Goal: Task Accomplishment & Management: Use online tool/utility

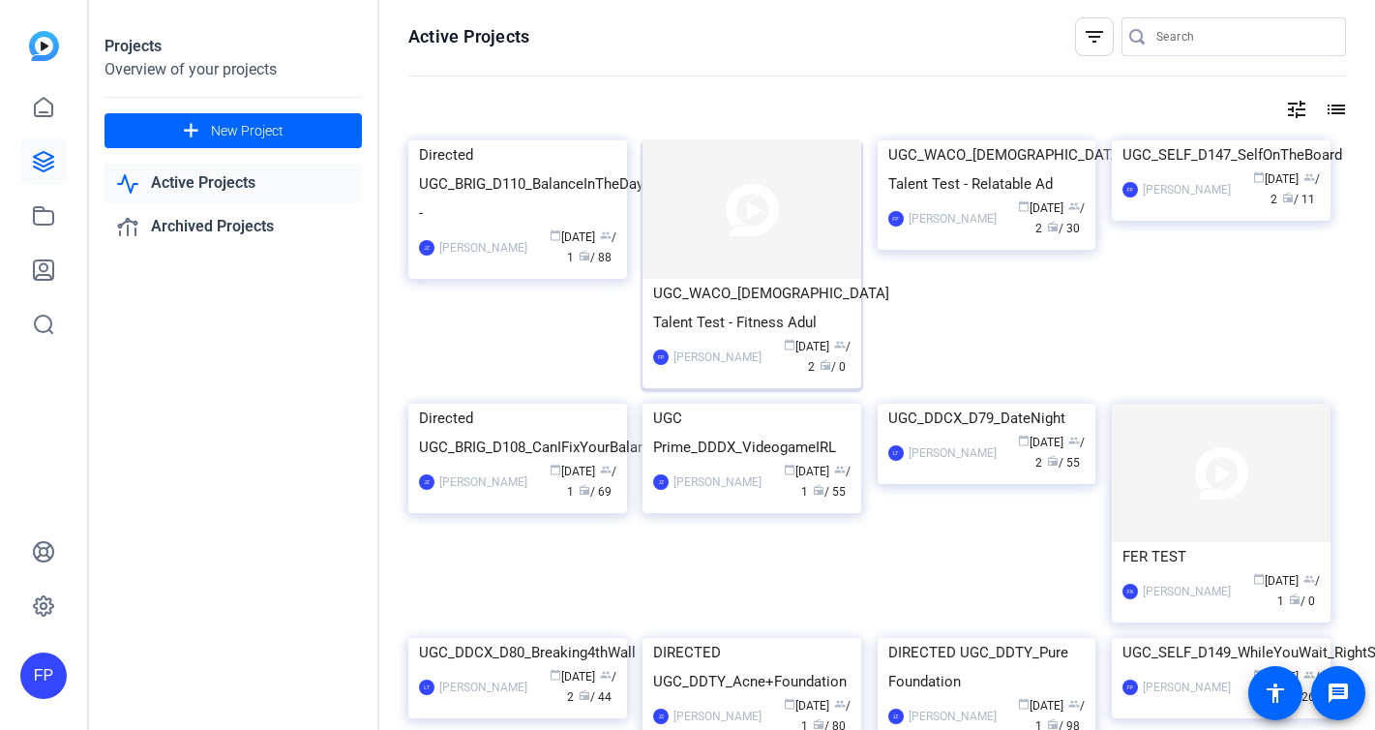
click at [769, 297] on div "UGC_WACO_[DEMOGRAPHIC_DATA] Talent Test - Fitness Adul" at bounding box center [751, 308] width 197 height 58
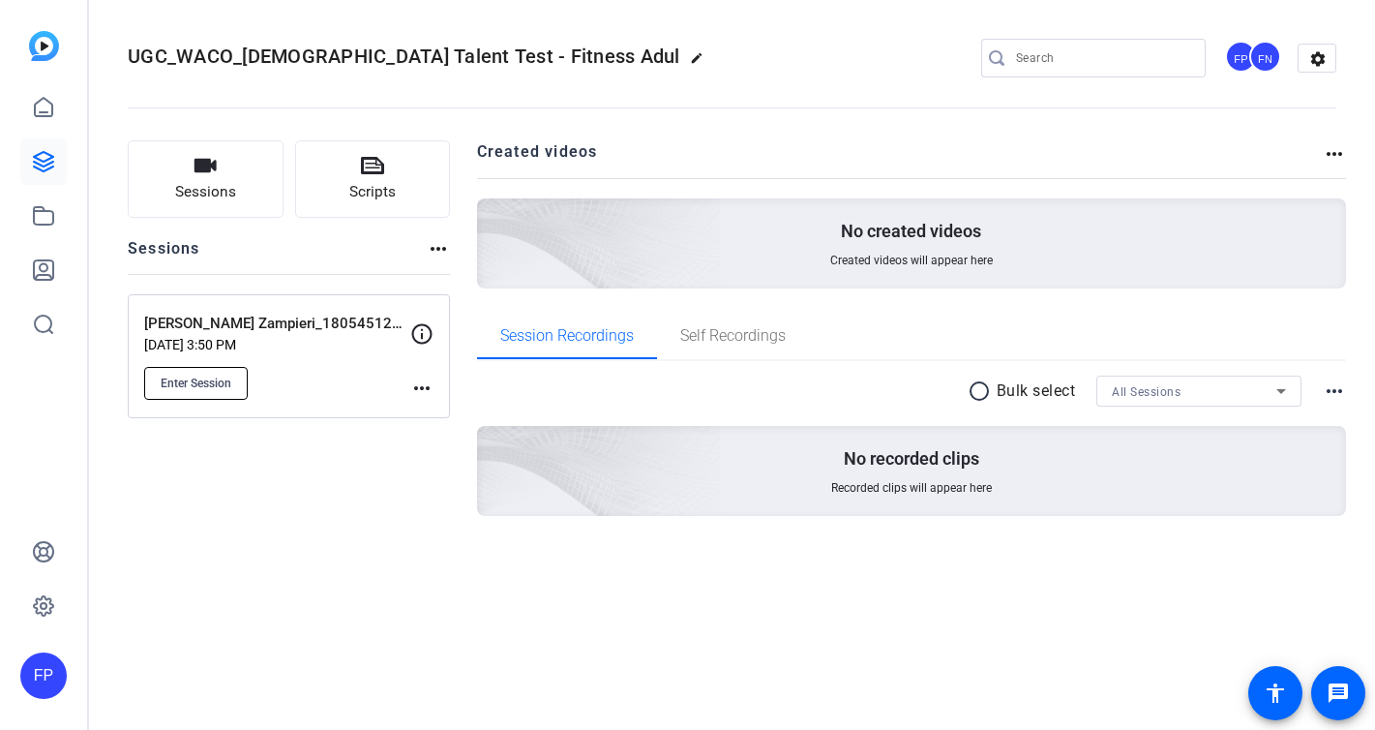
click at [208, 383] on span "Enter Session" at bounding box center [196, 382] width 71 height 15
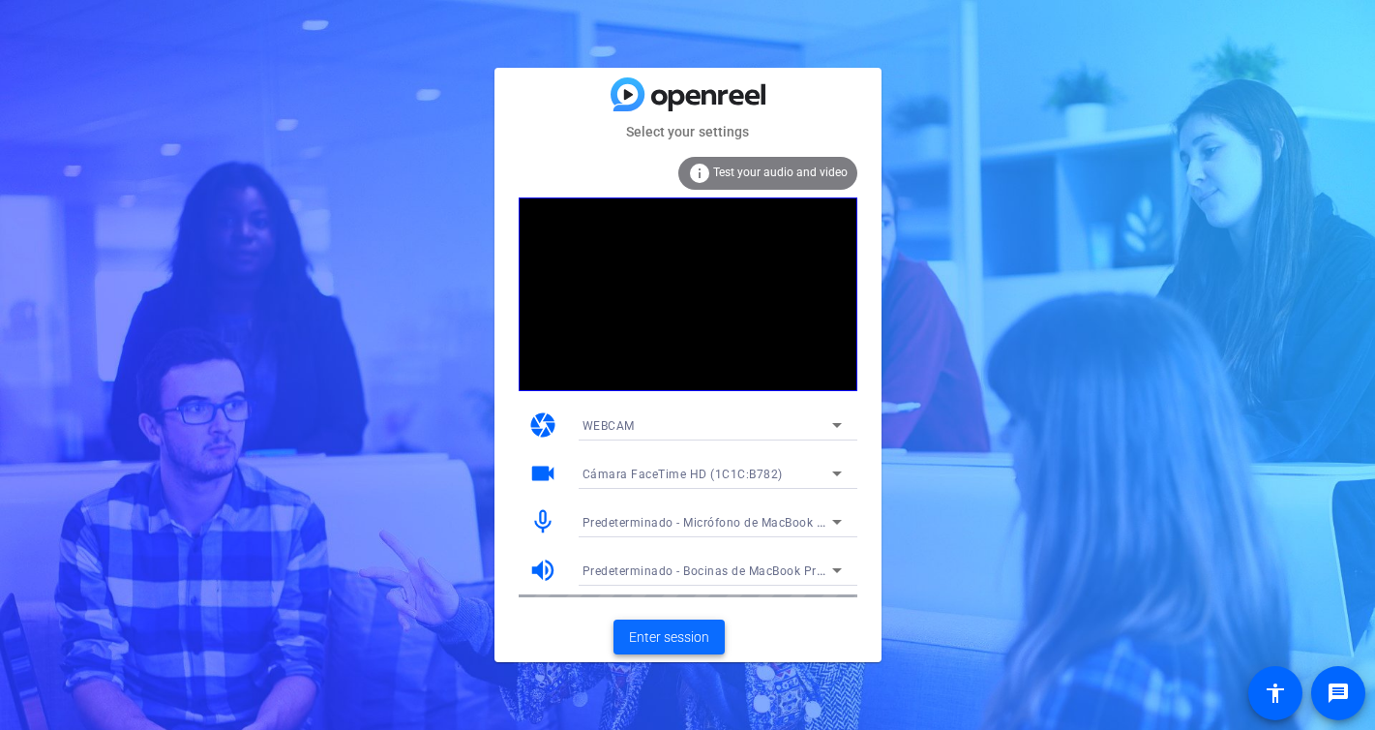
click at [687, 630] on span "Enter session" at bounding box center [669, 637] width 80 height 20
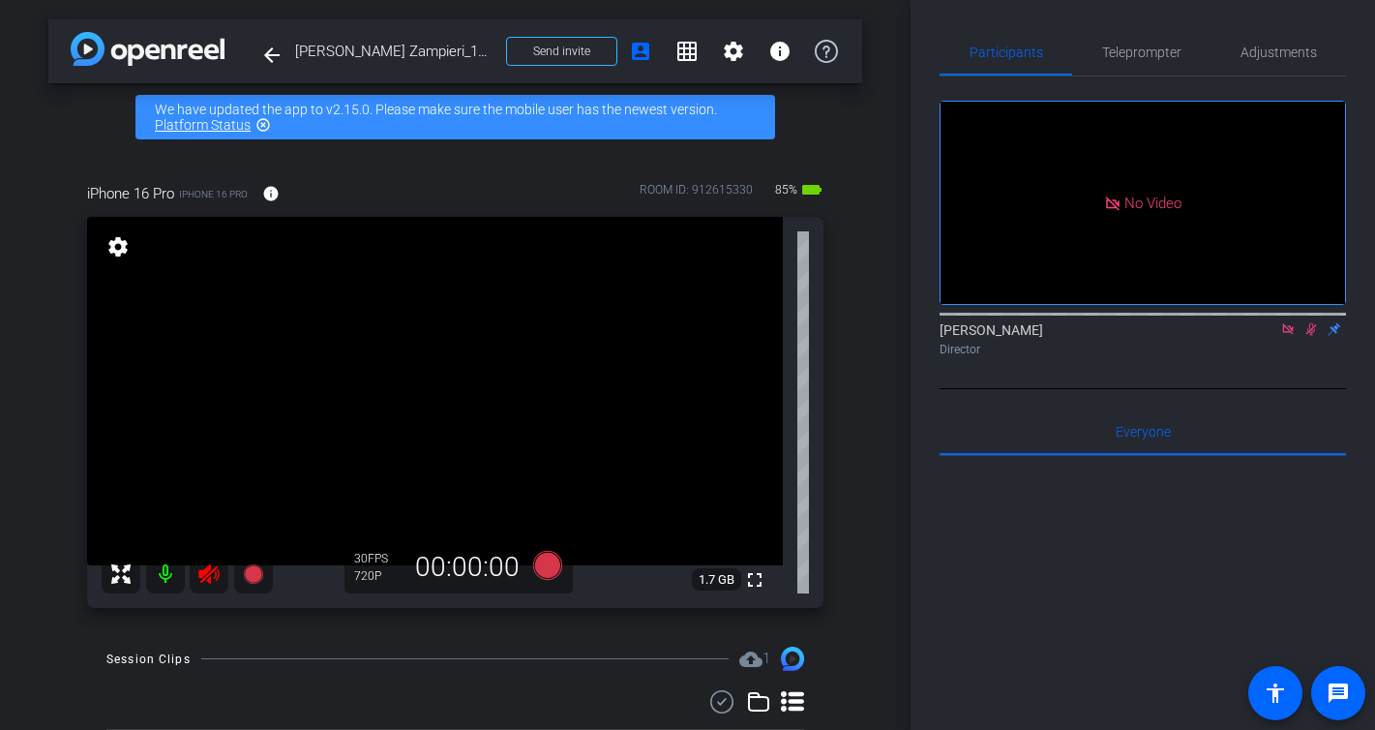
click at [1317, 336] on icon at bounding box center [1311, 329] width 15 height 14
click at [1290, 336] on icon at bounding box center [1287, 329] width 15 height 14
click at [197, 568] on icon at bounding box center [208, 573] width 23 height 23
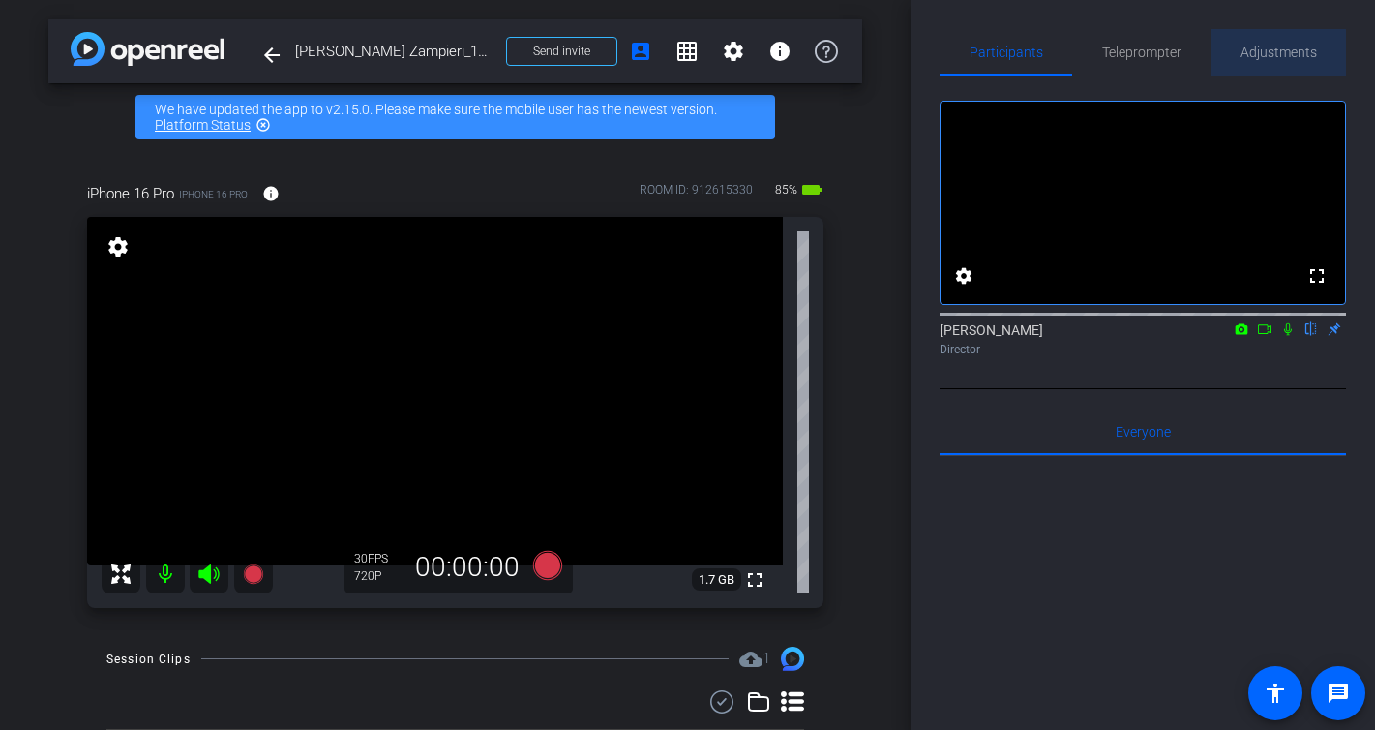
click at [1263, 58] on span "Adjustments" at bounding box center [1279, 52] width 76 height 14
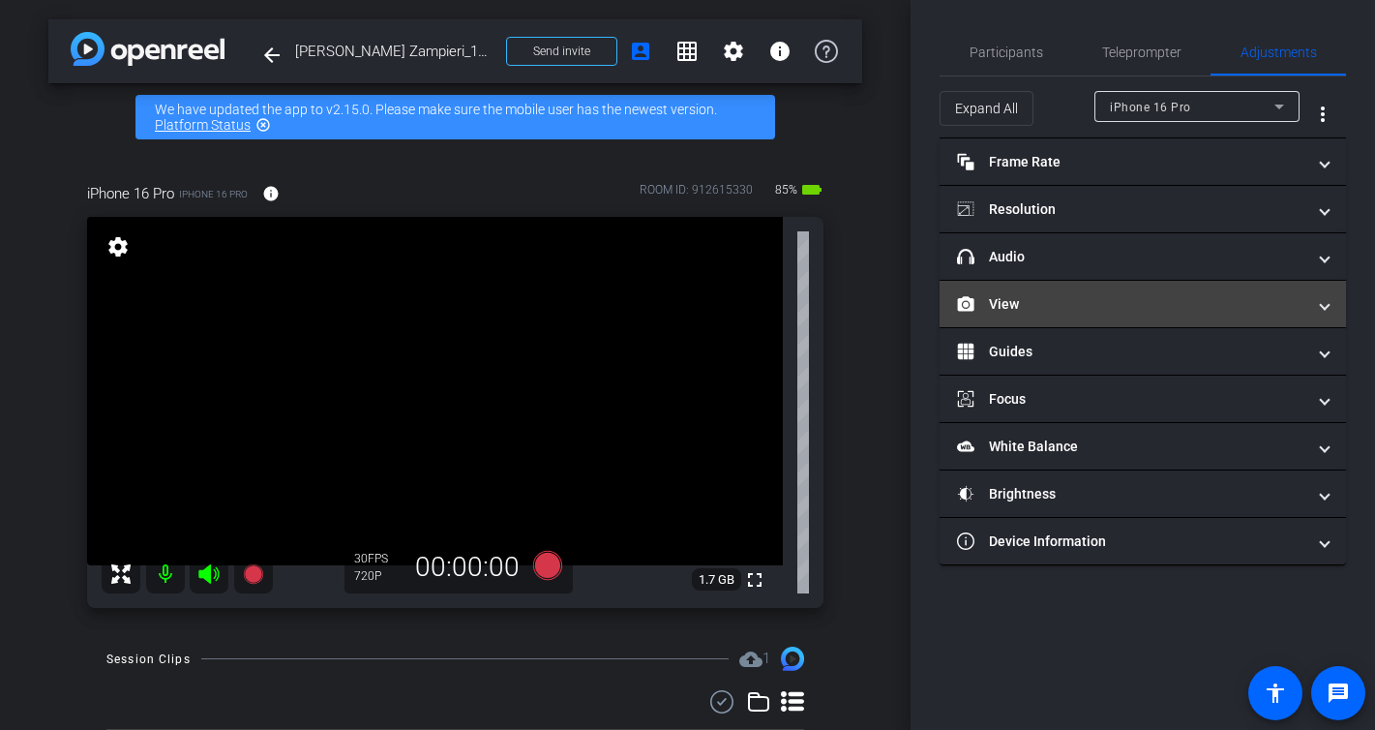
click at [1038, 306] on mat-panel-title "View" at bounding box center [1131, 304] width 348 height 20
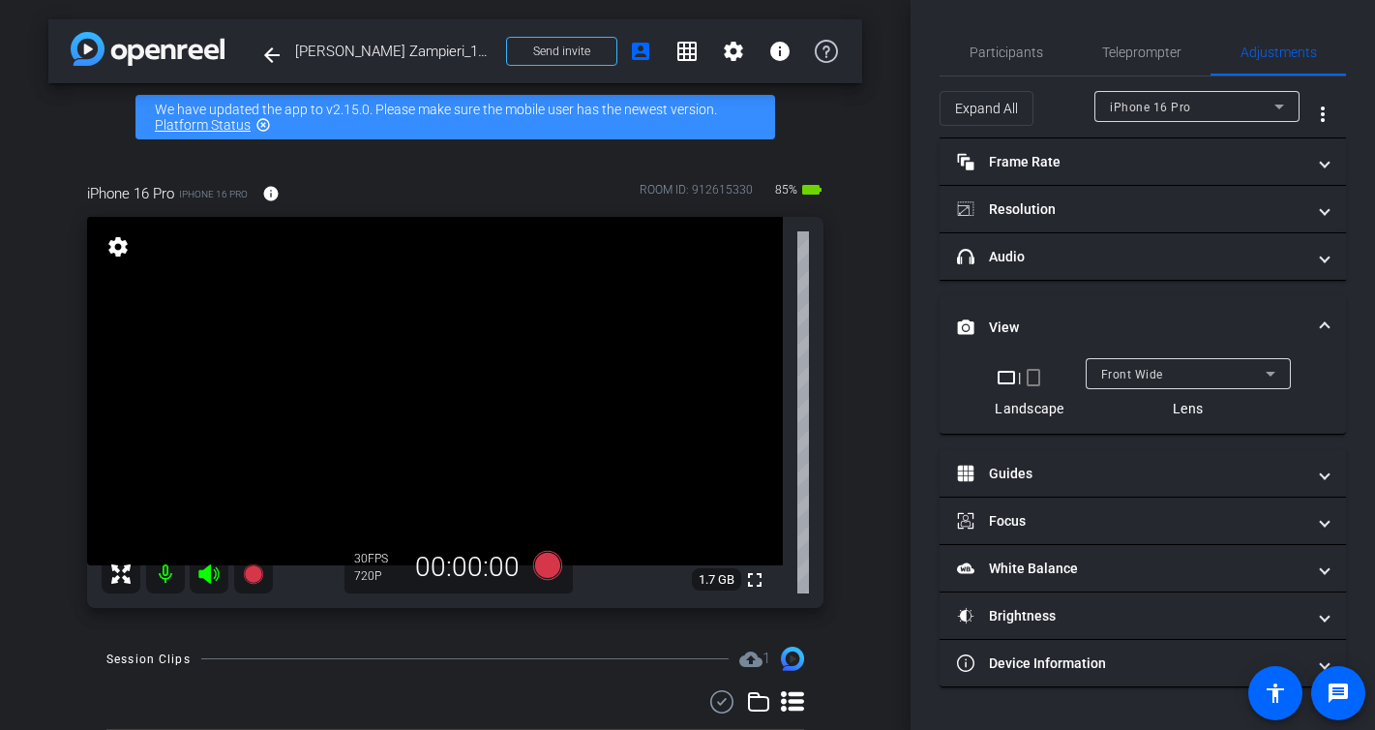
click at [1038, 377] on mat-icon "crop_portrait" at bounding box center [1033, 377] width 23 height 23
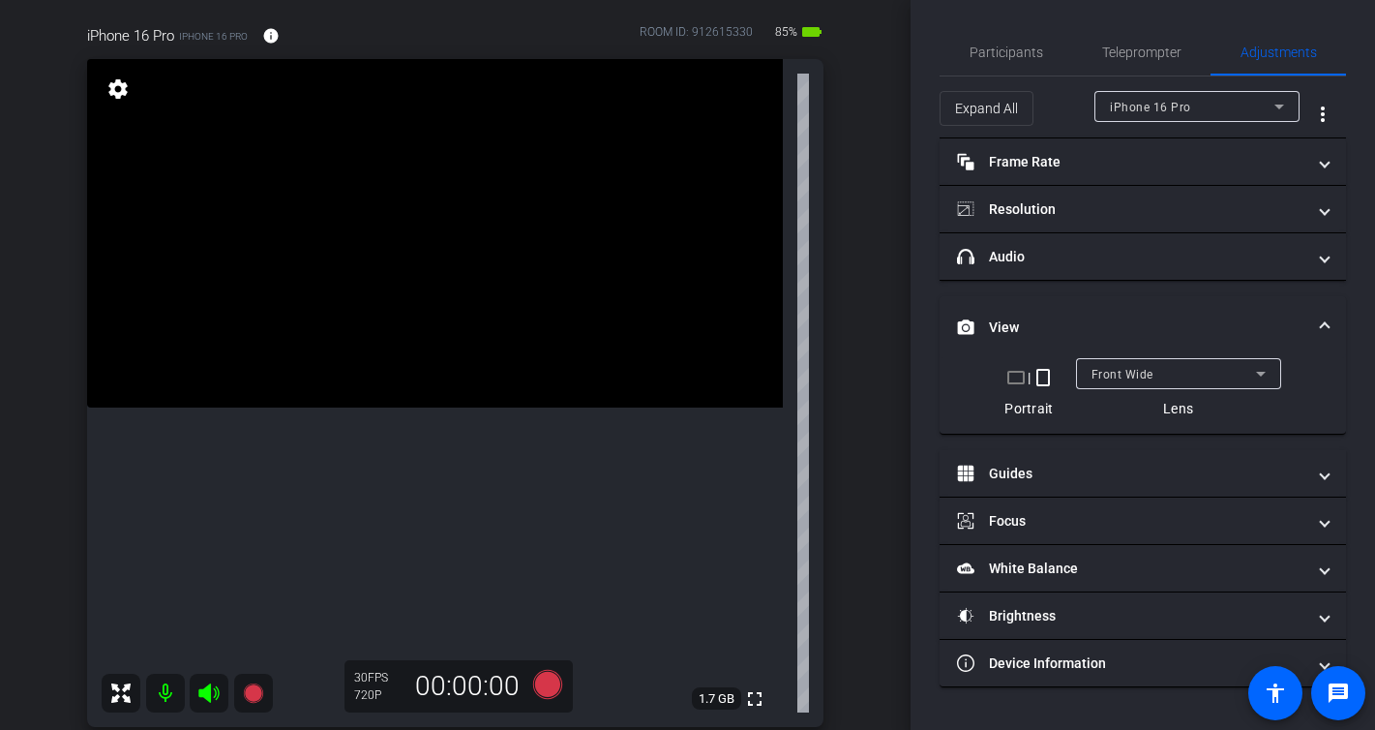
scroll to position [153, 0]
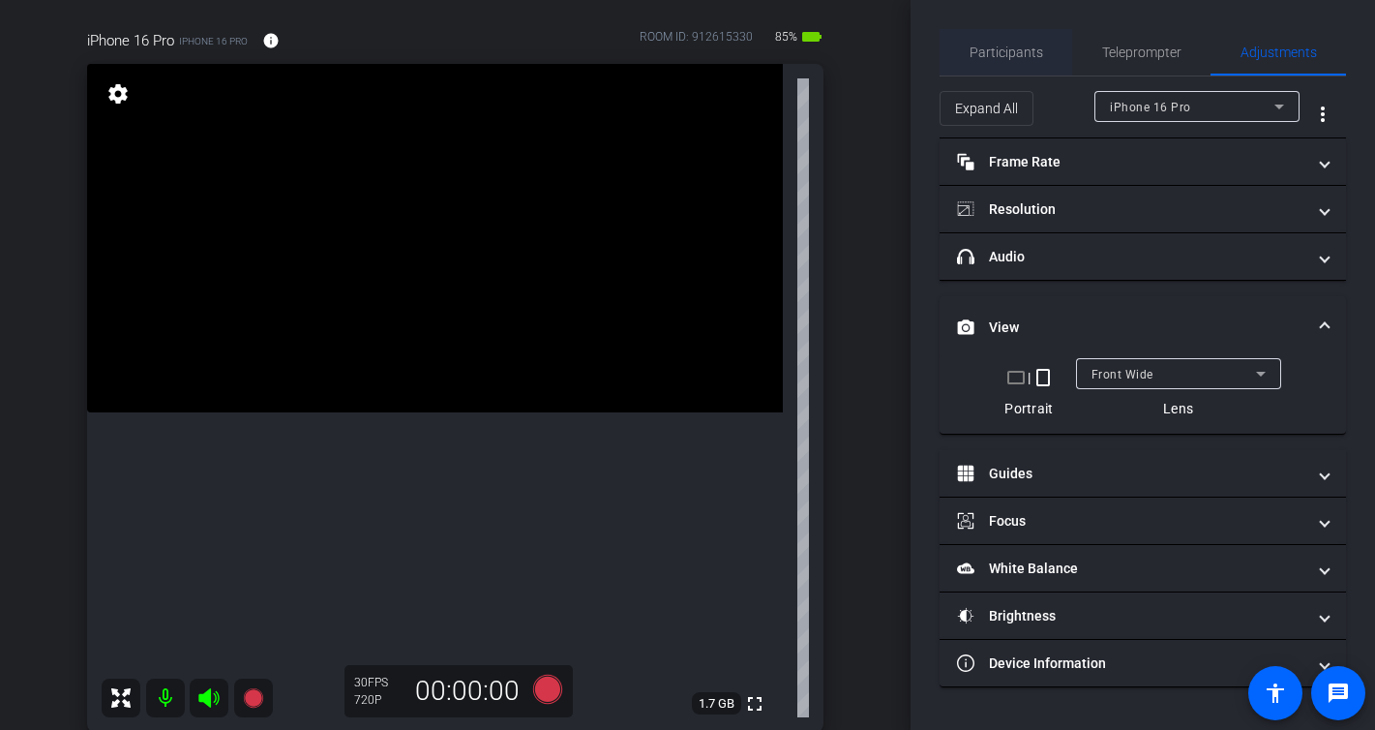
click at [1000, 52] on span "Participants" at bounding box center [1007, 52] width 74 height 14
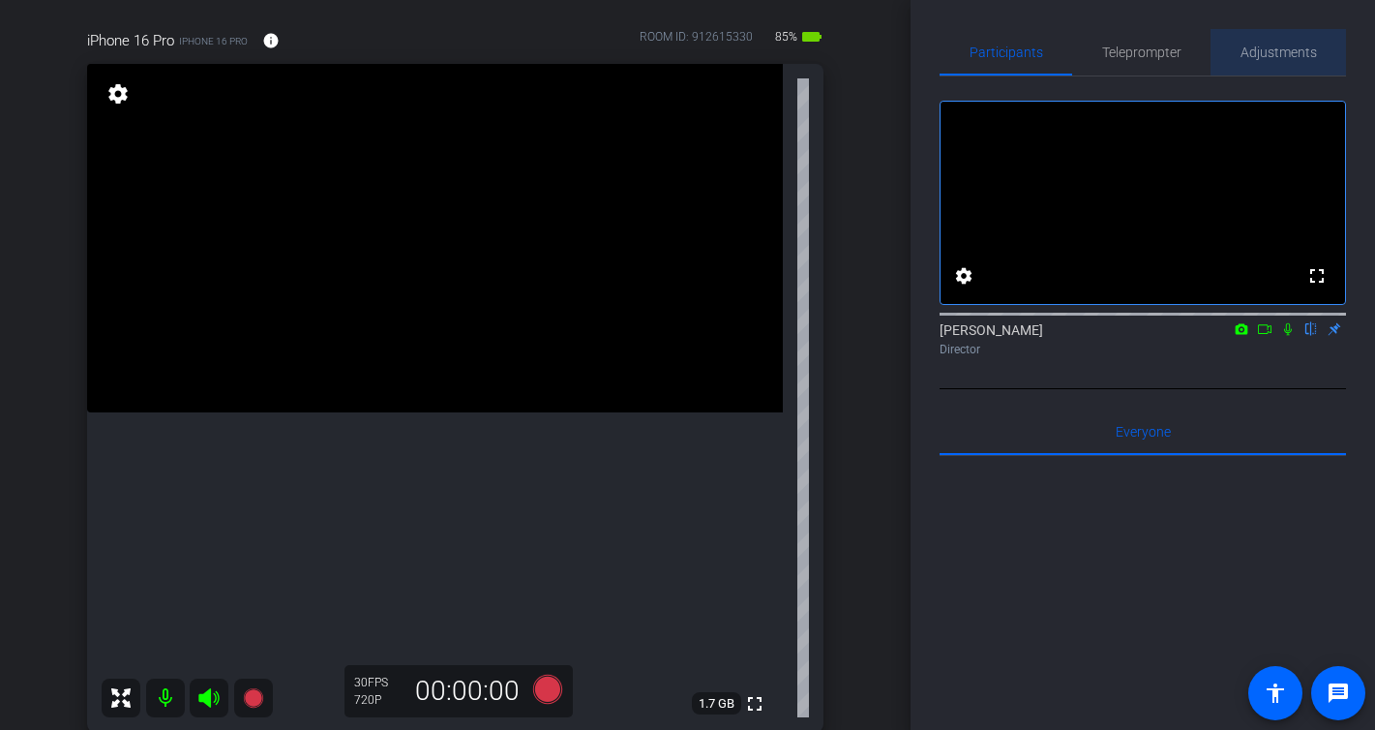
click at [1290, 49] on span "Adjustments" at bounding box center [1279, 52] width 76 height 14
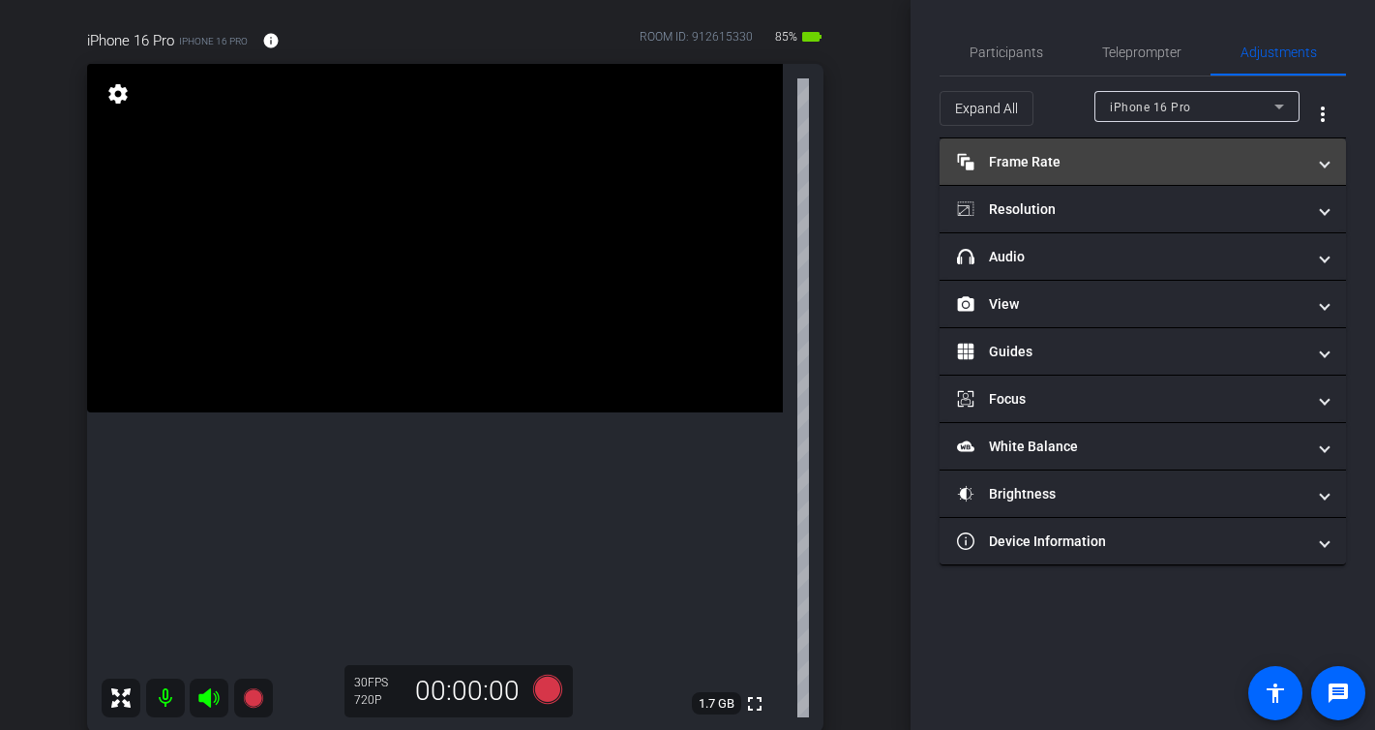
click at [1053, 160] on mat-panel-title "Frame Rate Frame Rate" at bounding box center [1131, 162] width 348 height 20
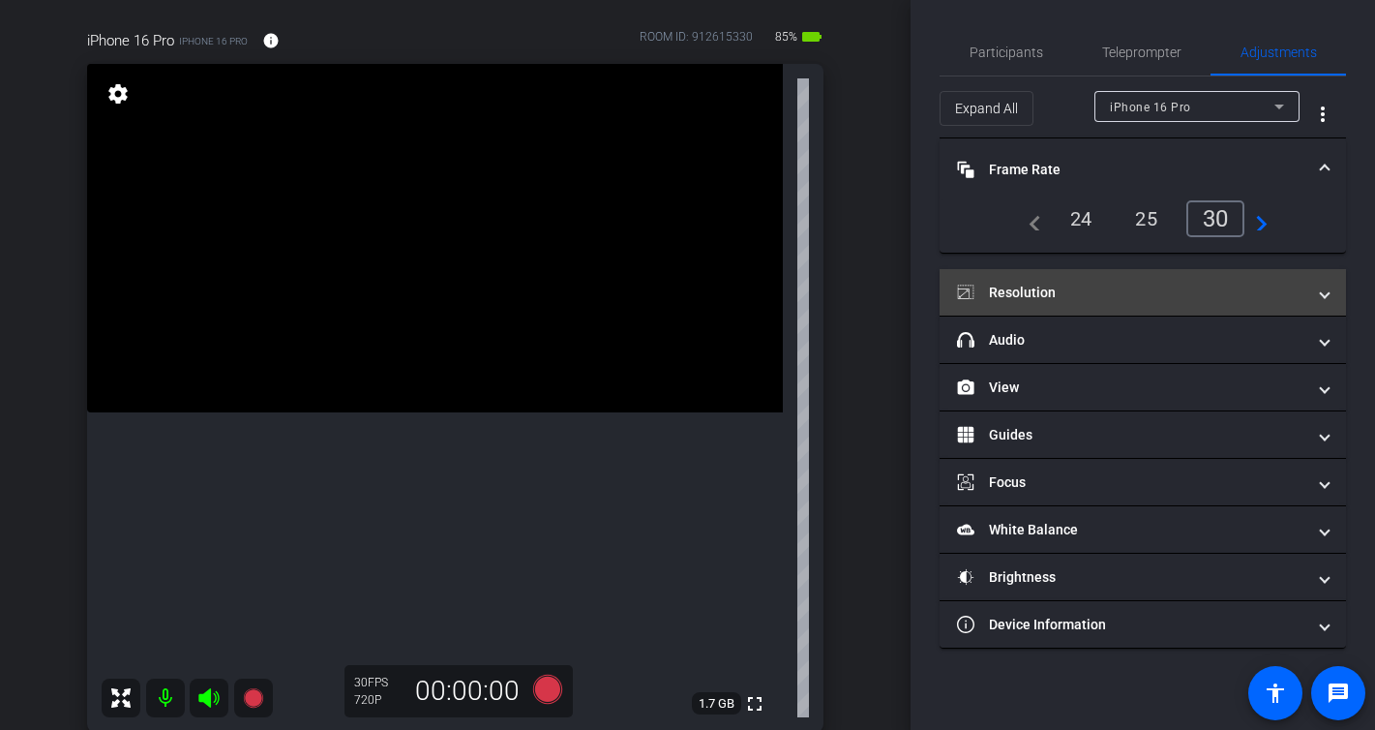
click at [1077, 291] on mat-panel-title "Resolution" at bounding box center [1131, 293] width 348 height 20
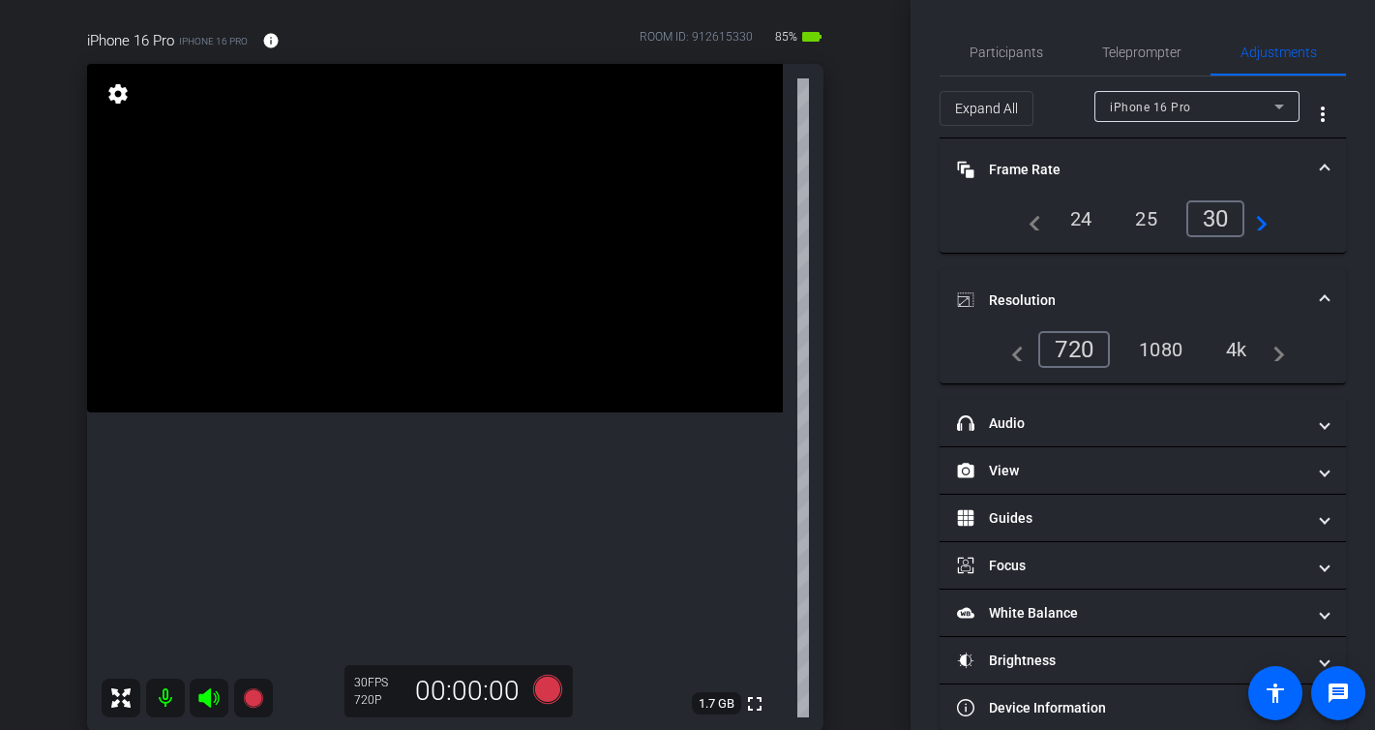
click at [1173, 351] on div "1080" at bounding box center [1161, 349] width 73 height 33
click at [1229, 219] on div "30" at bounding box center [1215, 218] width 59 height 37
click at [1055, 169] on mat-panel-title "Frame Rate Frame Rate" at bounding box center [1131, 170] width 348 height 20
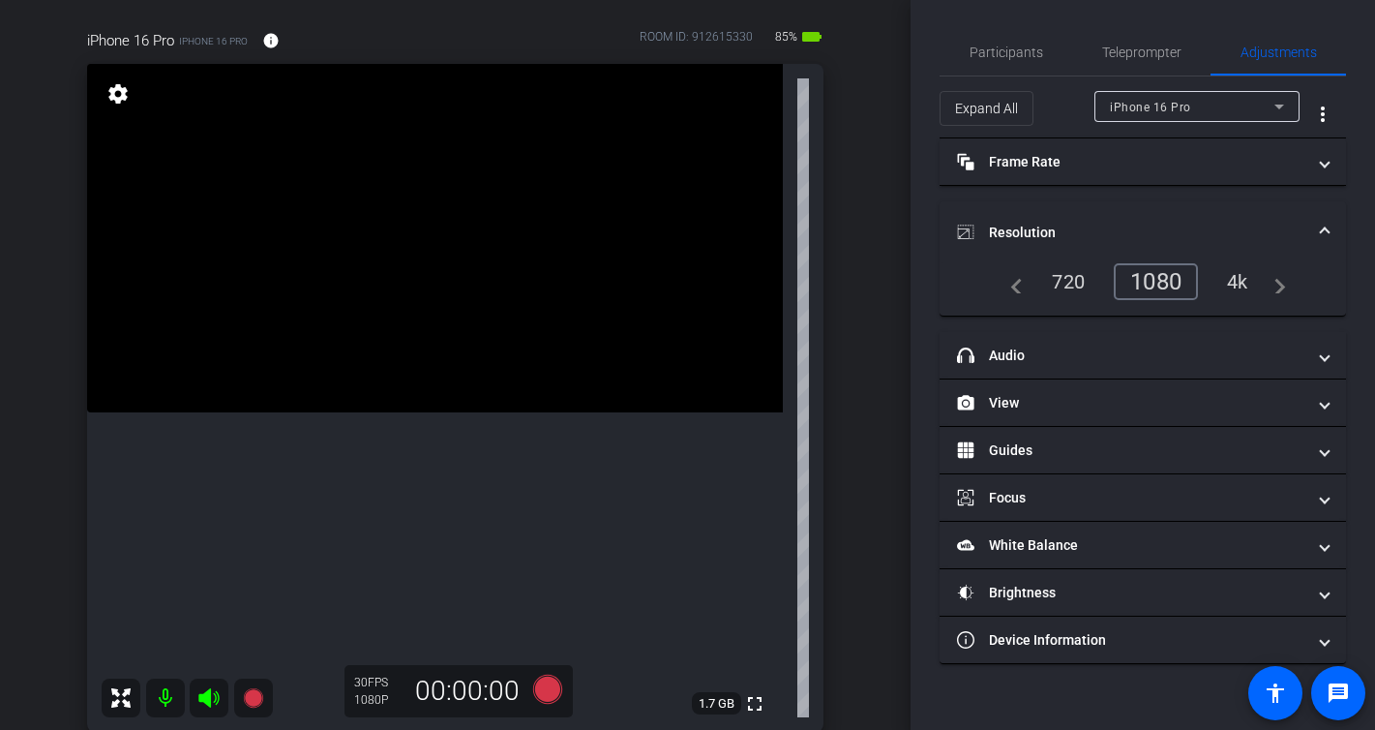
click at [1044, 232] on mat-panel-title "Resolution" at bounding box center [1131, 233] width 348 height 20
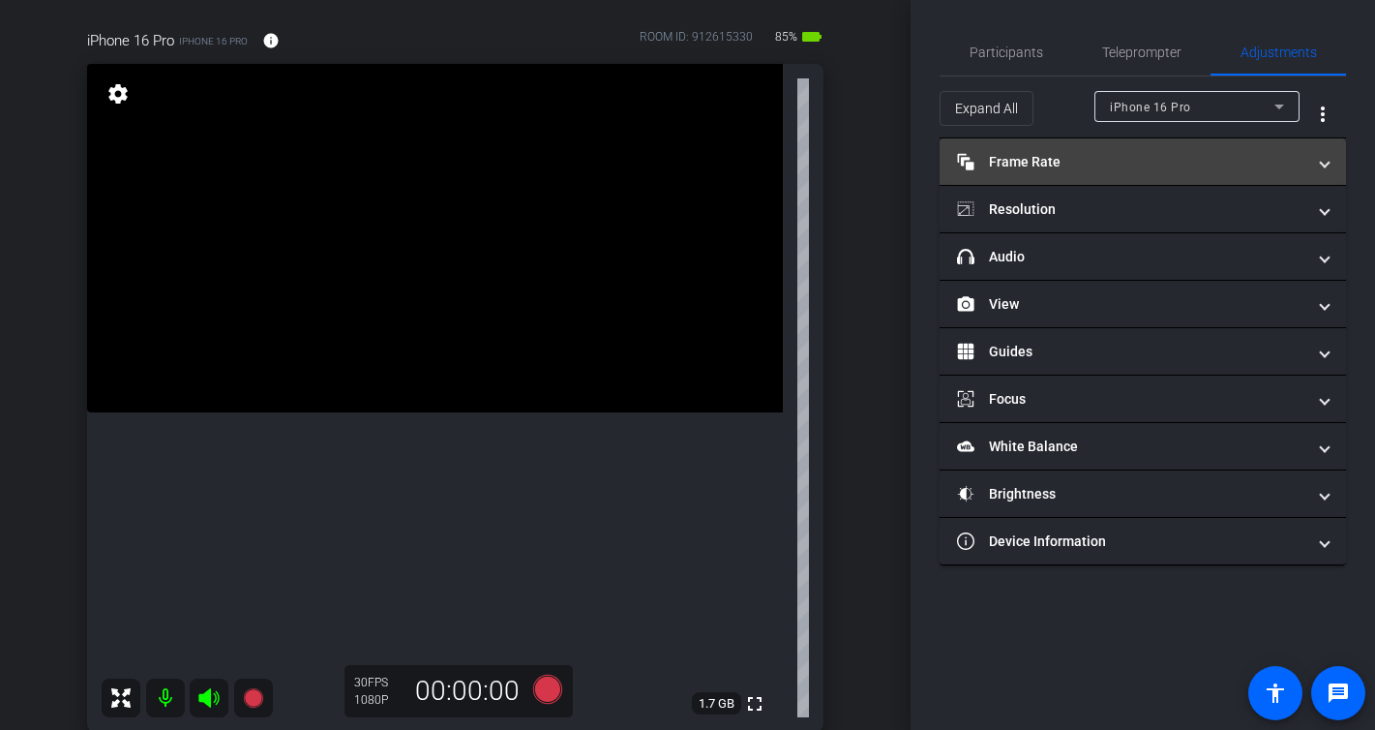
click at [1033, 161] on mat-panel-title "Frame Rate Frame Rate" at bounding box center [1131, 162] width 348 height 20
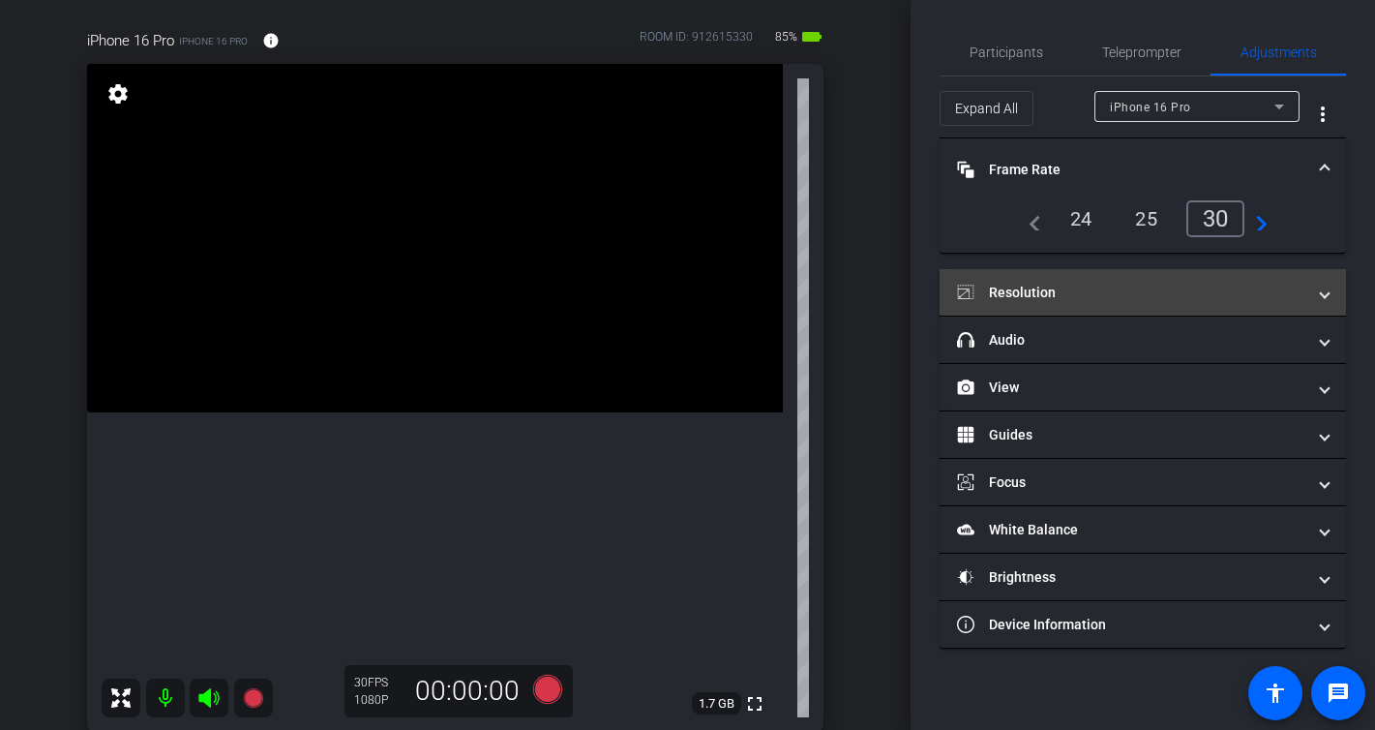
click at [1054, 297] on mat-panel-title "Resolution" at bounding box center [1131, 293] width 348 height 20
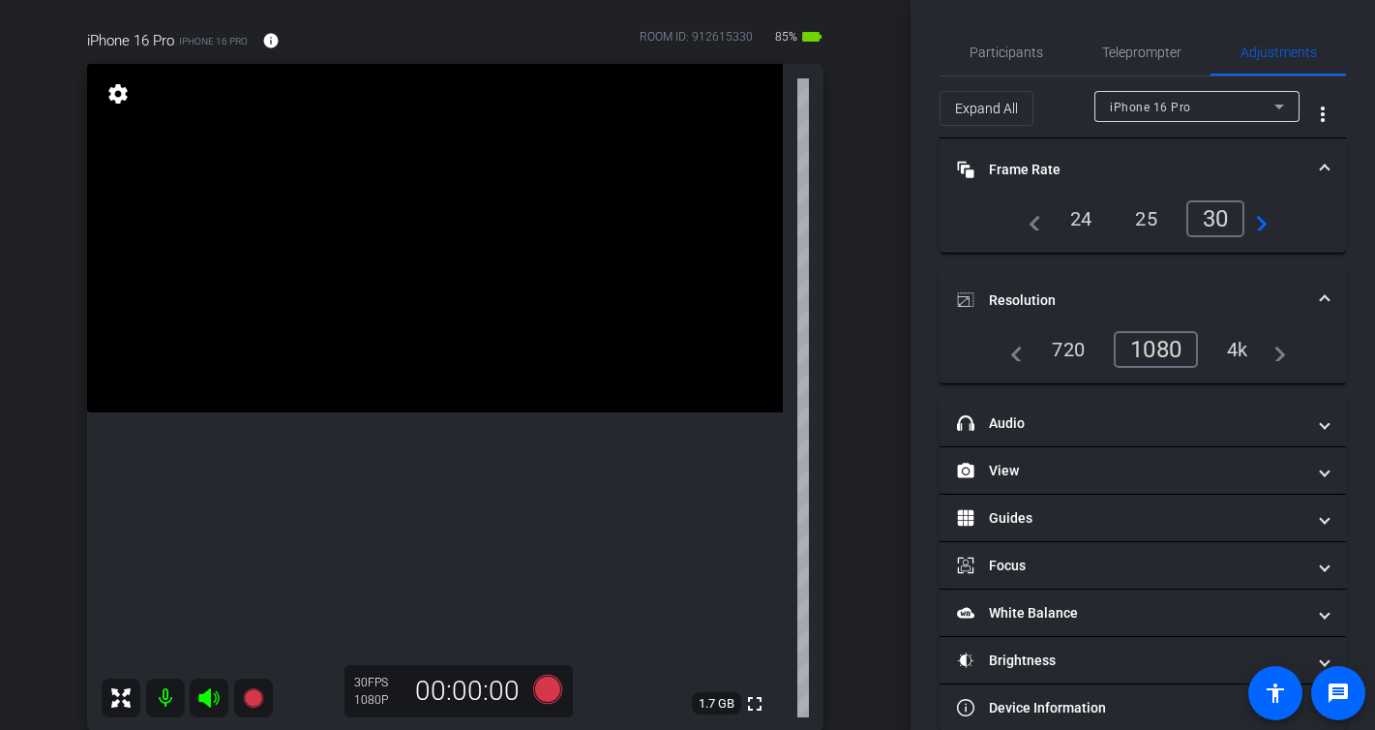
click at [1044, 292] on mat-panel-title "Resolution" at bounding box center [1131, 300] width 348 height 20
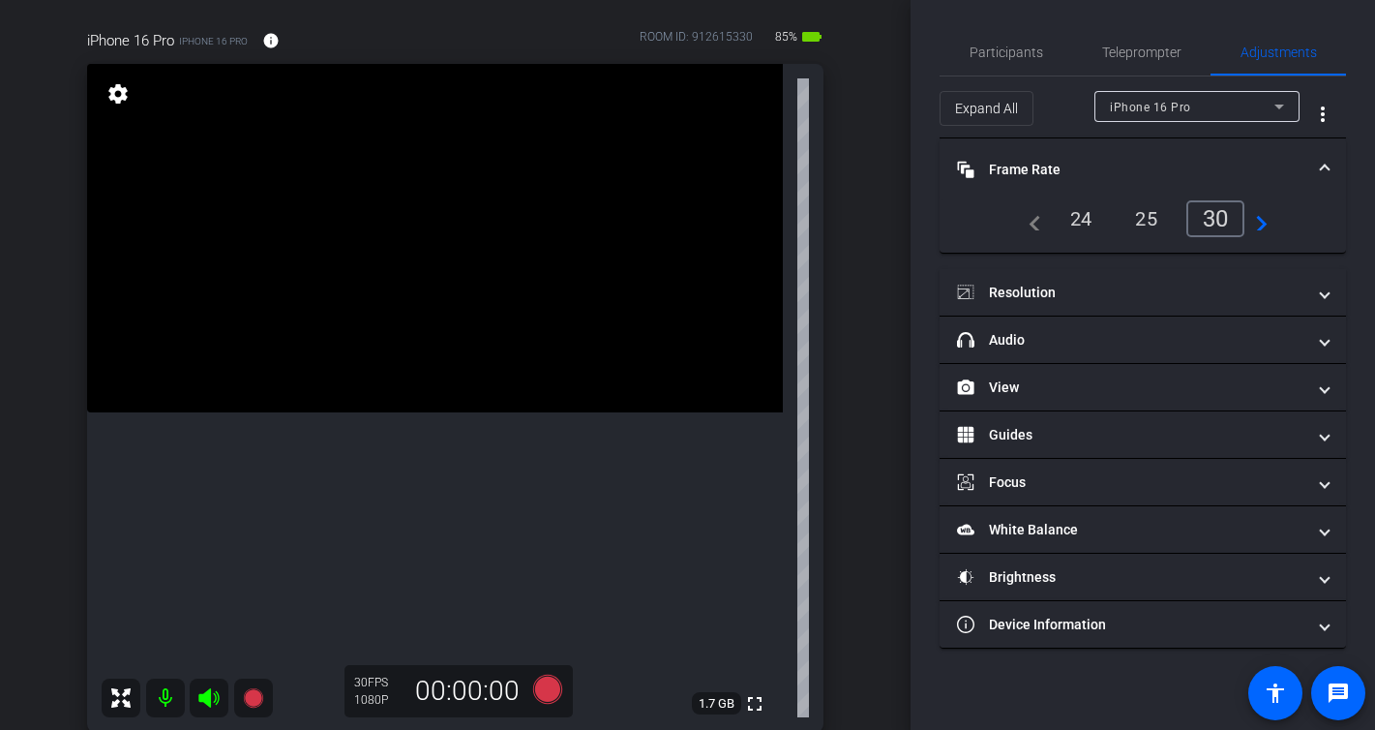
click at [1029, 163] on mat-panel-title "Frame Rate Frame Rate" at bounding box center [1131, 170] width 348 height 20
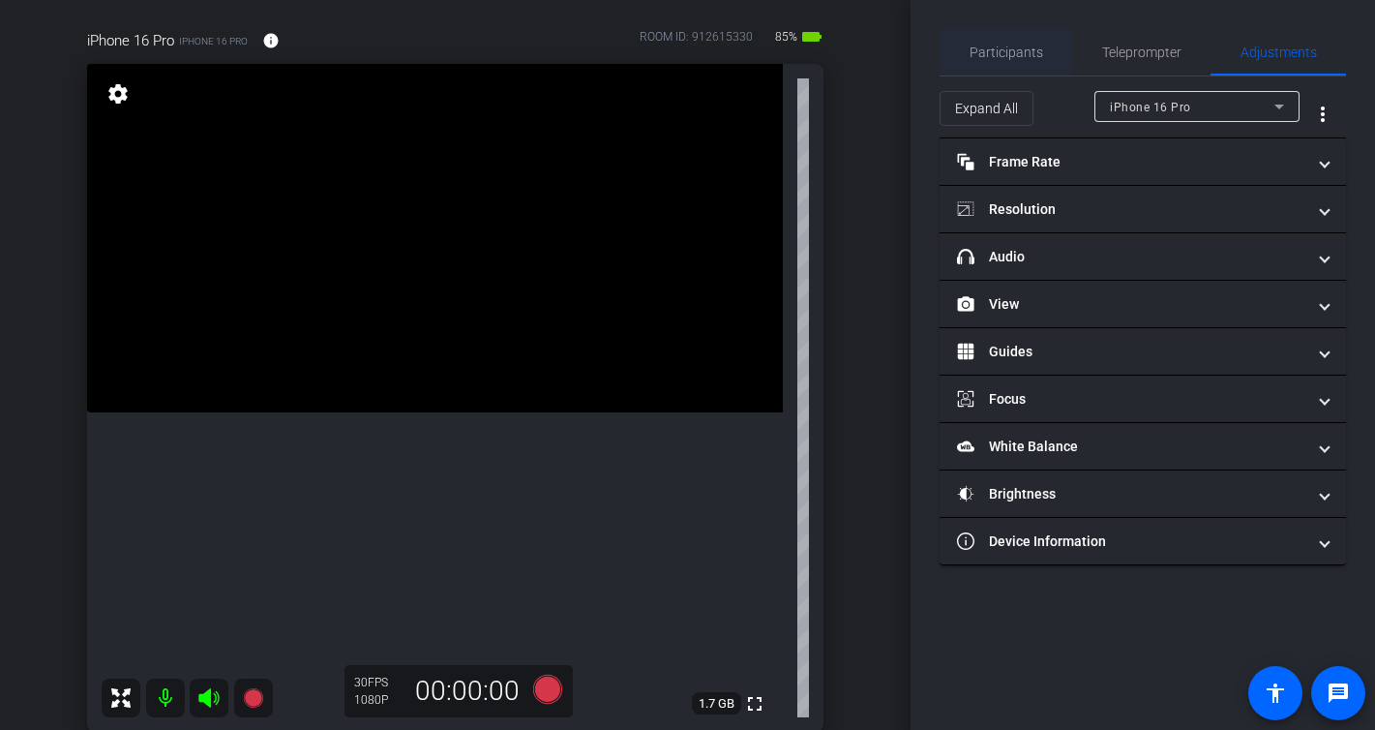
click at [983, 45] on span "Participants" at bounding box center [1007, 52] width 74 height 14
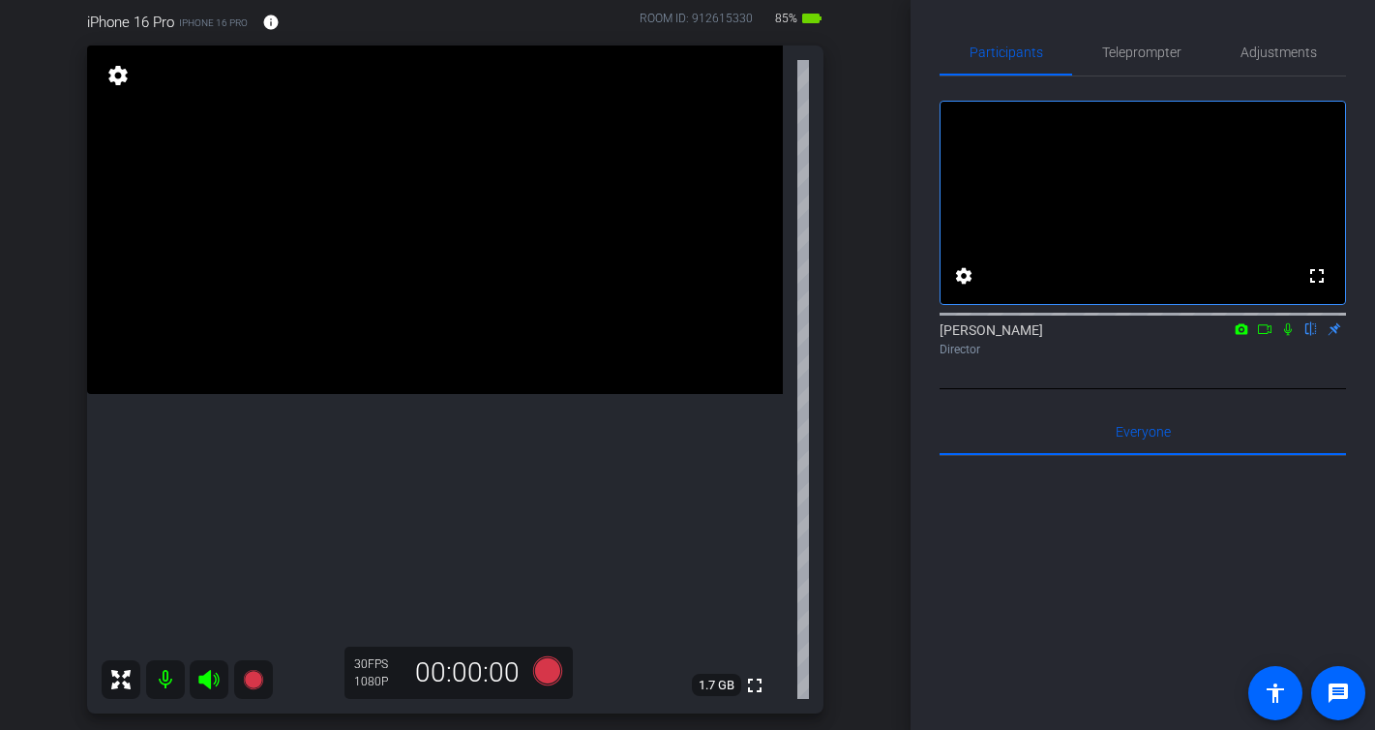
scroll to position [174, 0]
click at [1276, 57] on span "Adjustments" at bounding box center [1279, 52] width 76 height 14
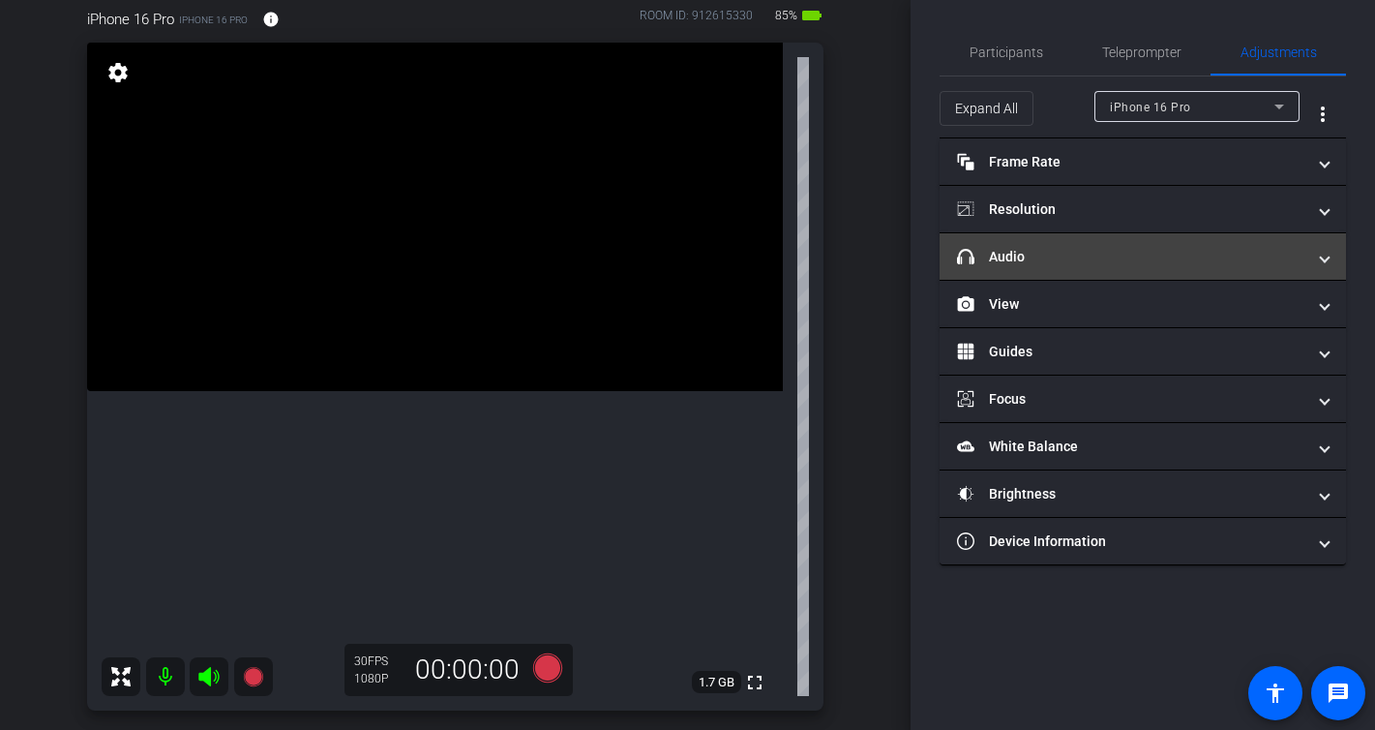
click at [1044, 252] on mat-panel-title "headphone icon Audio" at bounding box center [1131, 257] width 348 height 20
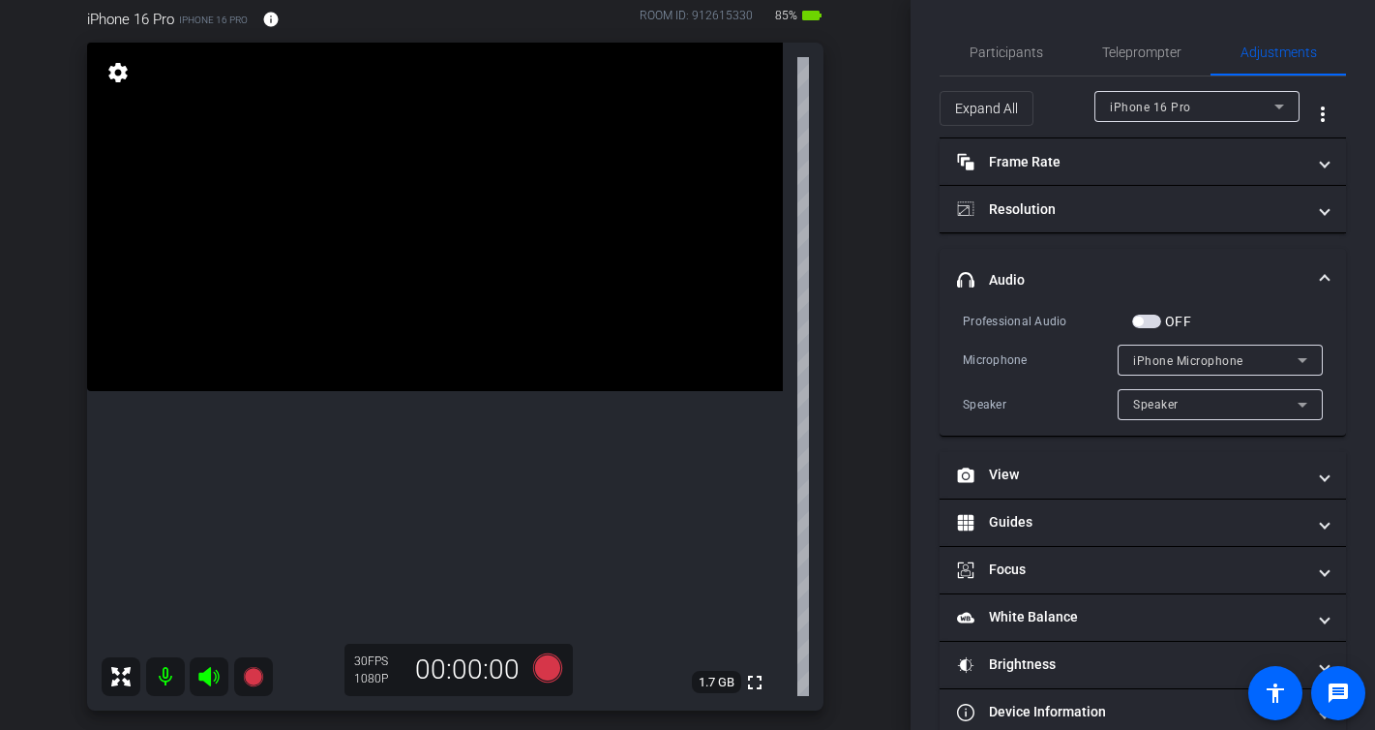
click at [1155, 316] on span "button" at bounding box center [1146, 322] width 29 height 14
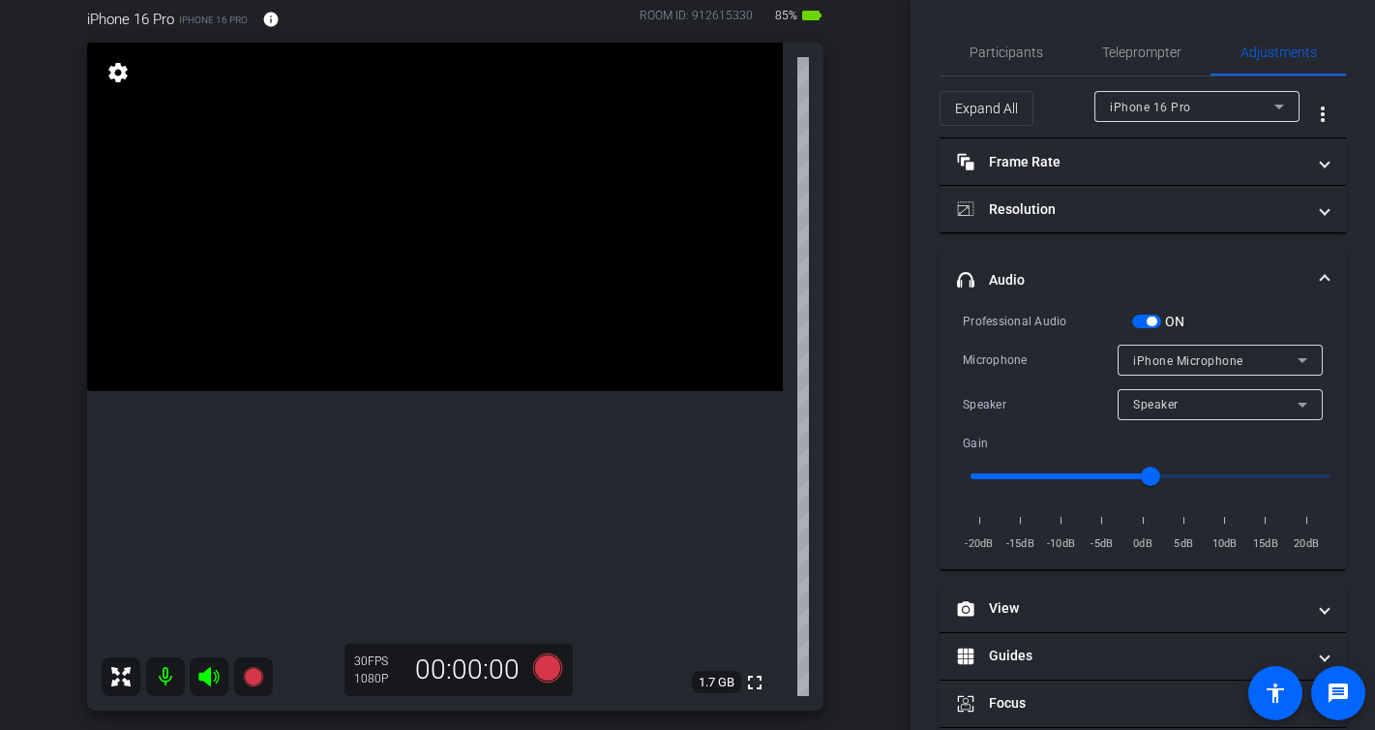
click at [1195, 355] on span "iPhone Microphone" at bounding box center [1188, 361] width 110 height 14
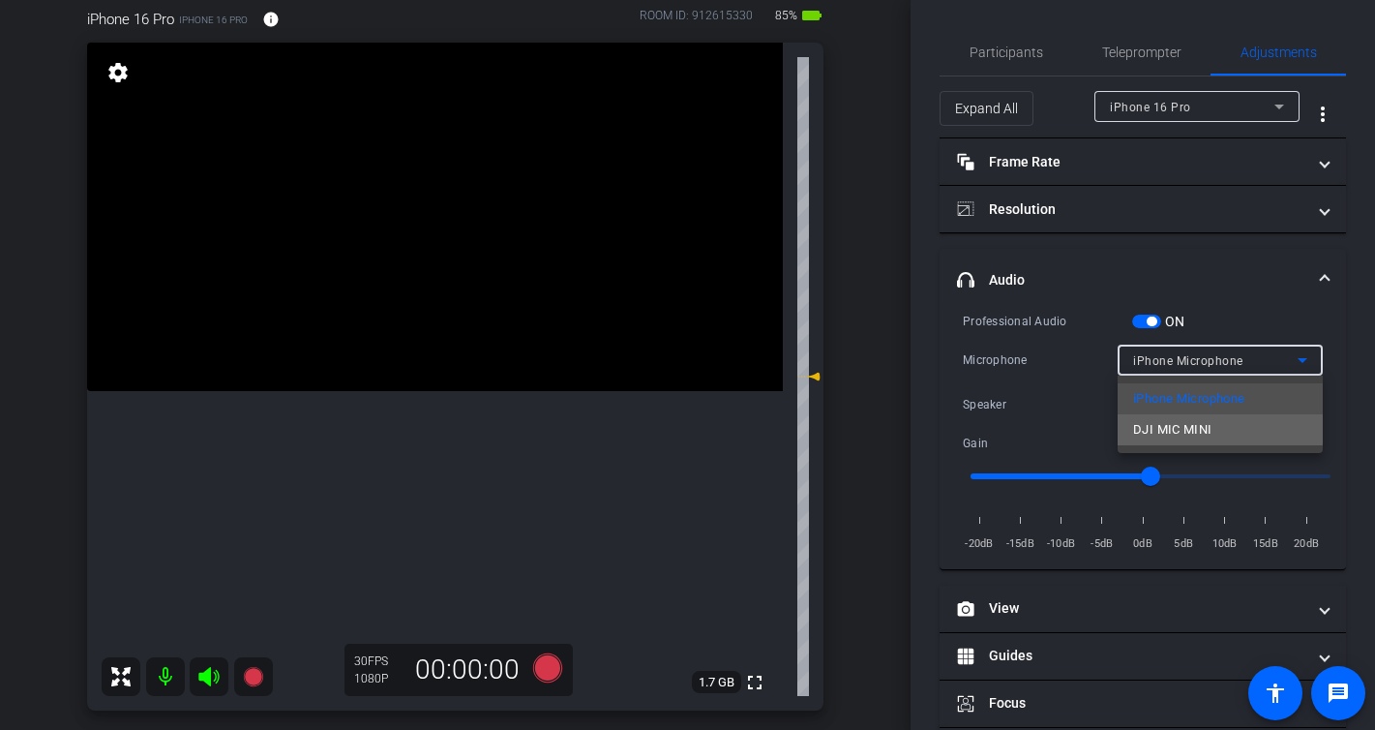
click at [1186, 428] on span "DJI MIC MINI" at bounding box center [1172, 429] width 79 height 23
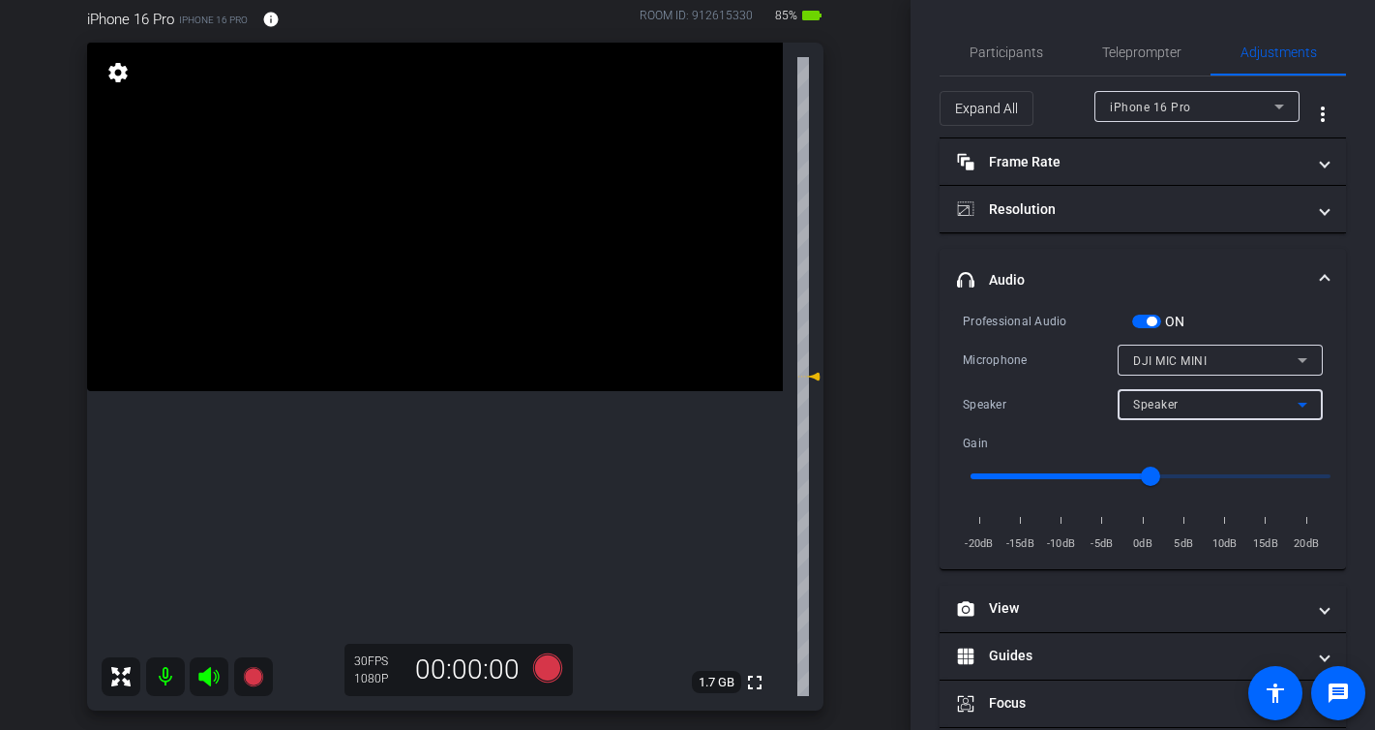
click at [1177, 400] on span "Speaker" at bounding box center [1155, 405] width 45 height 14
click at [1177, 400] on div at bounding box center [687, 365] width 1375 height 730
click at [1094, 381] on div "Professional Audio ON Microphone DJI MIC MINI Speaker Speaker Gain -20dB -15dB …" at bounding box center [1143, 432] width 360 height 243
click at [1140, 52] on span "Teleprompter" at bounding box center [1141, 52] width 79 height 14
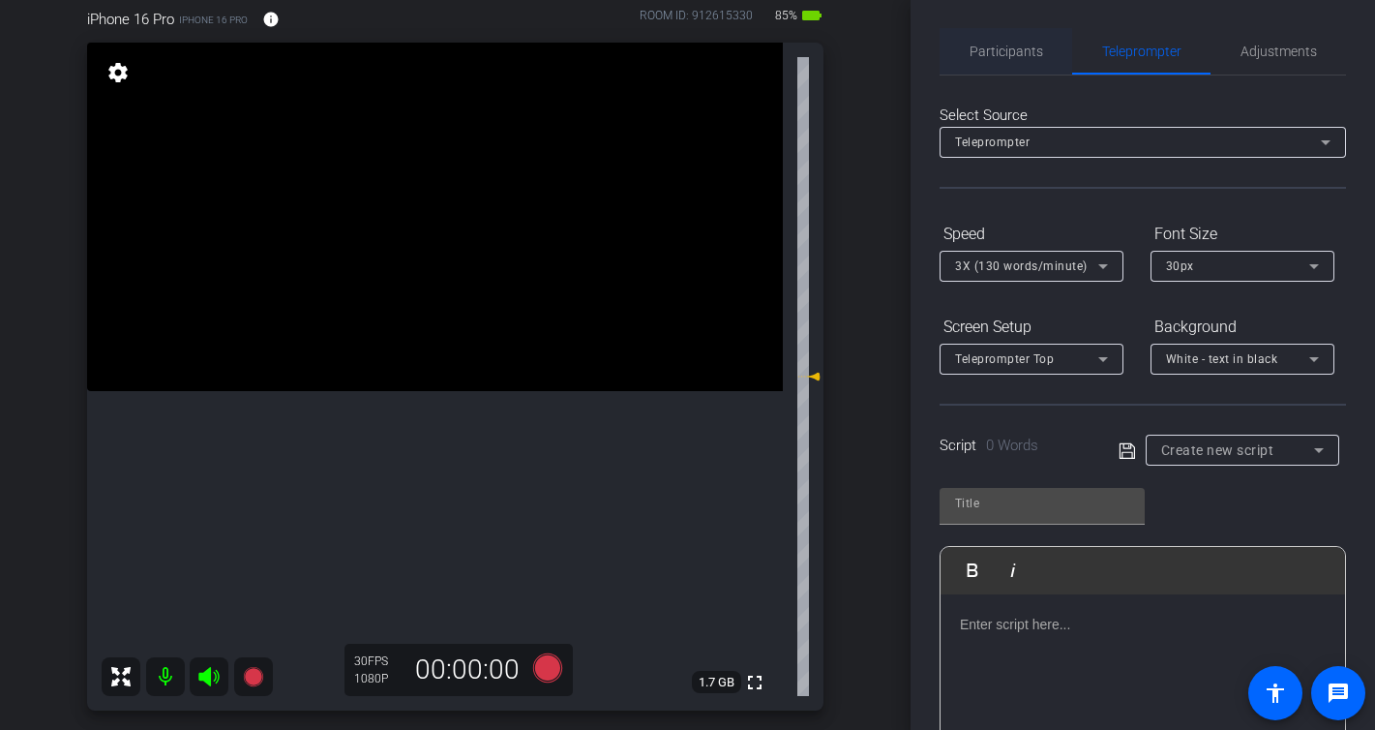
click at [1009, 56] on span "Participants" at bounding box center [1007, 52] width 74 height 14
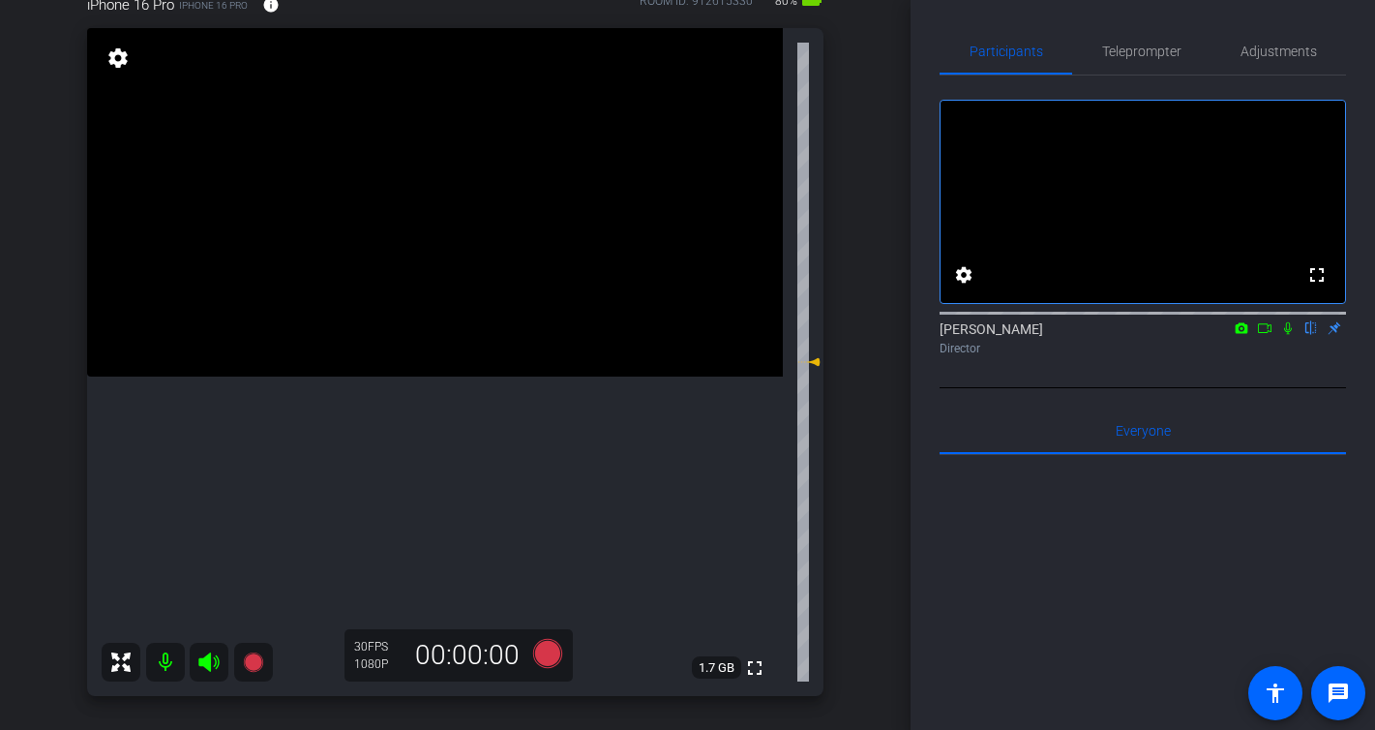
scroll to position [195, 0]
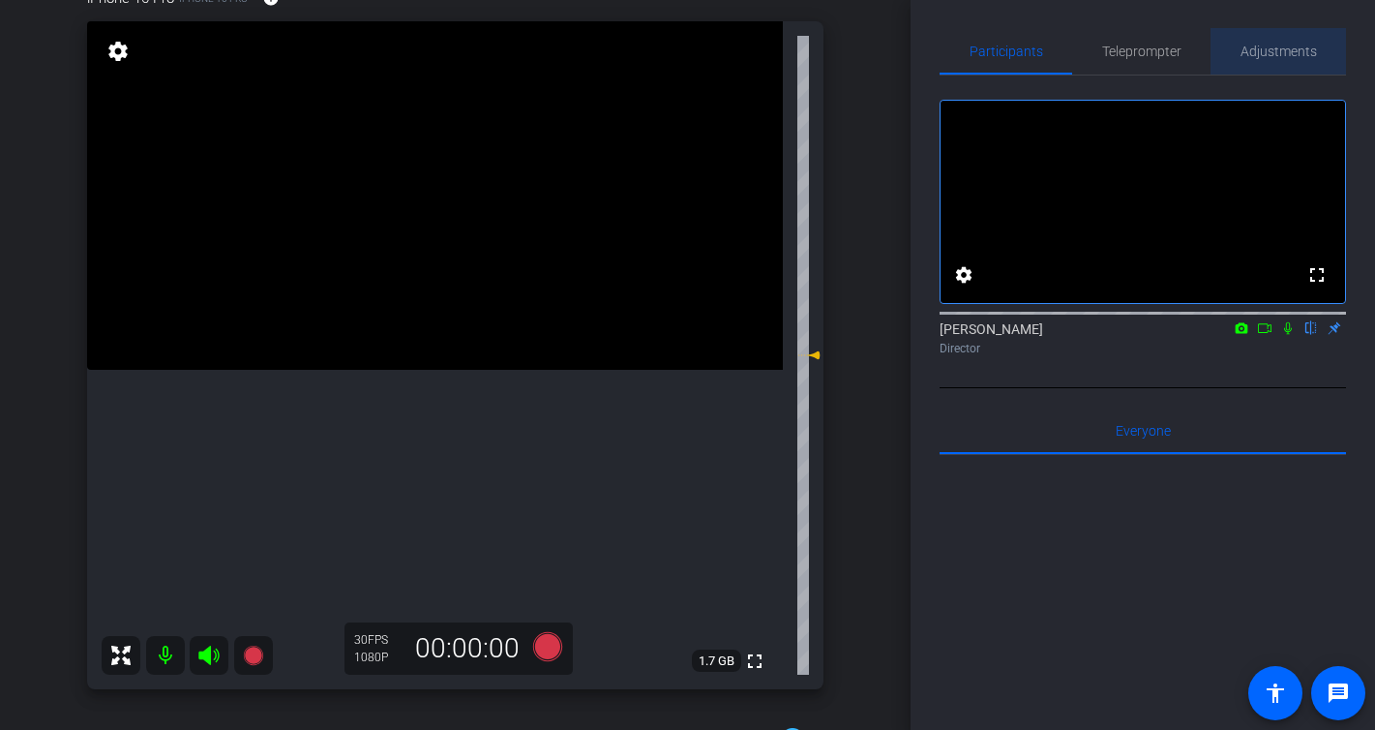
click at [1283, 51] on span "Adjustments" at bounding box center [1279, 52] width 76 height 14
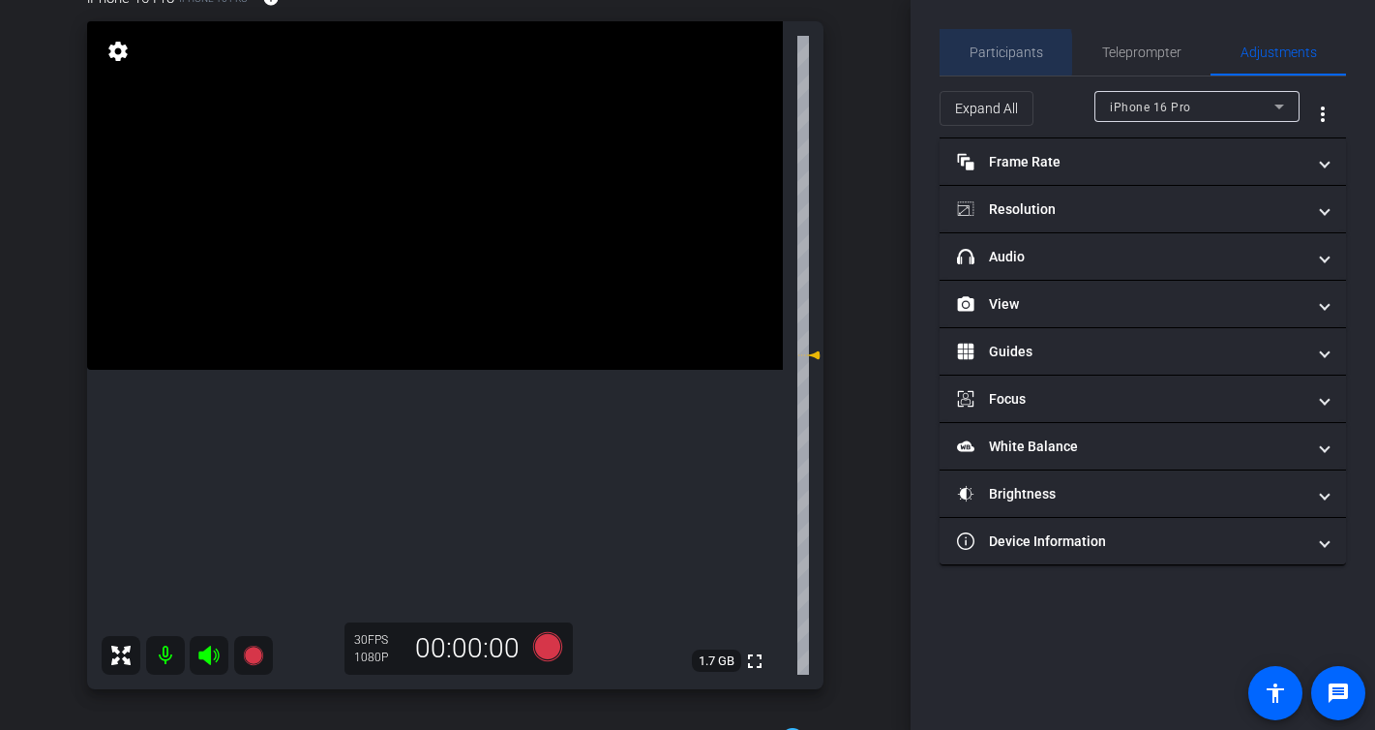
click at [980, 54] on span "Participants" at bounding box center [1007, 52] width 74 height 14
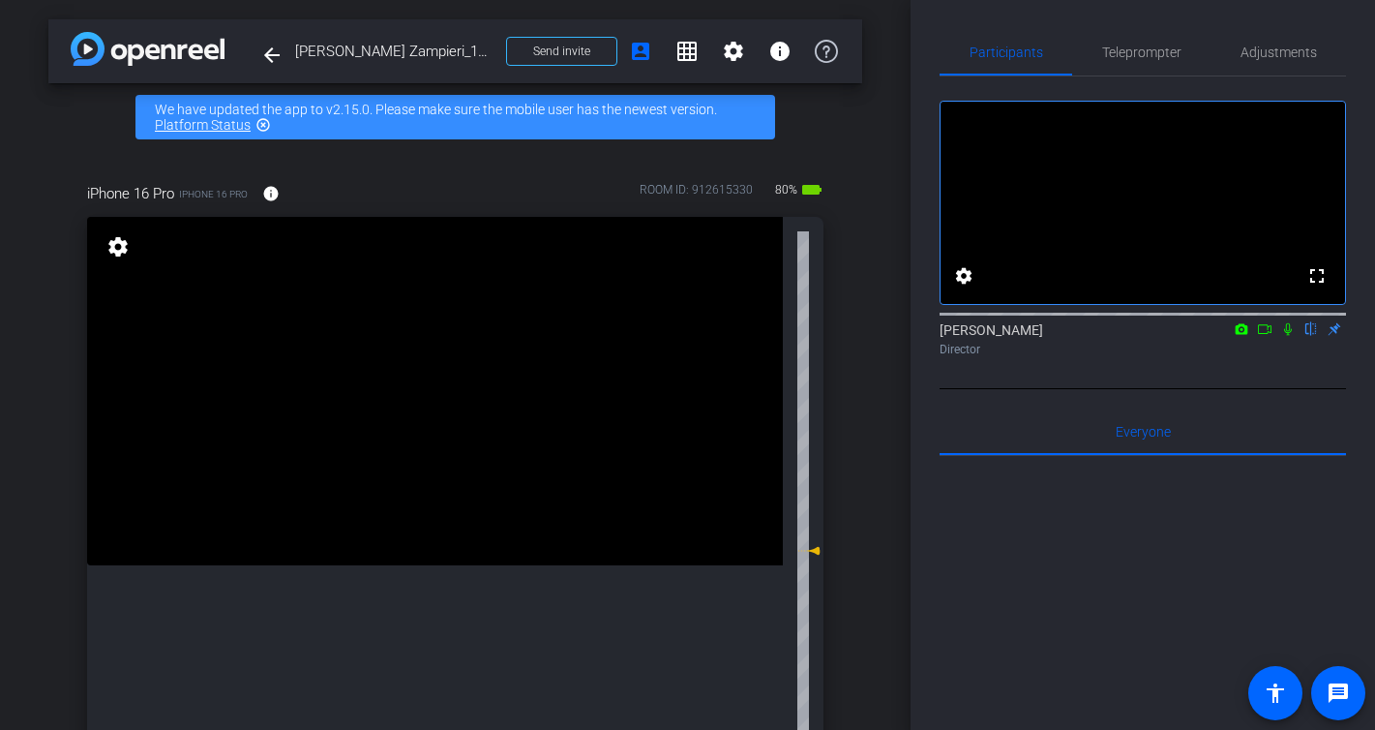
scroll to position [3, 0]
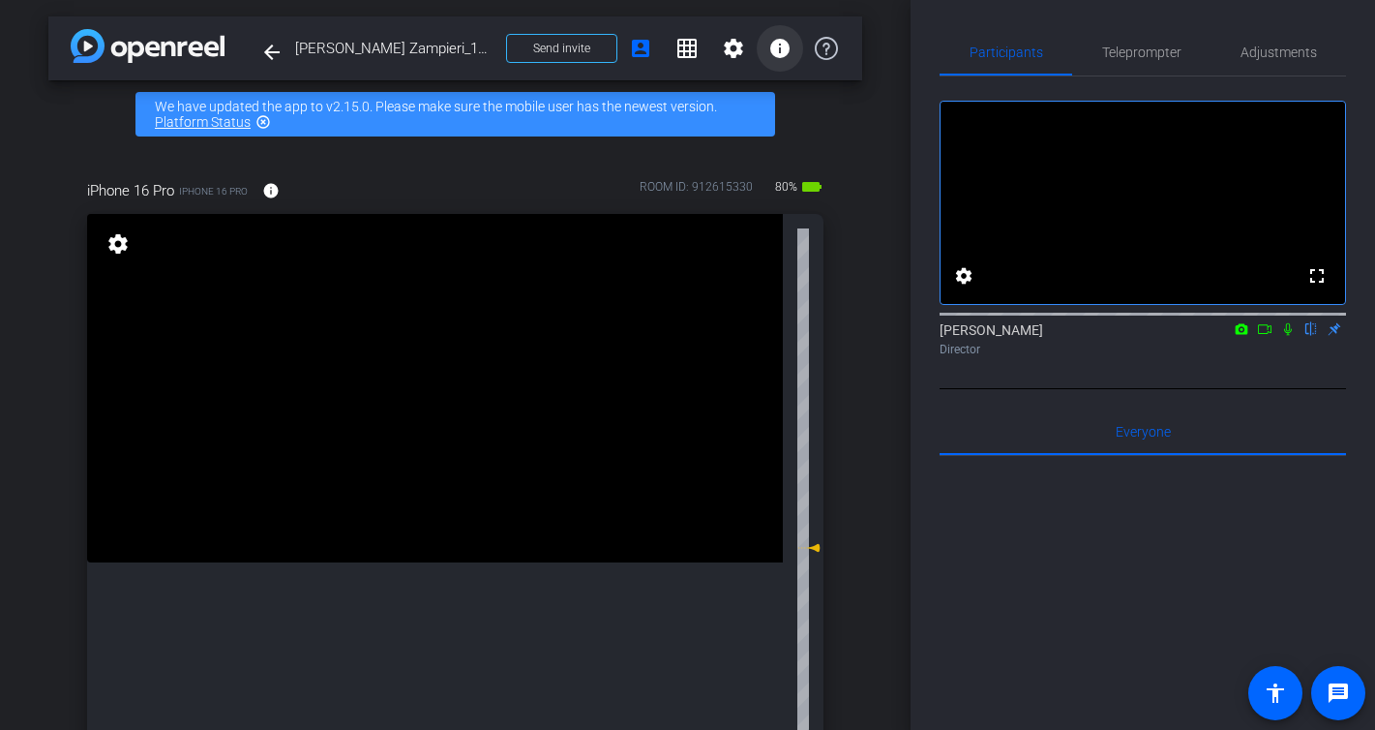
click at [778, 45] on mat-icon "info" at bounding box center [779, 48] width 23 height 23
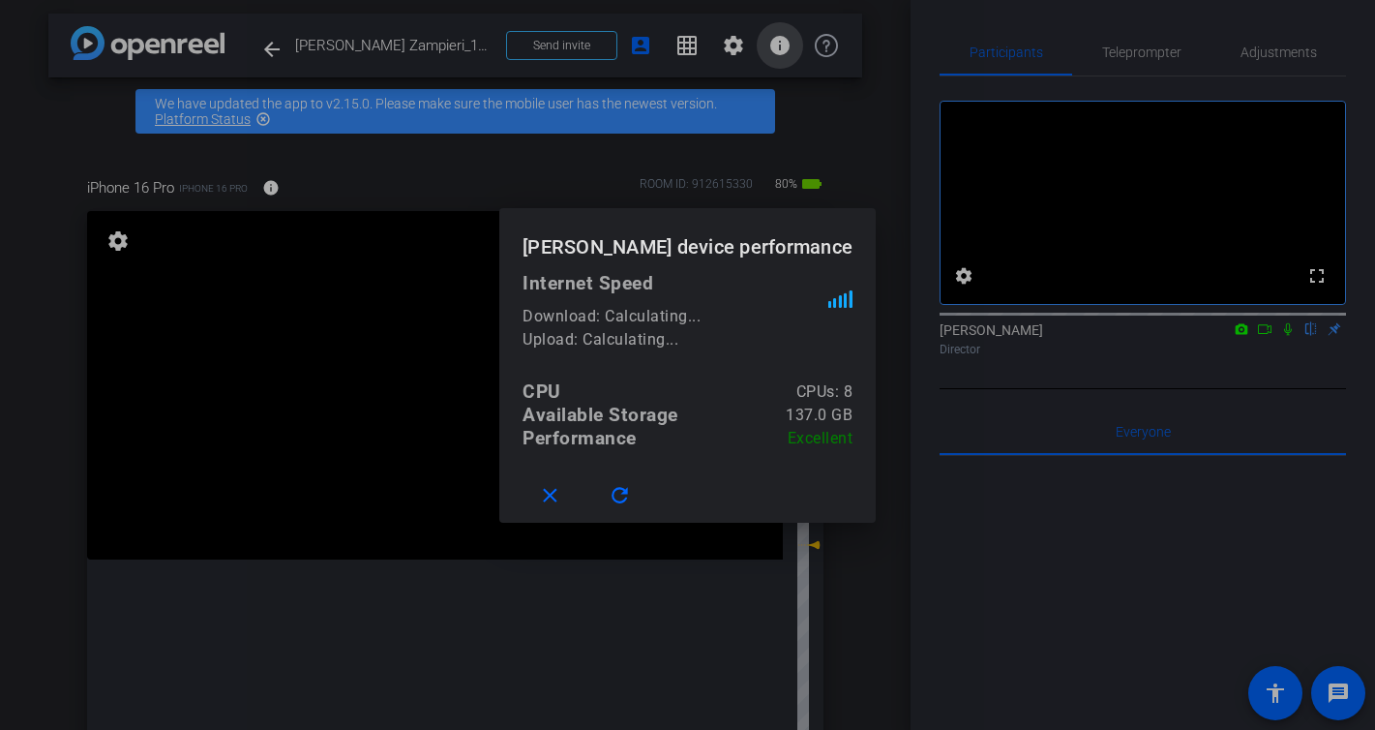
scroll to position [4, 0]
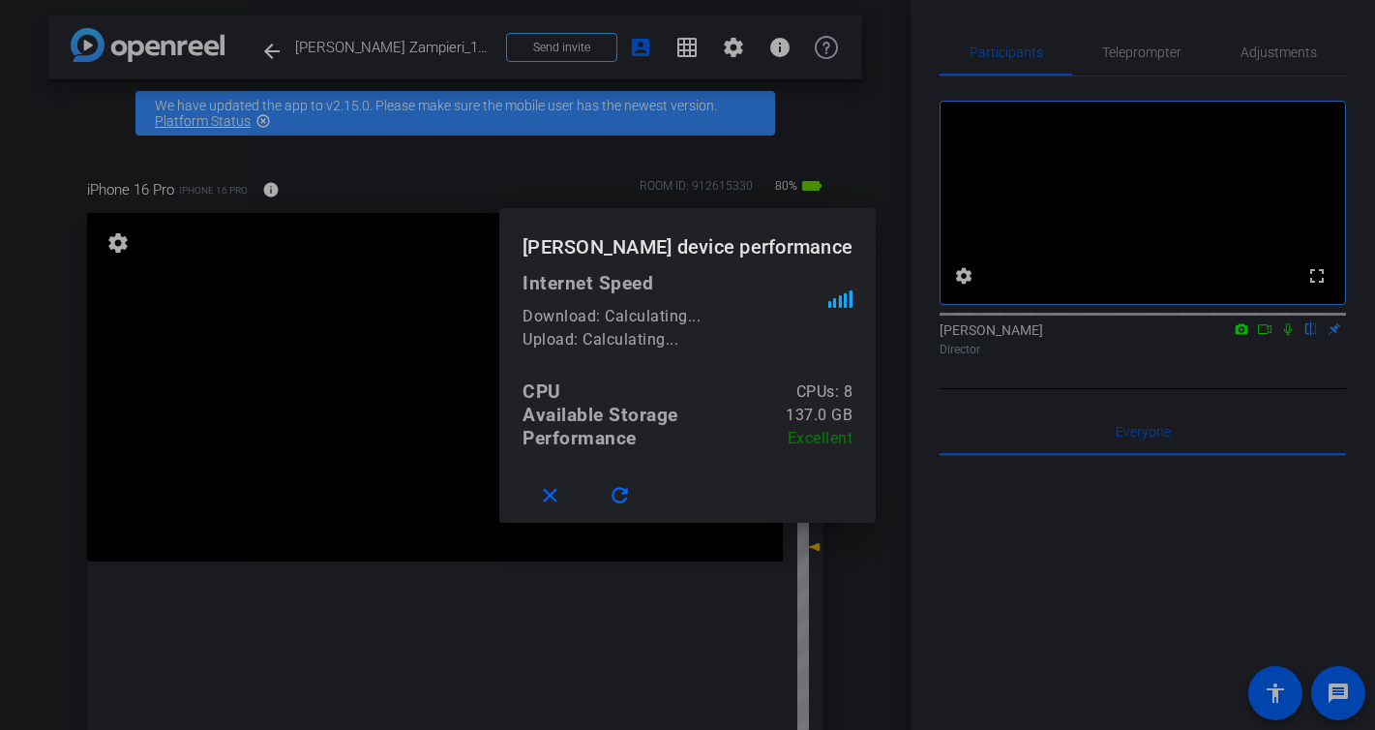
click at [730, 40] on div at bounding box center [687, 365] width 1375 height 730
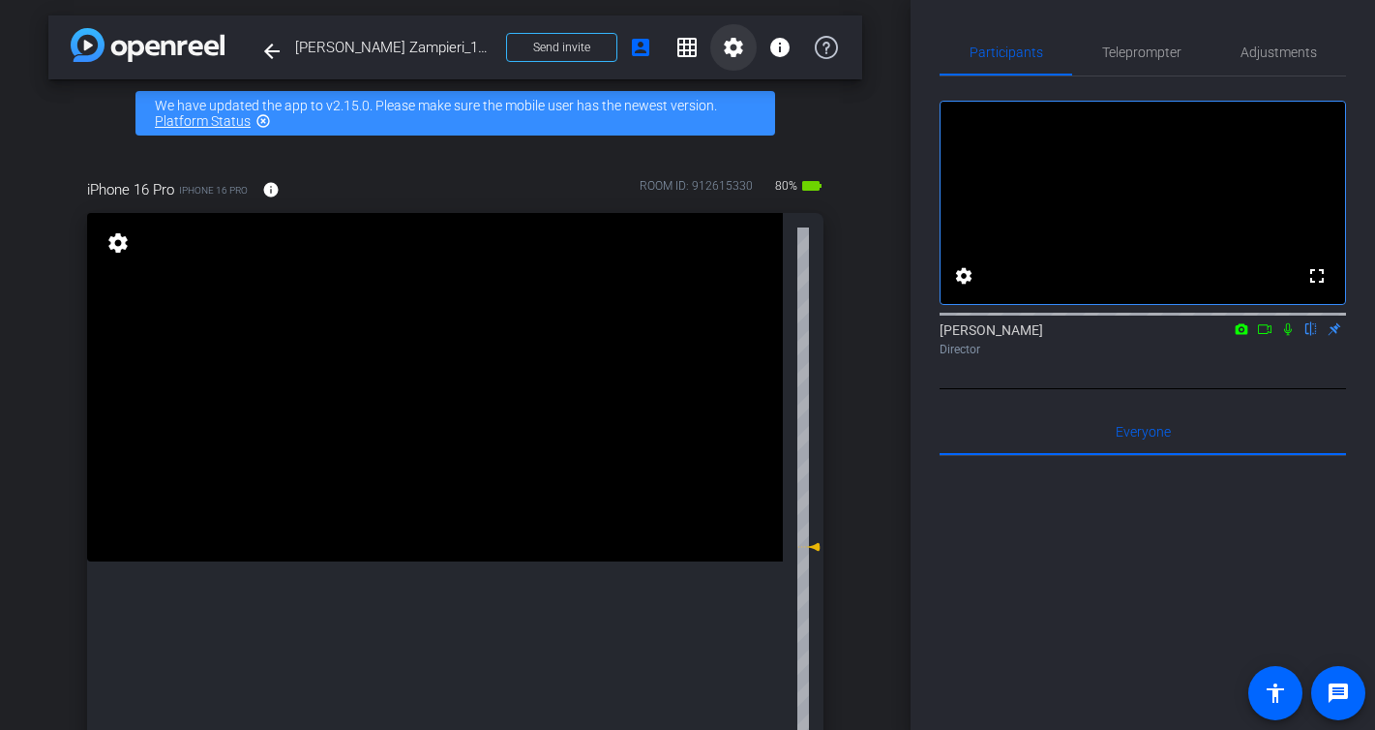
click at [730, 46] on mat-icon "settings" at bounding box center [733, 47] width 23 height 23
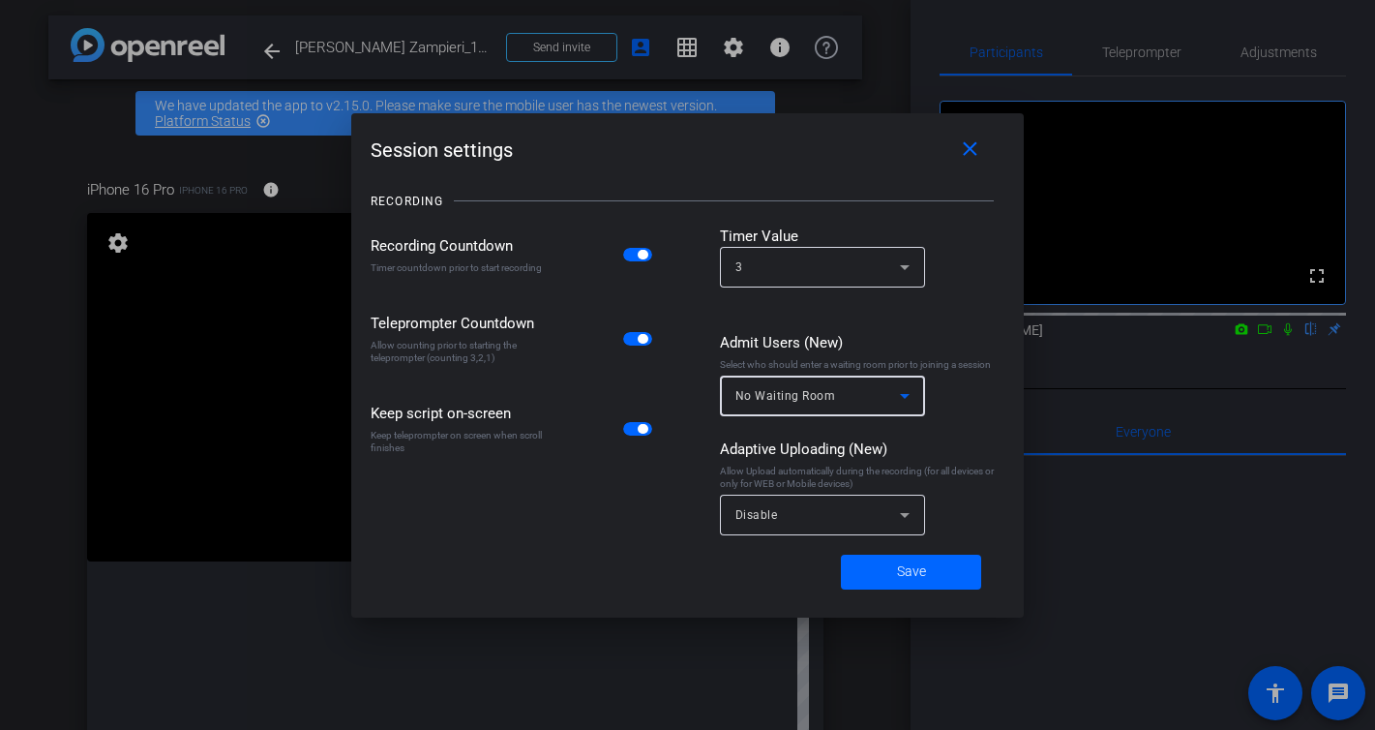
click at [879, 395] on div "No Waiting Room" at bounding box center [817, 395] width 165 height 24
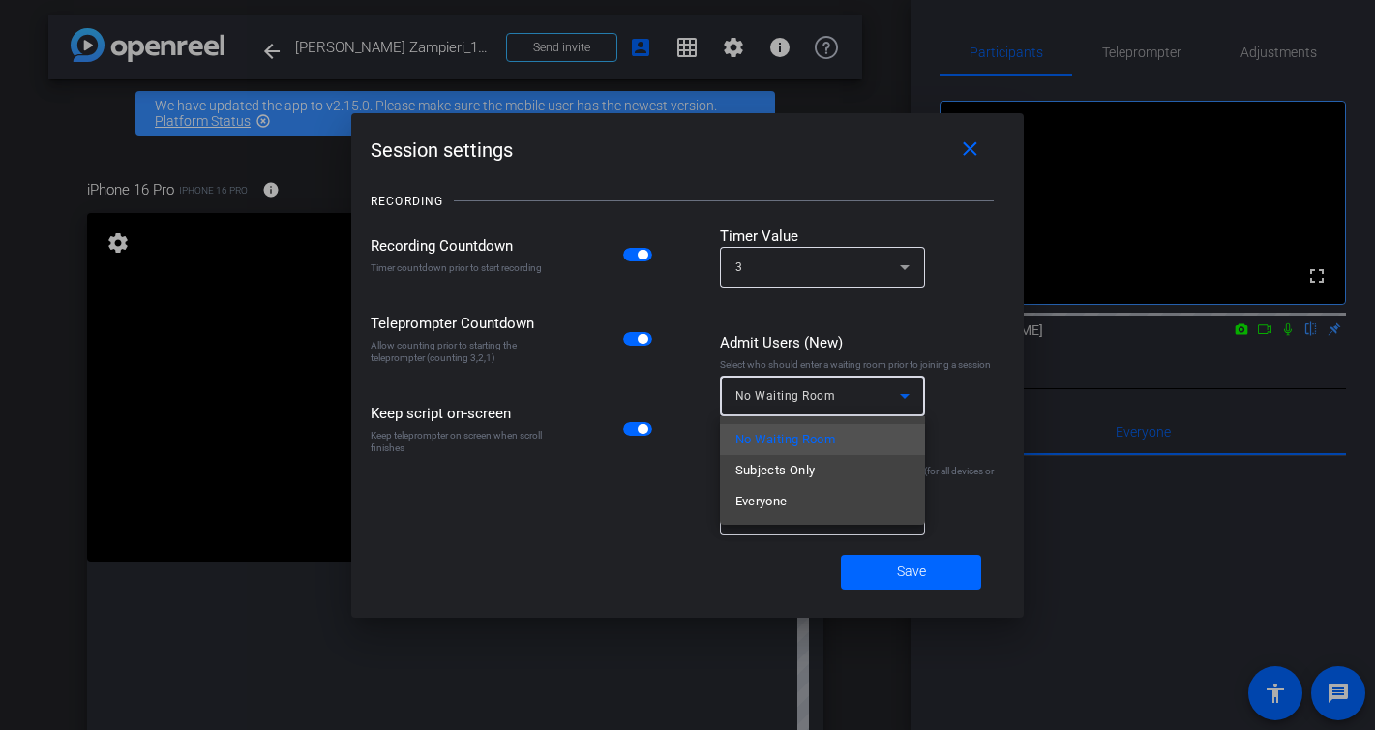
click at [879, 395] on div at bounding box center [687, 365] width 1375 height 730
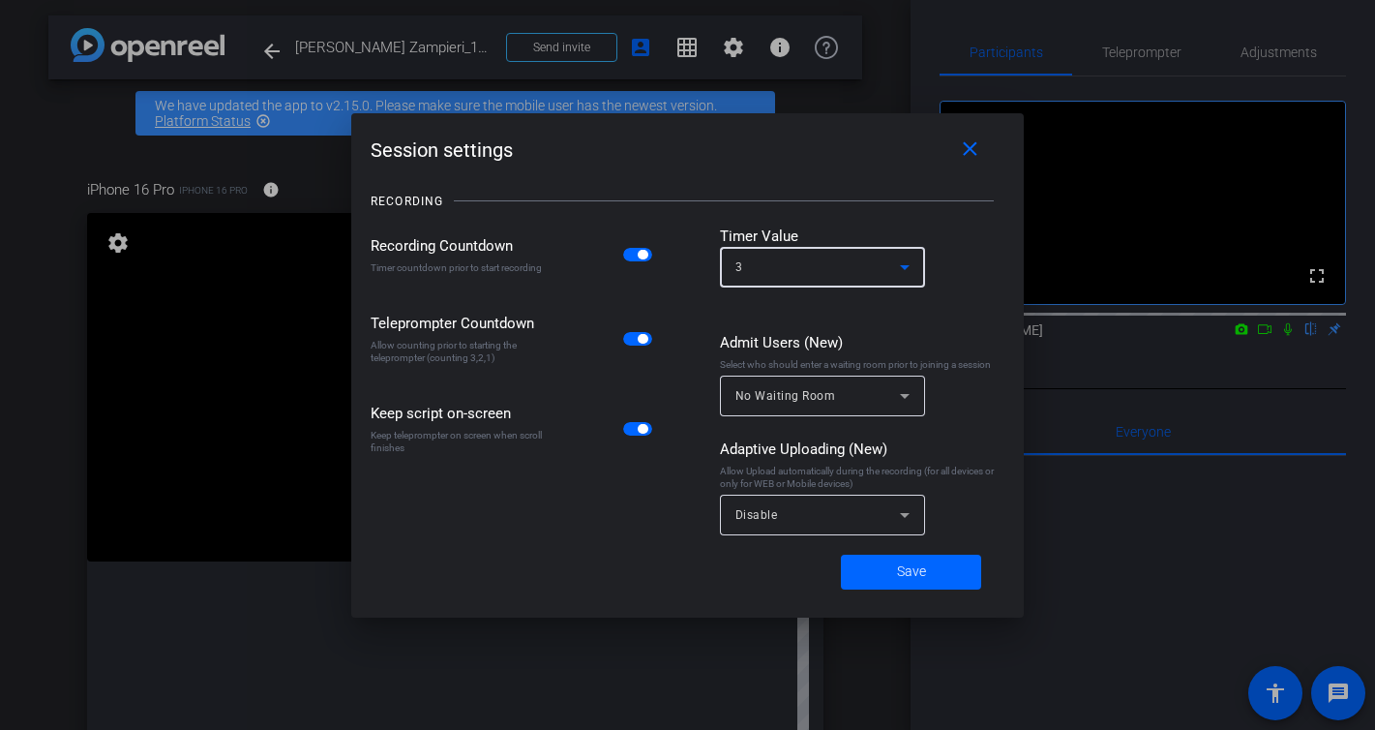
click at [808, 270] on div "3" at bounding box center [817, 267] width 165 height 24
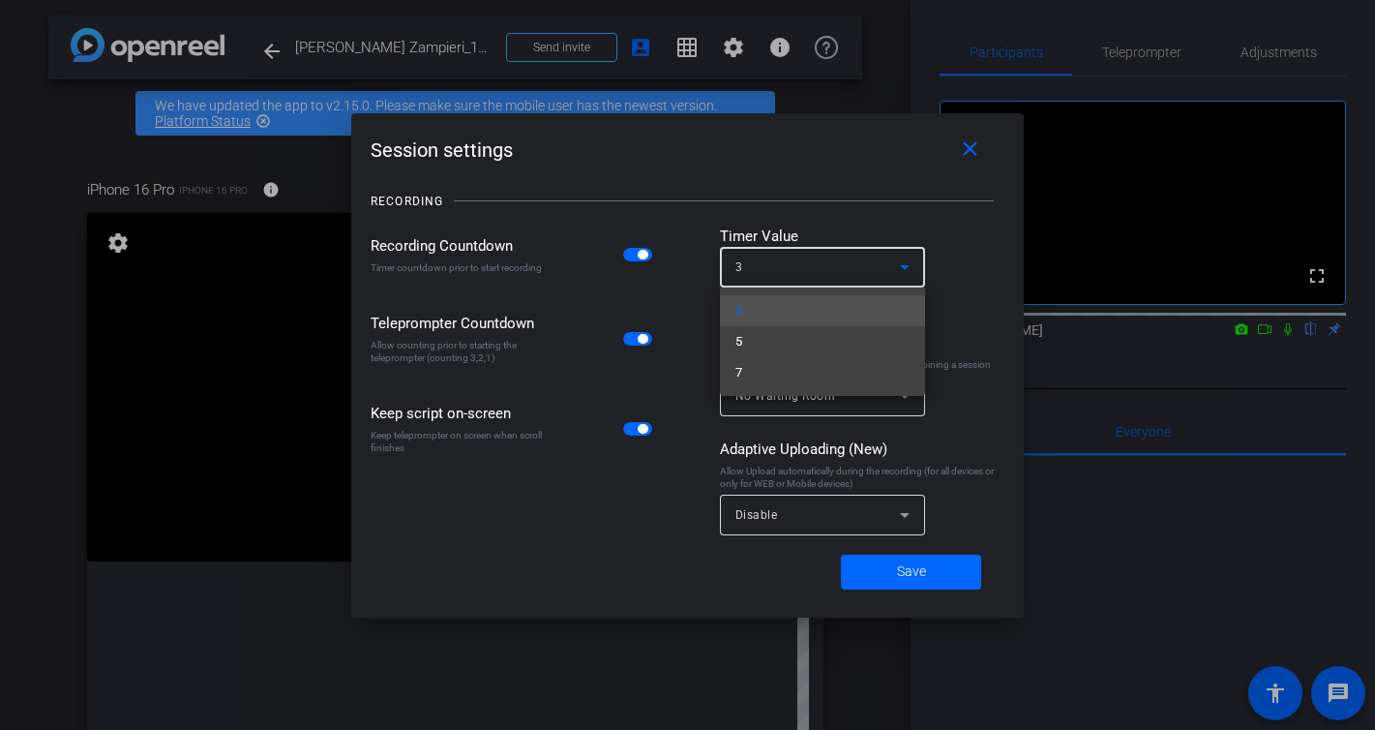
click at [806, 267] on div at bounding box center [687, 365] width 1375 height 730
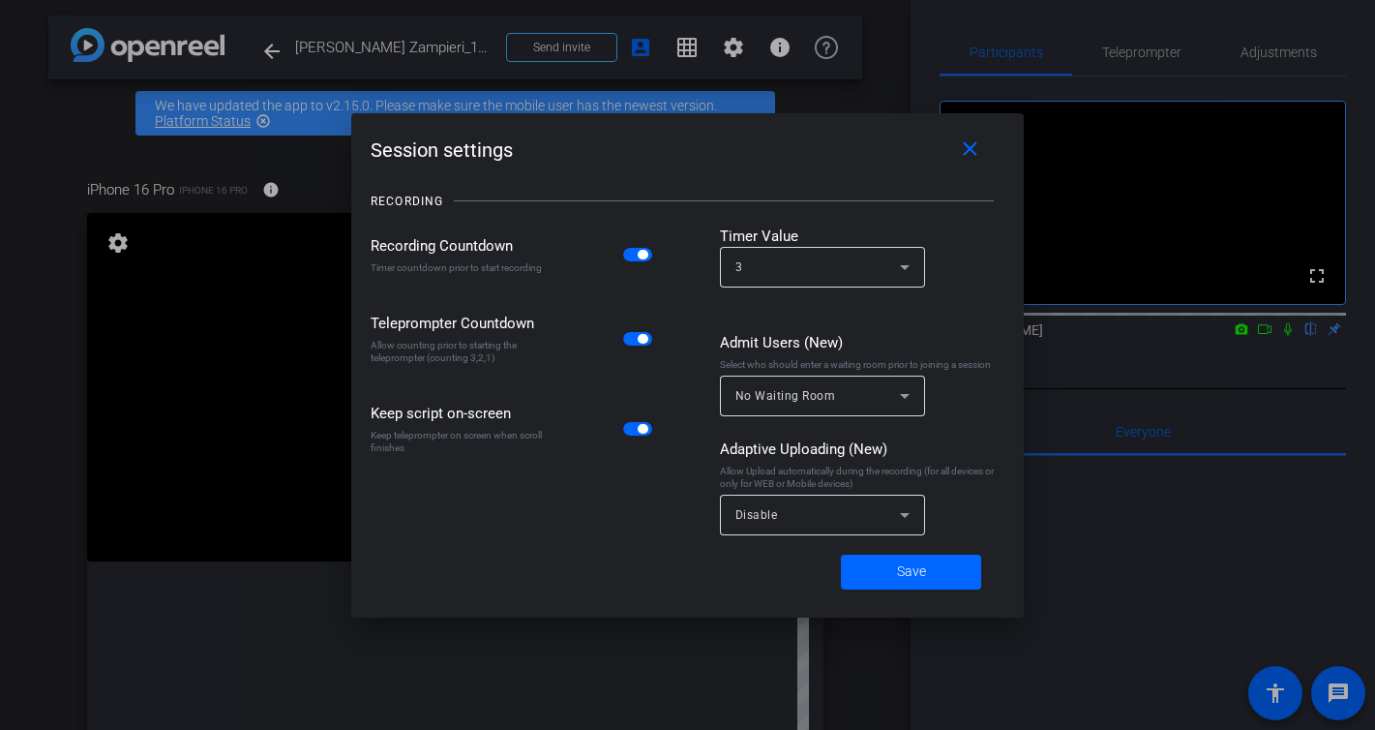
click at [635, 256] on span "button" at bounding box center [637, 255] width 29 height 14
click at [781, 523] on div "Disable" at bounding box center [817, 514] width 165 height 24
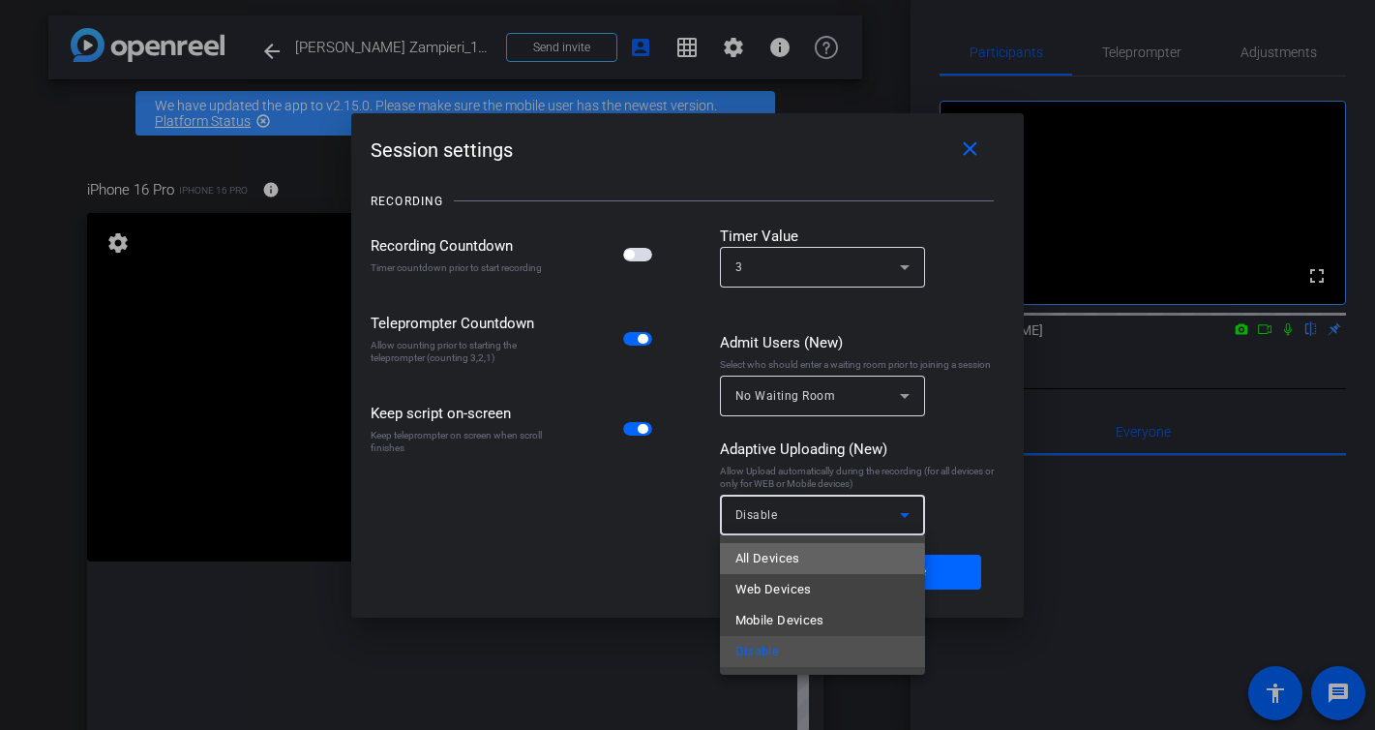
click at [786, 558] on span "All Devices" at bounding box center [767, 558] width 65 height 23
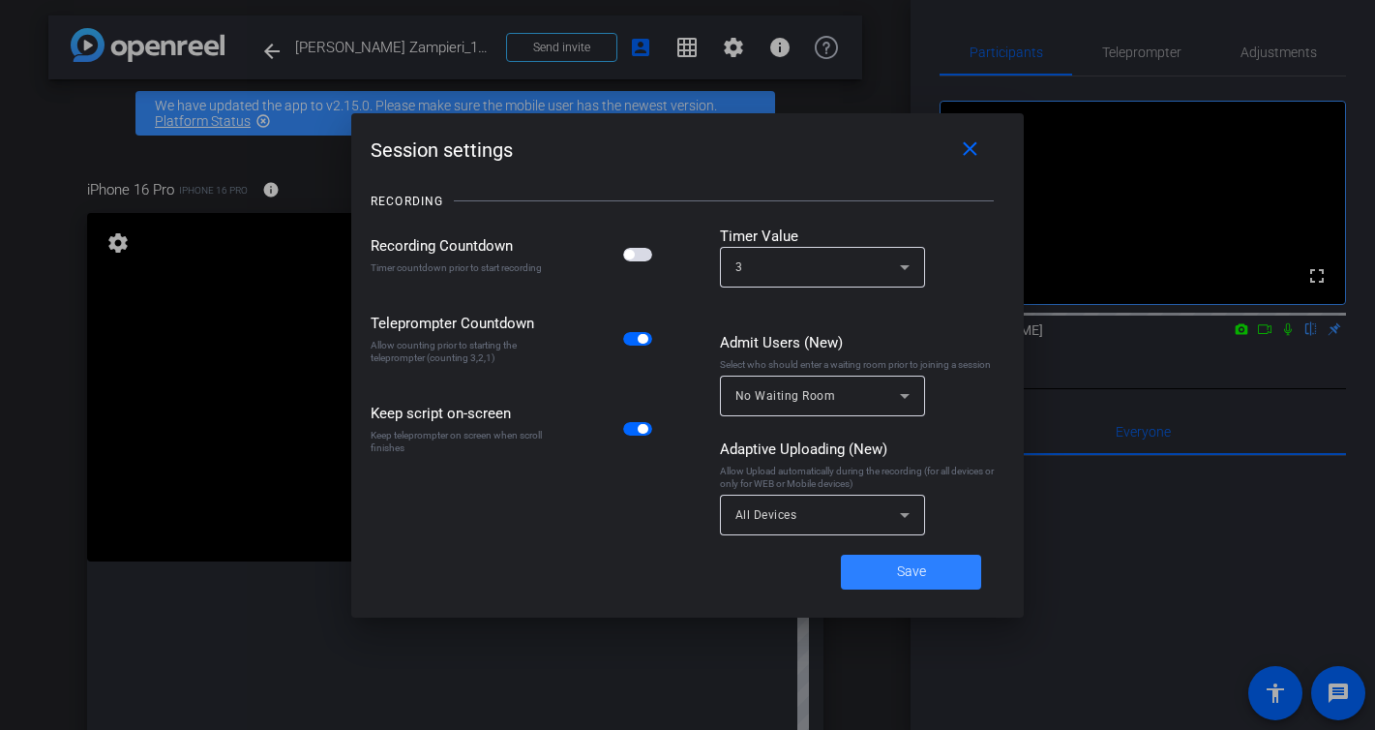
click at [889, 562] on span at bounding box center [911, 572] width 140 height 46
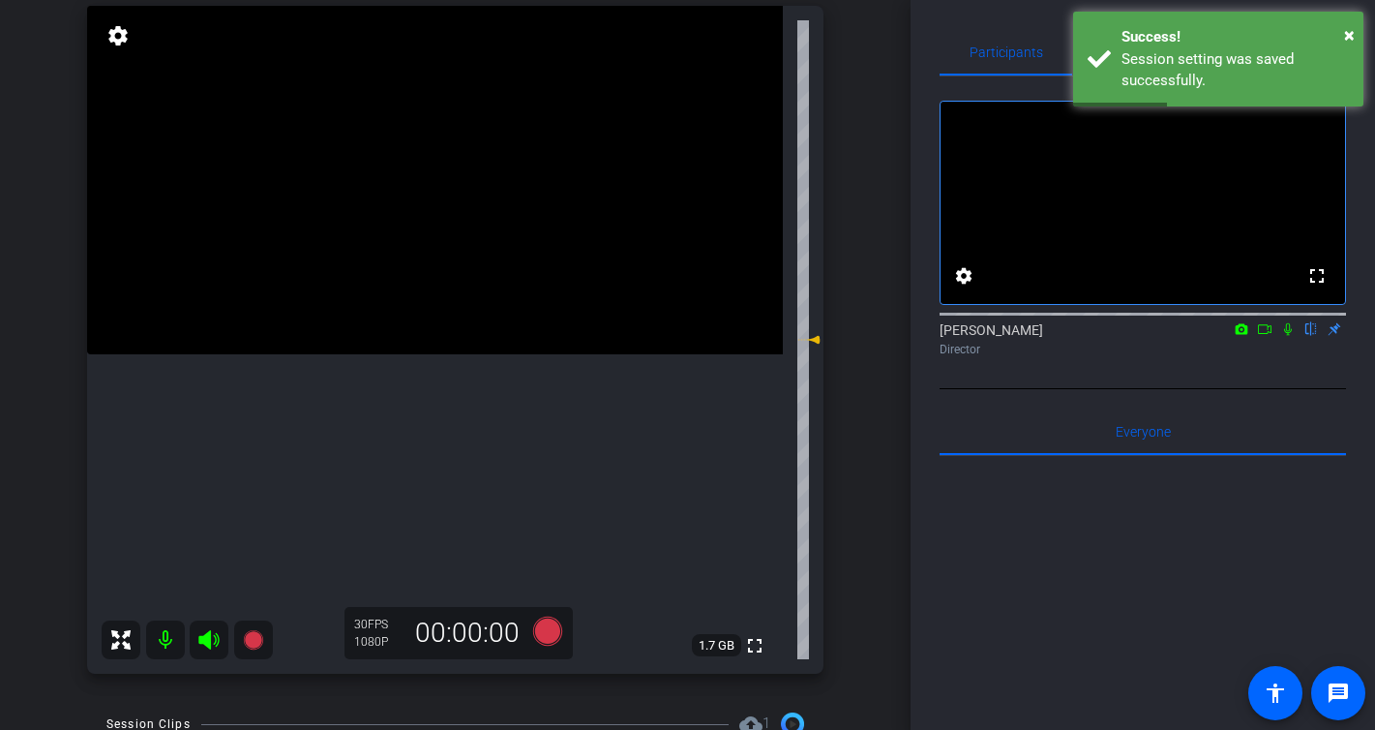
scroll to position [215, 0]
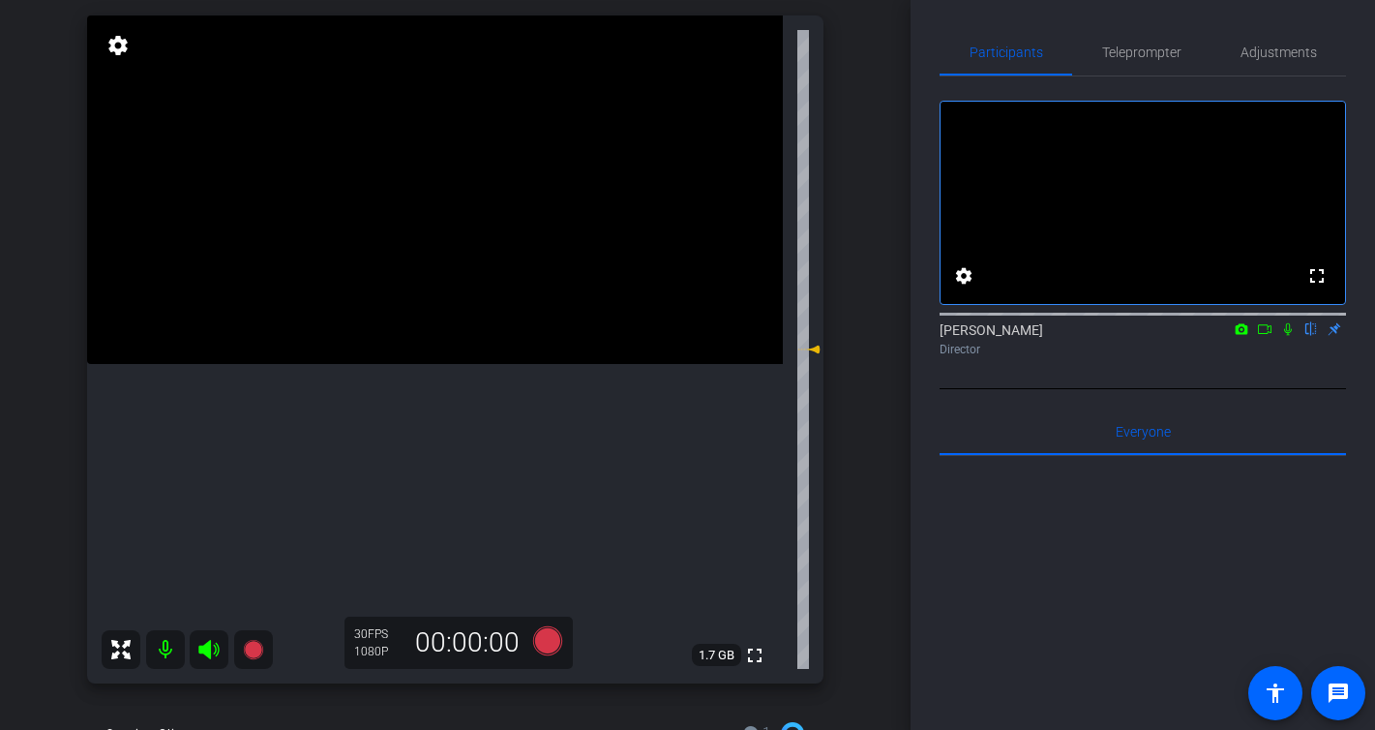
click at [415, 315] on video at bounding box center [435, 189] width 696 height 348
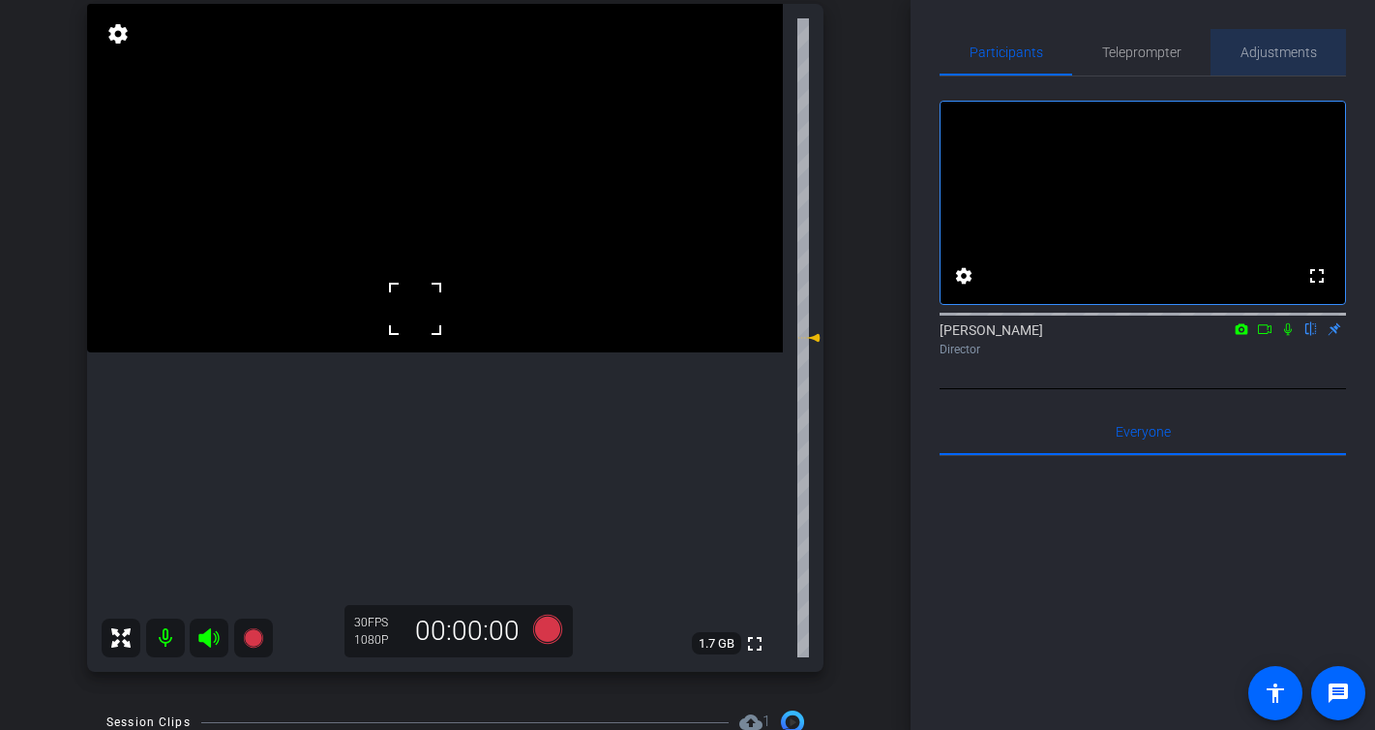
scroll to position [0, 0]
click at [1256, 48] on span "Adjustments" at bounding box center [1279, 51] width 76 height 14
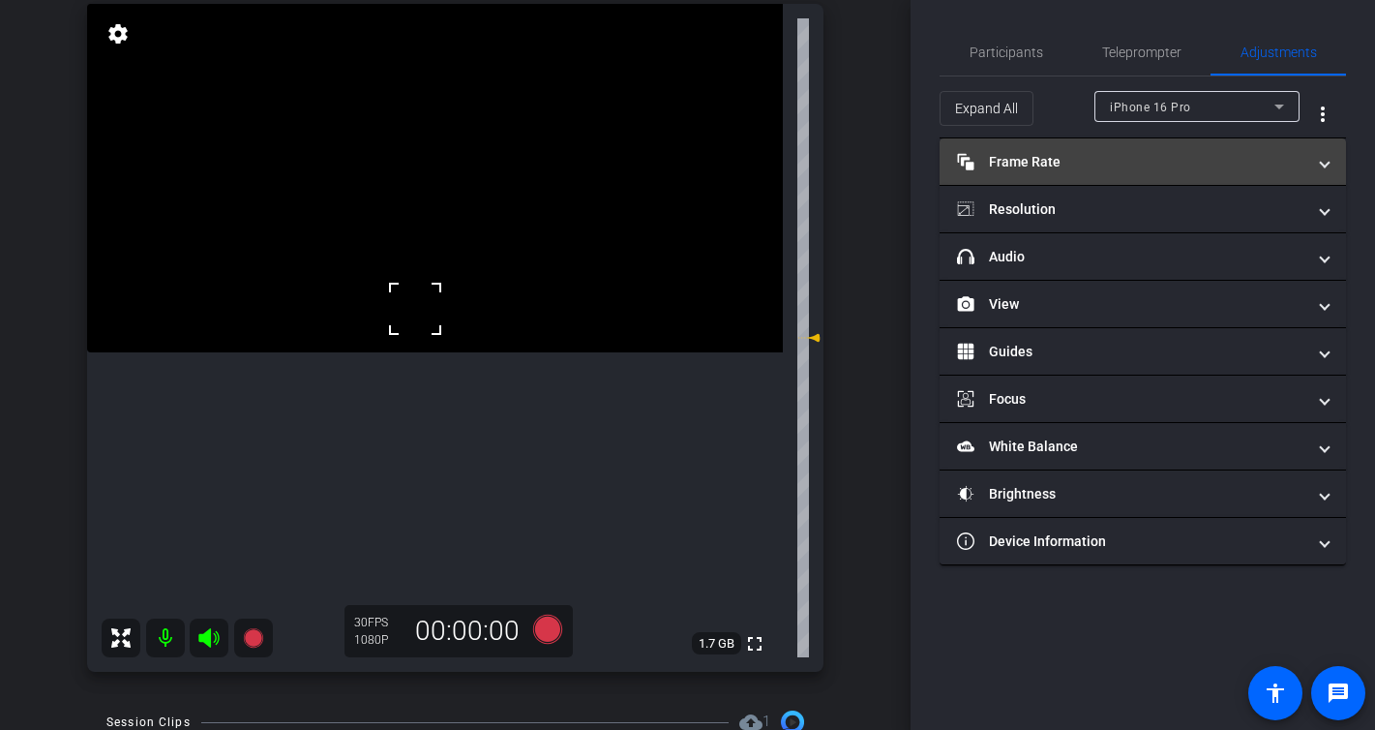
click at [1060, 158] on mat-panel-title "Frame Rate Frame Rate" at bounding box center [1131, 162] width 348 height 20
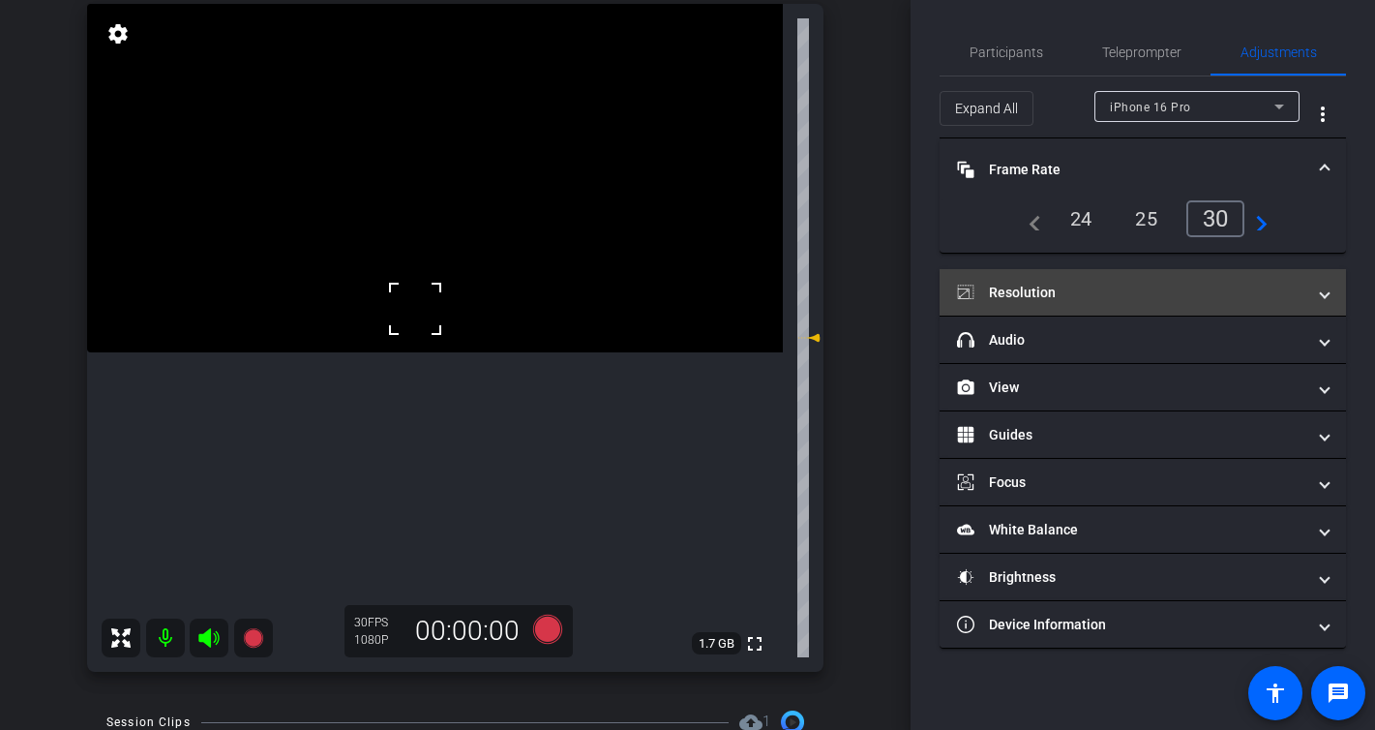
click at [1073, 285] on mat-panel-title "Resolution" at bounding box center [1131, 293] width 348 height 20
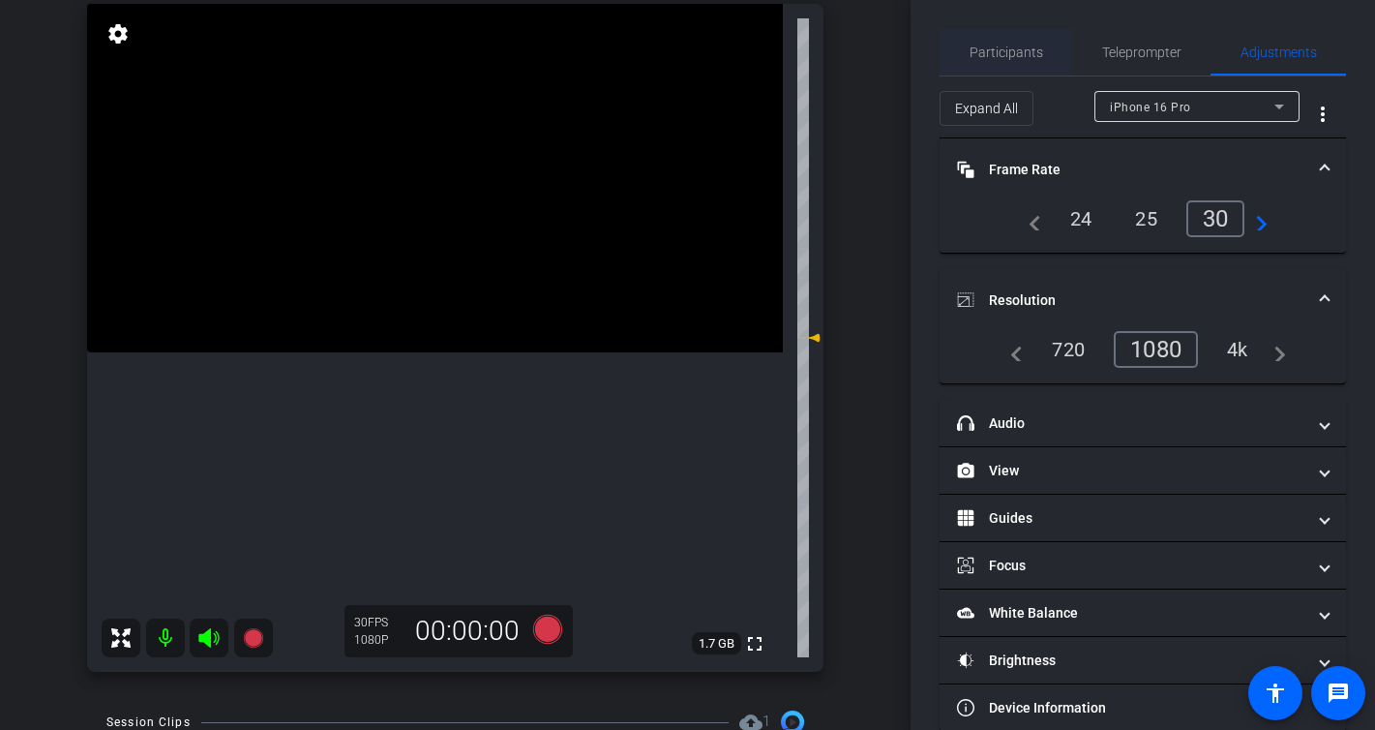
click at [1004, 51] on span "Participants" at bounding box center [1007, 52] width 74 height 14
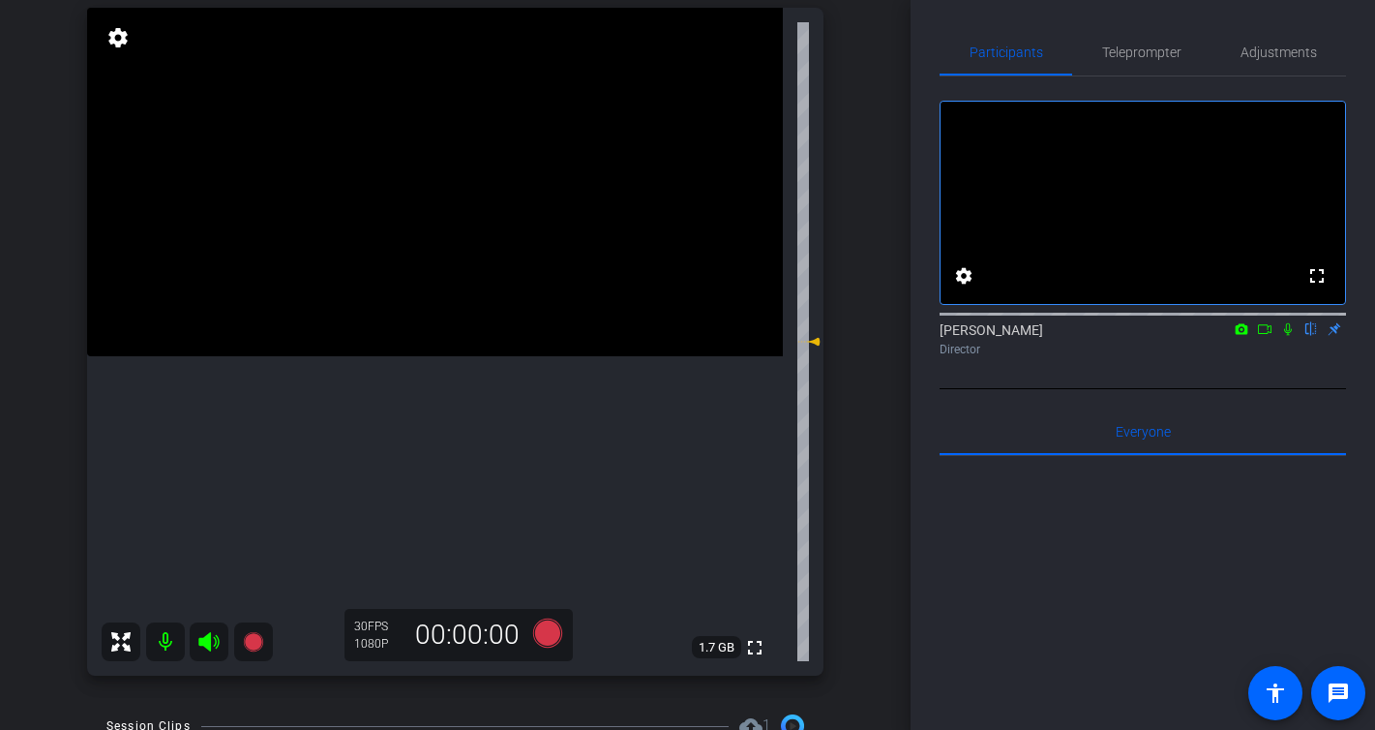
scroll to position [210, 0]
click at [555, 642] on icon at bounding box center [548, 632] width 46 height 35
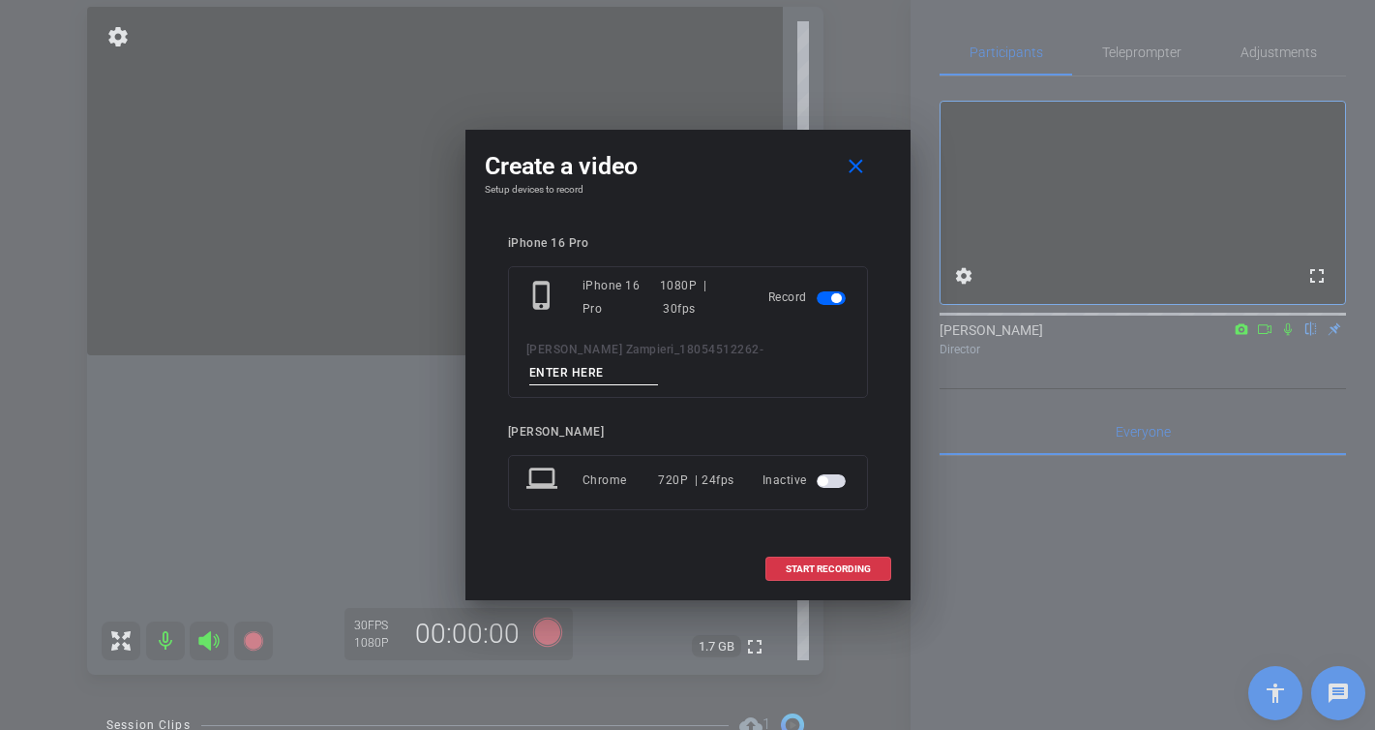
click at [659, 361] on input at bounding box center [594, 373] width 130 height 24
type input "-"
click at [841, 564] on span "START RECORDING" at bounding box center [828, 569] width 85 height 10
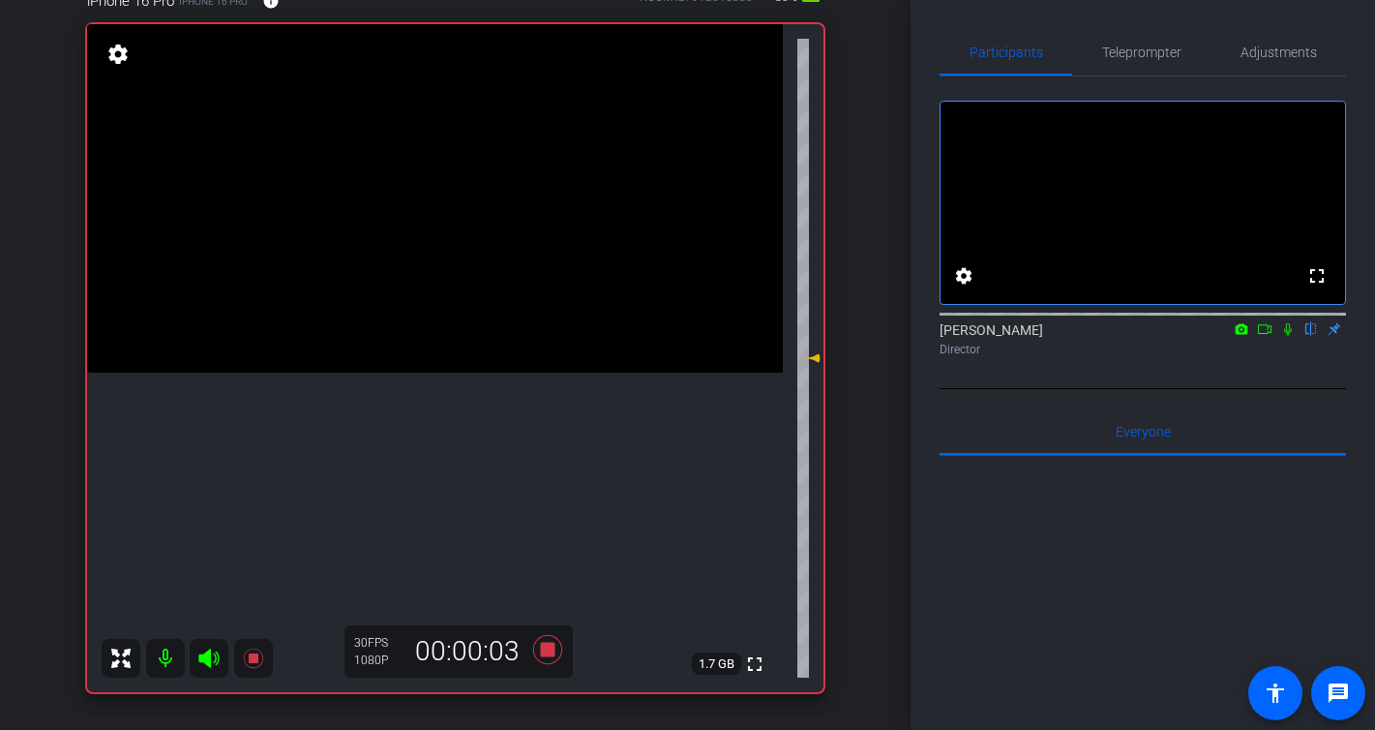
scroll to position [199, 0]
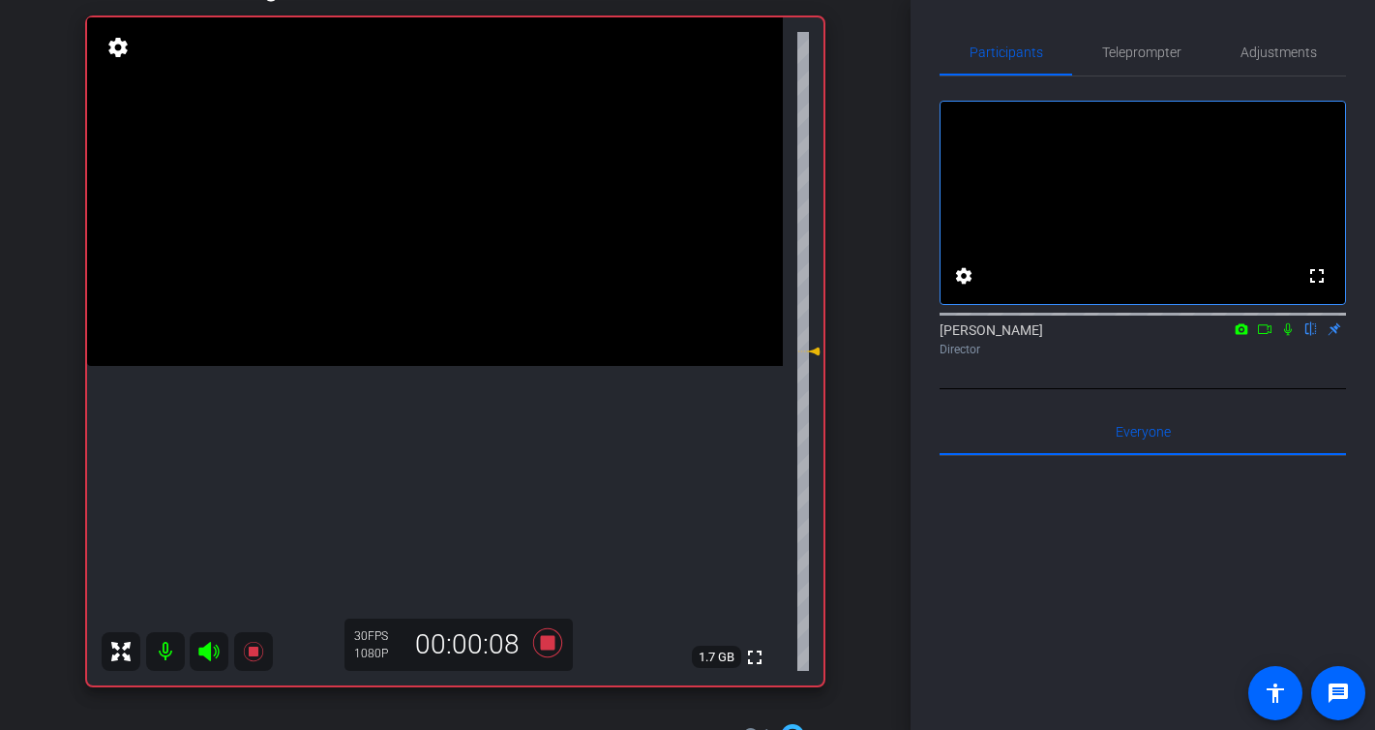
click at [1290, 336] on icon at bounding box center [1287, 329] width 15 height 14
click at [1288, 336] on icon at bounding box center [1287, 329] width 15 height 14
click at [1289, 336] on icon at bounding box center [1287, 329] width 15 height 14
click at [546, 646] on icon at bounding box center [546, 642] width 29 height 29
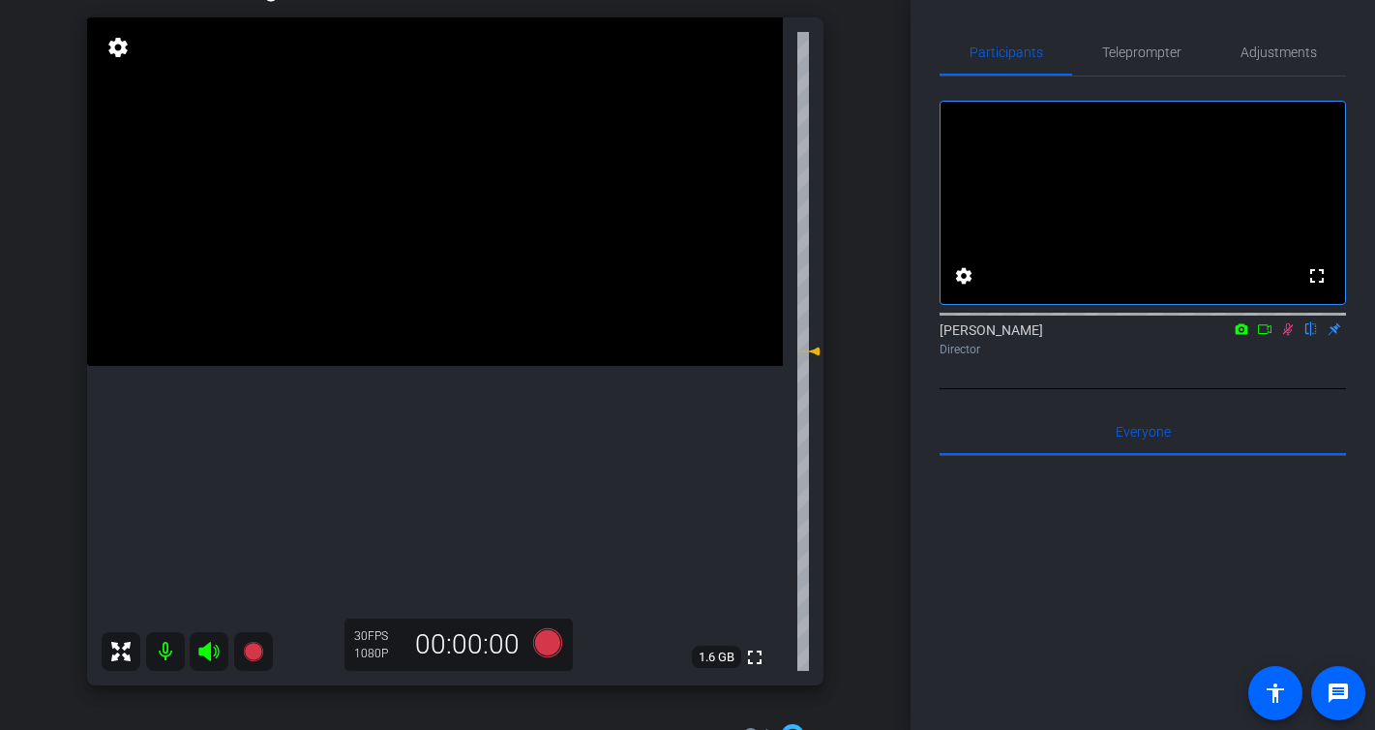
click at [1296, 338] on mat-icon at bounding box center [1287, 328] width 23 height 17
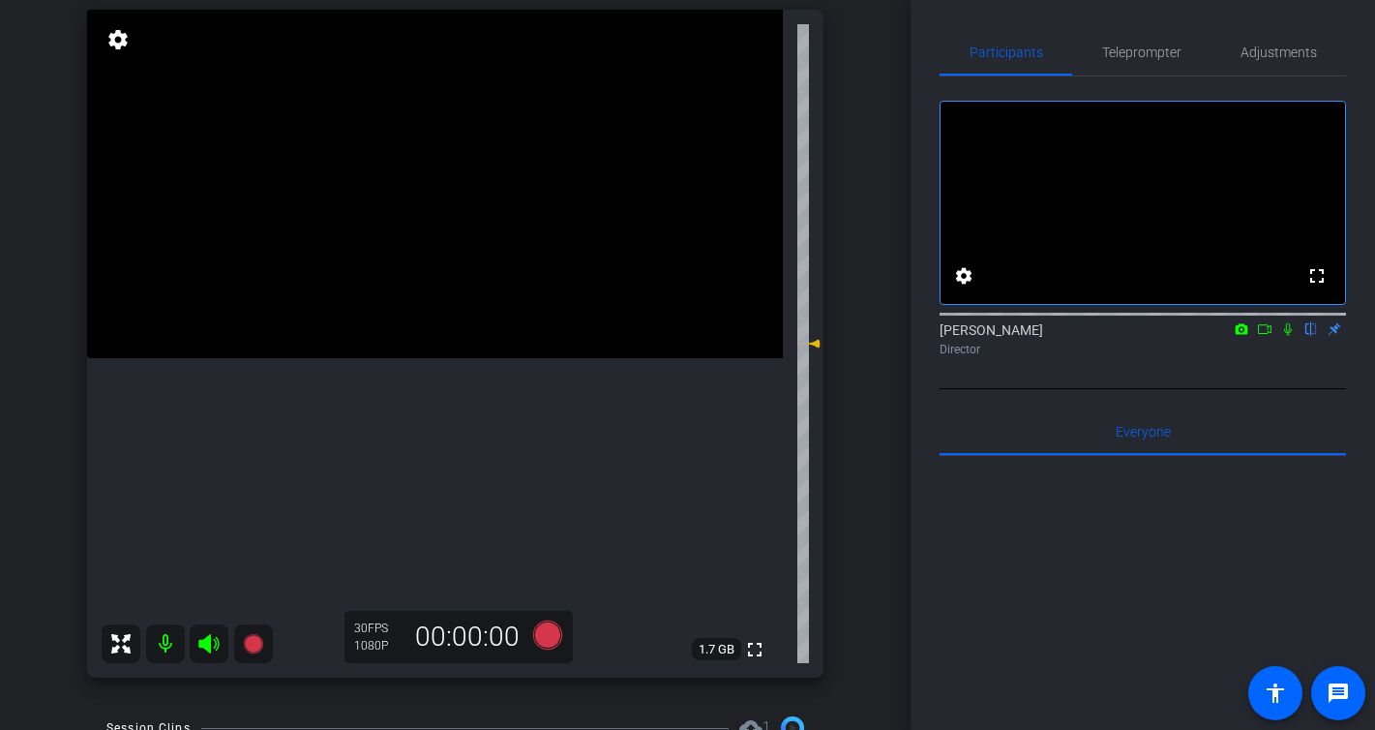
scroll to position [201, 0]
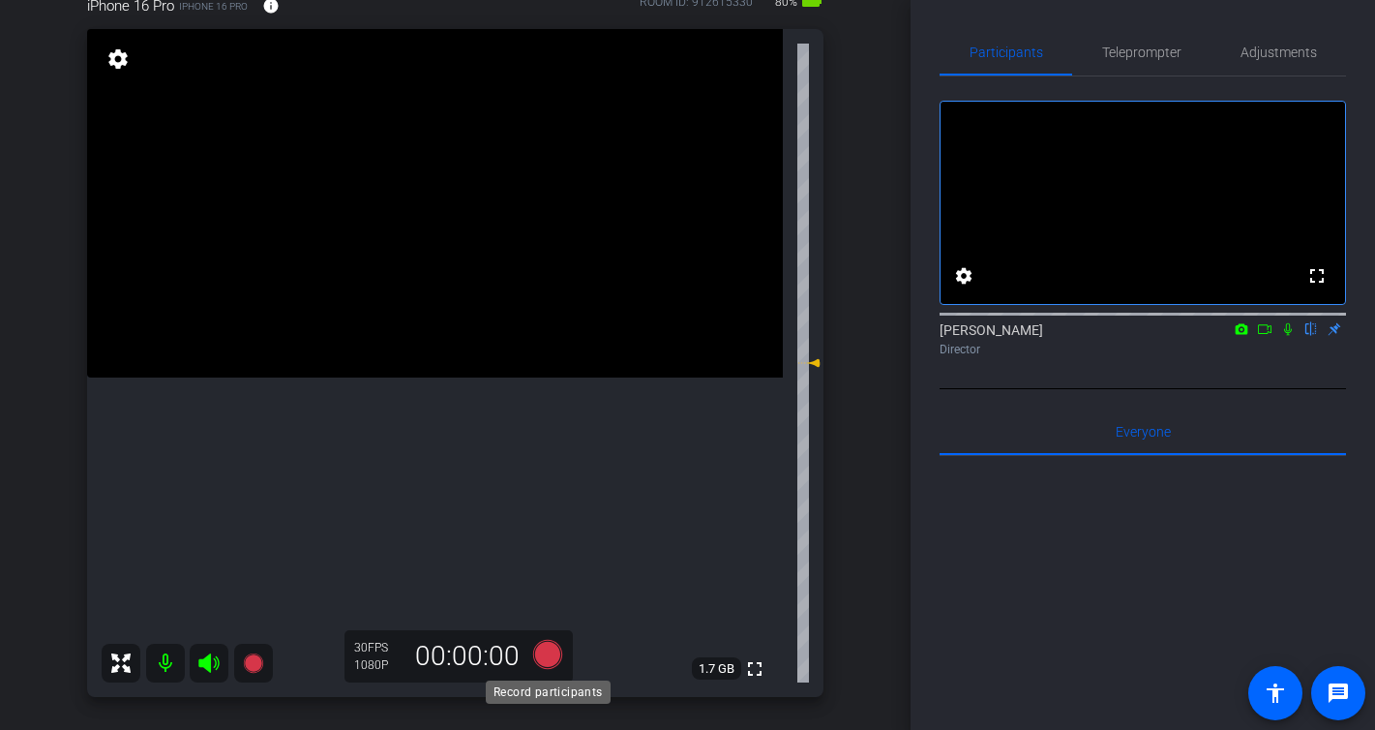
click at [558, 657] on icon at bounding box center [546, 654] width 29 height 29
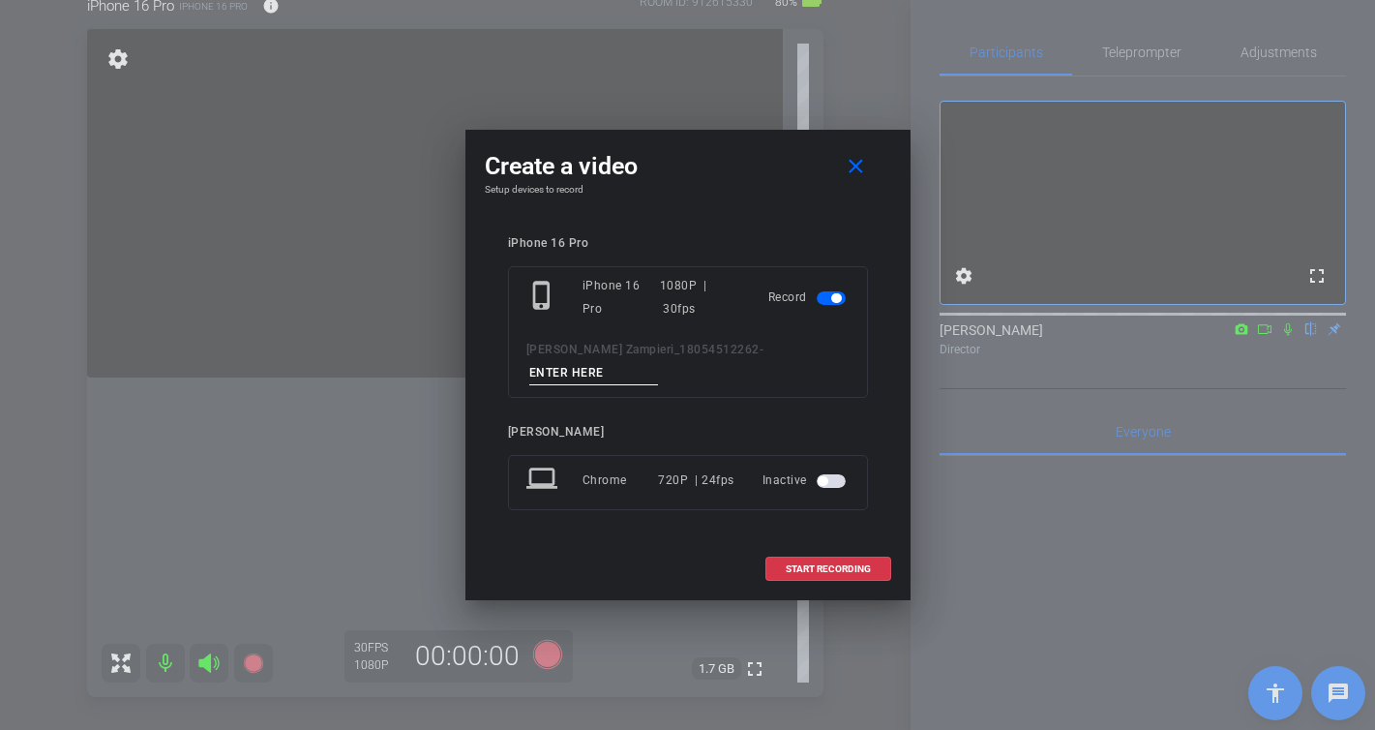
scroll to position [194, 0]
click at [659, 361] on input at bounding box center [594, 373] width 130 height 24
type input "-"
click at [842, 564] on span "START RECORDING" at bounding box center [828, 569] width 85 height 10
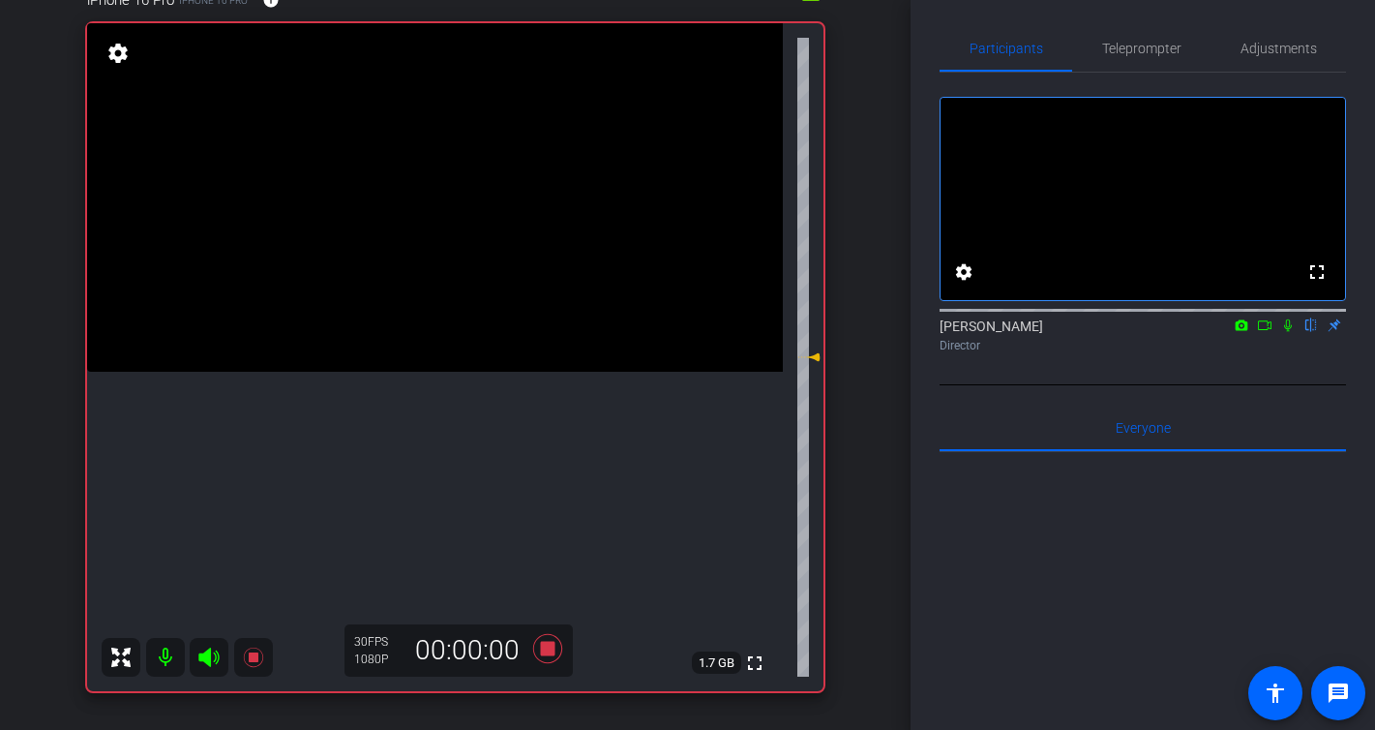
scroll to position [5, 0]
click at [1288, 330] on icon at bounding box center [1287, 323] width 15 height 14
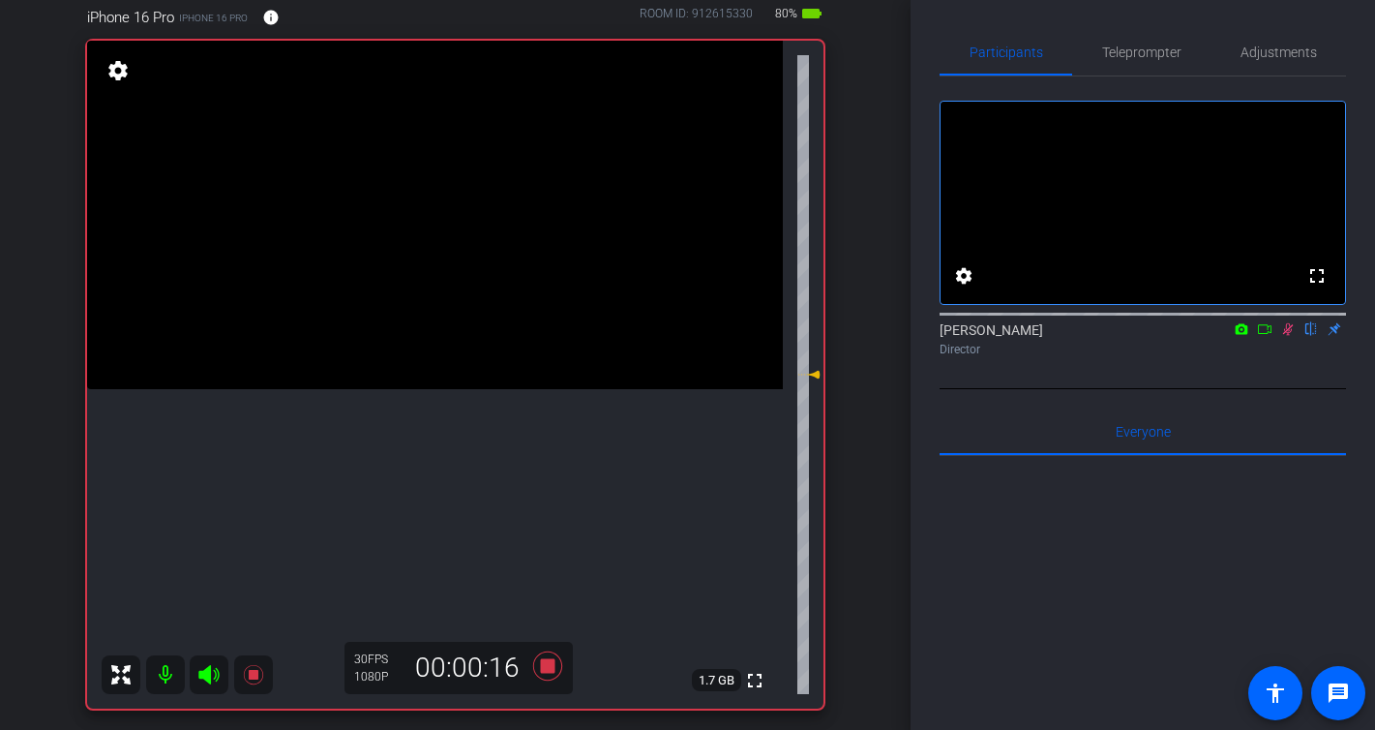
scroll to position [3, 0]
click at [1290, 333] on icon at bounding box center [1287, 326] width 15 height 14
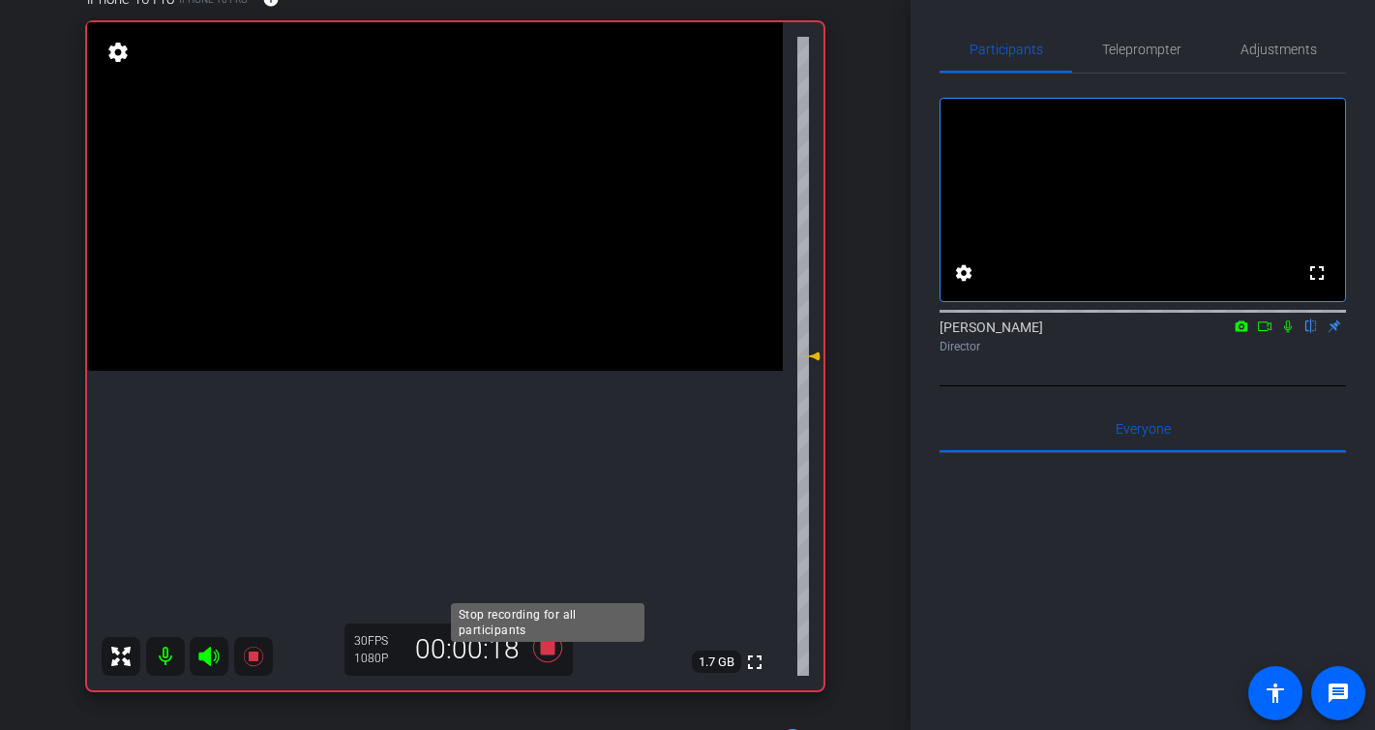
click at [548, 665] on div at bounding box center [547, 649] width 31 height 33
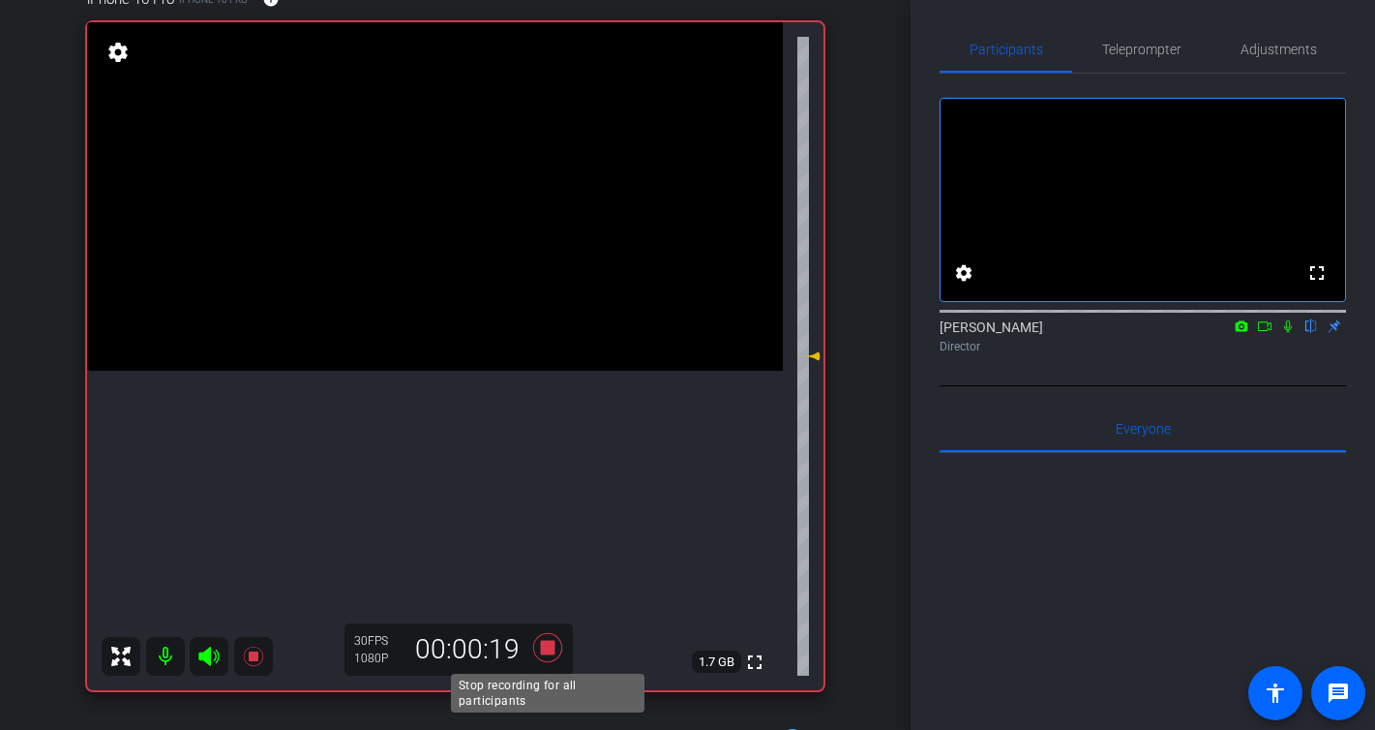
click at [546, 650] on icon at bounding box center [546, 647] width 29 height 29
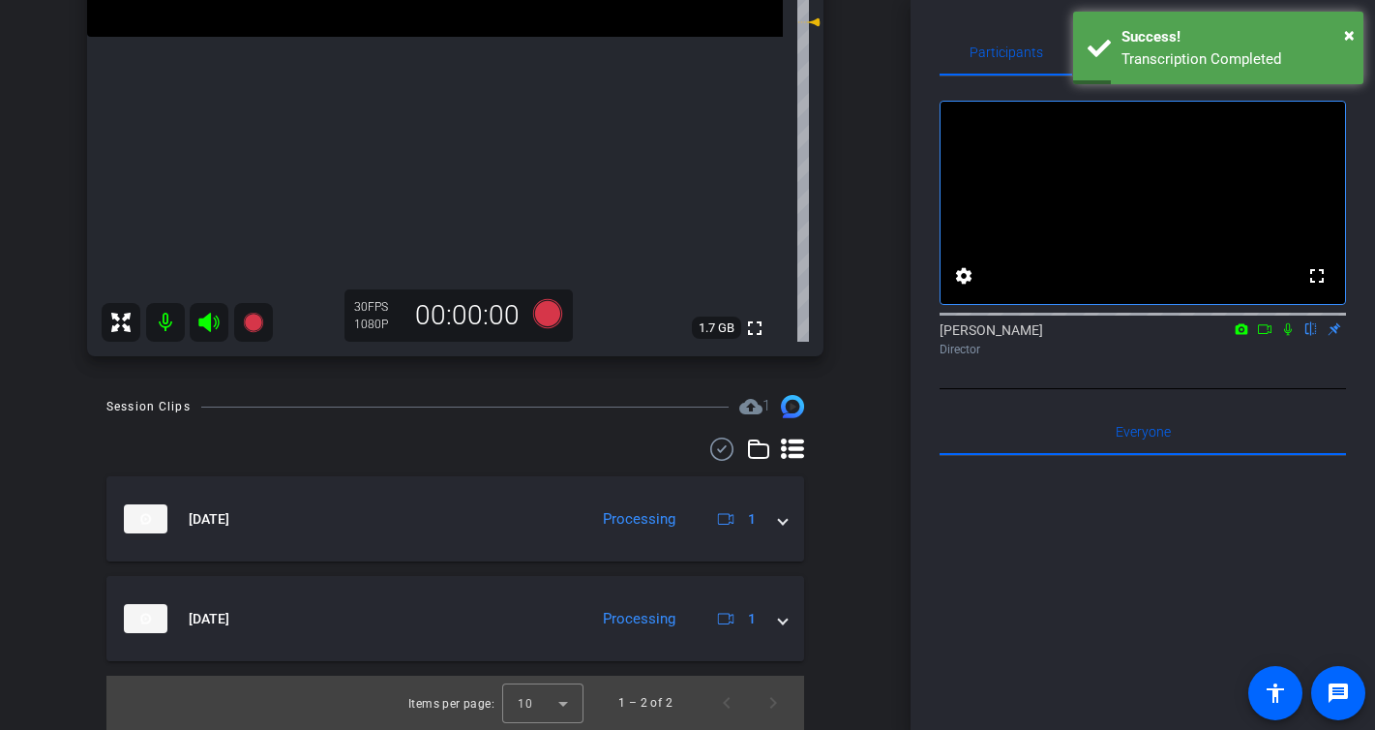
scroll to position [1, 0]
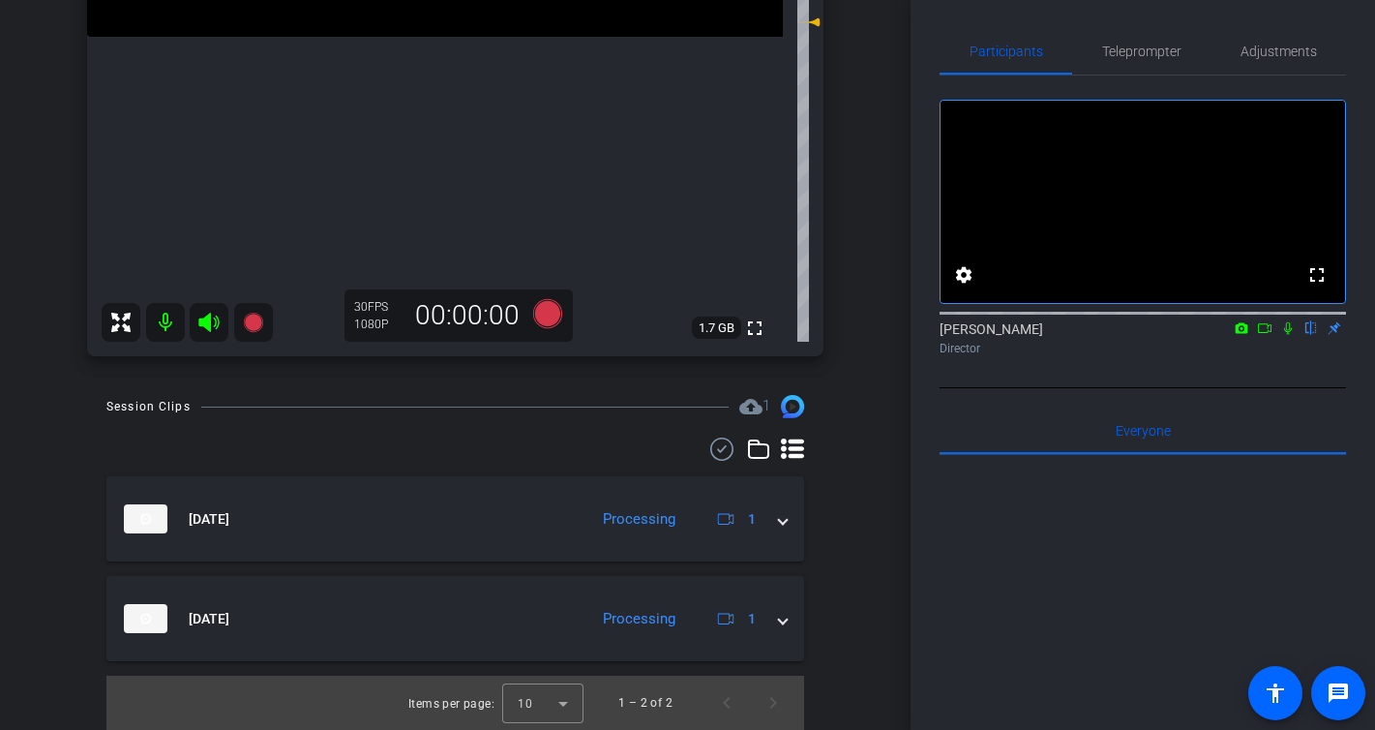
click at [1289, 335] on icon at bounding box center [1288, 328] width 8 height 13
click at [1269, 333] on icon at bounding box center [1265, 328] width 14 height 10
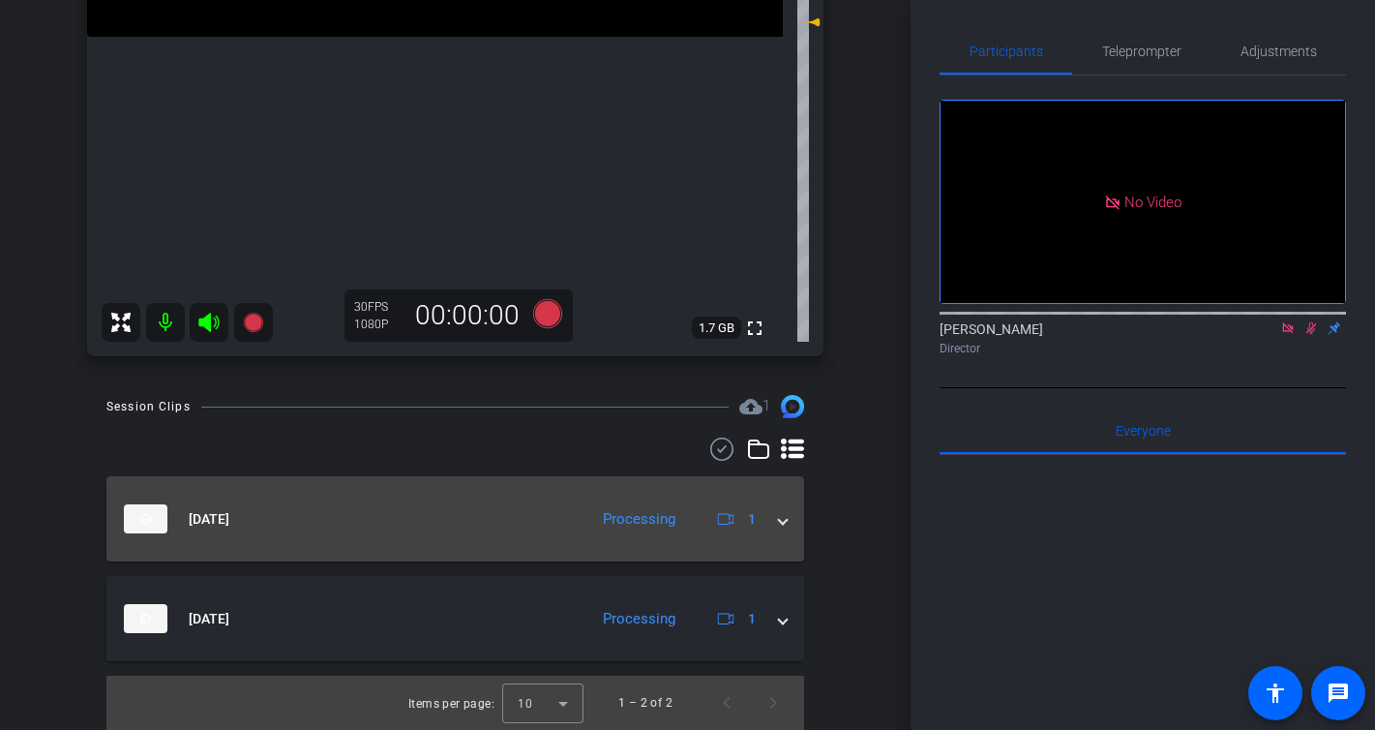
click at [784, 522] on span at bounding box center [783, 519] width 8 height 20
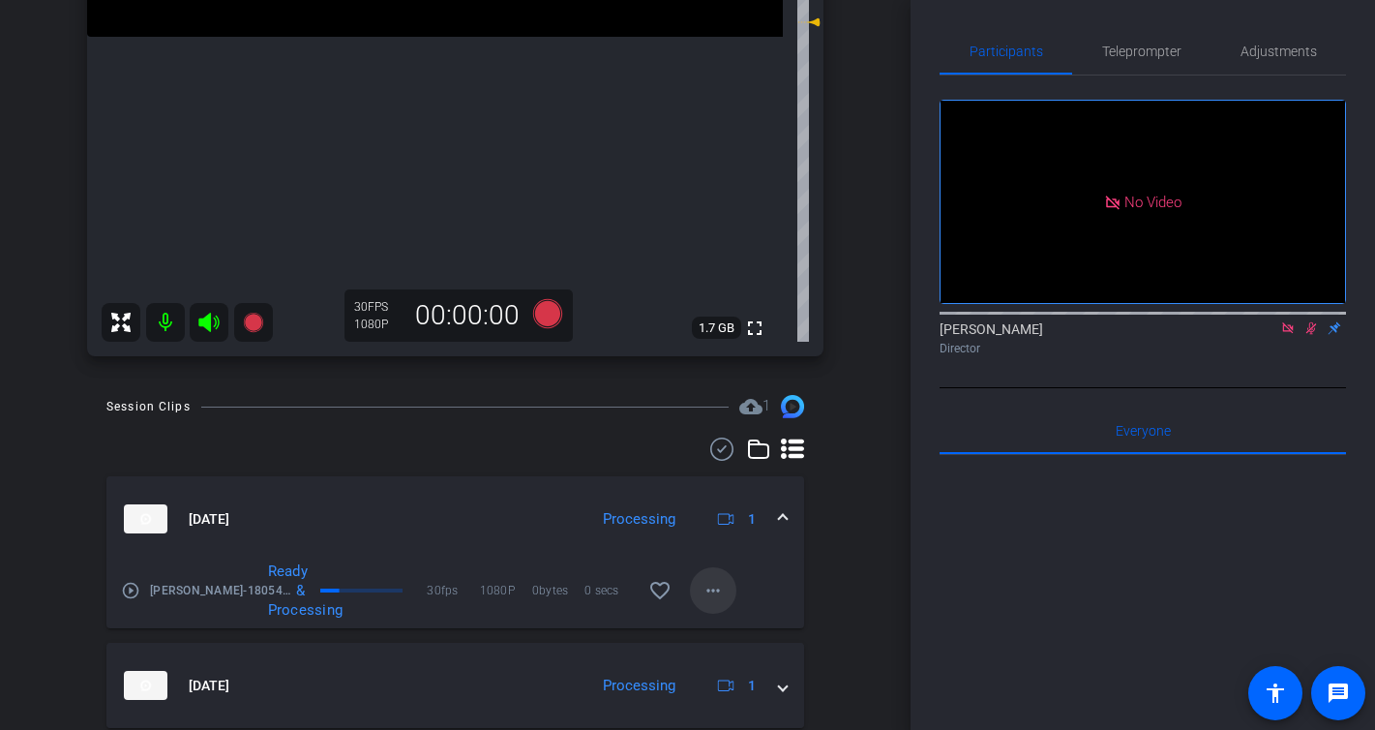
click at [706, 601] on mat-icon "more_horiz" at bounding box center [713, 590] width 23 height 23
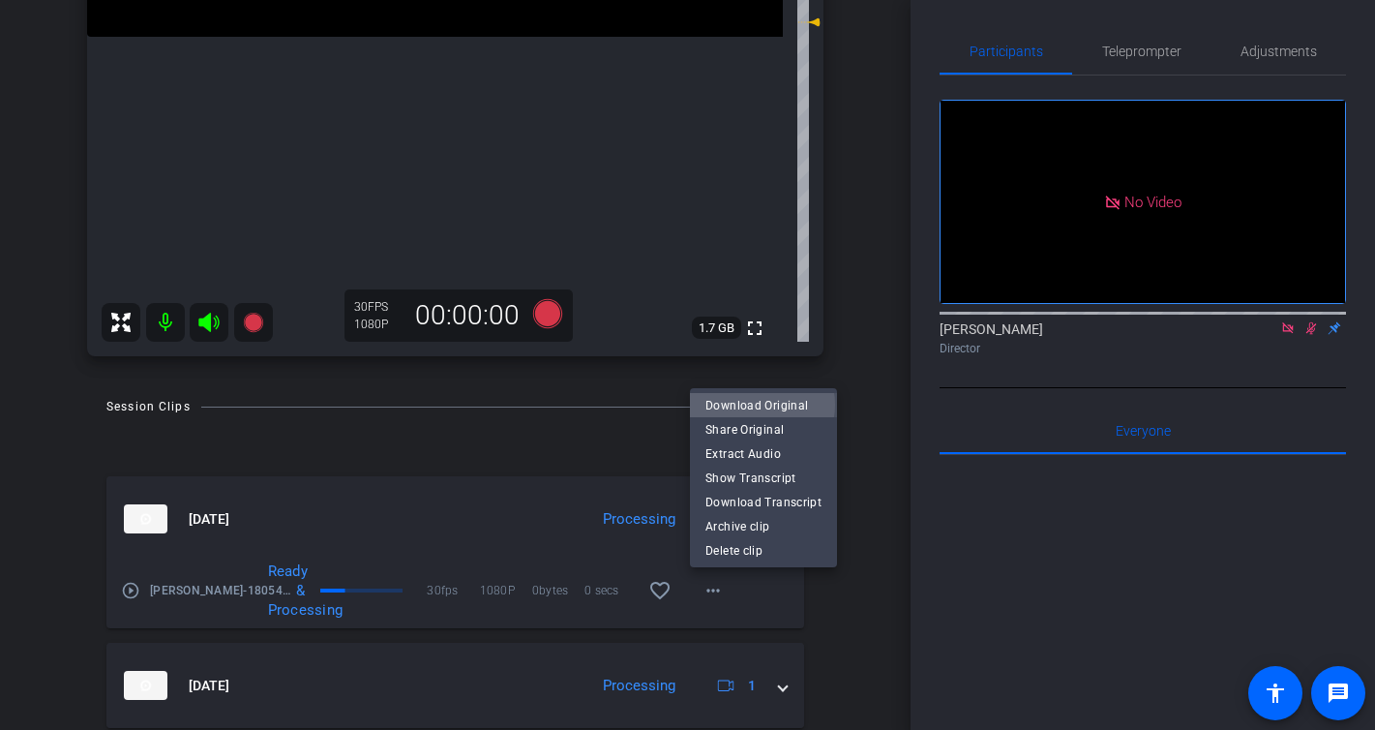
click at [756, 405] on span "Download Original" at bounding box center [763, 405] width 116 height 23
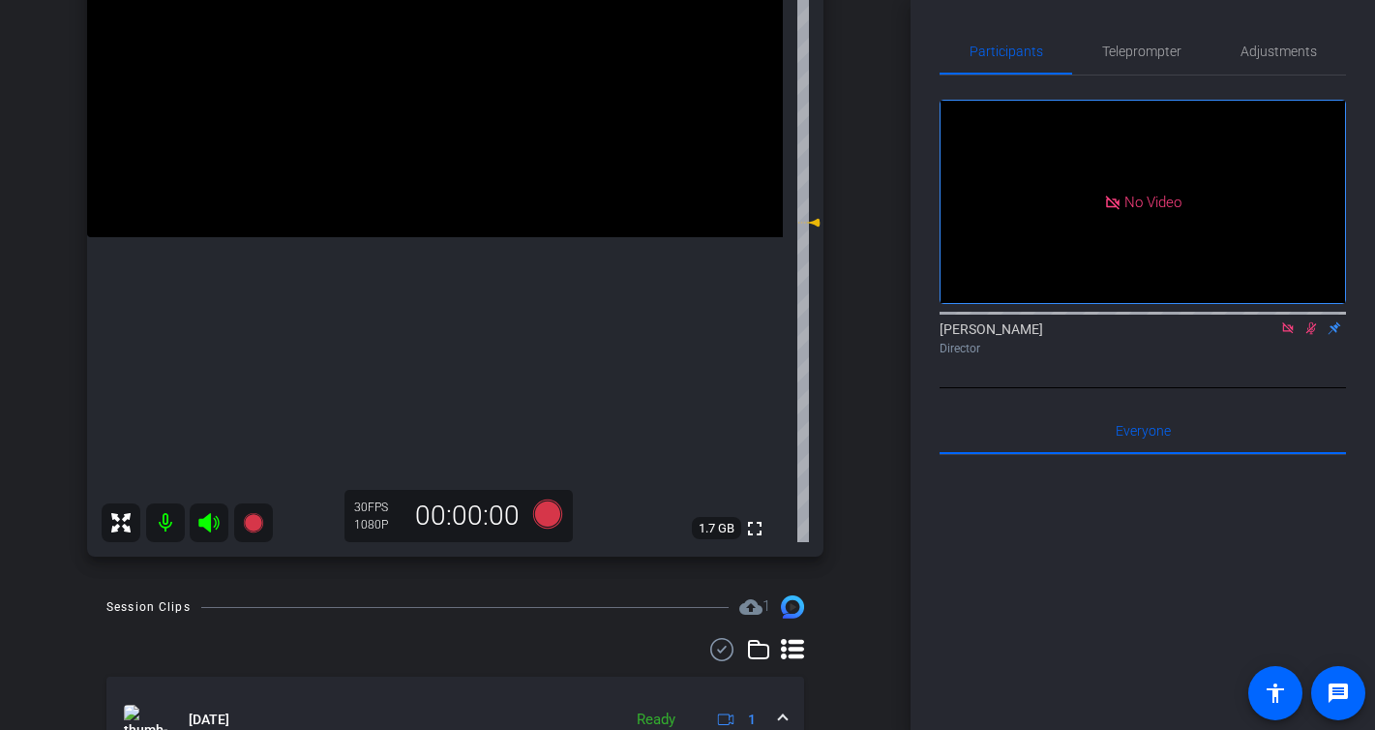
scroll to position [2, 0]
click at [1317, 334] on icon at bounding box center [1311, 327] width 15 height 14
click at [1286, 334] on icon at bounding box center [1287, 327] width 15 height 14
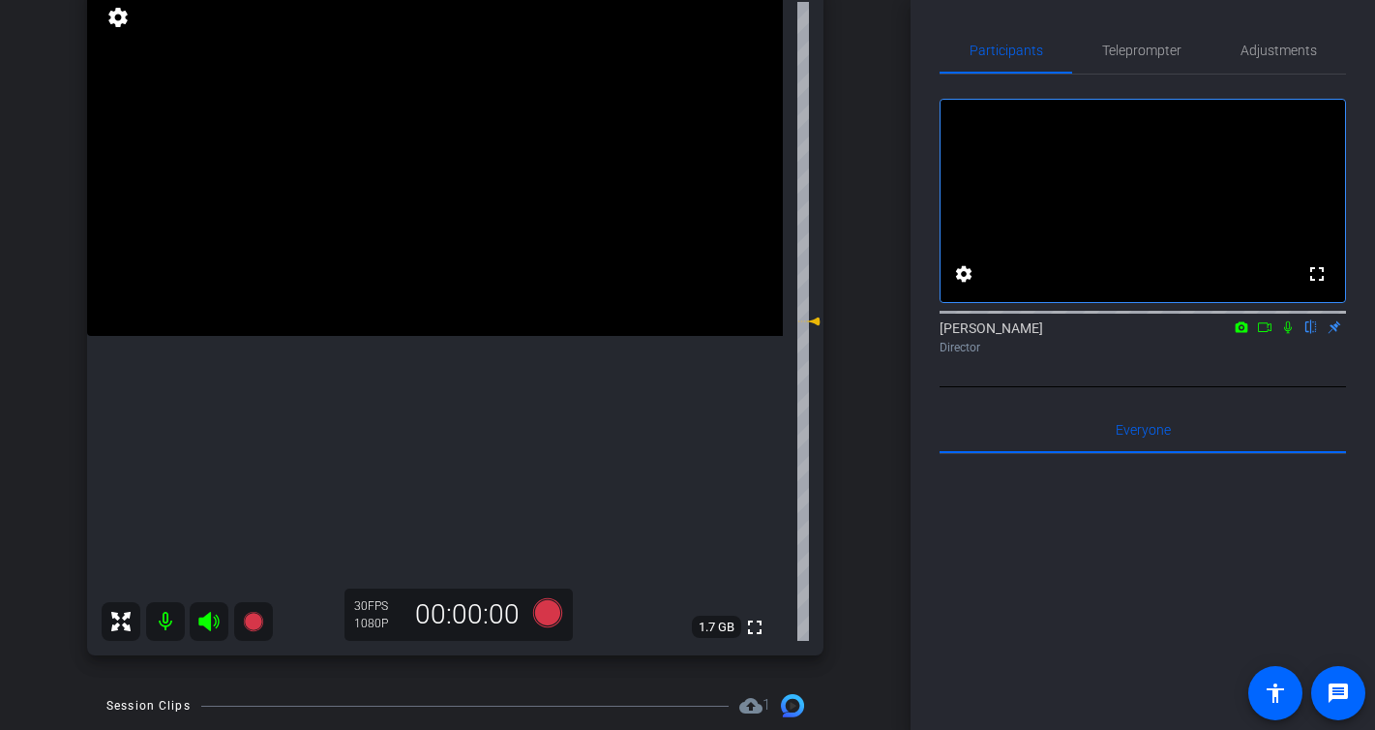
scroll to position [0, 0]
click at [546, 613] on icon at bounding box center [546, 612] width 29 height 29
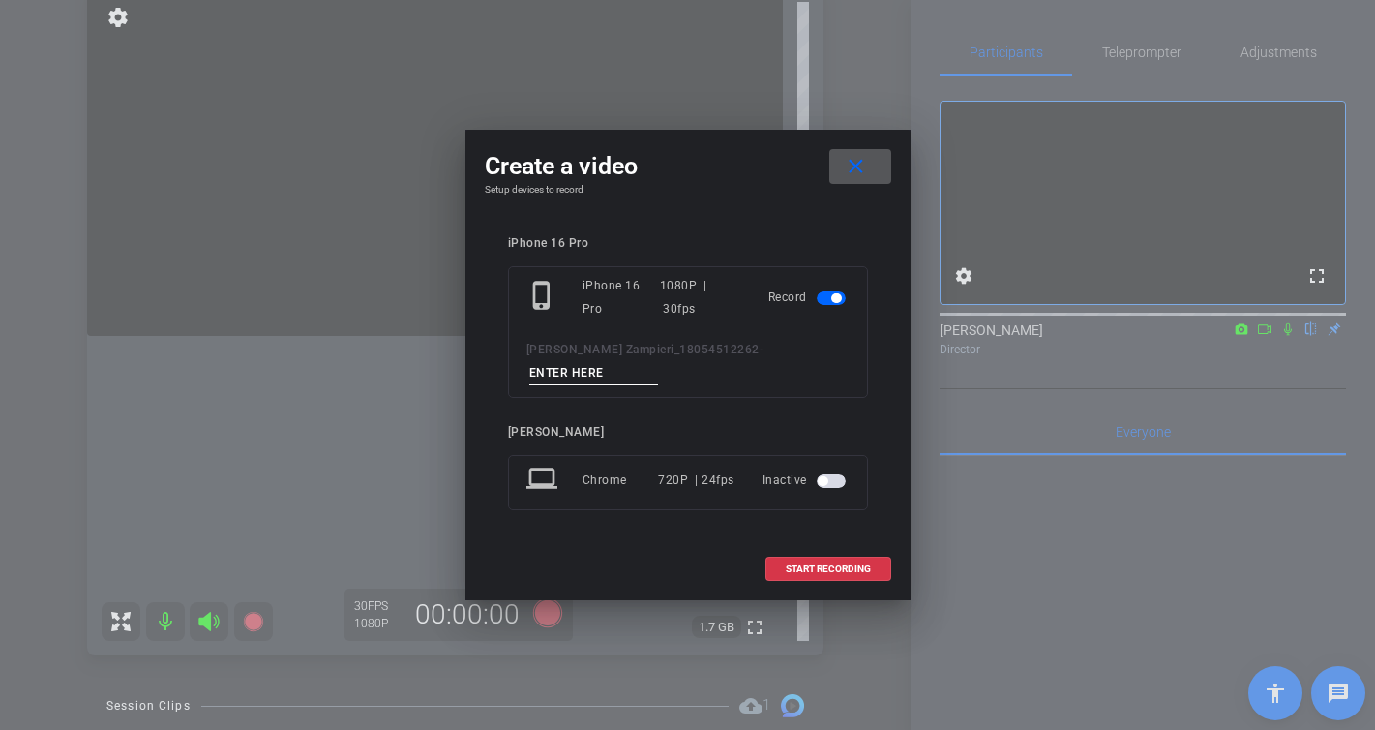
click at [659, 361] on input at bounding box center [594, 373] width 130 height 24
type input "-"
click at [839, 564] on span "START RECORDING" at bounding box center [828, 569] width 85 height 10
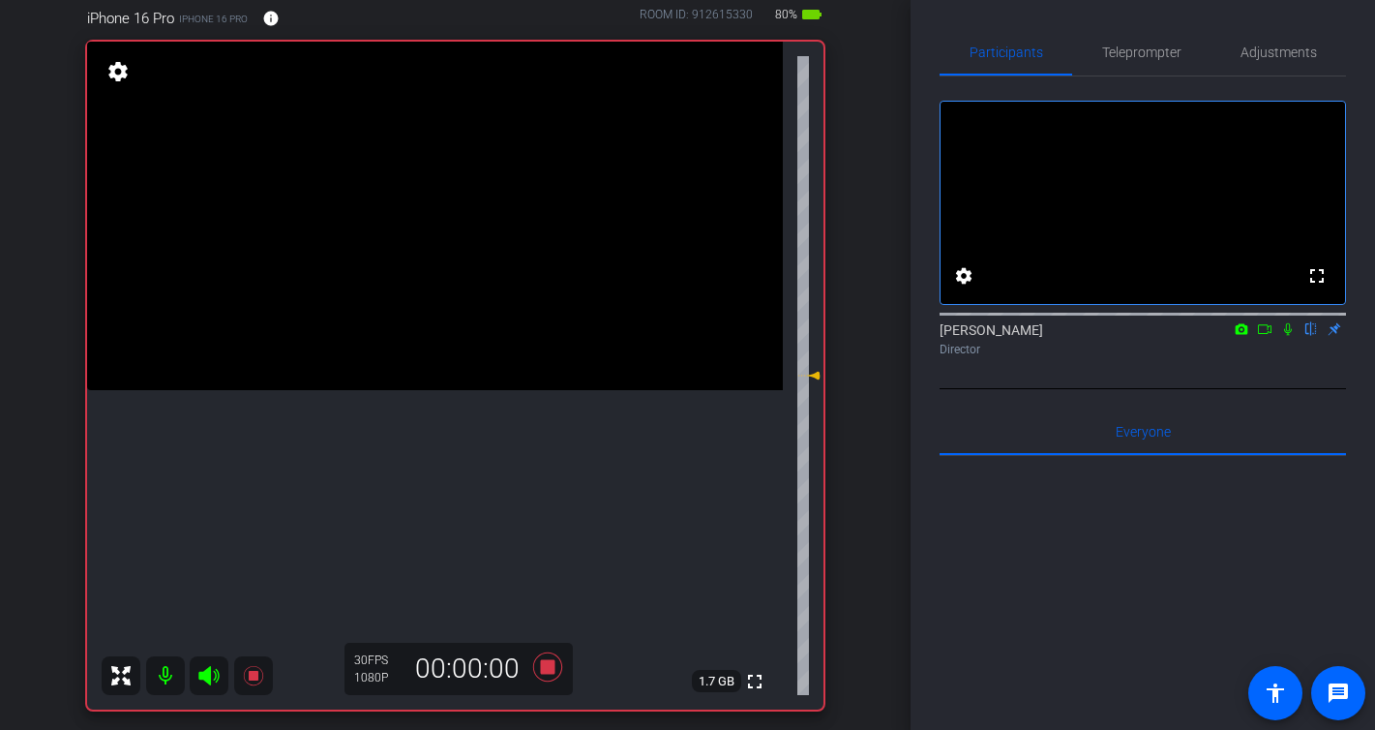
scroll to position [178, 0]
click at [1287, 336] on icon at bounding box center [1287, 329] width 15 height 14
click at [1288, 336] on icon at bounding box center [1287, 329] width 15 height 14
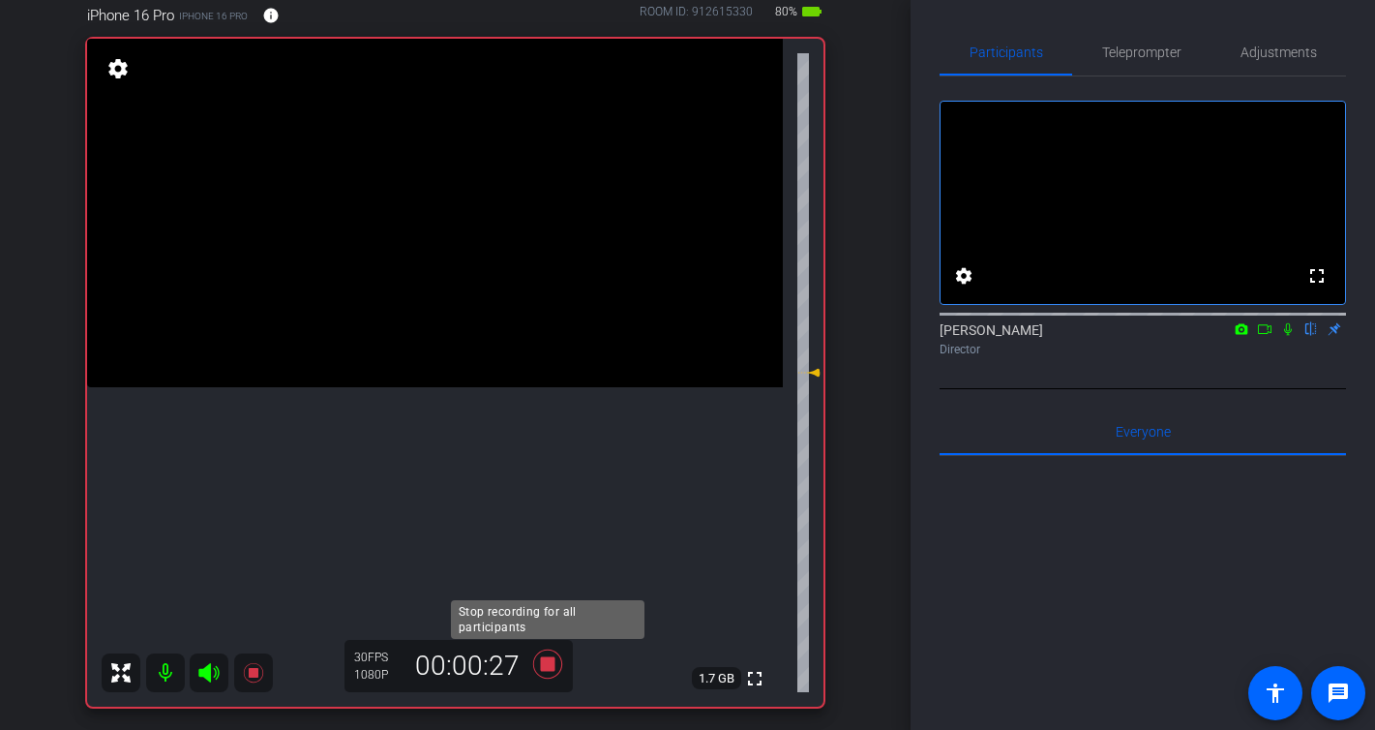
click at [542, 664] on icon at bounding box center [546, 663] width 29 height 29
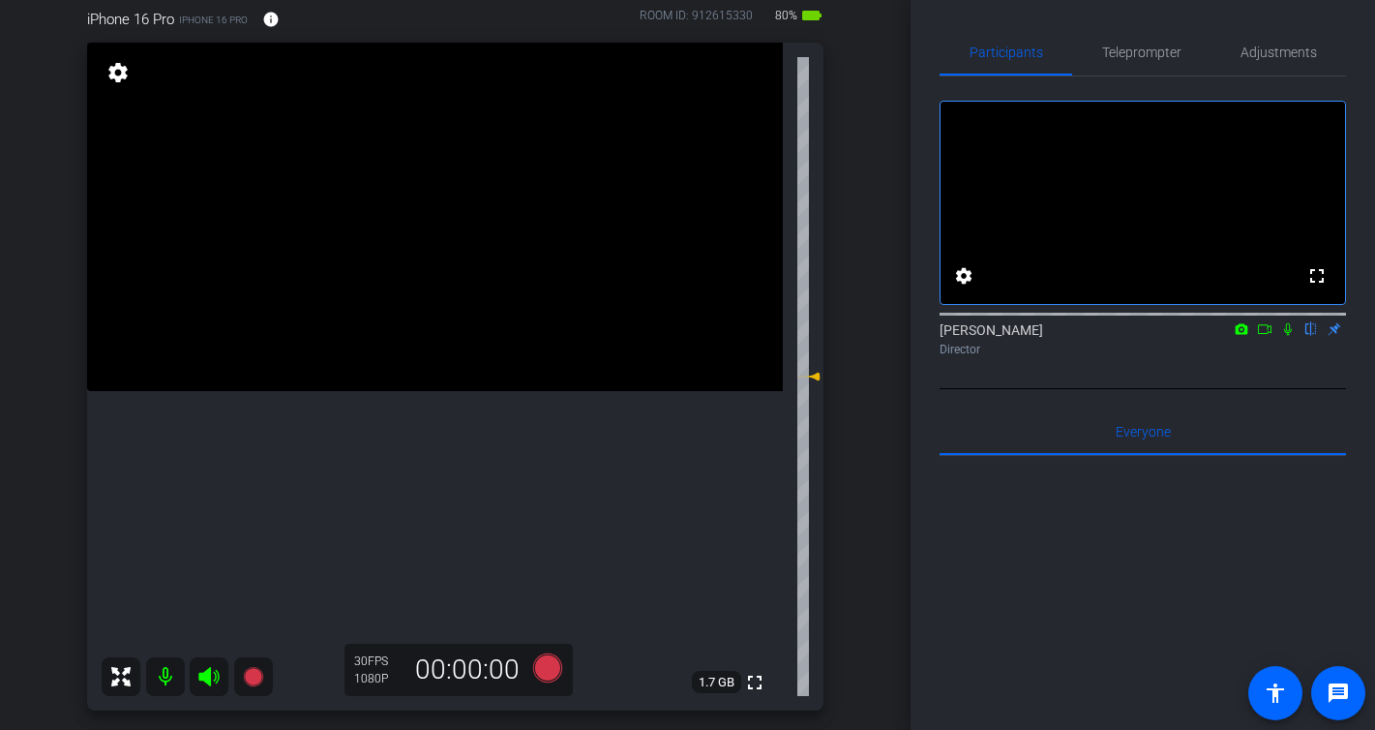
scroll to position [173, 0]
click at [550, 669] on icon at bounding box center [546, 668] width 29 height 29
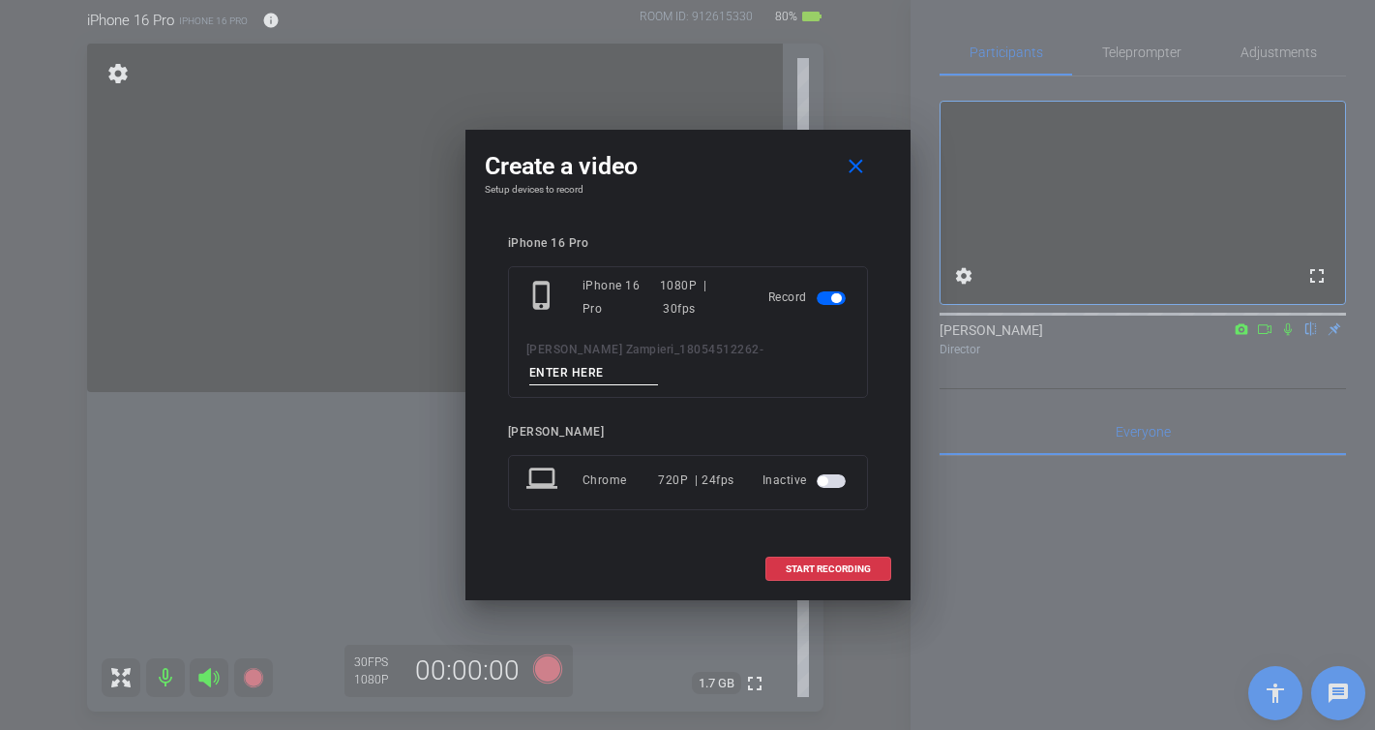
click at [659, 361] on input at bounding box center [594, 373] width 130 height 24
type input "-"
drag, startPoint x: 850, startPoint y: 547, endPoint x: 870, endPoint y: 531, distance: 25.5
click at [850, 547] on span at bounding box center [828, 569] width 124 height 46
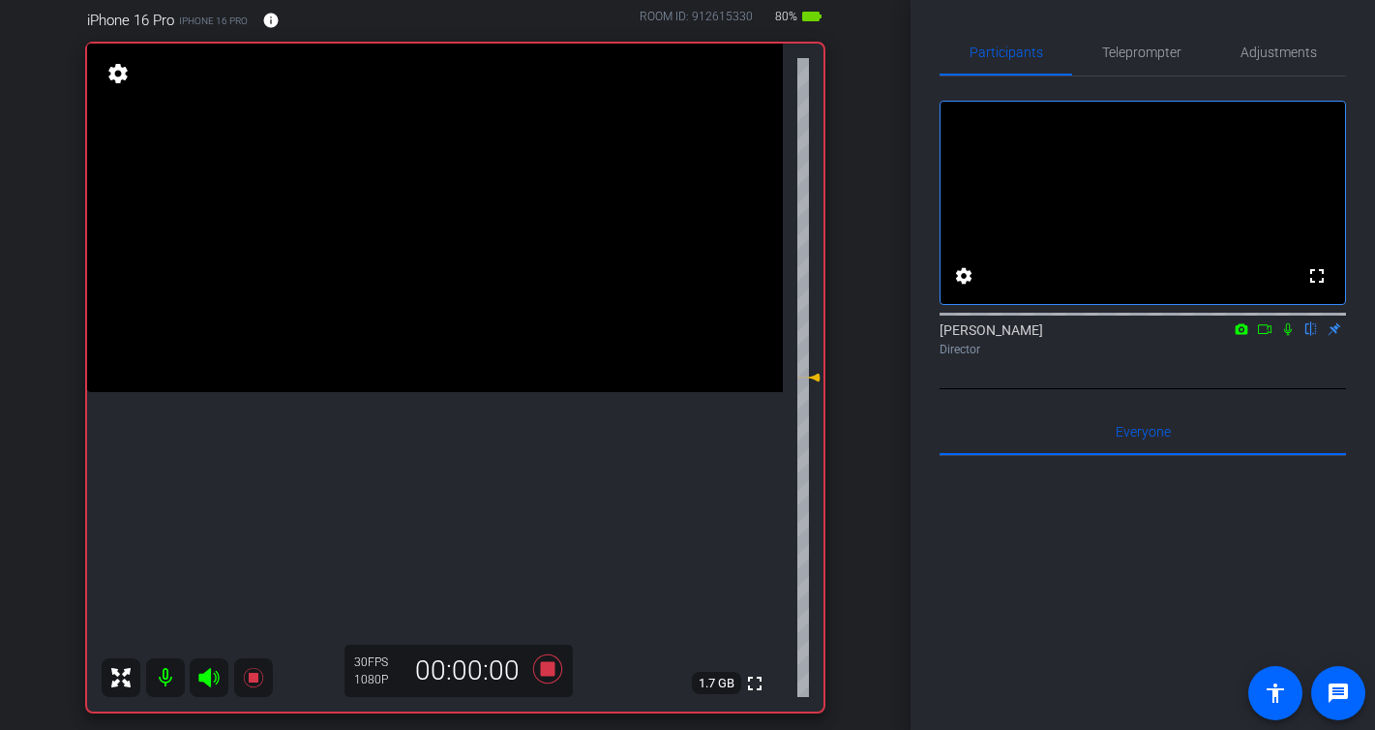
click at [1292, 336] on icon at bounding box center [1287, 329] width 15 height 14
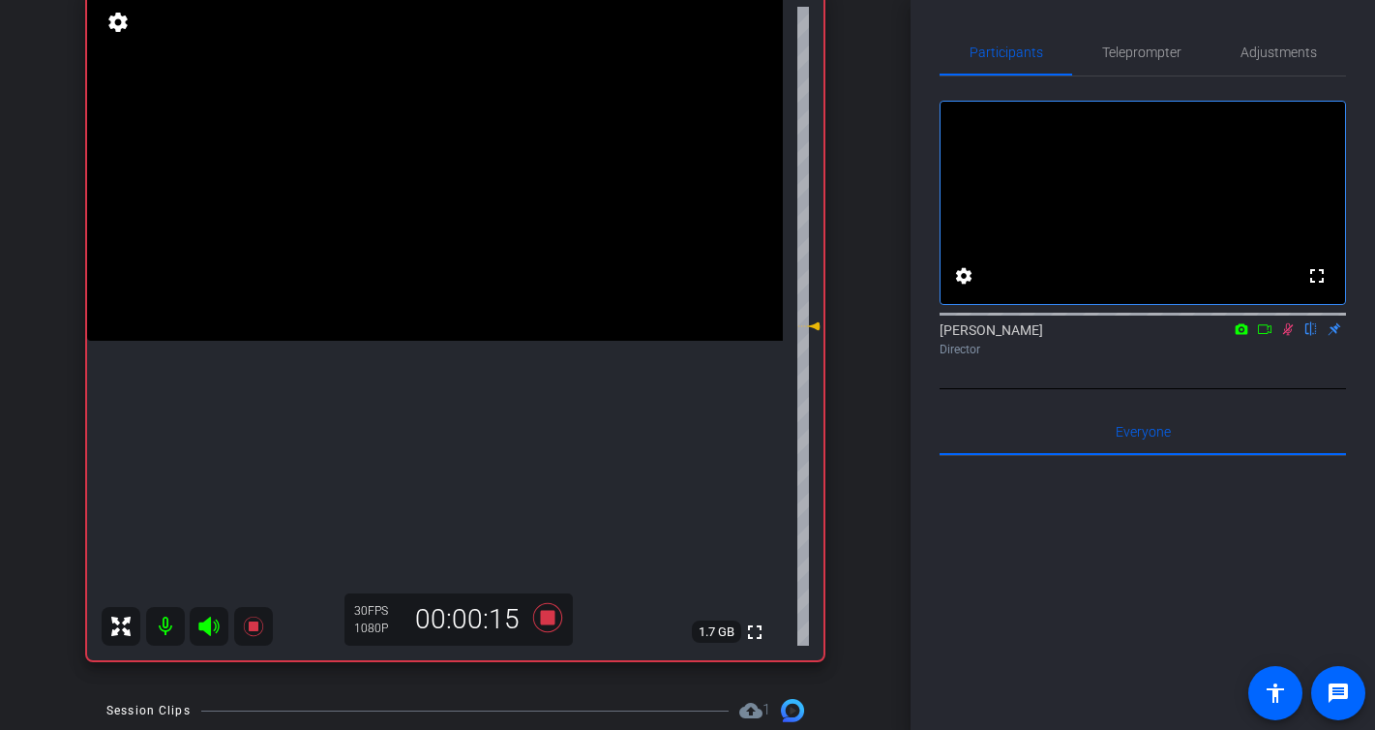
click at [1286, 336] on icon at bounding box center [1287, 329] width 15 height 14
click at [546, 619] on icon at bounding box center [546, 617] width 29 height 29
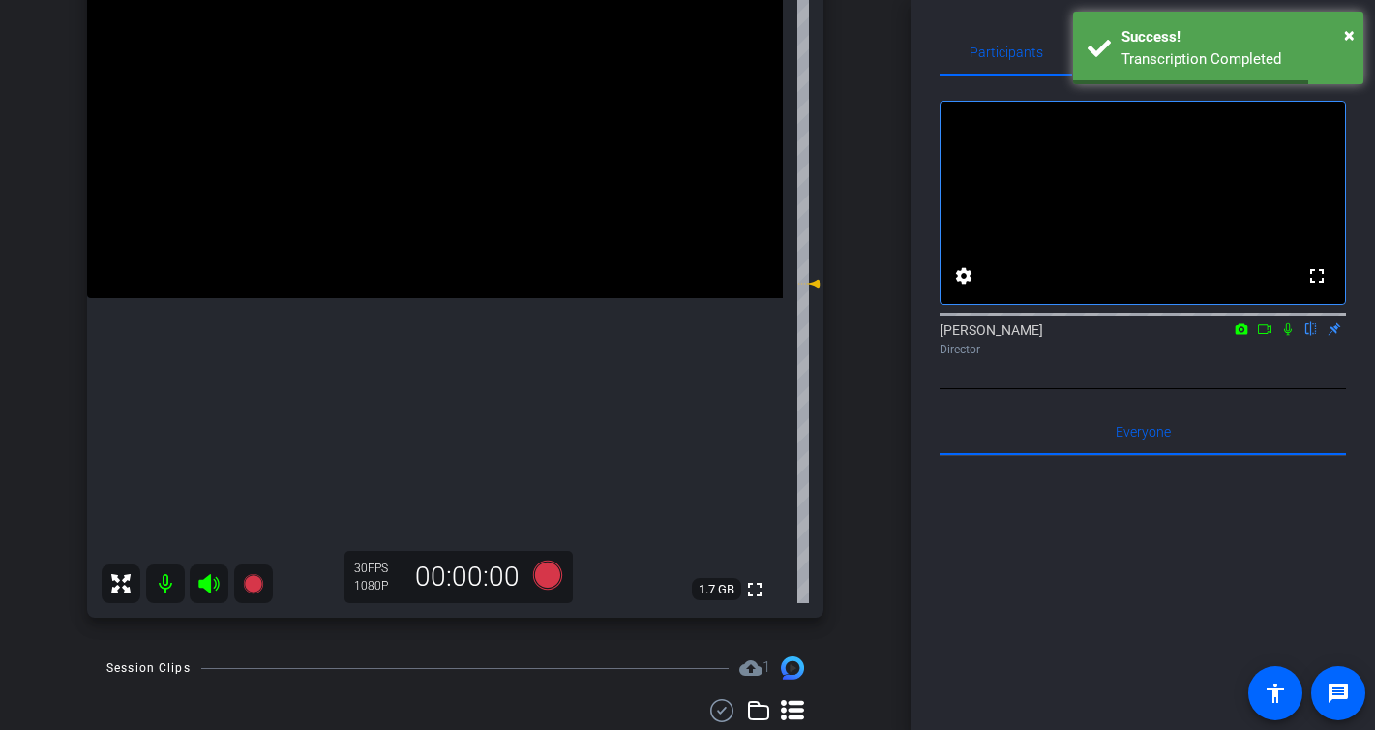
scroll to position [281, 0]
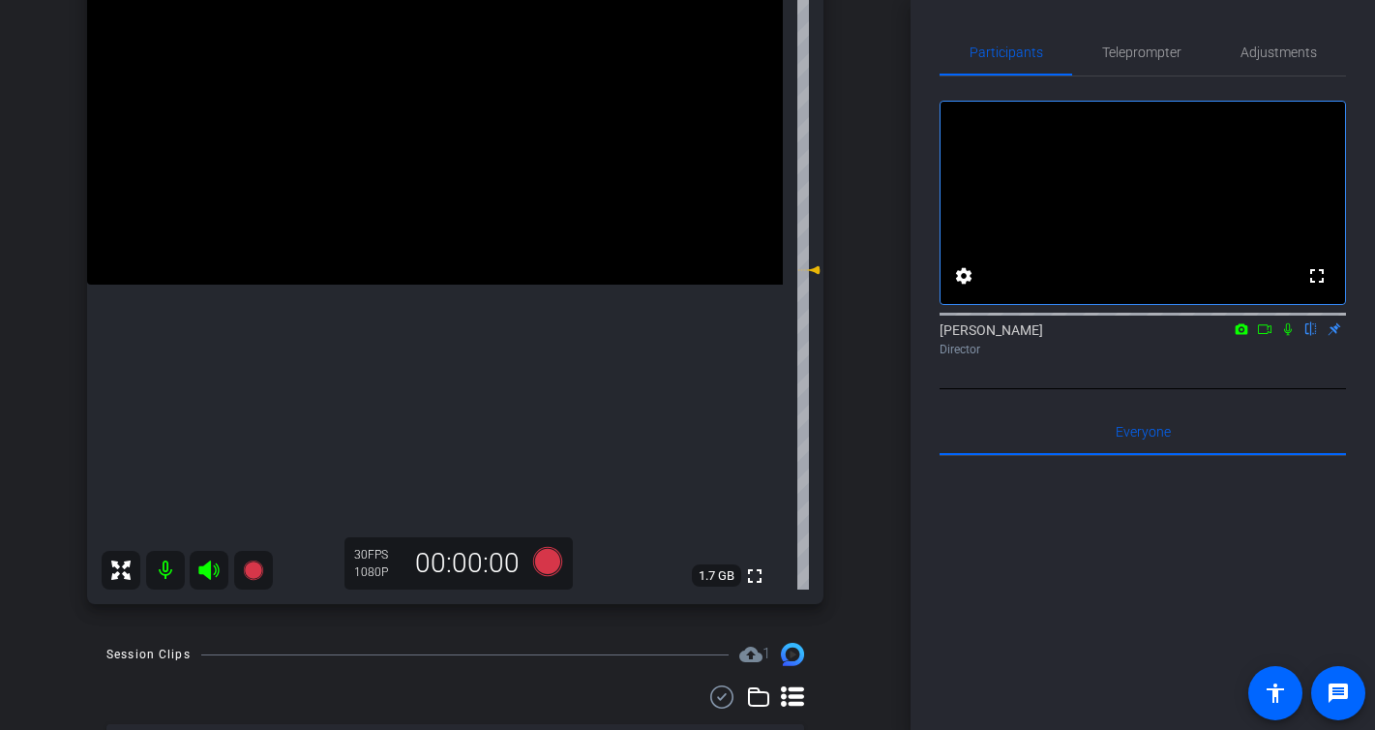
click at [1287, 336] on icon at bounding box center [1287, 329] width 15 height 14
click at [1267, 336] on icon at bounding box center [1264, 329] width 15 height 14
click at [1287, 336] on icon at bounding box center [1287, 329] width 15 height 14
click at [1291, 336] on icon at bounding box center [1287, 329] width 15 height 14
click at [546, 567] on icon at bounding box center [546, 561] width 29 height 29
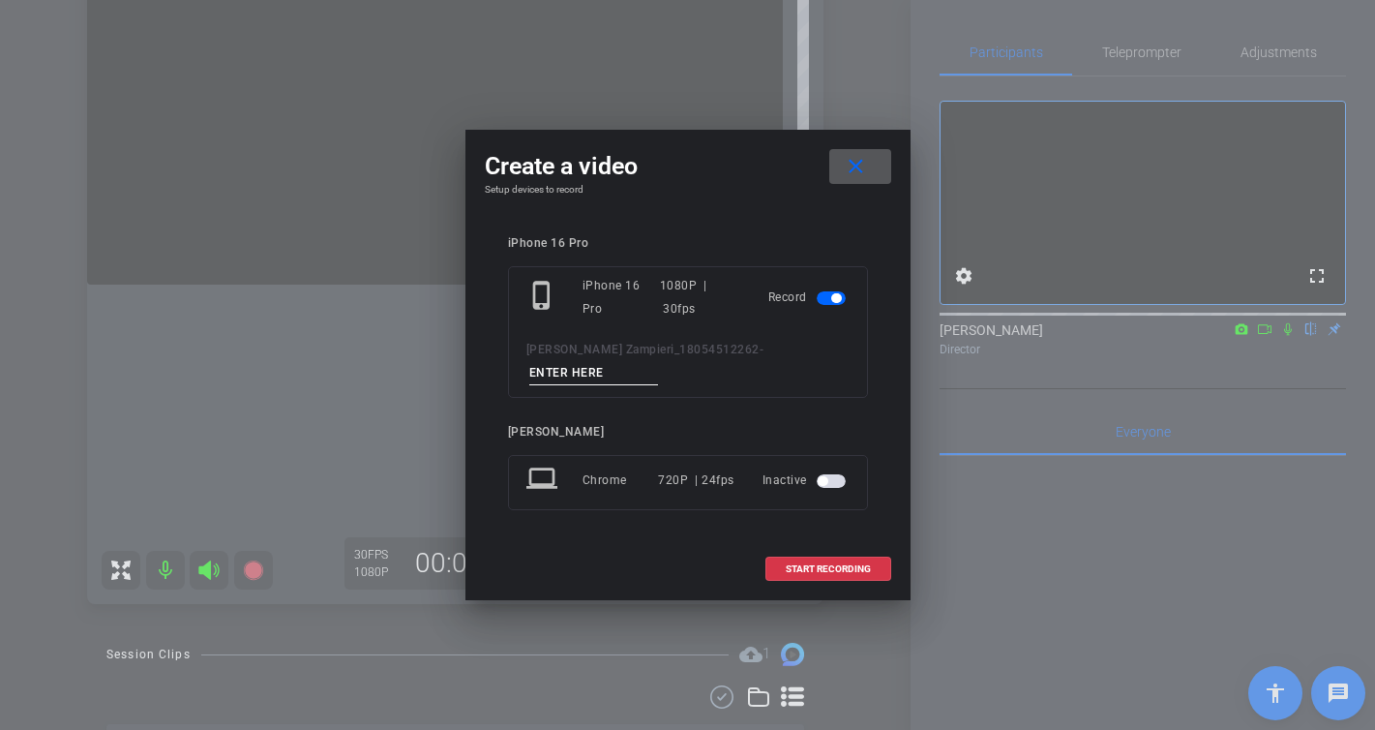
click at [659, 362] on input at bounding box center [594, 373] width 130 height 24
type input "-"
click at [843, 564] on span "START RECORDING" at bounding box center [828, 569] width 85 height 10
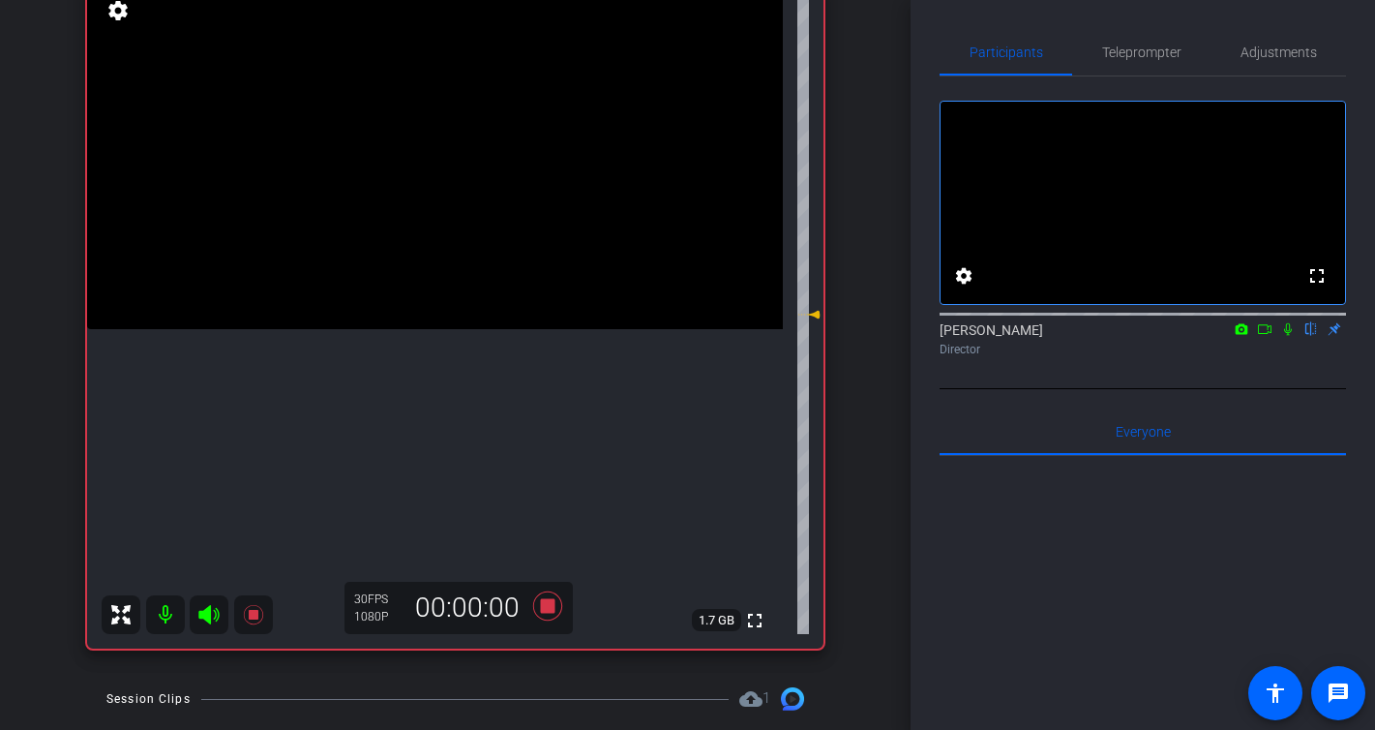
scroll to position [231, 0]
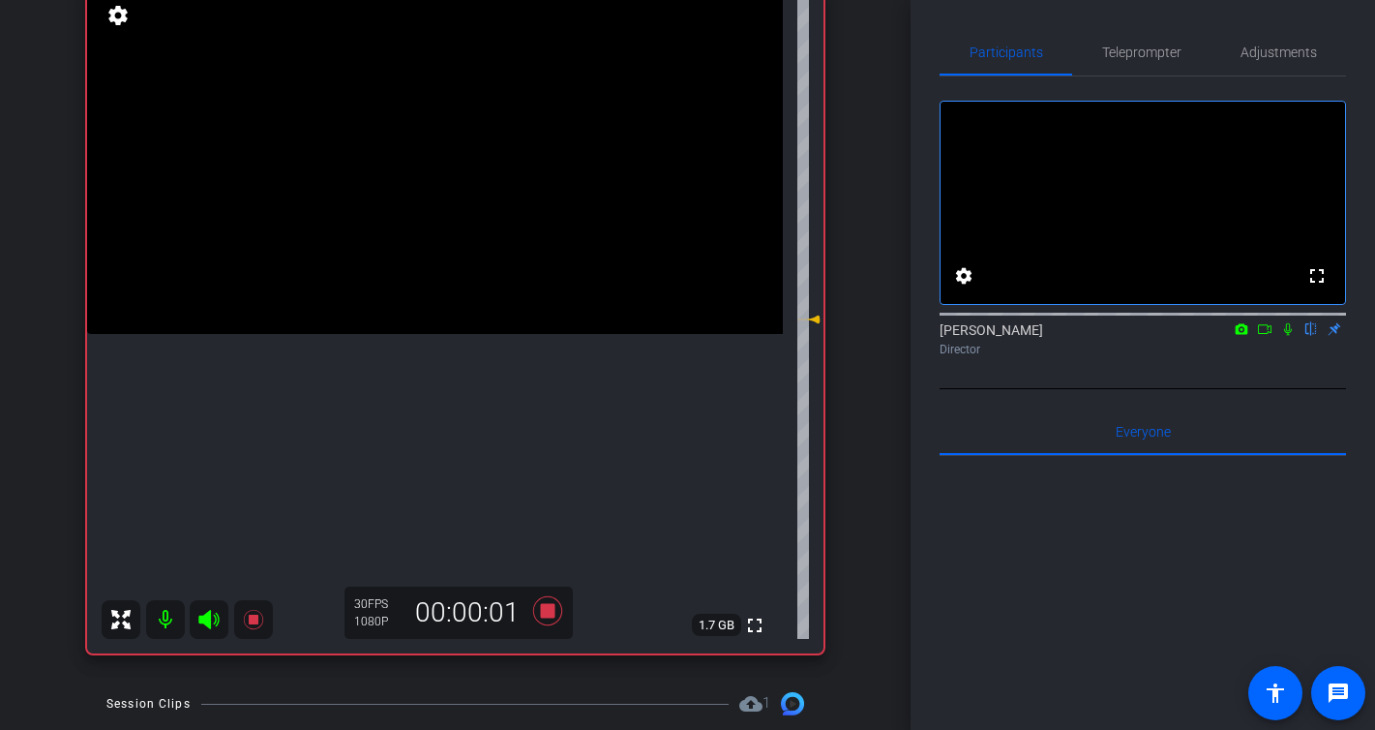
click at [1288, 336] on icon at bounding box center [1287, 329] width 15 height 14
click at [1290, 336] on icon at bounding box center [1287, 329] width 15 height 14
click at [545, 606] on icon at bounding box center [546, 610] width 29 height 29
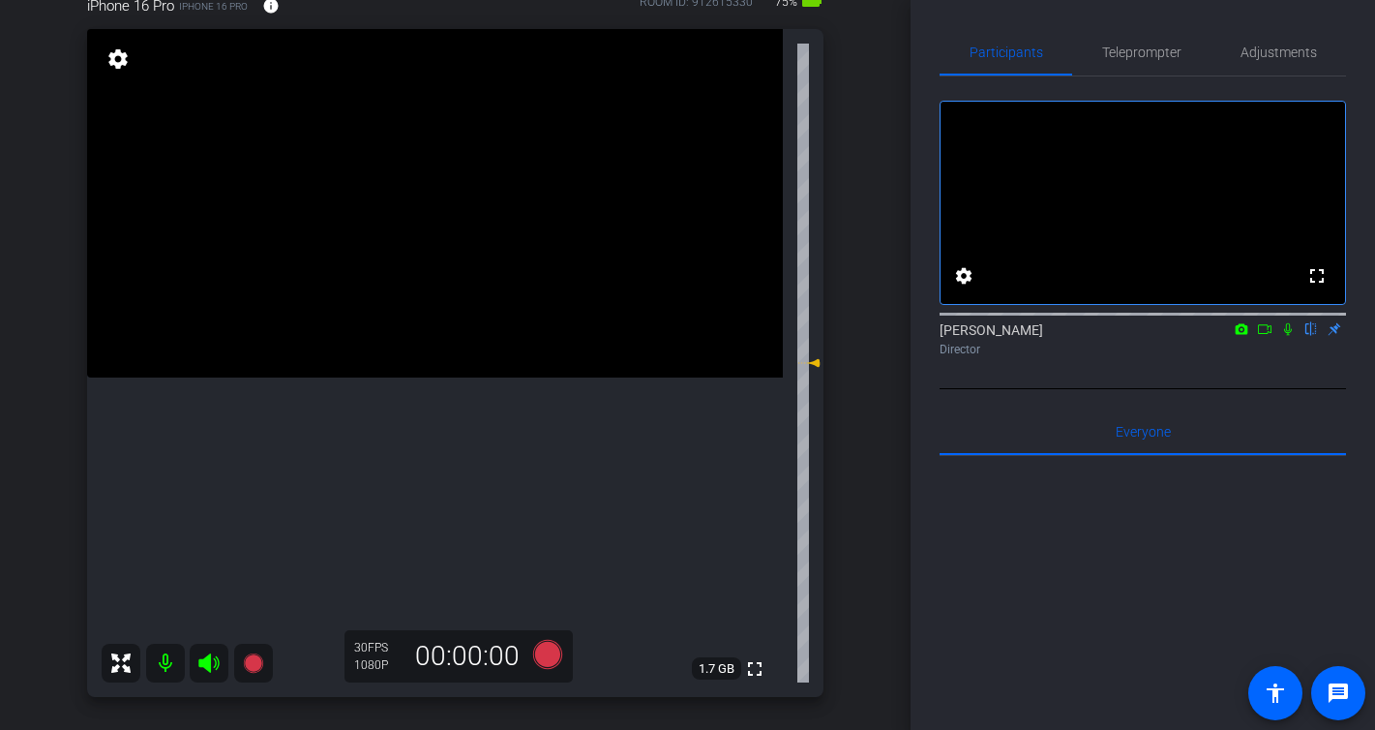
scroll to position [187, 0]
click at [550, 660] on icon at bounding box center [546, 655] width 29 height 29
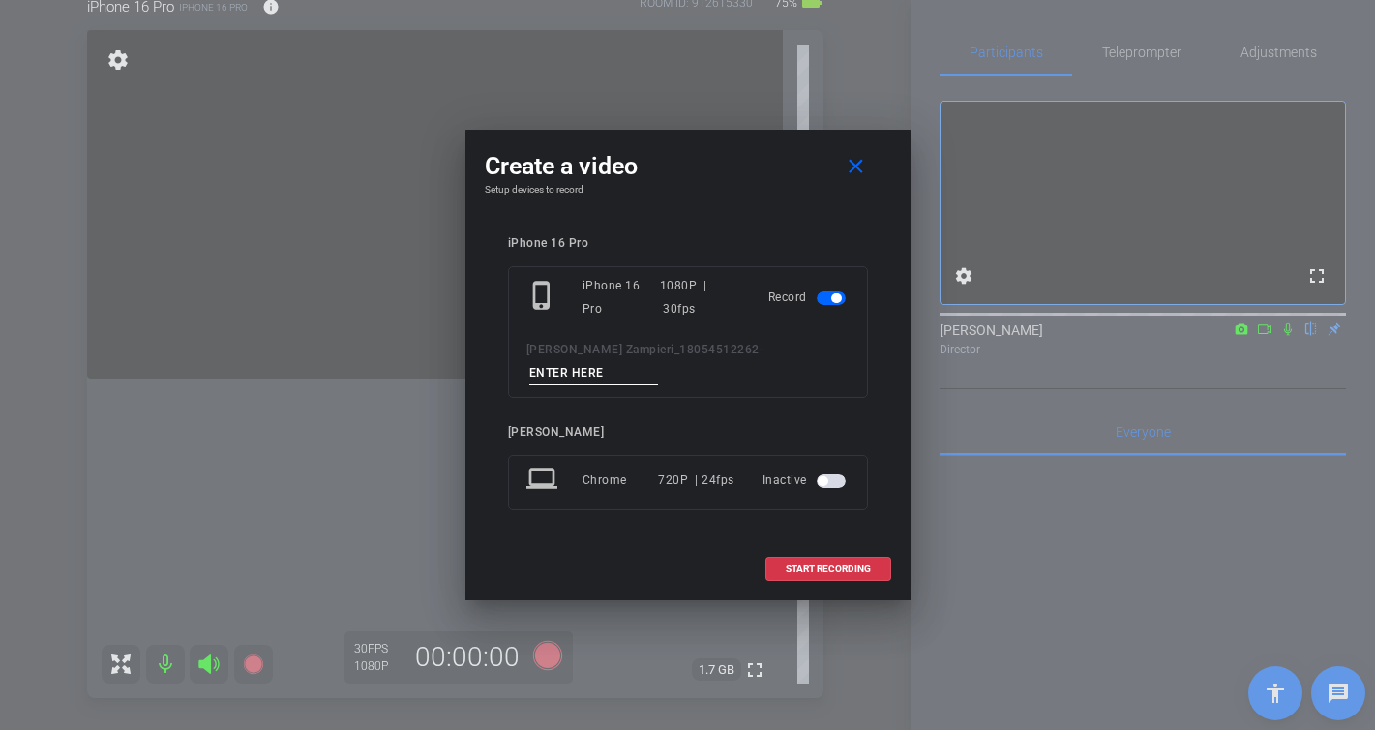
click at [659, 361] on input at bounding box center [594, 373] width 130 height 24
type input "-"
click at [866, 564] on span at bounding box center [828, 569] width 124 height 46
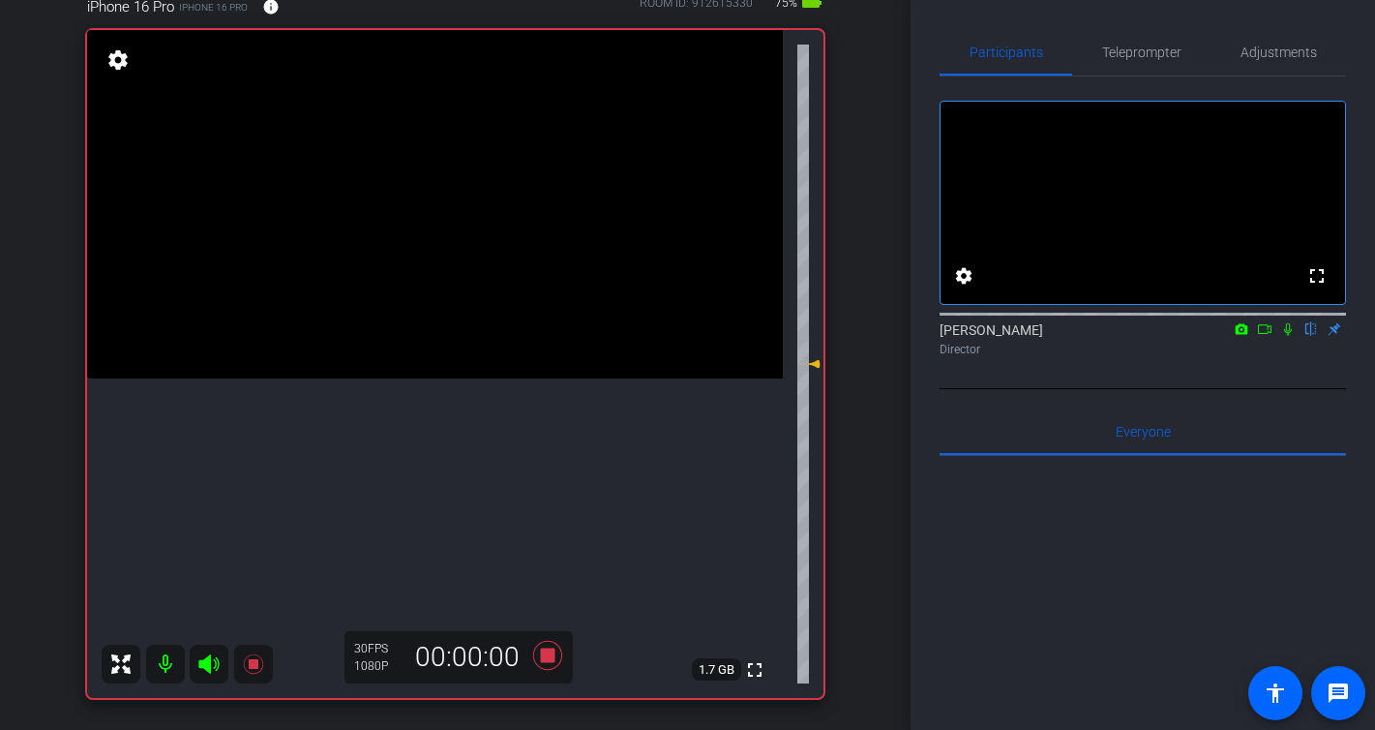
click at [1285, 336] on icon at bounding box center [1287, 329] width 15 height 14
click at [1287, 336] on icon at bounding box center [1287, 329] width 15 height 14
click at [548, 653] on icon at bounding box center [546, 655] width 29 height 29
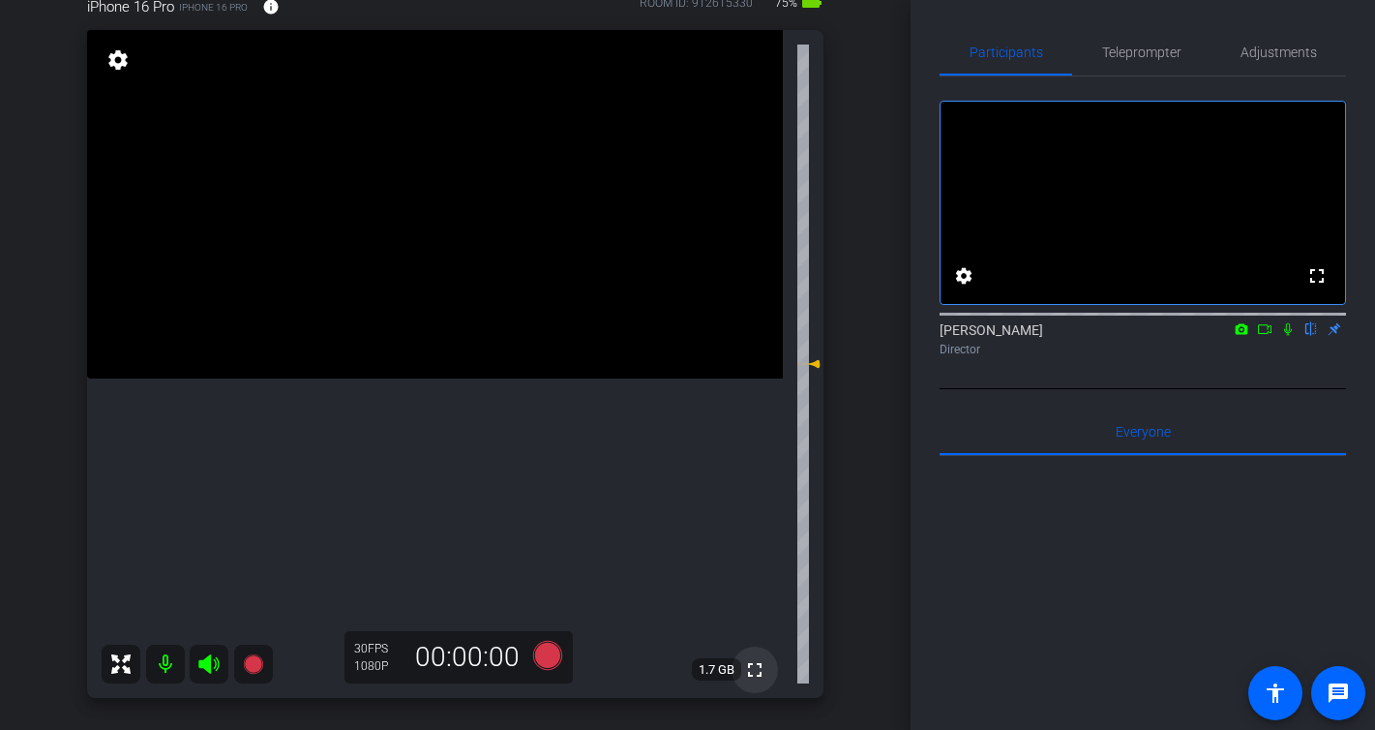
click at [751, 669] on mat-icon "fullscreen" at bounding box center [754, 669] width 23 height 23
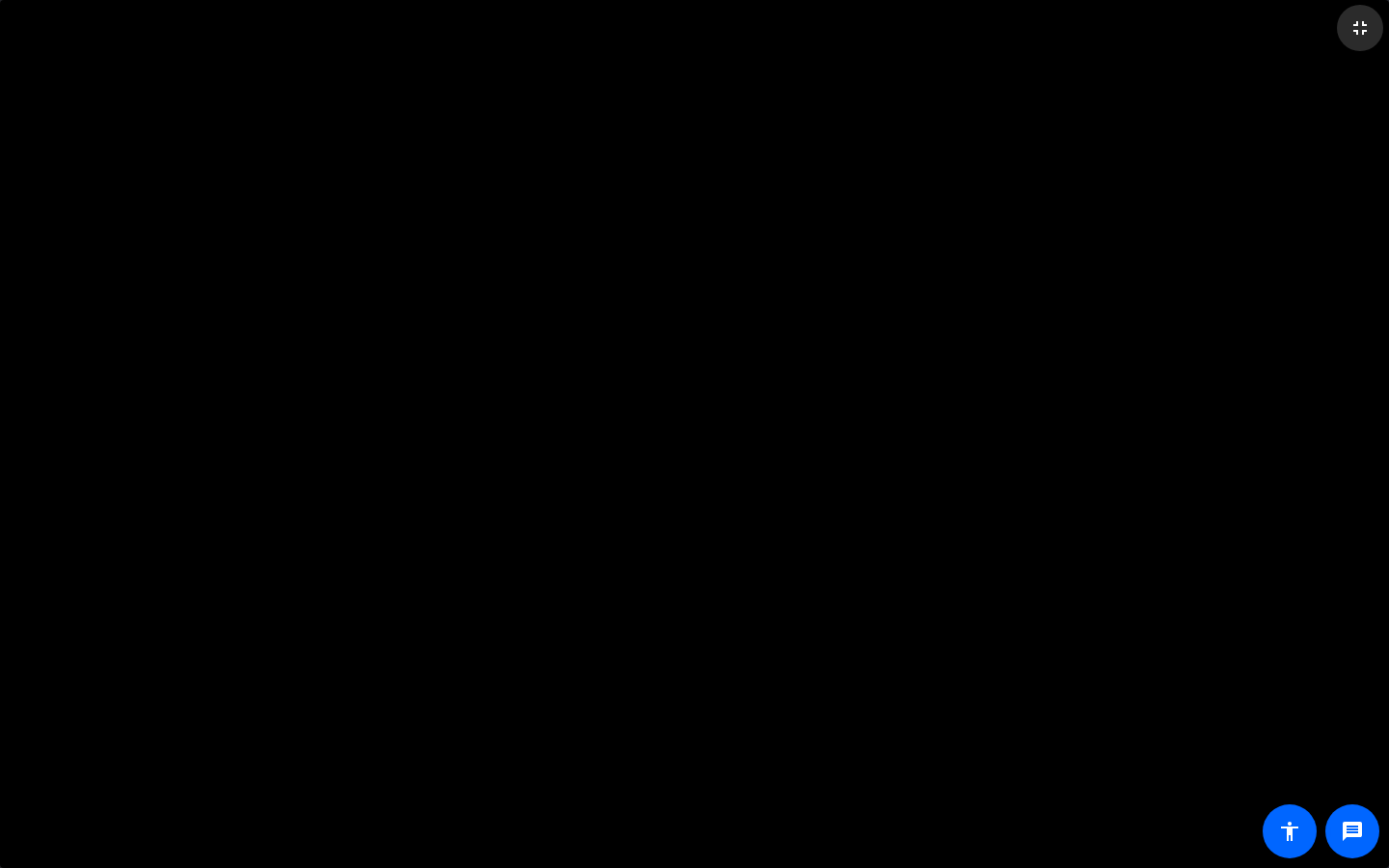
click at [1352, 25] on mat-icon "fullscreen_exit" at bounding box center [1359, 27] width 23 height 23
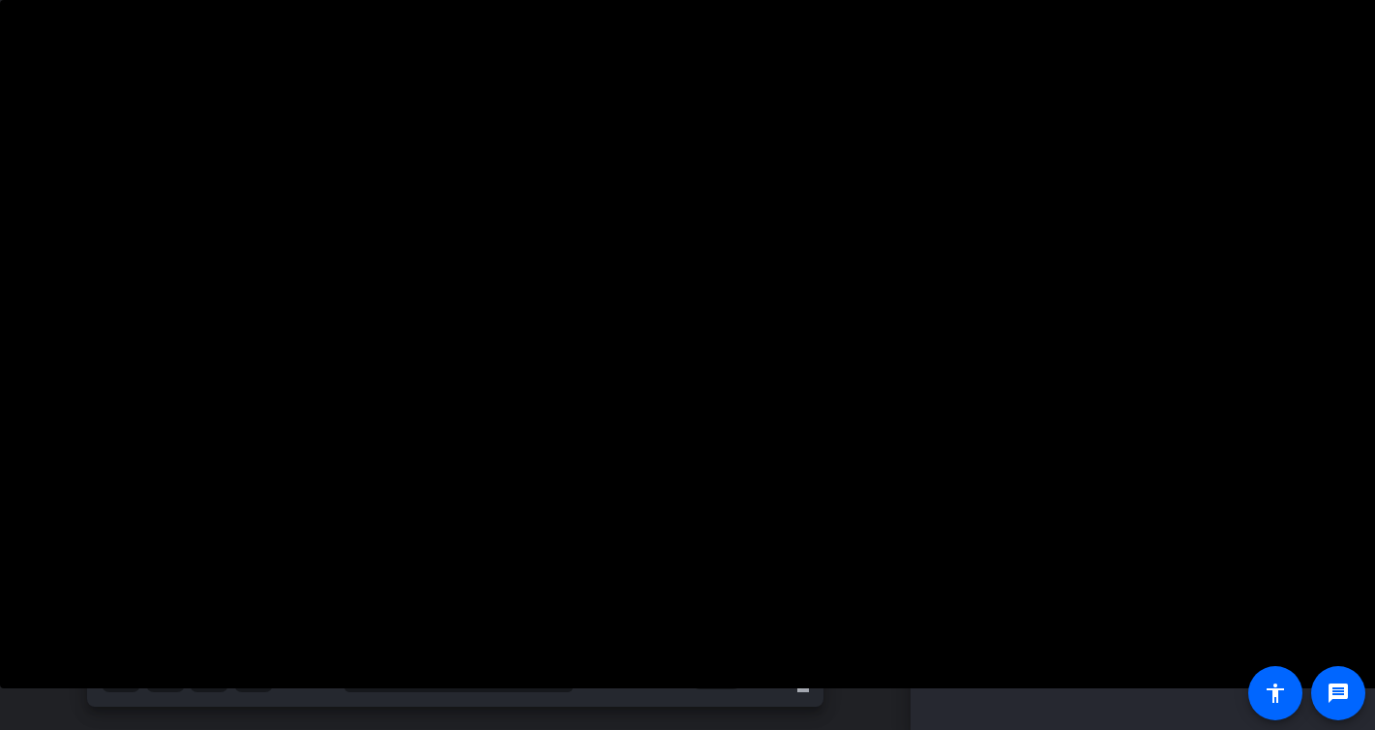
scroll to position [173, 0]
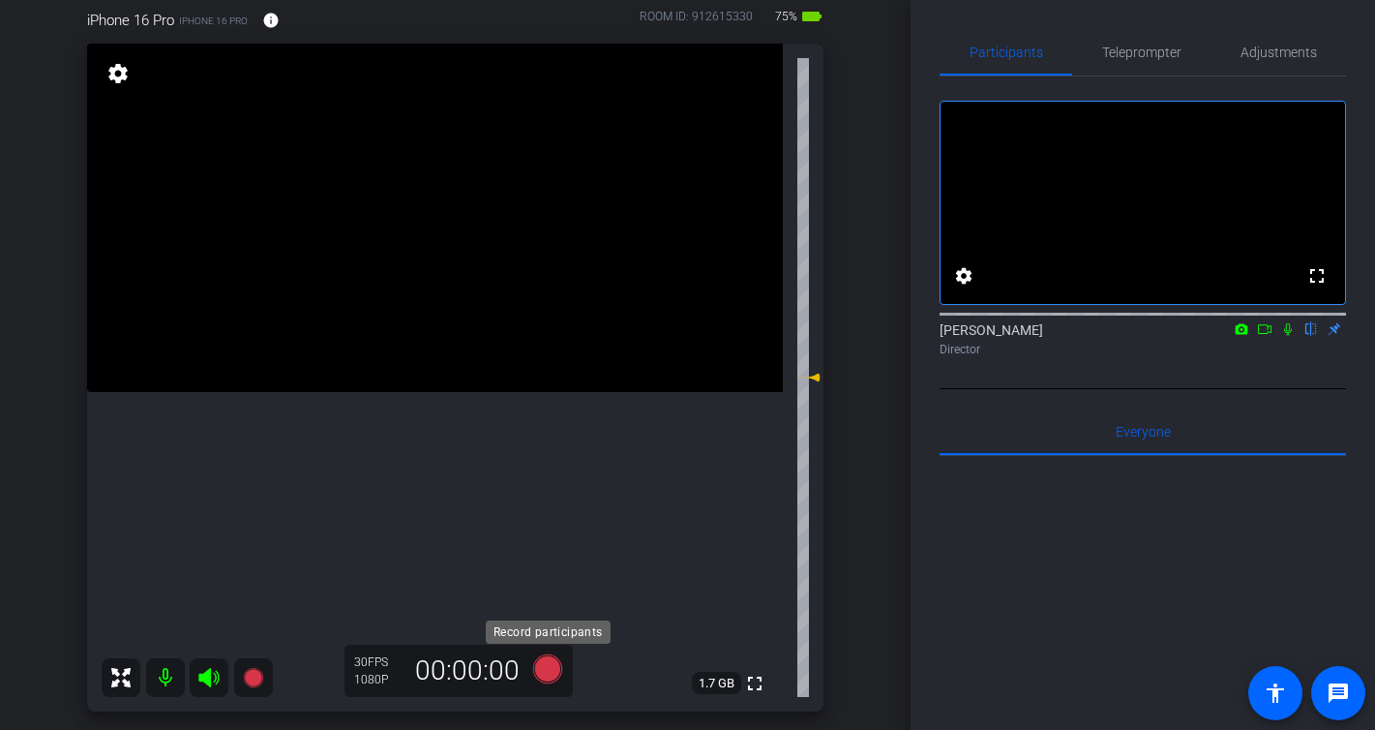
click at [542, 671] on icon at bounding box center [546, 668] width 29 height 29
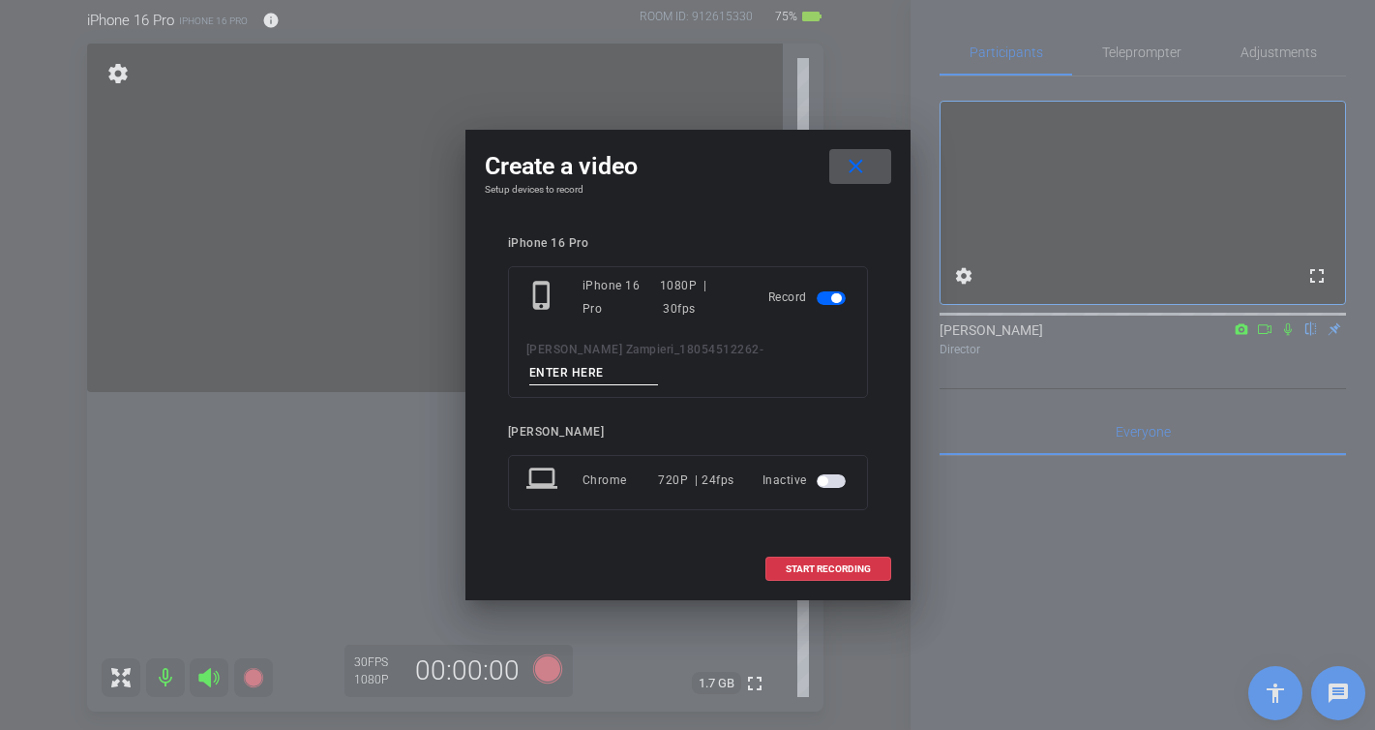
click at [863, 179] on mat-icon "close" at bounding box center [856, 167] width 24 height 24
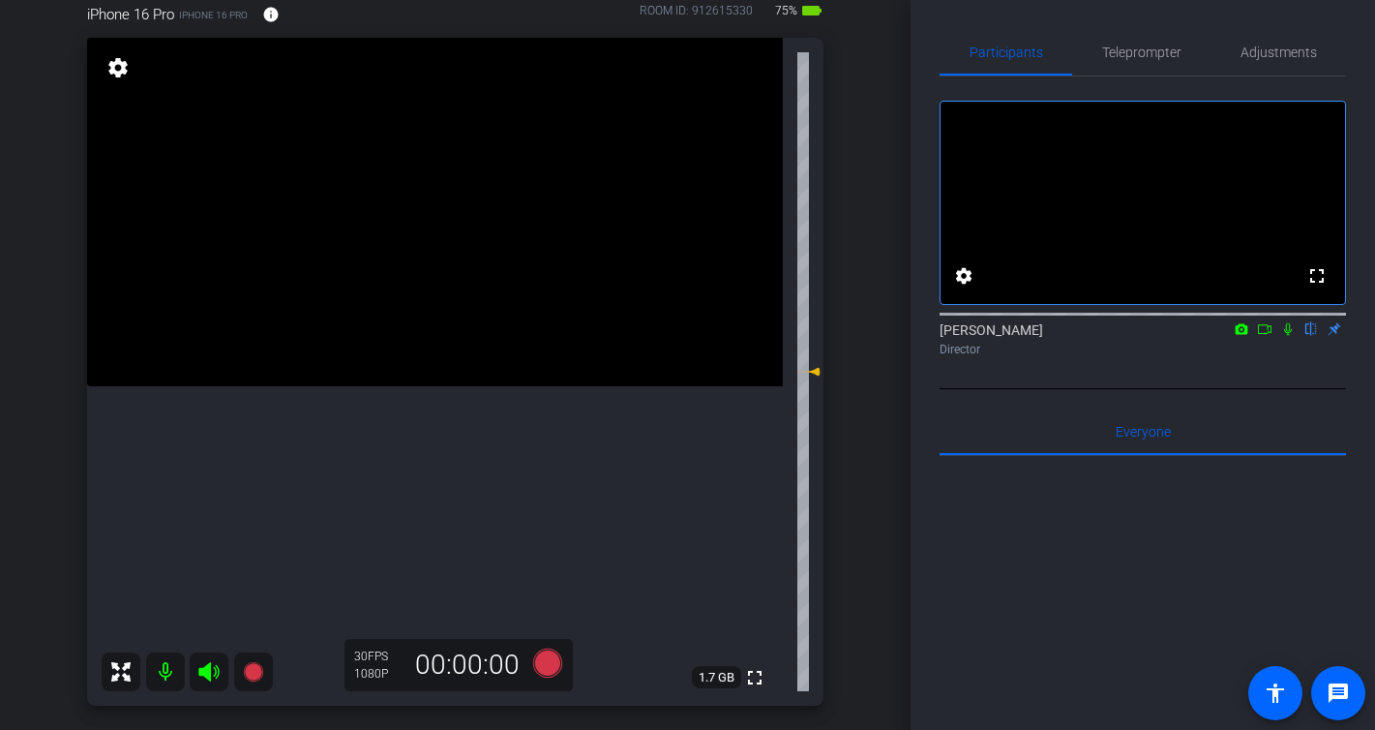
scroll to position [180, 0]
click at [551, 659] on icon at bounding box center [546, 661] width 29 height 29
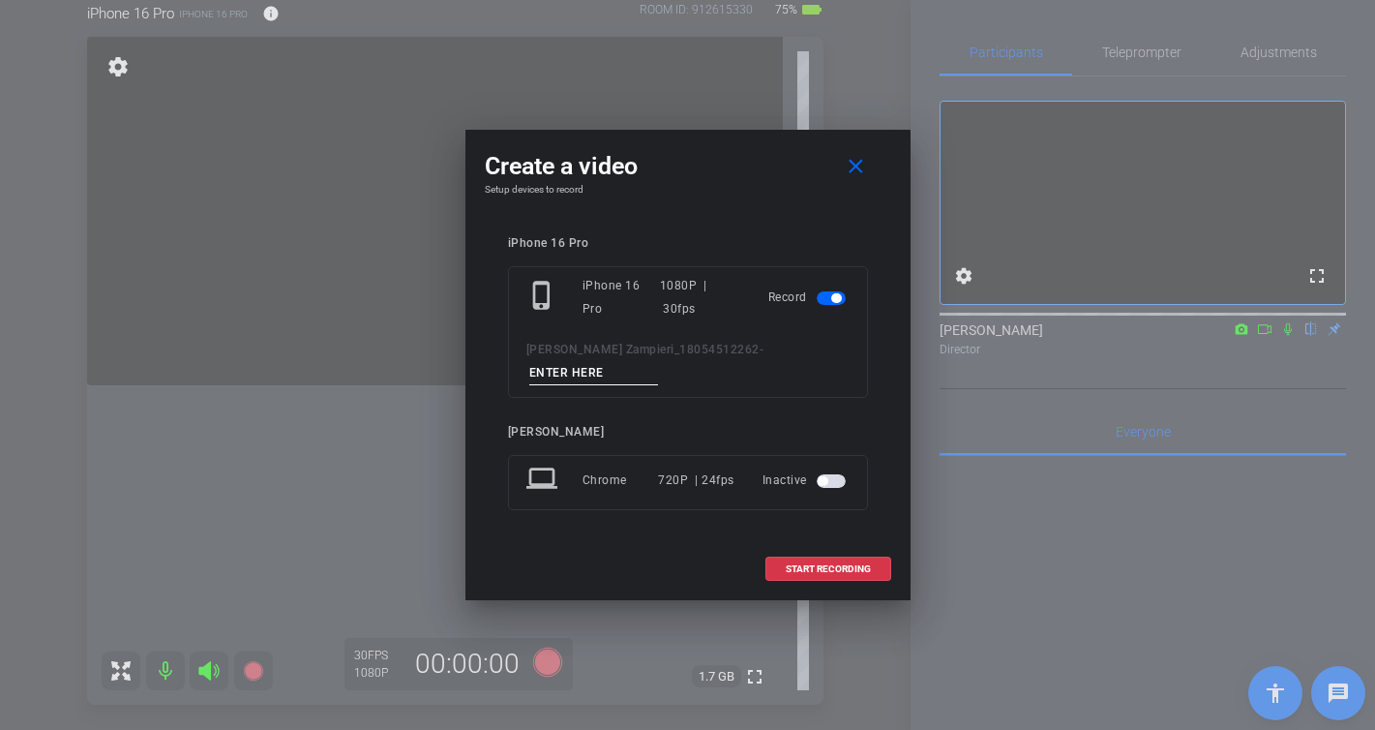
drag, startPoint x: 741, startPoint y: 360, endPoint x: 752, endPoint y: 374, distance: 17.2
click at [659, 361] on input at bounding box center [594, 373] width 130 height 24
type input "-"
click at [817, 564] on span "START RECORDING" at bounding box center [828, 569] width 85 height 10
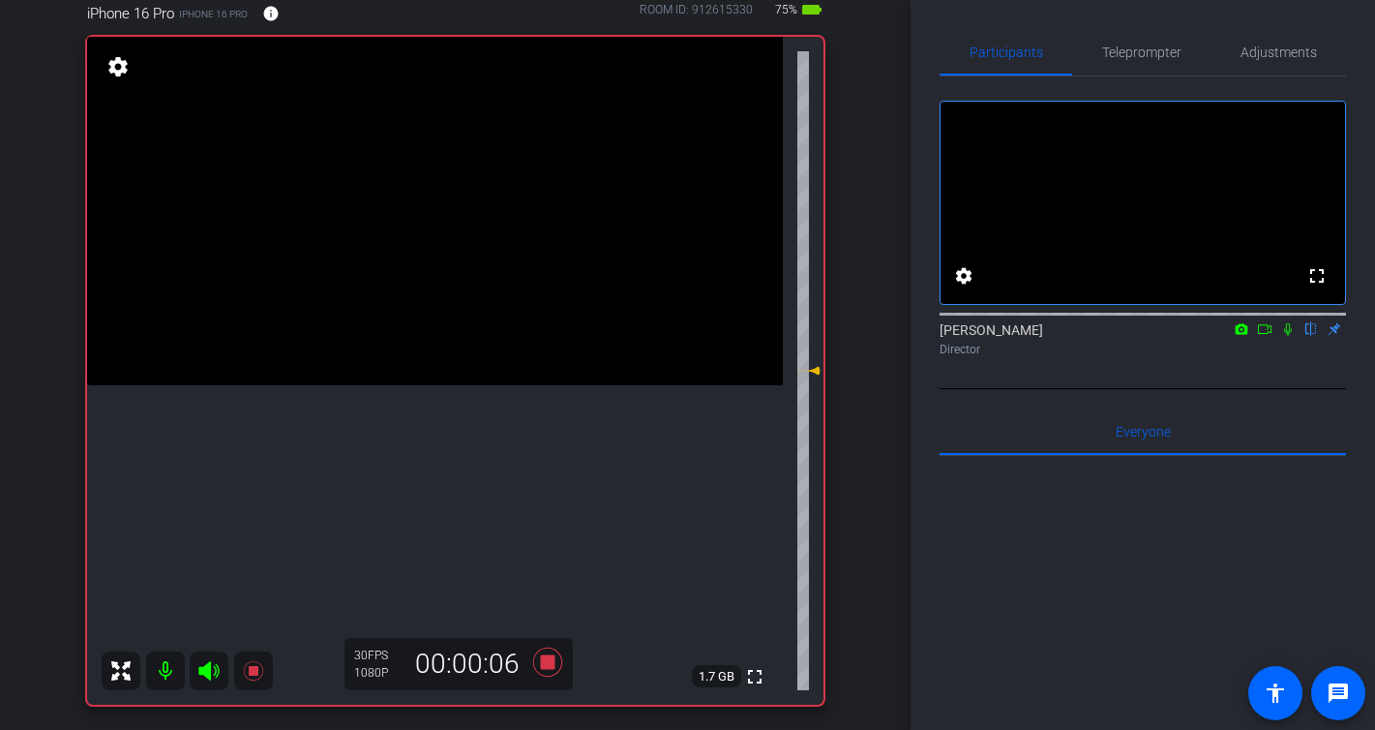
click at [1291, 336] on icon at bounding box center [1287, 329] width 15 height 14
click at [1285, 336] on icon at bounding box center [1287, 329] width 15 height 14
click at [544, 662] on icon at bounding box center [546, 661] width 29 height 29
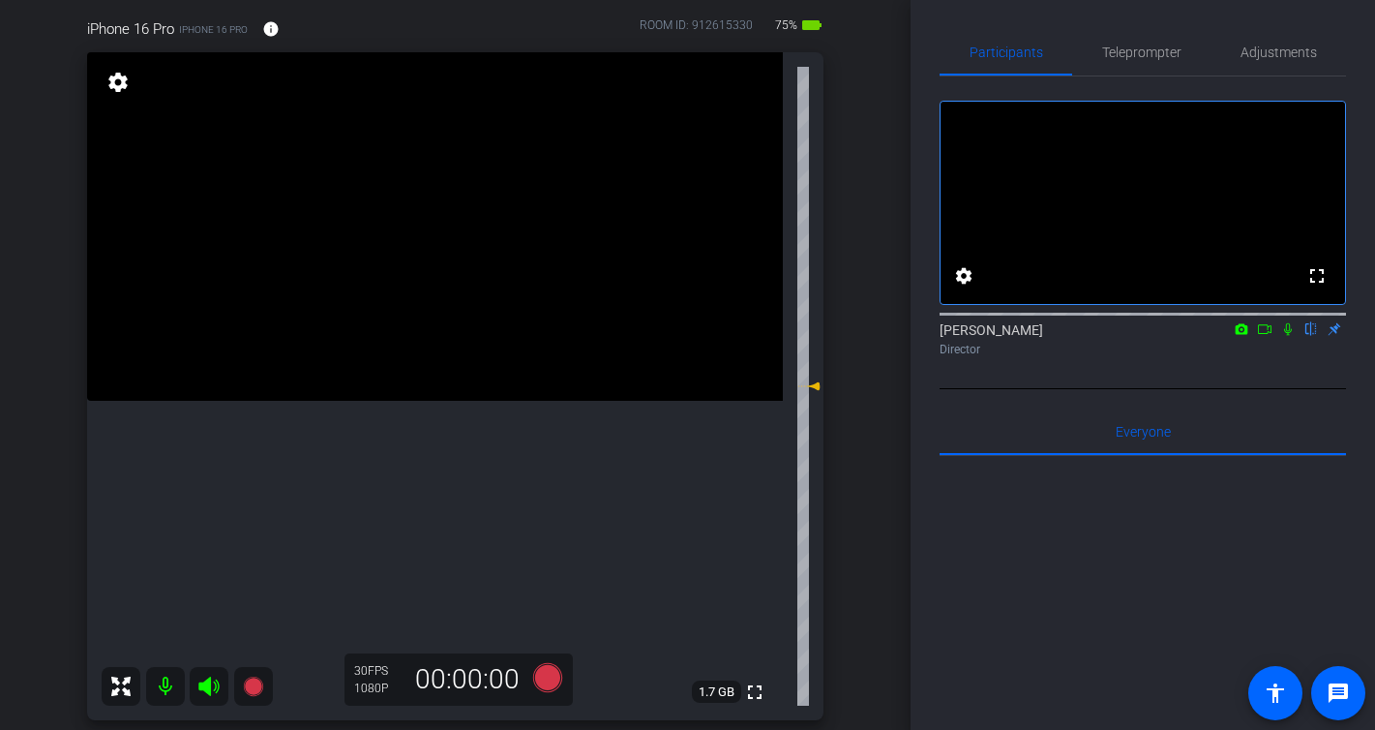
scroll to position [167, 0]
click at [761, 694] on mat-icon "fullscreen" at bounding box center [754, 688] width 23 height 23
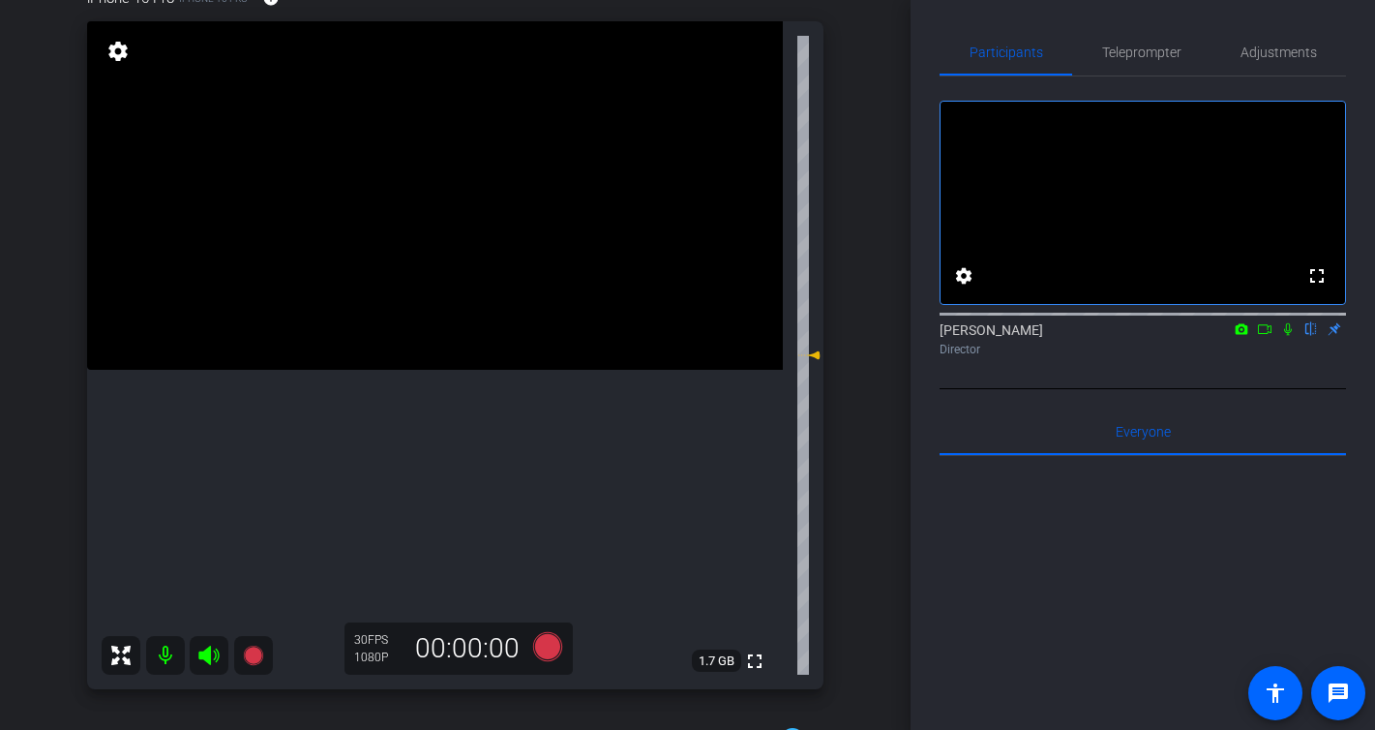
scroll to position [196, 0]
click at [536, 647] on icon at bounding box center [546, 645] width 29 height 29
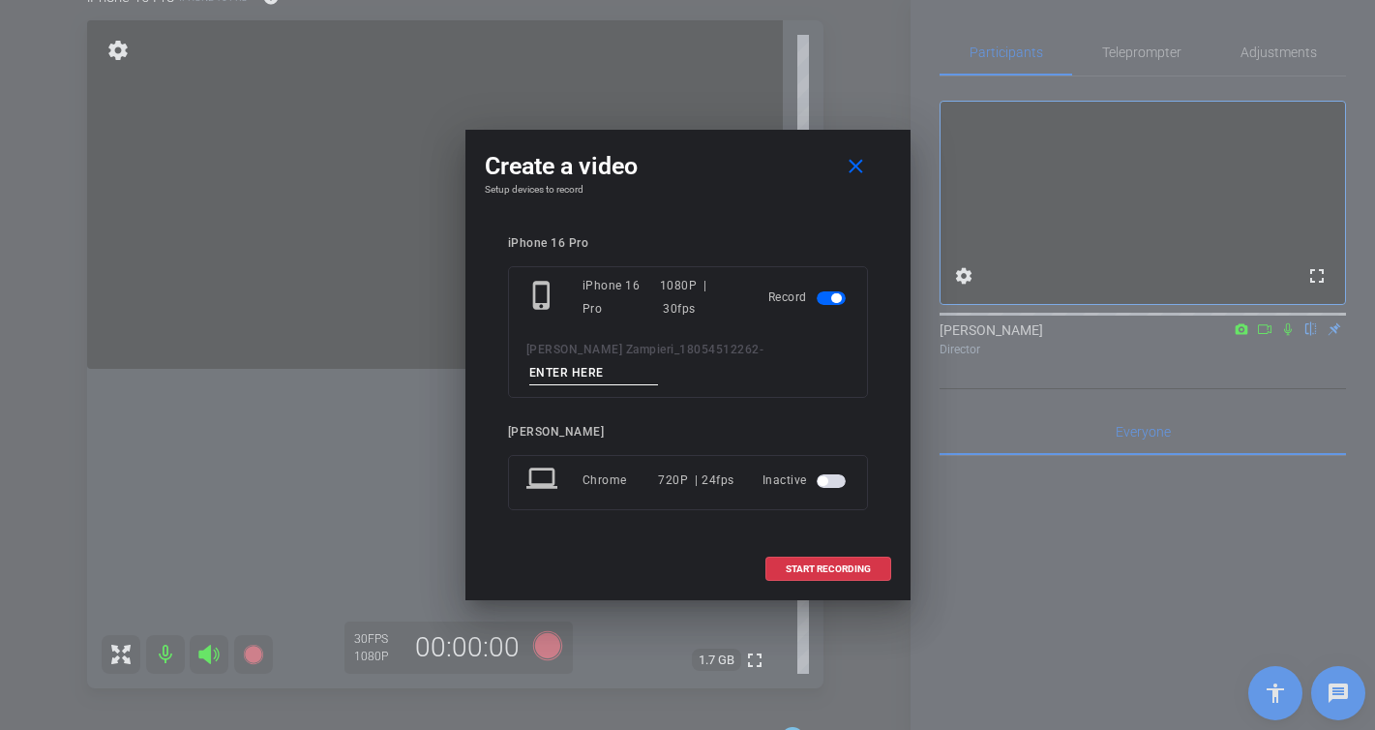
click at [659, 365] on input at bounding box center [594, 373] width 130 height 24
type input "-"
click at [846, 566] on span at bounding box center [828, 569] width 124 height 46
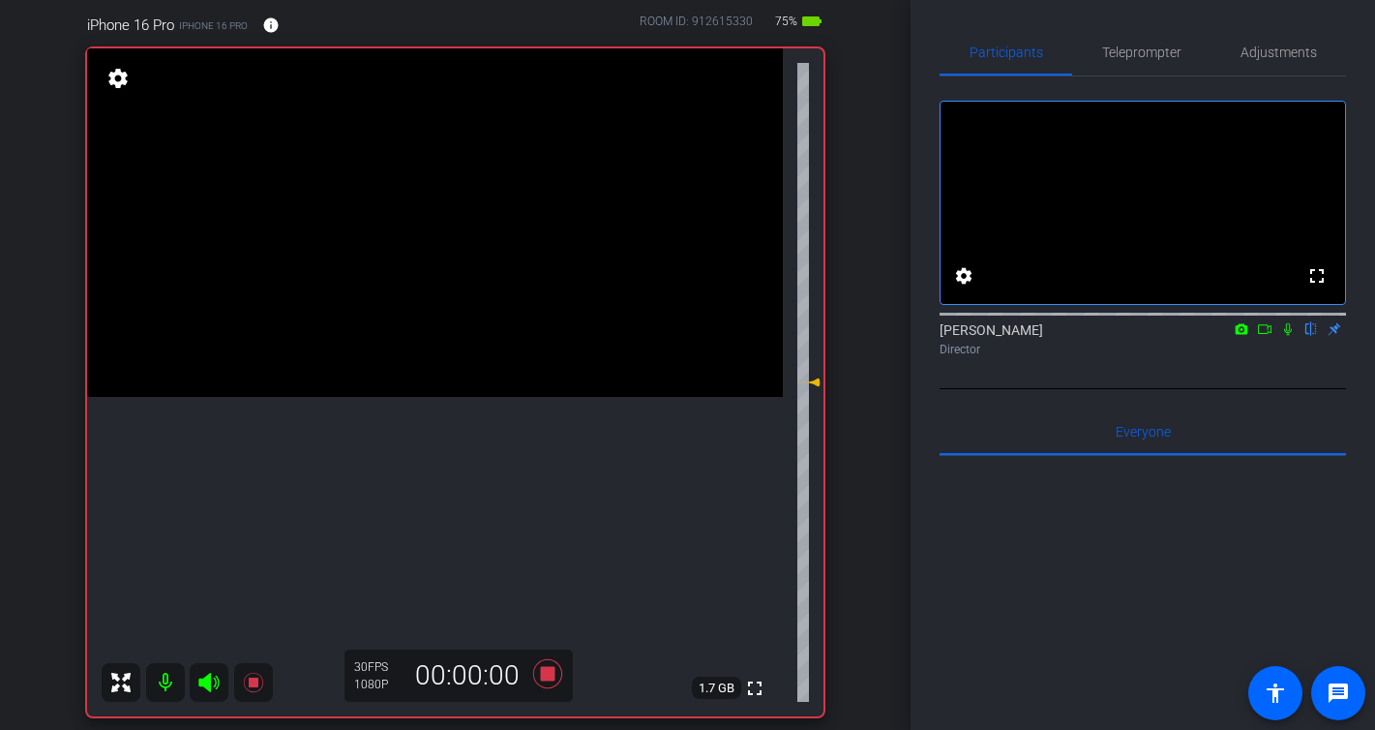
scroll to position [171, 0]
click at [1288, 336] on icon at bounding box center [1287, 329] width 15 height 14
click at [1285, 336] on icon at bounding box center [1287, 329] width 15 height 14
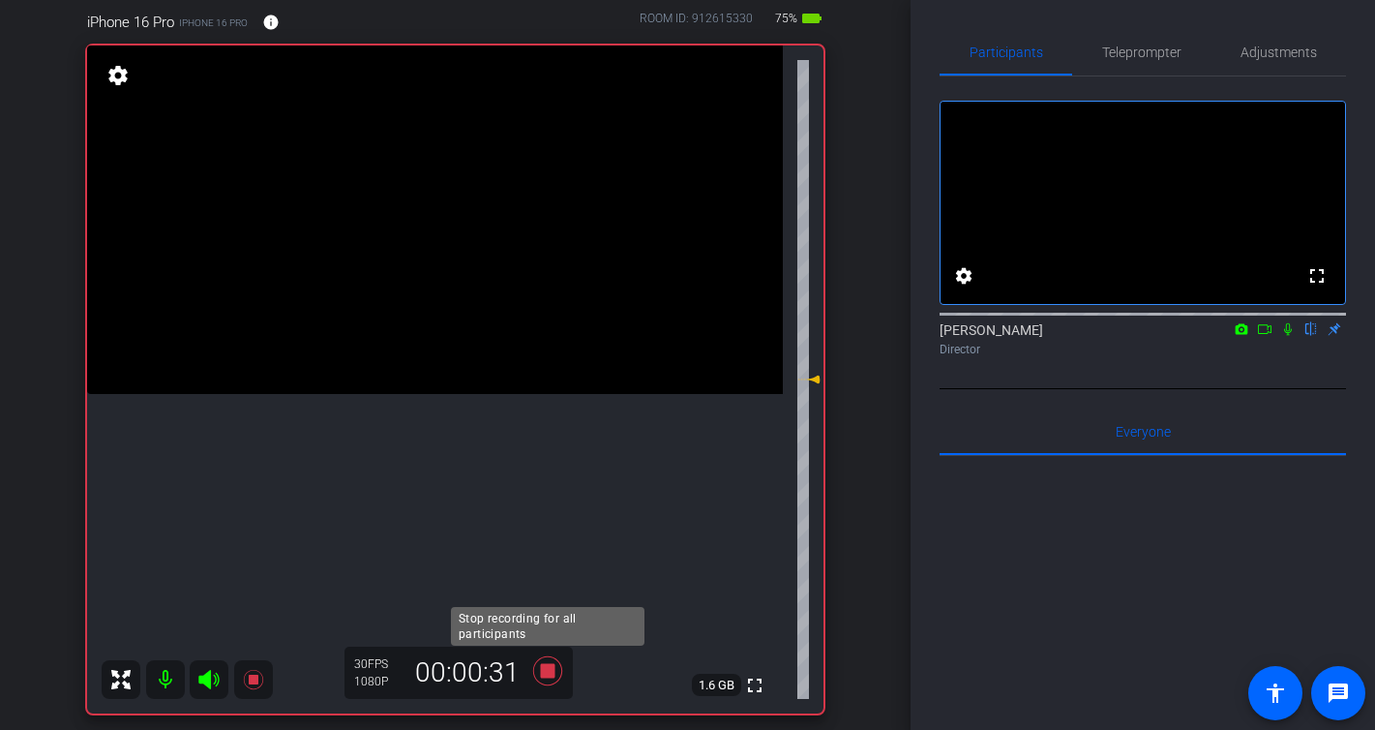
click at [549, 672] on icon at bounding box center [546, 670] width 29 height 29
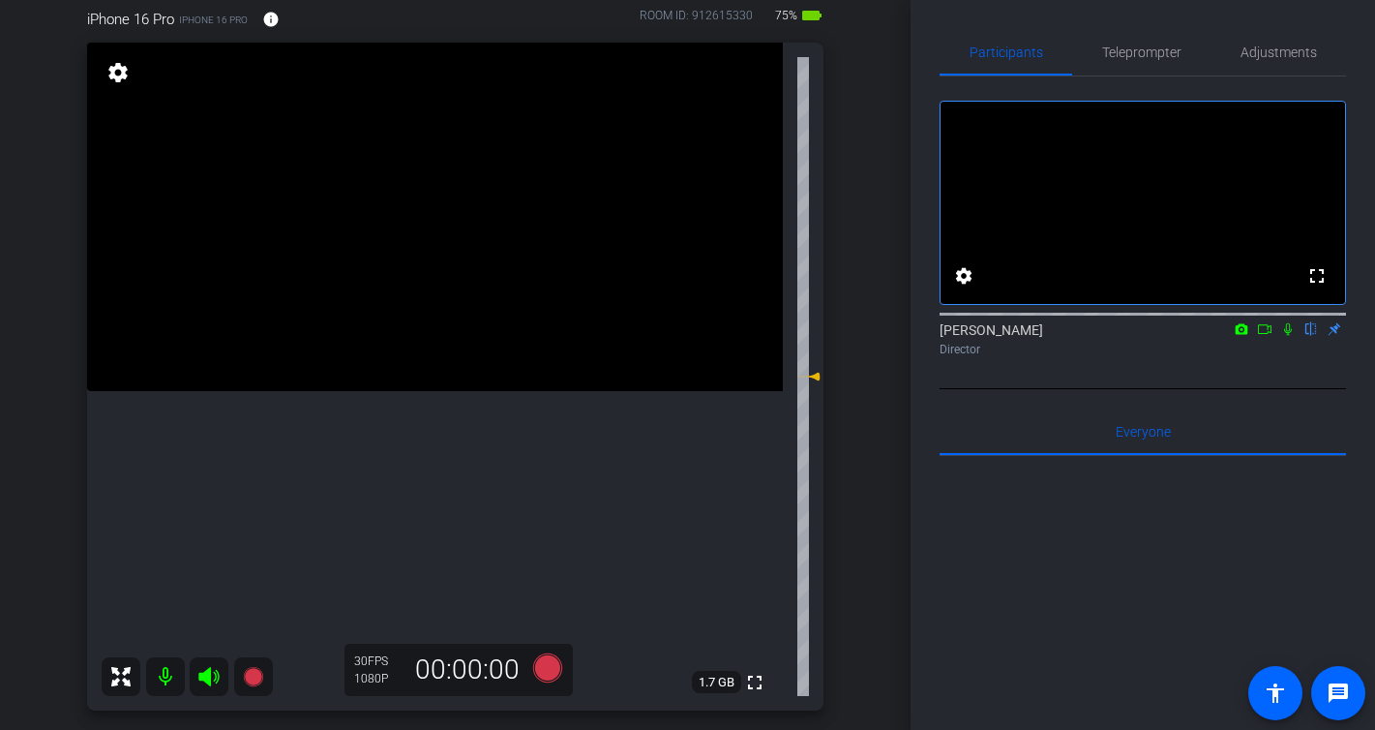
scroll to position [168, 0]
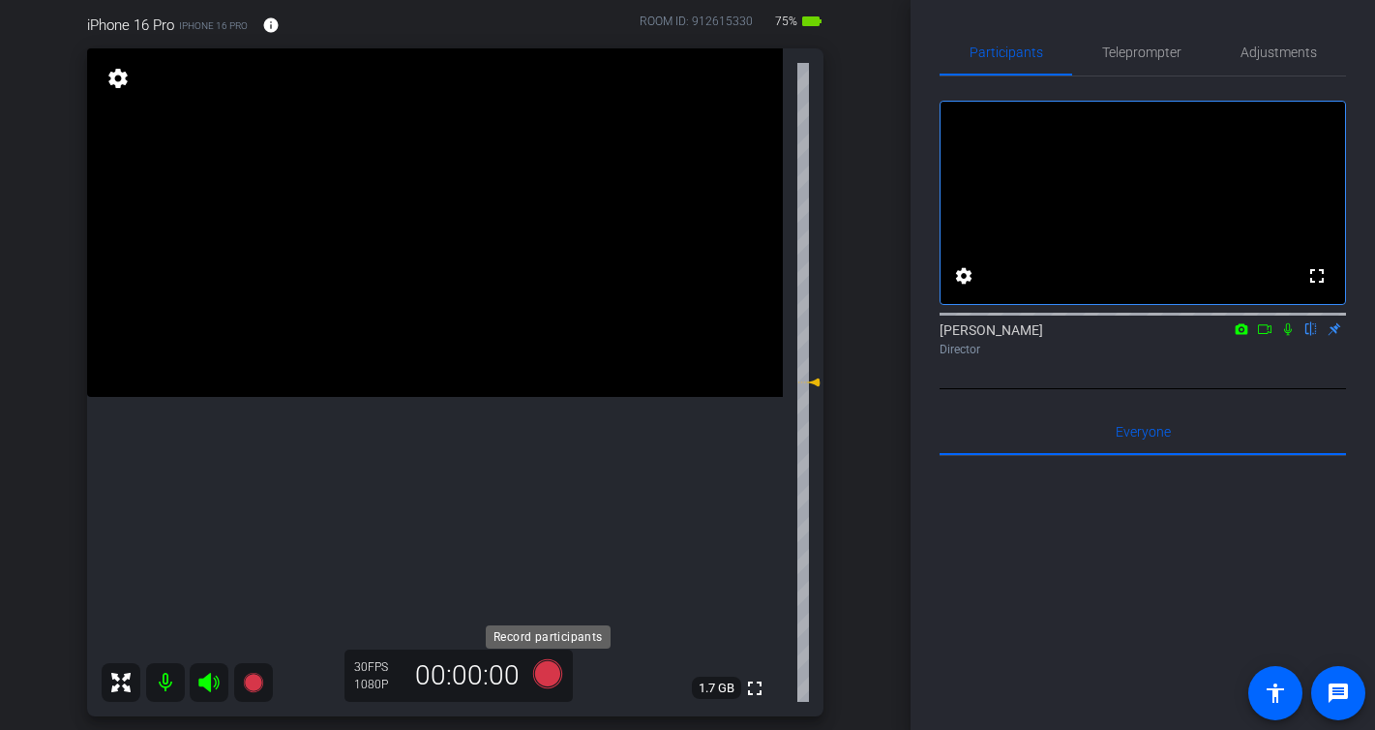
click at [551, 675] on icon at bounding box center [546, 673] width 29 height 29
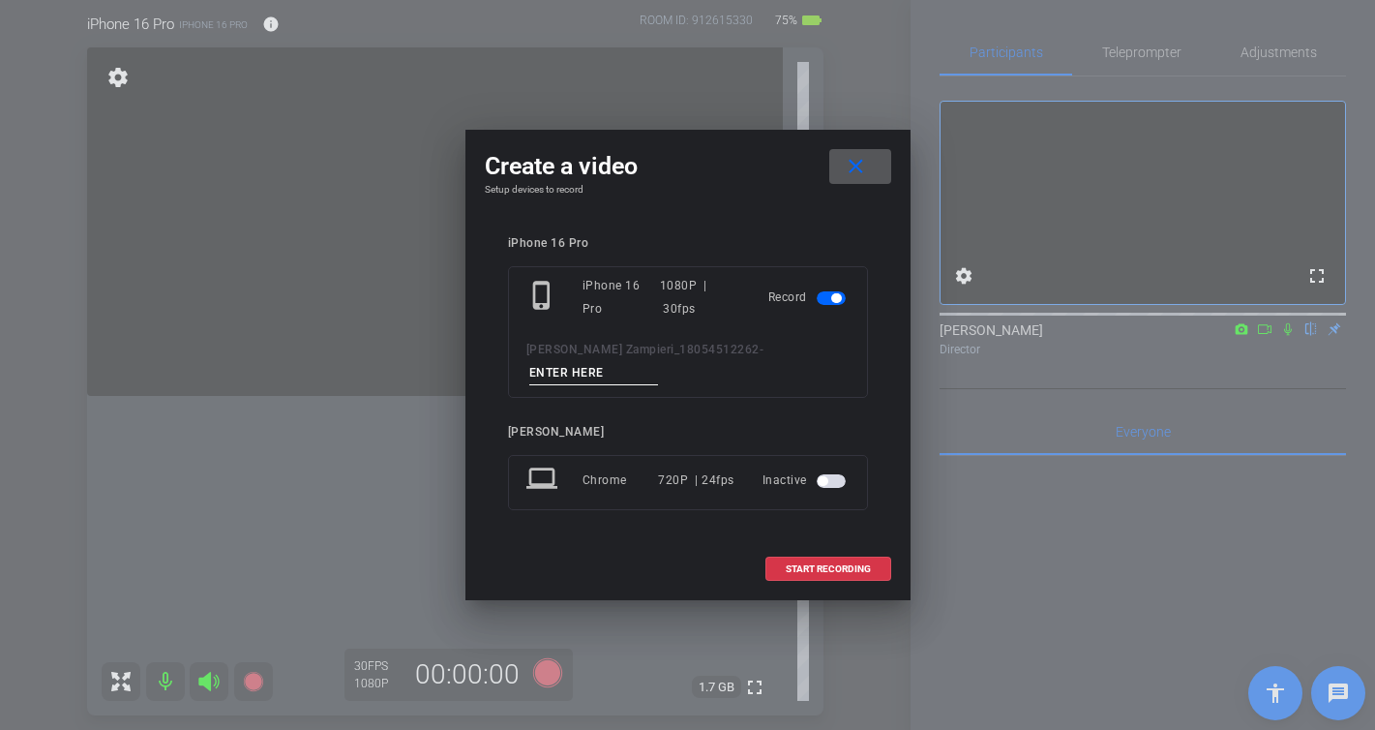
click at [659, 361] on input at bounding box center [594, 373] width 130 height 24
type input "-"
click at [829, 564] on span "START RECORDING" at bounding box center [828, 569] width 85 height 10
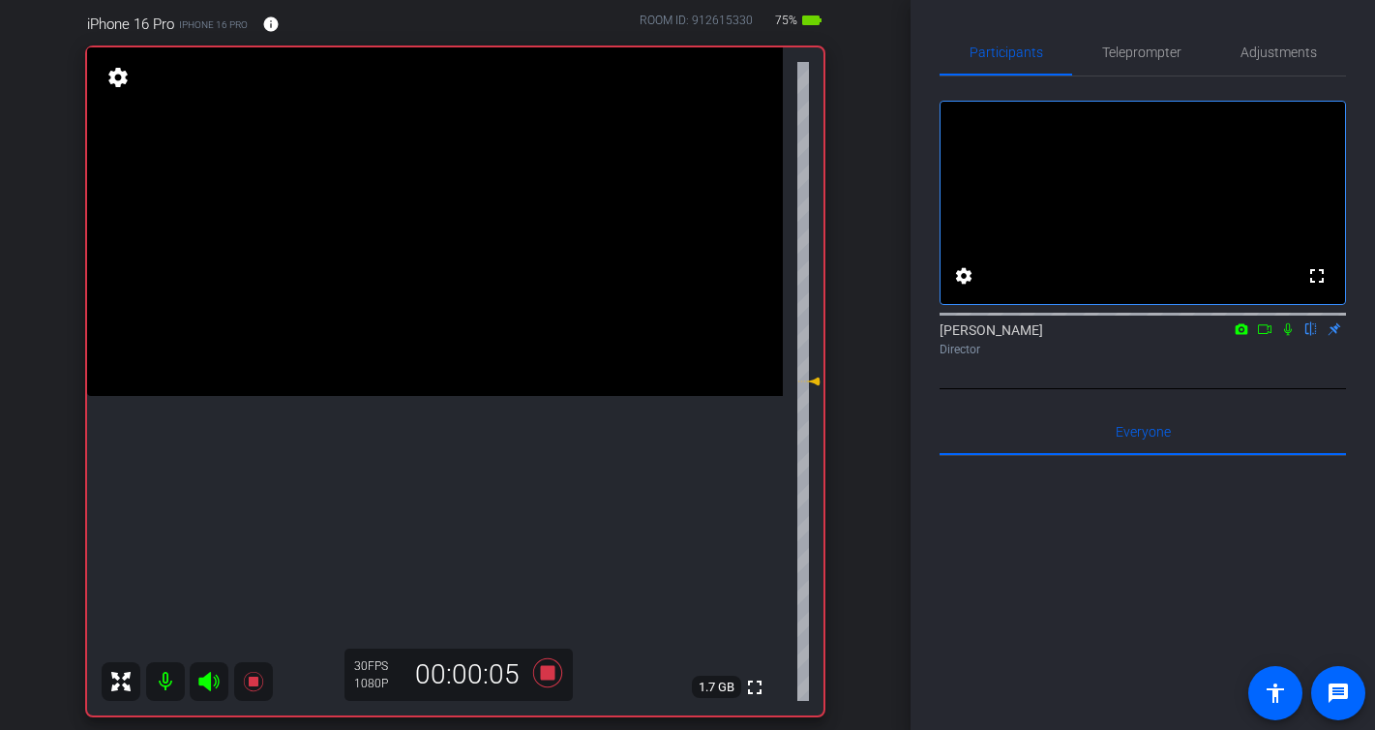
click at [1289, 336] on icon at bounding box center [1288, 329] width 8 height 13
click at [1286, 336] on icon at bounding box center [1287, 329] width 15 height 14
click at [552, 675] on icon at bounding box center [546, 672] width 29 height 29
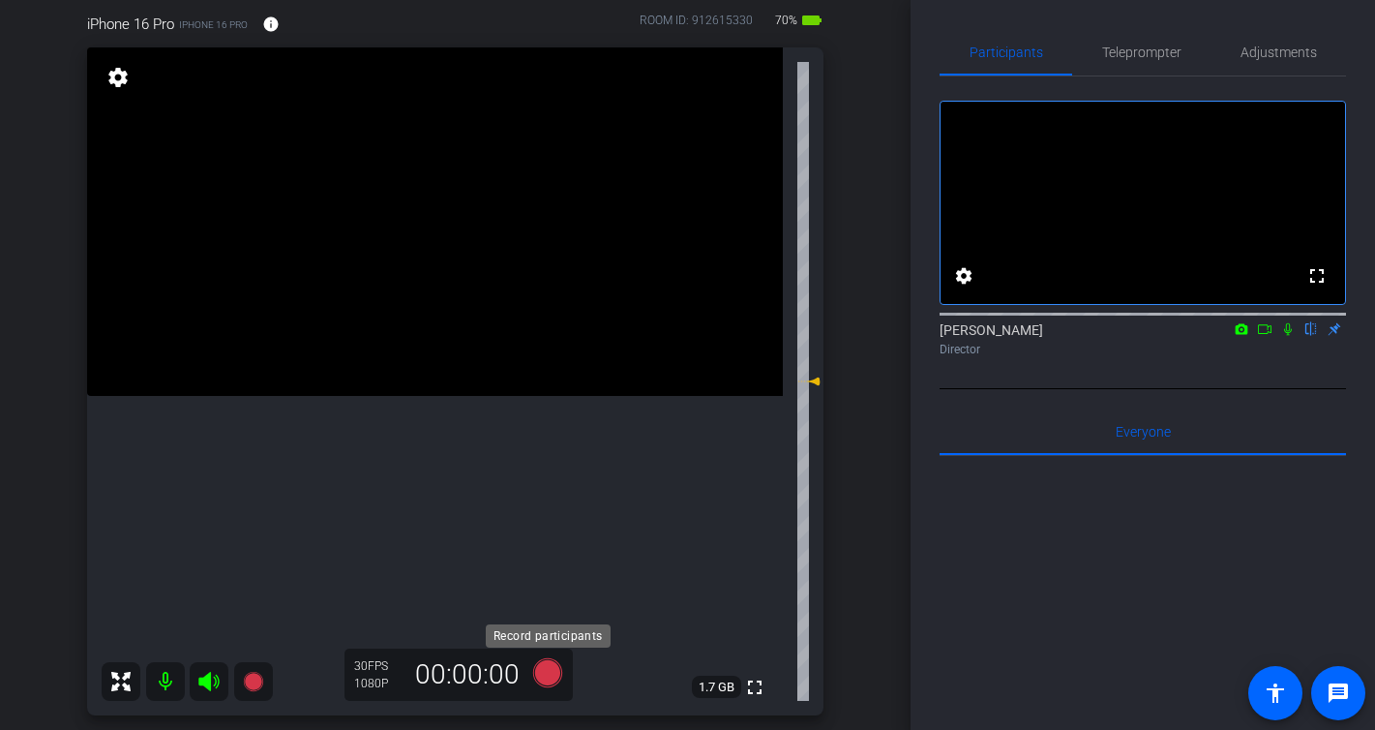
click at [552, 669] on icon at bounding box center [546, 672] width 29 height 29
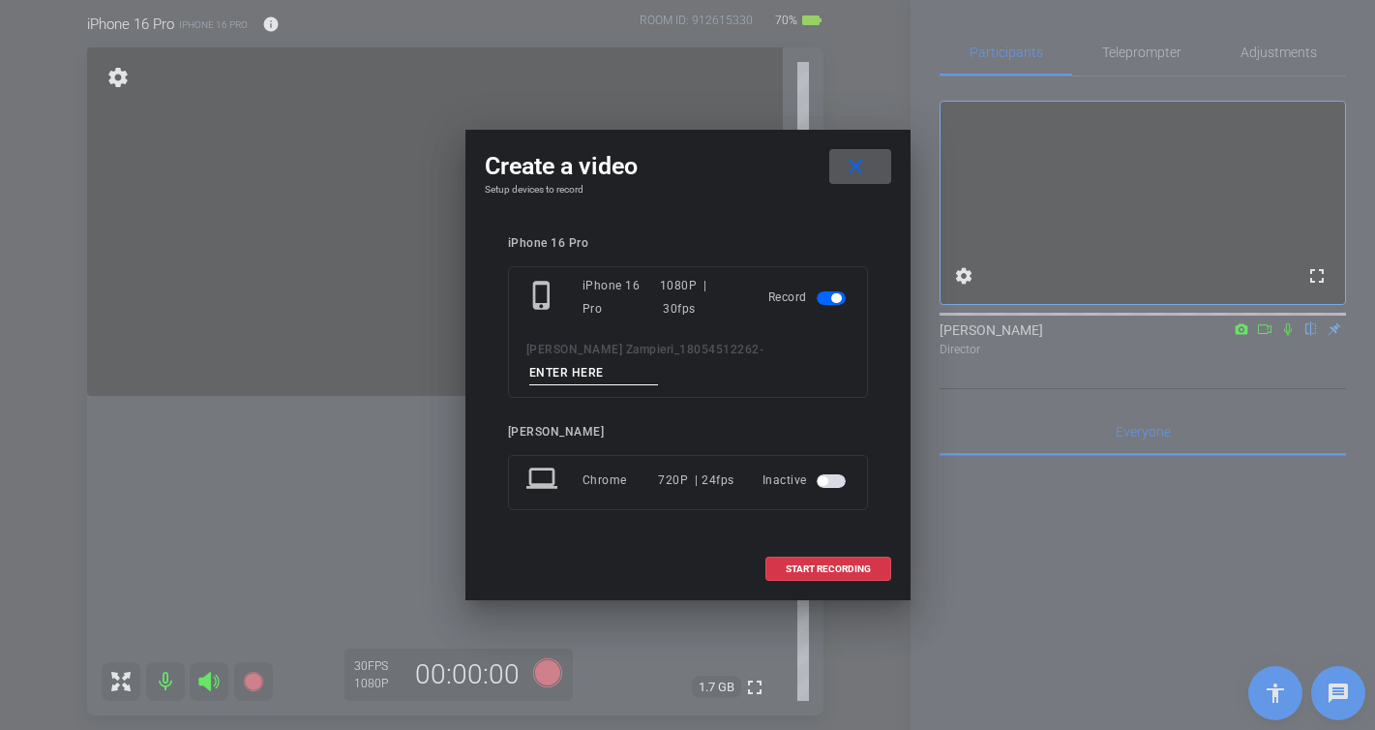
click at [659, 361] on input at bounding box center [594, 373] width 130 height 24
type input "-"
click at [828, 564] on span "START RECORDING" at bounding box center [828, 569] width 85 height 10
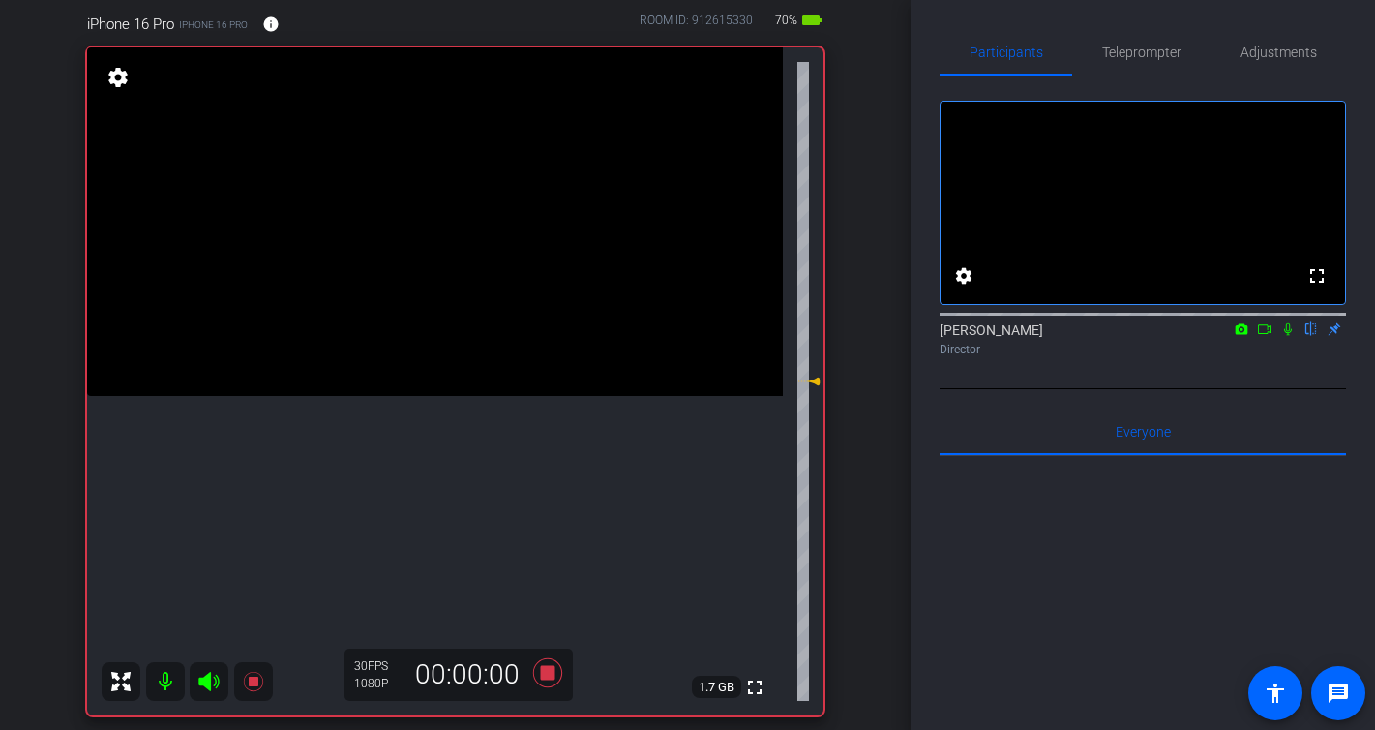
click at [1291, 336] on icon at bounding box center [1287, 329] width 15 height 14
click at [1287, 336] on icon at bounding box center [1287, 329] width 15 height 14
click at [548, 674] on icon at bounding box center [546, 672] width 29 height 29
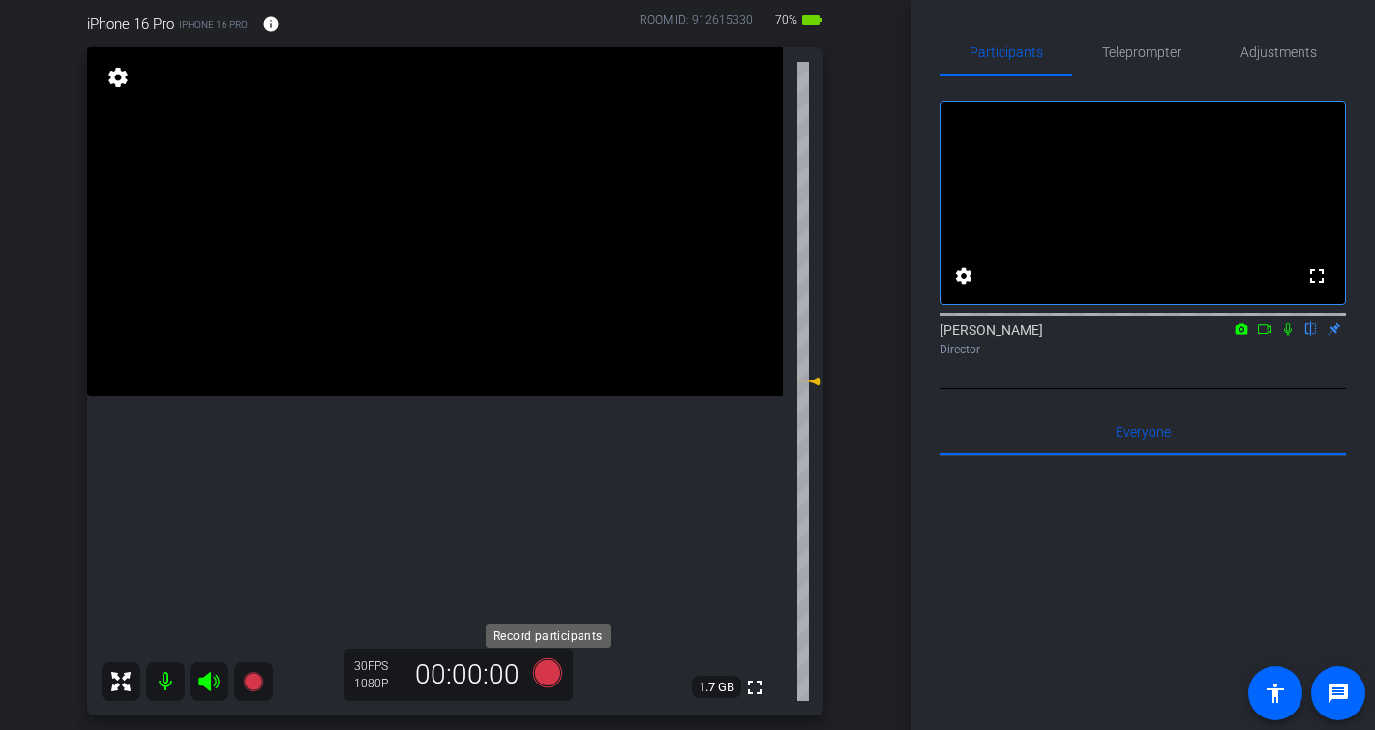
click at [537, 663] on icon at bounding box center [548, 672] width 46 height 35
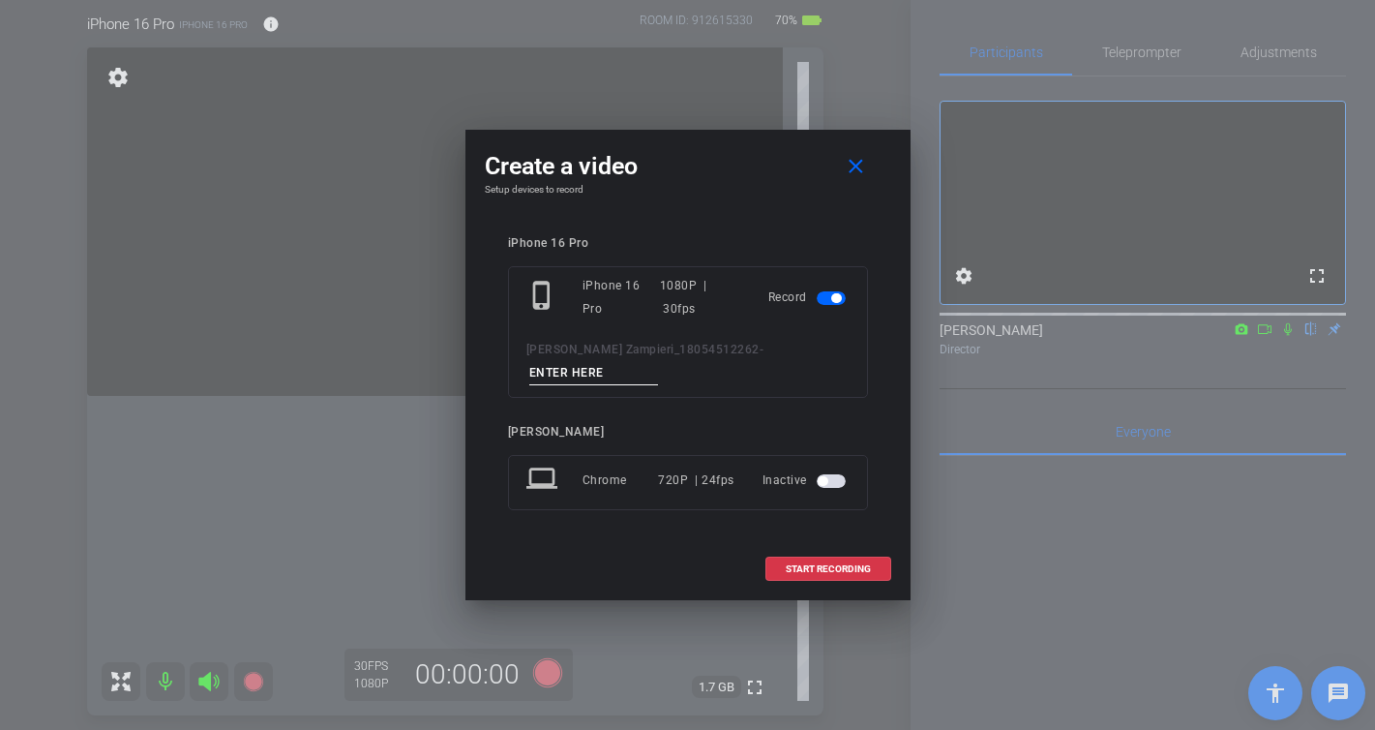
click at [659, 365] on input at bounding box center [594, 373] width 130 height 24
type input "-"
drag, startPoint x: 862, startPoint y: 545, endPoint x: 886, endPoint y: 539, distance: 24.9
click at [862, 546] on span at bounding box center [828, 569] width 124 height 46
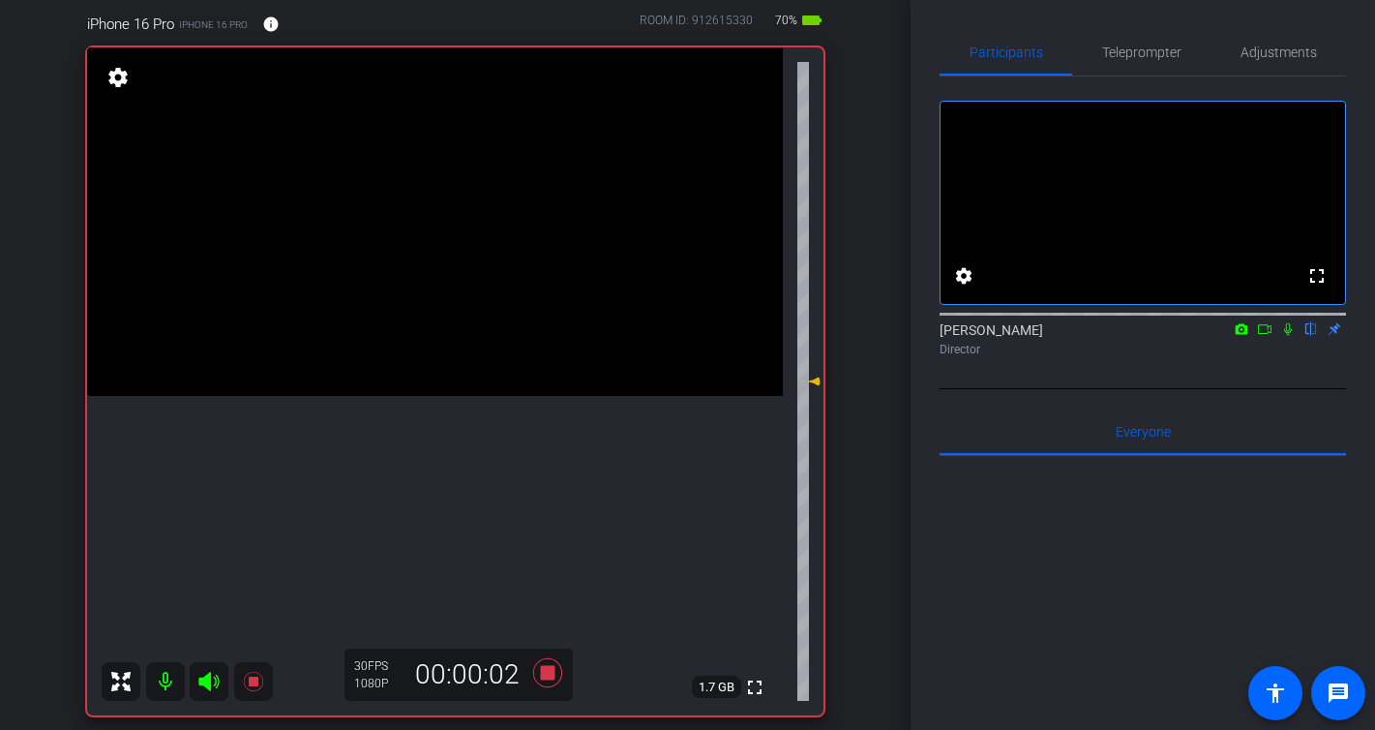
click at [1292, 336] on icon at bounding box center [1287, 329] width 15 height 14
click at [1290, 336] on icon at bounding box center [1288, 329] width 11 height 13
drag, startPoint x: 1287, startPoint y: 355, endPoint x: 1252, endPoint y: 400, distance: 56.5
click at [1287, 336] on icon at bounding box center [1287, 329] width 15 height 14
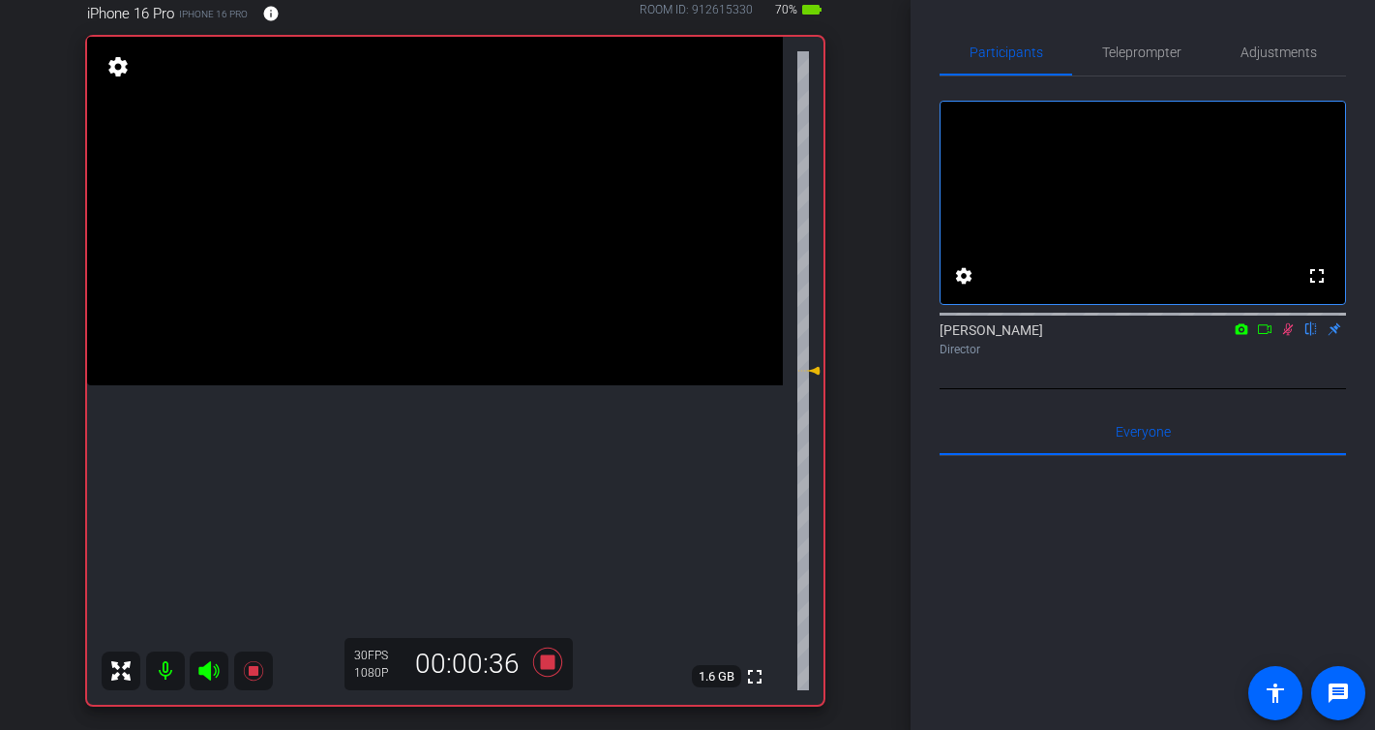
scroll to position [182, 0]
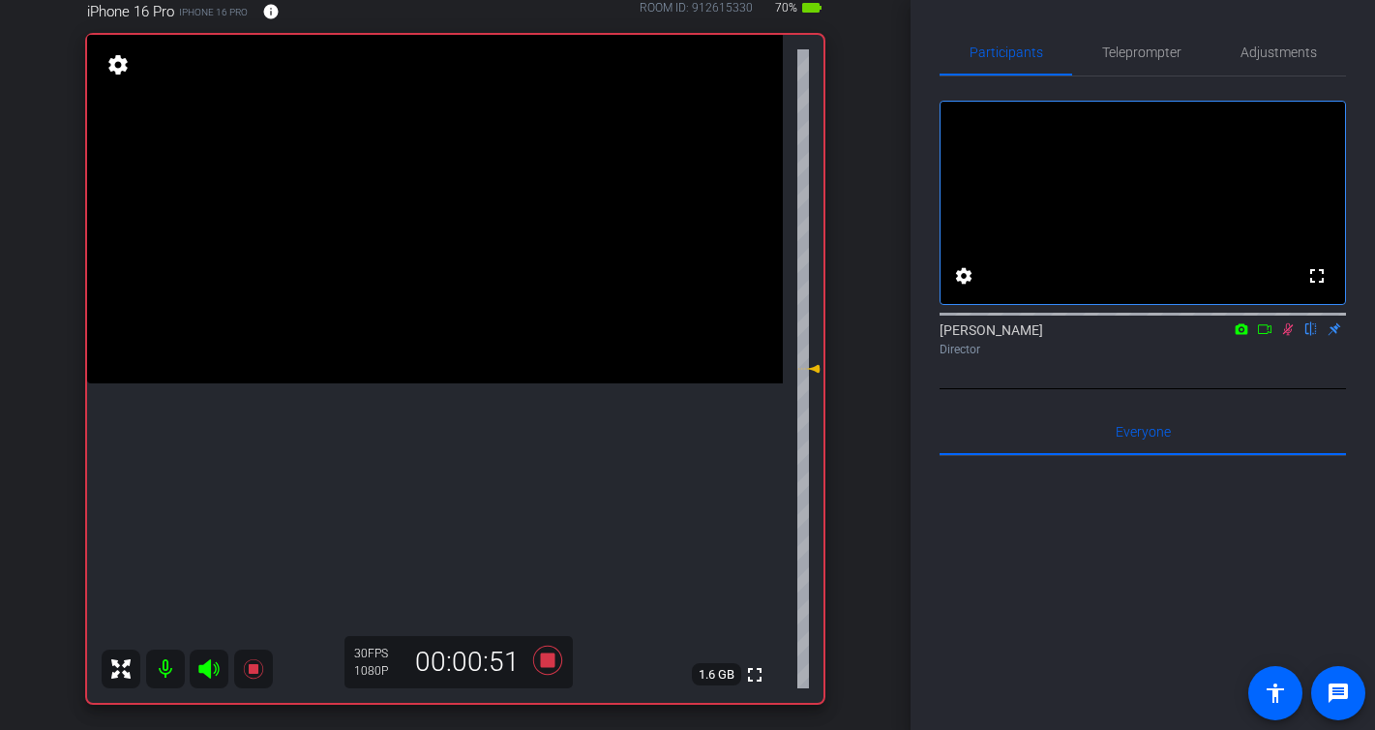
click at [1289, 336] on icon at bounding box center [1288, 329] width 11 height 13
click at [548, 662] on icon at bounding box center [546, 659] width 29 height 29
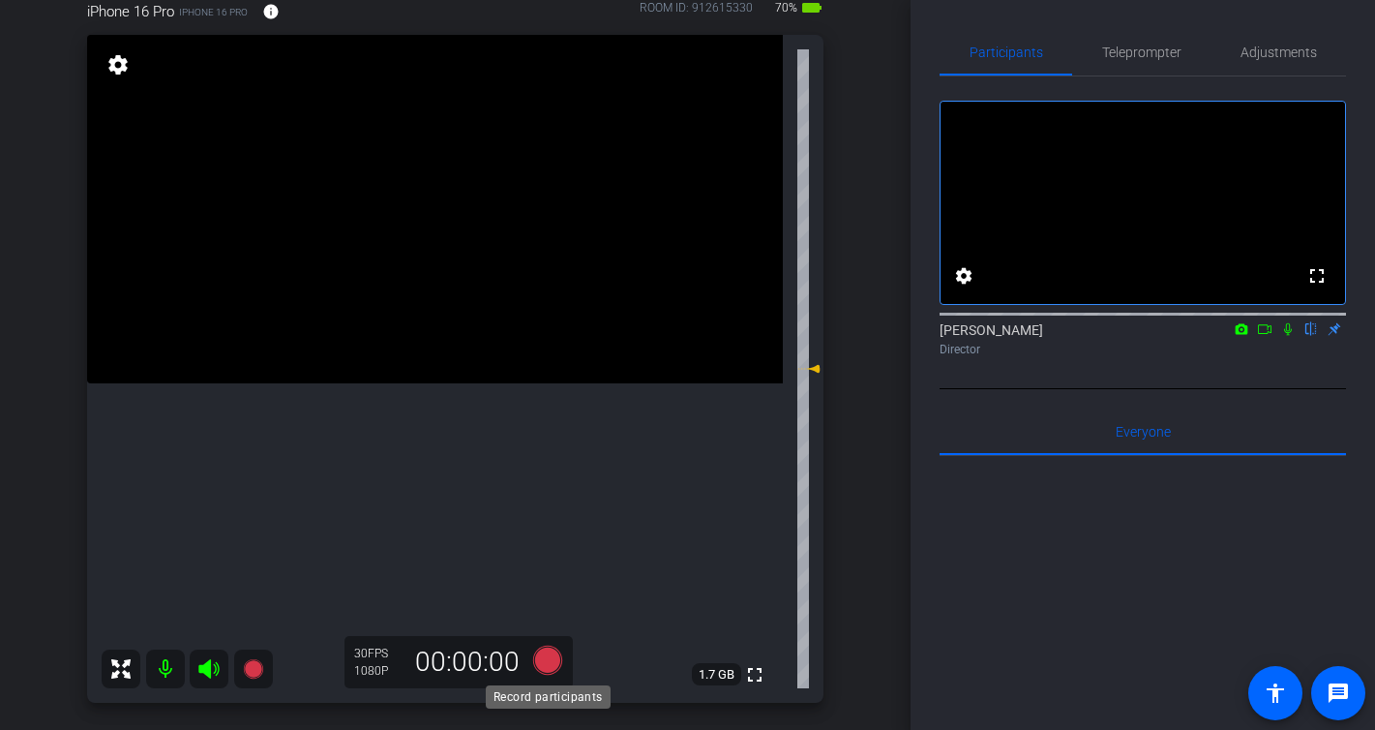
click at [548, 656] on icon at bounding box center [546, 659] width 29 height 29
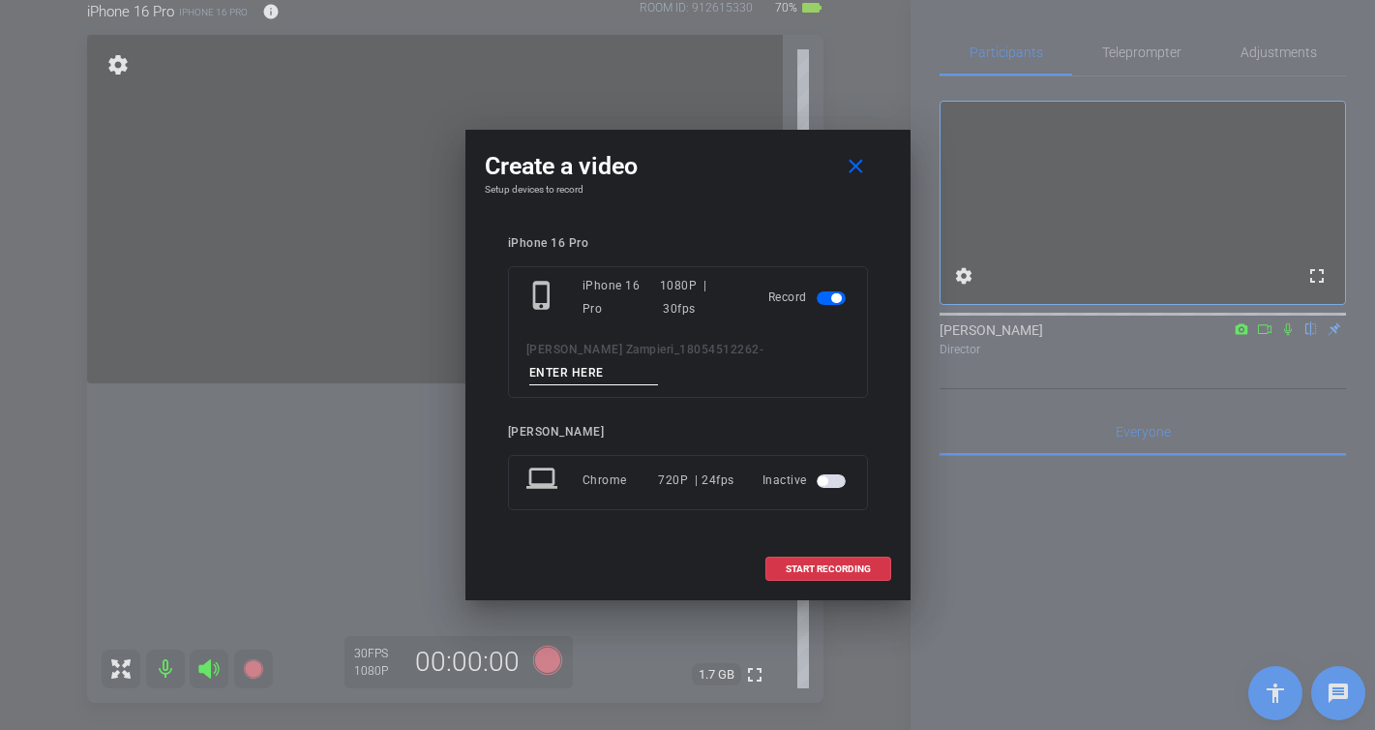
click at [659, 361] on input at bounding box center [594, 373] width 130 height 24
type input "-"
click at [832, 550] on span at bounding box center [828, 569] width 124 height 46
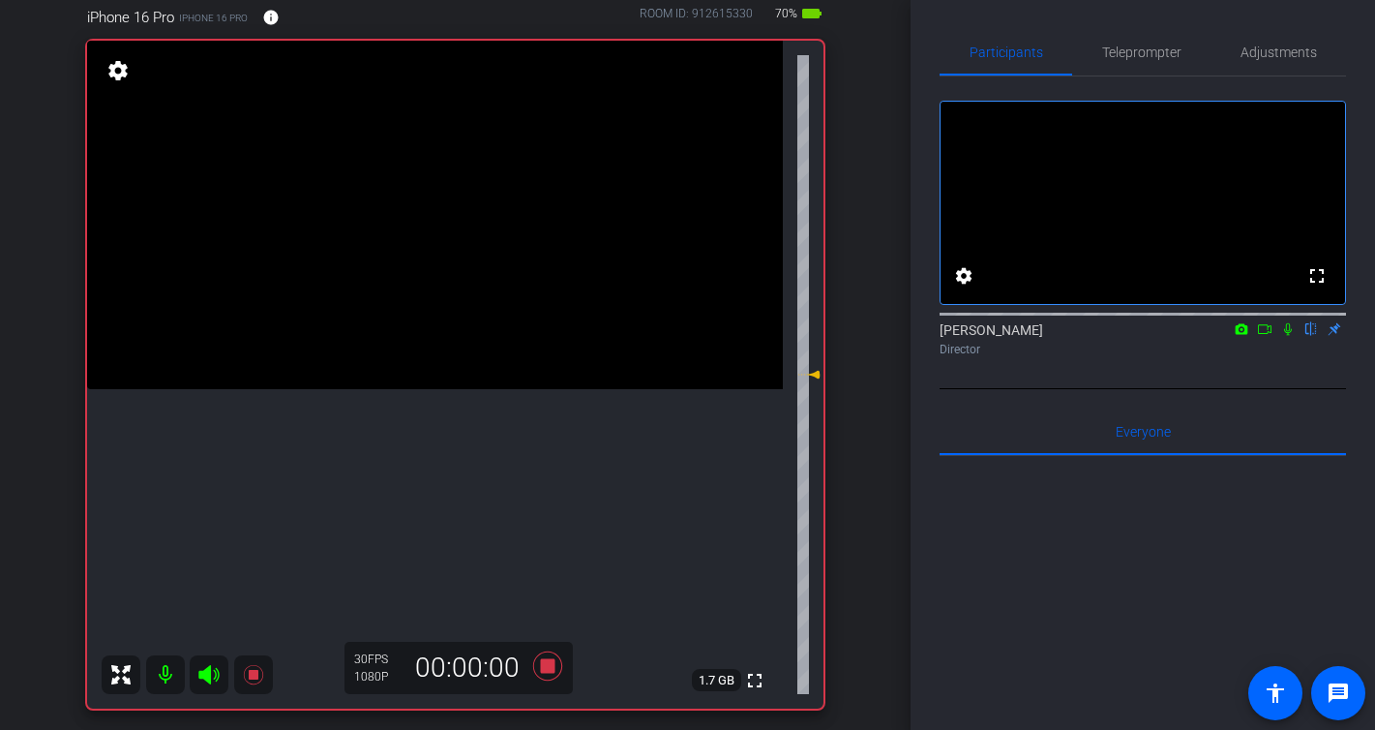
scroll to position [175, 0]
click at [1287, 336] on icon at bounding box center [1287, 329] width 15 height 14
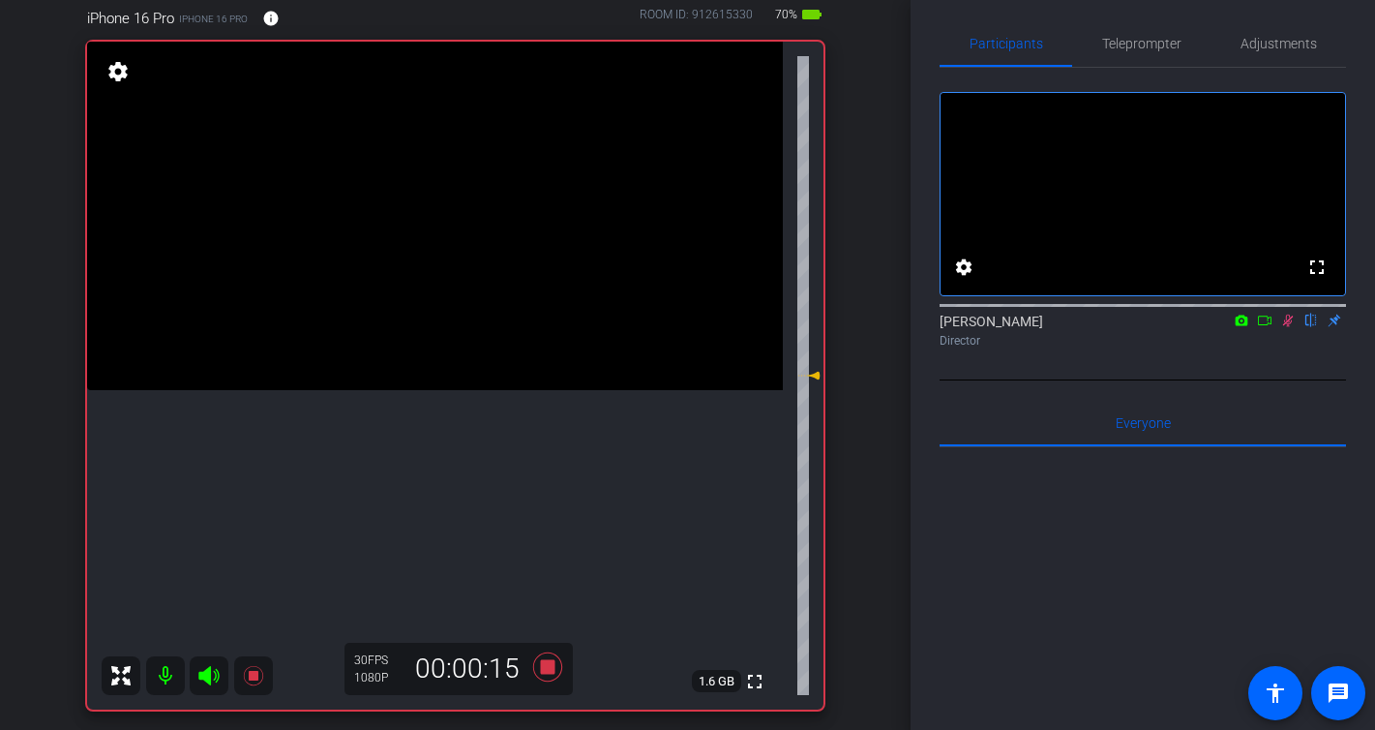
click at [1286, 327] on icon at bounding box center [1287, 321] width 15 height 14
click at [551, 665] on icon at bounding box center [546, 666] width 29 height 29
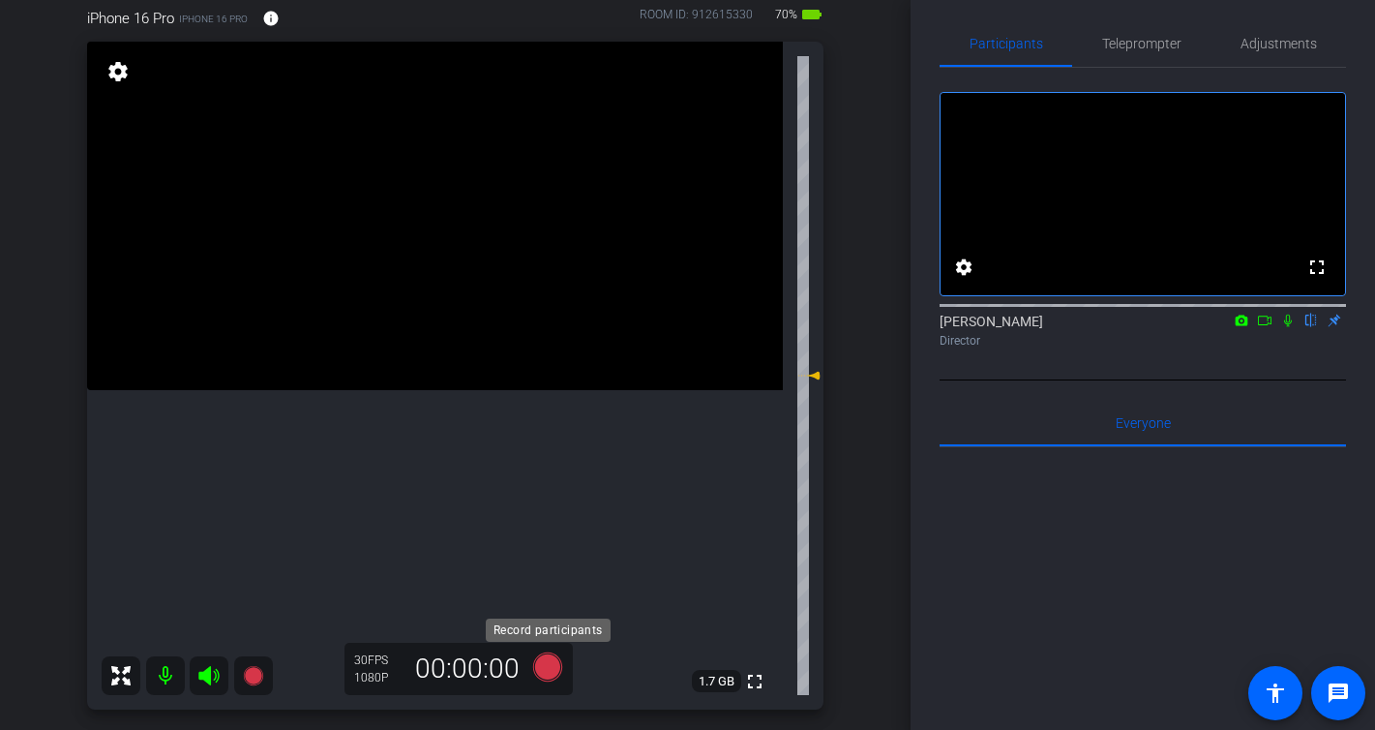
click at [541, 671] on icon at bounding box center [546, 666] width 29 height 29
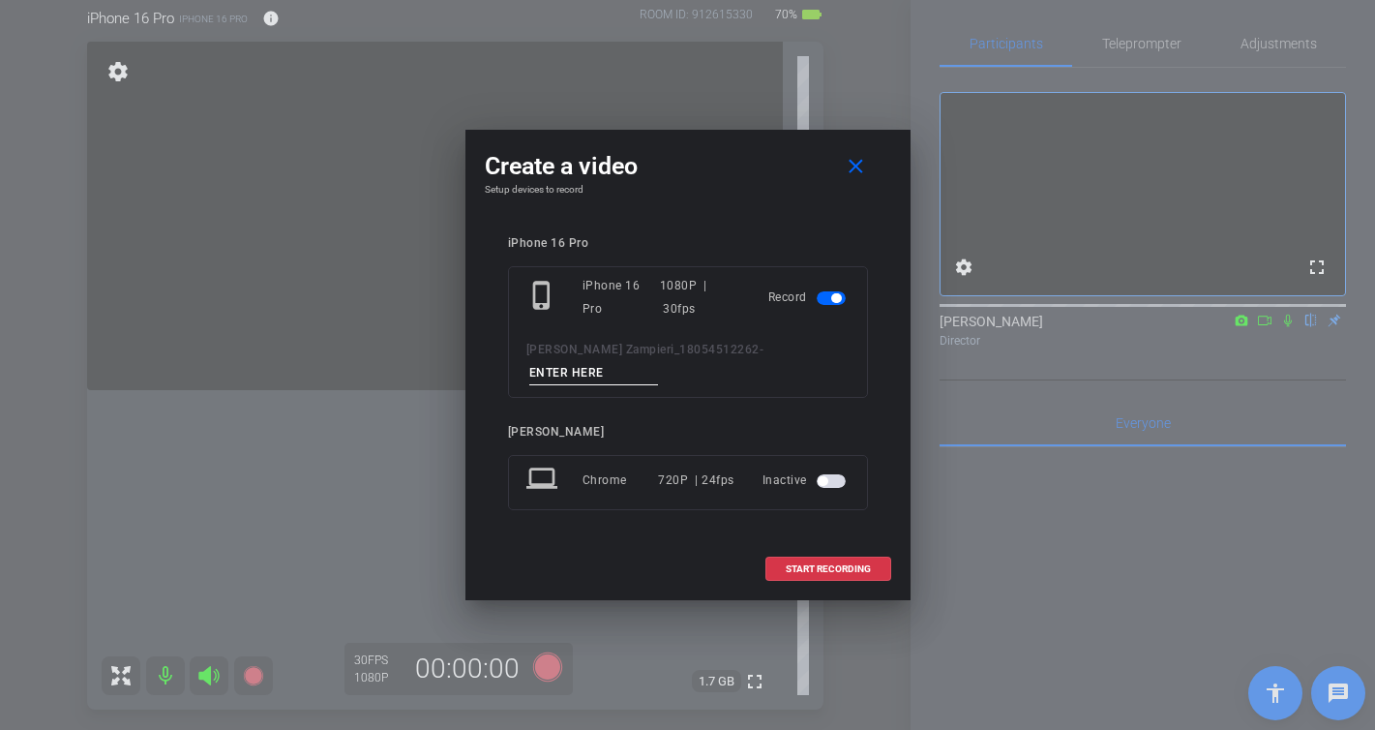
click at [659, 361] on input at bounding box center [594, 373] width 130 height 24
type input "-"
click at [843, 564] on span "START RECORDING" at bounding box center [828, 569] width 85 height 10
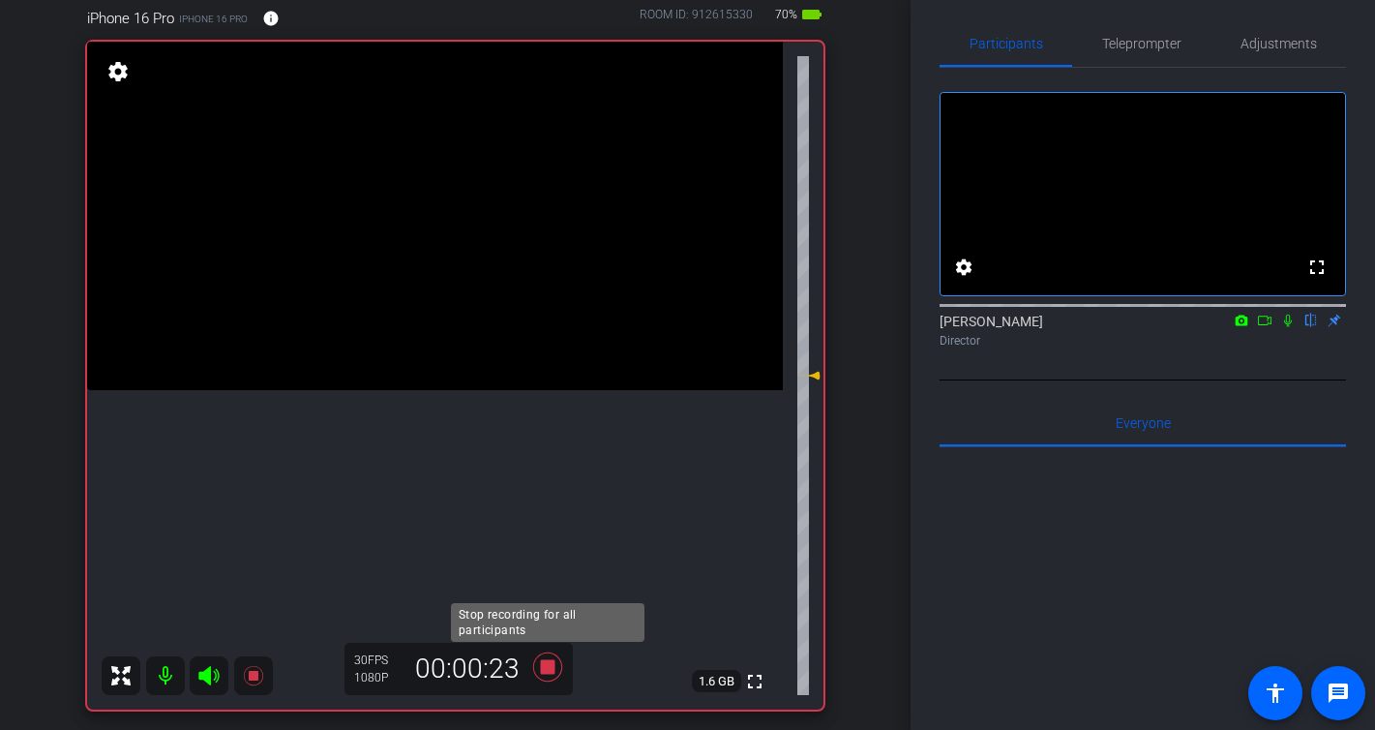
click at [546, 672] on icon at bounding box center [546, 666] width 29 height 29
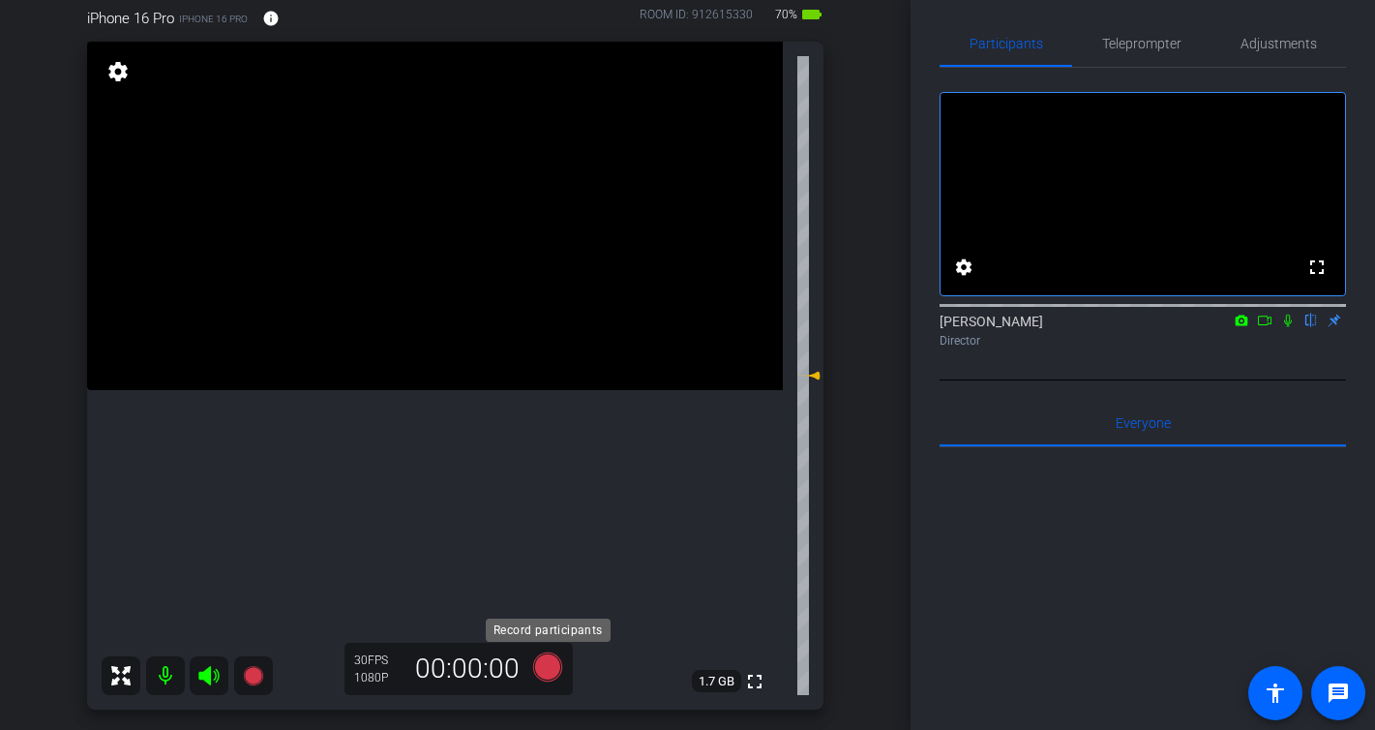
click at [550, 667] on icon at bounding box center [546, 666] width 29 height 29
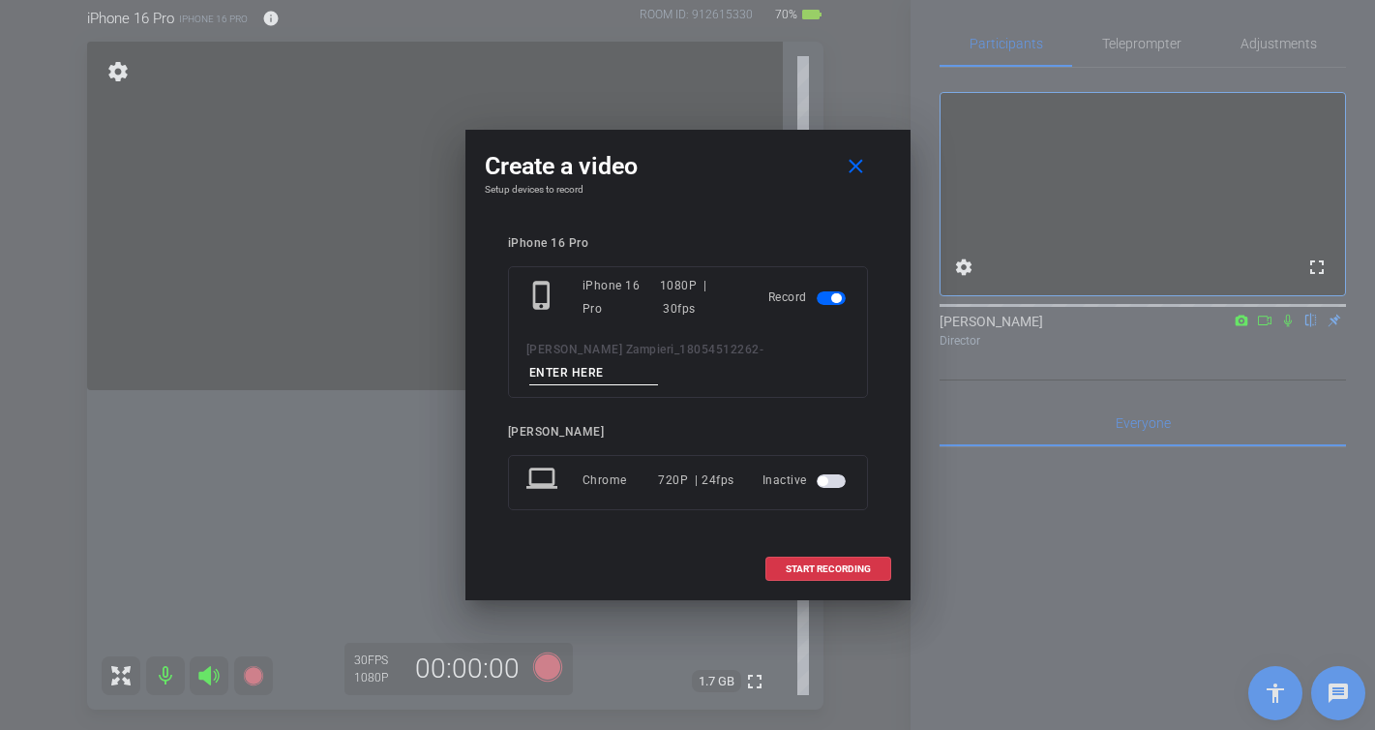
click at [749, 343] on div "phone_iphone iPhone 16 Pro 1080P | 30fps Record [PERSON_NAME] Zampieri_18054512…" at bounding box center [688, 332] width 360 height 132
click at [659, 361] on input at bounding box center [594, 373] width 130 height 24
click at [659, 366] on input at bounding box center [594, 373] width 130 height 24
type input "-"
click at [824, 564] on span "START RECORDING" at bounding box center [828, 569] width 85 height 10
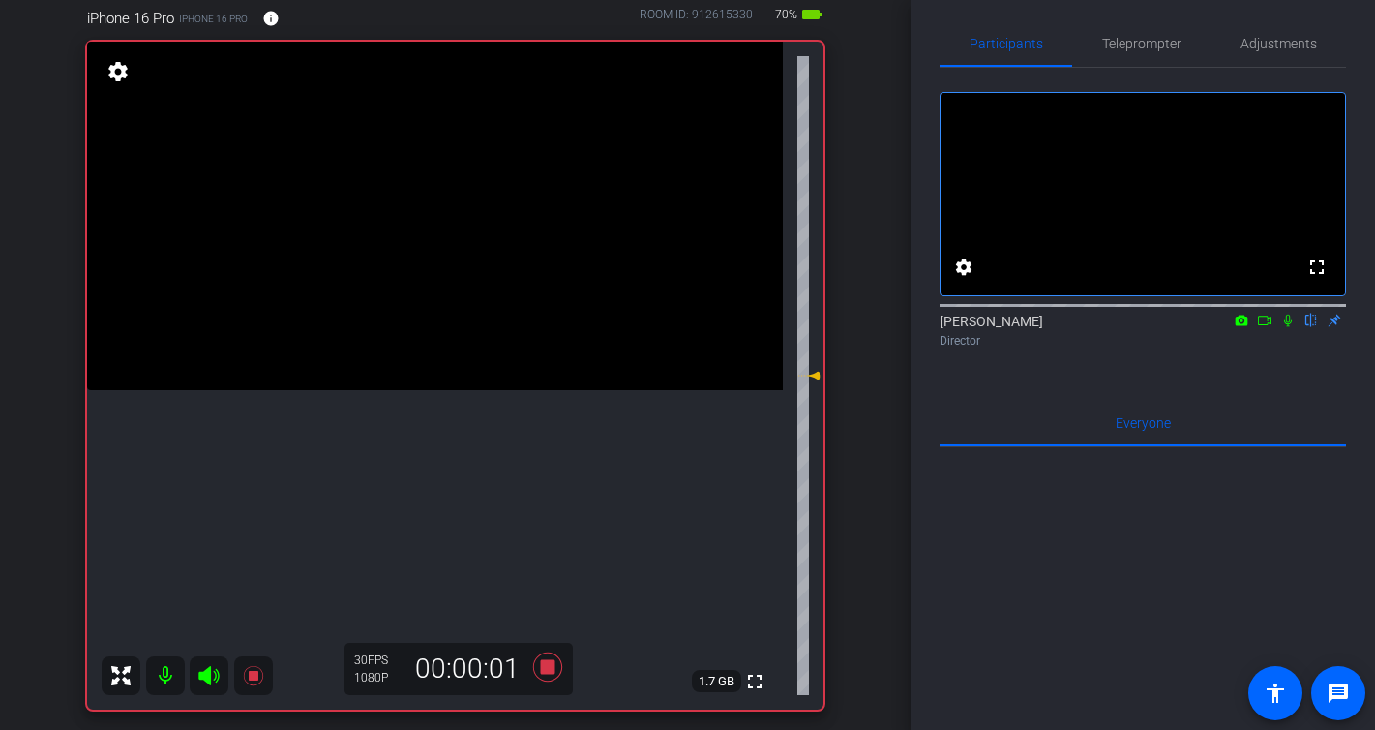
click at [1290, 327] on icon at bounding box center [1287, 321] width 15 height 14
click at [1292, 327] on icon at bounding box center [1287, 321] width 15 height 14
click at [544, 671] on icon at bounding box center [546, 666] width 29 height 29
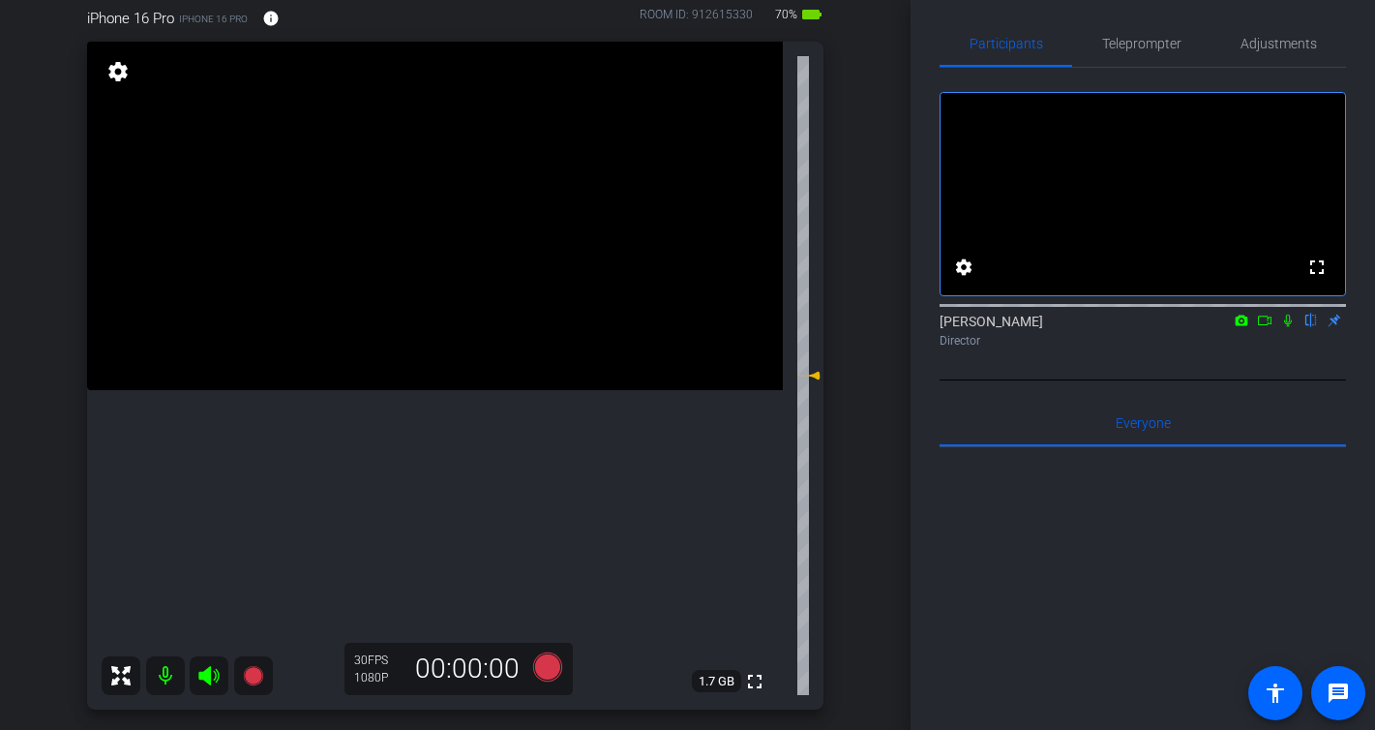
scroll to position [183, 0]
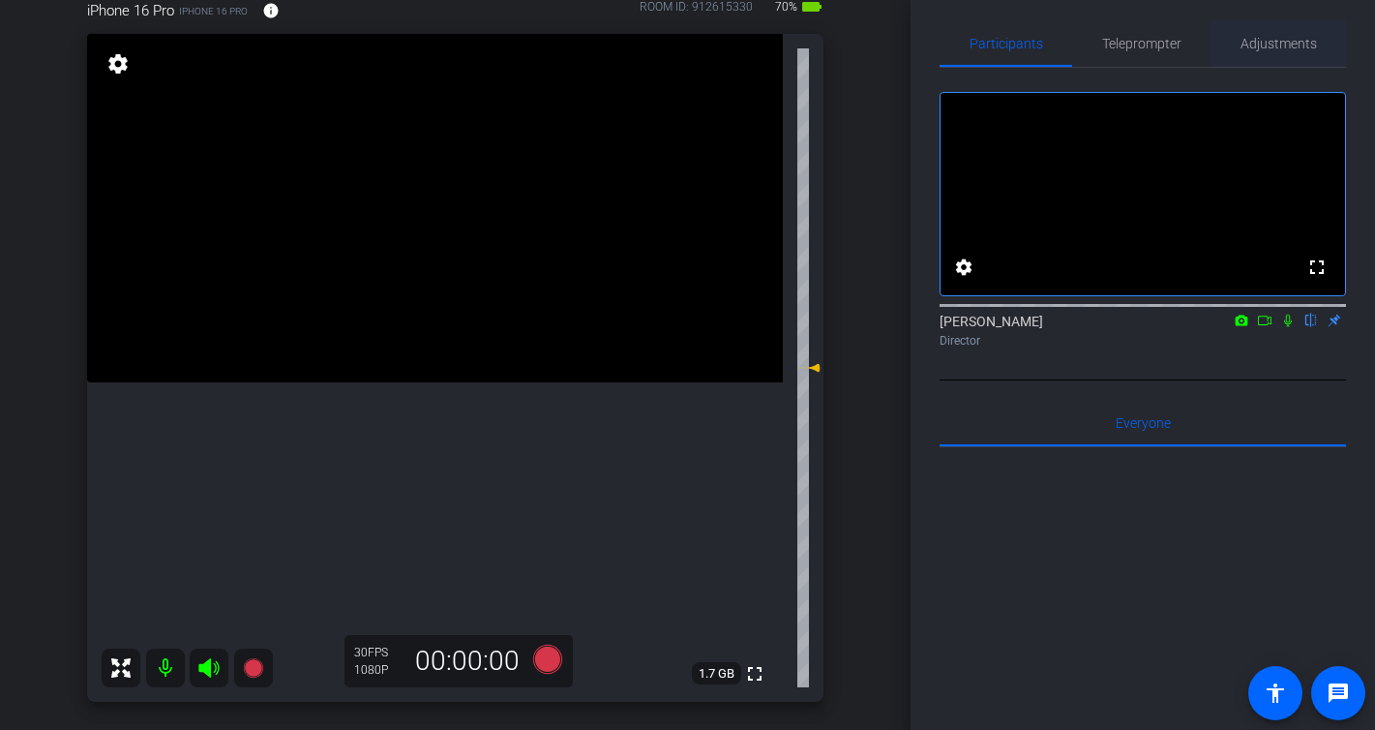
click at [1299, 44] on span "Adjustments" at bounding box center [1279, 44] width 76 height 14
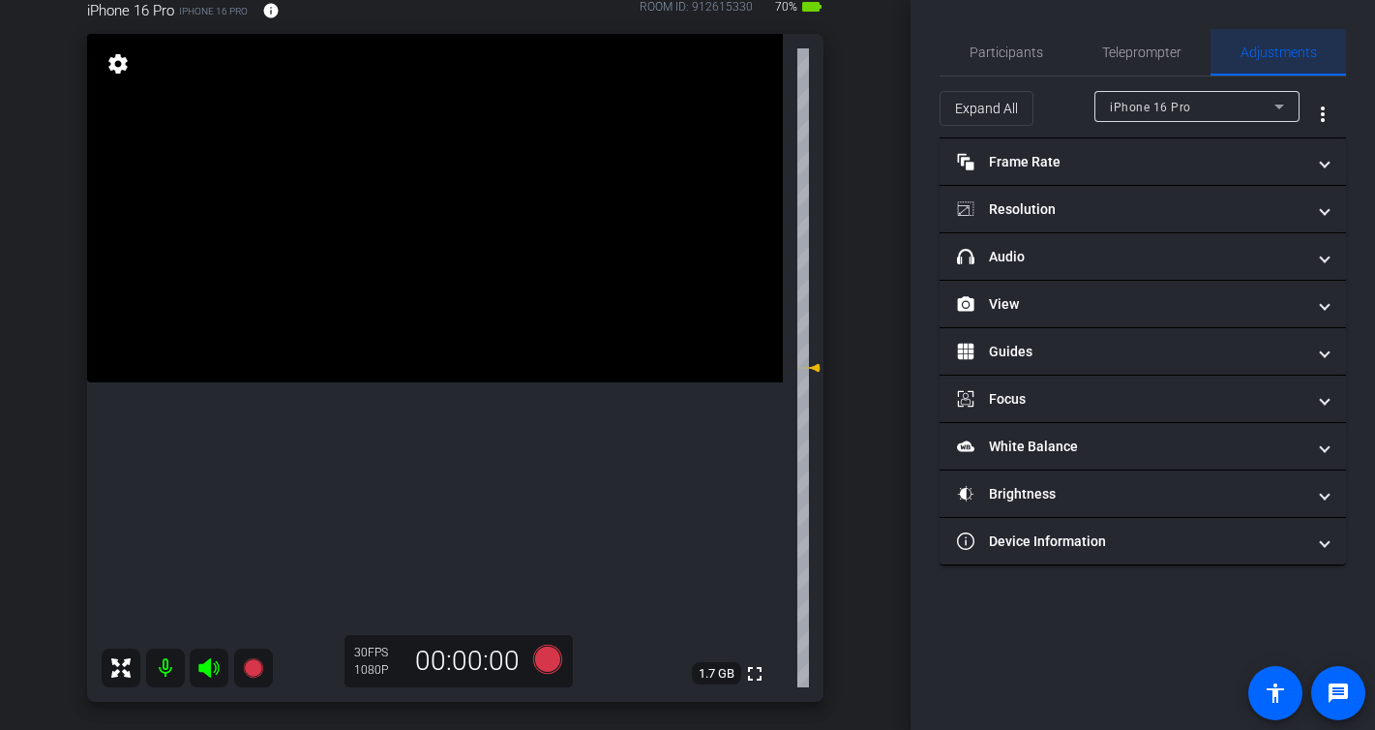
scroll to position [0, 0]
click at [1132, 55] on span "Teleprompter" at bounding box center [1141, 52] width 79 height 14
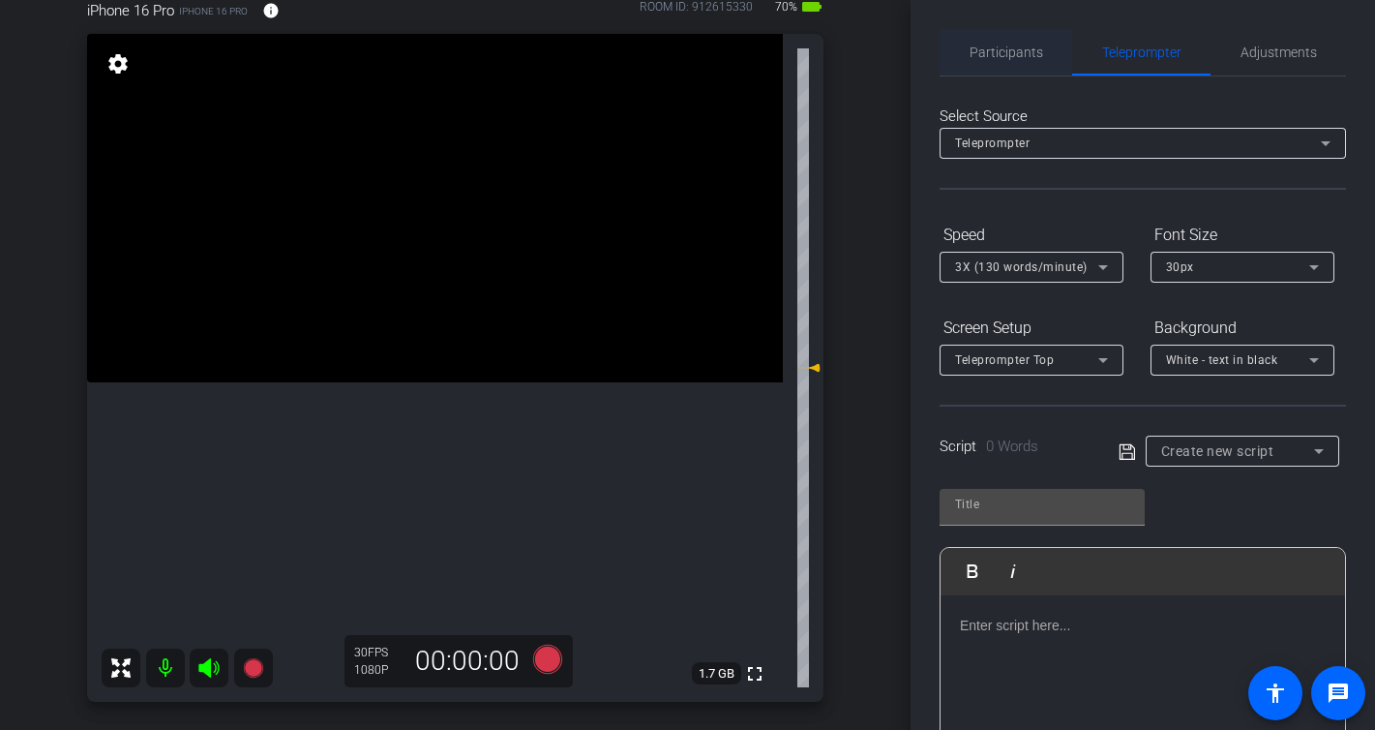
click at [999, 50] on span "Participants" at bounding box center [1007, 52] width 74 height 14
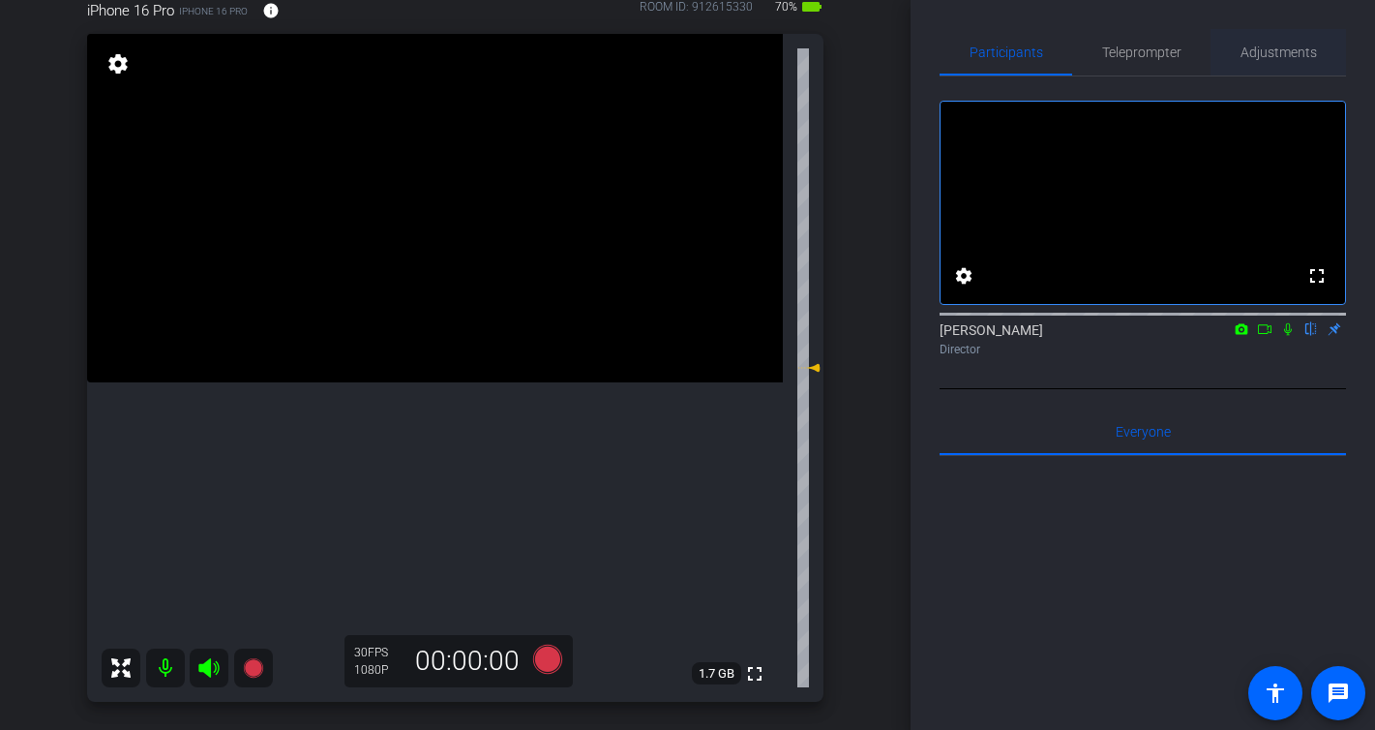
click at [1267, 55] on span "Adjustments" at bounding box center [1279, 52] width 76 height 14
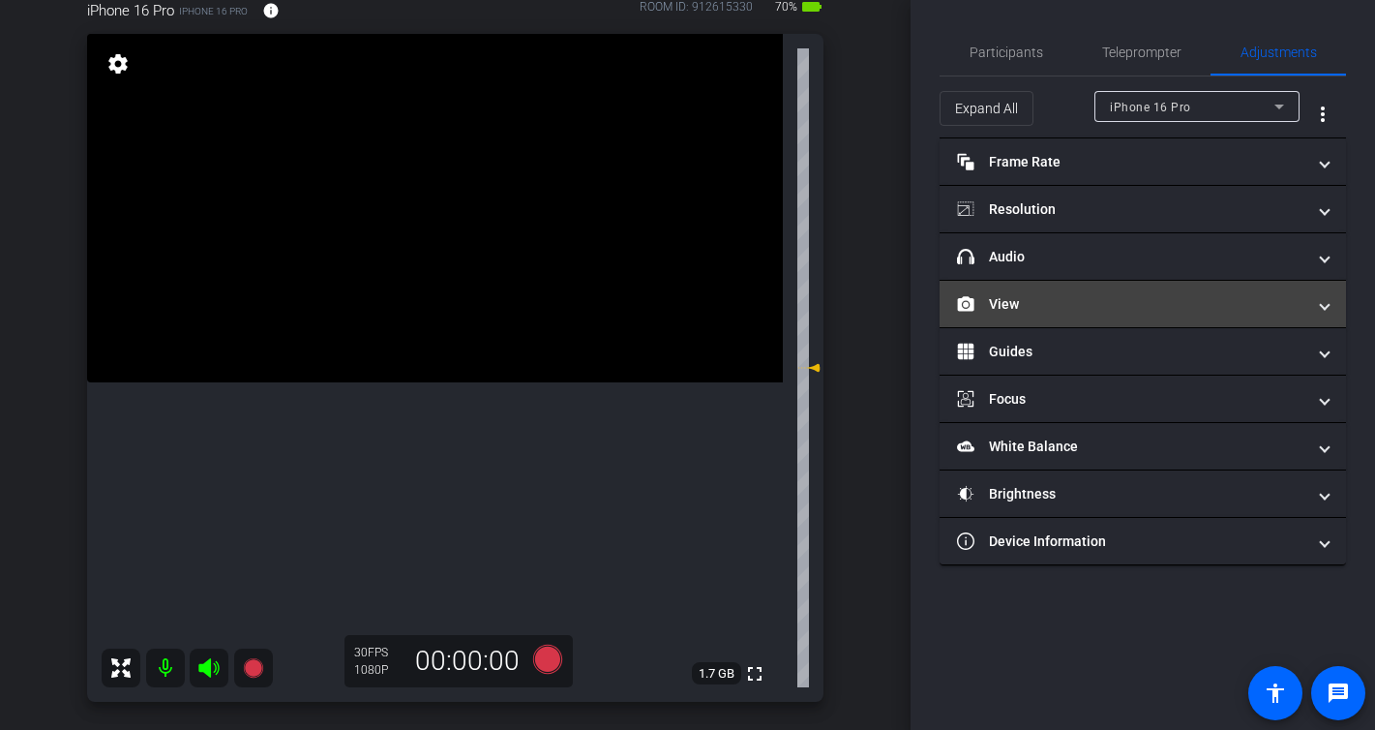
click at [1037, 308] on mat-panel-title "View" at bounding box center [1131, 304] width 348 height 20
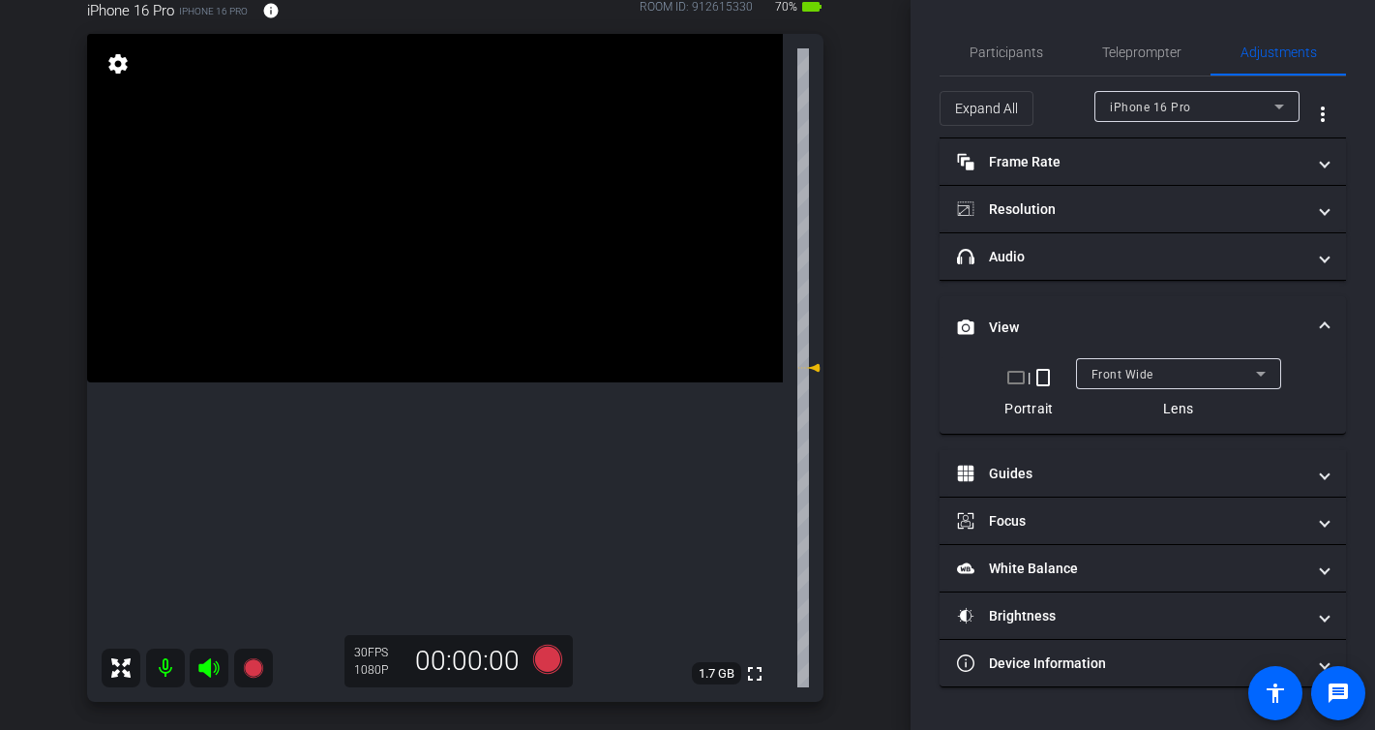
click at [1133, 380] on span "Front Wide" at bounding box center [1123, 375] width 62 height 14
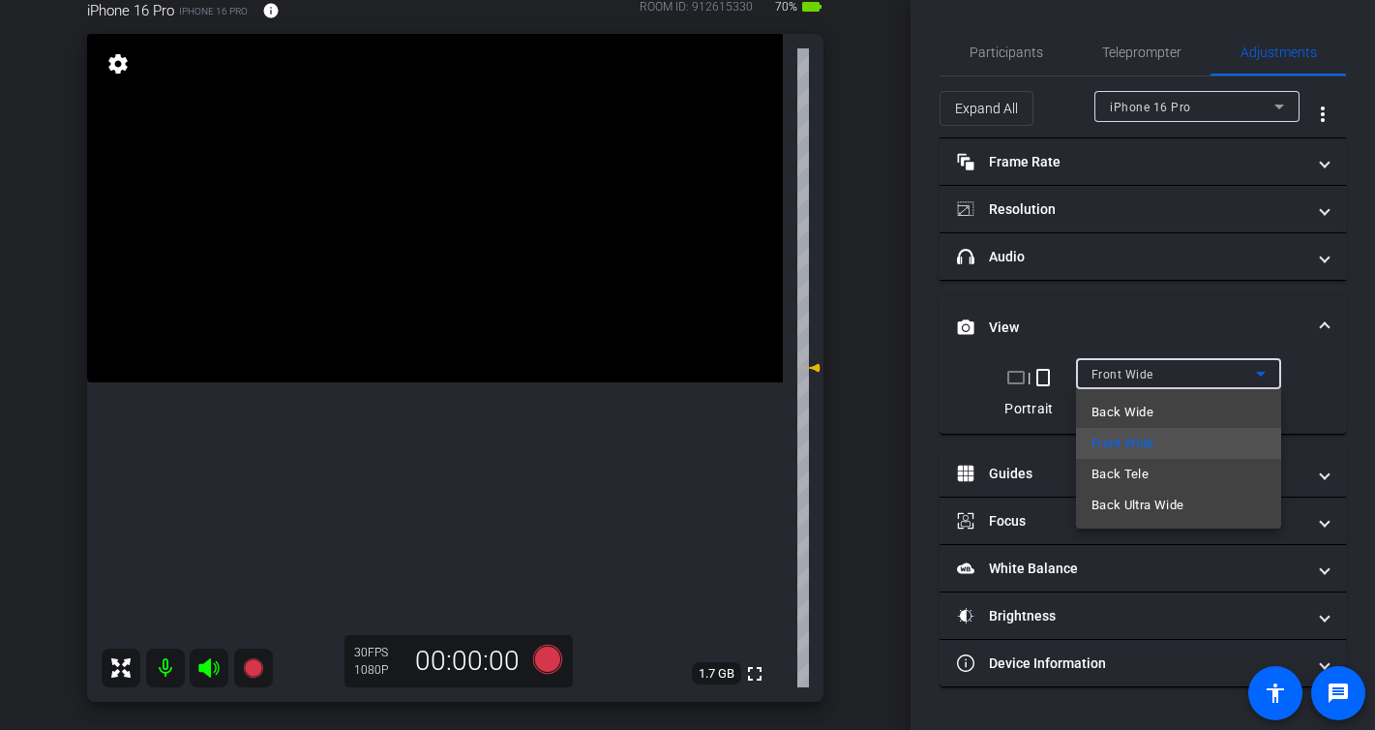
click at [857, 132] on div at bounding box center [687, 365] width 1375 height 730
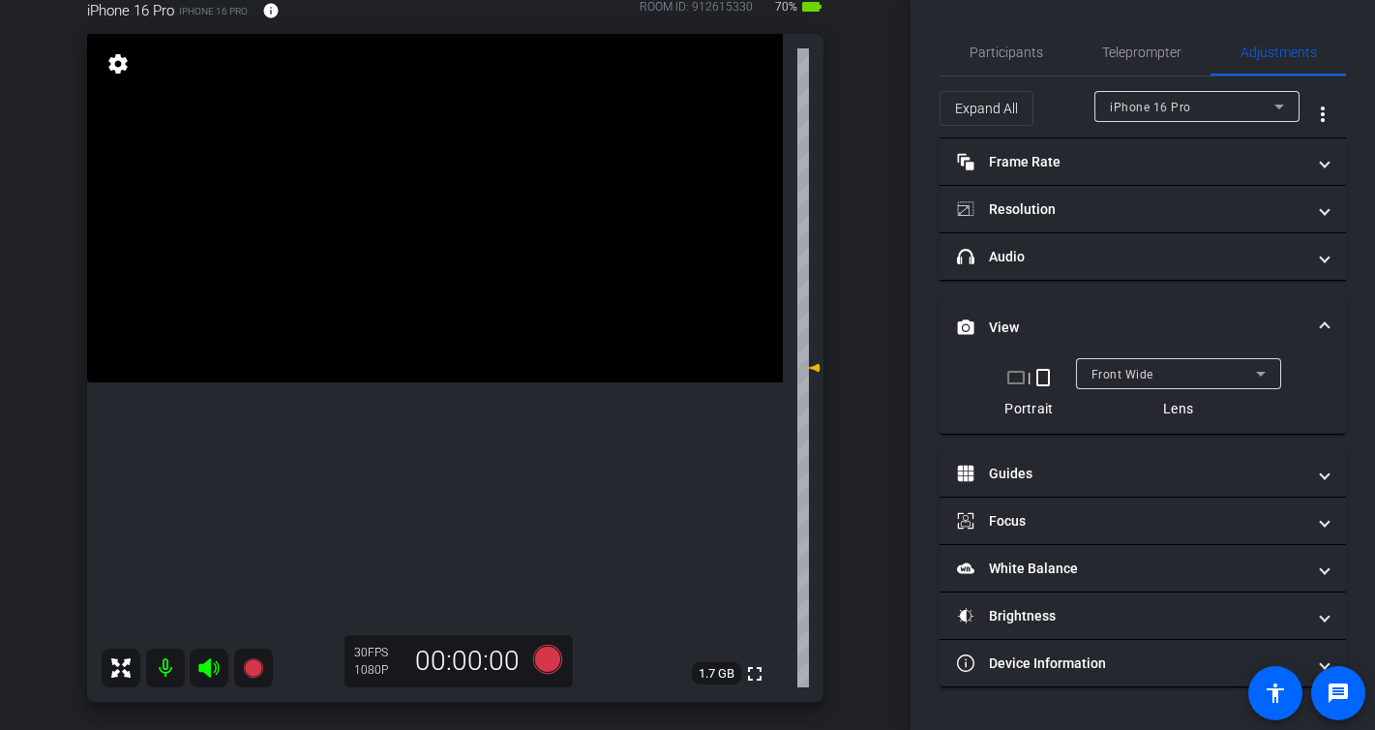
scroll to position [194, 0]
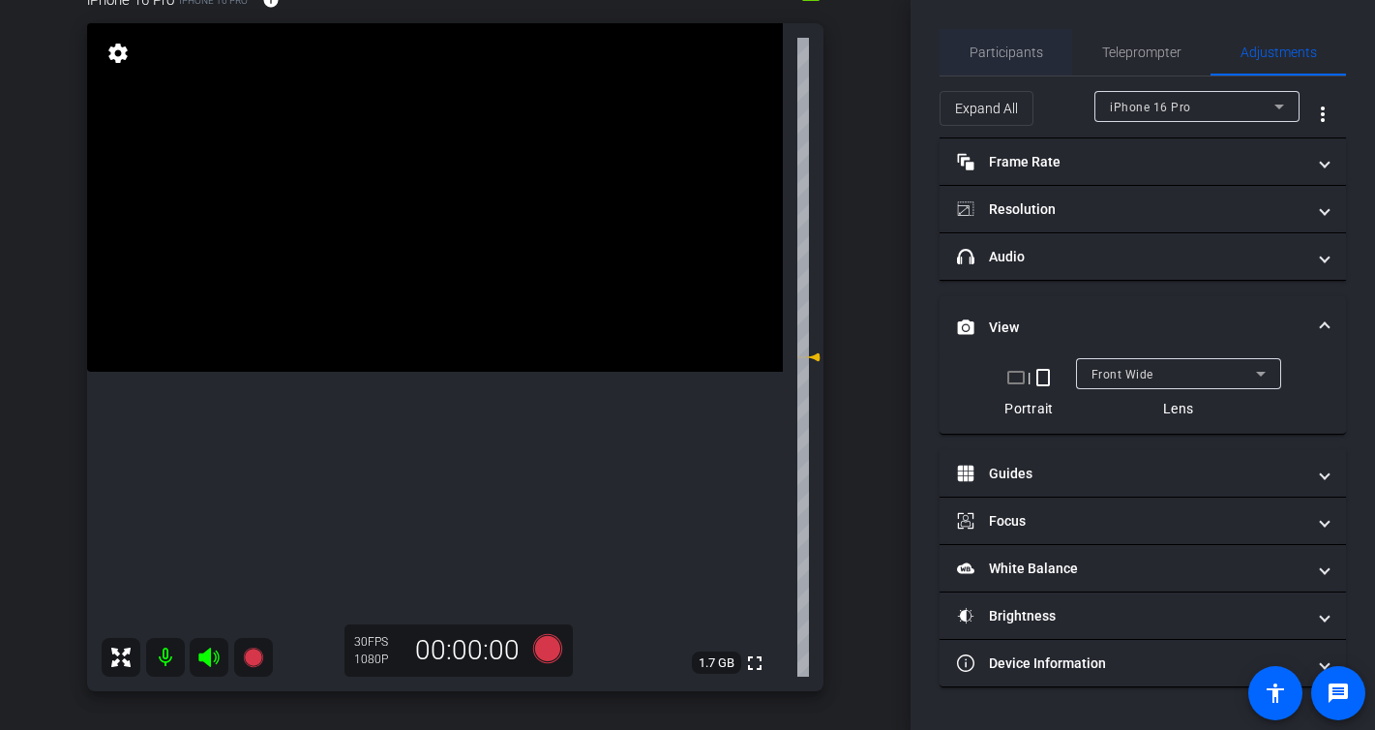
click at [979, 52] on span "Participants" at bounding box center [1007, 52] width 74 height 14
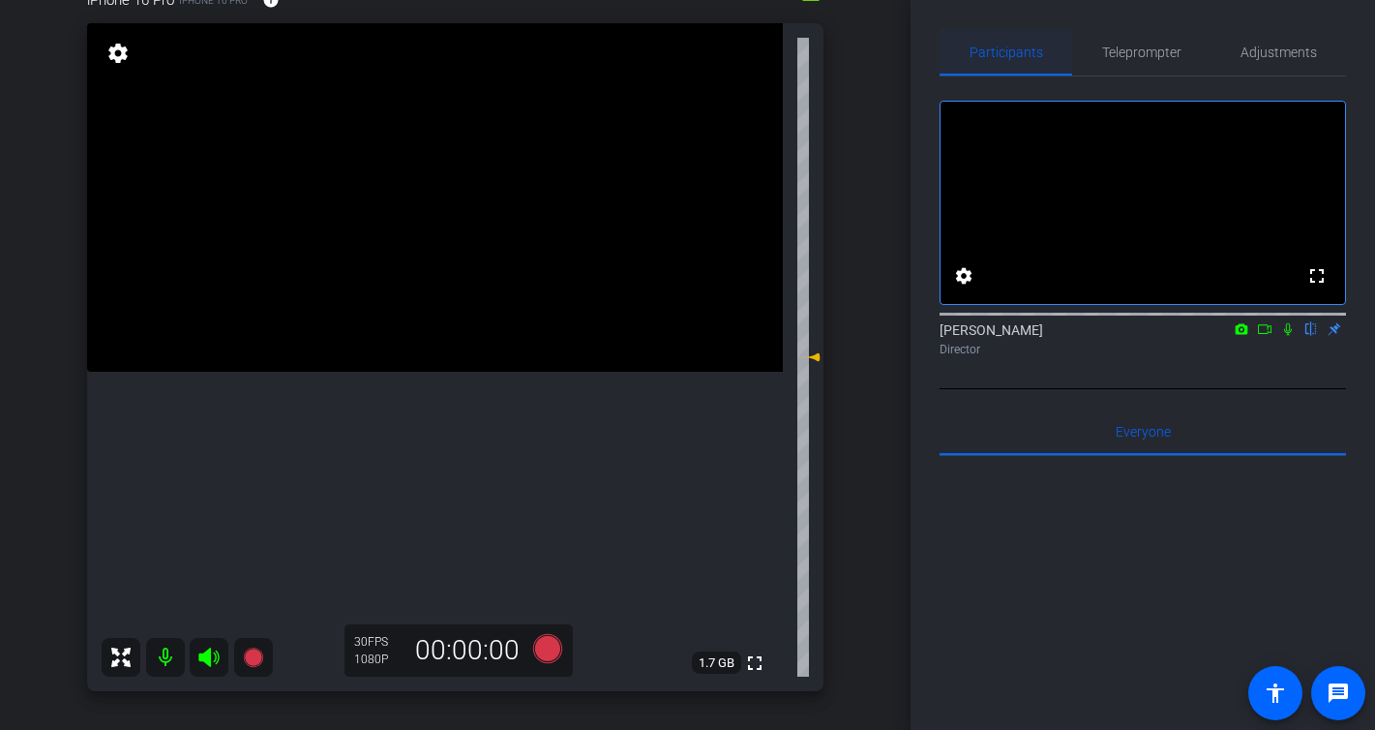
scroll to position [75, 0]
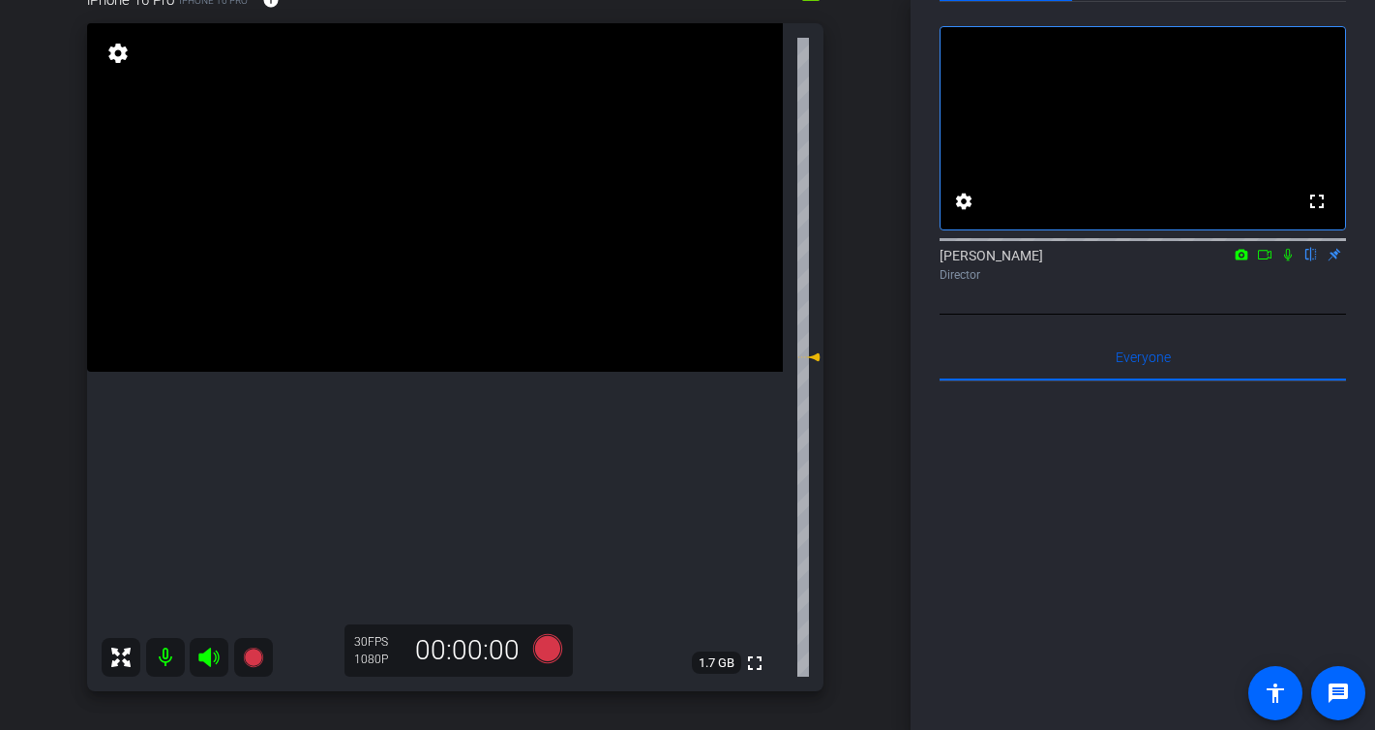
click at [1261, 261] on icon at bounding box center [1264, 255] width 15 height 14
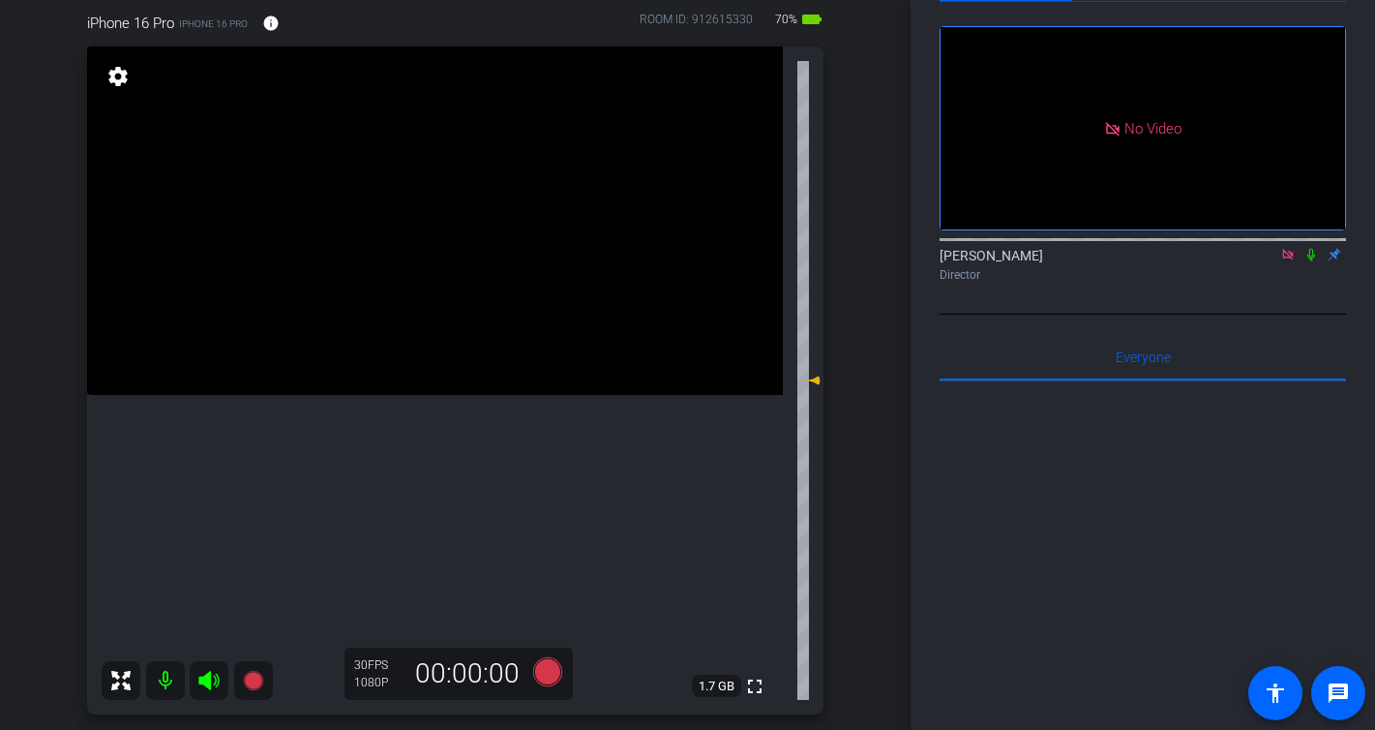
scroll to position [163, 0]
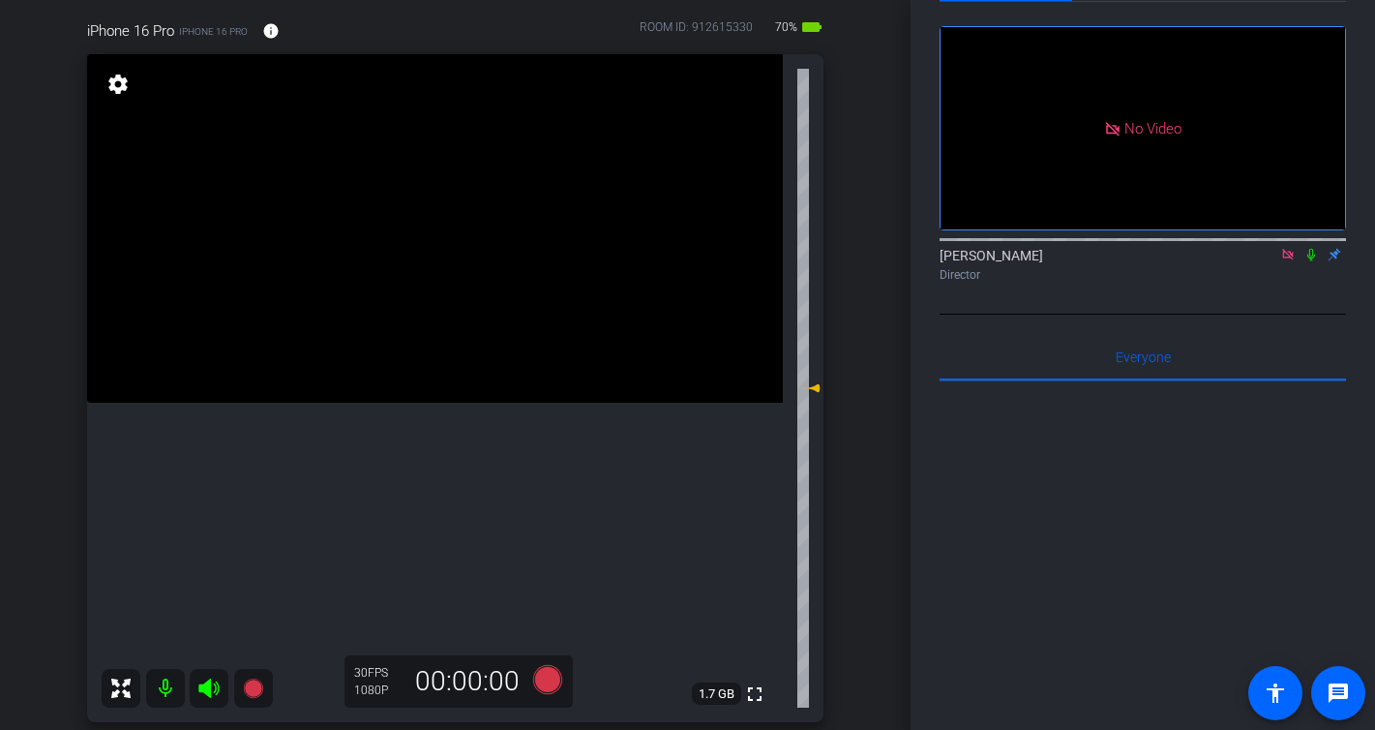
click at [1290, 261] on icon at bounding box center [1287, 255] width 15 height 14
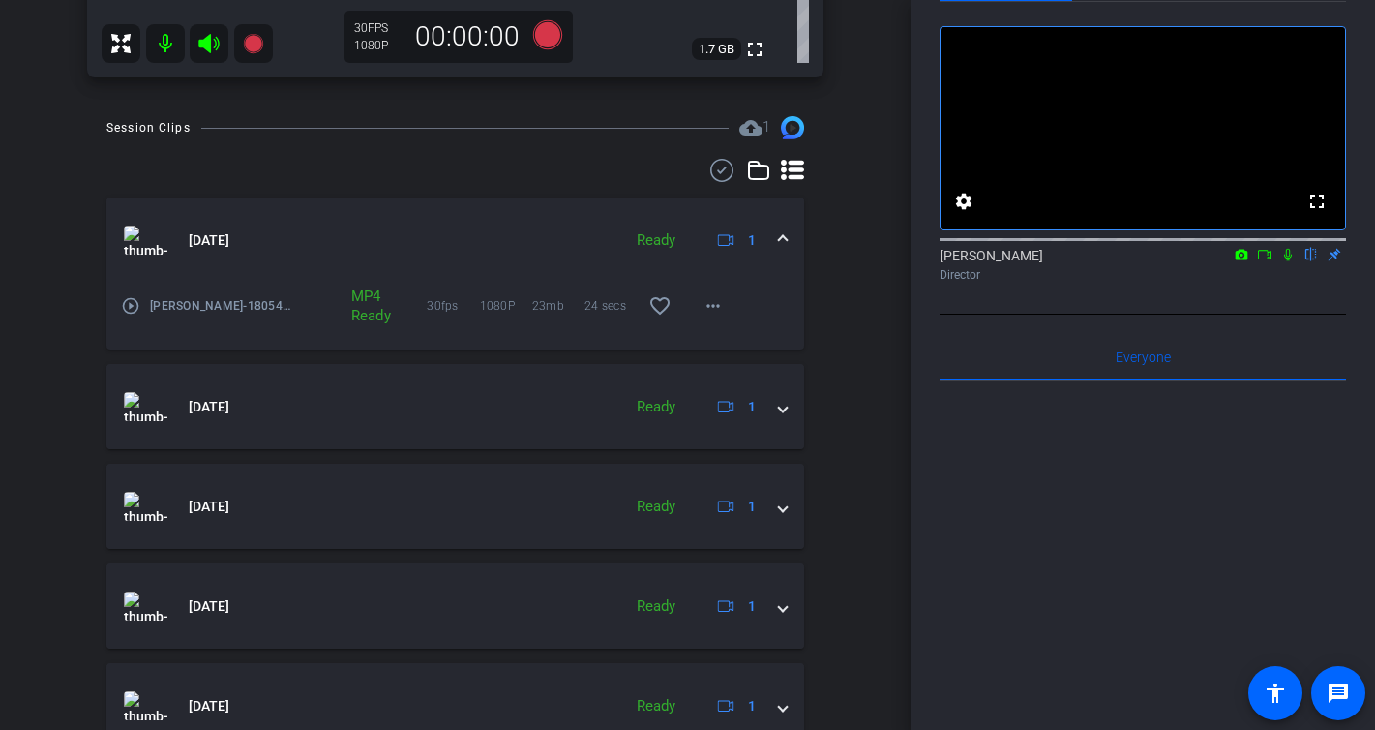
scroll to position [808, 0]
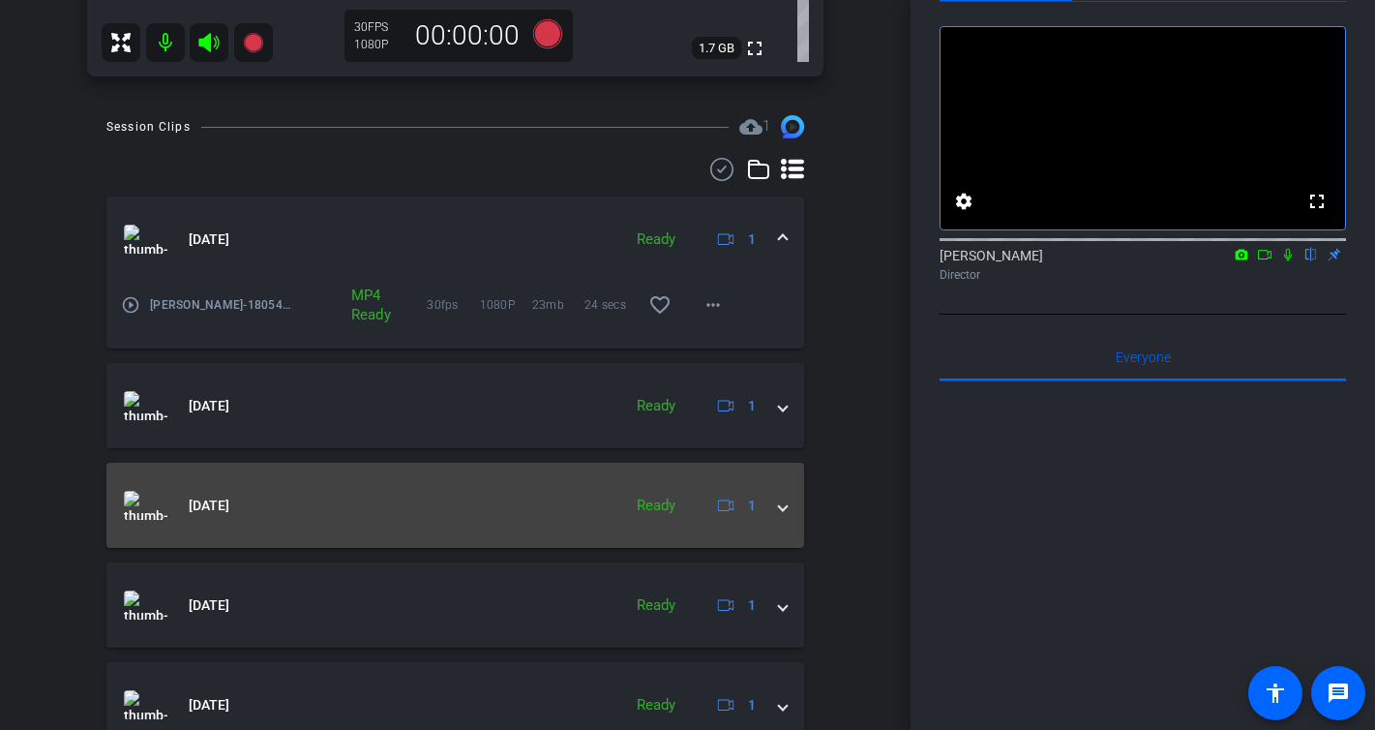
click at [784, 503] on span at bounding box center [783, 505] width 8 height 20
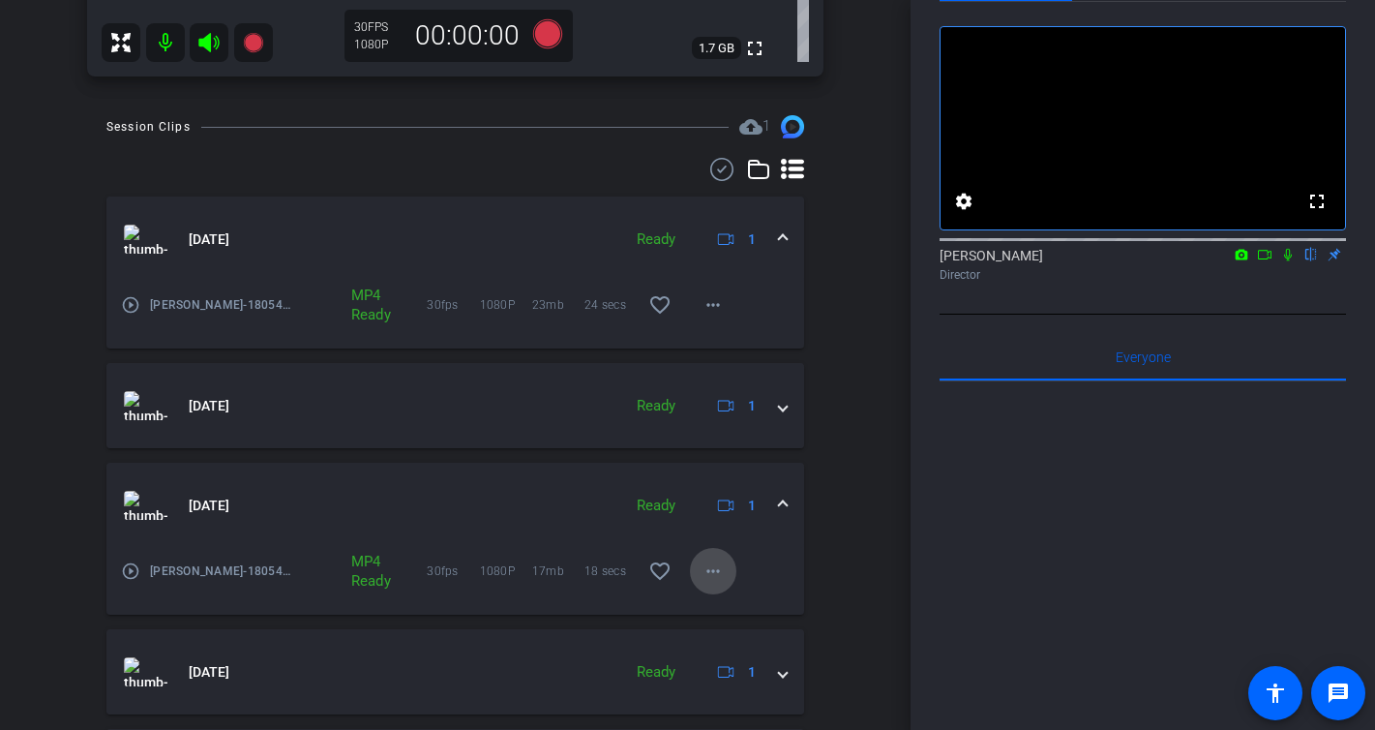
click at [715, 574] on mat-icon "more_horiz" at bounding box center [713, 570] width 23 height 23
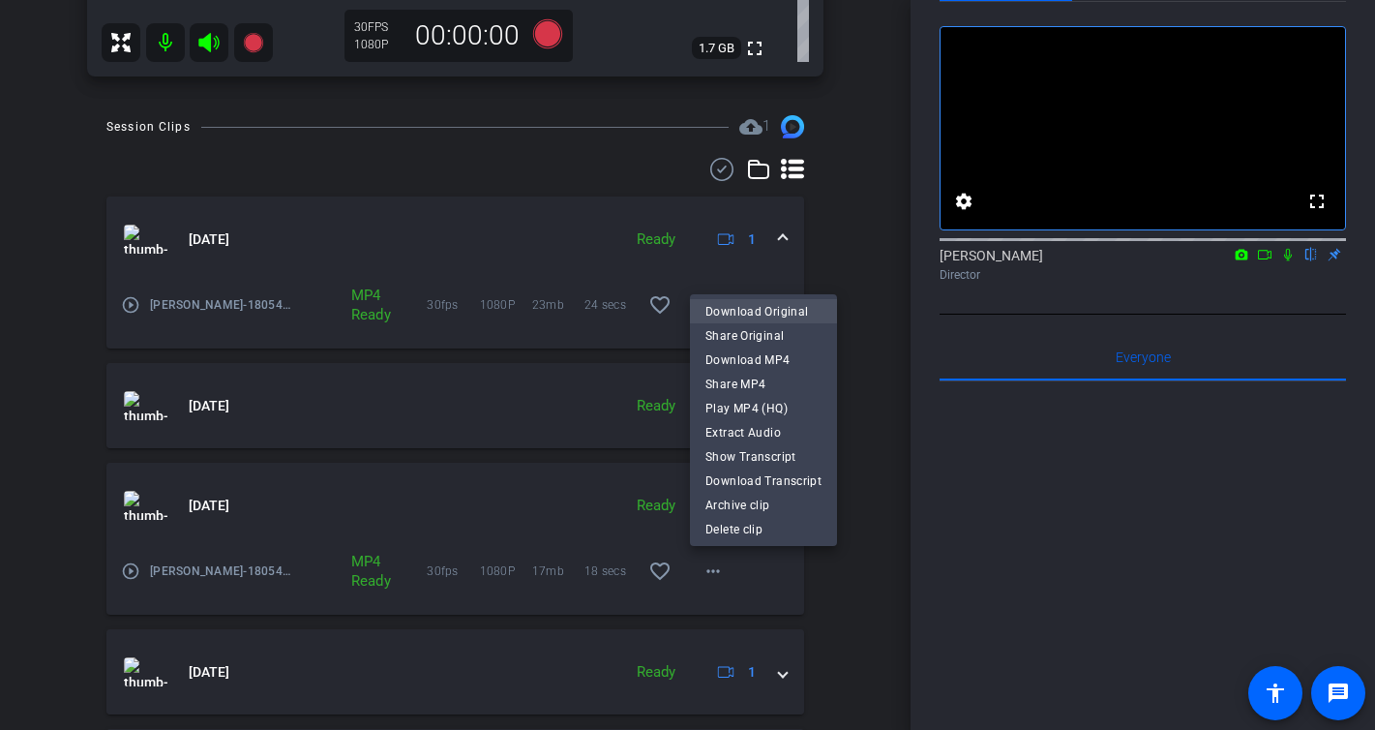
click at [765, 309] on span "Download Original" at bounding box center [763, 311] width 116 height 23
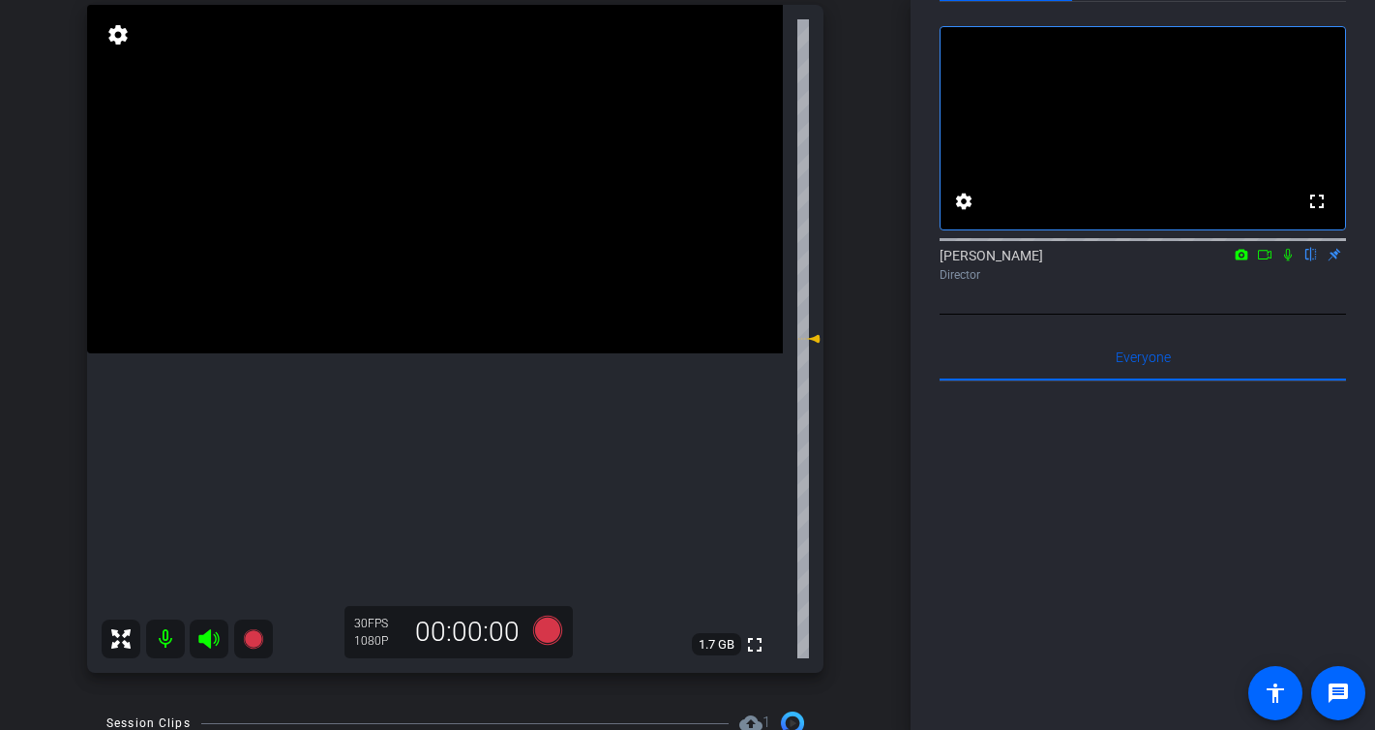
scroll to position [216, 0]
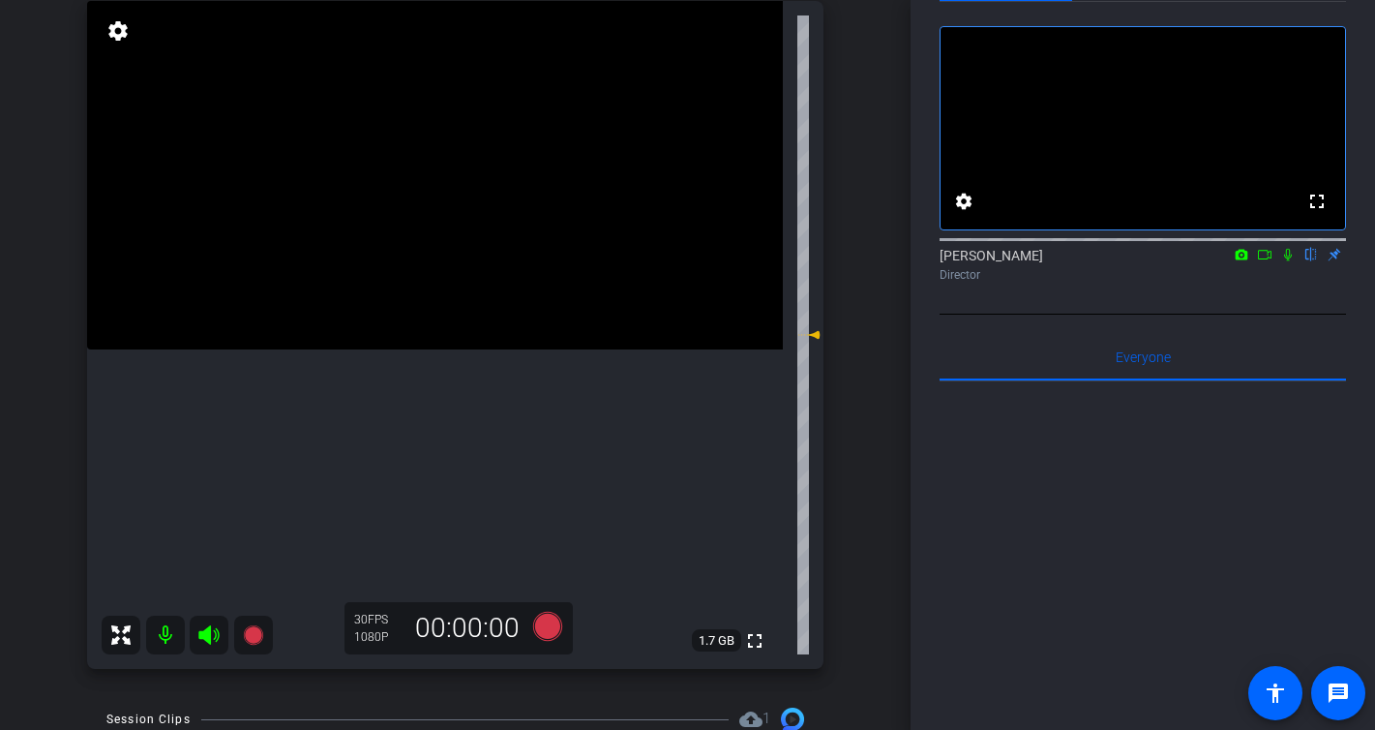
click at [1269, 261] on icon at bounding box center [1264, 255] width 15 height 14
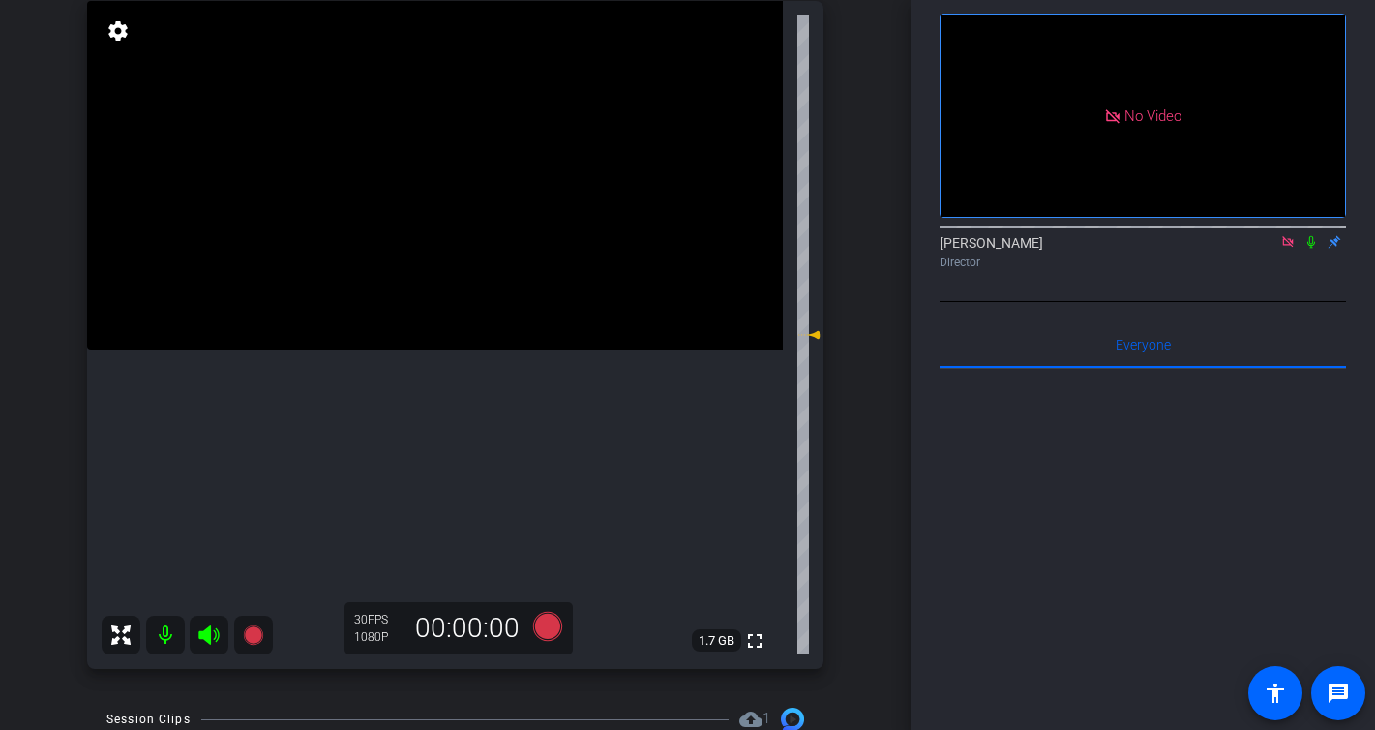
scroll to position [86, 0]
click at [1287, 250] on icon at bounding box center [1287, 243] width 15 height 14
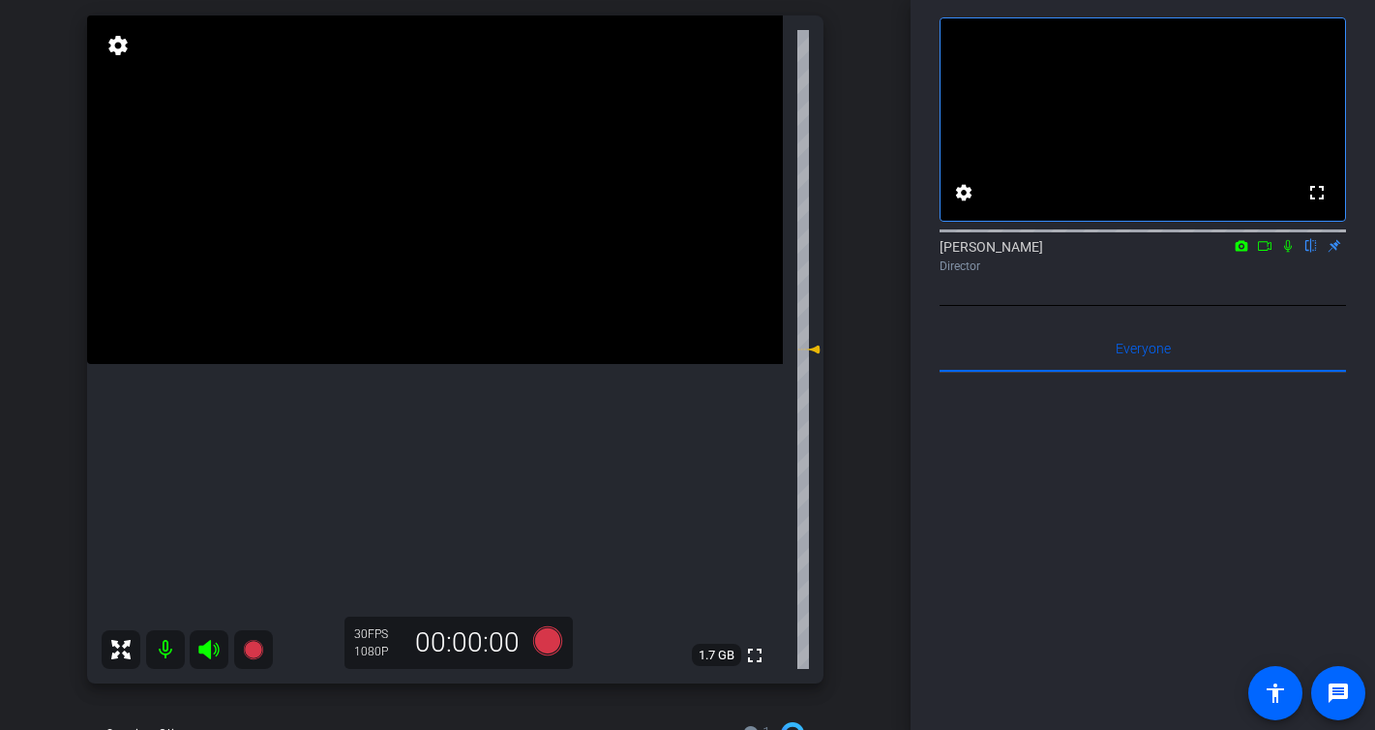
scroll to position [186, 0]
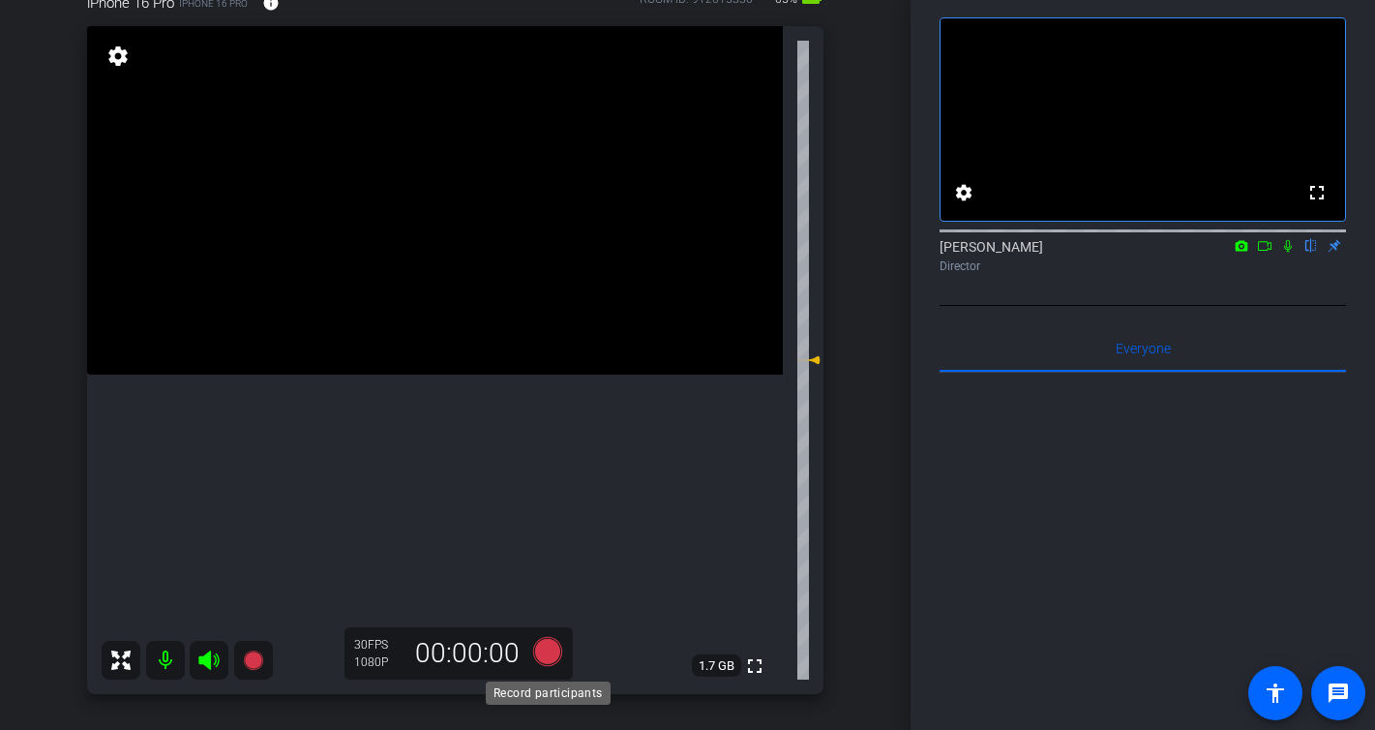
click at [550, 659] on icon at bounding box center [546, 651] width 29 height 29
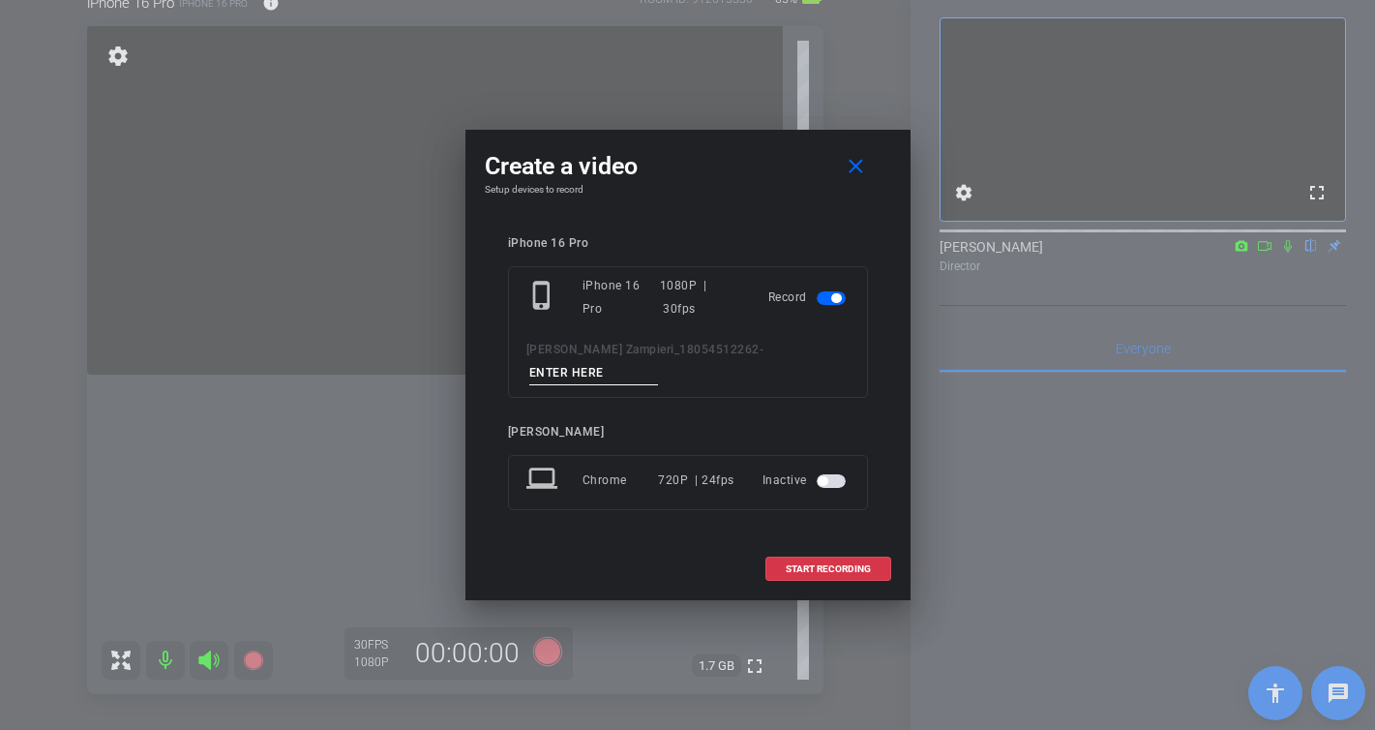
scroll to position [188, 0]
click at [659, 361] on input at bounding box center [594, 373] width 130 height 24
type input "-"
click at [845, 564] on span "START RECORDING" at bounding box center [828, 569] width 85 height 10
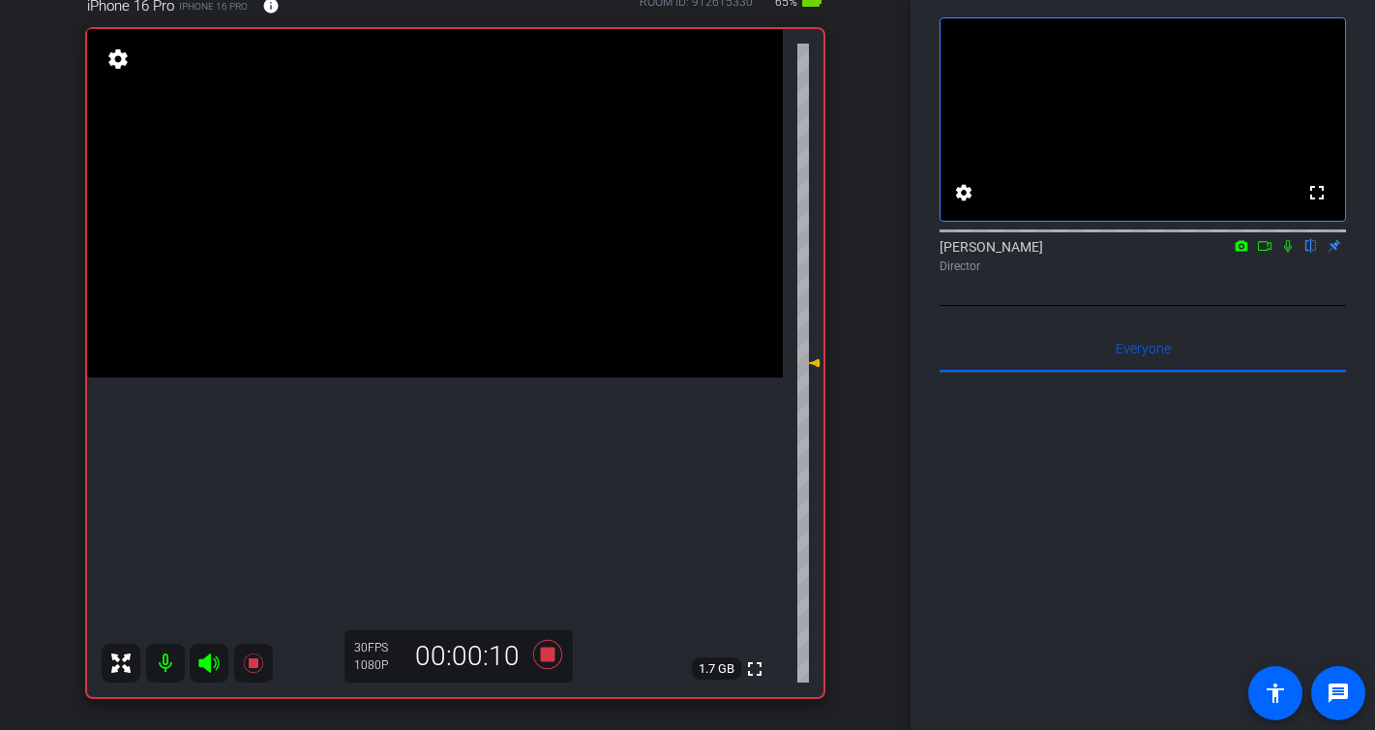
click at [1293, 253] on icon at bounding box center [1287, 246] width 15 height 14
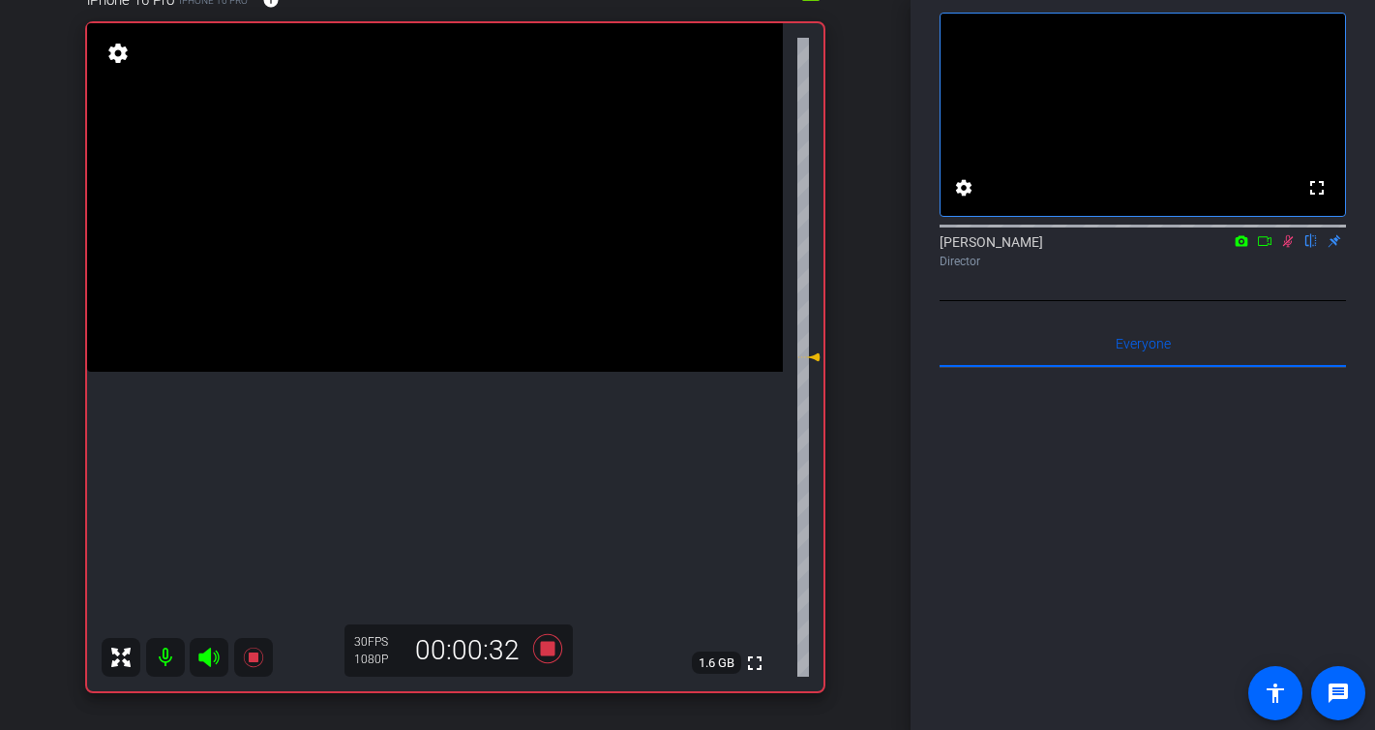
scroll to position [93, 0]
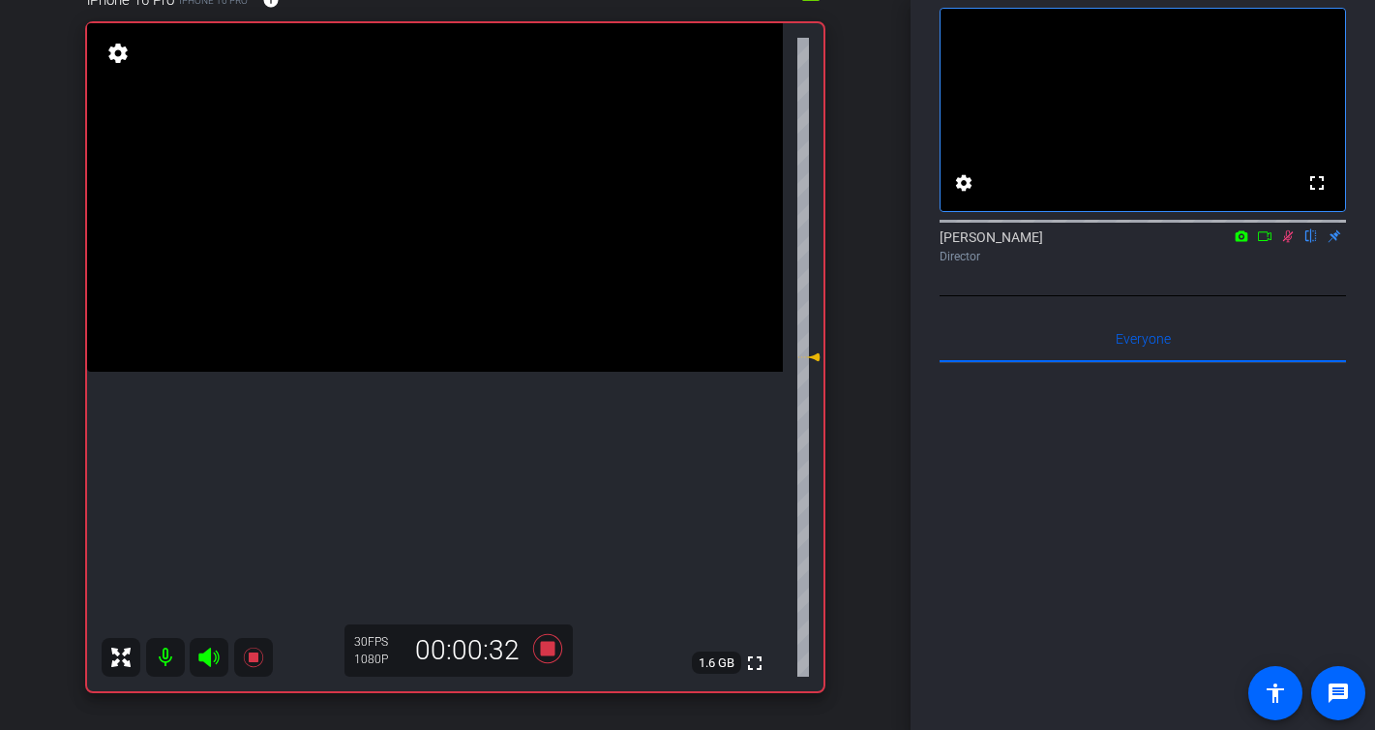
click at [1293, 243] on icon at bounding box center [1287, 236] width 15 height 14
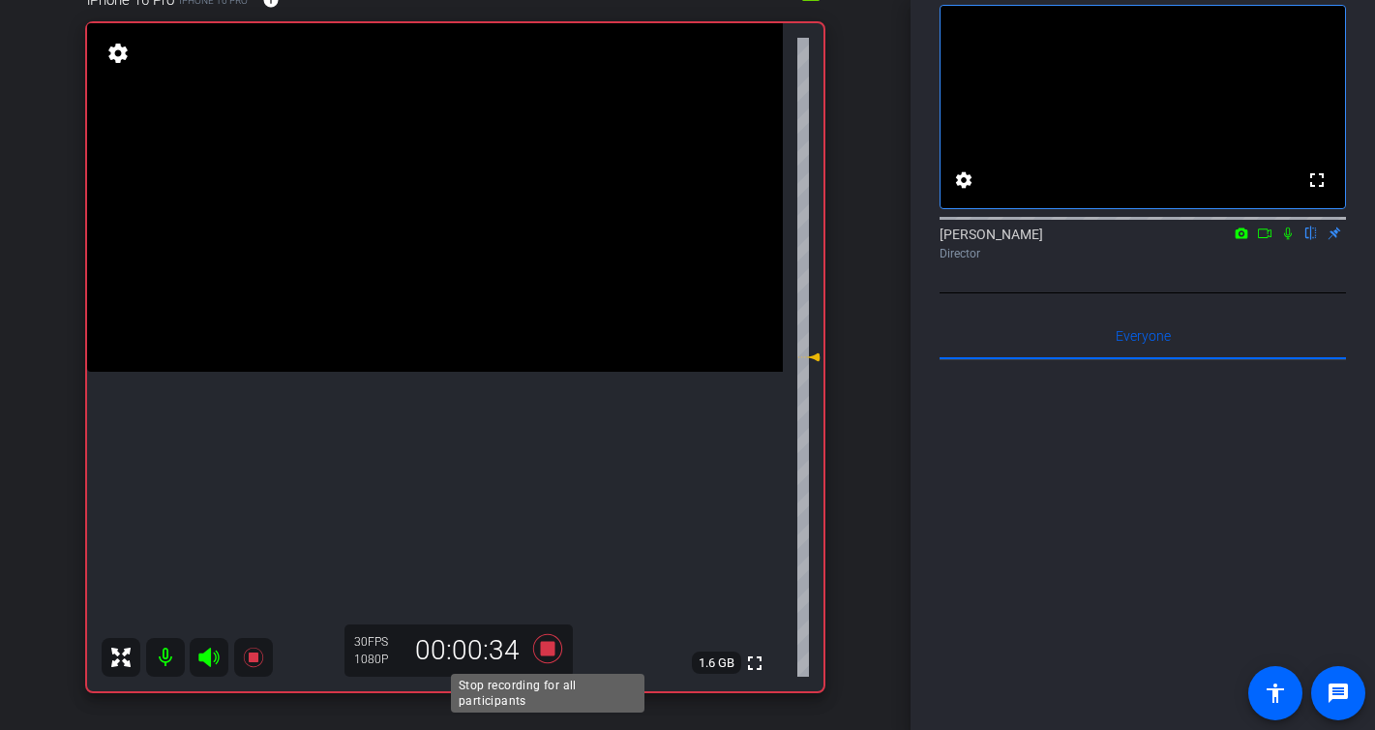
click at [545, 650] on icon at bounding box center [546, 648] width 29 height 29
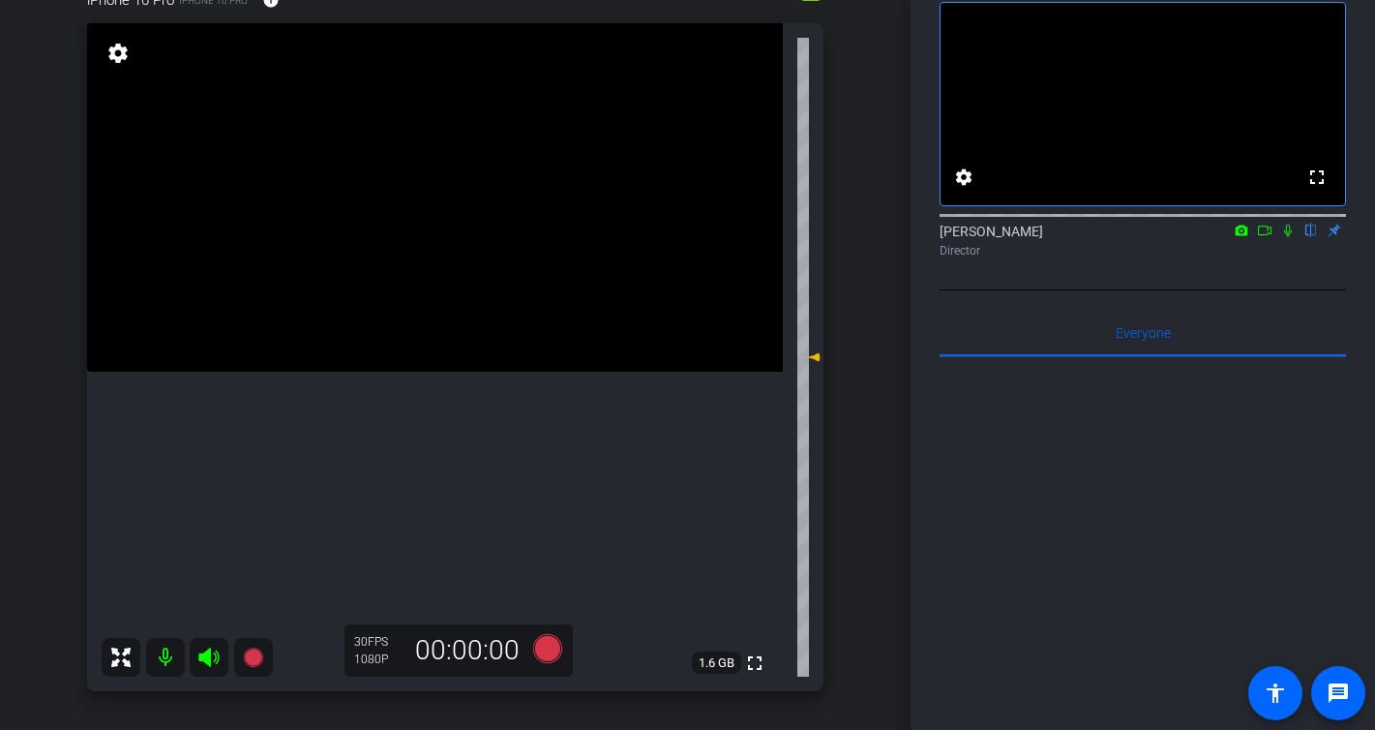
scroll to position [190, 0]
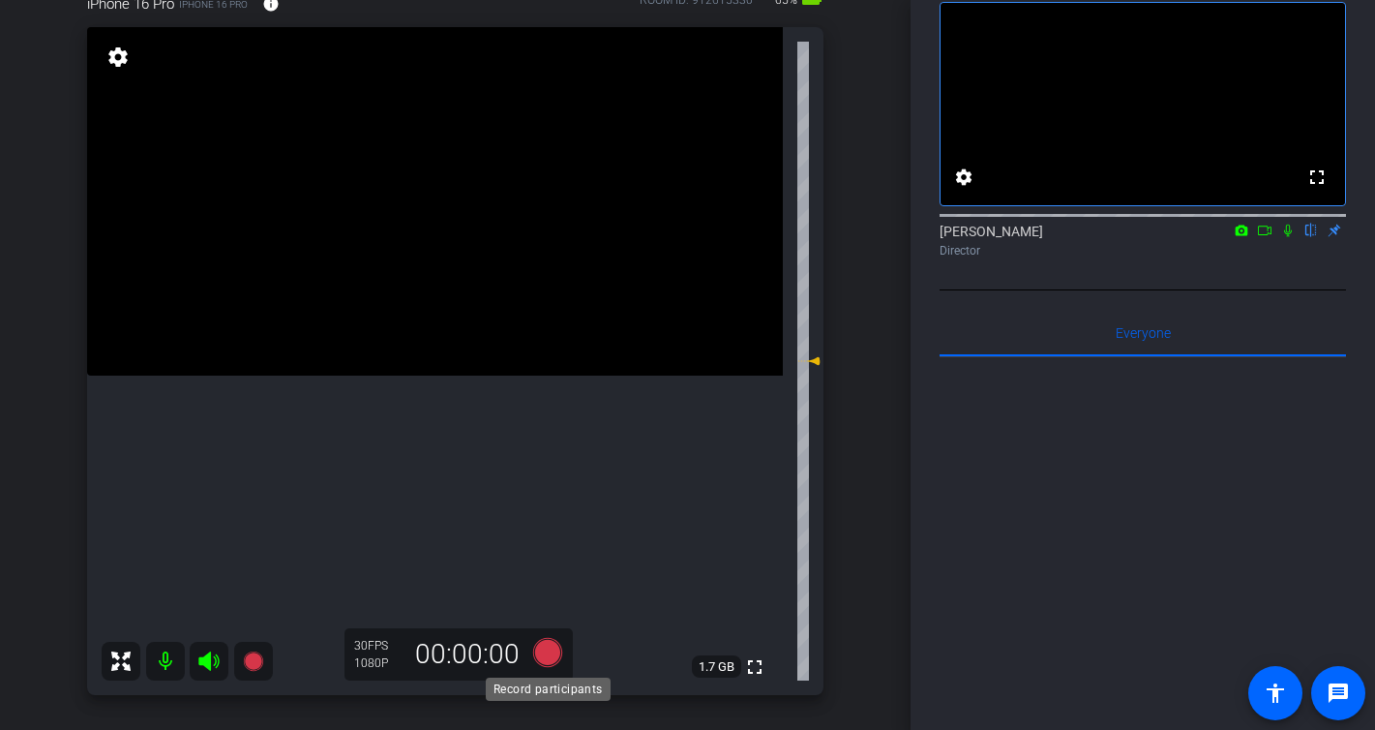
click at [548, 652] on icon at bounding box center [546, 652] width 29 height 29
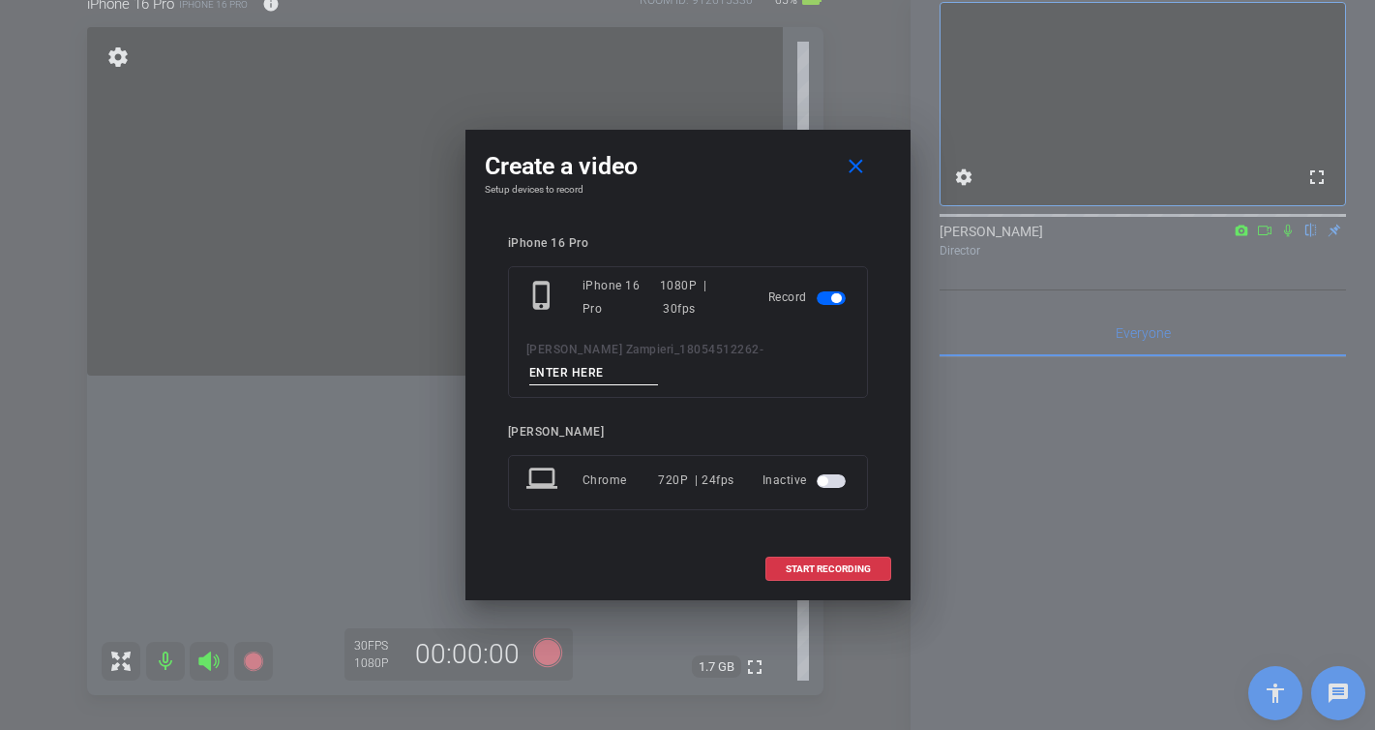
click at [659, 361] on input at bounding box center [594, 373] width 130 height 24
type input "-"
click at [862, 564] on span "START RECORDING" at bounding box center [828, 569] width 85 height 10
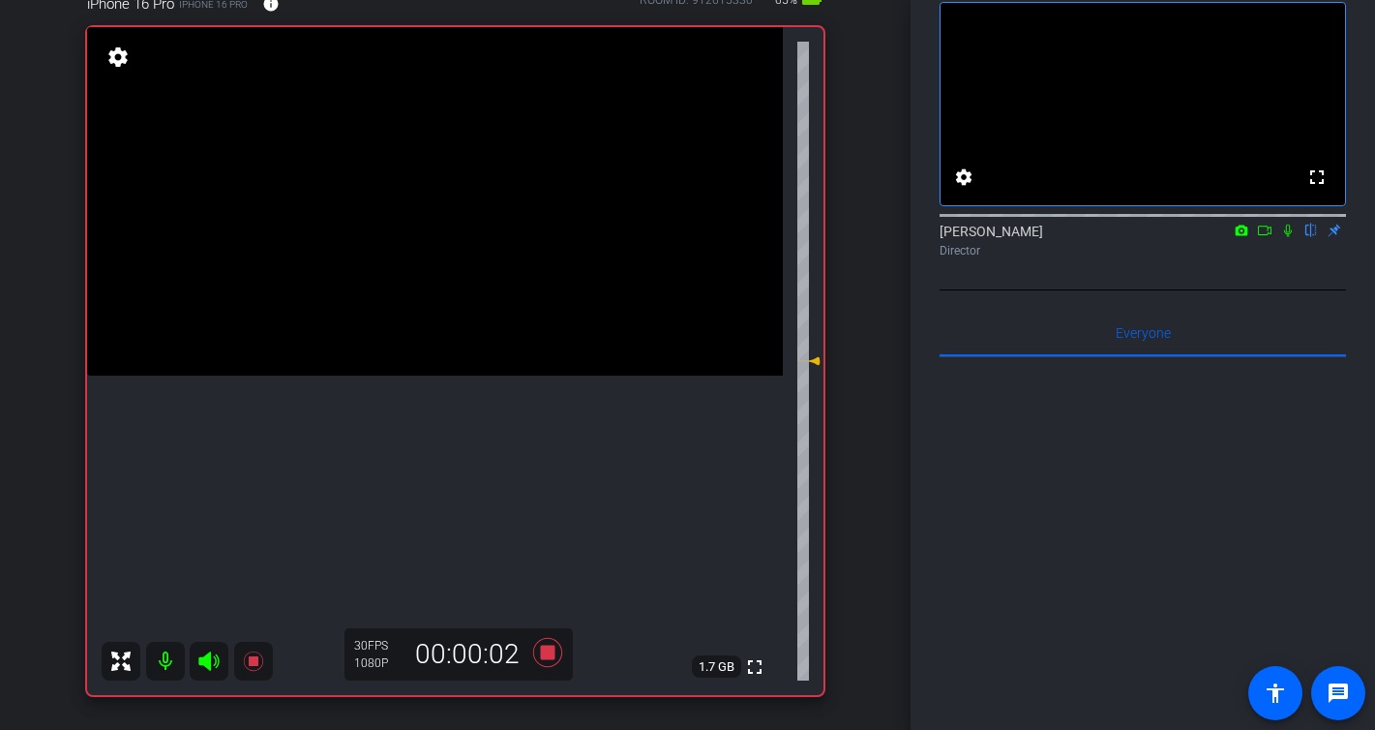
click at [1288, 237] on icon at bounding box center [1287, 231] width 15 height 14
click at [1282, 237] on icon at bounding box center [1287, 231] width 15 height 14
click at [541, 651] on icon at bounding box center [546, 652] width 29 height 29
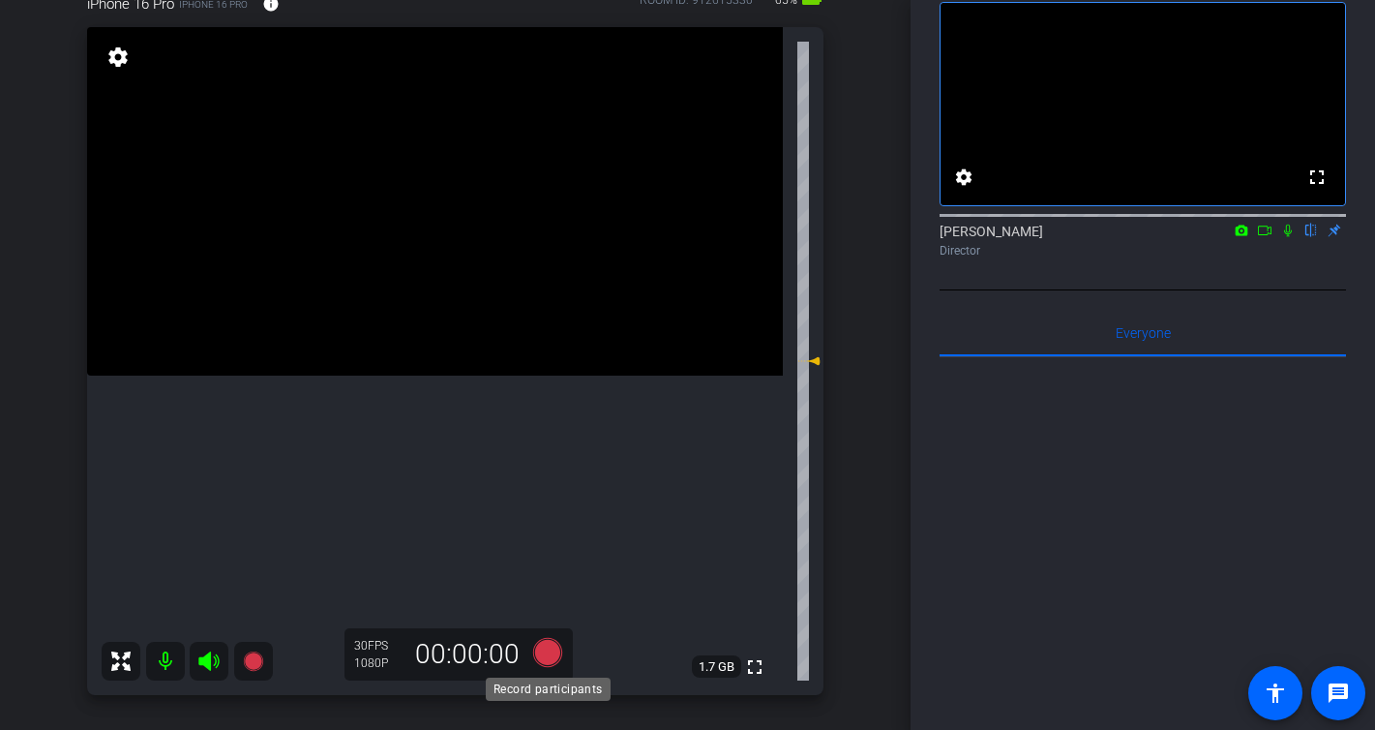
click at [544, 653] on icon at bounding box center [546, 652] width 29 height 29
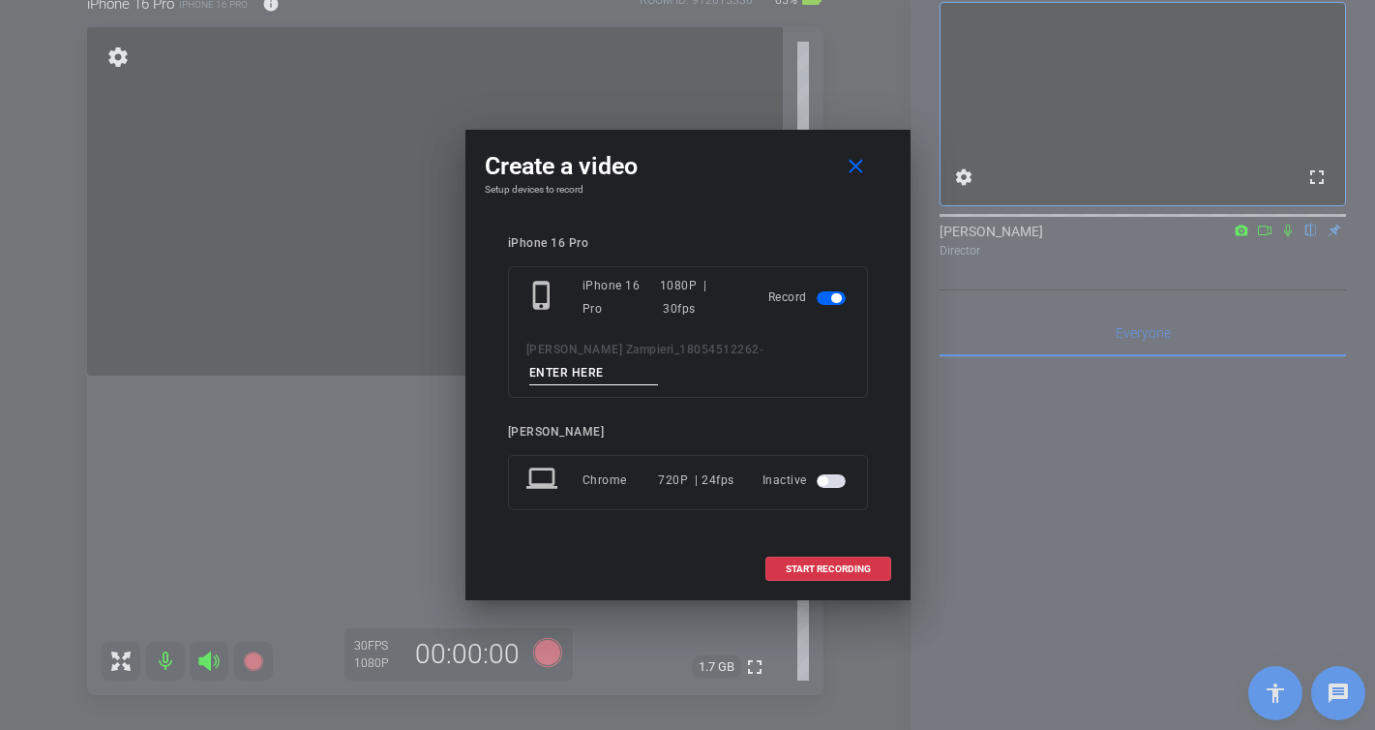
click at [659, 361] on input at bounding box center [594, 373] width 130 height 24
type input "-"
click at [863, 564] on span "START RECORDING" at bounding box center [828, 569] width 85 height 10
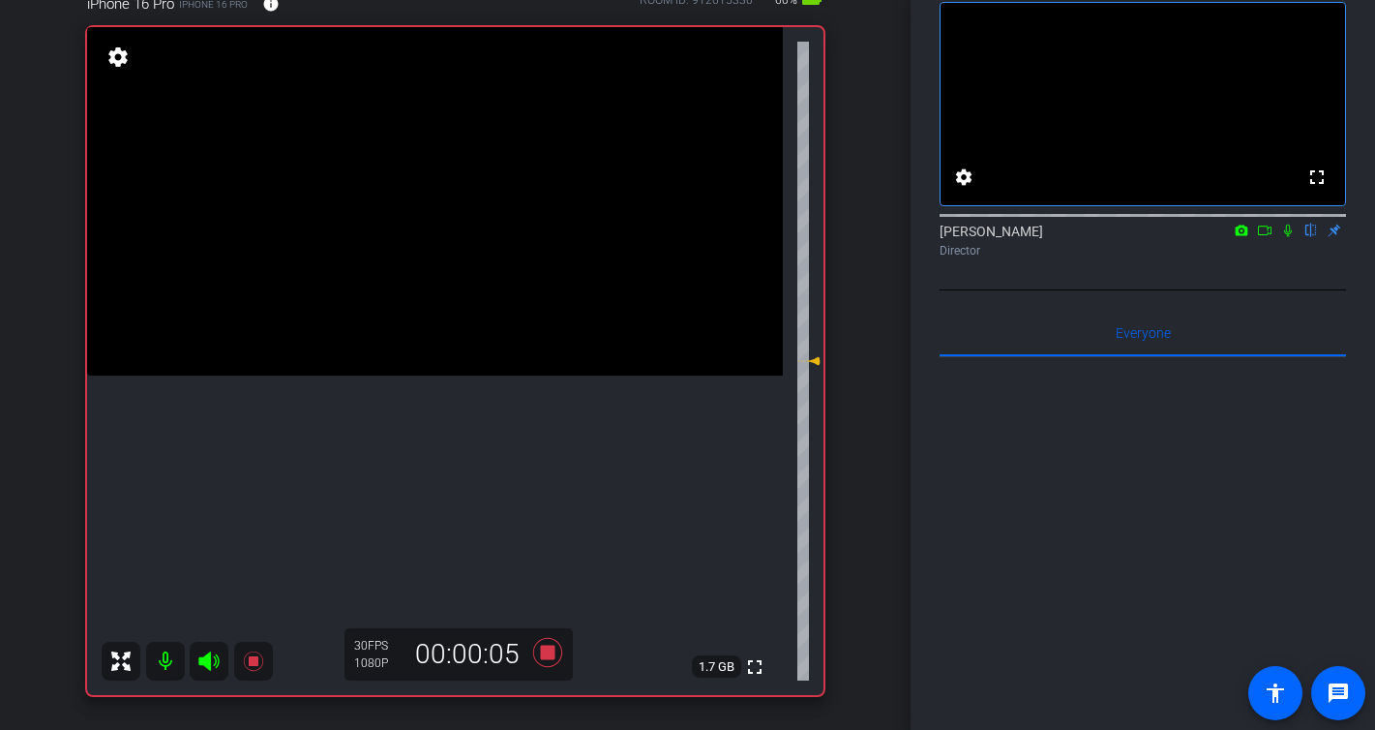
click at [1291, 237] on icon at bounding box center [1287, 231] width 15 height 14
click at [543, 650] on icon at bounding box center [546, 652] width 29 height 29
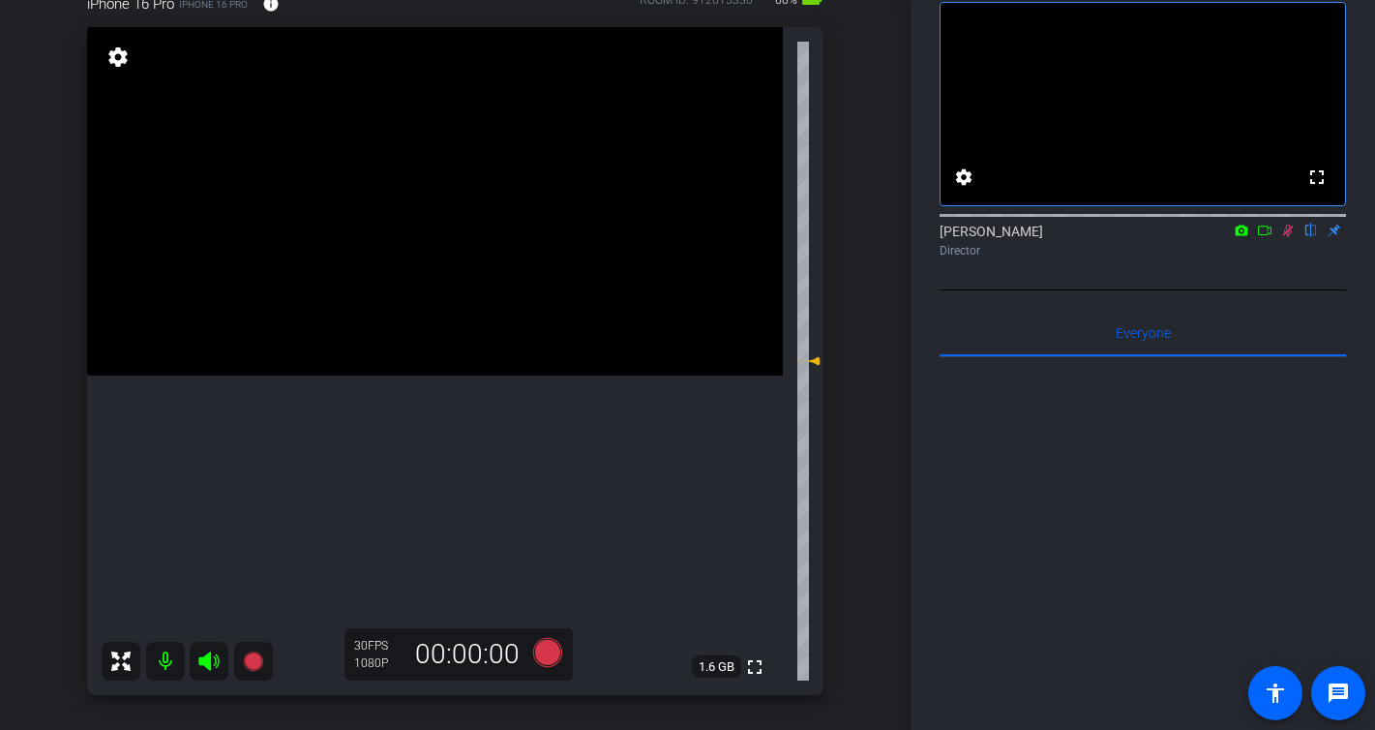
click at [1289, 237] on icon at bounding box center [1288, 231] width 11 height 13
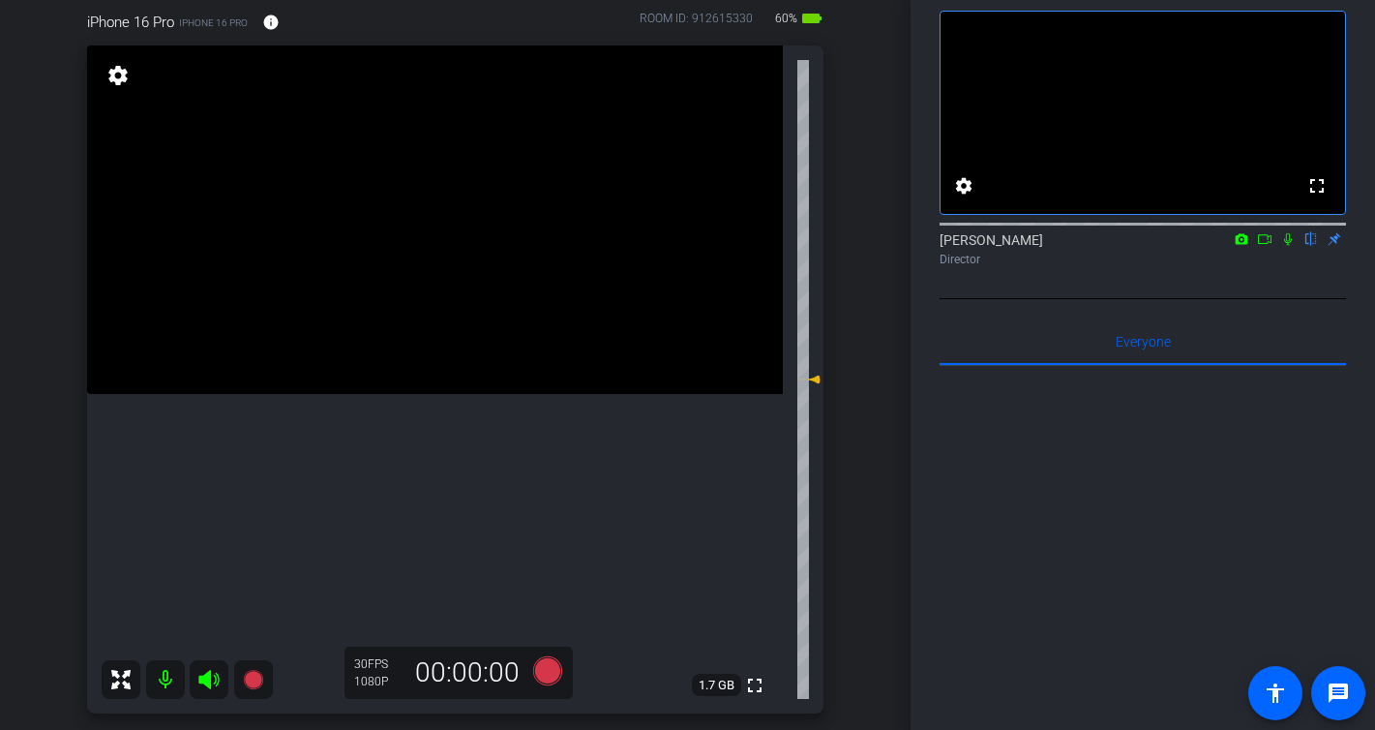
scroll to position [91, 0]
click at [545, 669] on icon at bounding box center [546, 670] width 29 height 29
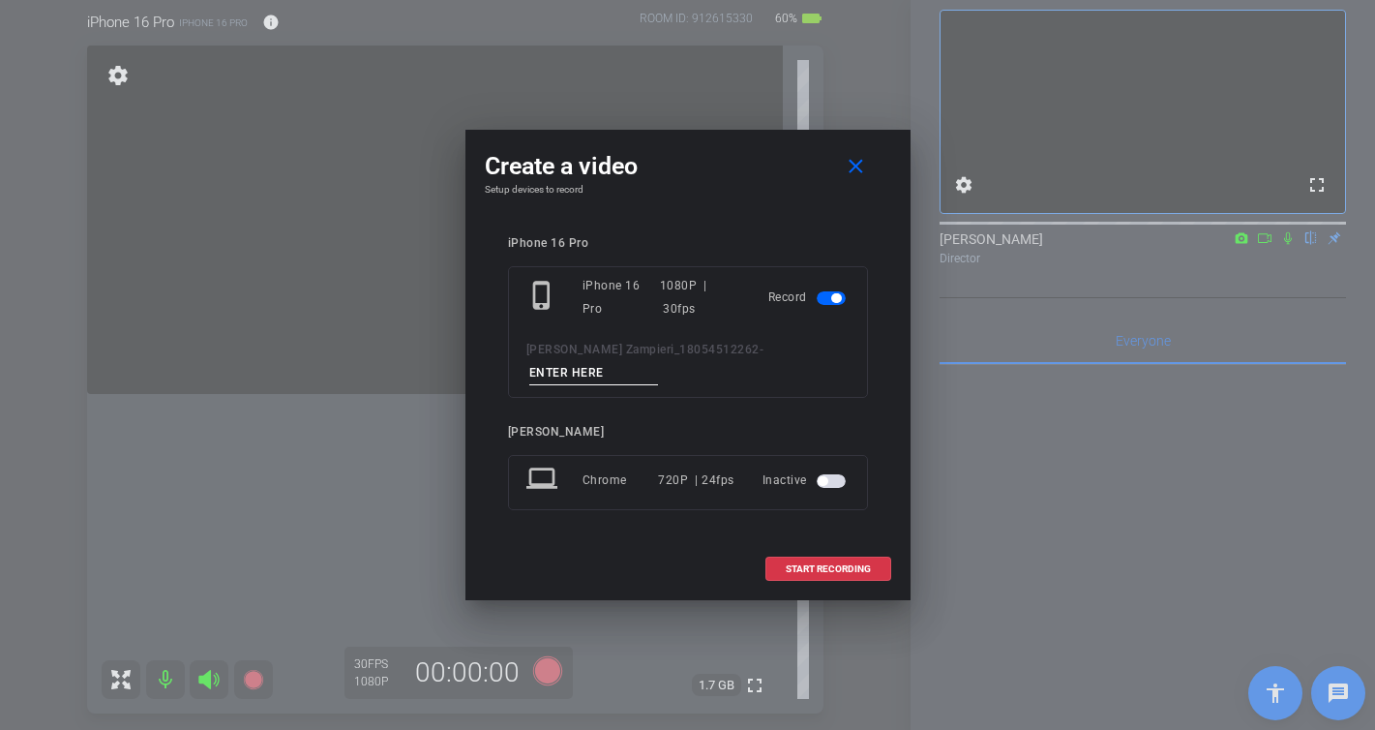
click at [659, 361] on input at bounding box center [594, 373] width 130 height 24
type input "-"
click at [843, 562] on span at bounding box center [828, 569] width 124 height 46
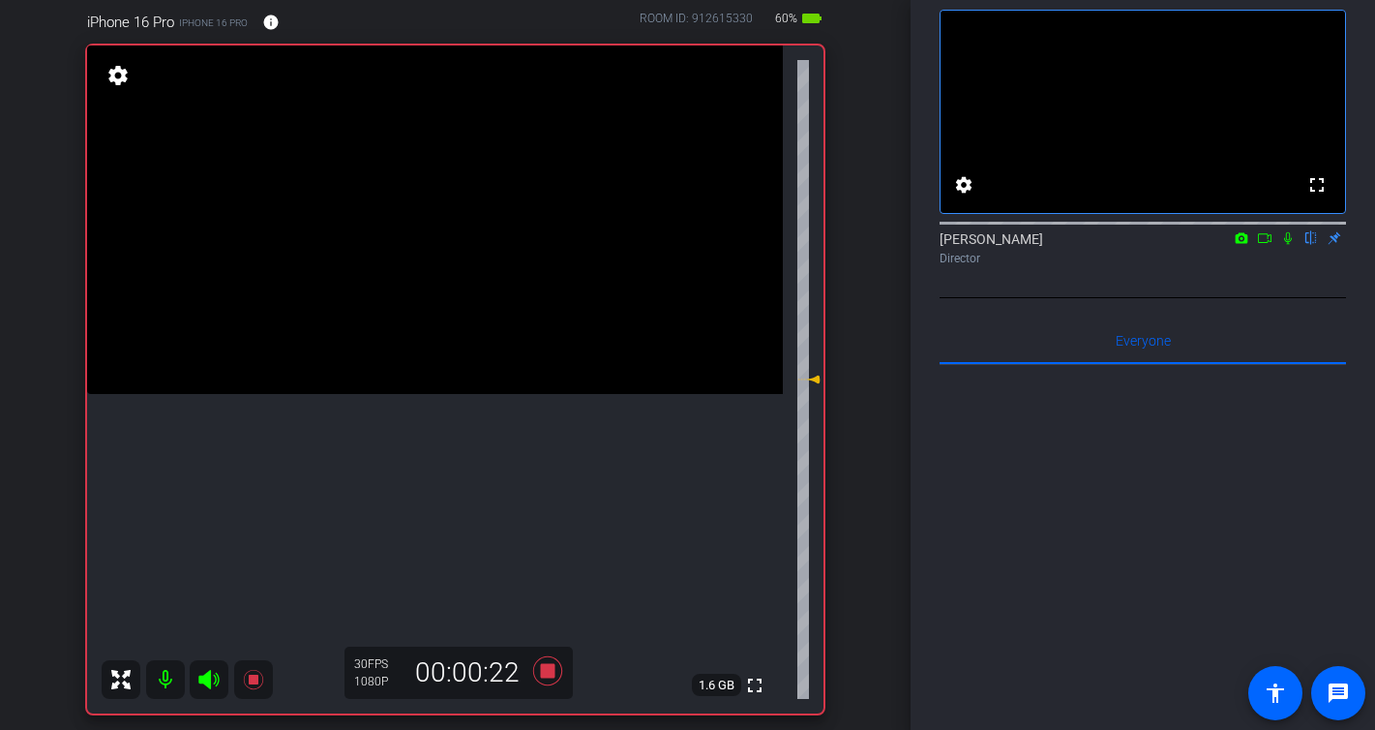
click at [1291, 245] on icon at bounding box center [1288, 238] width 8 height 13
click at [1291, 245] on icon at bounding box center [1288, 238] width 11 height 13
click at [549, 677] on icon at bounding box center [548, 670] width 46 height 35
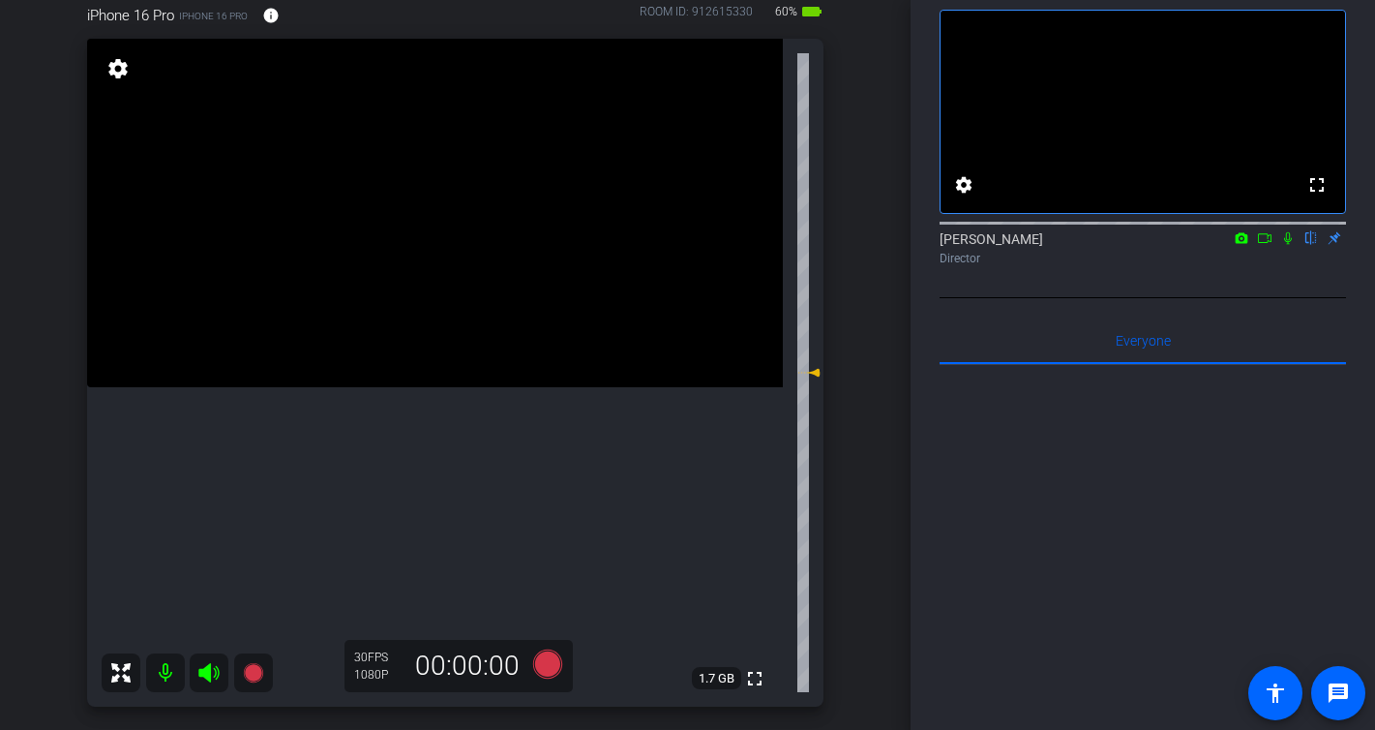
scroll to position [167, 0]
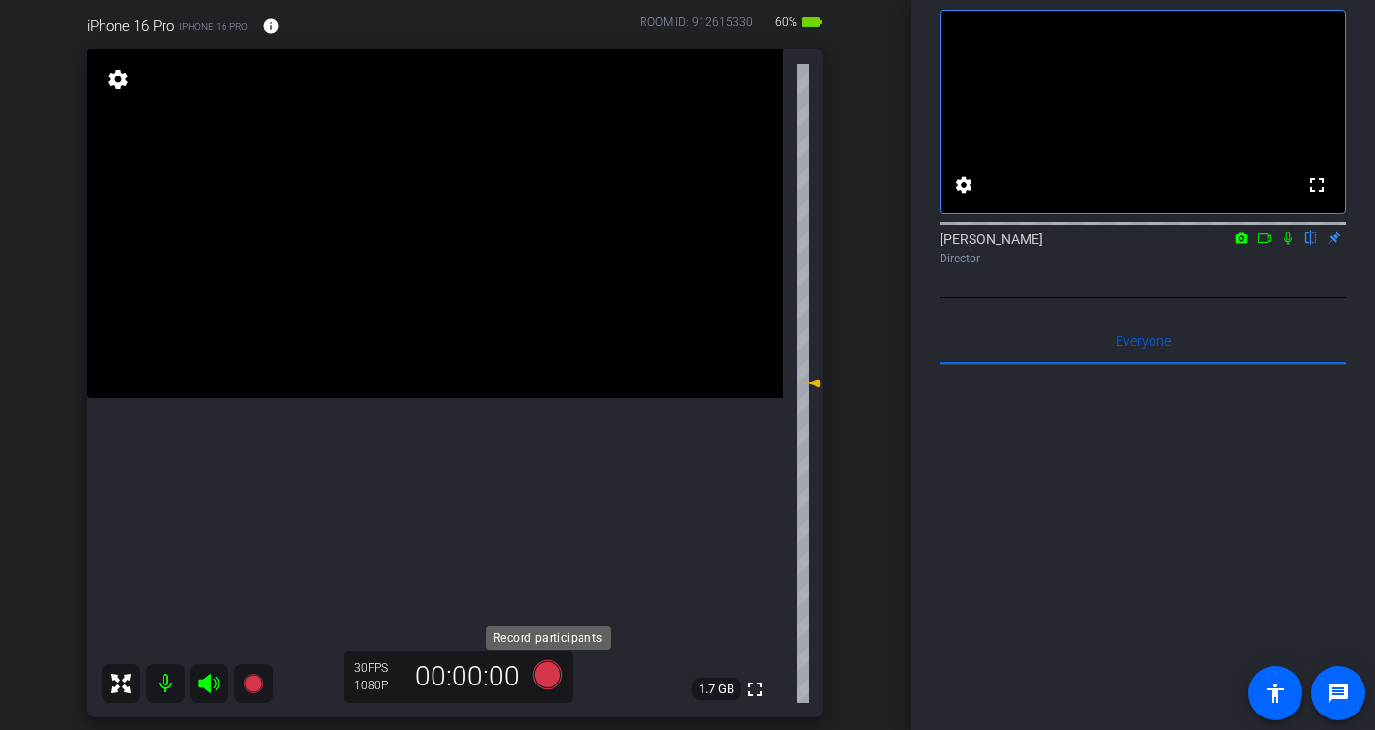
click at [545, 670] on icon at bounding box center [546, 674] width 29 height 29
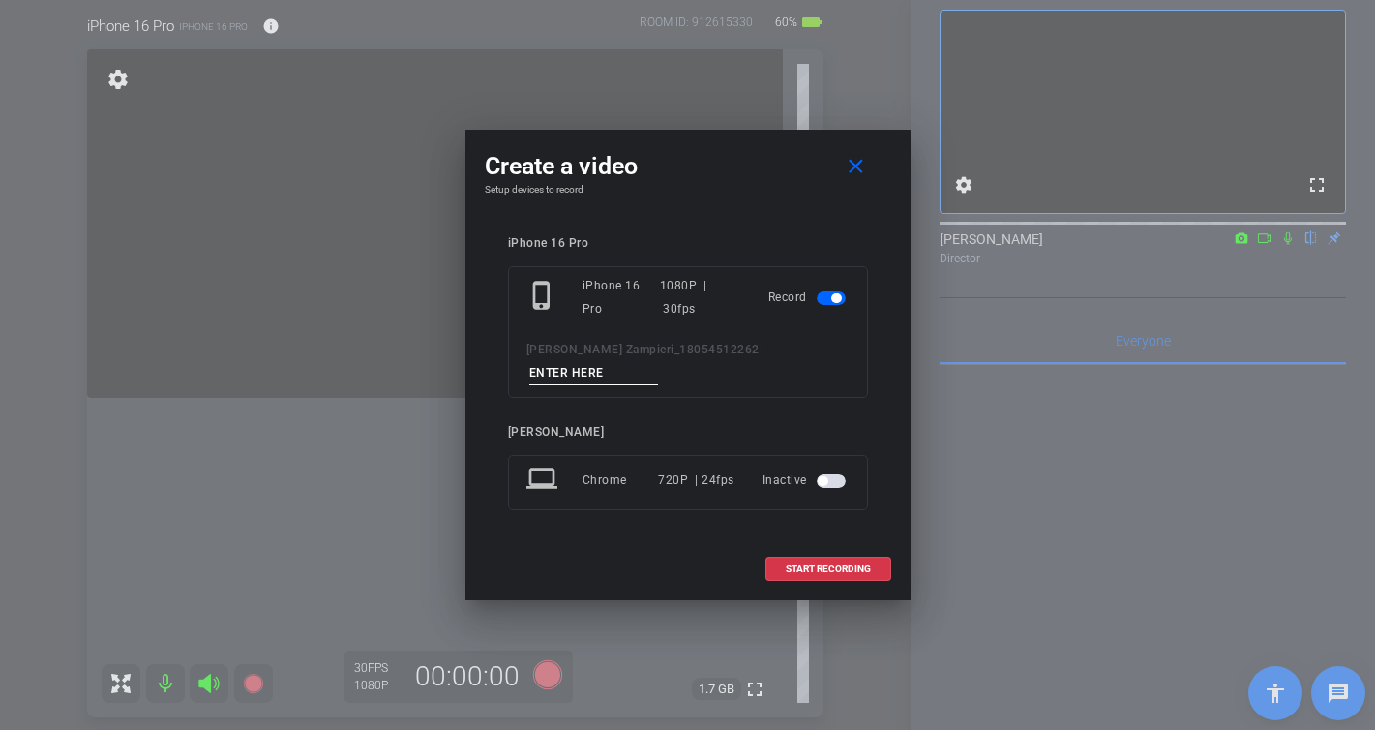
click at [659, 361] on input at bounding box center [594, 373] width 130 height 24
type input "-"
drag, startPoint x: 829, startPoint y: 553, endPoint x: 852, endPoint y: 528, distance: 32.9
click at [829, 564] on span "START RECORDING" at bounding box center [828, 569] width 85 height 10
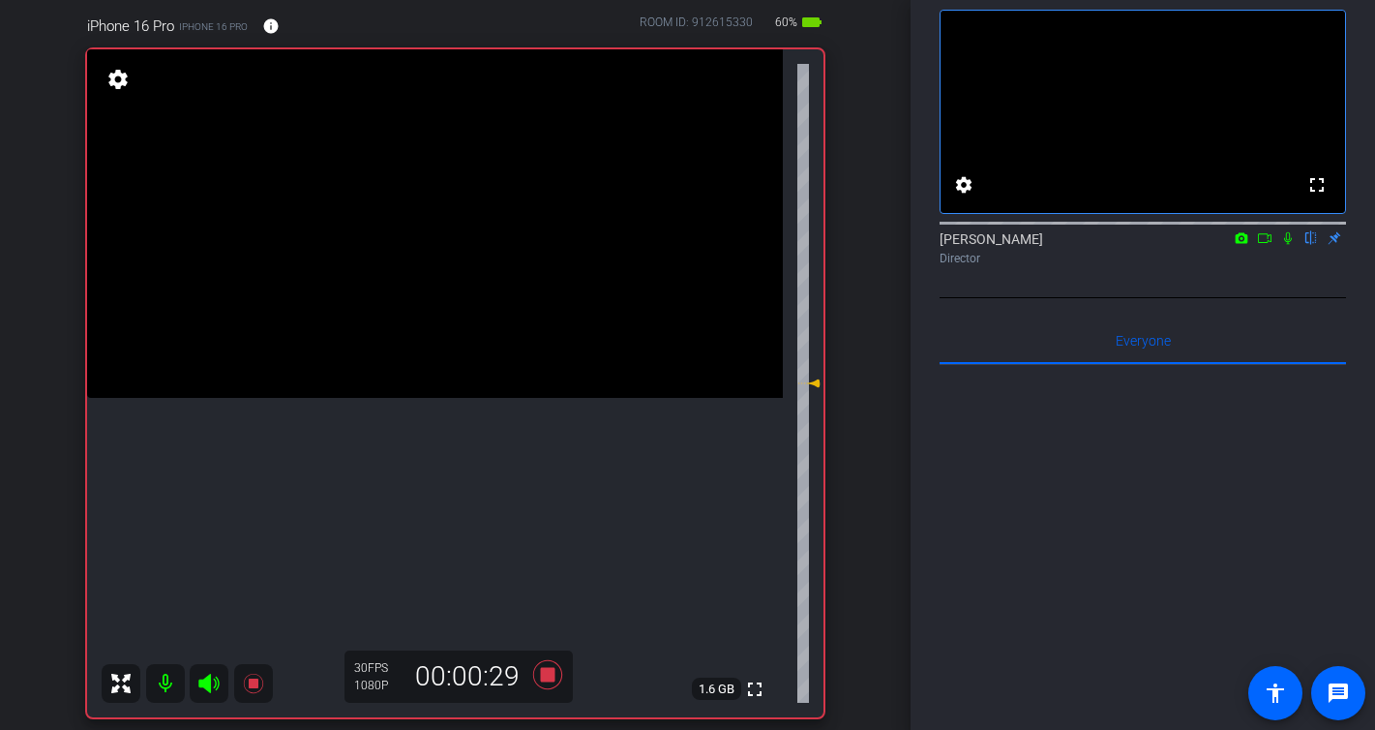
click at [1289, 245] on icon at bounding box center [1288, 238] width 8 height 13
click at [1290, 245] on icon at bounding box center [1287, 238] width 15 height 14
click at [550, 676] on icon at bounding box center [546, 674] width 29 height 29
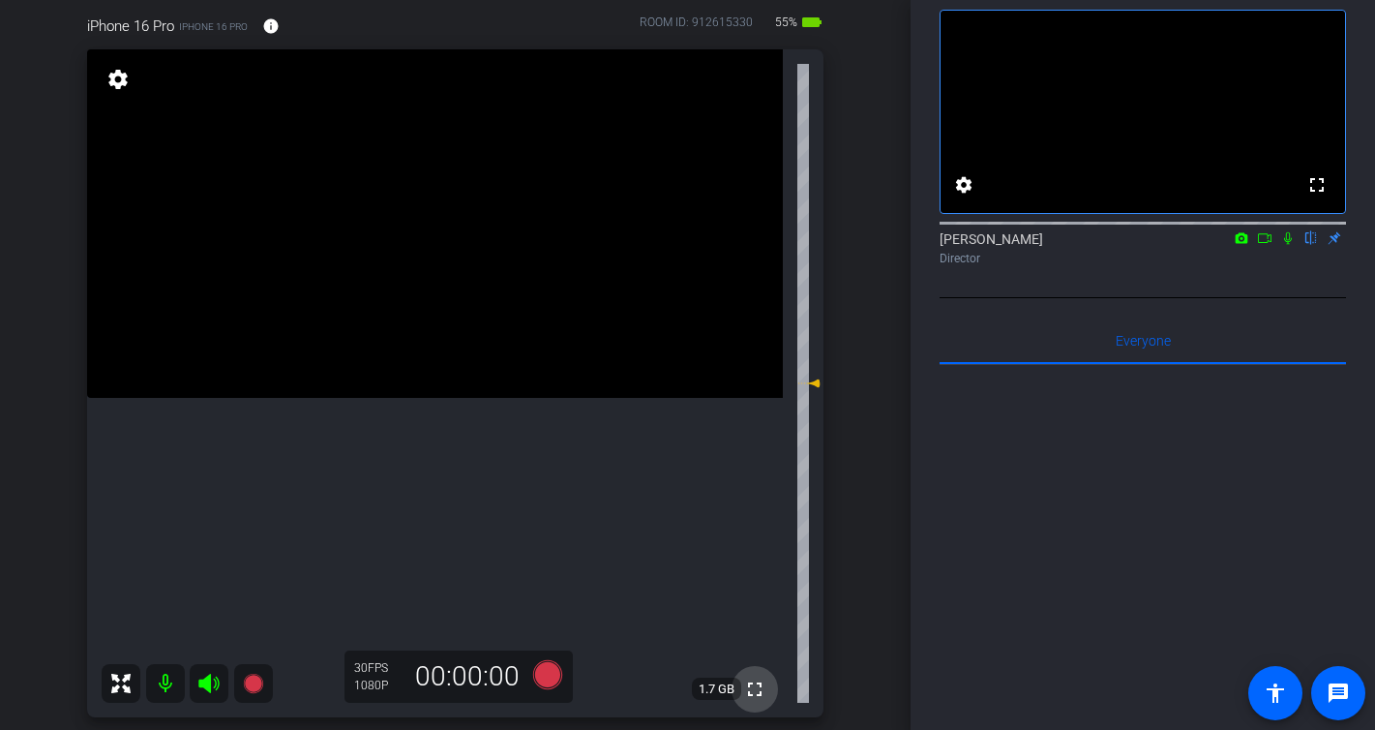
click at [751, 689] on mat-icon "fullscreen" at bounding box center [754, 688] width 23 height 23
click at [764, 683] on mat-icon "fullscreen" at bounding box center [754, 688] width 23 height 23
click at [756, 690] on mat-icon "fullscreen" at bounding box center [754, 687] width 23 height 23
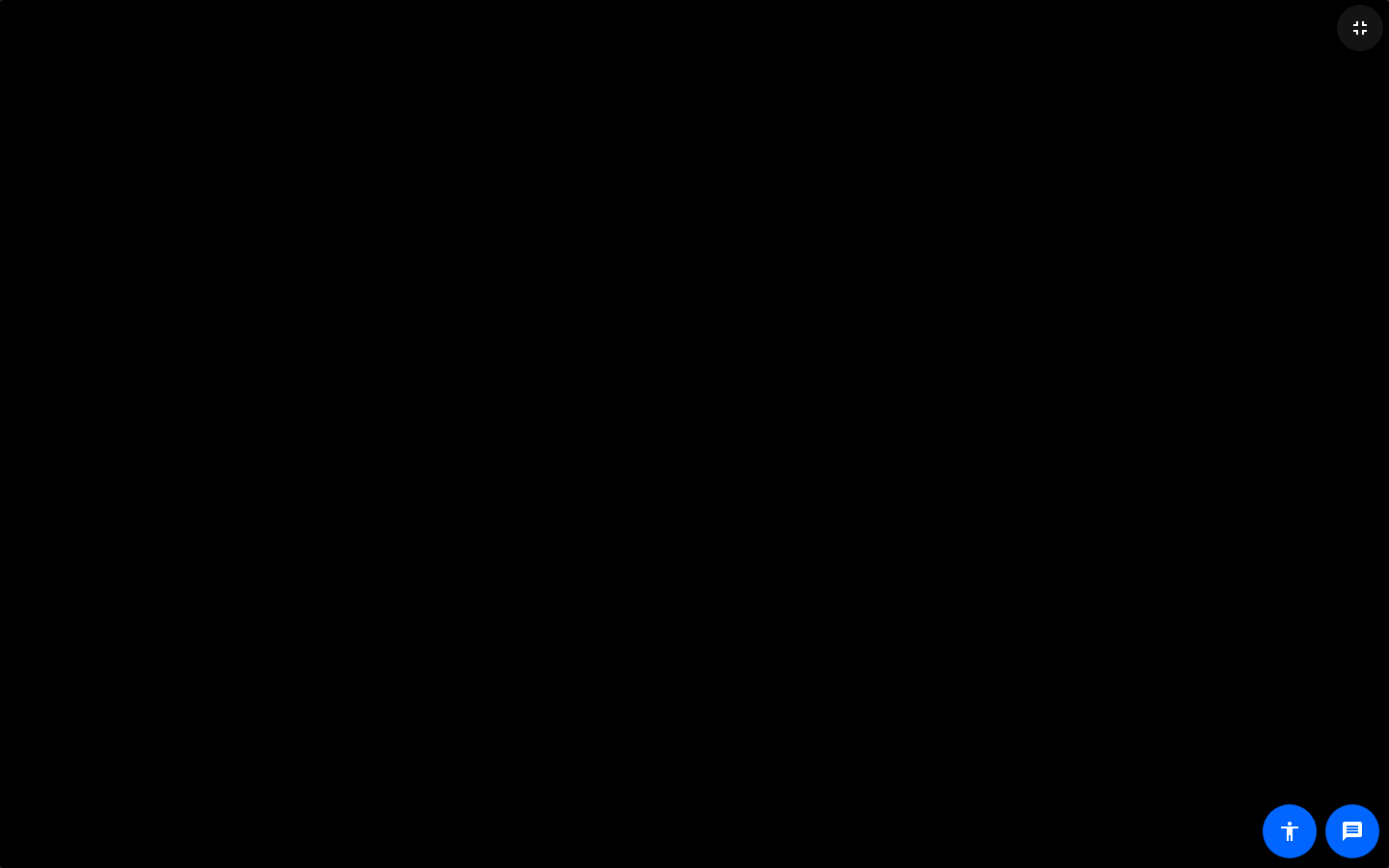
click at [1360, 34] on mat-icon "fullscreen_exit" at bounding box center [1359, 27] width 23 height 23
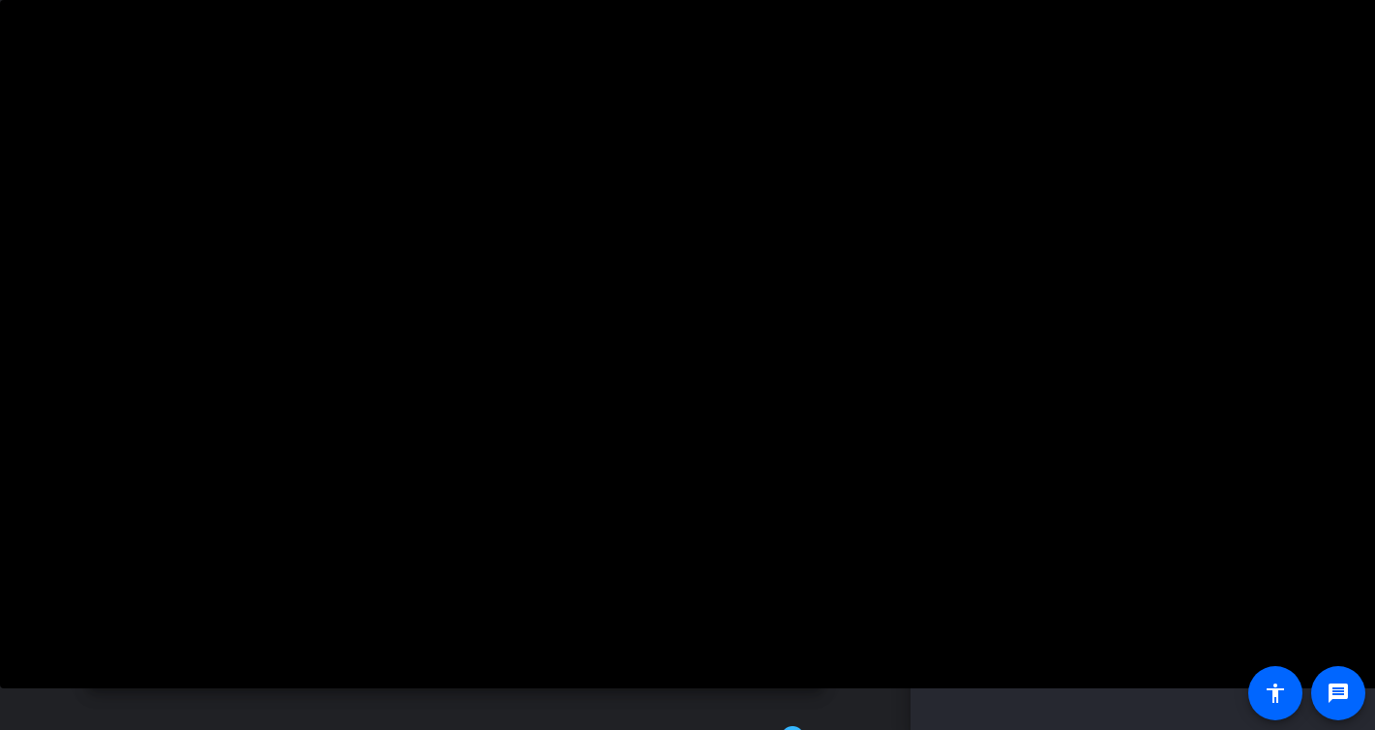
scroll to position [192, 0]
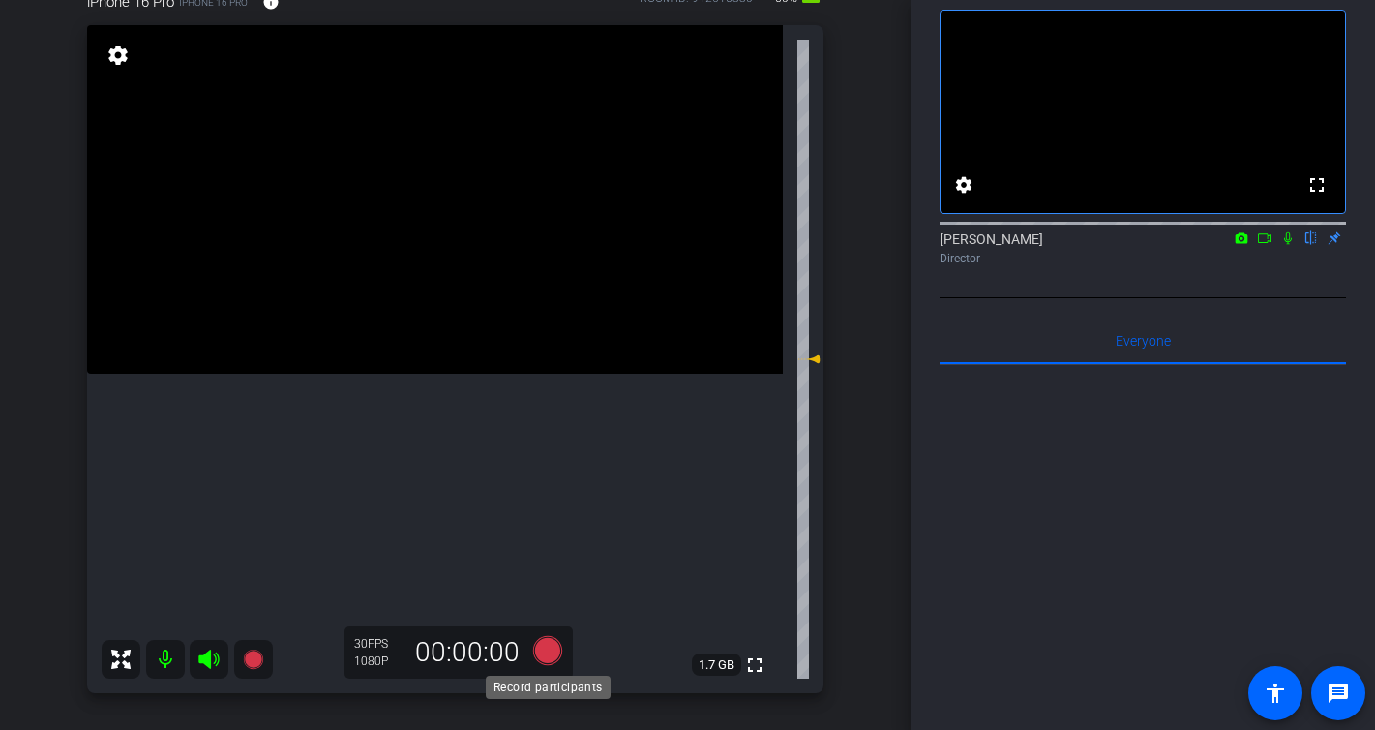
click at [549, 654] on icon at bounding box center [546, 650] width 29 height 29
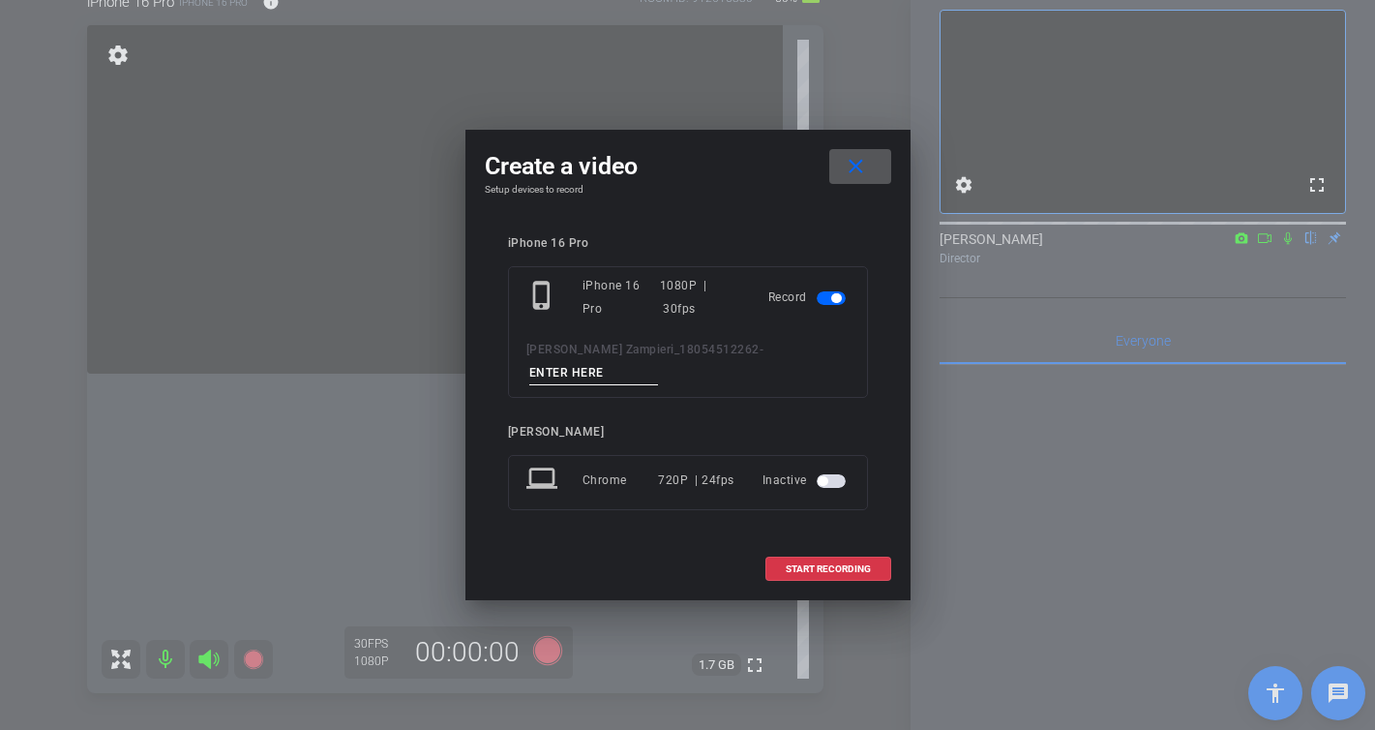
click at [659, 361] on input at bounding box center [594, 373] width 130 height 24
type input "-"
click at [849, 564] on span "START RECORDING" at bounding box center [828, 569] width 85 height 10
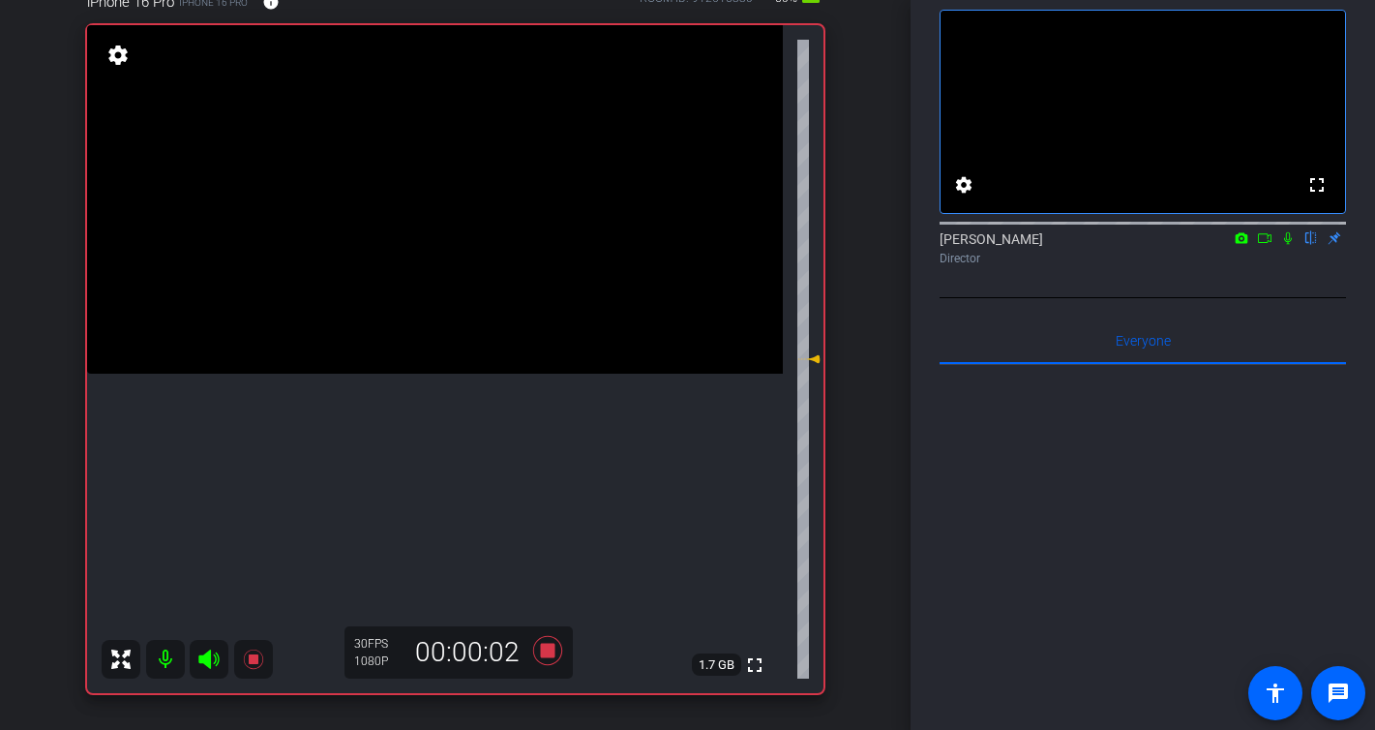
click at [1290, 245] on icon at bounding box center [1288, 238] width 8 height 13
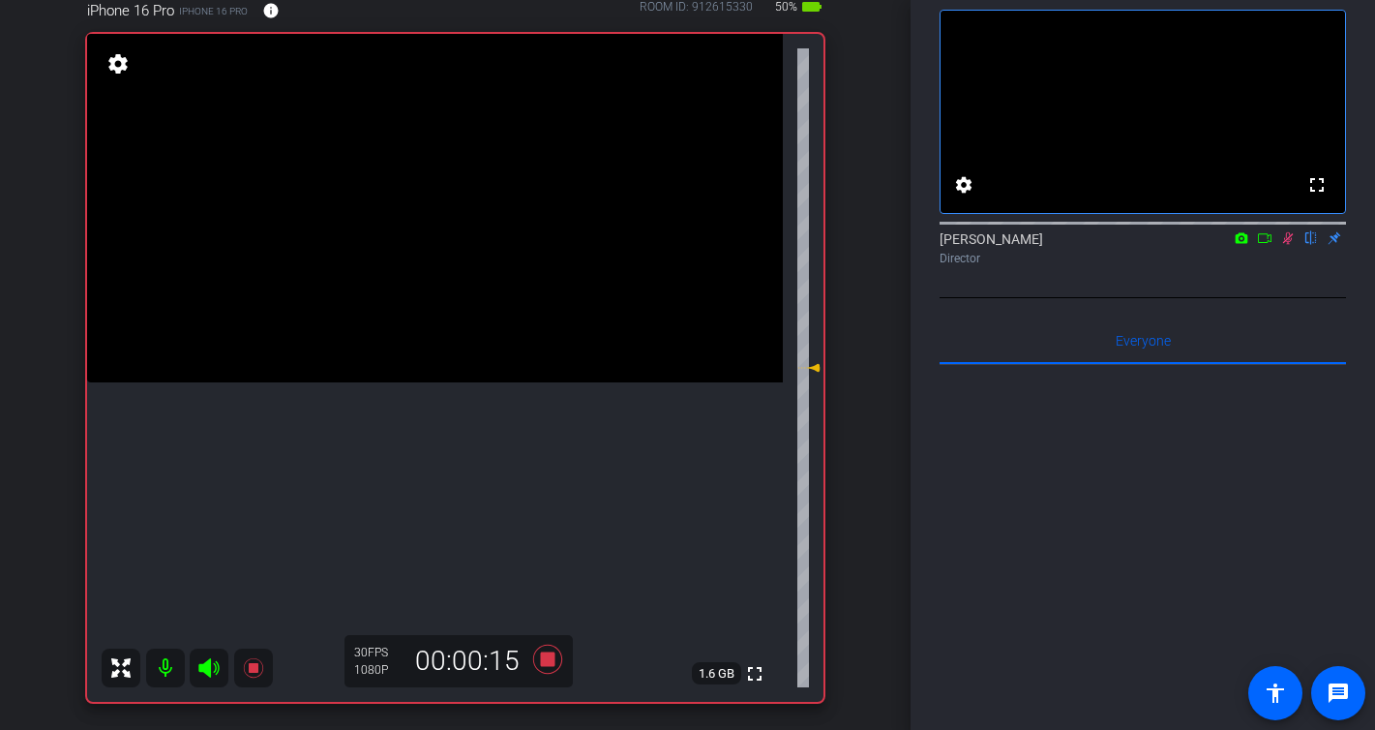
scroll to position [184, 0]
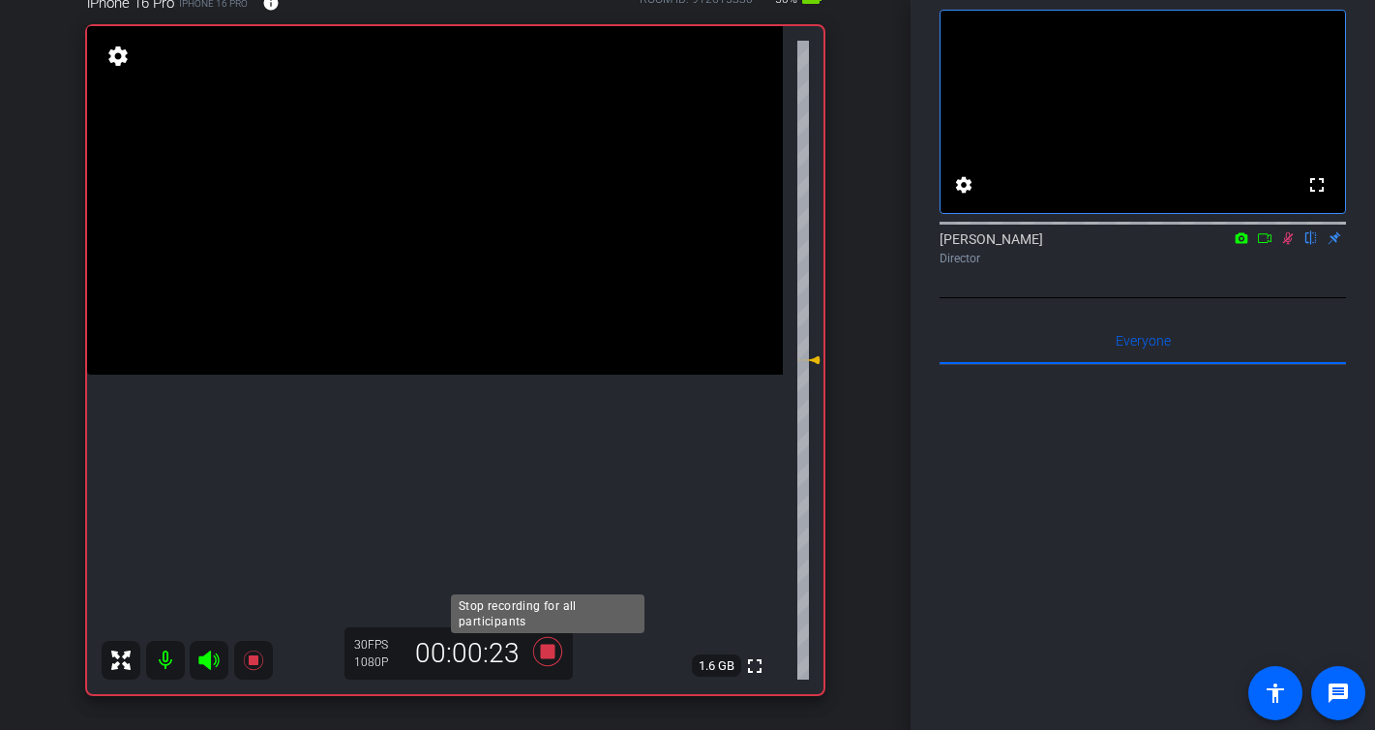
click at [549, 663] on icon at bounding box center [548, 651] width 46 height 35
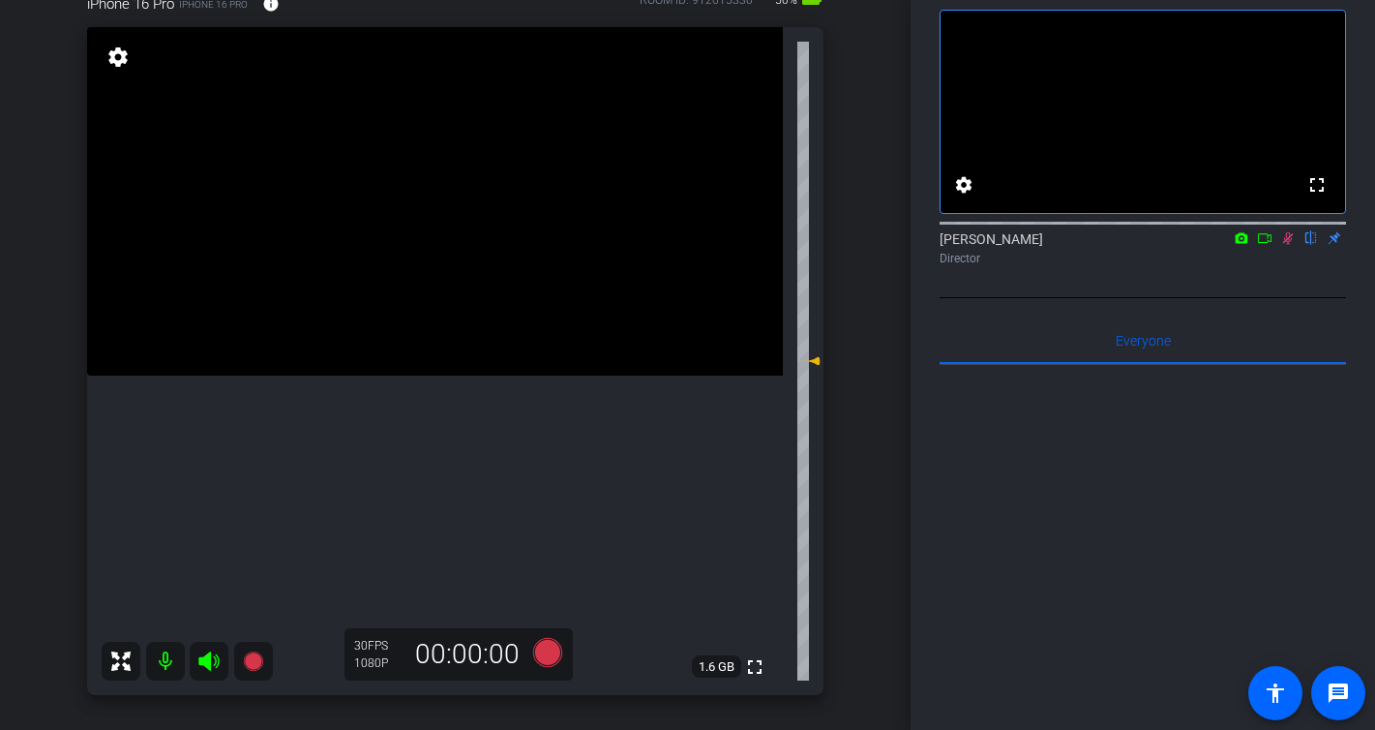
click at [1293, 245] on icon at bounding box center [1287, 238] width 15 height 14
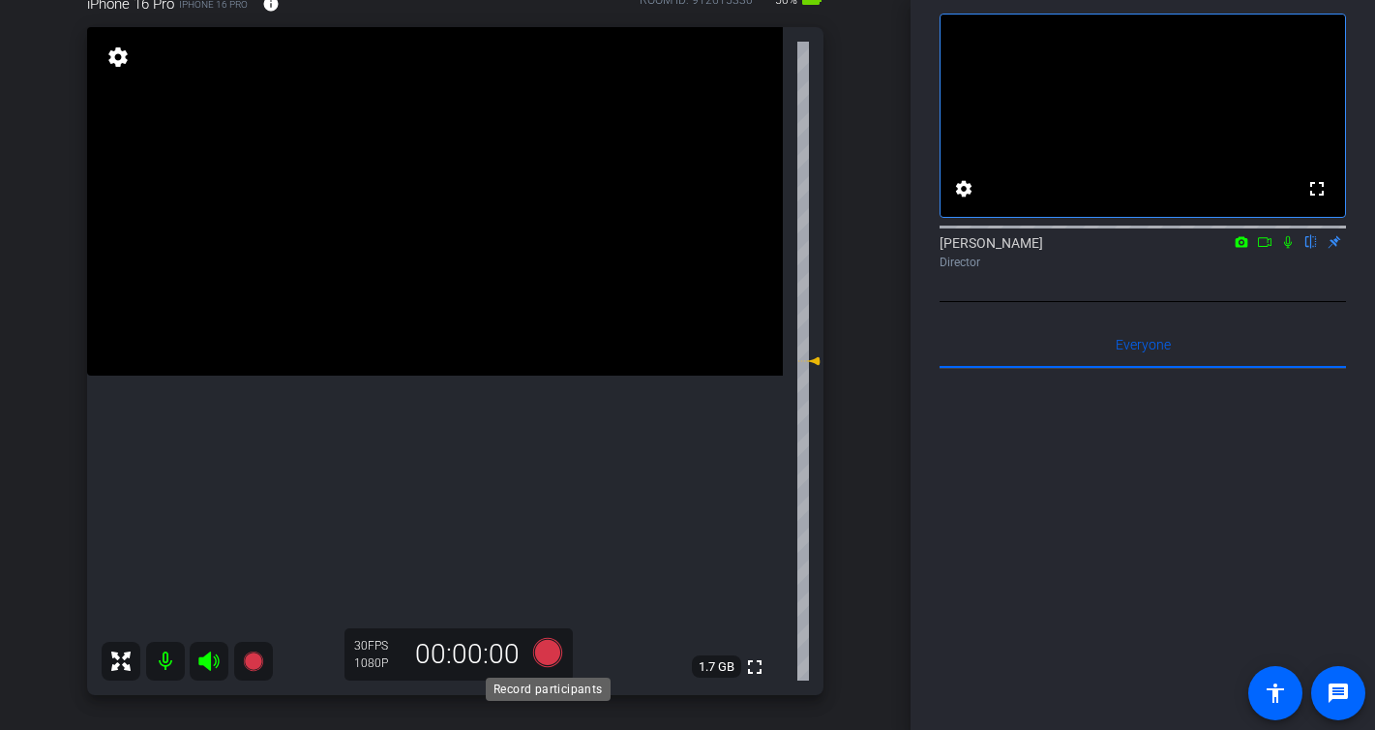
click at [562, 657] on icon at bounding box center [548, 652] width 46 height 35
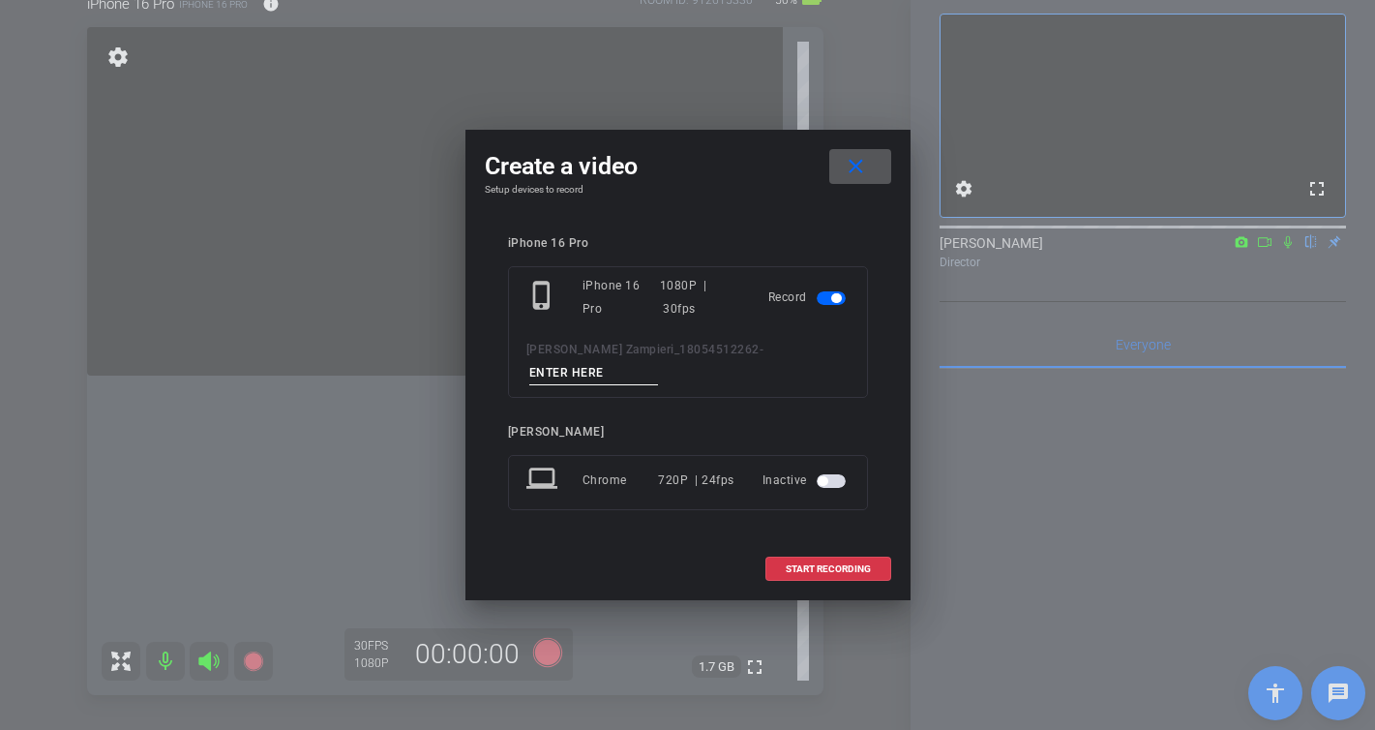
click at [659, 364] on input at bounding box center [594, 373] width 130 height 24
type input "-"
click at [833, 565] on span at bounding box center [828, 569] width 124 height 46
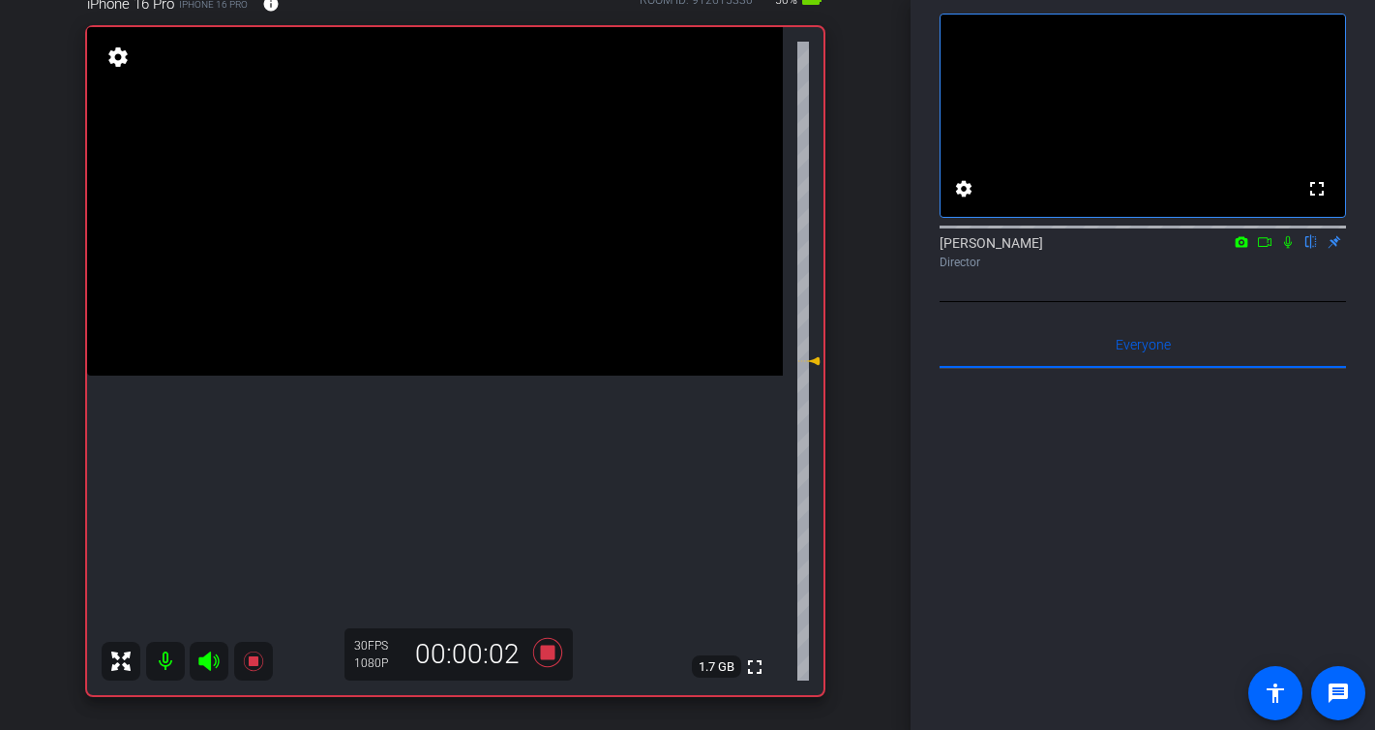
click at [1288, 249] on icon at bounding box center [1287, 242] width 15 height 14
click at [1284, 249] on icon at bounding box center [1288, 242] width 11 height 13
click at [553, 655] on icon at bounding box center [546, 652] width 29 height 29
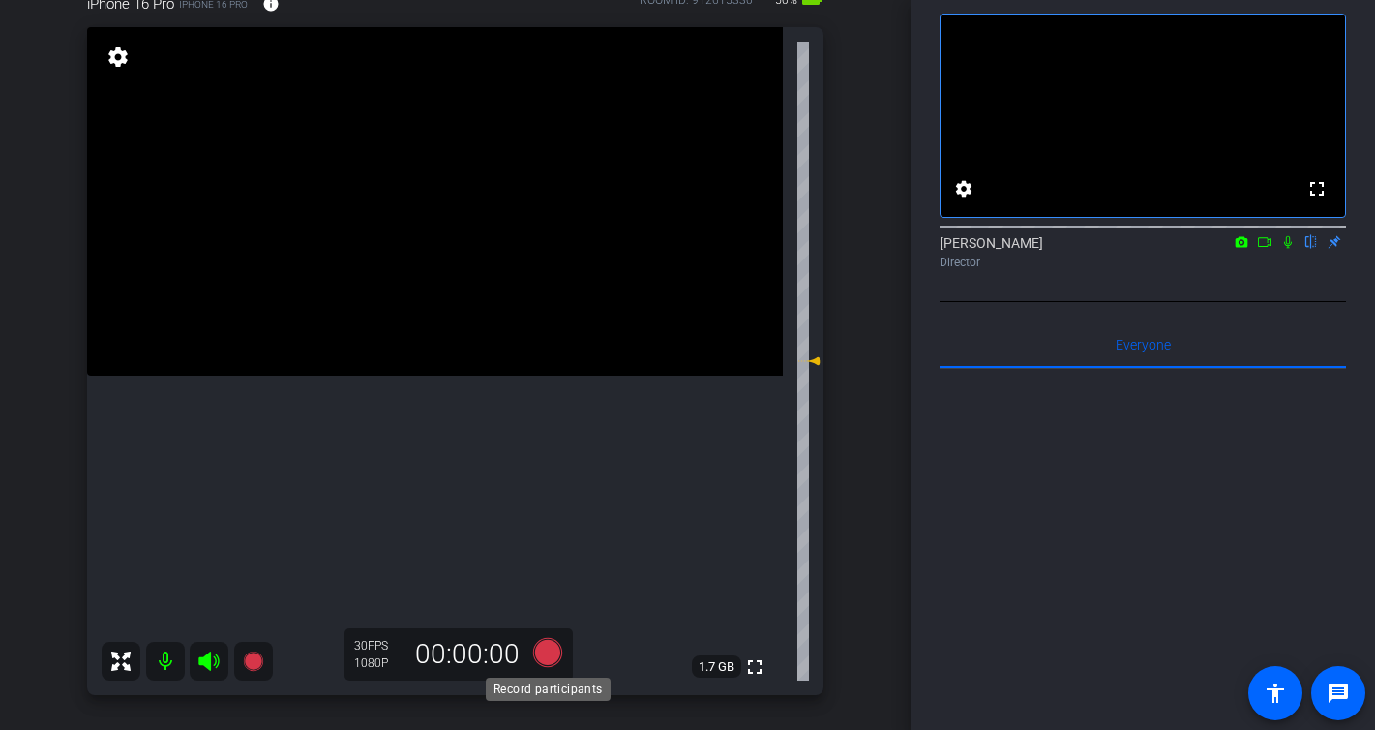
click at [542, 656] on icon at bounding box center [546, 652] width 29 height 29
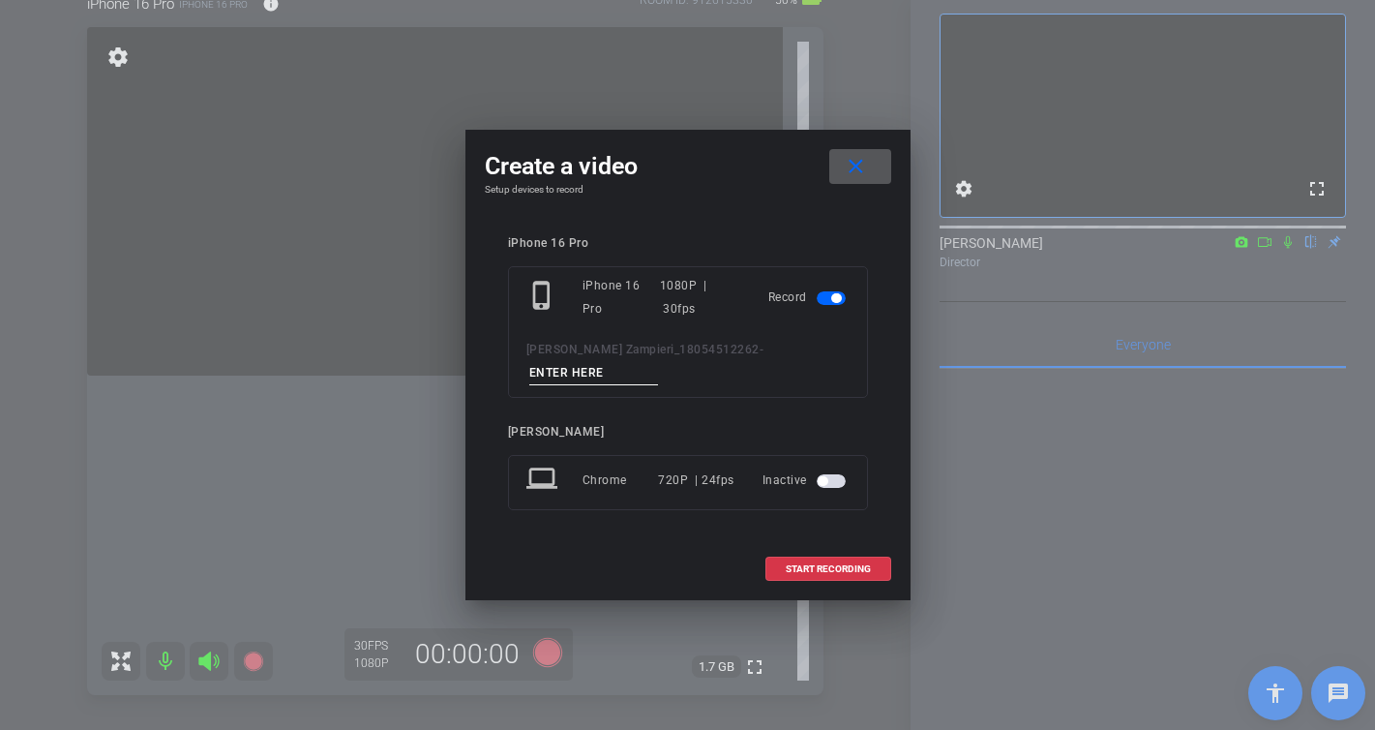
click at [659, 361] on input at bounding box center [594, 373] width 130 height 24
type input "-"
click at [805, 564] on span "START RECORDING" at bounding box center [828, 569] width 85 height 10
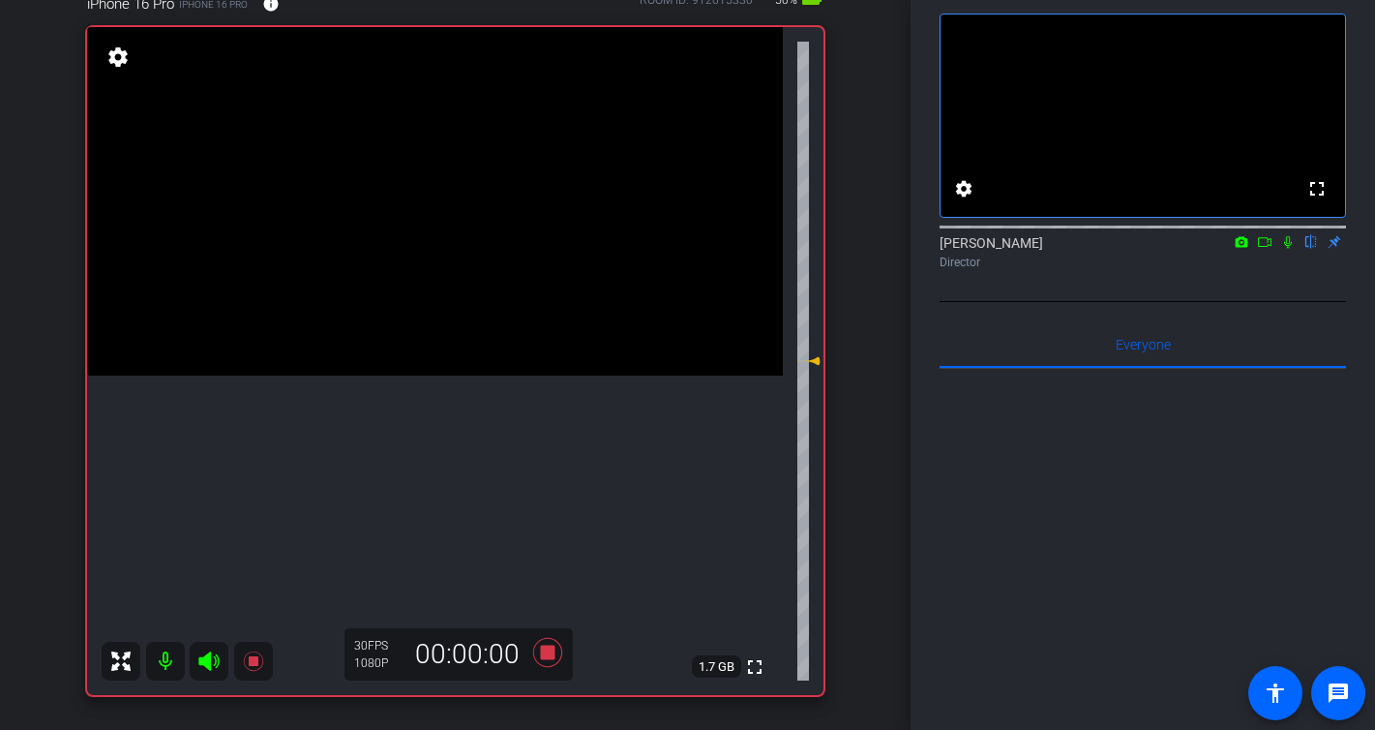
scroll to position [91, 0]
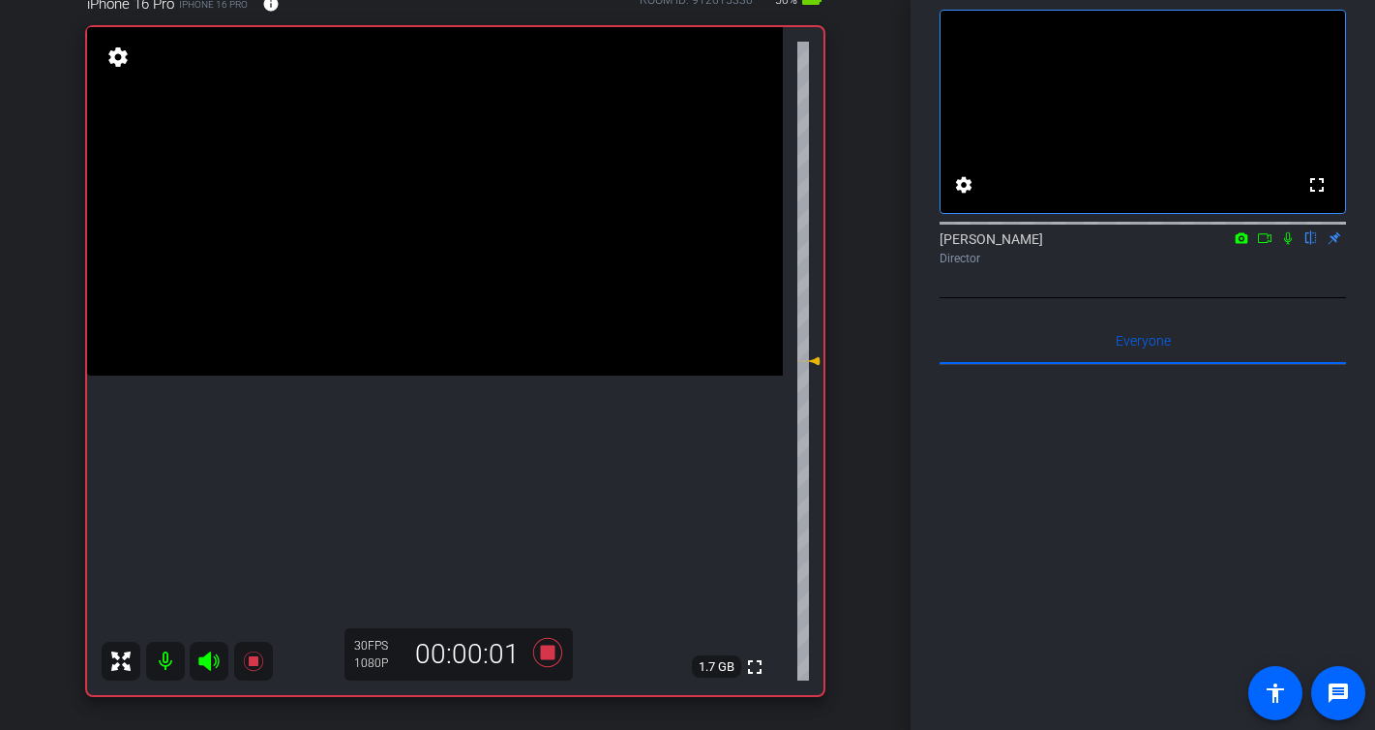
click at [1288, 245] on icon at bounding box center [1287, 238] width 15 height 14
click at [1290, 245] on icon at bounding box center [1287, 238] width 15 height 14
click at [550, 656] on icon at bounding box center [546, 652] width 29 height 29
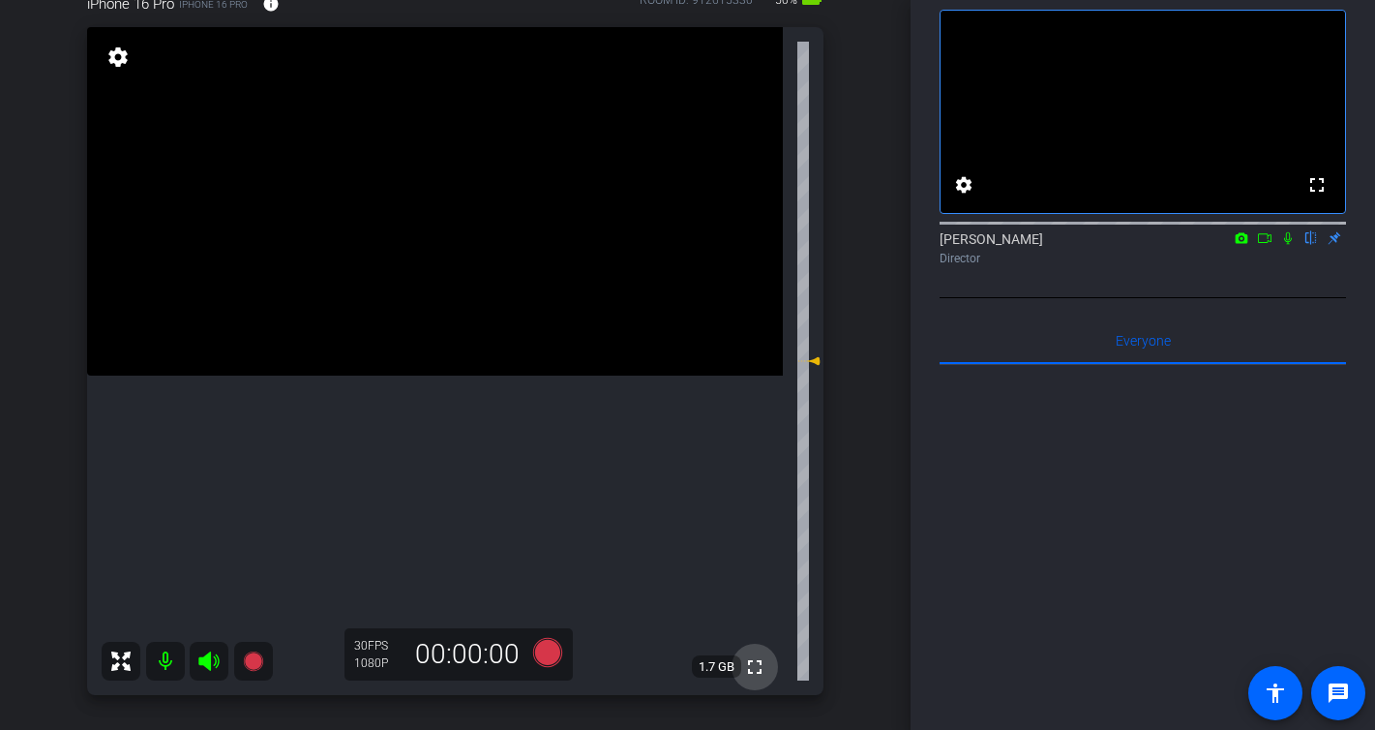
click at [759, 658] on mat-icon "fullscreen" at bounding box center [754, 666] width 23 height 23
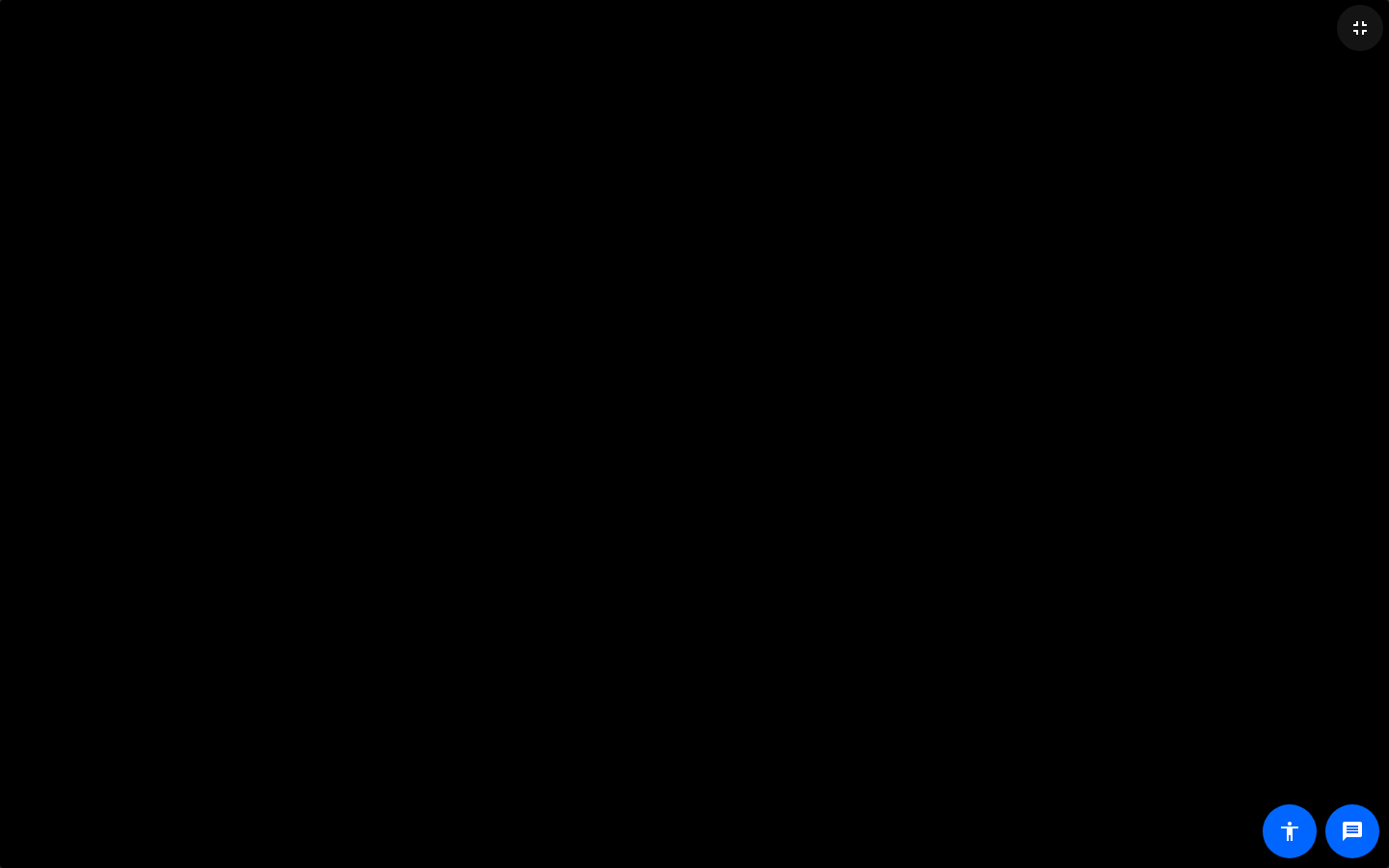
click at [1364, 28] on mat-icon "fullscreen_exit" at bounding box center [1359, 27] width 23 height 23
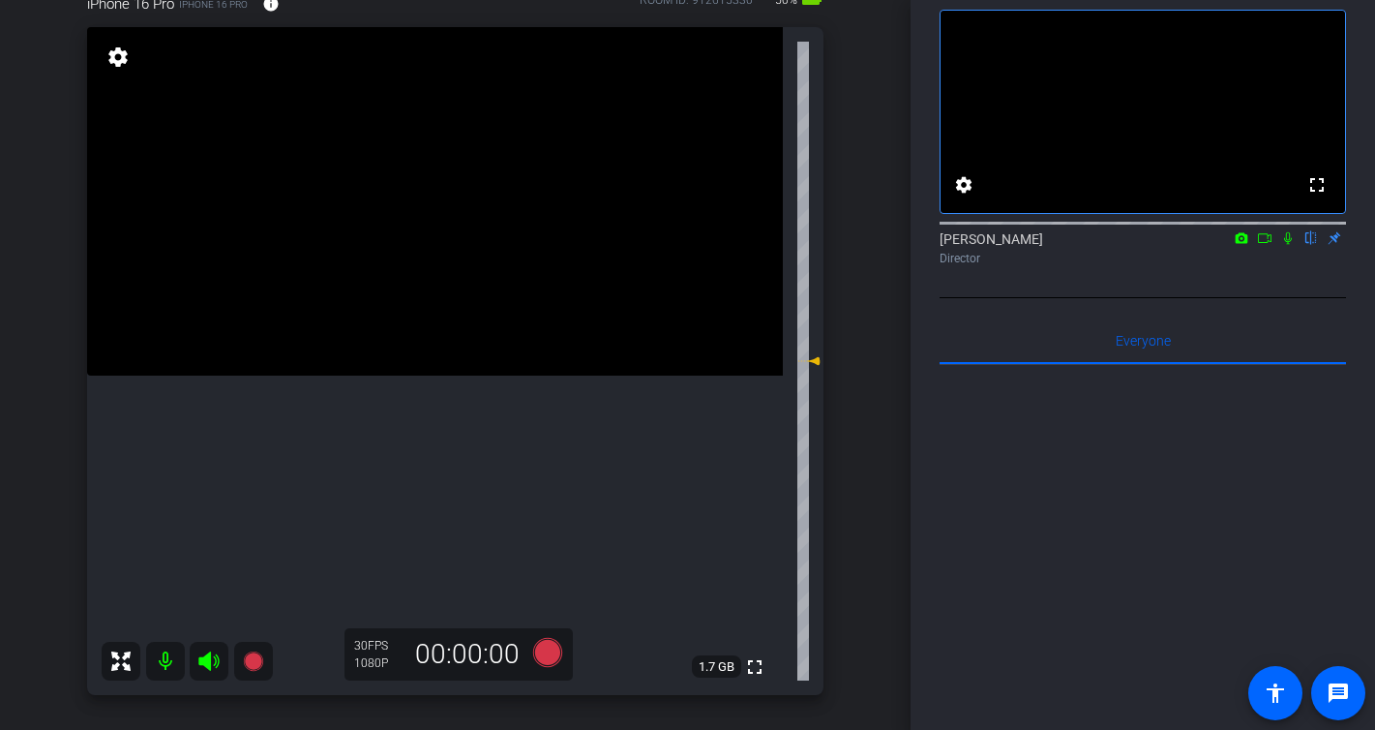
click at [1261, 245] on icon at bounding box center [1264, 238] width 15 height 14
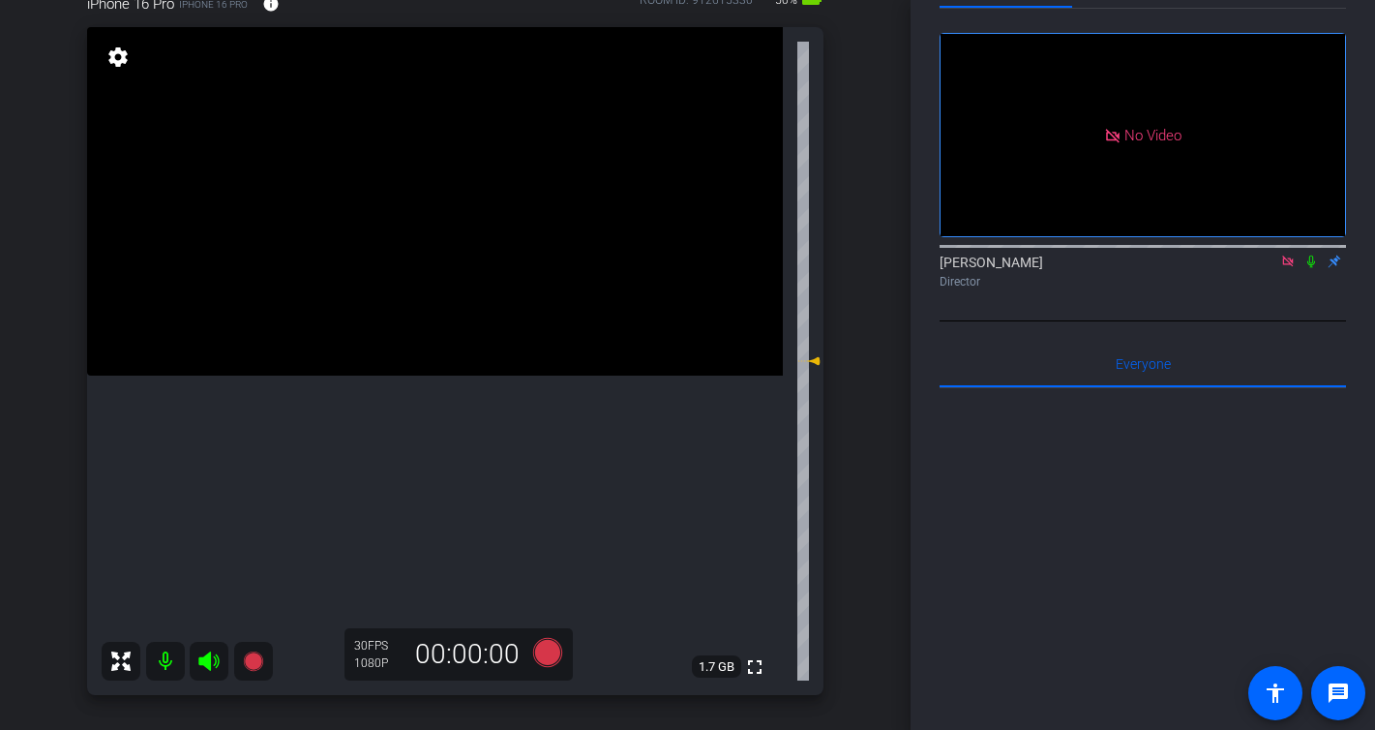
scroll to position [74, 0]
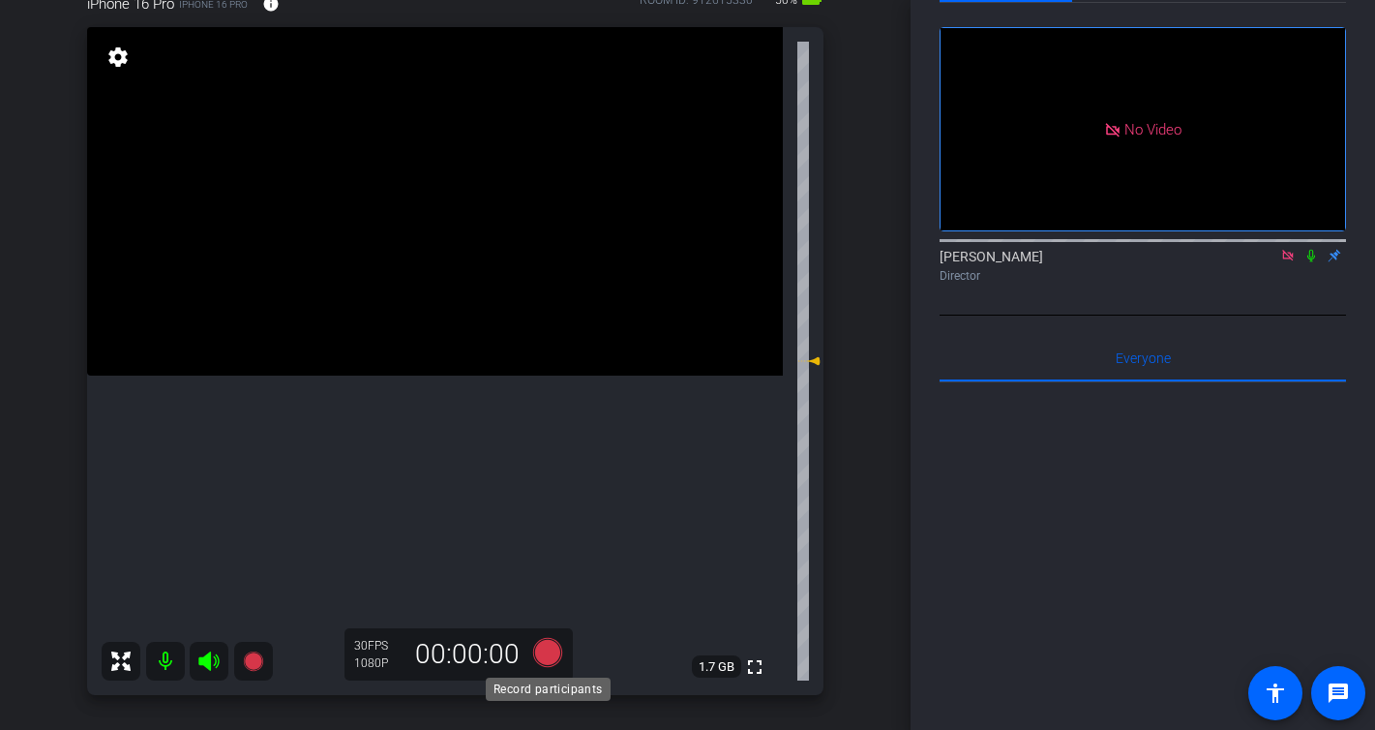
click at [543, 659] on icon at bounding box center [546, 652] width 29 height 29
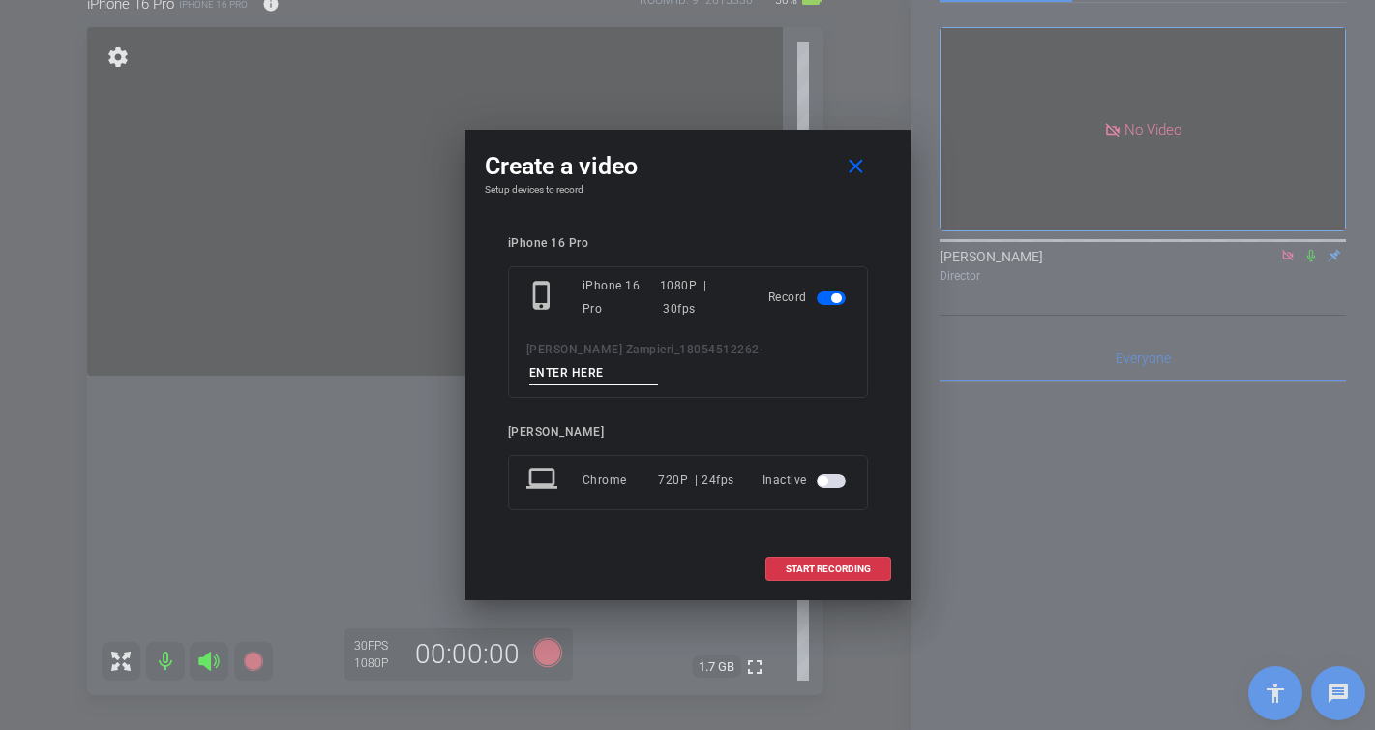
click at [659, 363] on input at bounding box center [594, 373] width 130 height 24
type input "-"
click at [841, 564] on span "START RECORDING" at bounding box center [828, 569] width 85 height 10
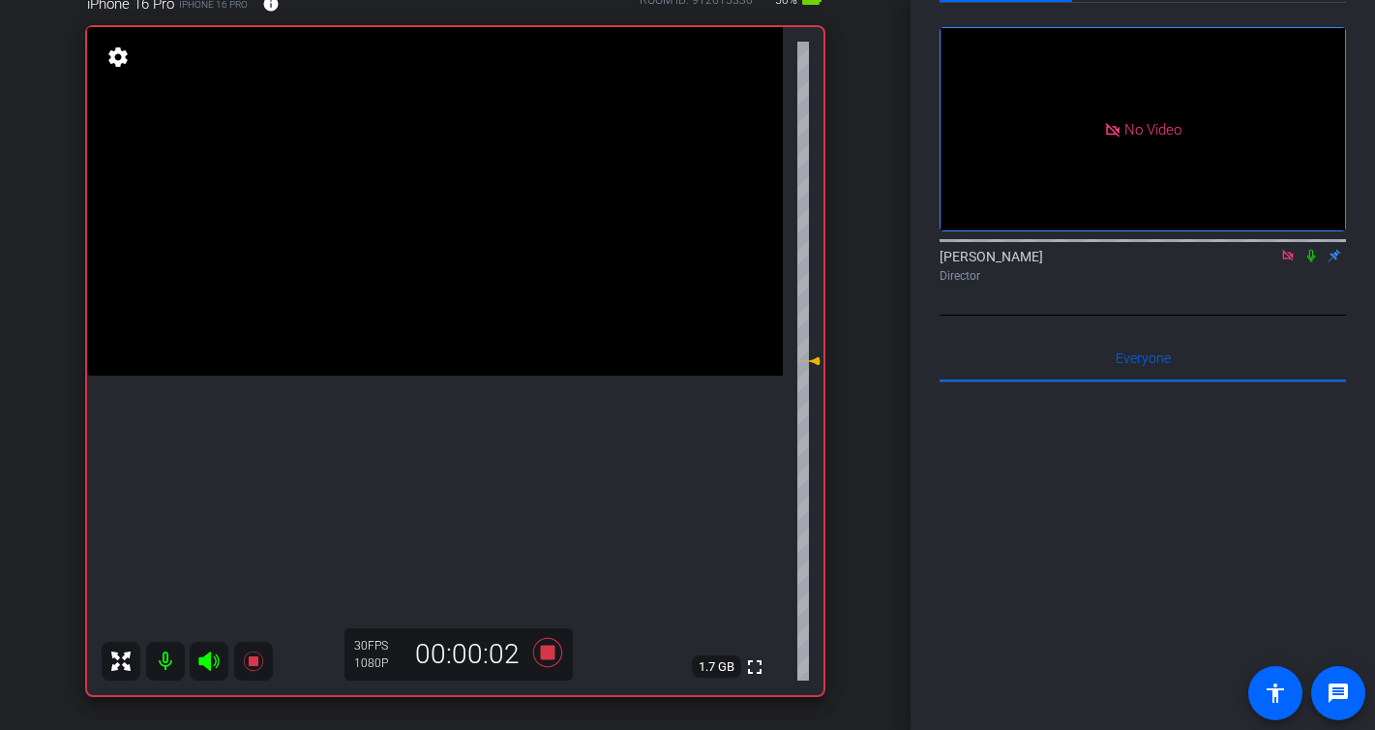
click at [1309, 262] on icon at bounding box center [1311, 256] width 15 height 14
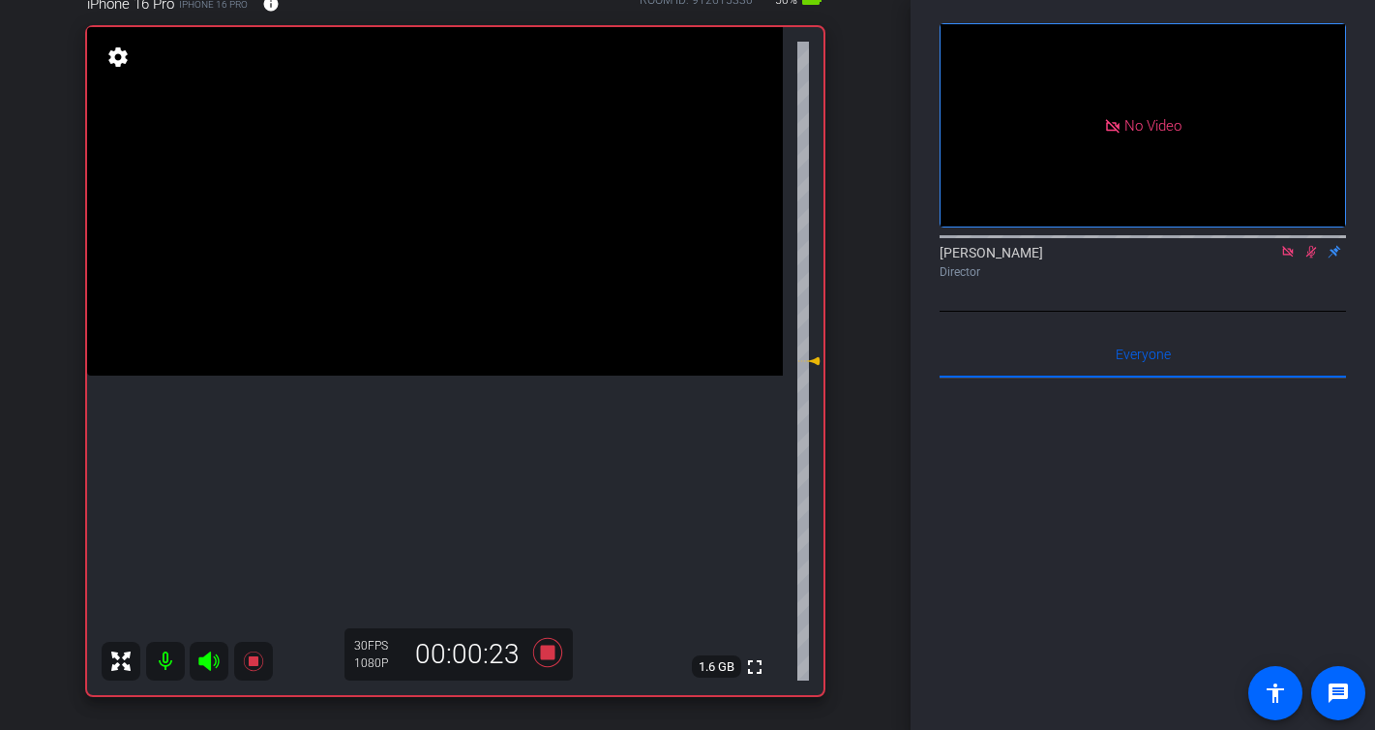
click at [1309, 281] on div "[PERSON_NAME] Director" at bounding box center [1143, 262] width 406 height 38
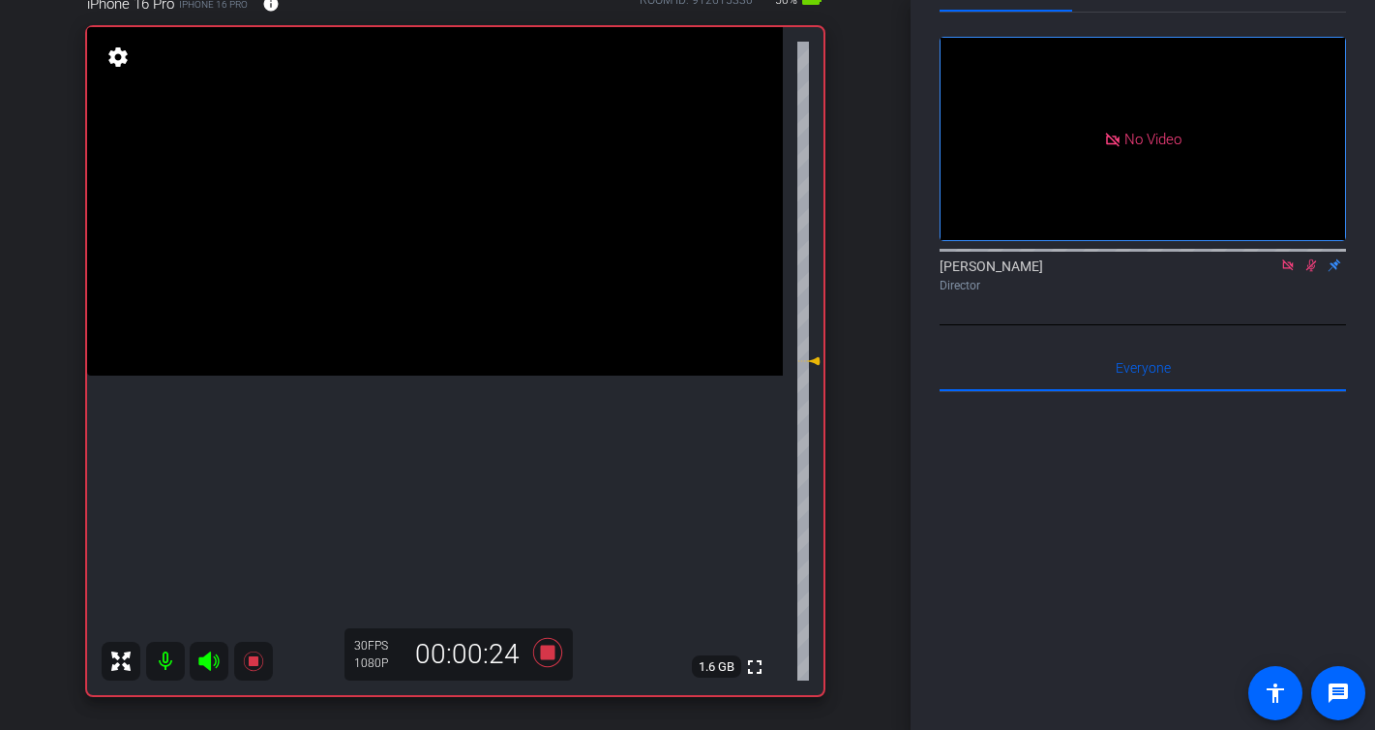
scroll to position [61, 0]
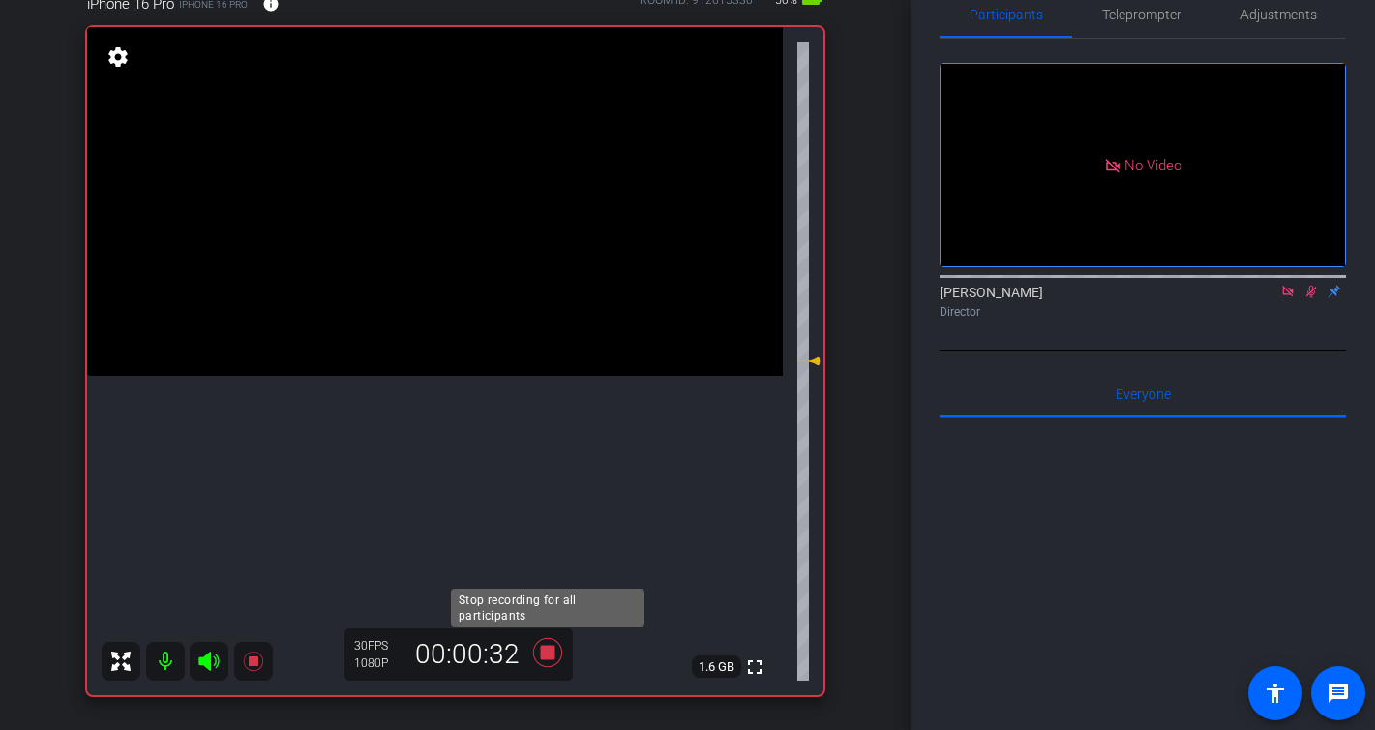
click at [545, 653] on icon at bounding box center [546, 652] width 29 height 29
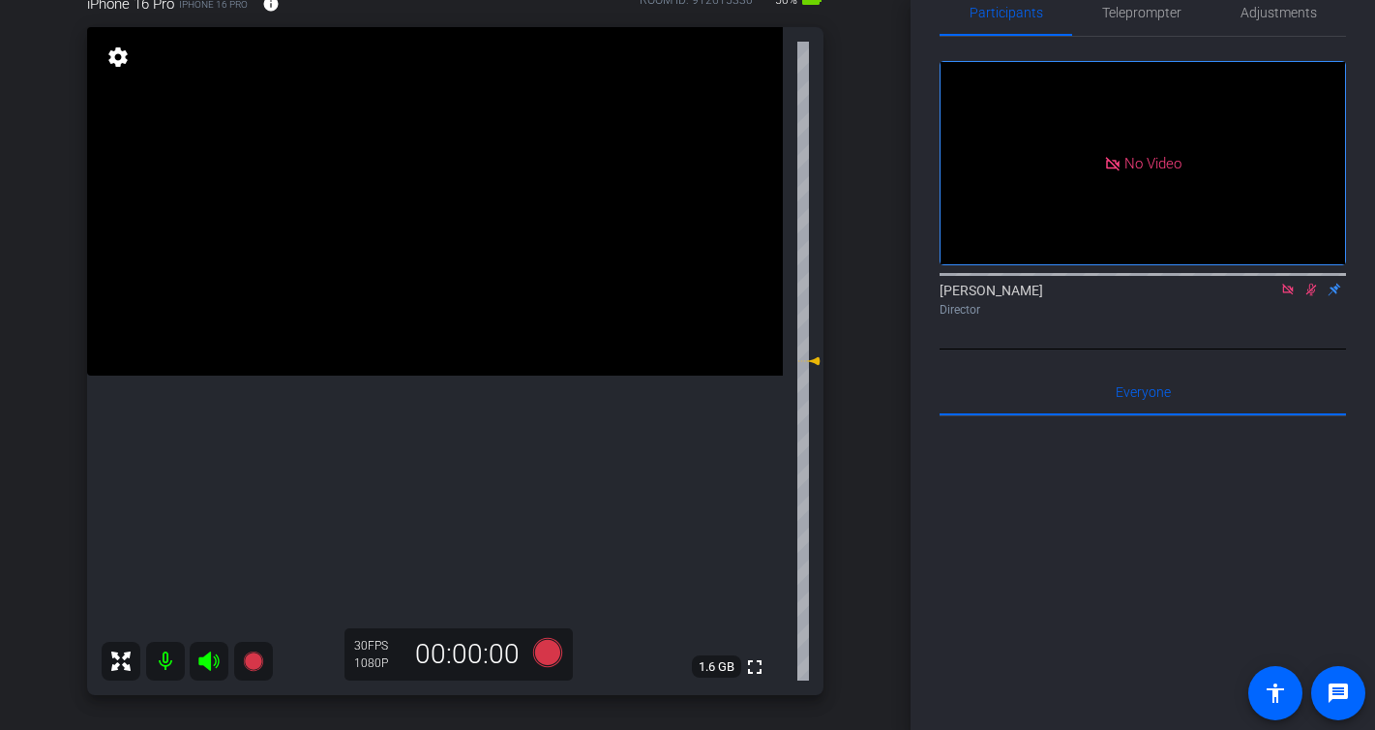
scroll to position [39, 0]
click at [1317, 297] on icon at bounding box center [1311, 291] width 15 height 14
click at [1290, 295] on icon at bounding box center [1287, 290] width 11 height 11
click at [854, 516] on div "iPhone 16 Pro iPhone 16 Pro info ROOM ID: 912615330 50% battery_std fullscreen …" at bounding box center [455, 337] width 814 height 753
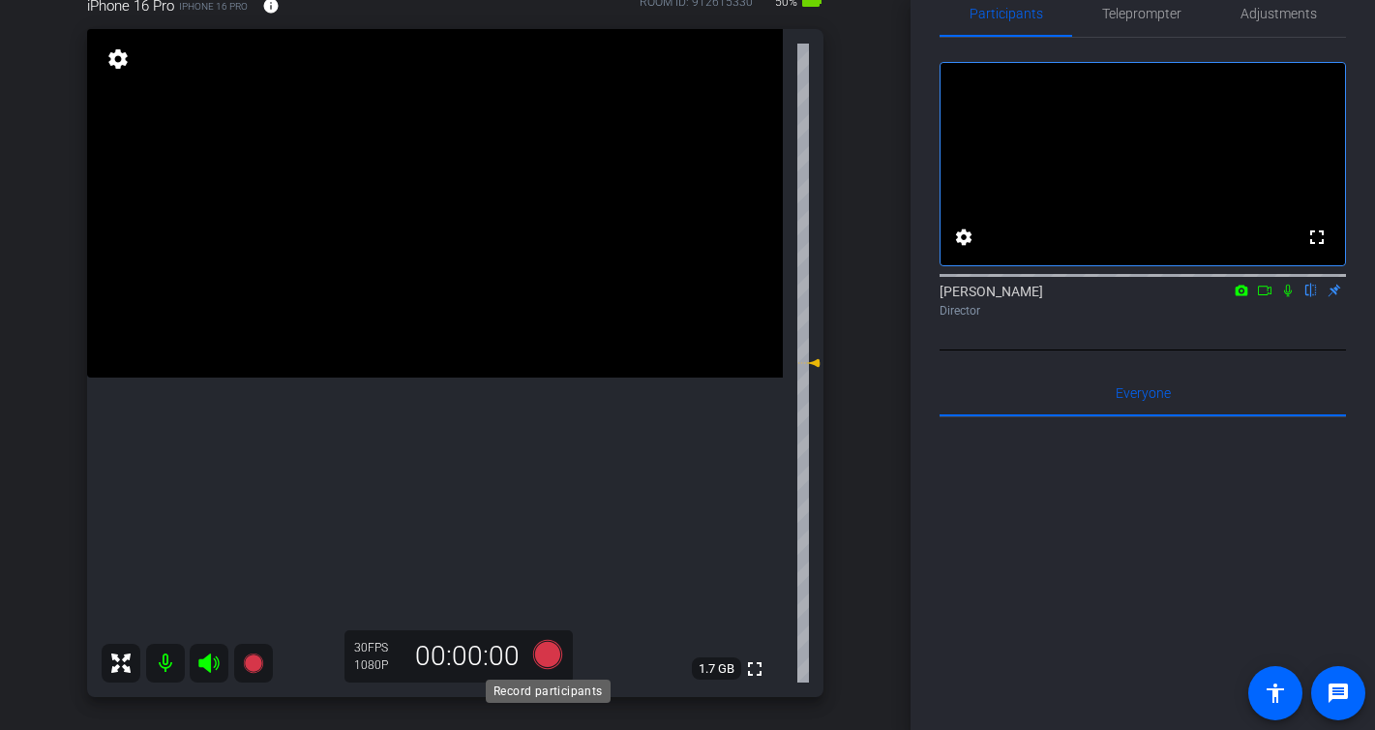
click at [554, 652] on icon at bounding box center [546, 654] width 29 height 29
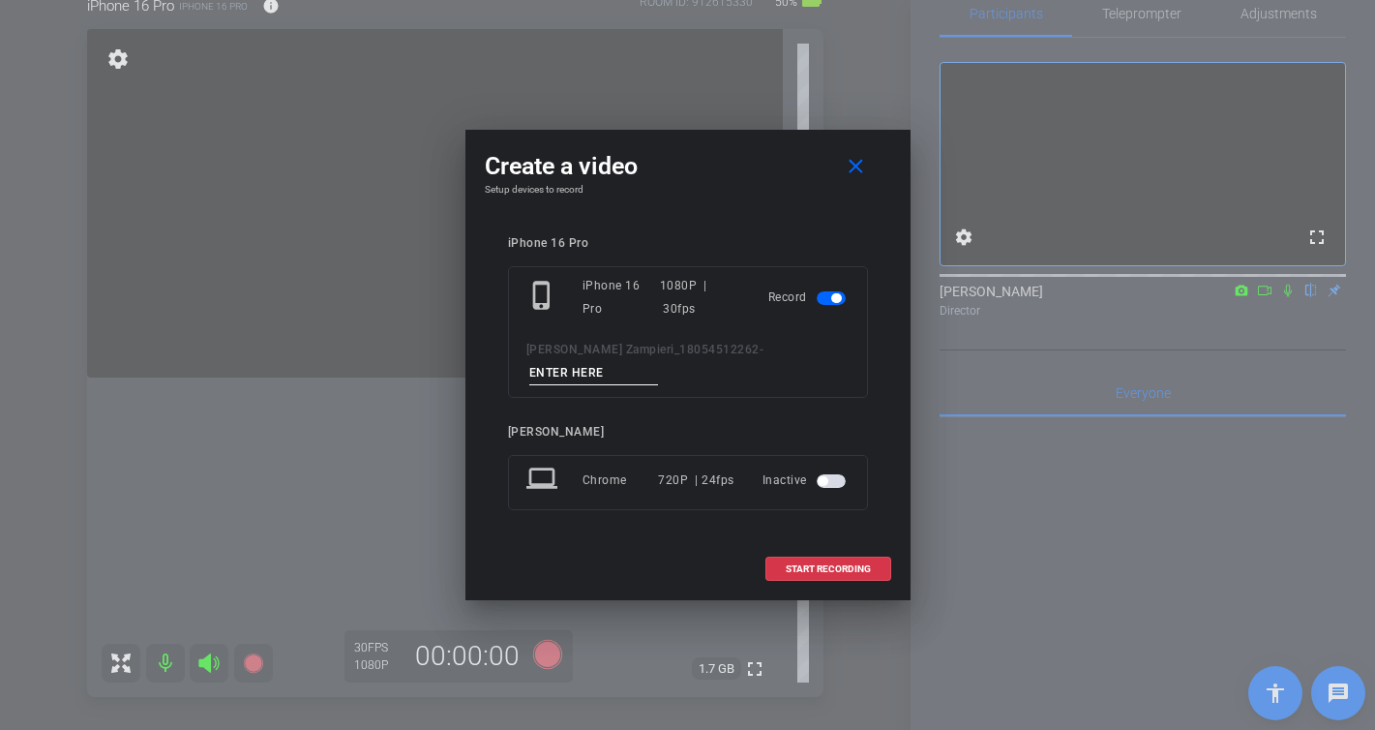
click at [659, 361] on input at bounding box center [594, 373] width 130 height 24
type input "-"
click at [855, 549] on span at bounding box center [828, 569] width 124 height 46
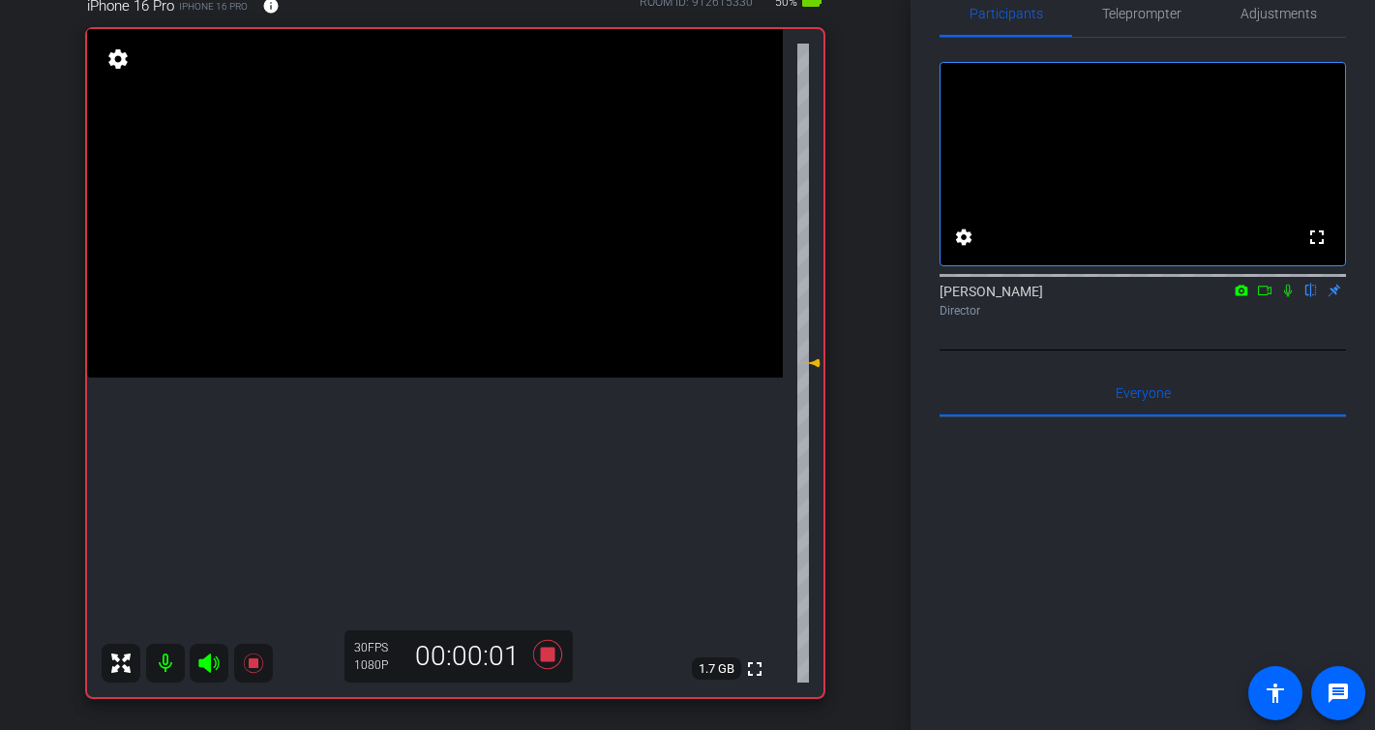
scroll to position [44, 0]
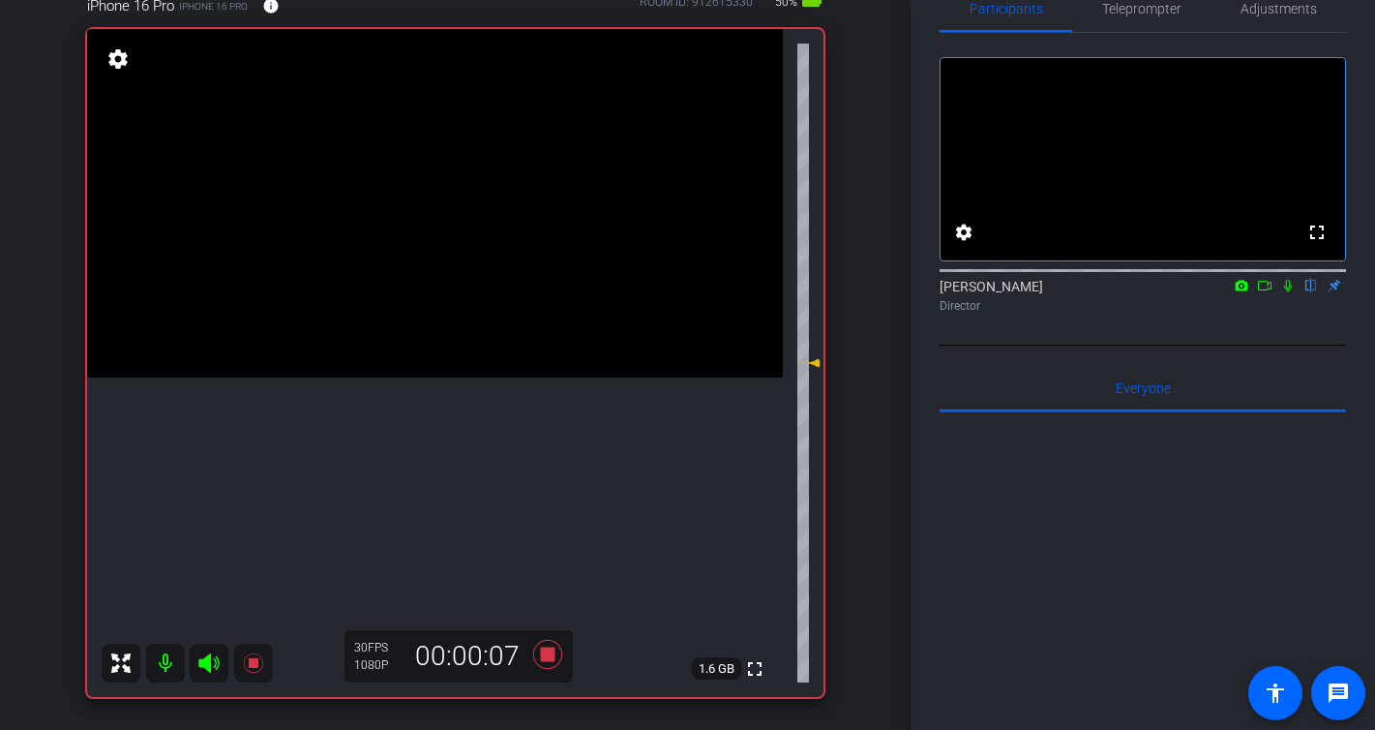
click at [1292, 292] on icon at bounding box center [1287, 286] width 15 height 14
click at [543, 659] on icon at bounding box center [546, 654] width 29 height 29
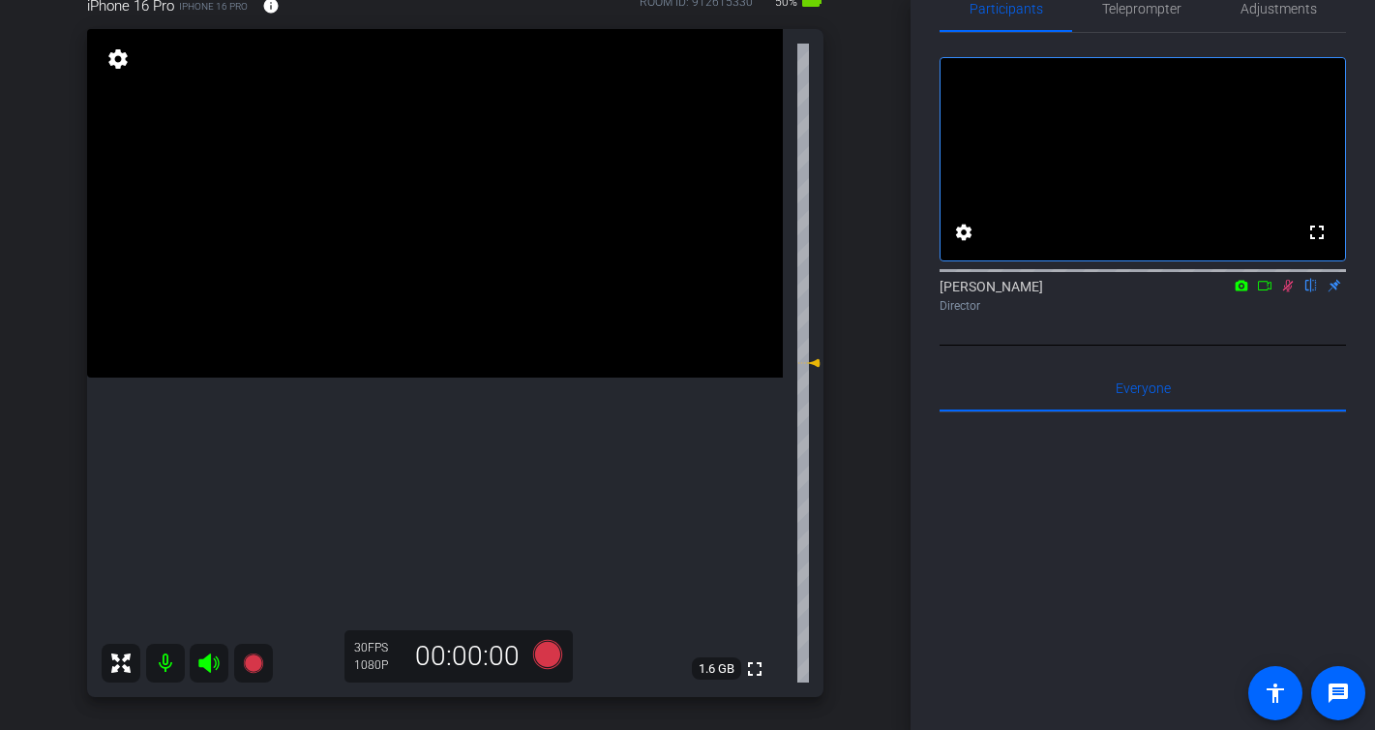
click at [1287, 292] on icon at bounding box center [1287, 286] width 15 height 14
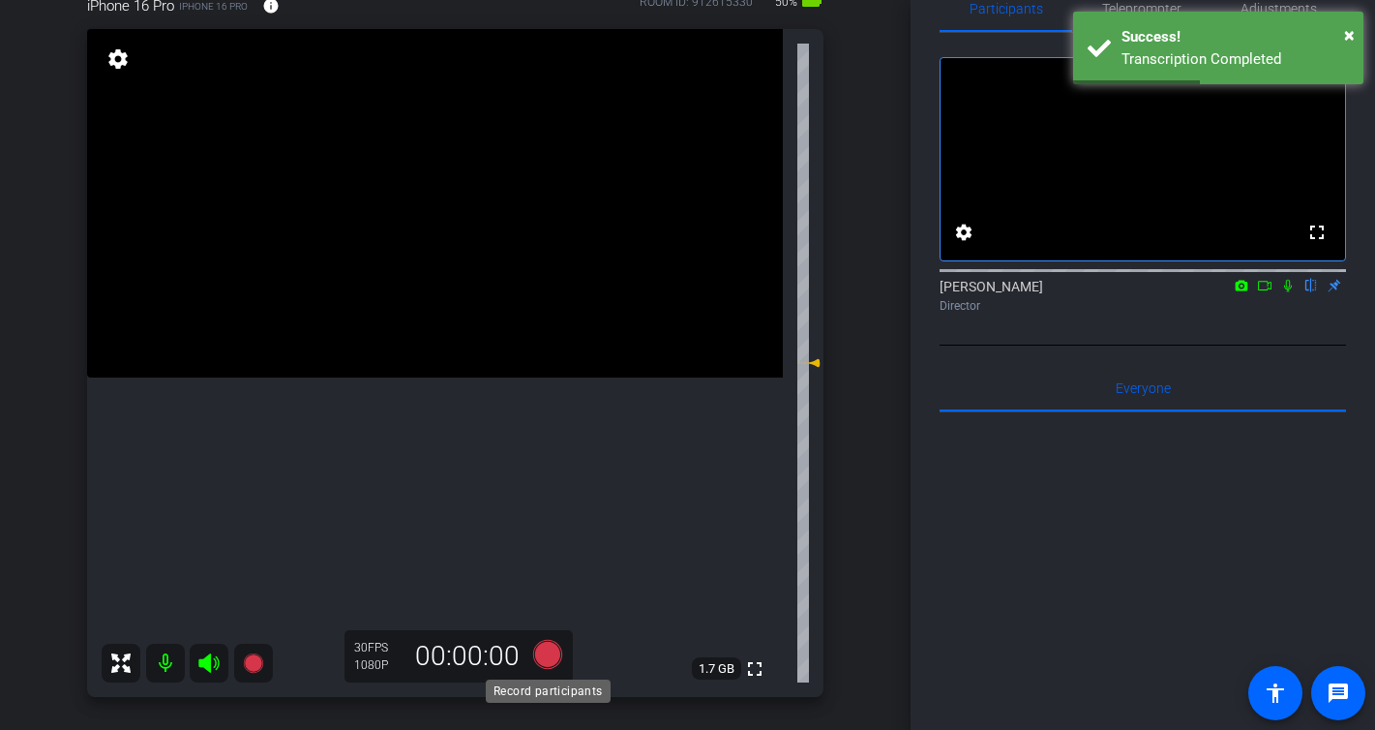
click at [553, 656] on icon at bounding box center [546, 654] width 29 height 29
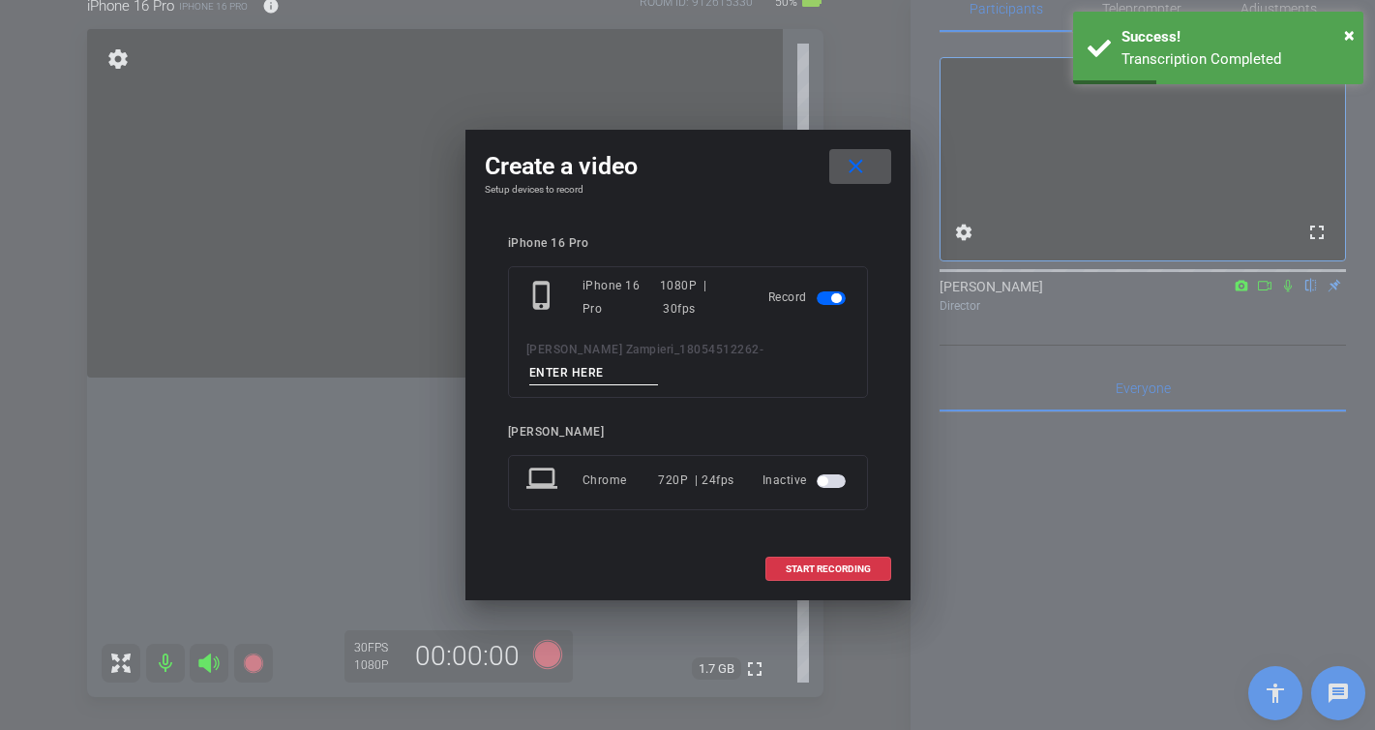
click at [659, 361] on input at bounding box center [594, 373] width 130 height 24
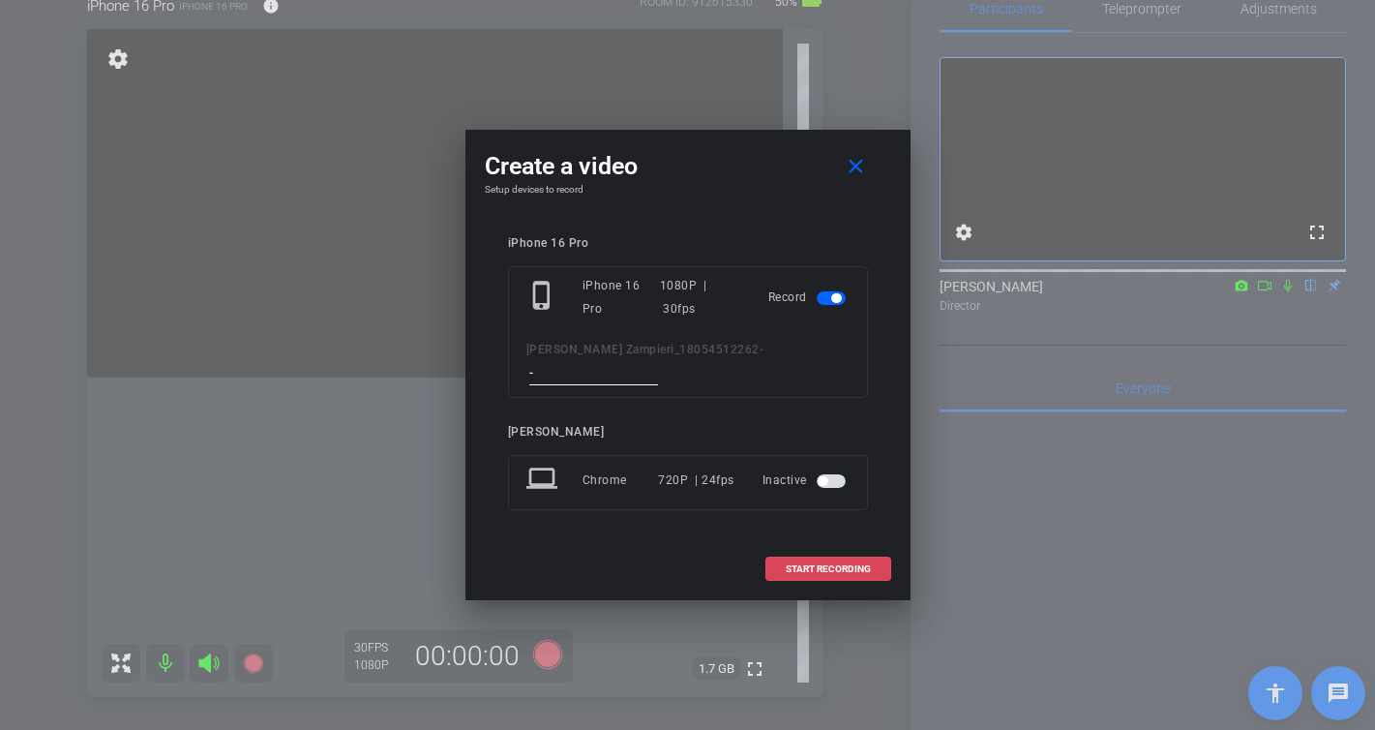
type input "-"
click at [838, 564] on span "START RECORDING" at bounding box center [828, 569] width 85 height 10
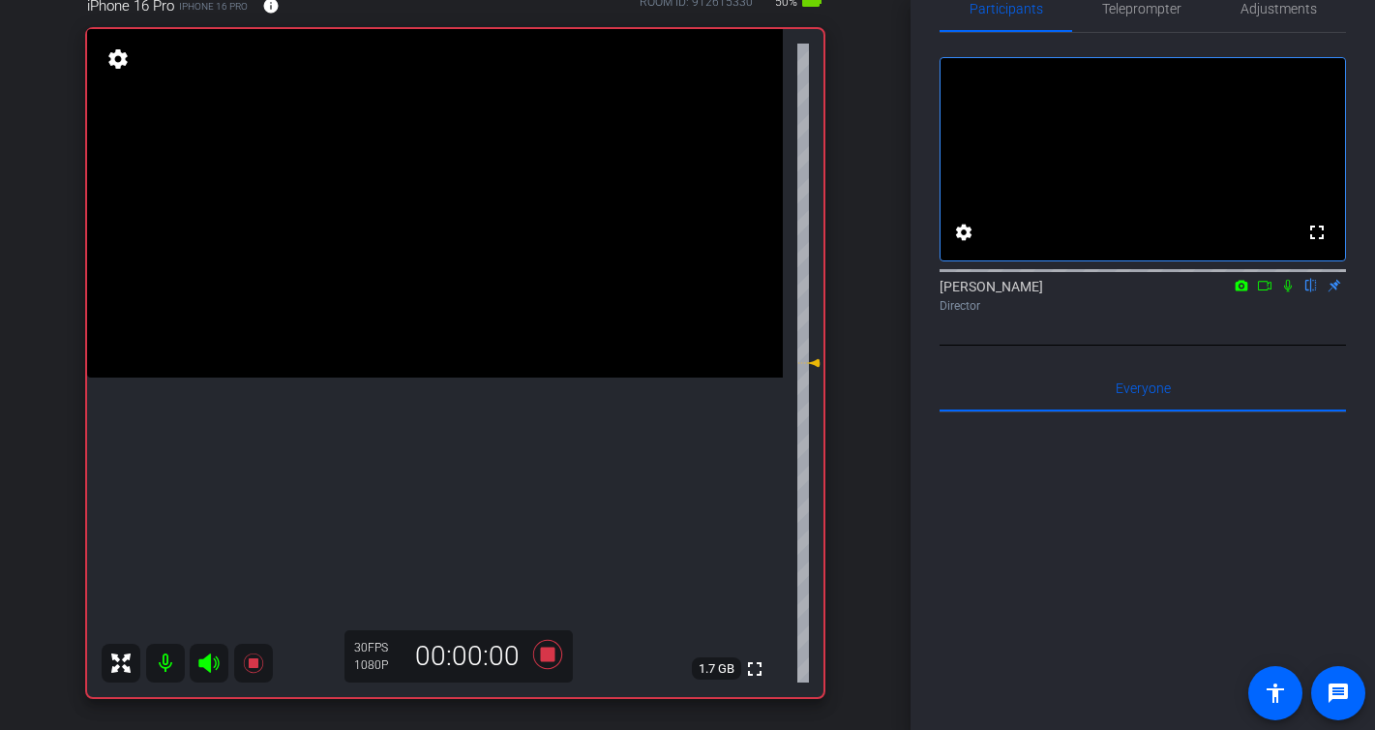
click at [1287, 292] on icon at bounding box center [1288, 286] width 8 height 13
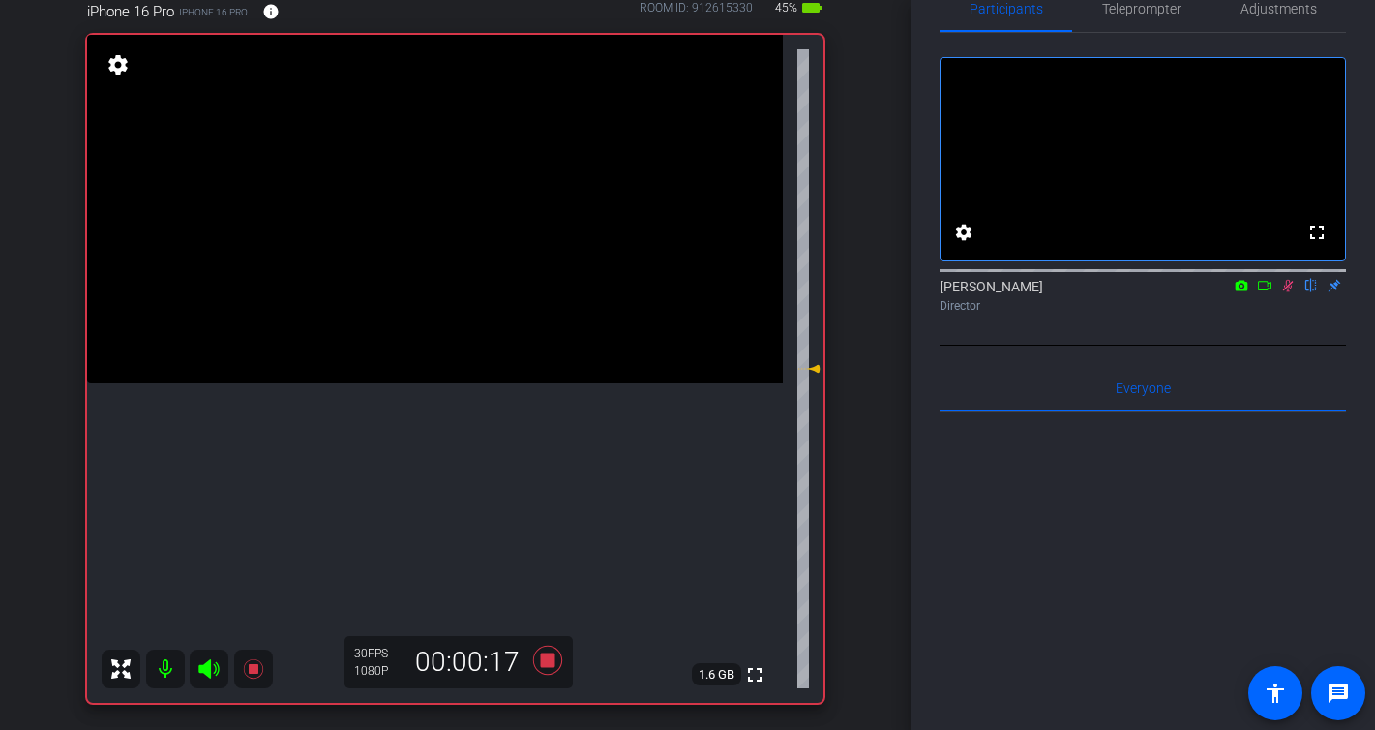
drag, startPoint x: 1293, startPoint y: 313, endPoint x: 1277, endPoint y: 331, distance: 24.0
click at [1292, 292] on icon at bounding box center [1287, 286] width 15 height 14
click at [544, 659] on icon at bounding box center [546, 659] width 29 height 29
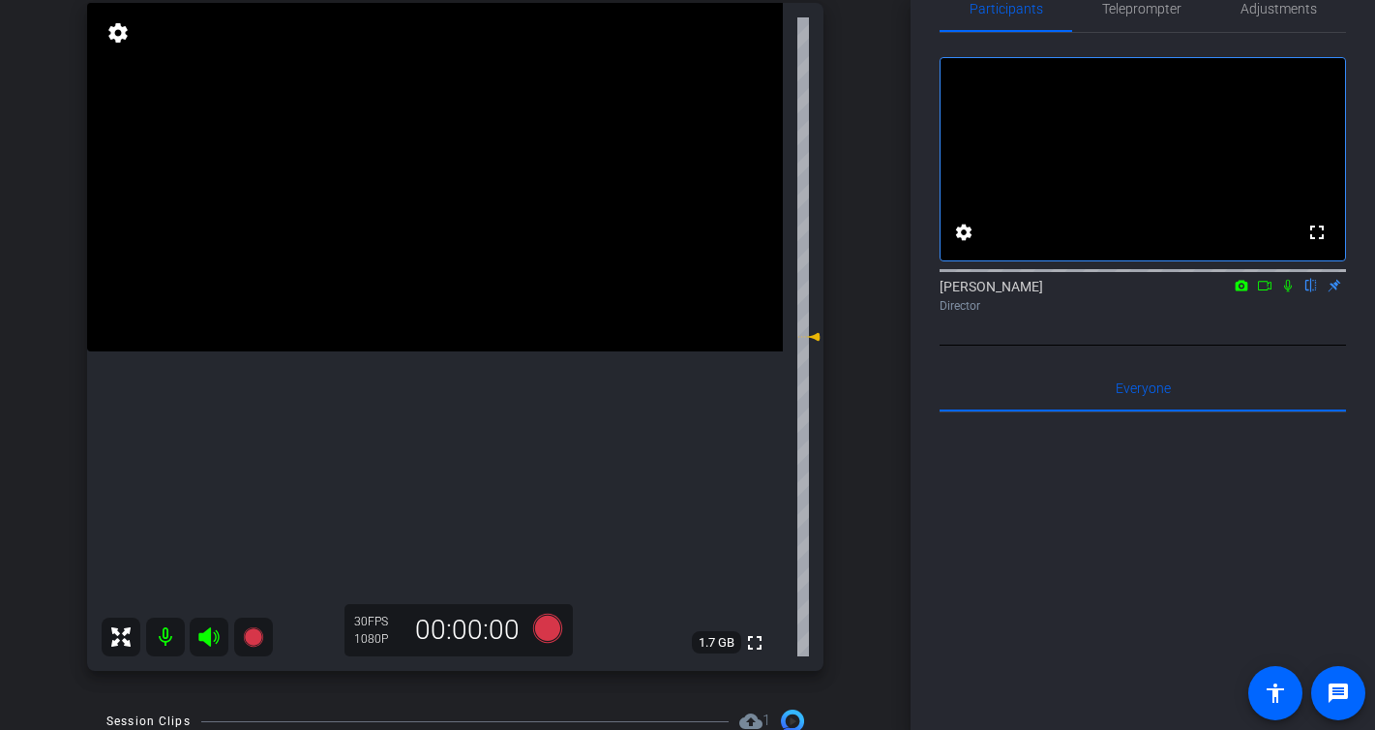
scroll to position [0, 0]
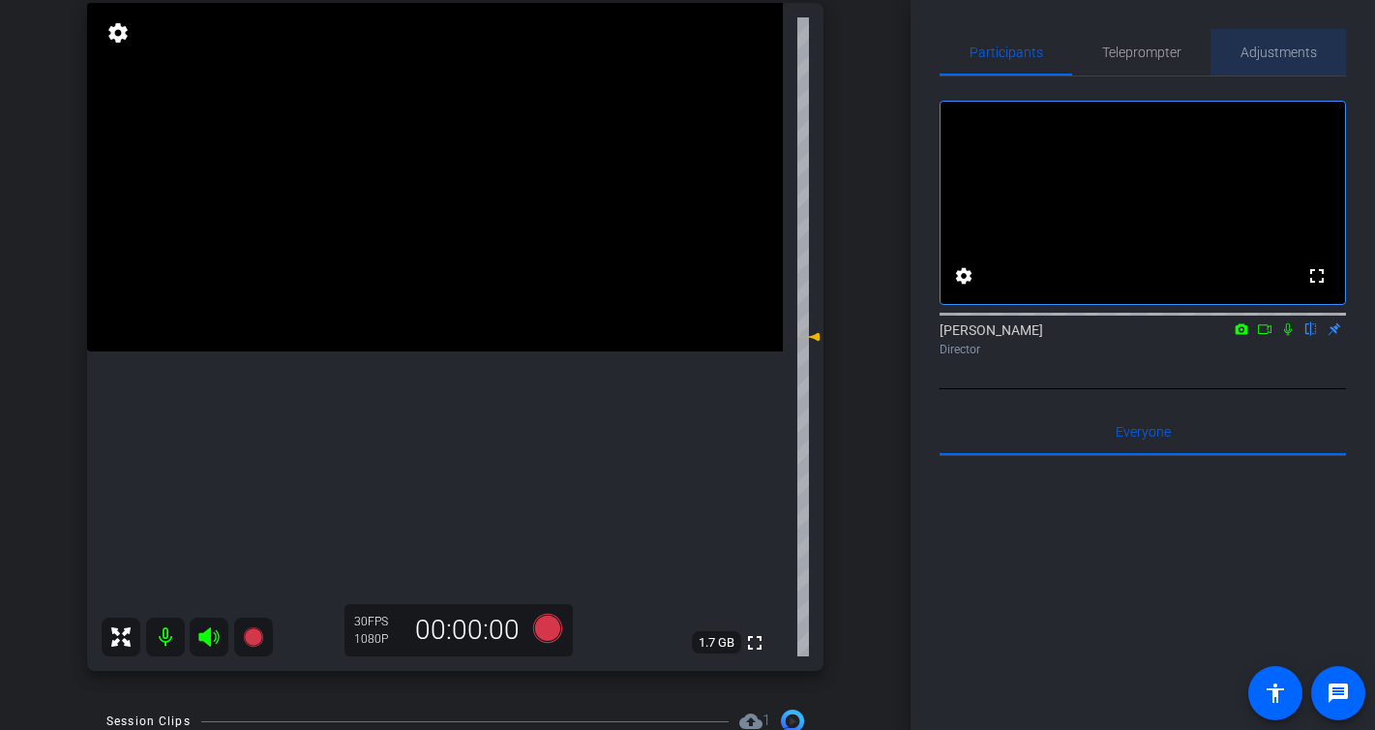
click at [1274, 54] on span "Adjustments" at bounding box center [1279, 52] width 76 height 14
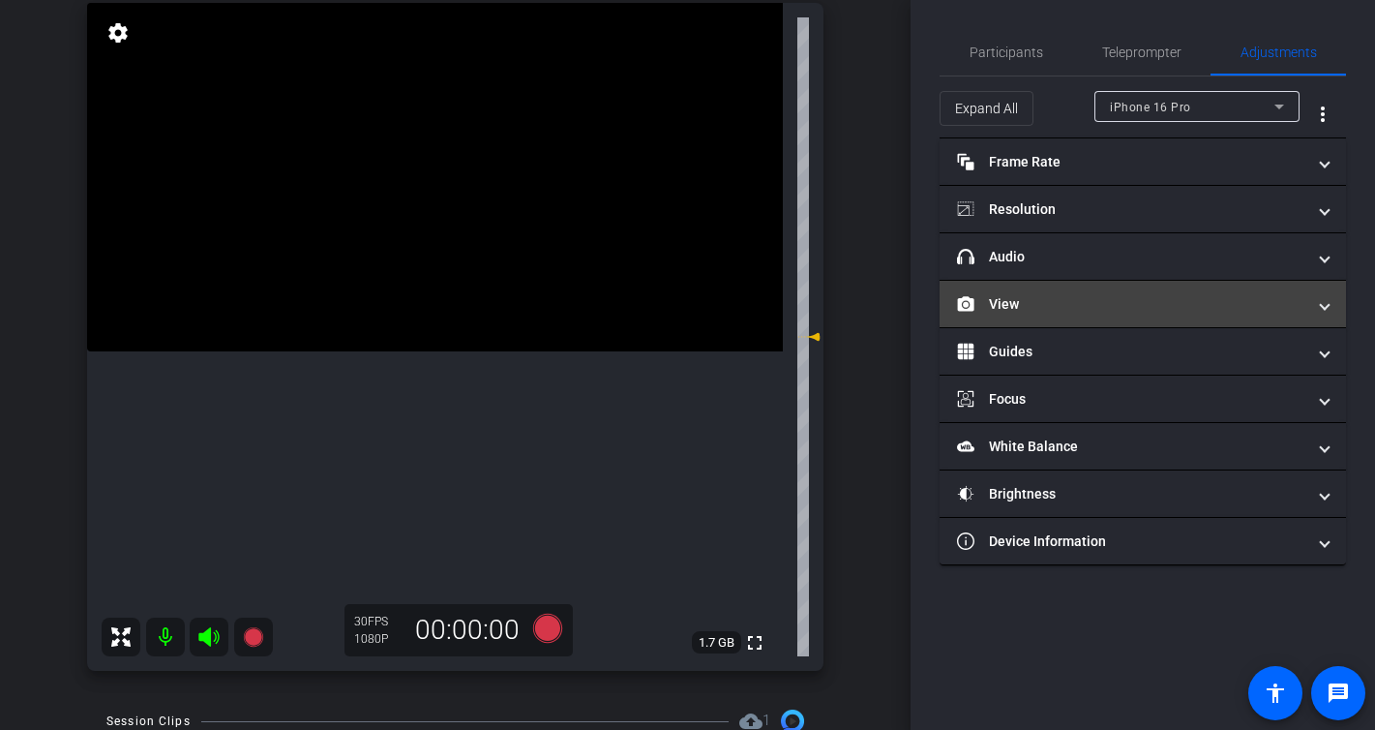
click at [1025, 303] on mat-panel-title "View" at bounding box center [1131, 304] width 348 height 20
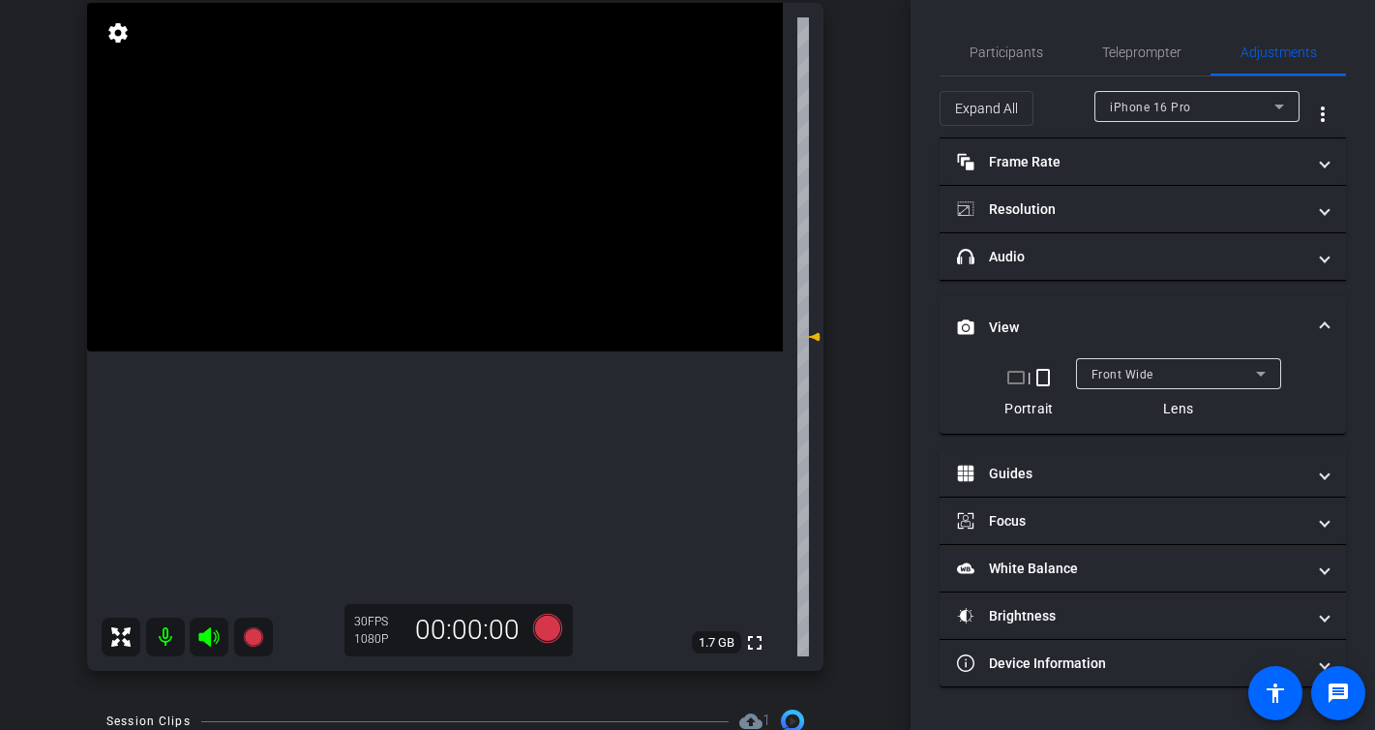
click at [1159, 374] on div "Front Wide" at bounding box center [1174, 374] width 165 height 24
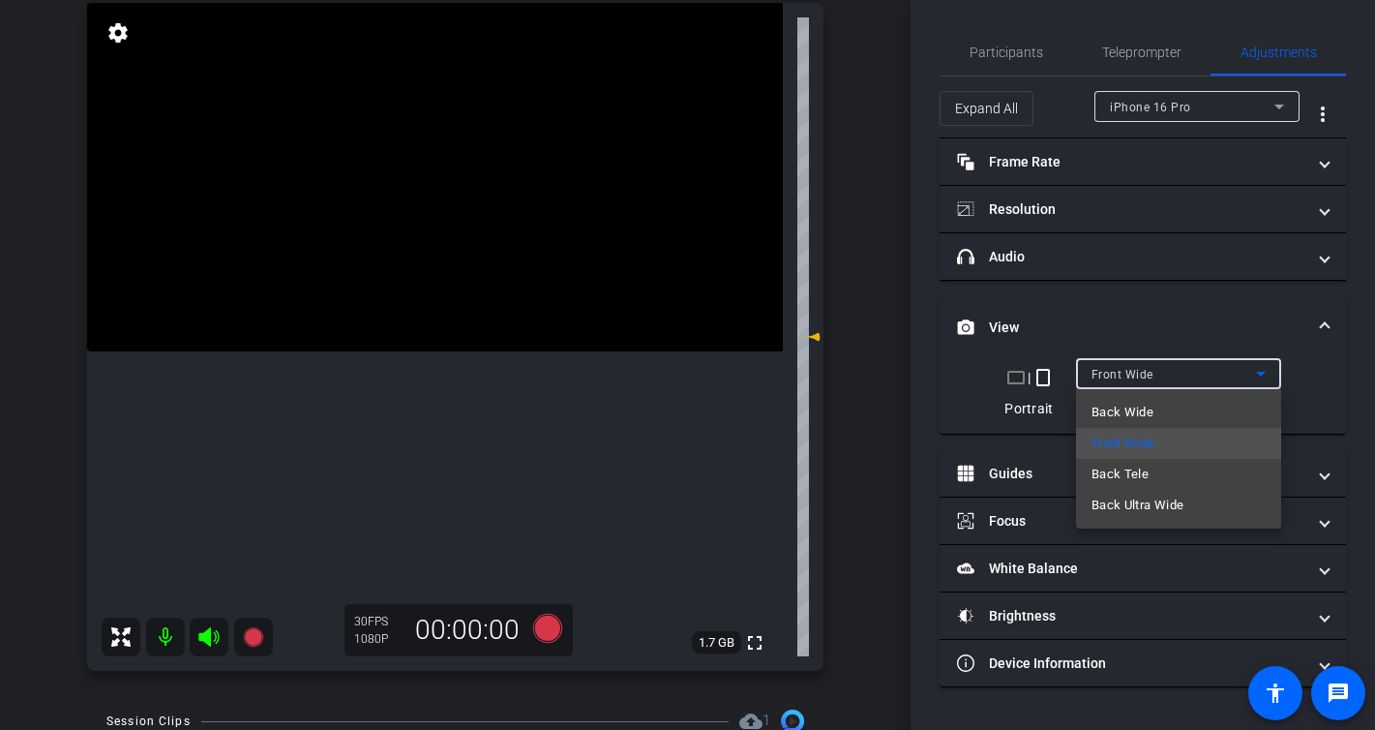
click at [861, 388] on div at bounding box center [687, 365] width 1375 height 730
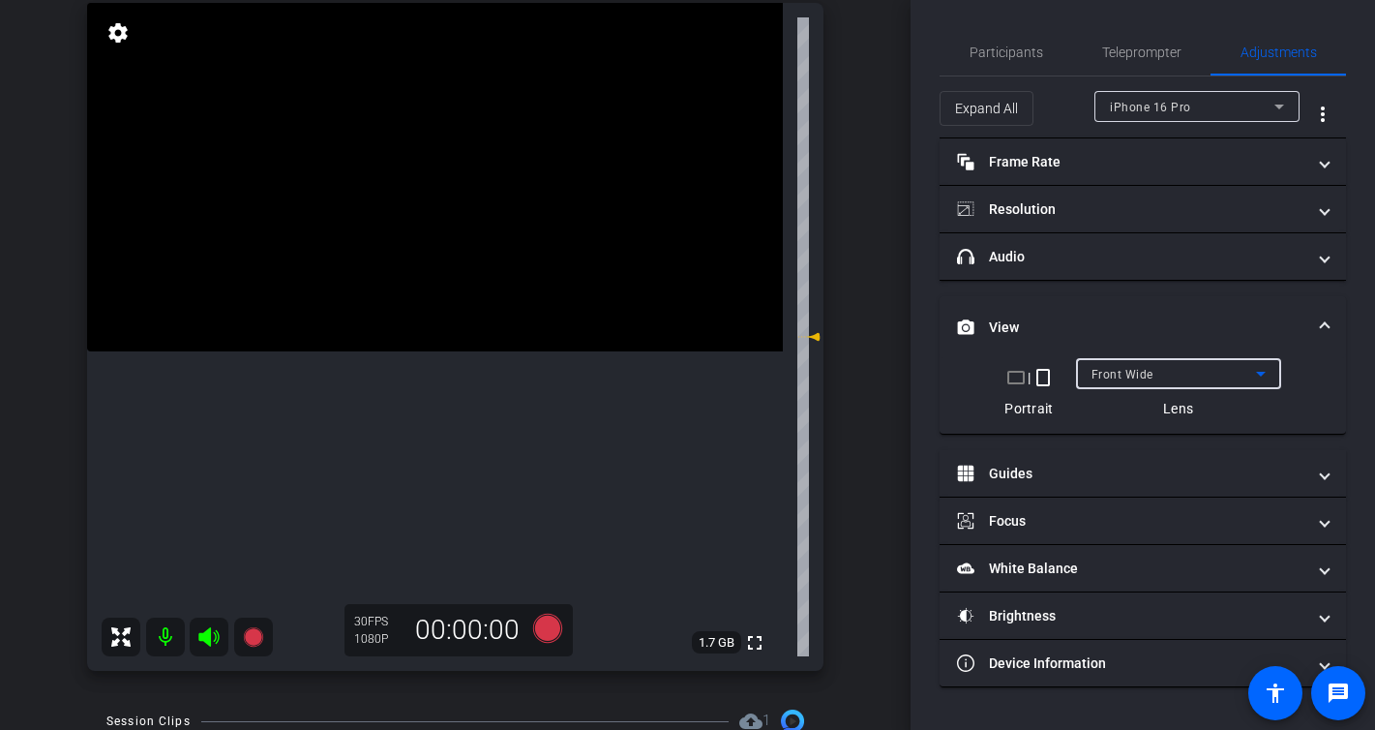
click at [1100, 371] on span "Front Wide" at bounding box center [1123, 375] width 62 height 14
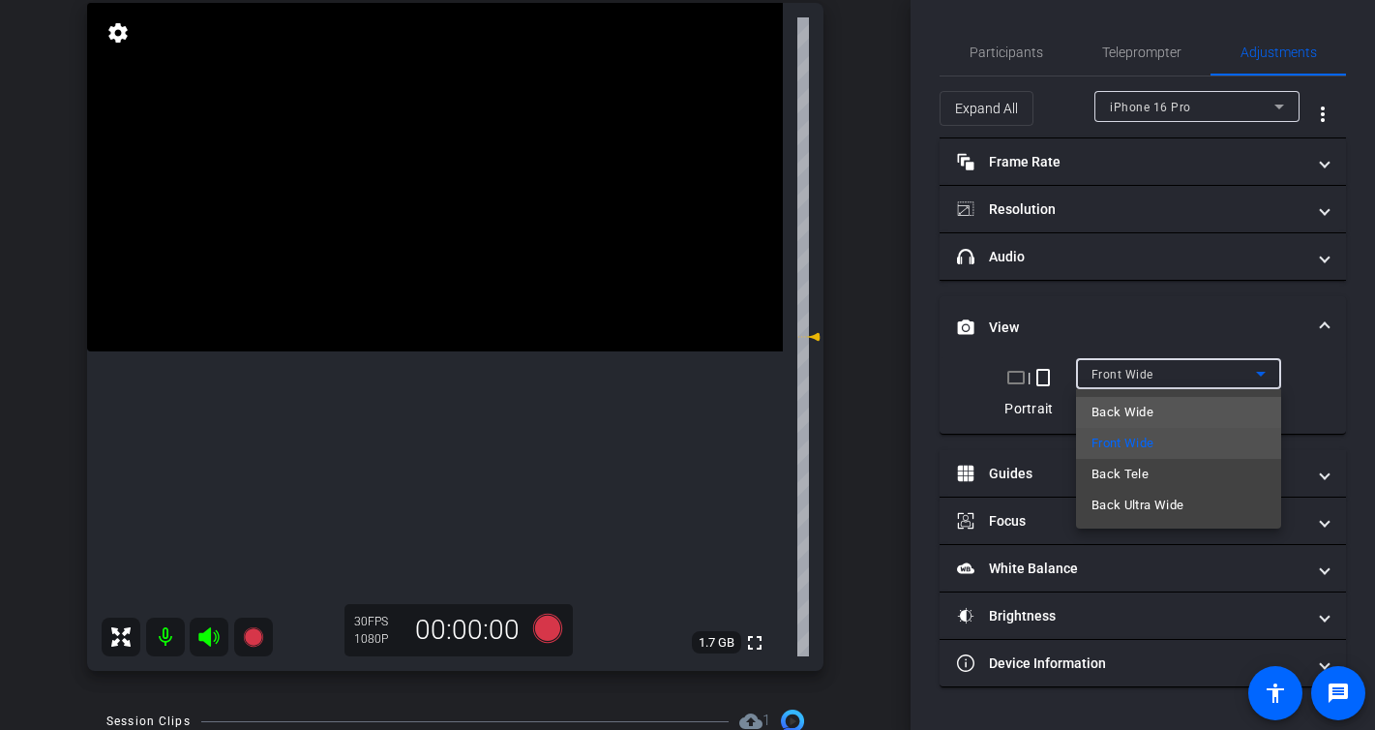
click at [1145, 411] on span "Back Wide" at bounding box center [1123, 412] width 62 height 23
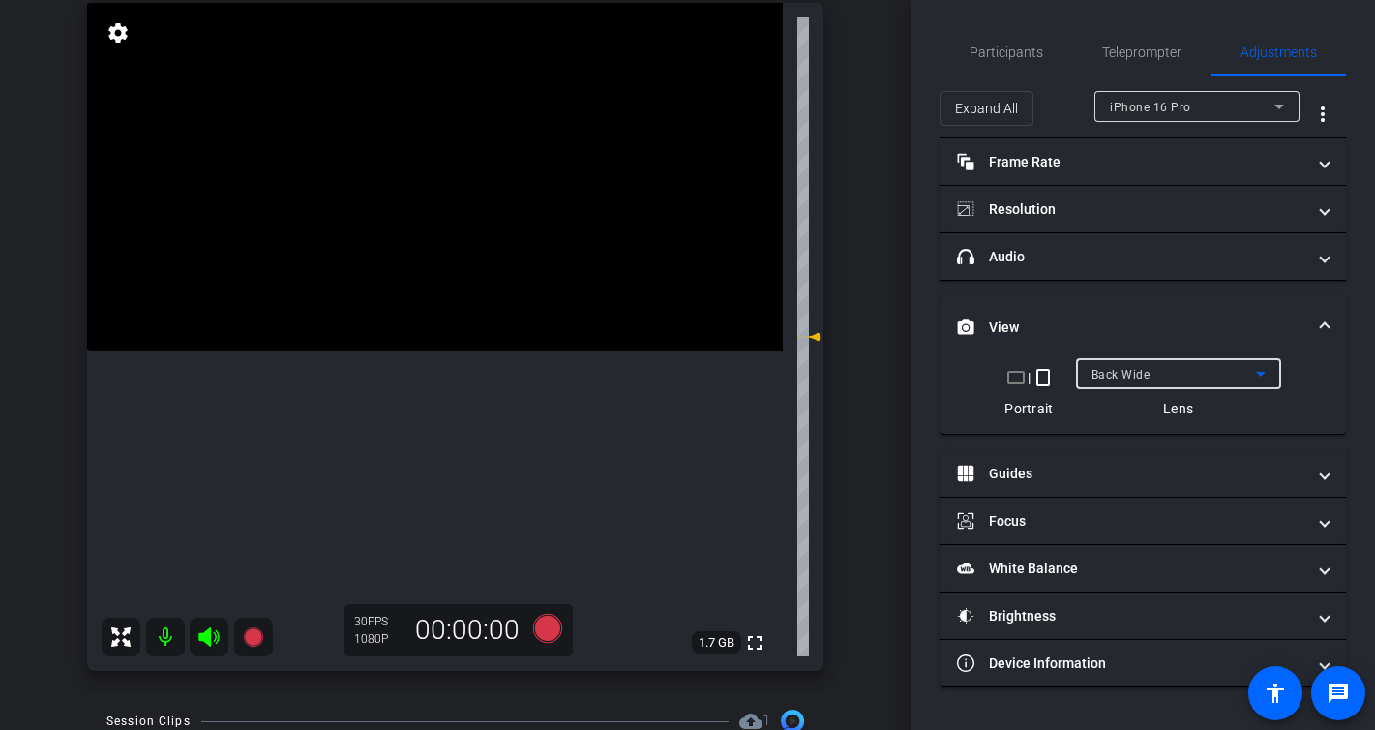
click at [1142, 373] on span "Back Wide" at bounding box center [1121, 375] width 59 height 14
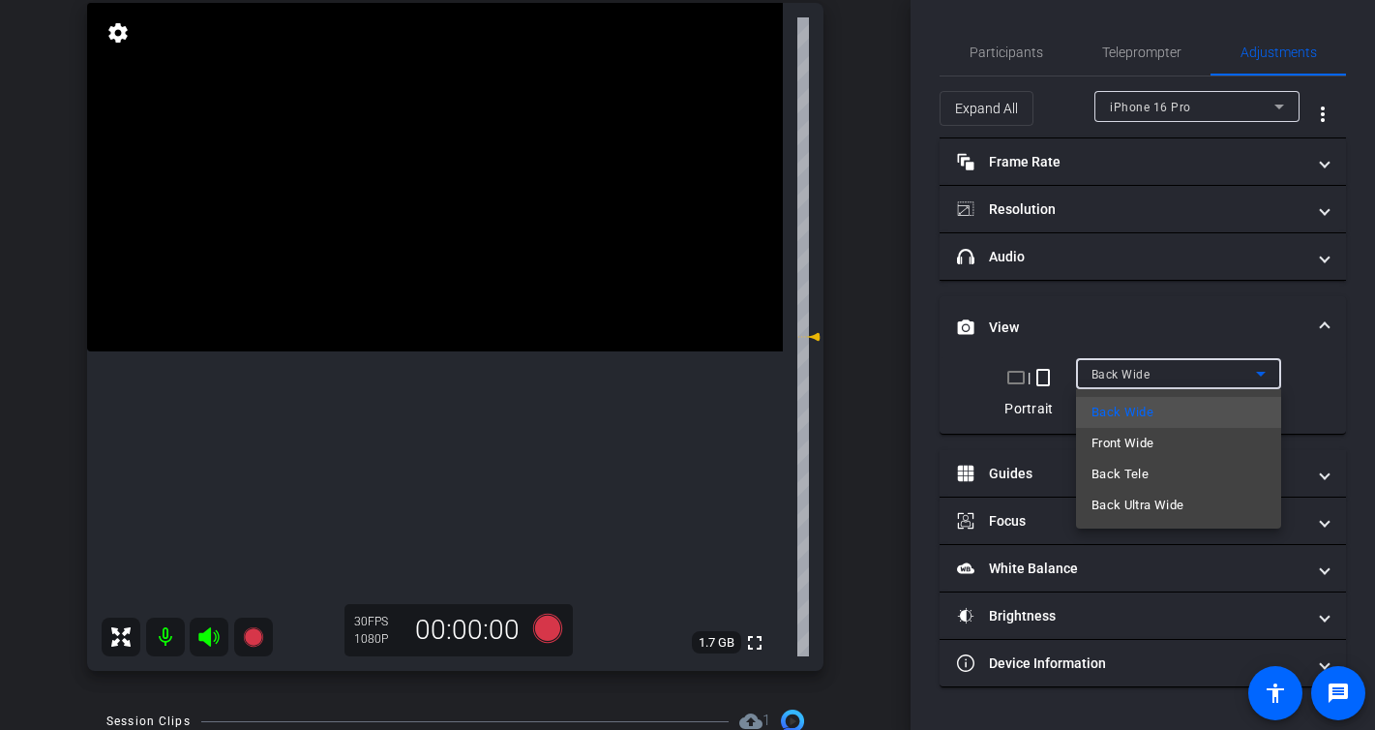
click at [851, 390] on div at bounding box center [687, 365] width 1375 height 730
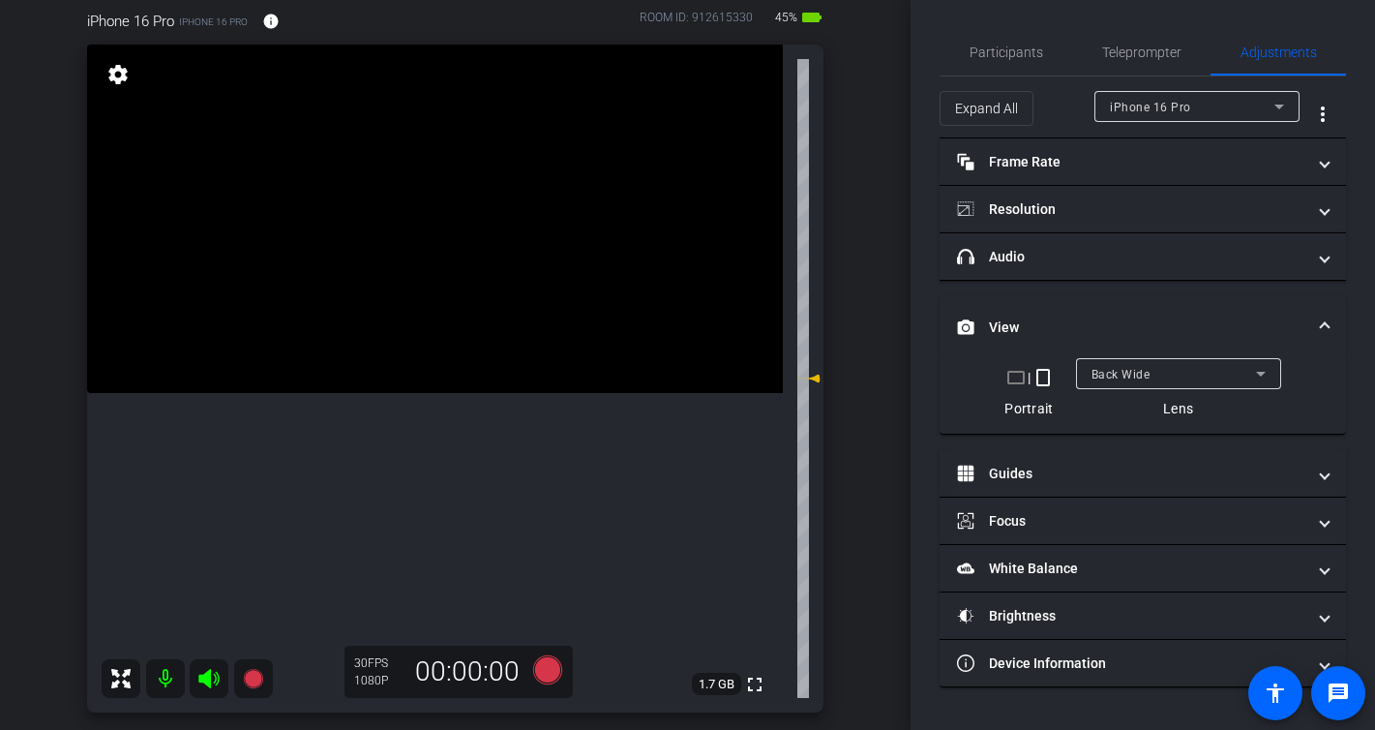
scroll to position [184, 0]
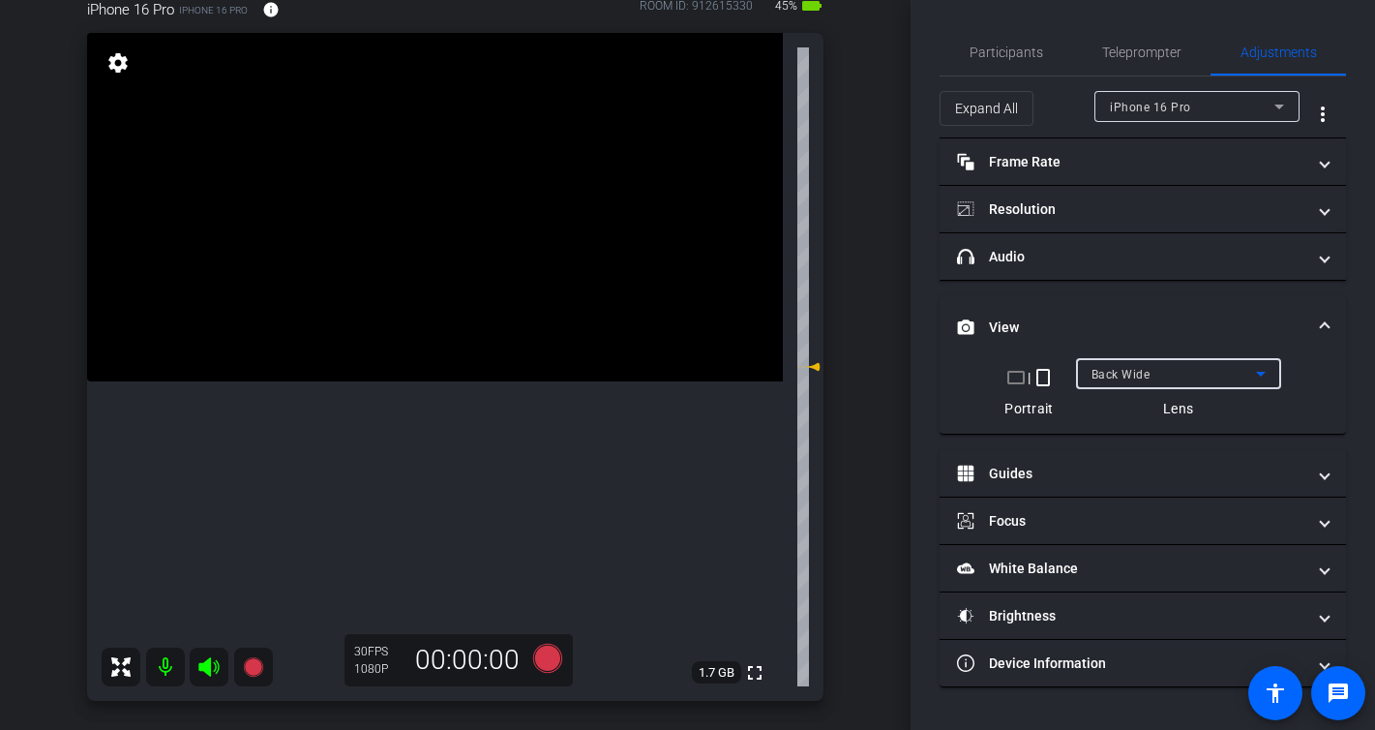
click at [1188, 379] on div "Back Wide" at bounding box center [1174, 374] width 165 height 24
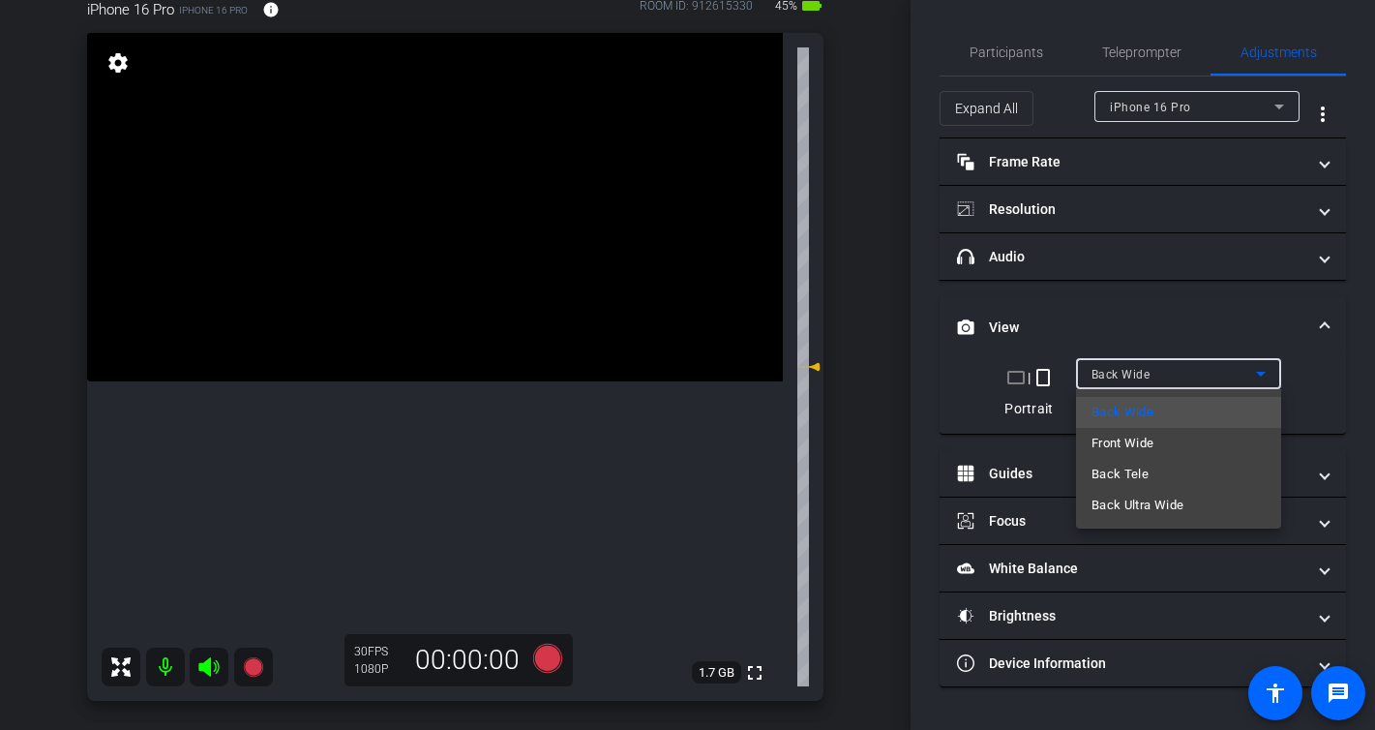
click at [1124, 57] on div at bounding box center [687, 365] width 1375 height 730
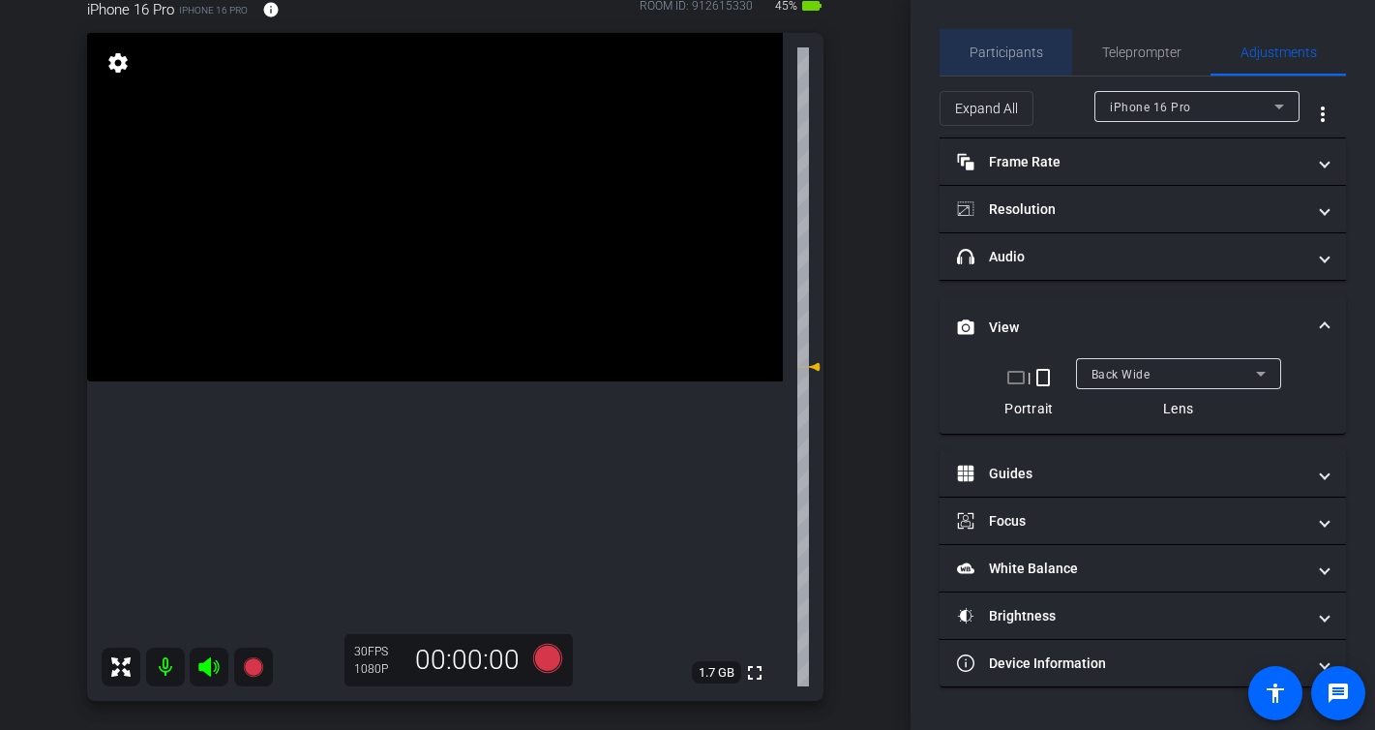
click at [1018, 57] on span "Participants" at bounding box center [1007, 52] width 74 height 14
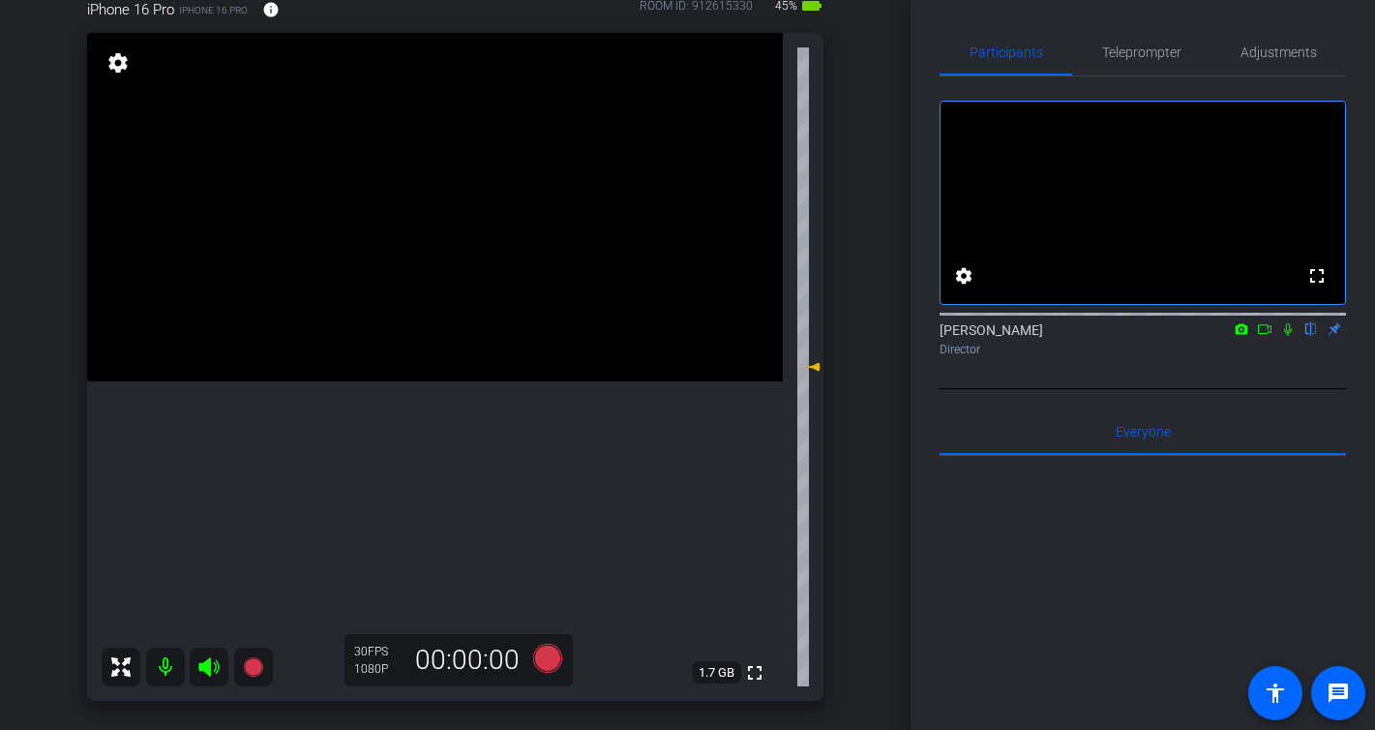
click at [1263, 336] on icon at bounding box center [1264, 329] width 15 height 14
click at [1265, 53] on span "Adjustments" at bounding box center [1279, 52] width 76 height 14
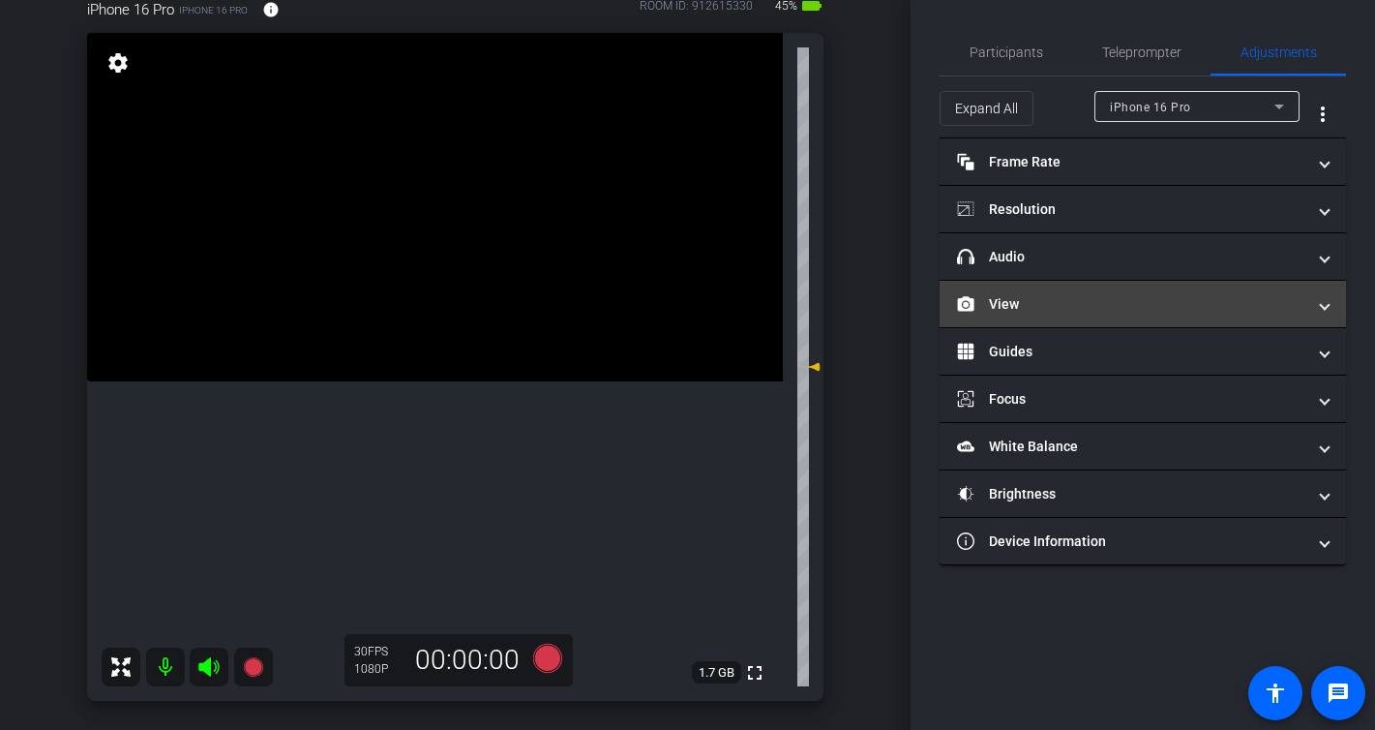
click at [1029, 294] on mat-panel-title "View" at bounding box center [1131, 304] width 348 height 20
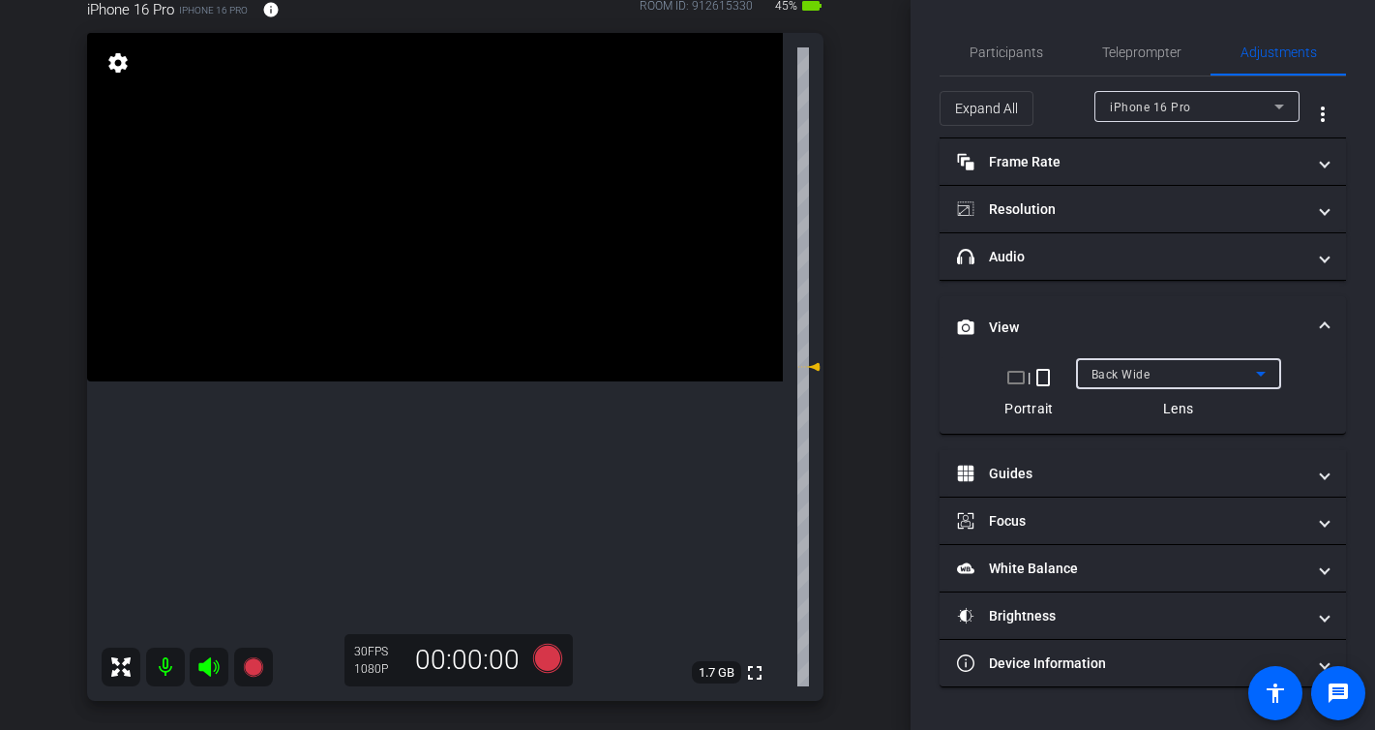
click at [1110, 376] on span "Back Wide" at bounding box center [1121, 375] width 59 height 14
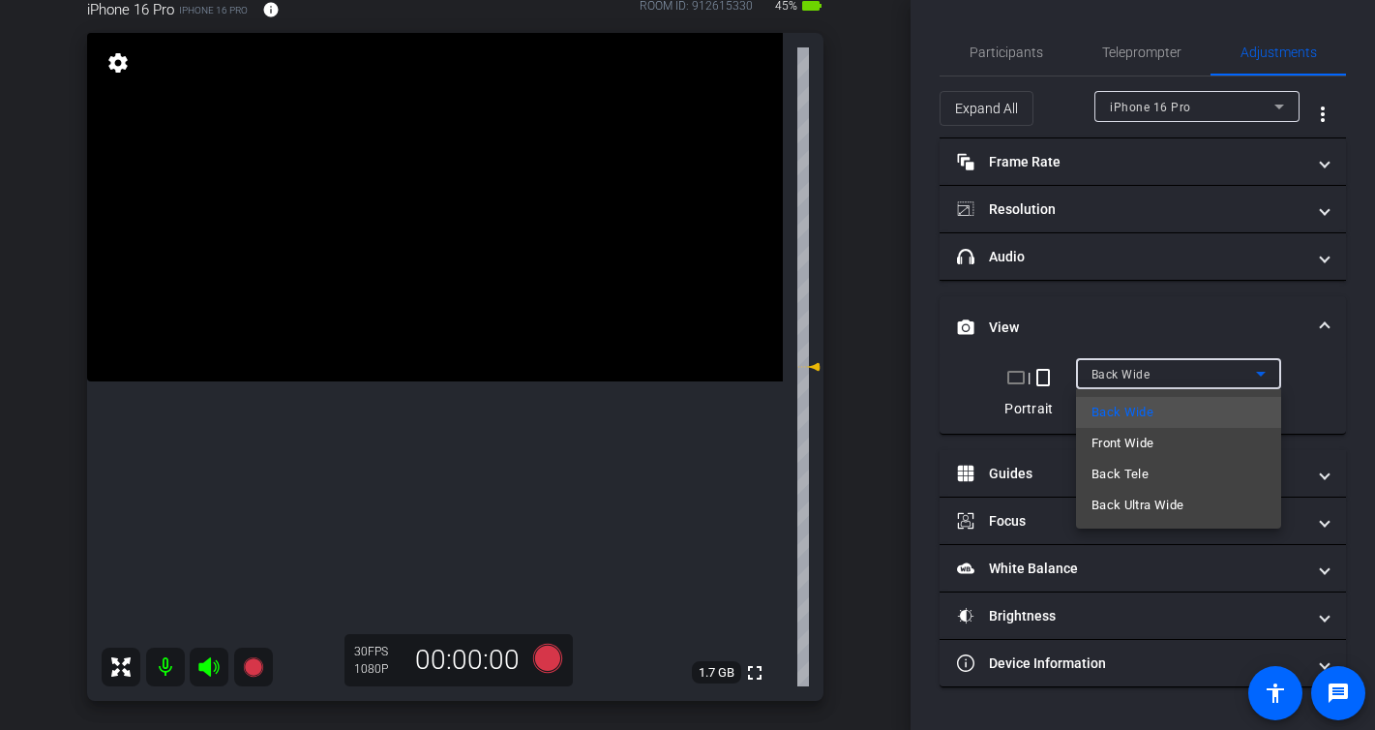
click at [1110, 376] on div at bounding box center [687, 365] width 1375 height 730
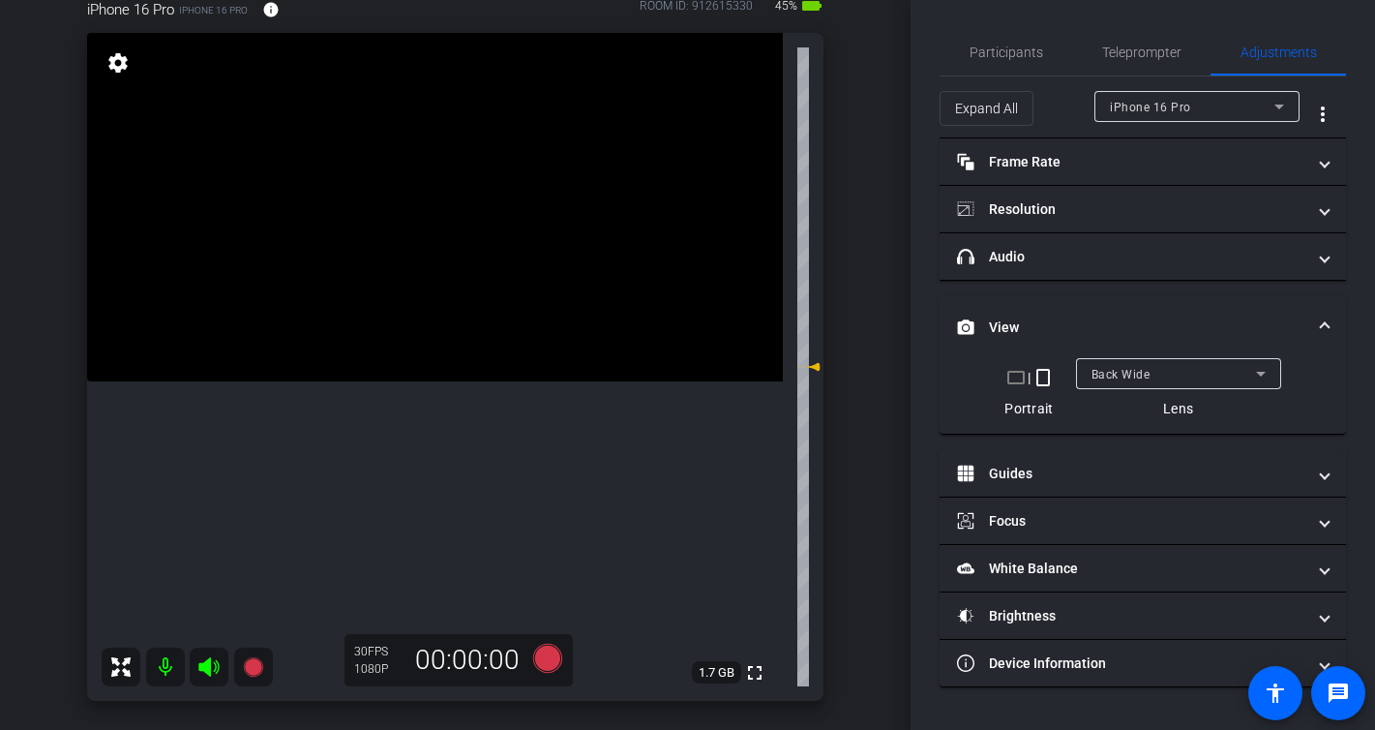
click at [1165, 368] on div "Back Wide" at bounding box center [1174, 374] width 165 height 24
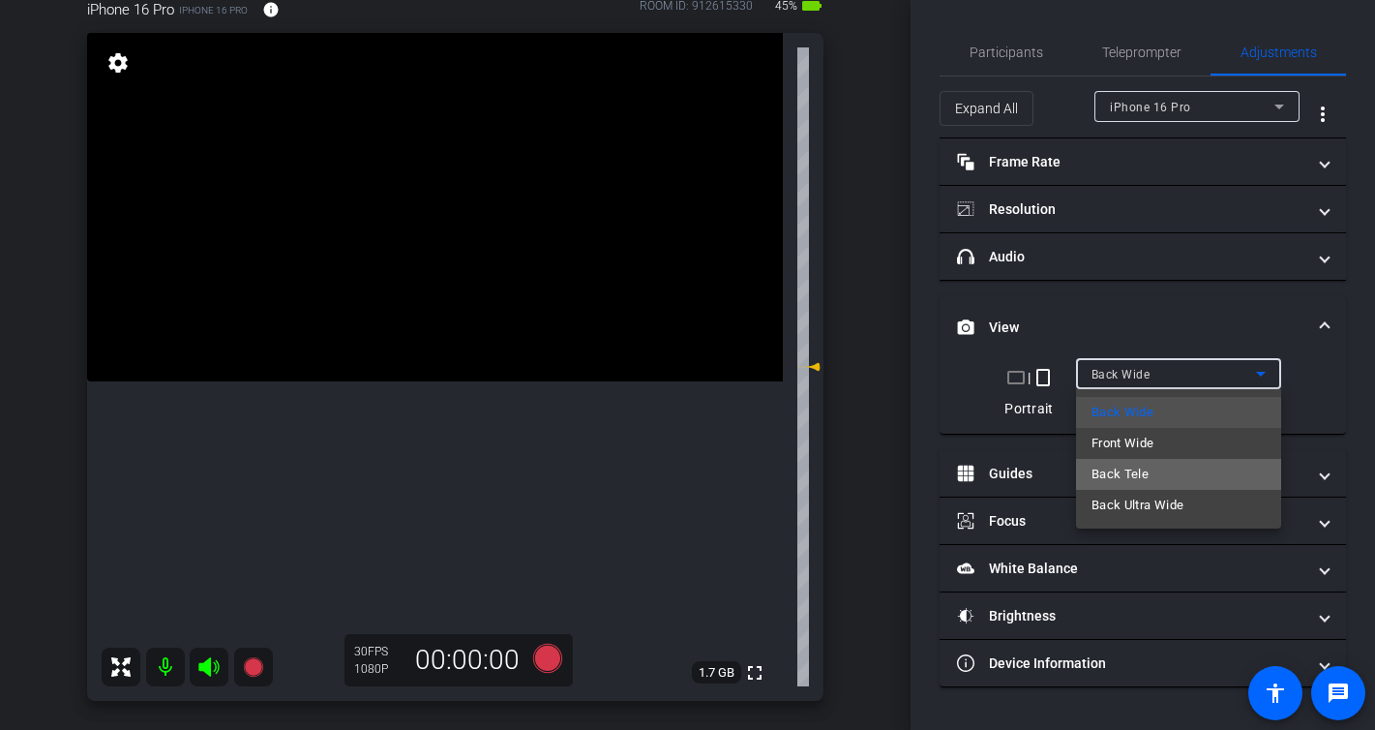
click at [1113, 471] on span "Back Tele" at bounding box center [1120, 474] width 57 height 23
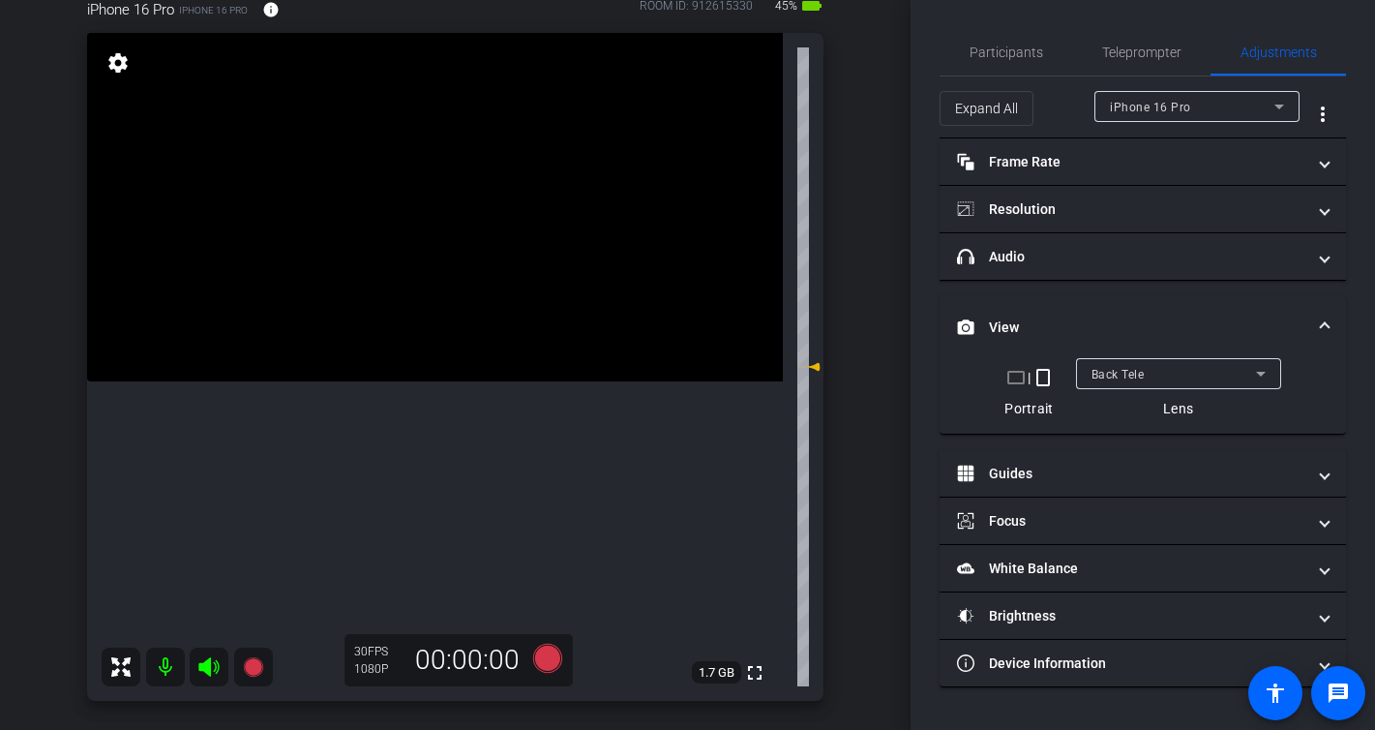
click at [408, 381] on video at bounding box center [435, 207] width 696 height 348
drag, startPoint x: 409, startPoint y: 424, endPoint x: 400, endPoint y: 431, distance: 11.8
click at [409, 424] on div at bounding box center [408, 444] width 48 height 48
click at [392, 381] on video at bounding box center [435, 207] width 696 height 348
click at [537, 381] on video at bounding box center [435, 207] width 696 height 348
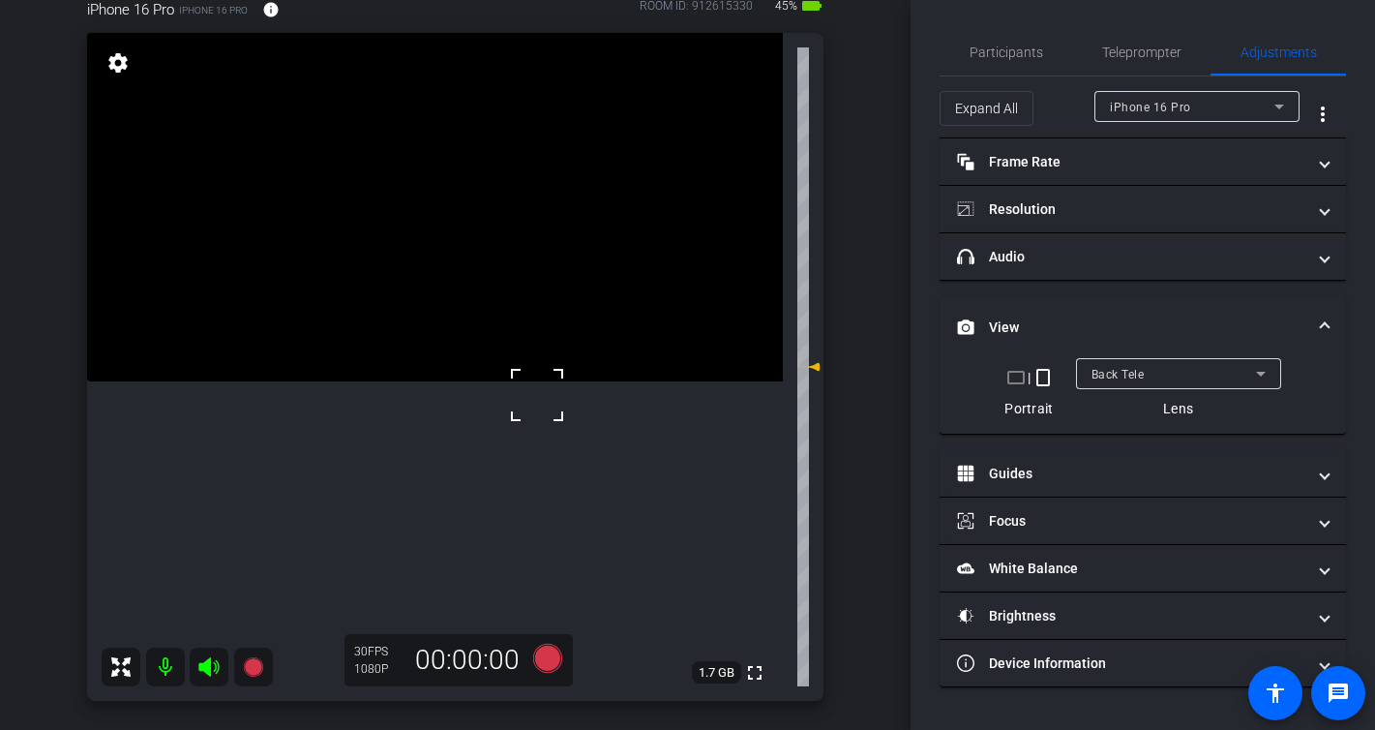
click at [1178, 379] on div "Back Tele" at bounding box center [1174, 374] width 165 height 24
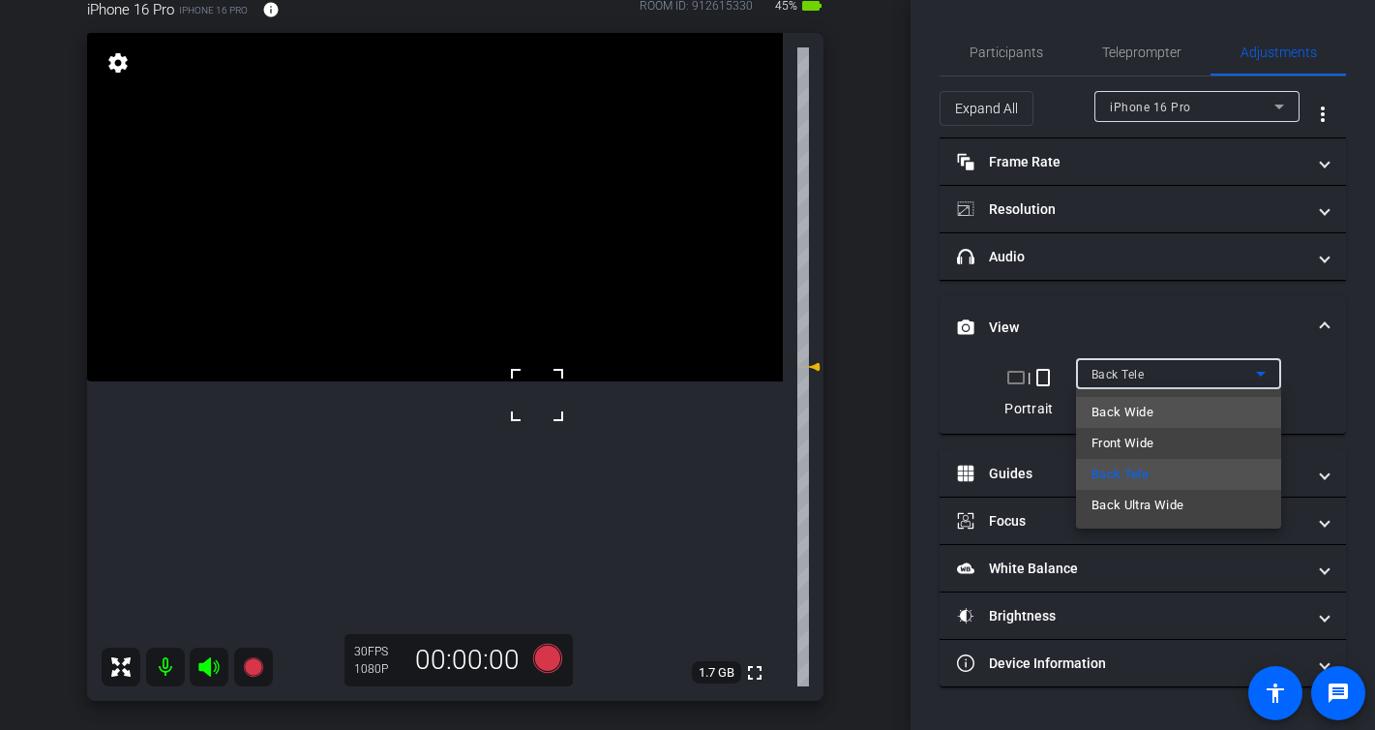
click at [1156, 410] on mat-option "Back Wide" at bounding box center [1178, 412] width 205 height 31
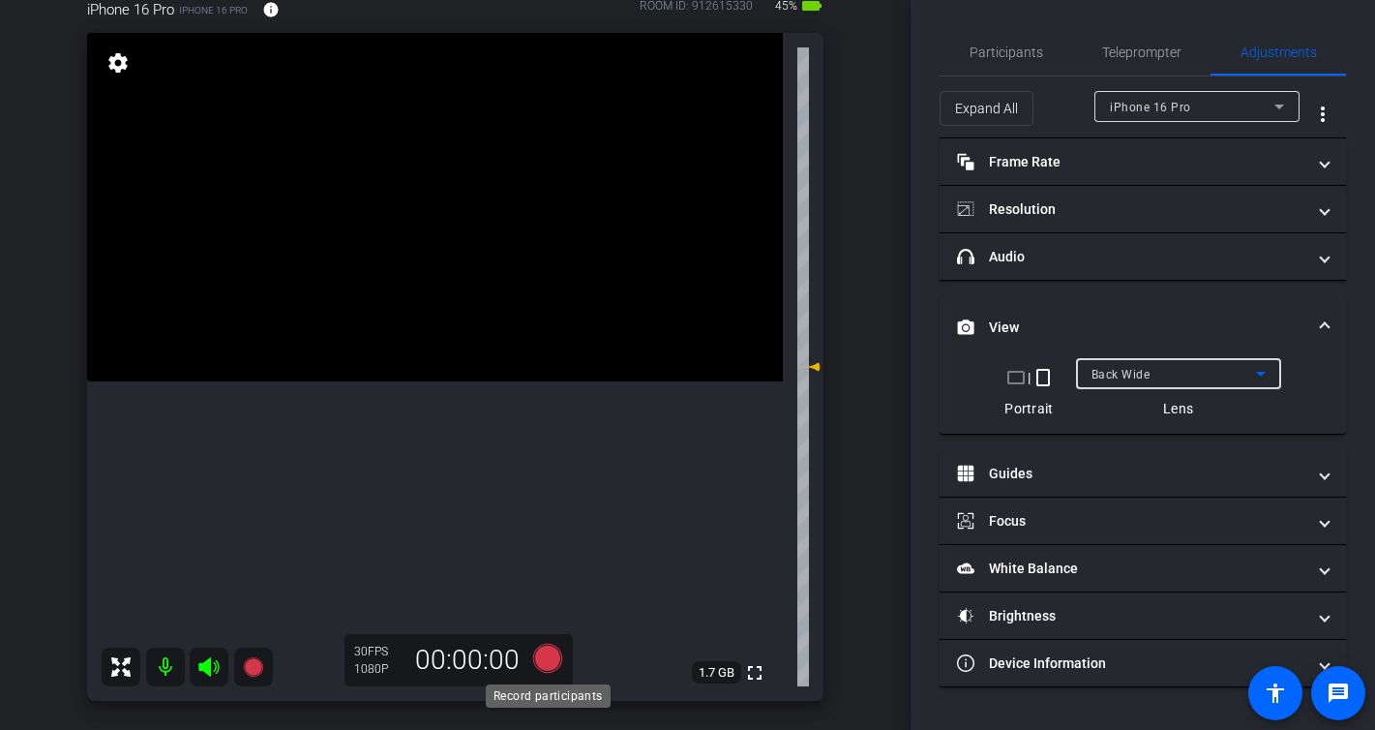
click at [552, 661] on icon at bounding box center [546, 658] width 29 height 29
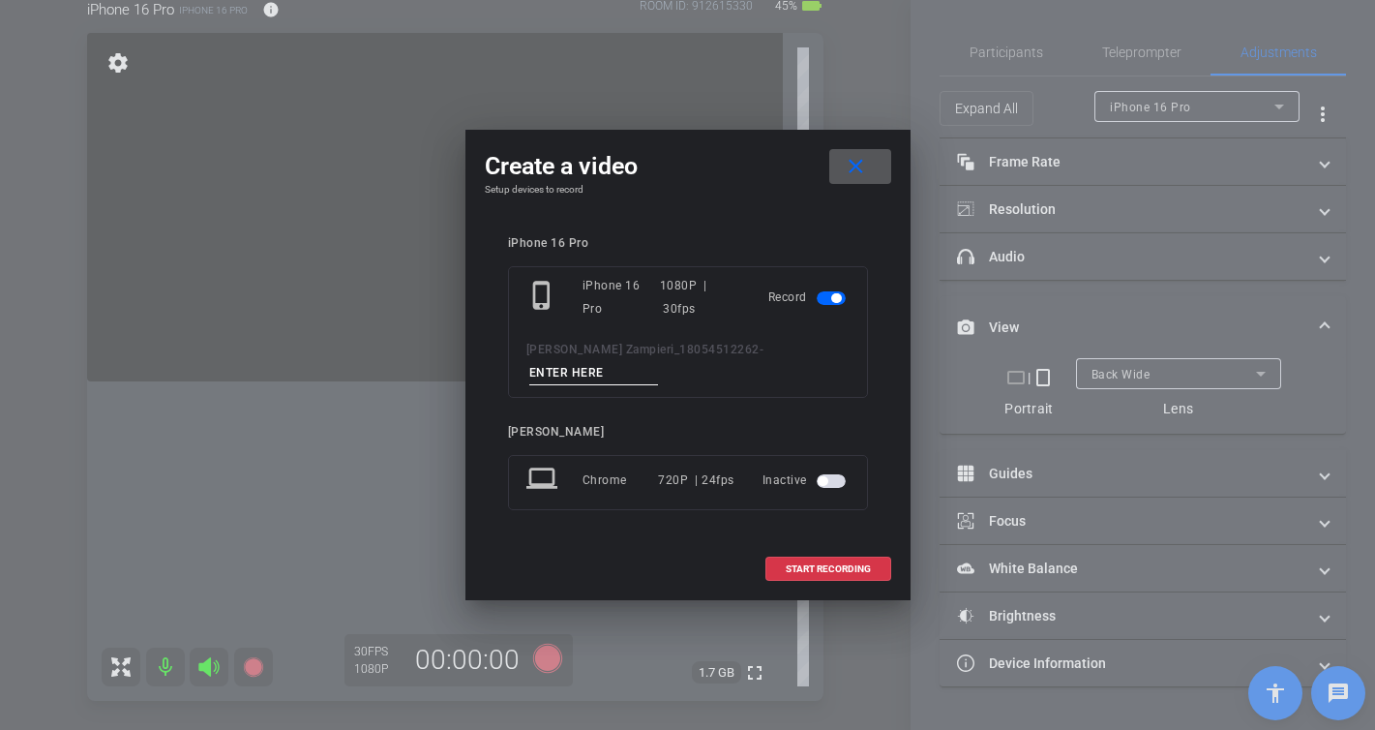
click at [659, 361] on input at bounding box center [594, 373] width 130 height 24
type input "-"
click at [840, 564] on span "START RECORDING" at bounding box center [828, 569] width 85 height 10
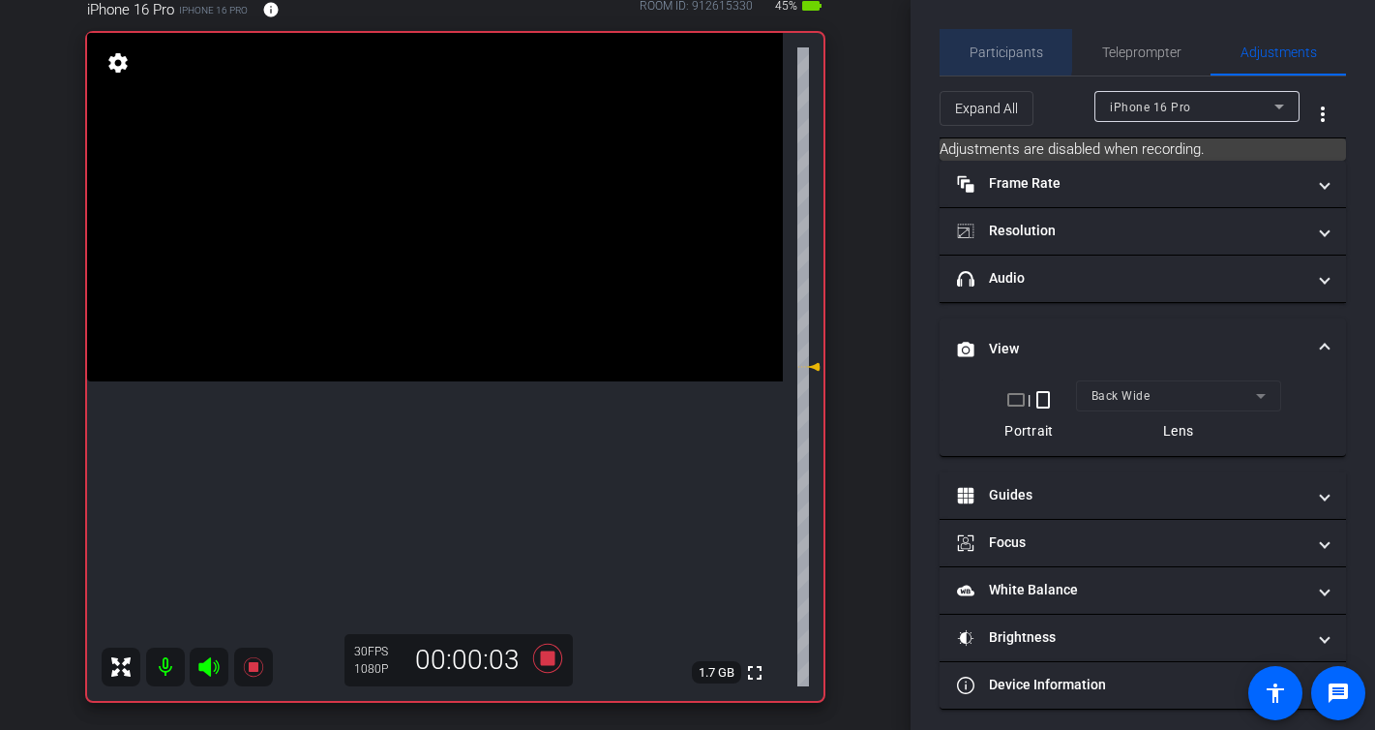
click at [977, 47] on span "Participants" at bounding box center [1007, 52] width 74 height 14
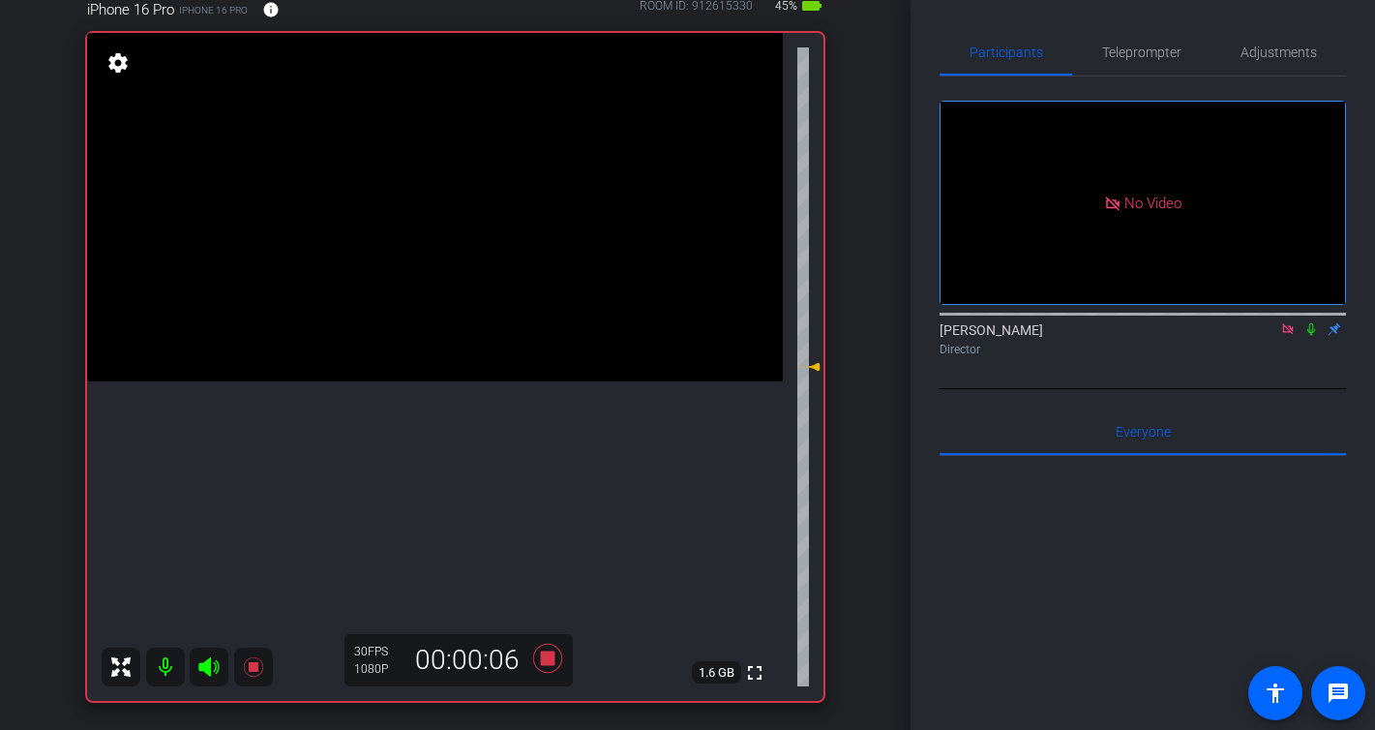
click at [1313, 322] on icon at bounding box center [1311, 329] width 15 height 14
click at [539, 660] on icon at bounding box center [548, 658] width 46 height 35
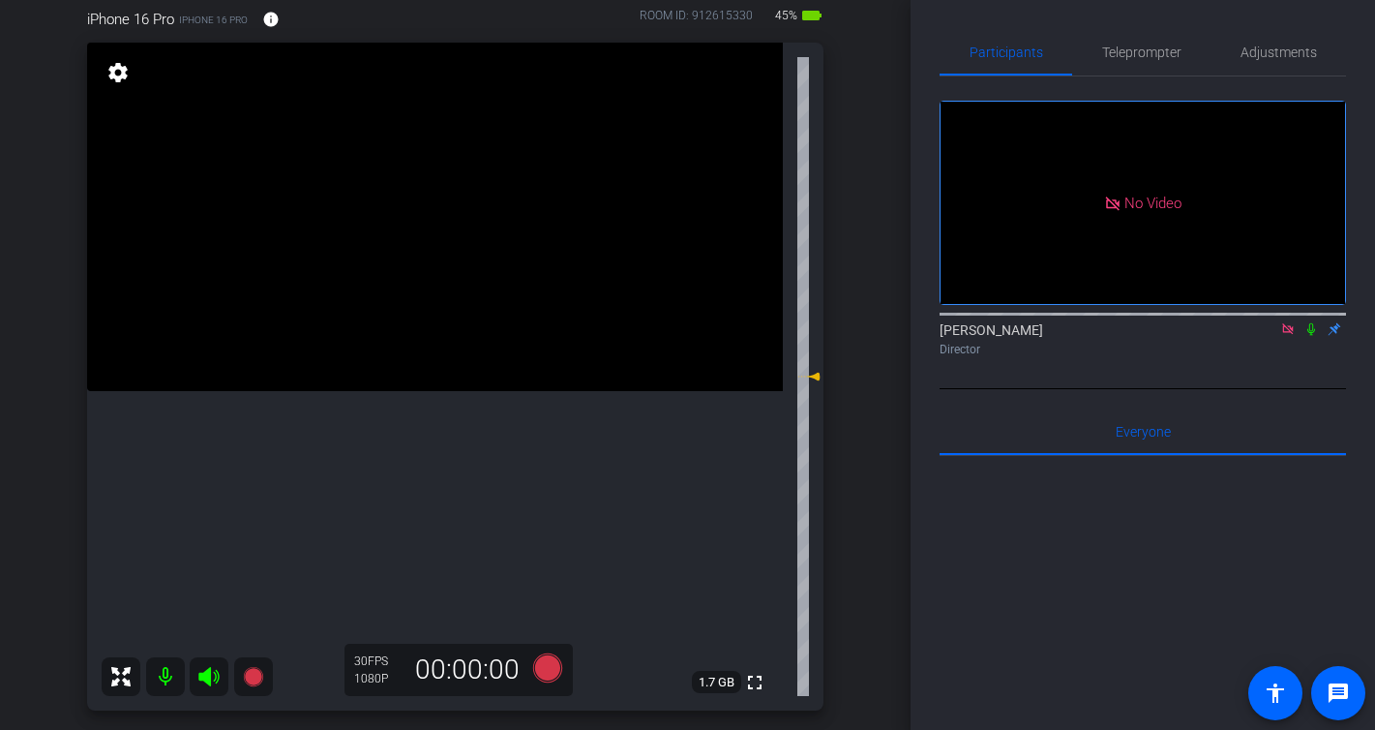
scroll to position [163, 0]
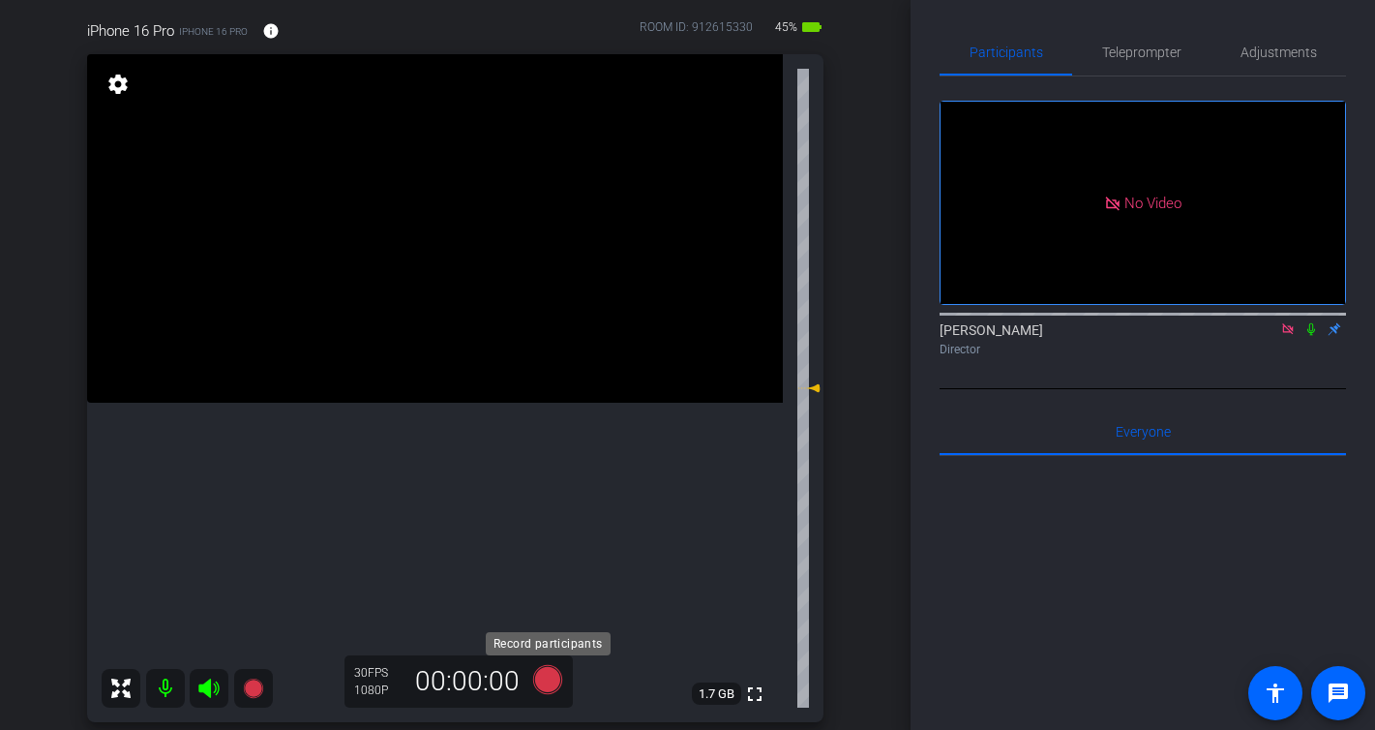
click at [544, 679] on icon at bounding box center [546, 679] width 29 height 29
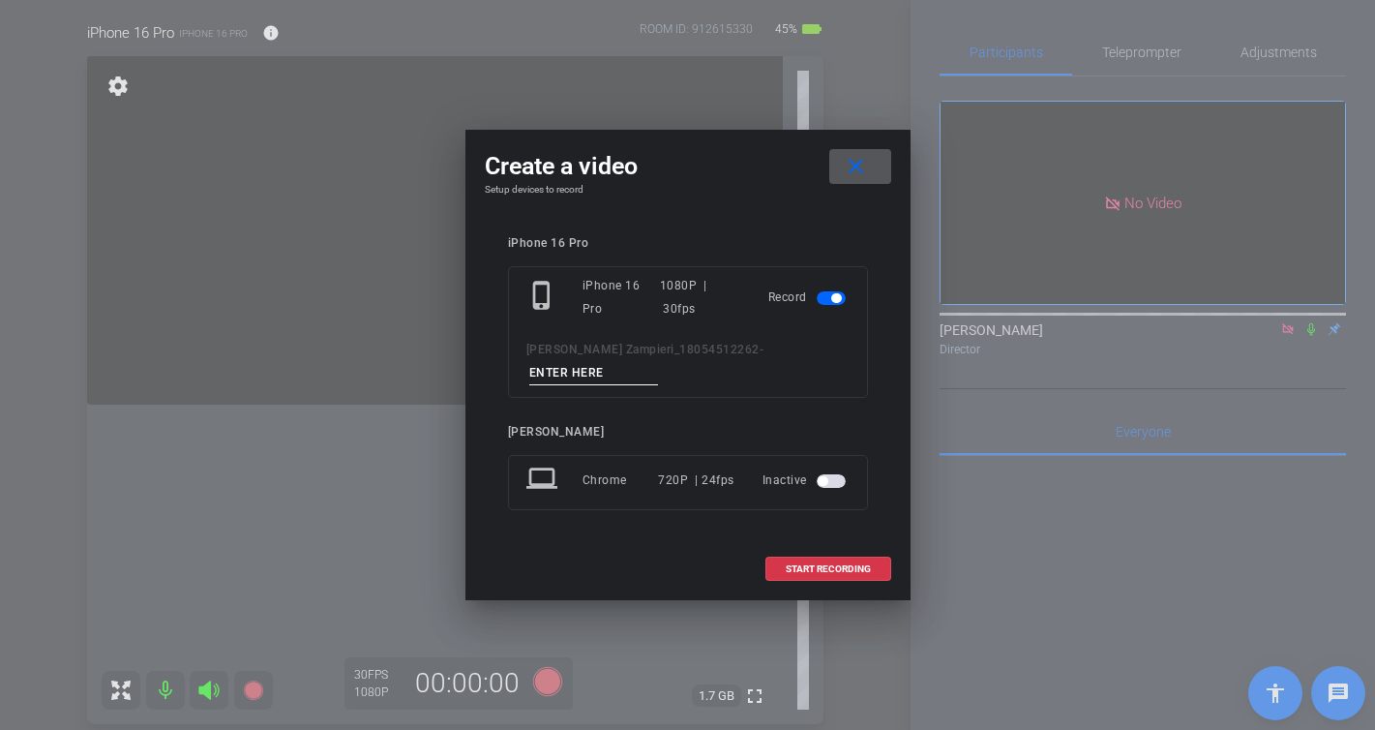
scroll to position [167, 0]
click at [659, 362] on input at bounding box center [594, 373] width 130 height 24
type input "-"
click at [863, 566] on span at bounding box center [828, 569] width 124 height 46
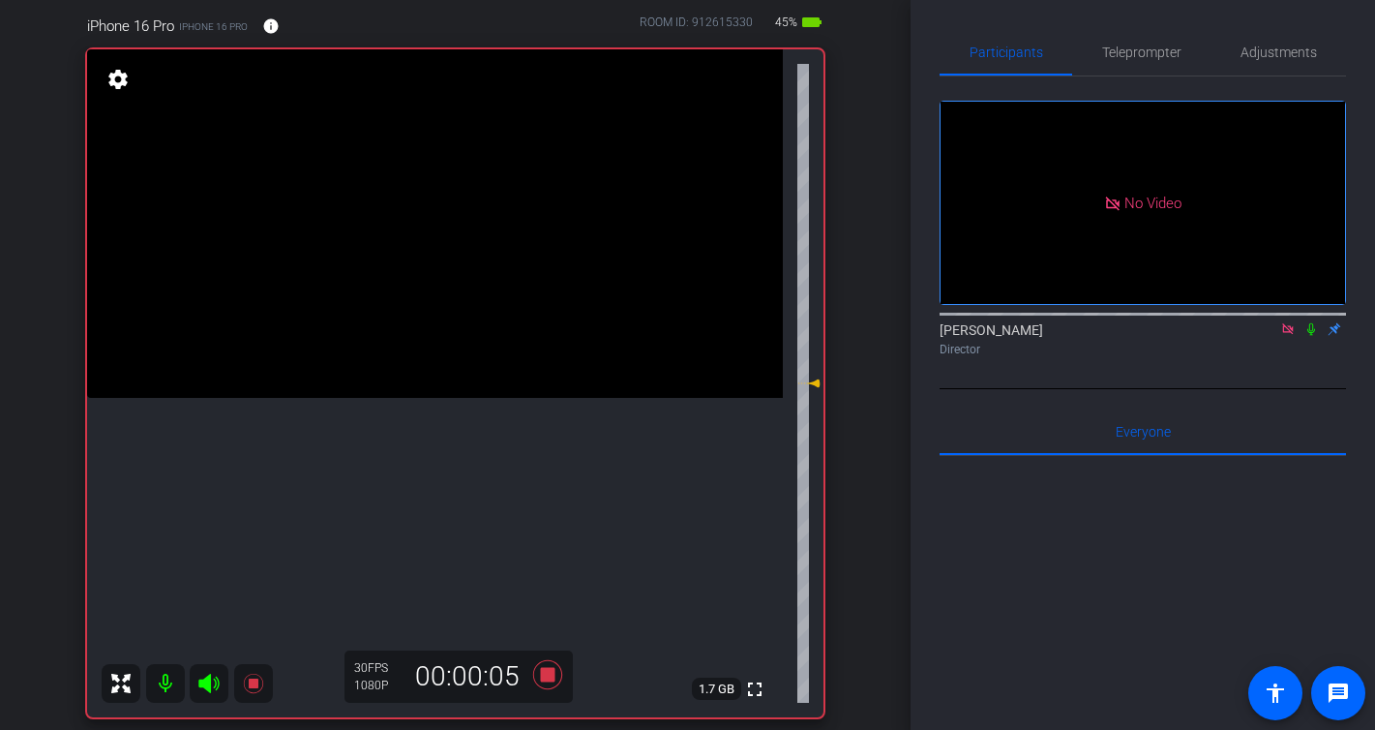
click at [1310, 322] on icon at bounding box center [1311, 329] width 15 height 14
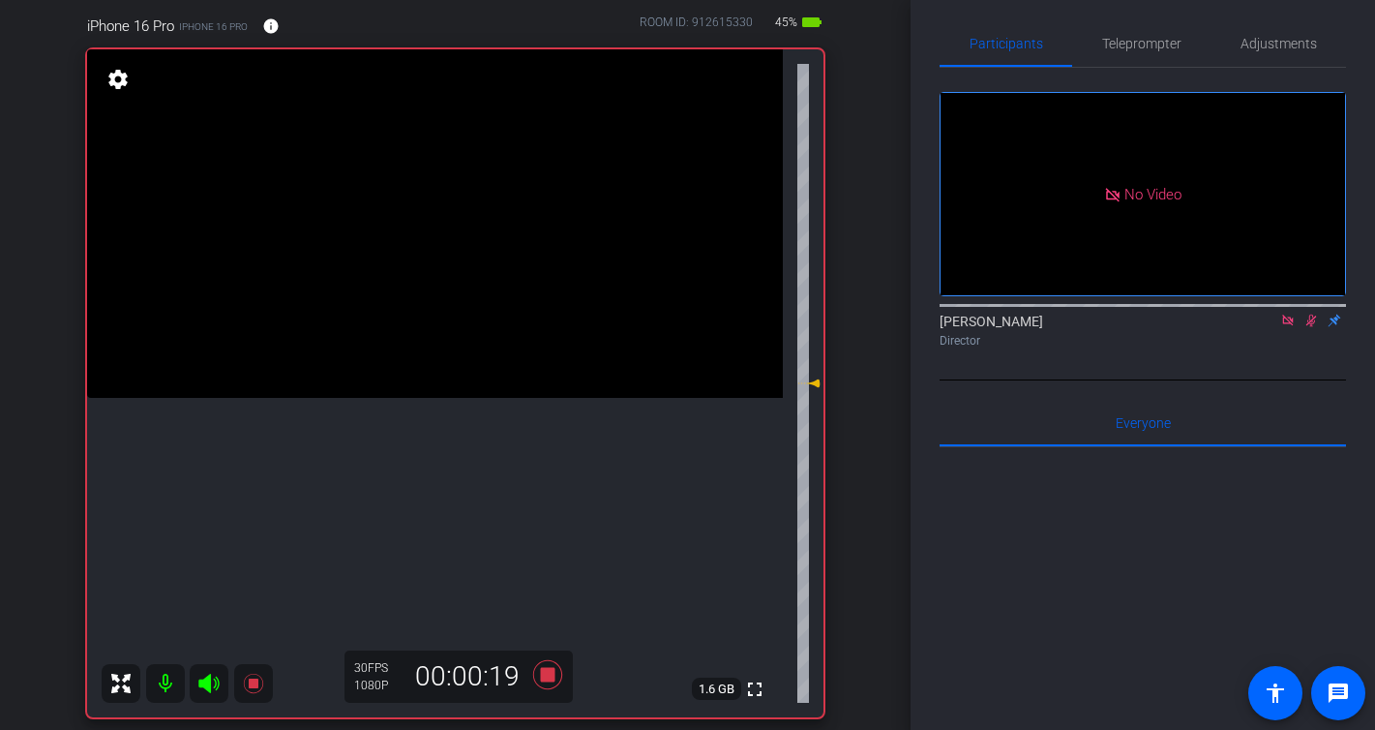
scroll to position [10, 0]
click at [1315, 313] on icon at bounding box center [1311, 320] width 15 height 14
click at [543, 680] on icon at bounding box center [546, 674] width 29 height 29
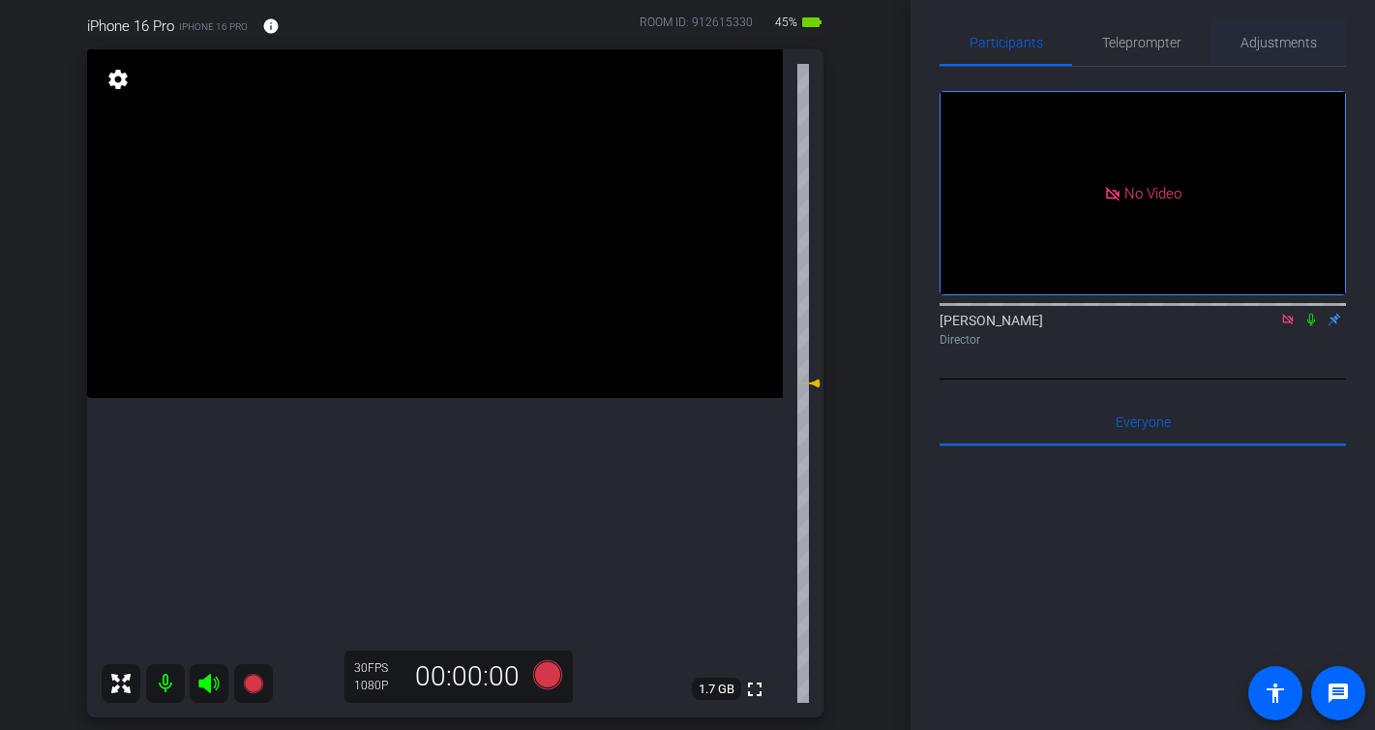
click at [1290, 45] on span "Adjustments" at bounding box center [1279, 43] width 76 height 14
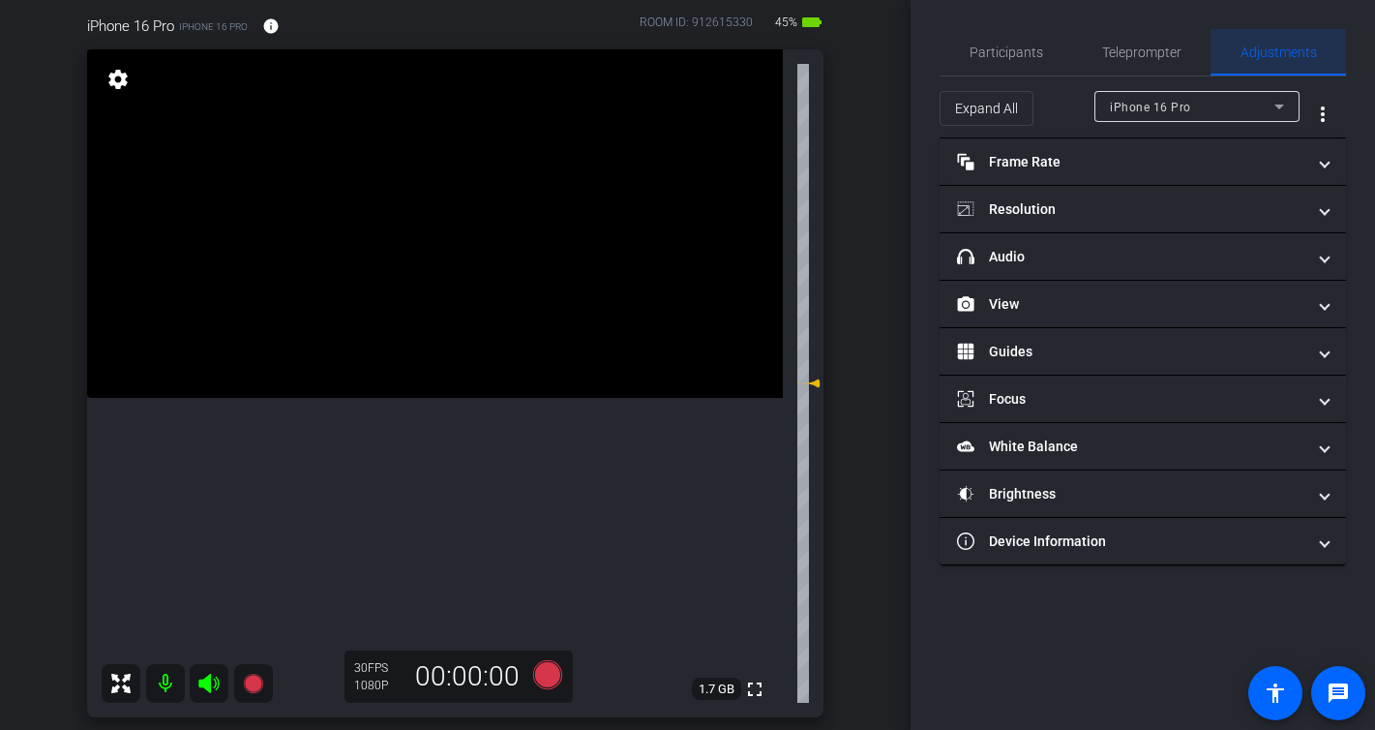
scroll to position [0, 0]
click at [547, 691] on icon at bounding box center [548, 674] width 46 height 35
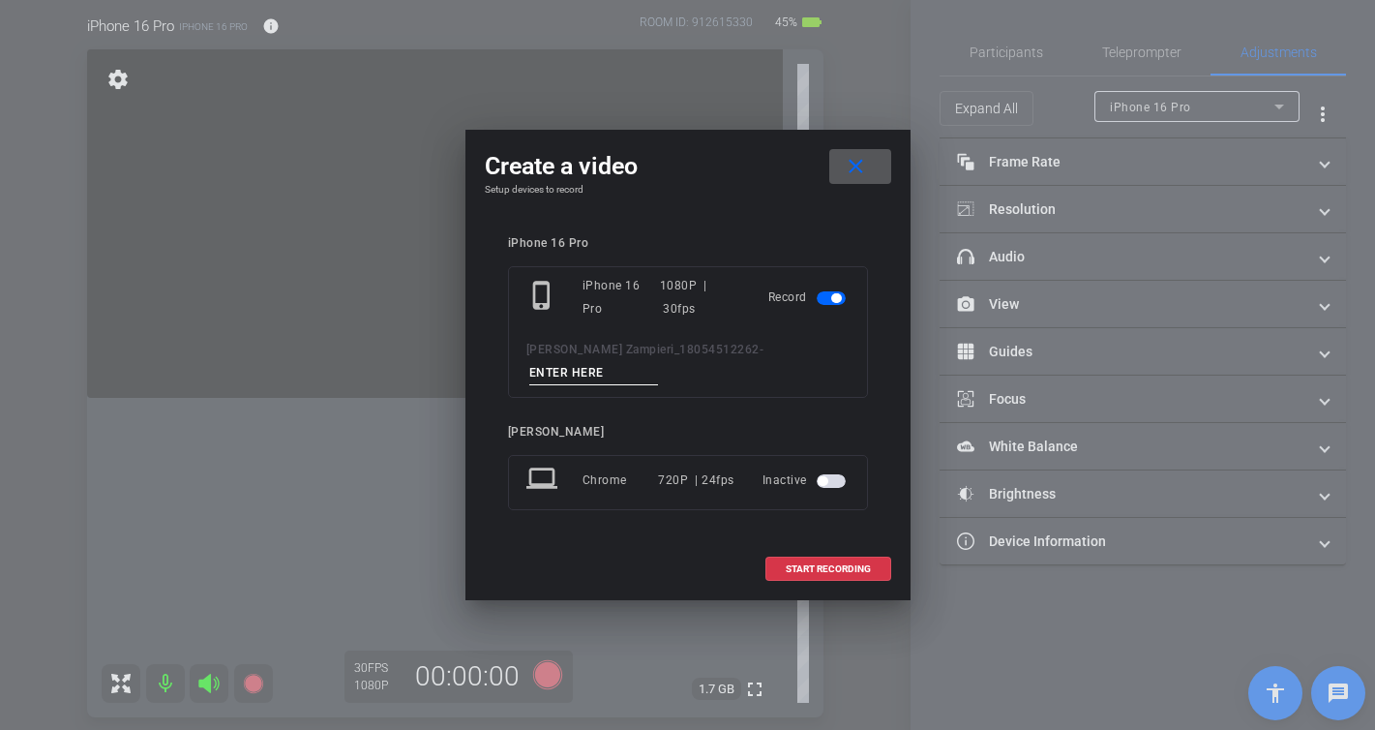
click at [659, 367] on input at bounding box center [594, 373] width 130 height 24
type input "-"
click at [835, 564] on span "START RECORDING" at bounding box center [828, 569] width 85 height 10
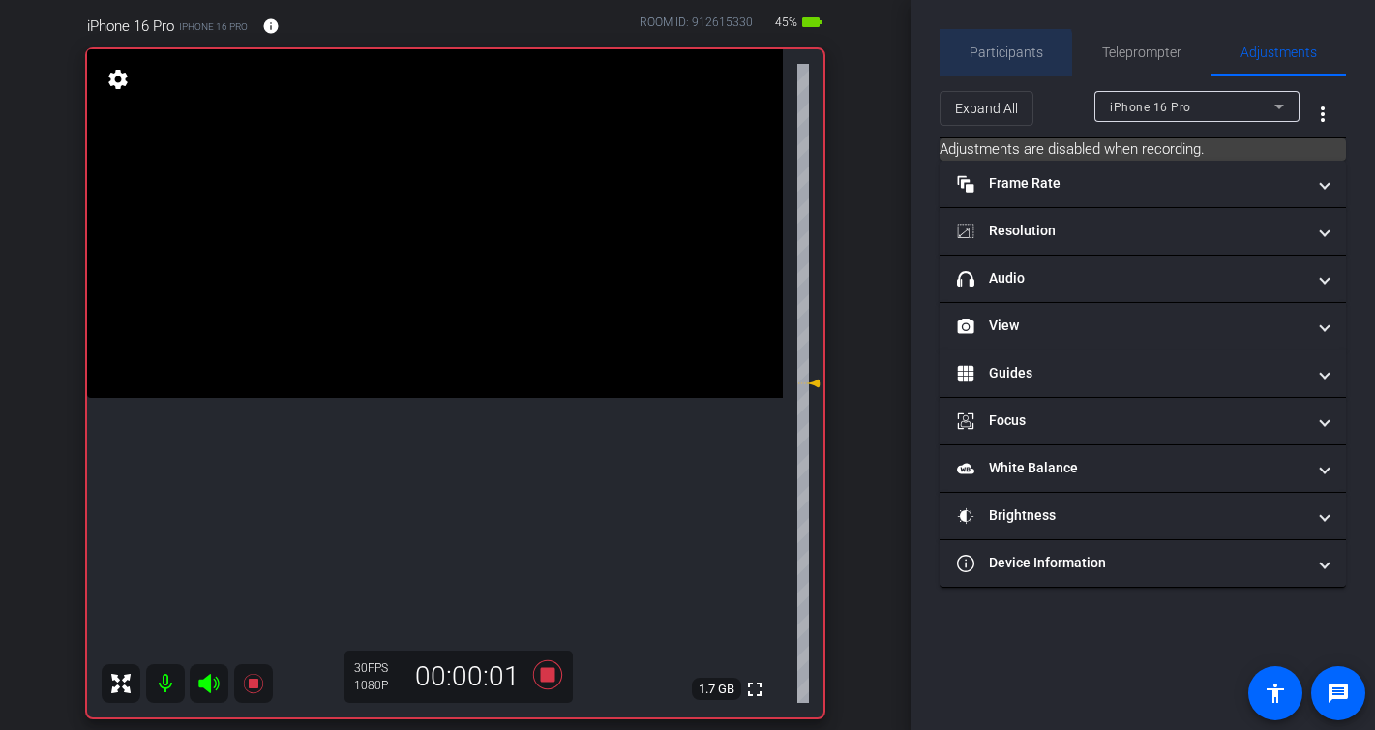
click at [1004, 56] on span "Participants" at bounding box center [1007, 52] width 74 height 14
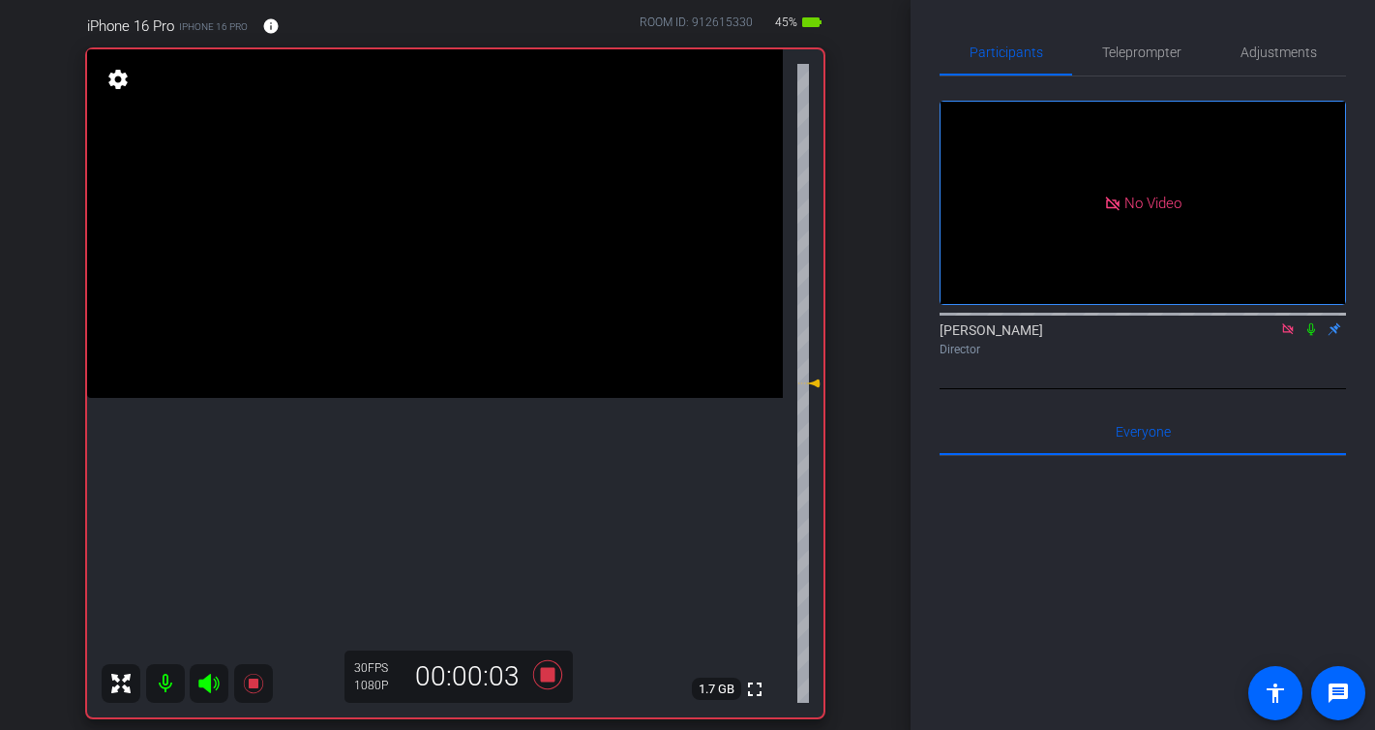
click at [1308, 322] on icon at bounding box center [1311, 329] width 15 height 14
click at [553, 681] on icon at bounding box center [546, 674] width 29 height 29
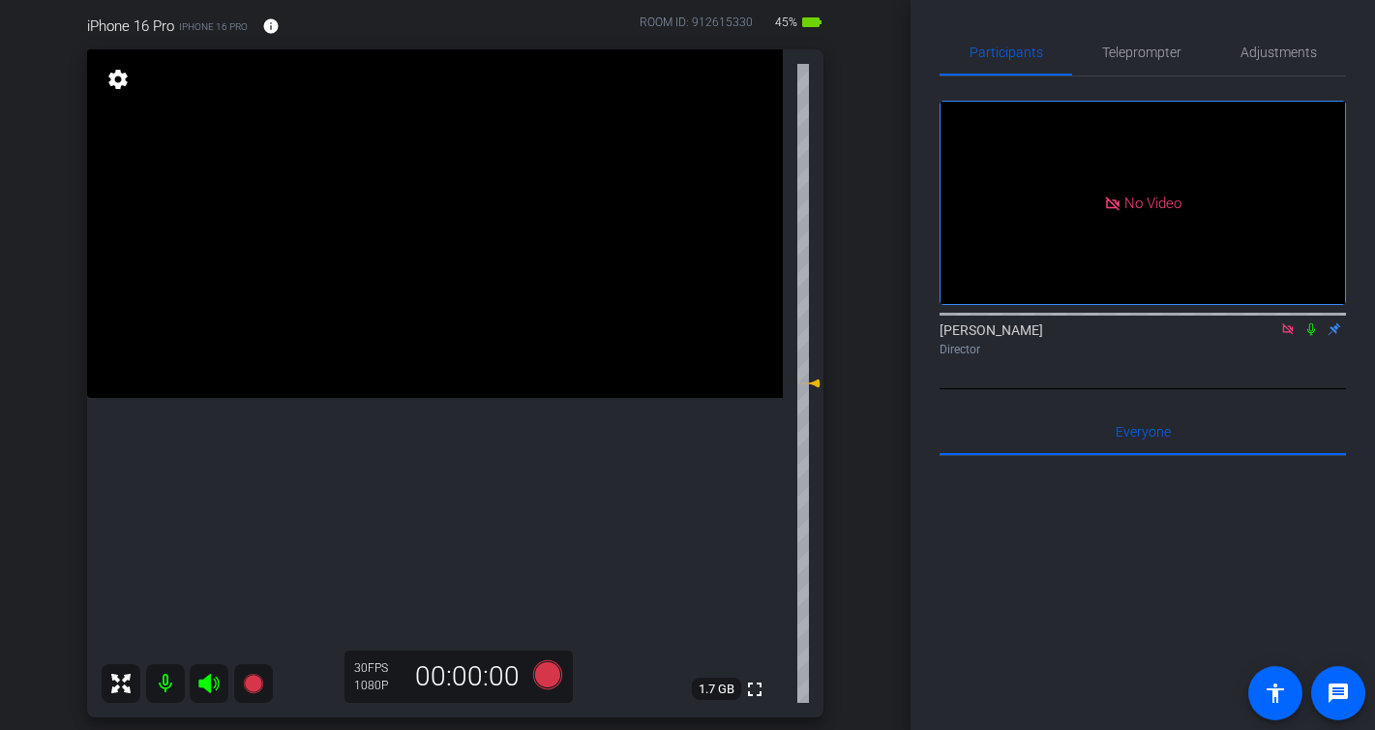
click at [486, 398] on video at bounding box center [435, 223] width 696 height 348
click at [551, 677] on icon at bounding box center [546, 674] width 29 height 29
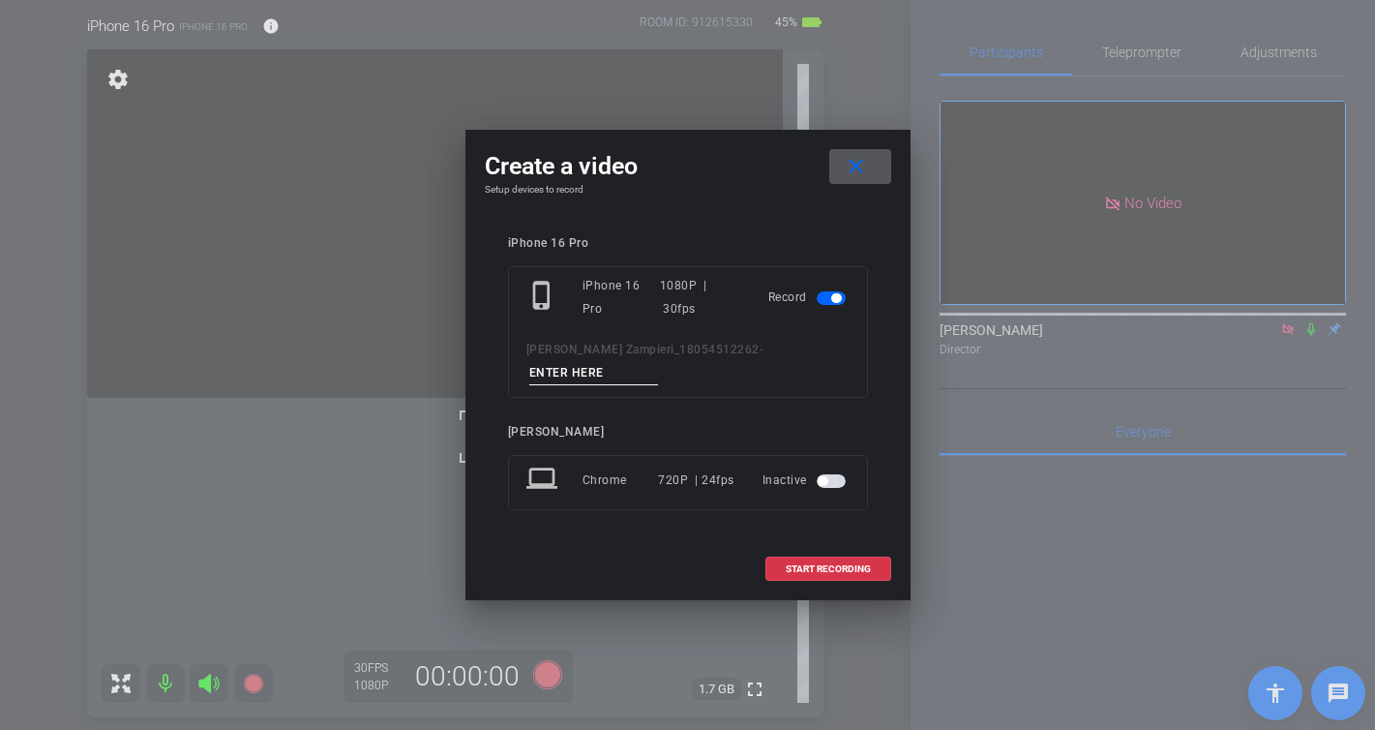
click at [659, 361] on input at bounding box center [594, 373] width 130 height 24
type input "-"
click at [841, 564] on span "START RECORDING" at bounding box center [828, 569] width 85 height 10
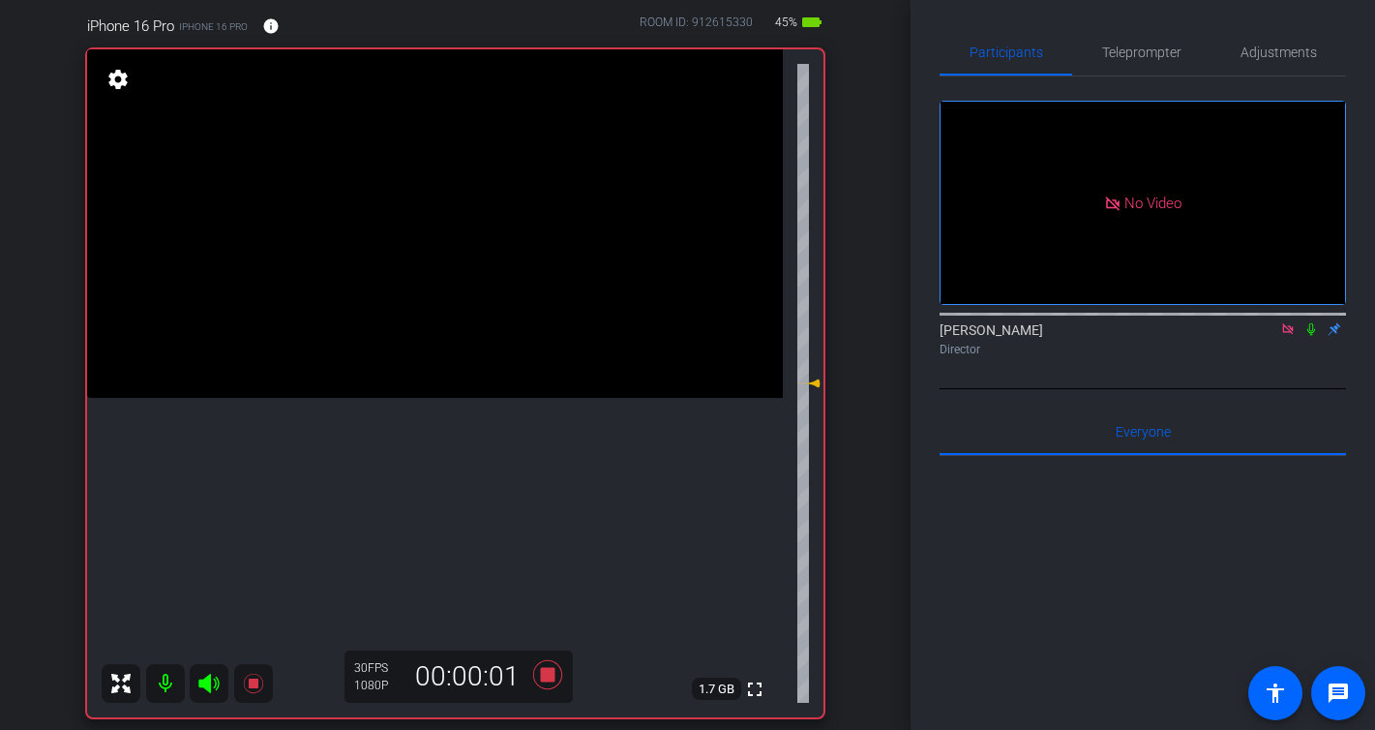
click at [490, 398] on video at bounding box center [435, 223] width 696 height 348
click at [462, 398] on video at bounding box center [435, 223] width 696 height 348
click at [435, 398] on video at bounding box center [435, 223] width 696 height 348
click at [443, 422] on div at bounding box center [435, 443] width 48 height 48
click at [467, 371] on video at bounding box center [435, 223] width 696 height 348
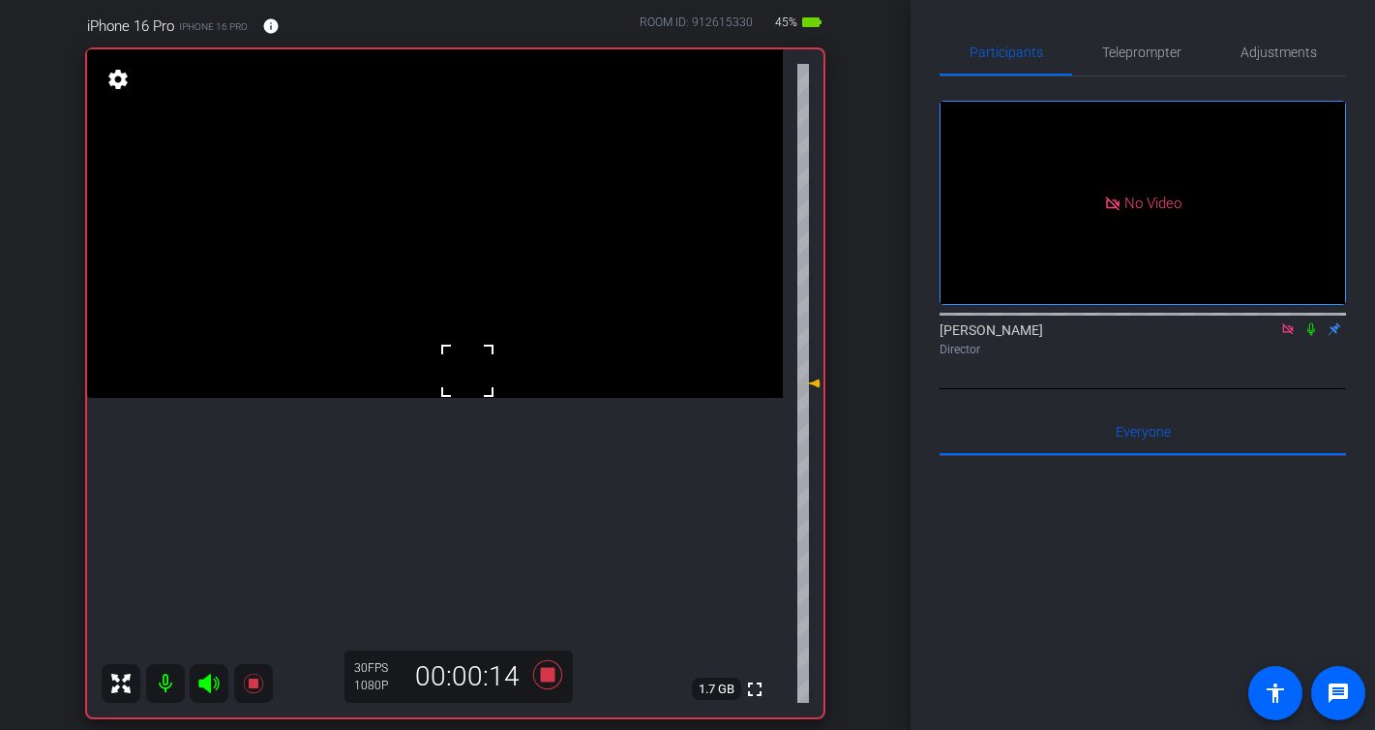
click at [465, 398] on video at bounding box center [435, 223] width 696 height 348
click at [405, 398] on video at bounding box center [435, 223] width 696 height 348
click at [383, 375] on video at bounding box center [435, 223] width 696 height 348
click at [357, 339] on video at bounding box center [435, 223] width 696 height 348
click at [389, 368] on video at bounding box center [435, 223] width 696 height 348
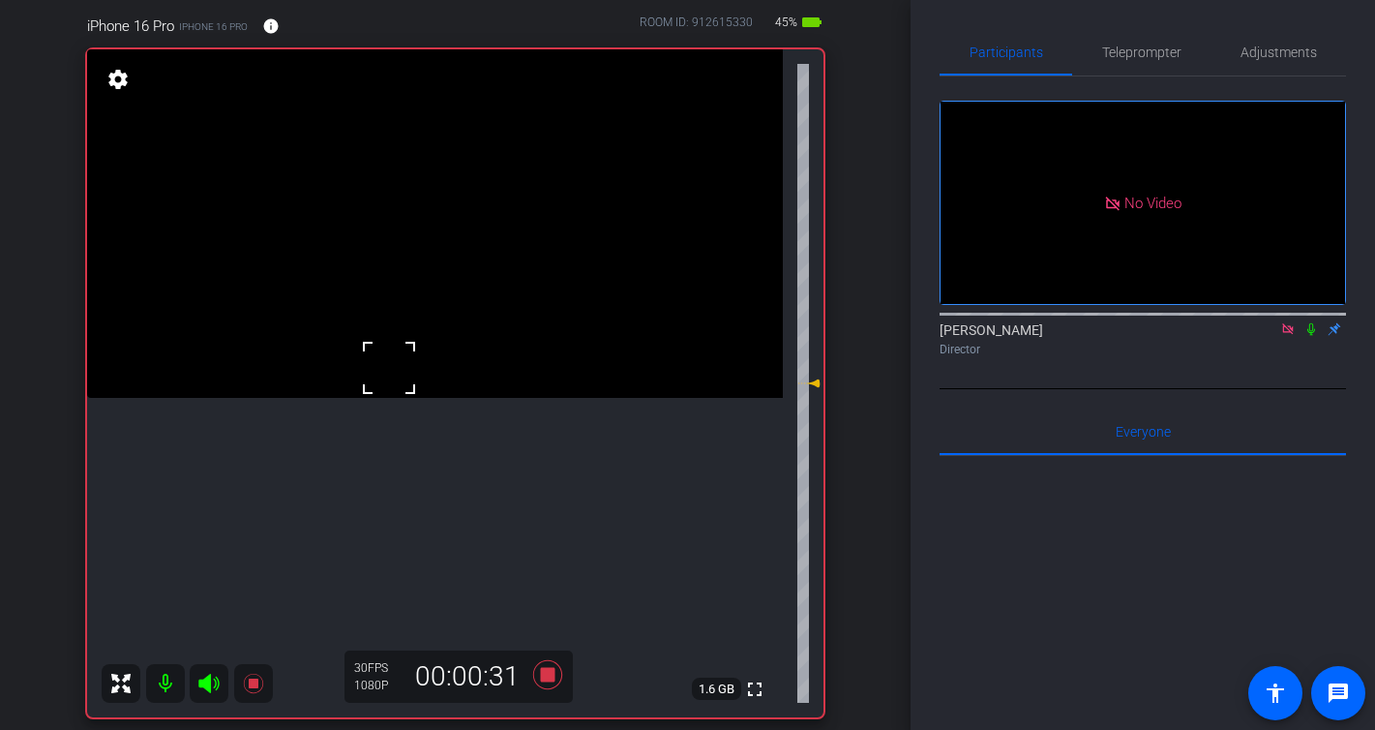
click at [452, 332] on video at bounding box center [435, 223] width 696 height 348
click at [461, 334] on div at bounding box center [452, 332] width 48 height 48
click at [549, 680] on icon at bounding box center [546, 674] width 29 height 29
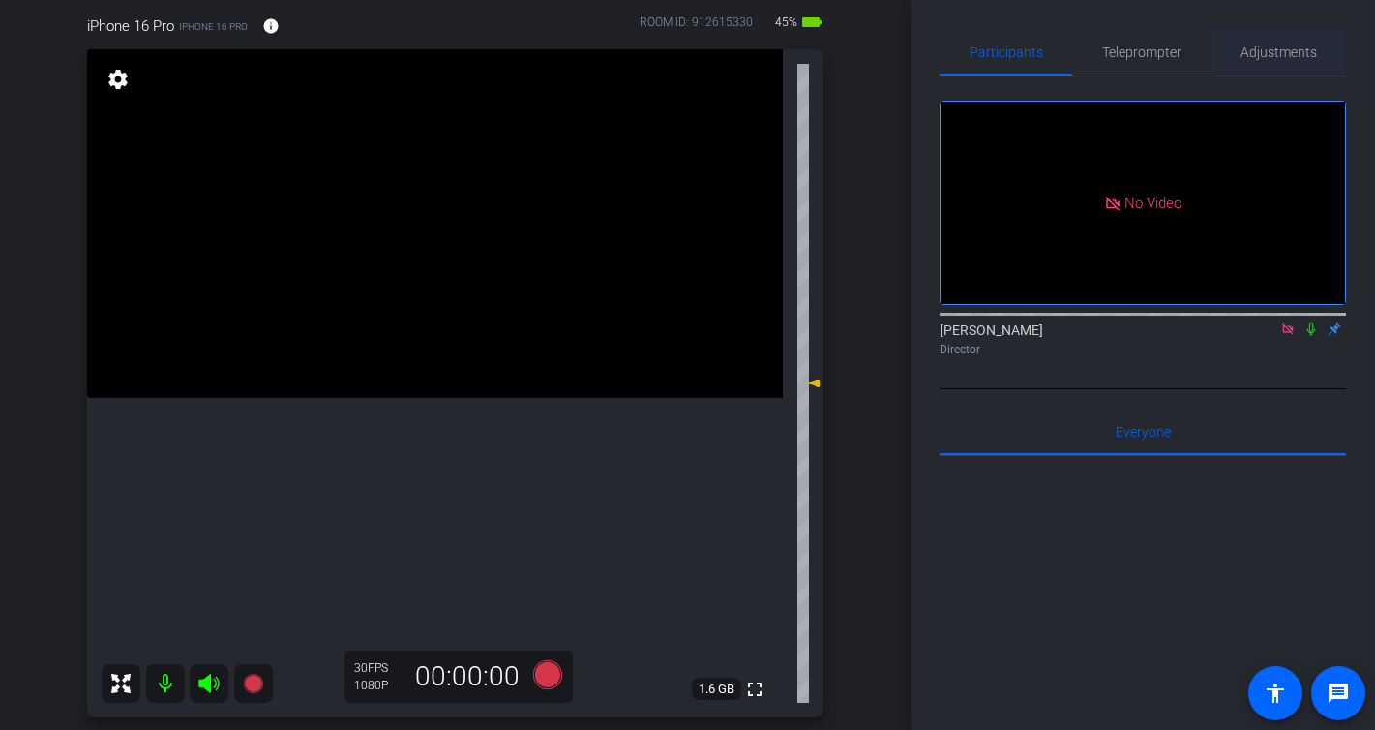
click at [1287, 54] on span "Adjustments" at bounding box center [1279, 52] width 76 height 14
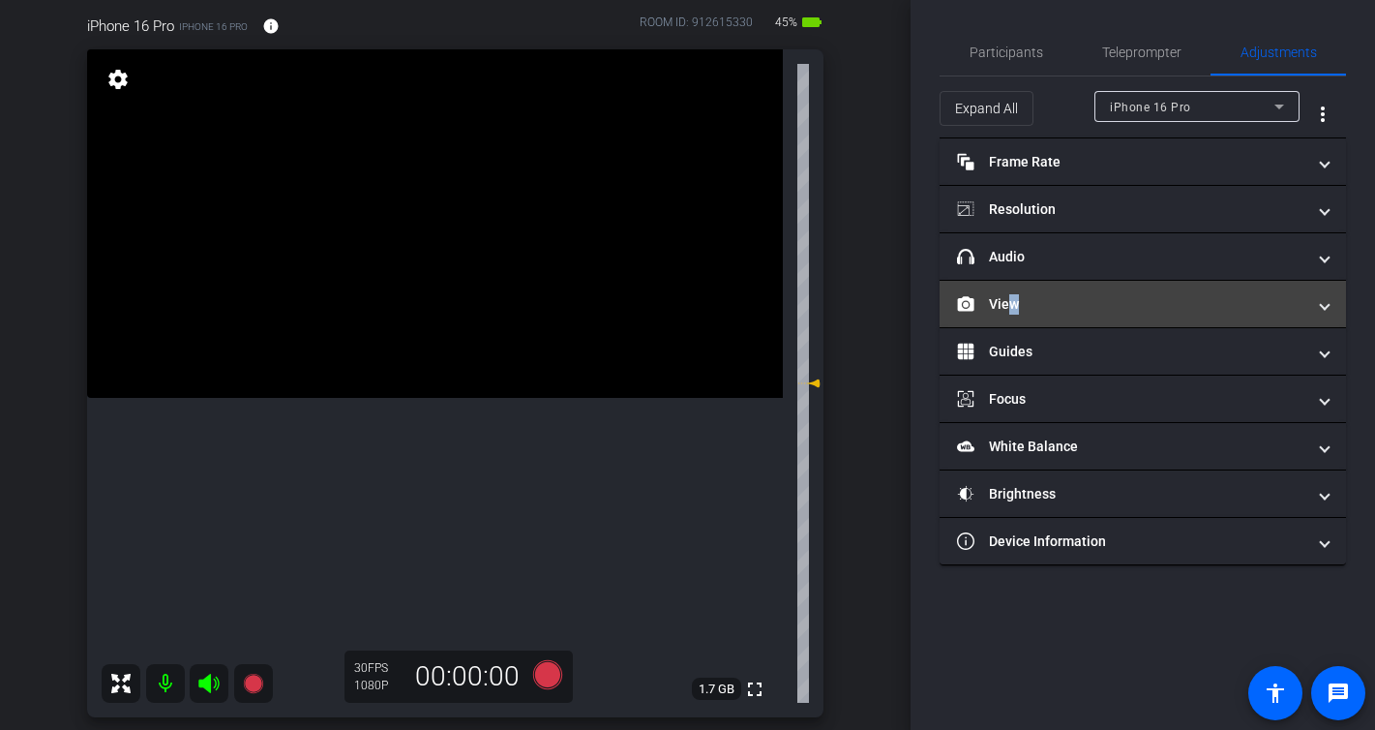
drag, startPoint x: 1005, startPoint y: 304, endPoint x: 1002, endPoint y: 320, distance: 16.9
click at [1004, 304] on mat-panel-title "View" at bounding box center [1131, 304] width 348 height 20
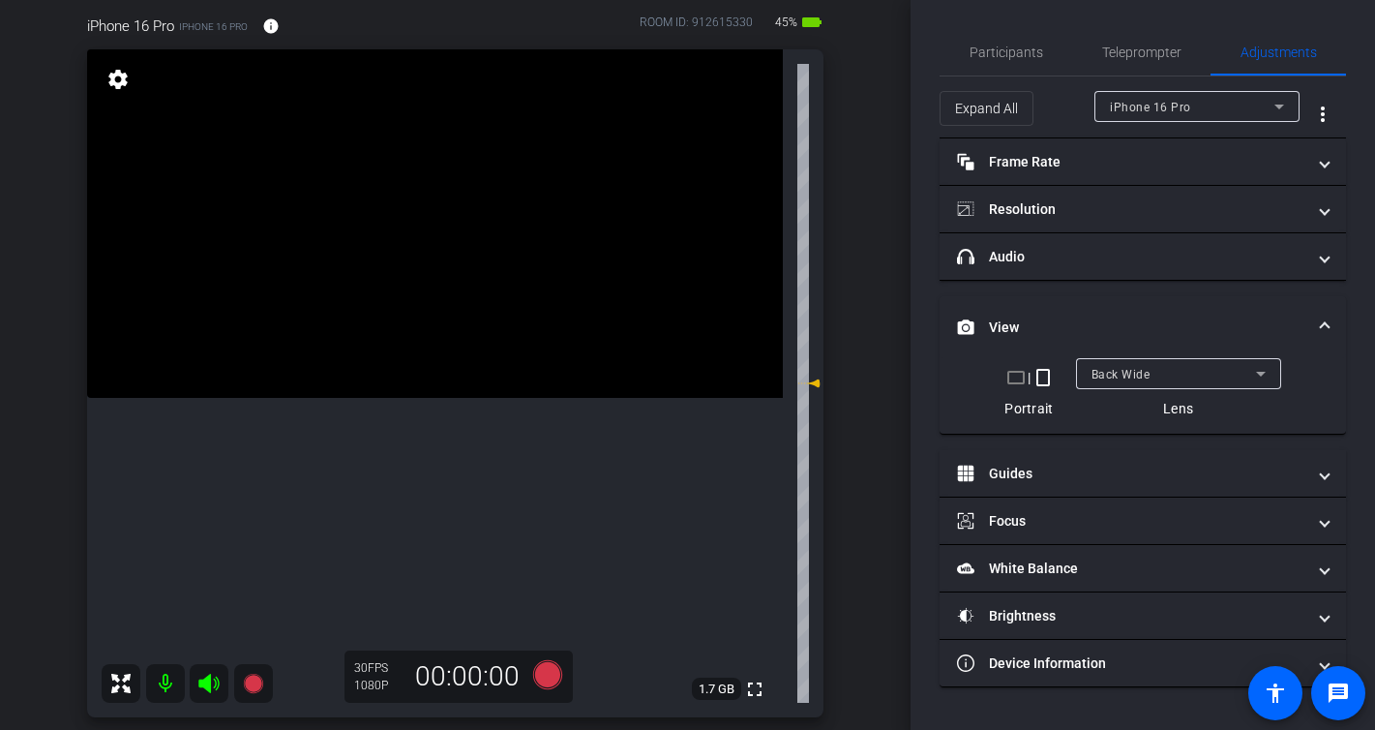
click at [1156, 365] on div "Back Wide" at bounding box center [1174, 374] width 165 height 24
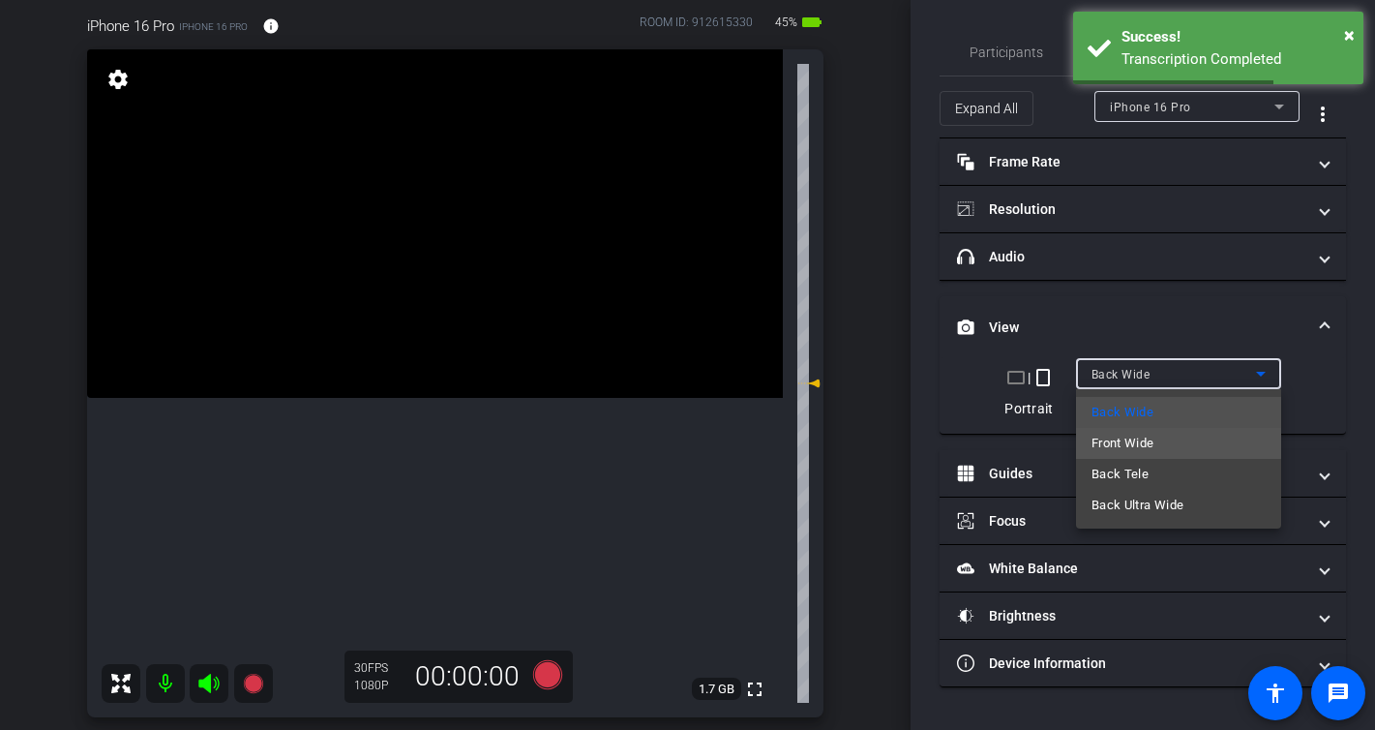
click at [1149, 436] on span "Front Wide" at bounding box center [1123, 443] width 63 height 23
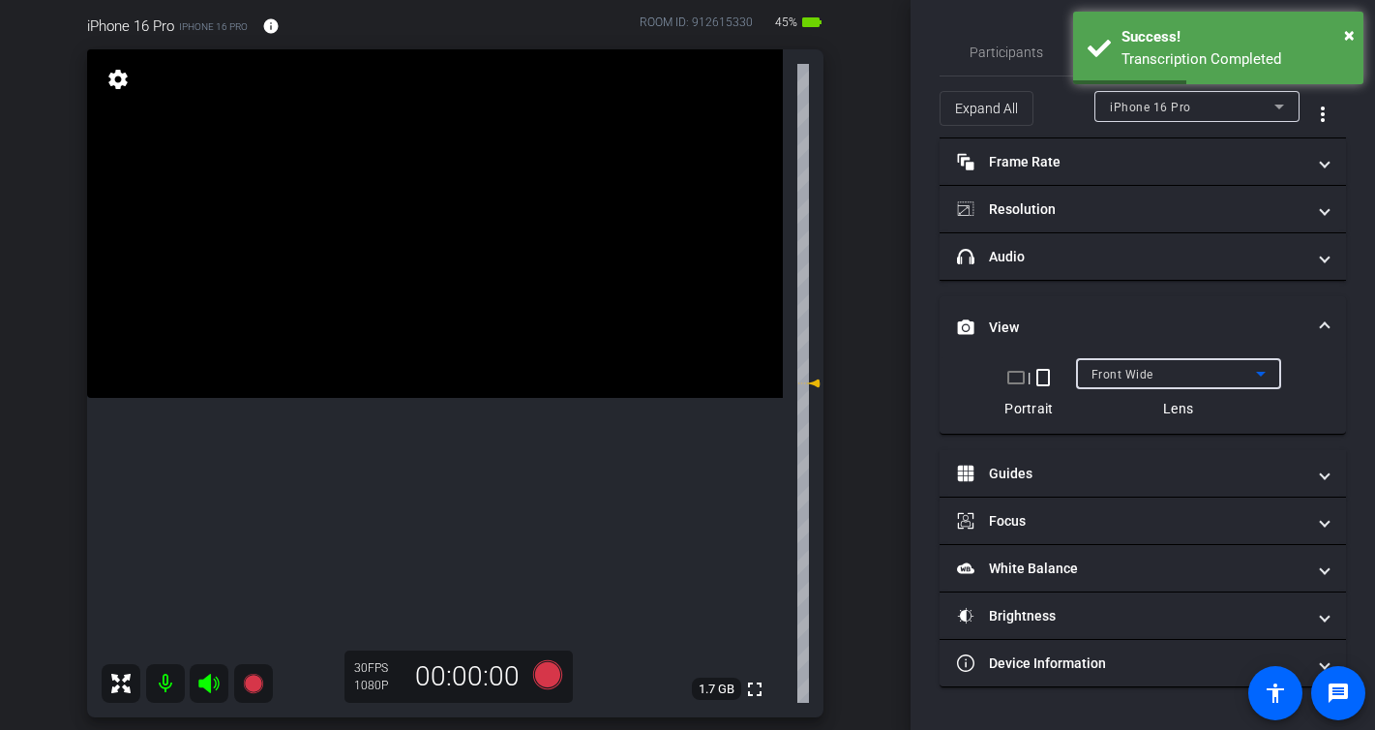
scroll to position [173, 0]
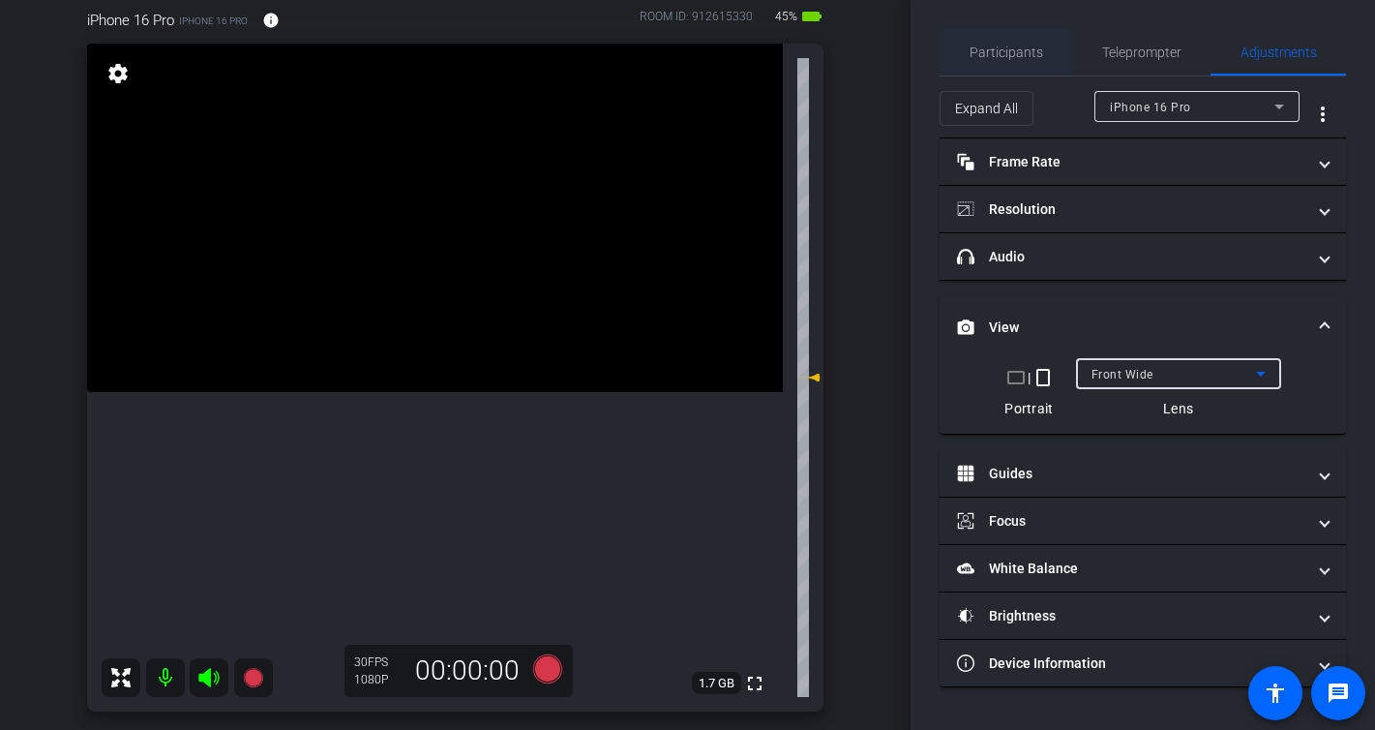
click at [1010, 51] on span "Participants" at bounding box center [1007, 52] width 74 height 14
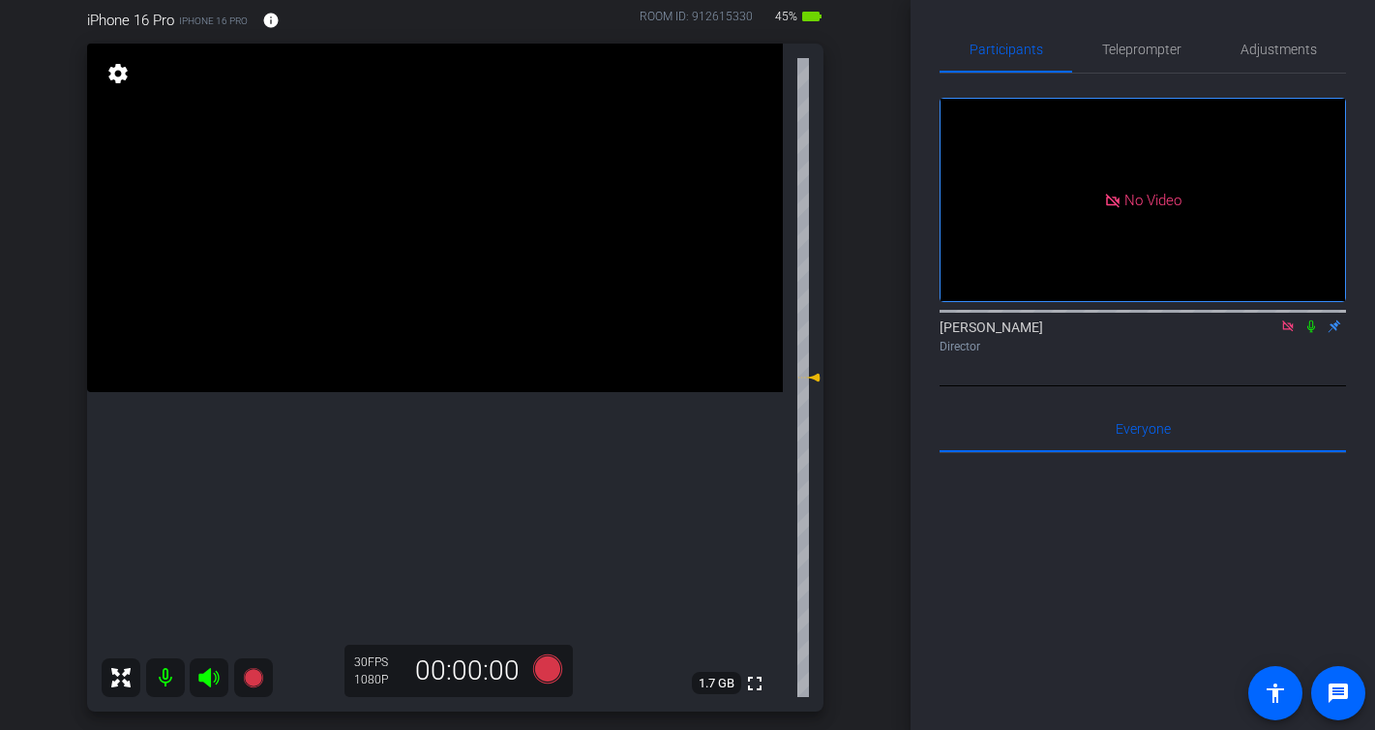
scroll to position [172, 0]
click at [1291, 320] on icon at bounding box center [1287, 325] width 11 height 11
click at [550, 672] on icon at bounding box center [546, 670] width 29 height 29
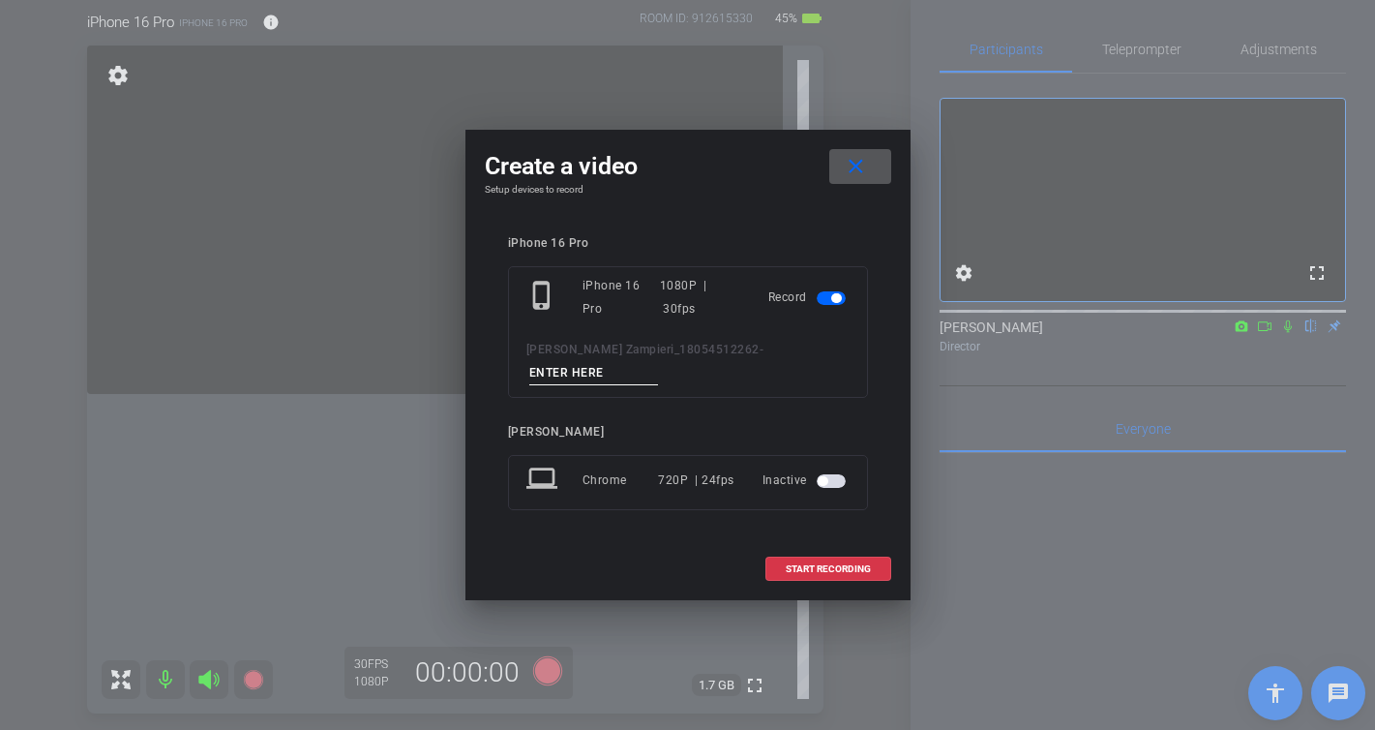
click at [659, 361] on input at bounding box center [594, 373] width 130 height 24
type input "-"
click at [814, 564] on span "START RECORDING" at bounding box center [828, 569] width 85 height 10
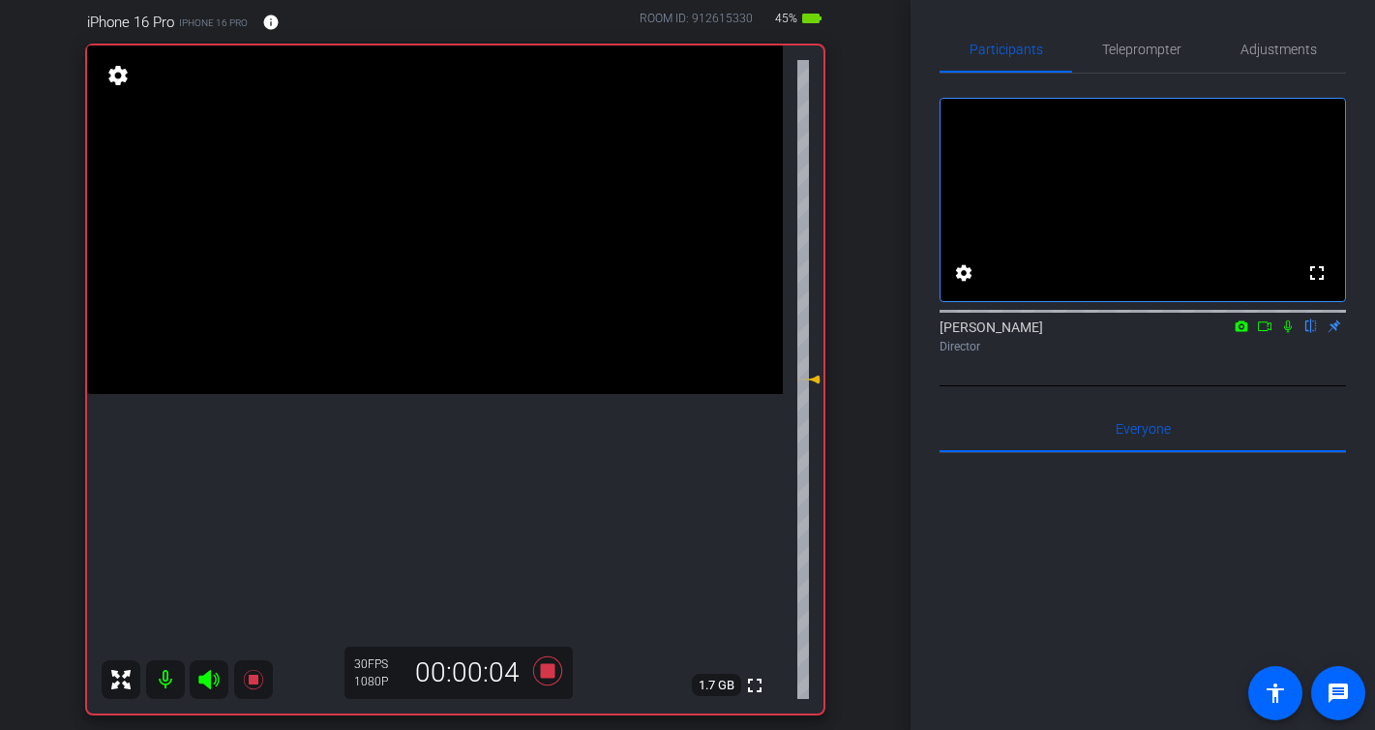
click at [1292, 333] on icon at bounding box center [1287, 326] width 15 height 14
click at [1293, 333] on icon at bounding box center [1287, 326] width 15 height 14
click at [1285, 333] on icon at bounding box center [1288, 326] width 11 height 13
click at [552, 672] on icon at bounding box center [546, 670] width 29 height 29
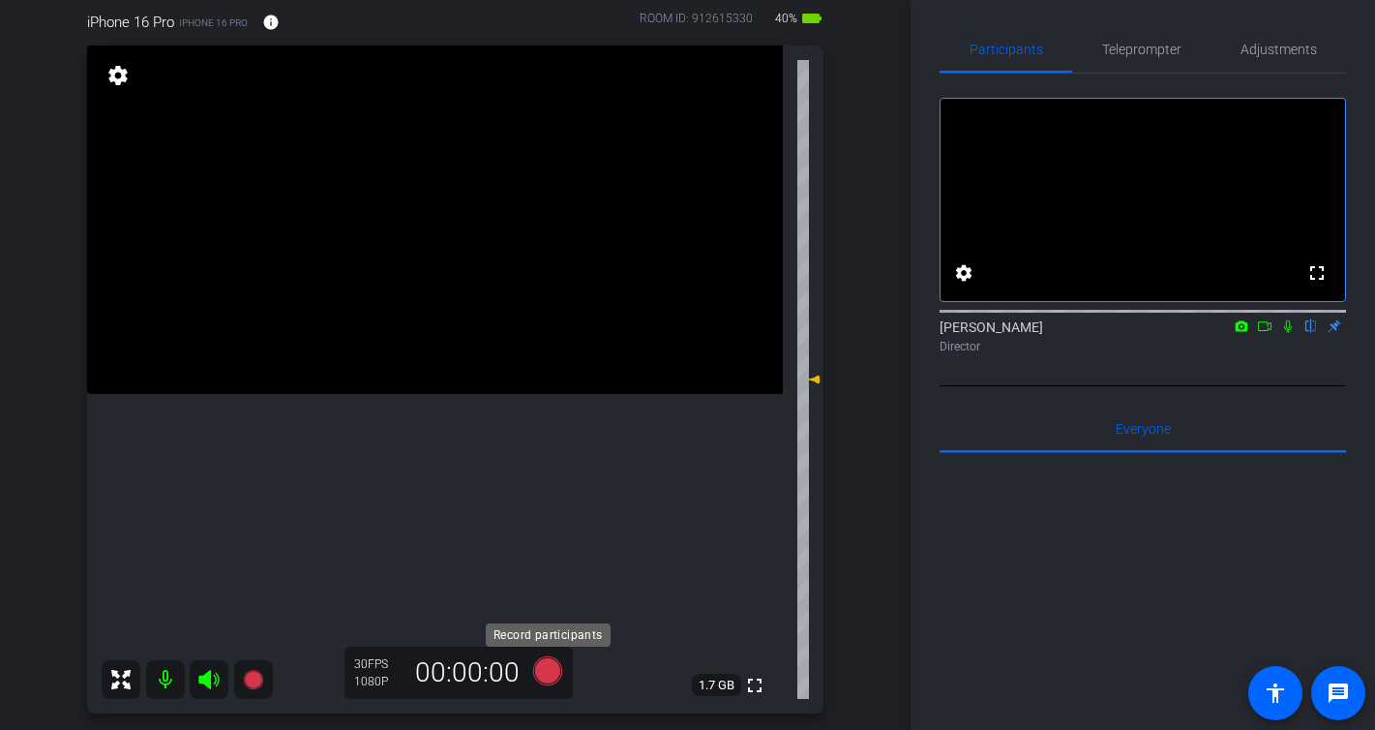
click at [557, 669] on icon at bounding box center [546, 670] width 29 height 29
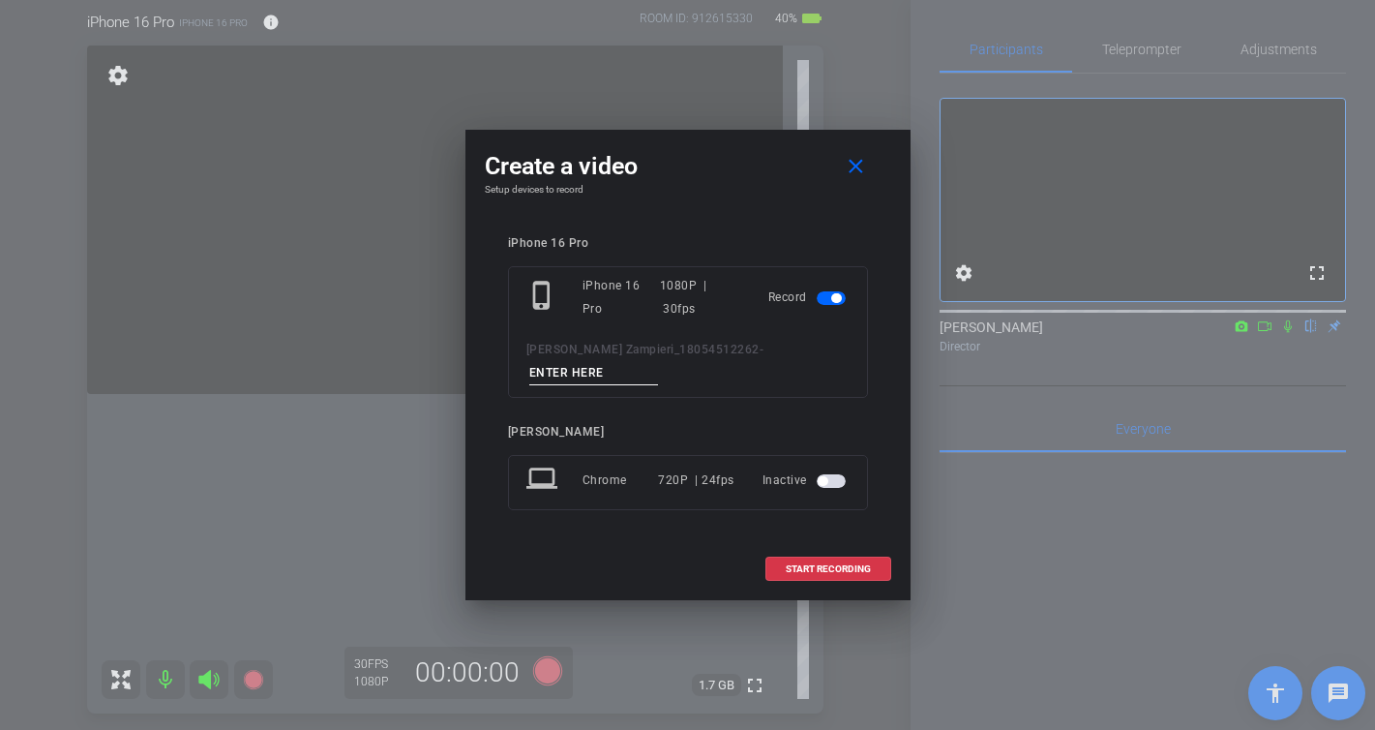
click at [659, 369] on input at bounding box center [594, 373] width 130 height 24
type input "-"
click at [857, 564] on span "START RECORDING" at bounding box center [828, 569] width 85 height 10
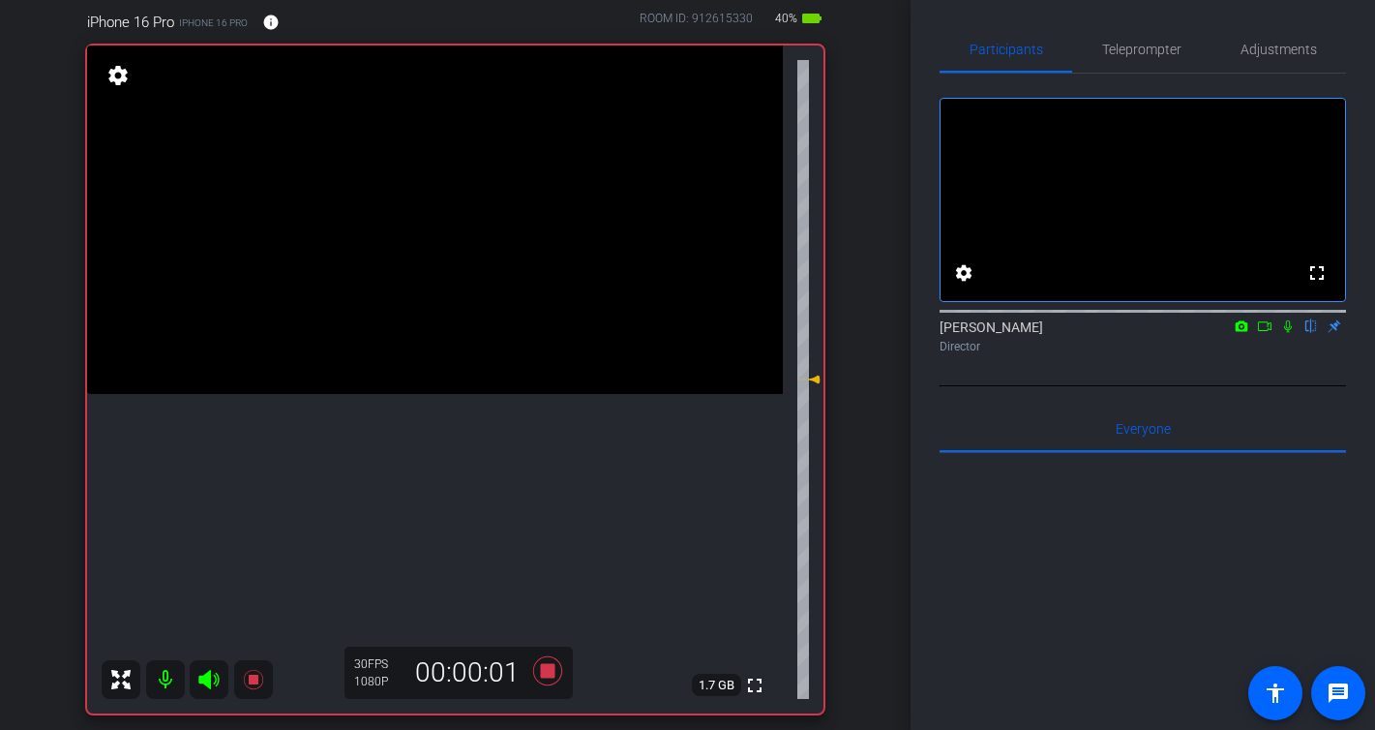
click at [1291, 333] on icon at bounding box center [1288, 326] width 8 height 13
click at [545, 675] on icon at bounding box center [546, 670] width 29 height 29
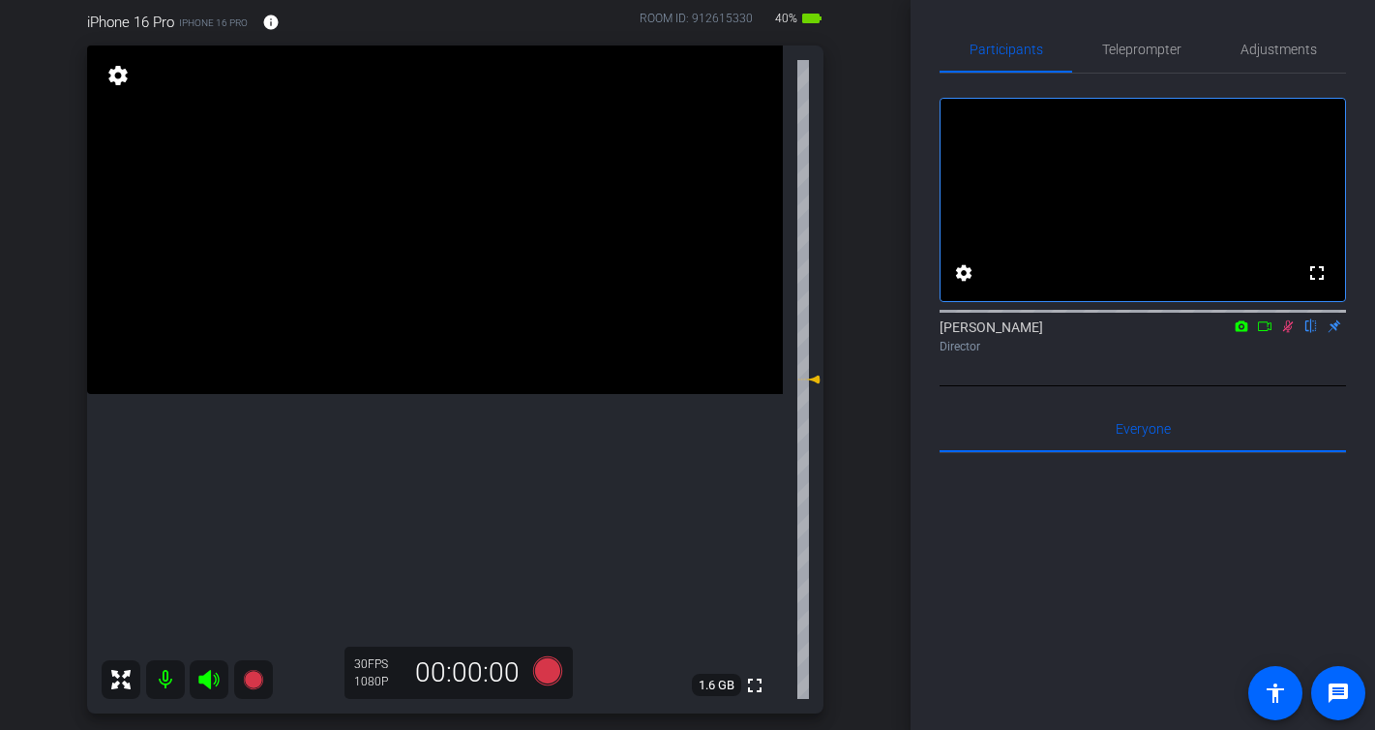
click at [1292, 333] on icon at bounding box center [1287, 326] width 15 height 14
click at [754, 686] on mat-icon "fullscreen" at bounding box center [754, 685] width 23 height 23
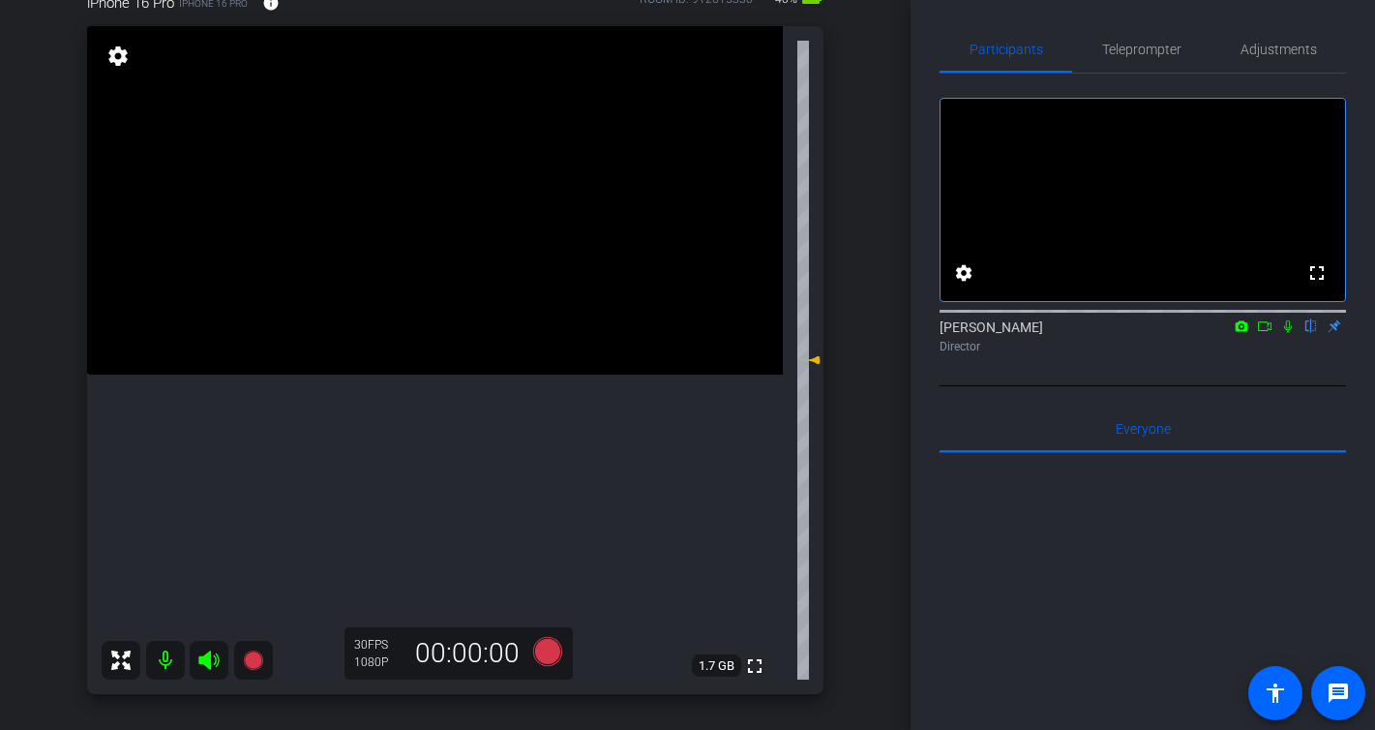
scroll to position [183, 0]
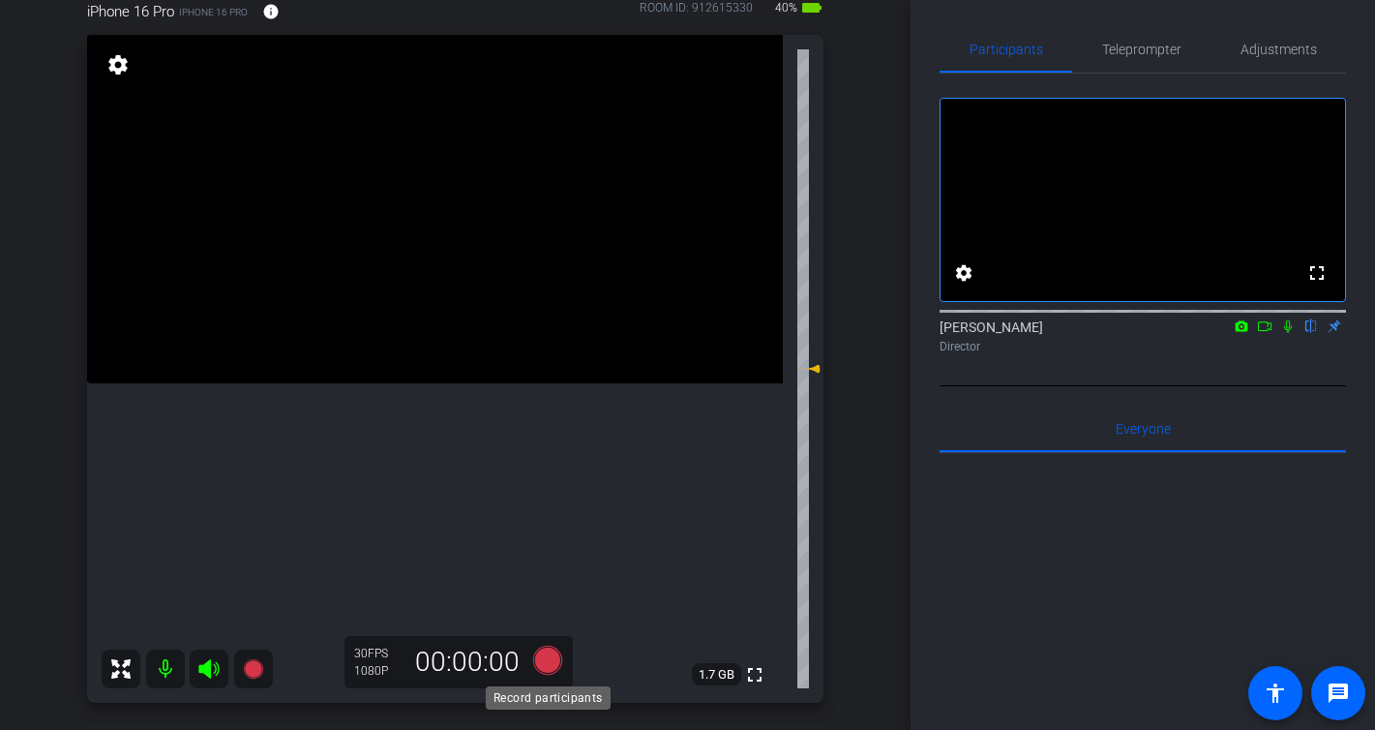
click at [542, 653] on icon at bounding box center [546, 659] width 29 height 29
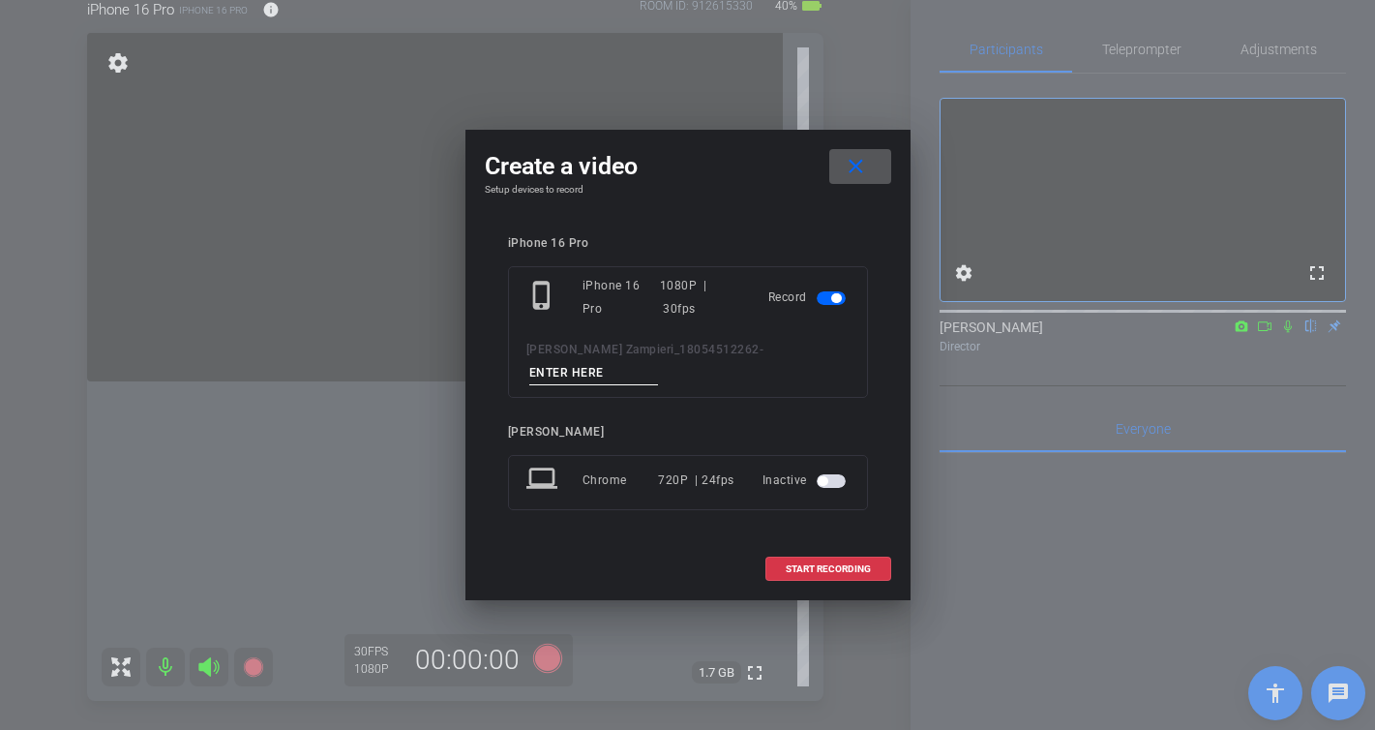
click at [659, 363] on input at bounding box center [594, 373] width 130 height 24
type input "-"
click at [866, 564] on span "START RECORDING" at bounding box center [828, 569] width 85 height 10
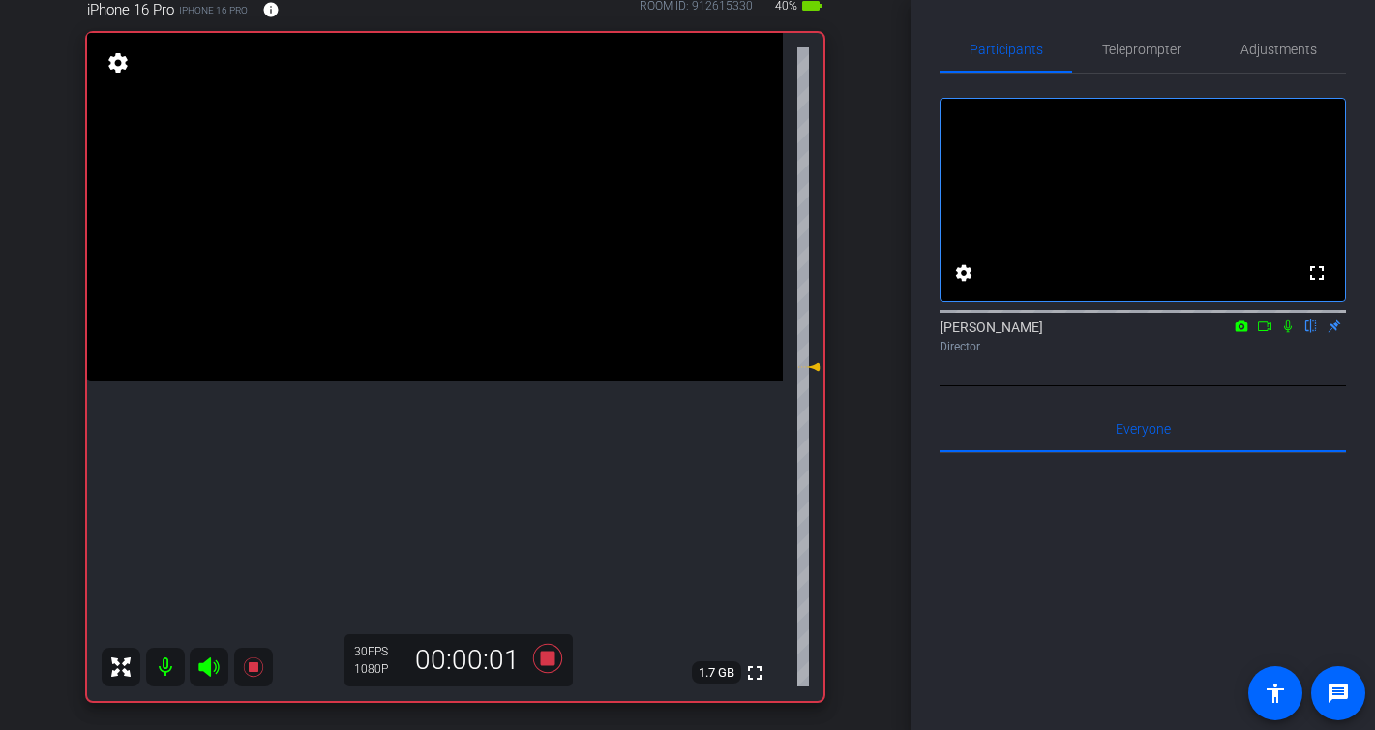
click at [1284, 333] on icon at bounding box center [1288, 326] width 8 height 13
click at [551, 663] on icon at bounding box center [546, 658] width 29 height 29
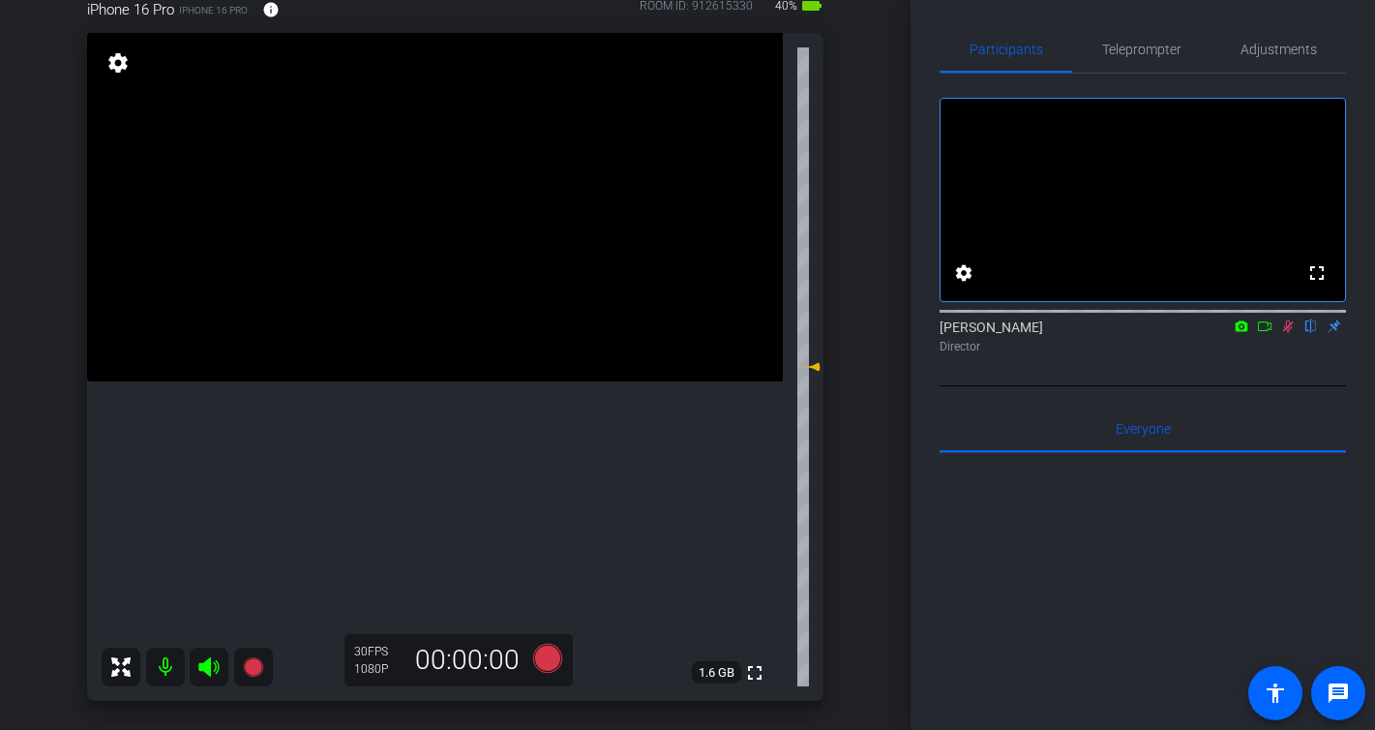
click at [1292, 333] on icon at bounding box center [1287, 326] width 15 height 14
click at [560, 653] on icon at bounding box center [548, 658] width 46 height 35
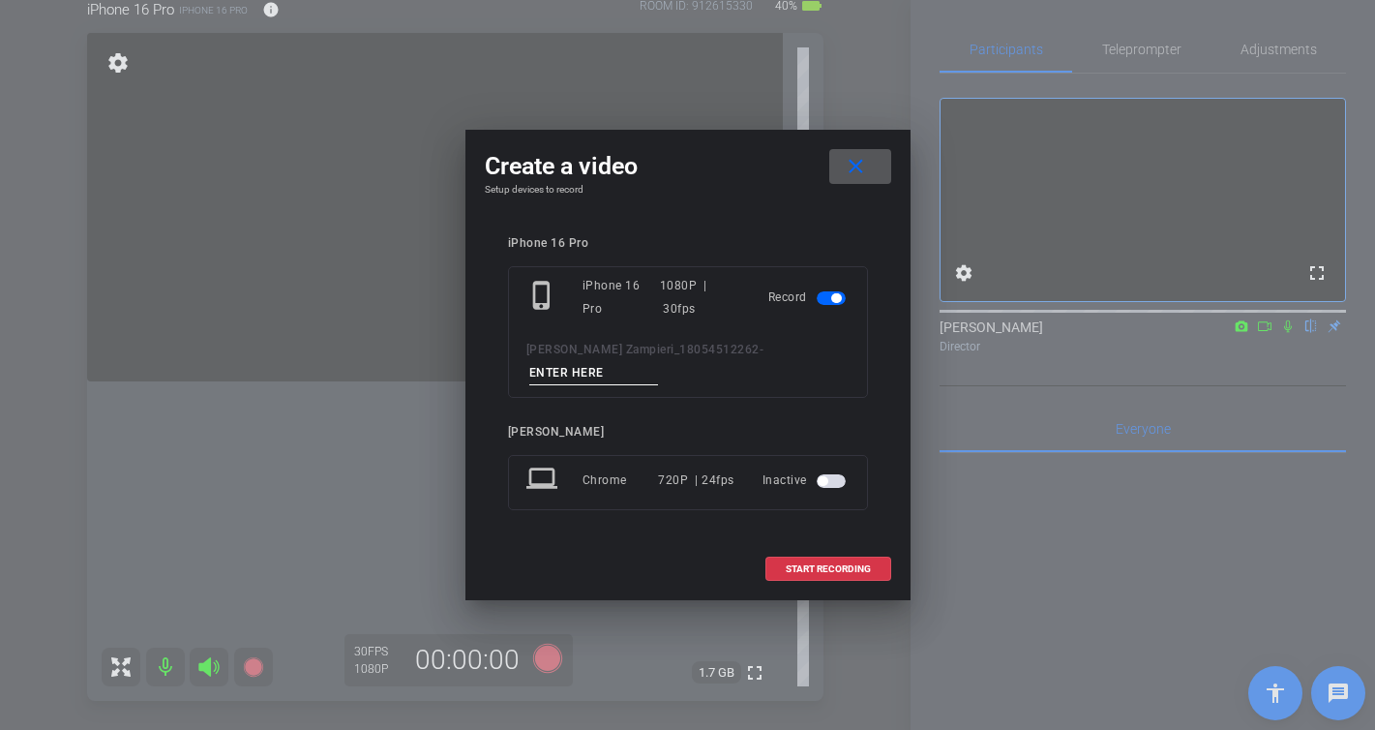
click at [659, 361] on input at bounding box center [594, 373] width 130 height 24
type input "."
type input "-"
click at [831, 564] on span "START RECORDING" at bounding box center [828, 569] width 85 height 10
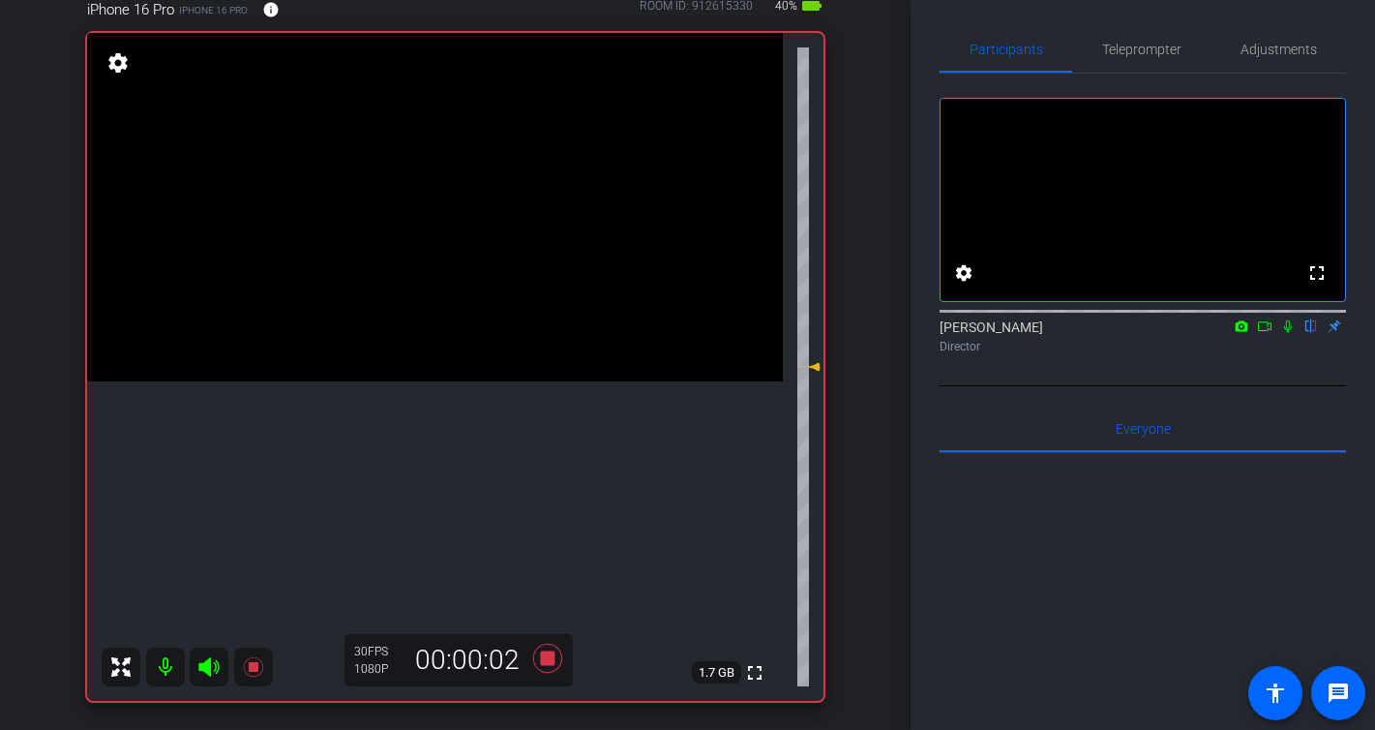
click at [1290, 333] on icon at bounding box center [1288, 326] width 8 height 13
click at [1287, 333] on icon at bounding box center [1287, 326] width 15 height 14
click at [545, 665] on icon at bounding box center [546, 658] width 29 height 29
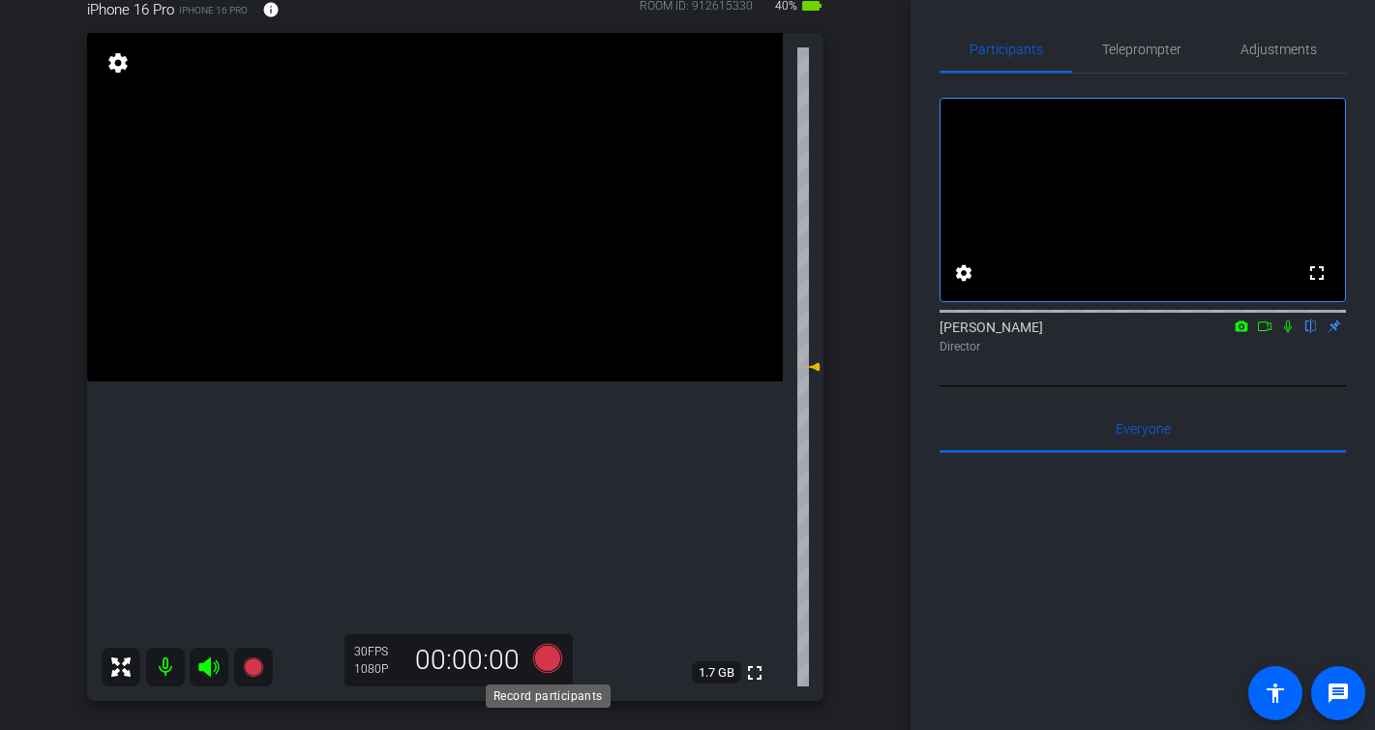
click at [546, 664] on icon at bounding box center [546, 658] width 29 height 29
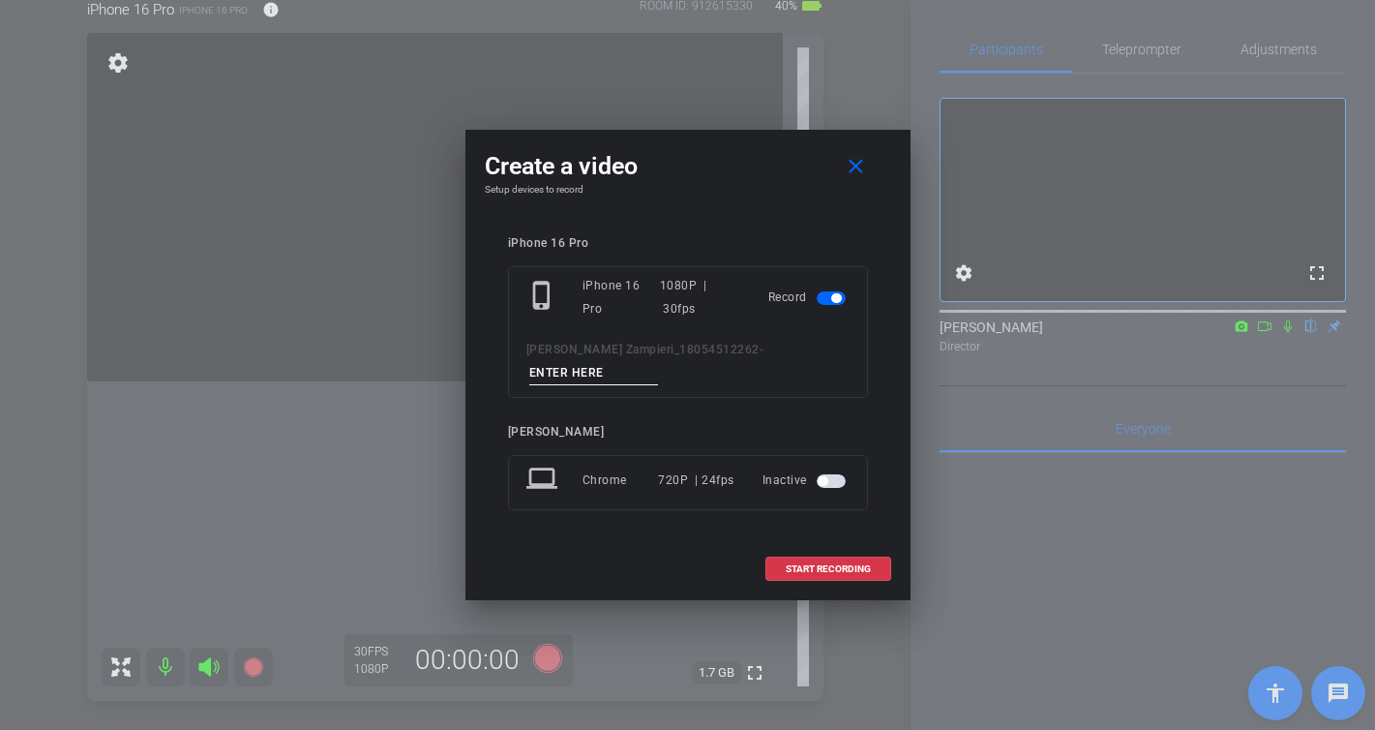
click at [659, 361] on input at bounding box center [594, 373] width 130 height 24
type input "-"
click at [851, 564] on span "START RECORDING" at bounding box center [828, 569] width 85 height 10
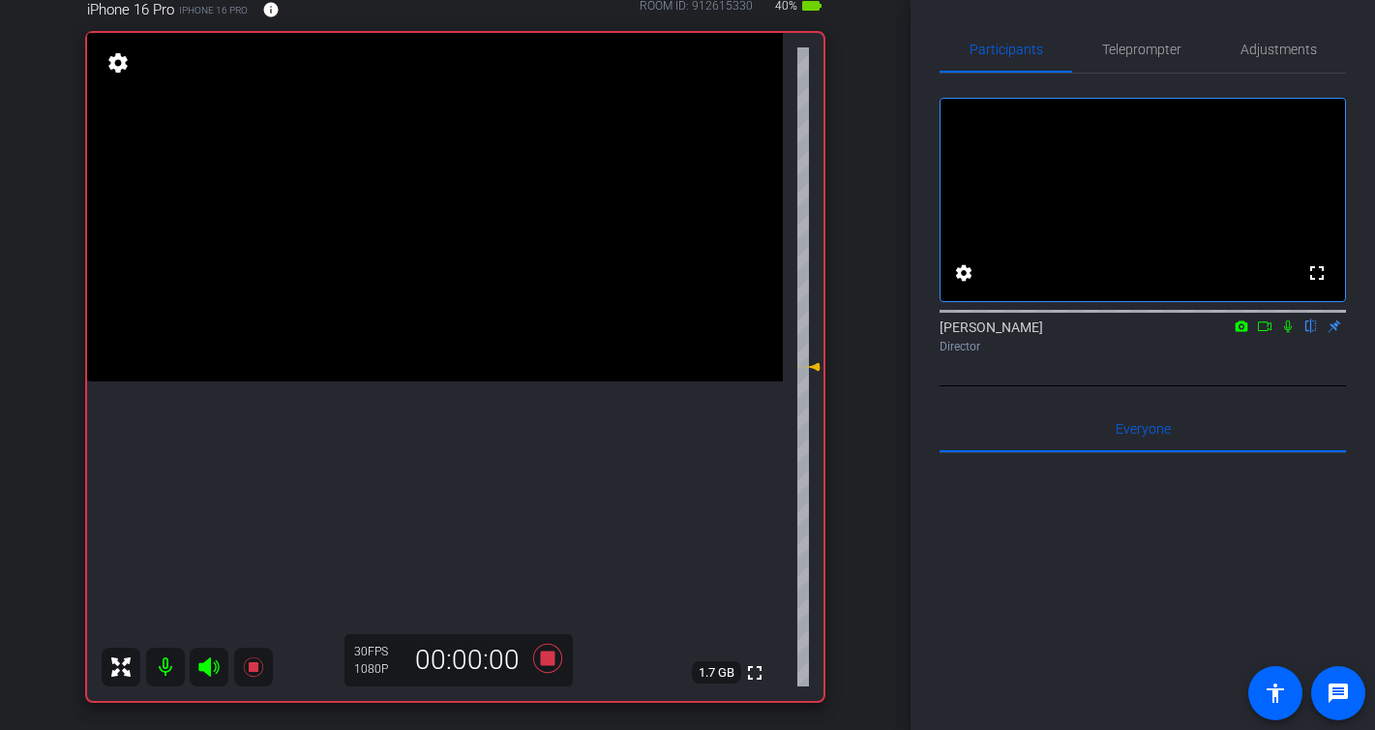
click at [1288, 333] on icon at bounding box center [1287, 326] width 15 height 14
click at [1289, 333] on icon at bounding box center [1287, 326] width 15 height 14
click at [551, 664] on icon at bounding box center [546, 658] width 29 height 29
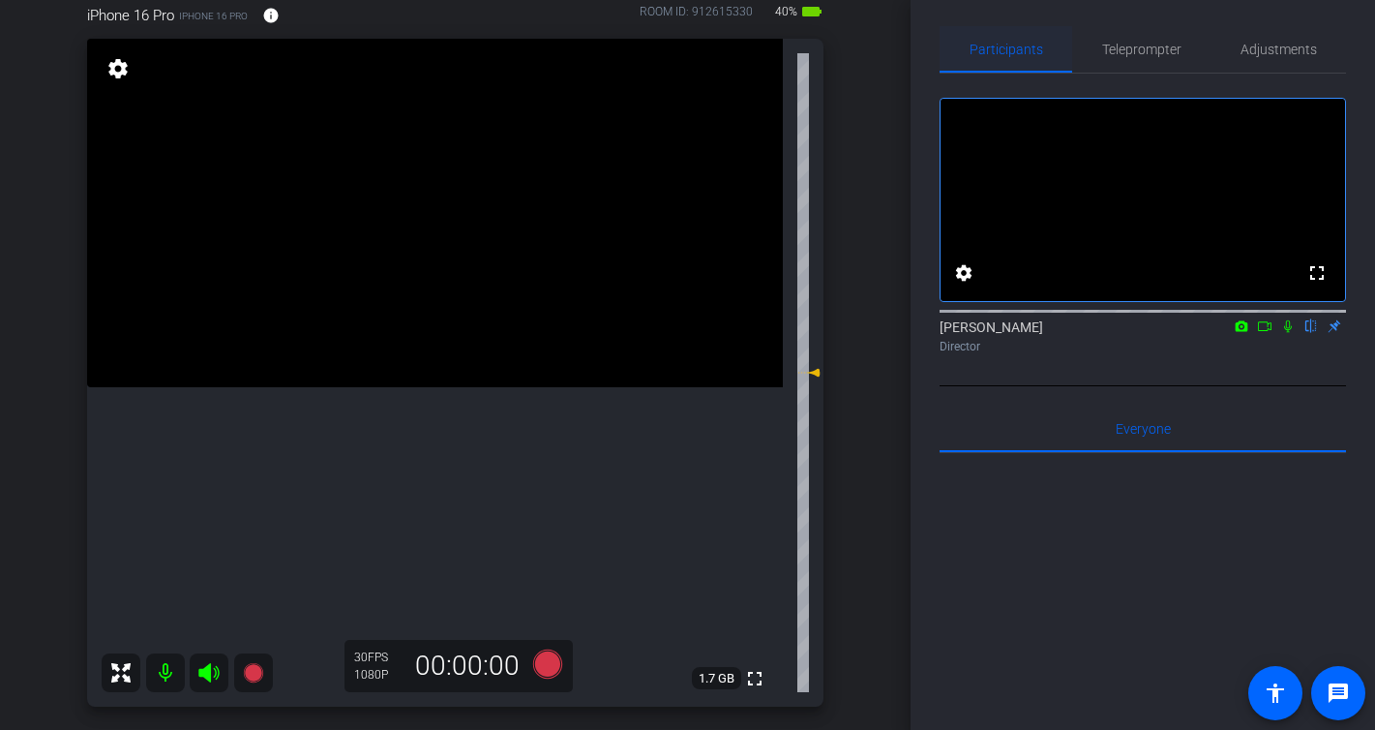
scroll to position [183, 0]
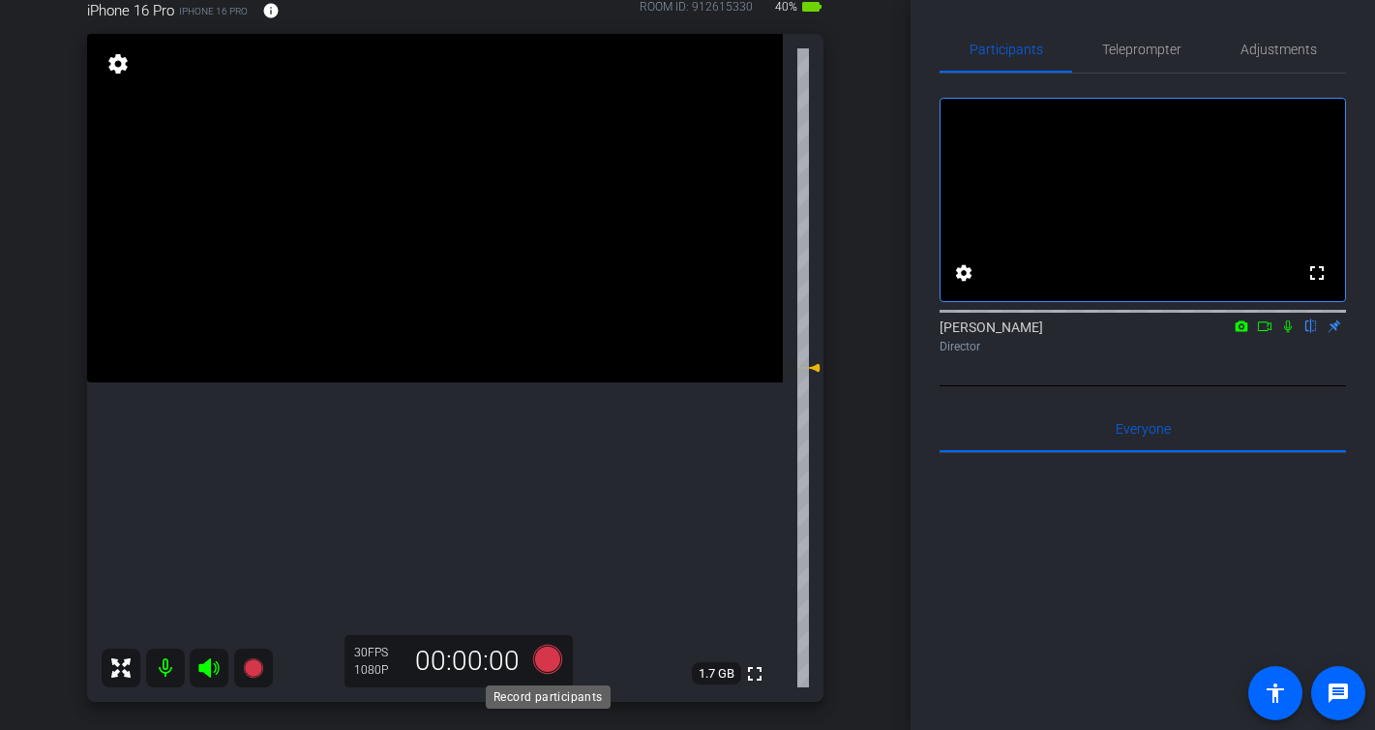
click at [552, 659] on icon at bounding box center [546, 659] width 29 height 29
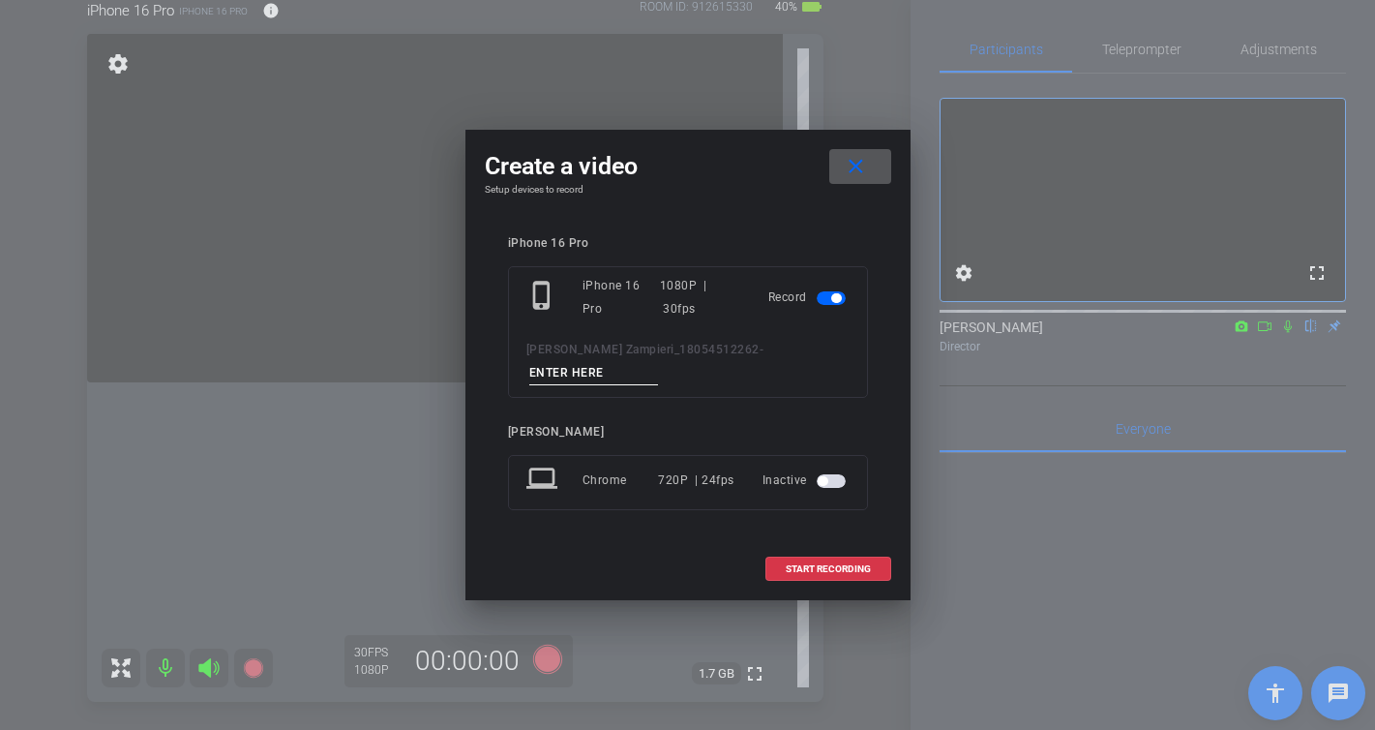
click at [659, 362] on input at bounding box center [594, 373] width 130 height 24
type input "-"
click at [840, 564] on span at bounding box center [828, 569] width 124 height 46
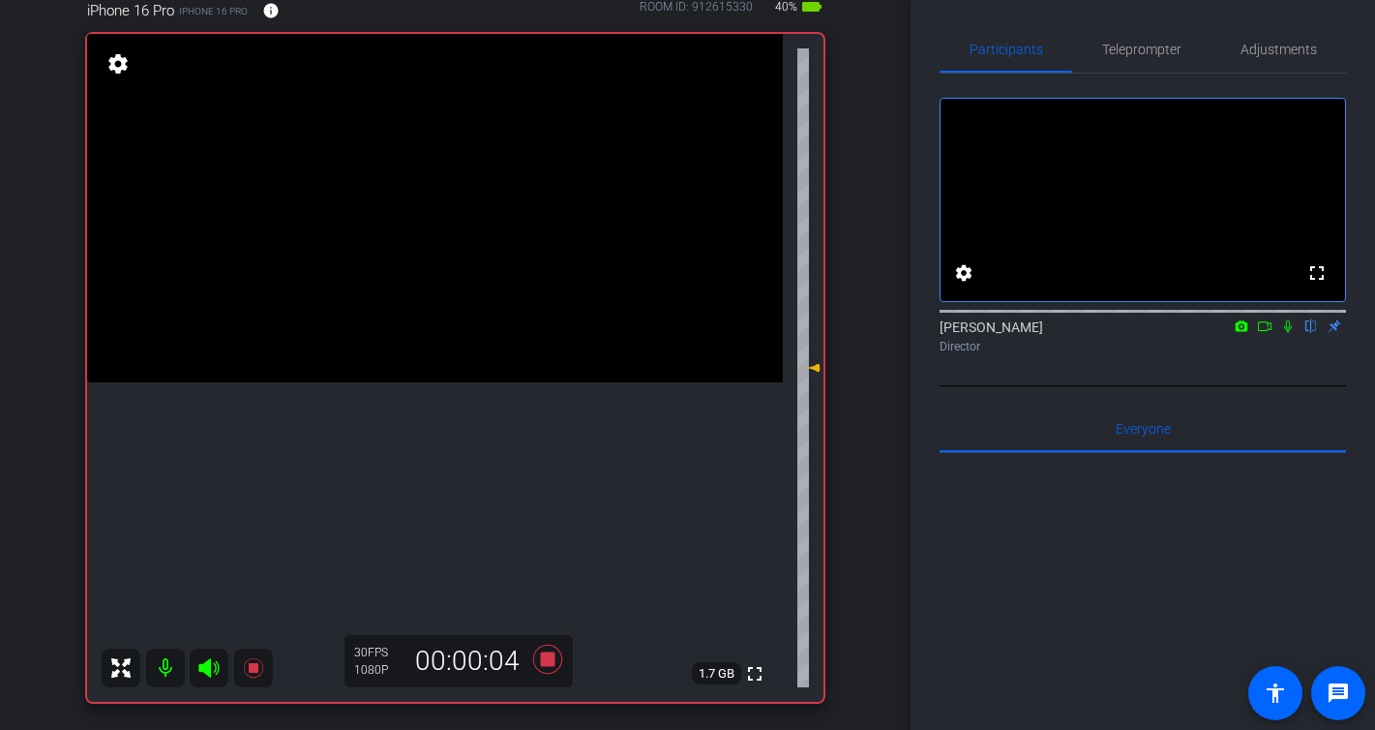
drag, startPoint x: 1290, startPoint y: 351, endPoint x: 1247, endPoint y: 410, distance: 72.8
click at [1290, 333] on icon at bounding box center [1287, 326] width 15 height 14
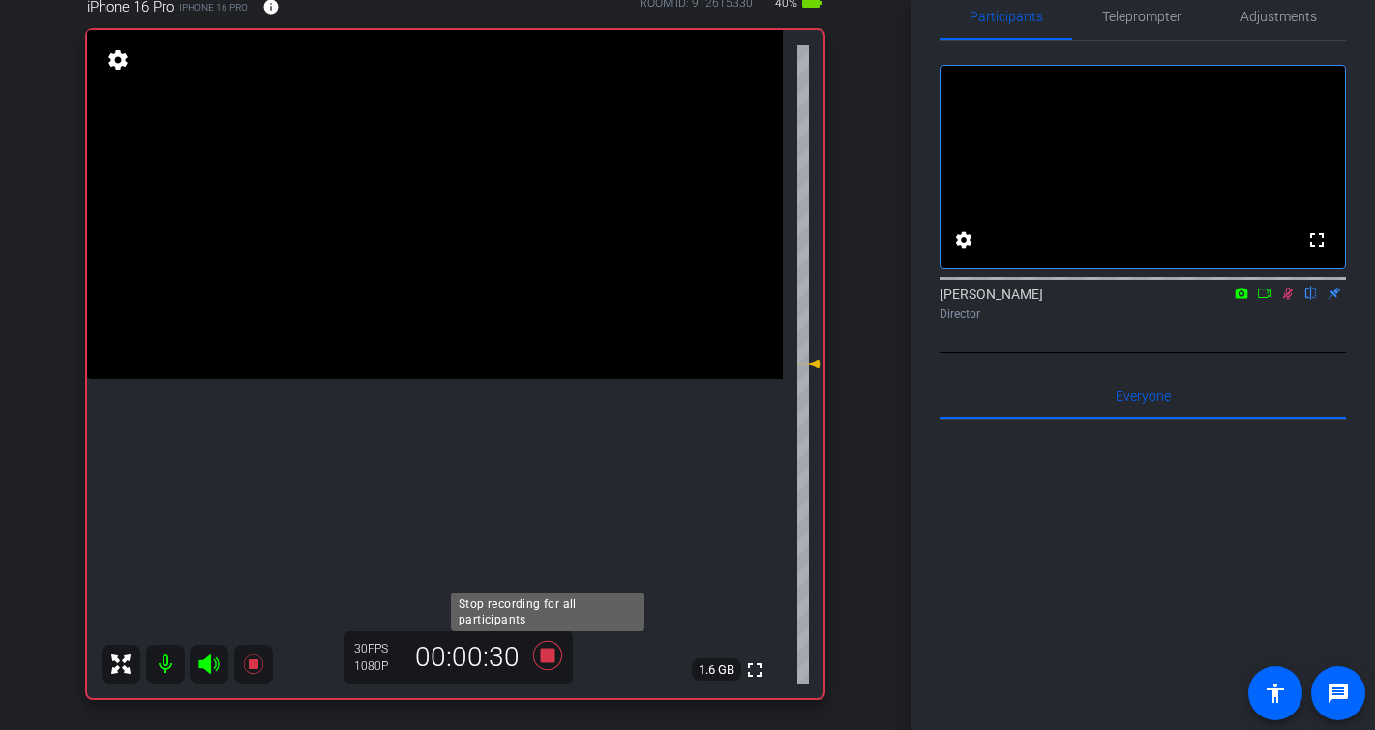
scroll to position [37, 0]
click at [551, 660] on icon at bounding box center [546, 655] width 29 height 29
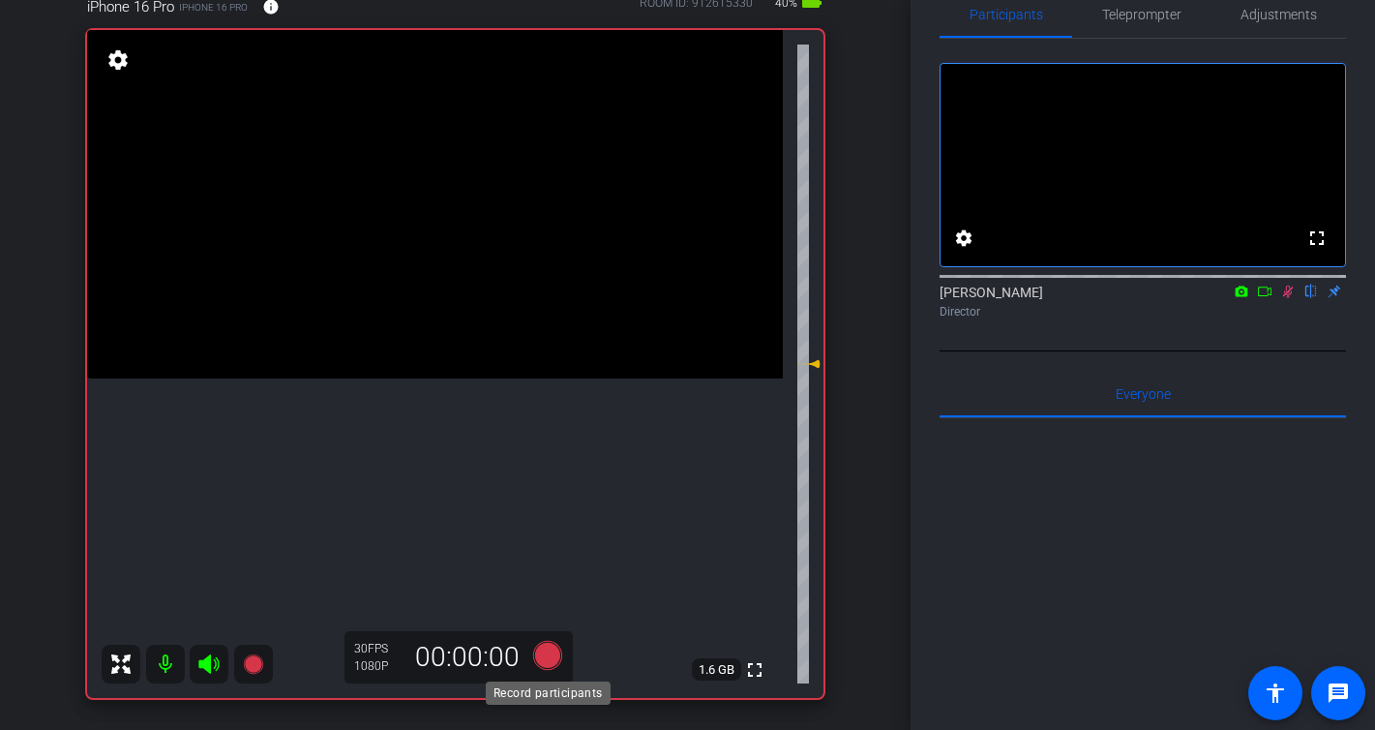
scroll to position [33, 0]
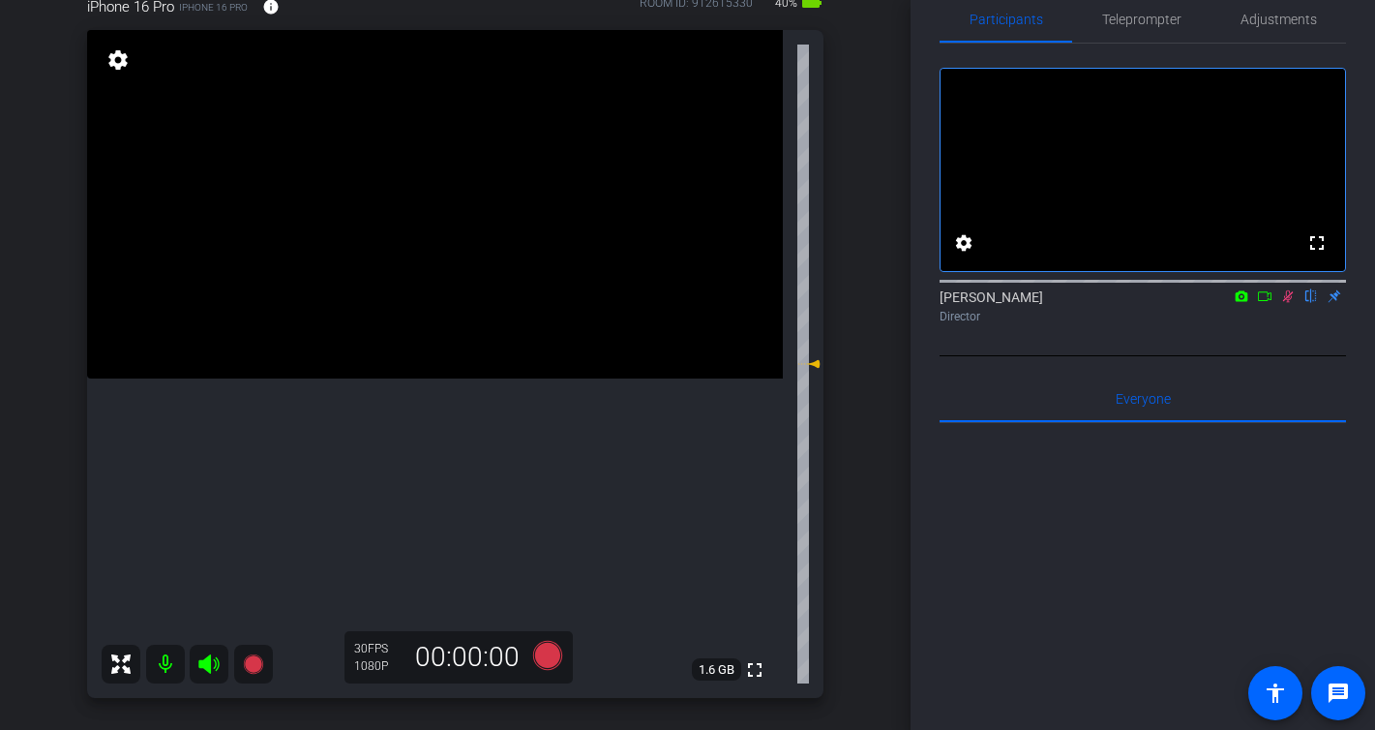
click at [1285, 303] on icon at bounding box center [1287, 296] width 15 height 14
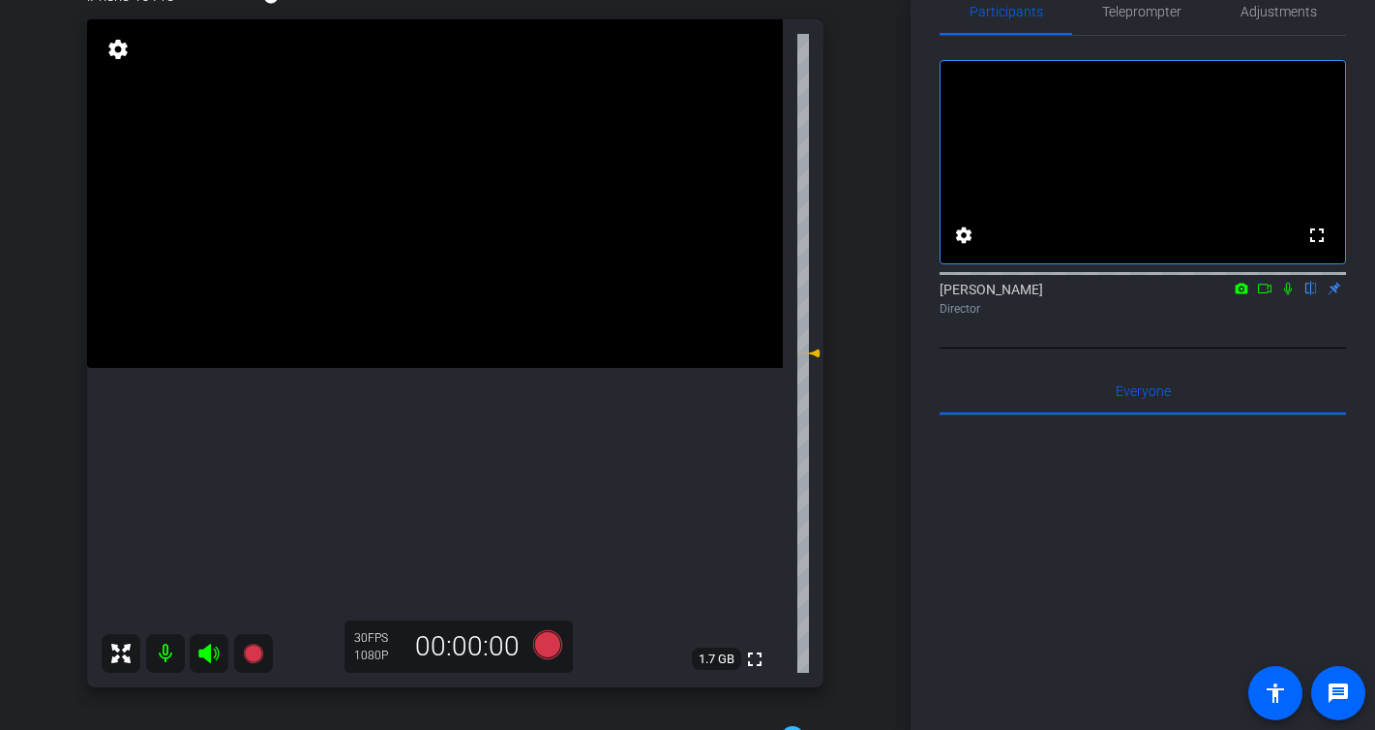
scroll to position [210, 0]
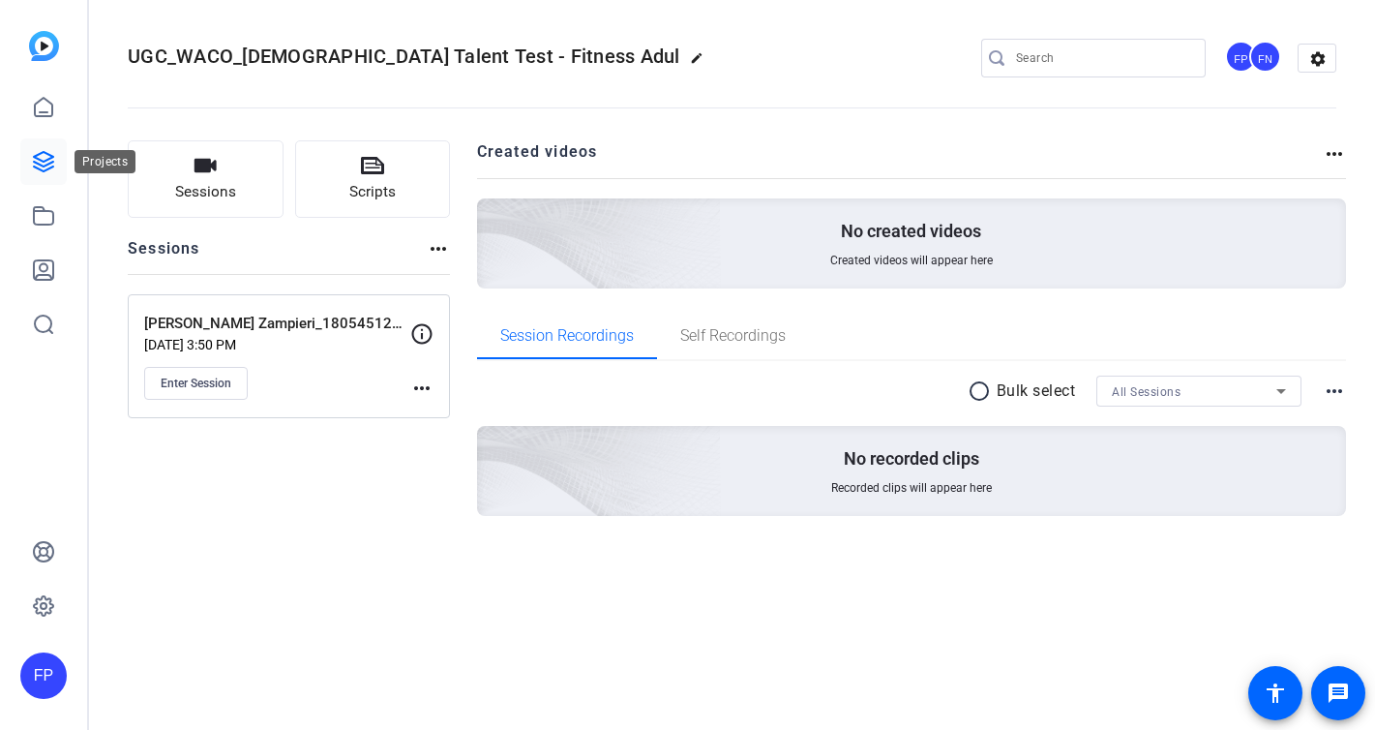
click at [41, 153] on icon at bounding box center [43, 161] width 19 height 19
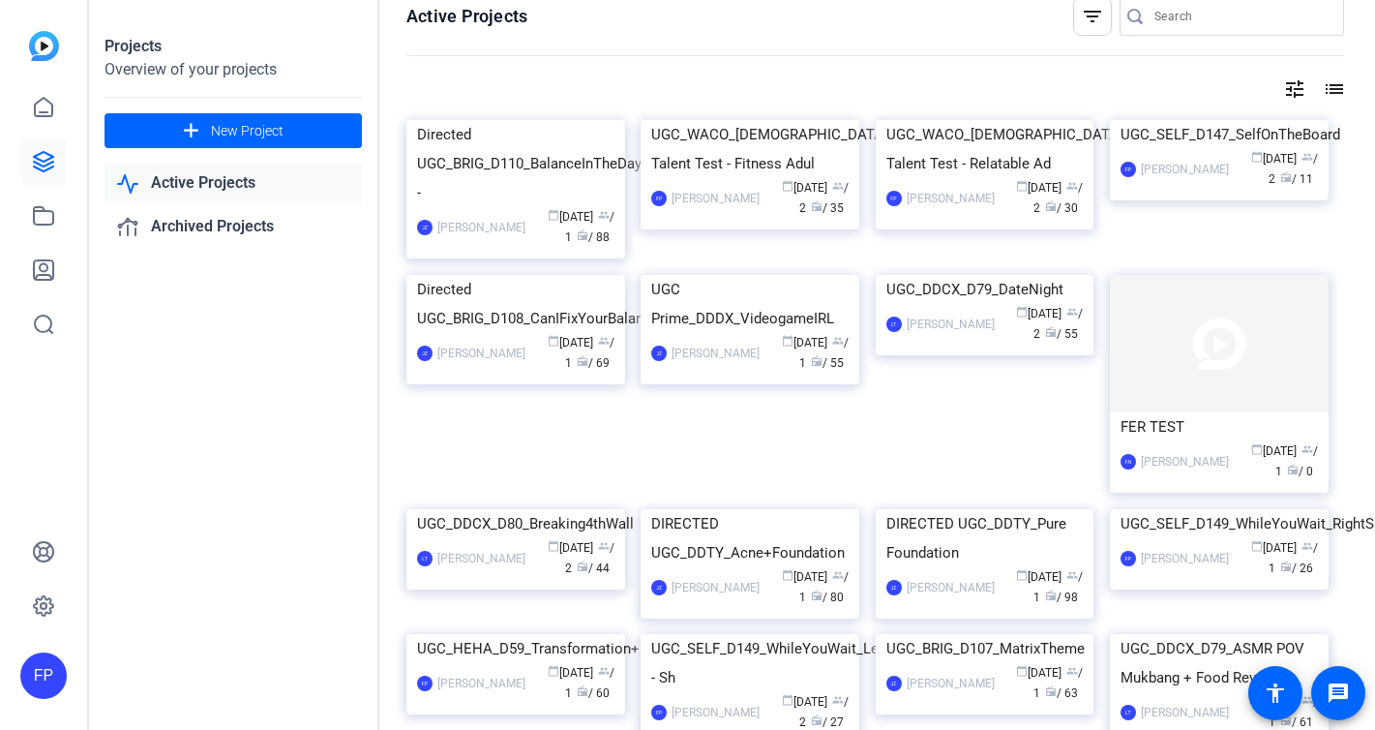
scroll to position [22, 7]
